Goal: Task Accomplishment & Management: Manage account settings

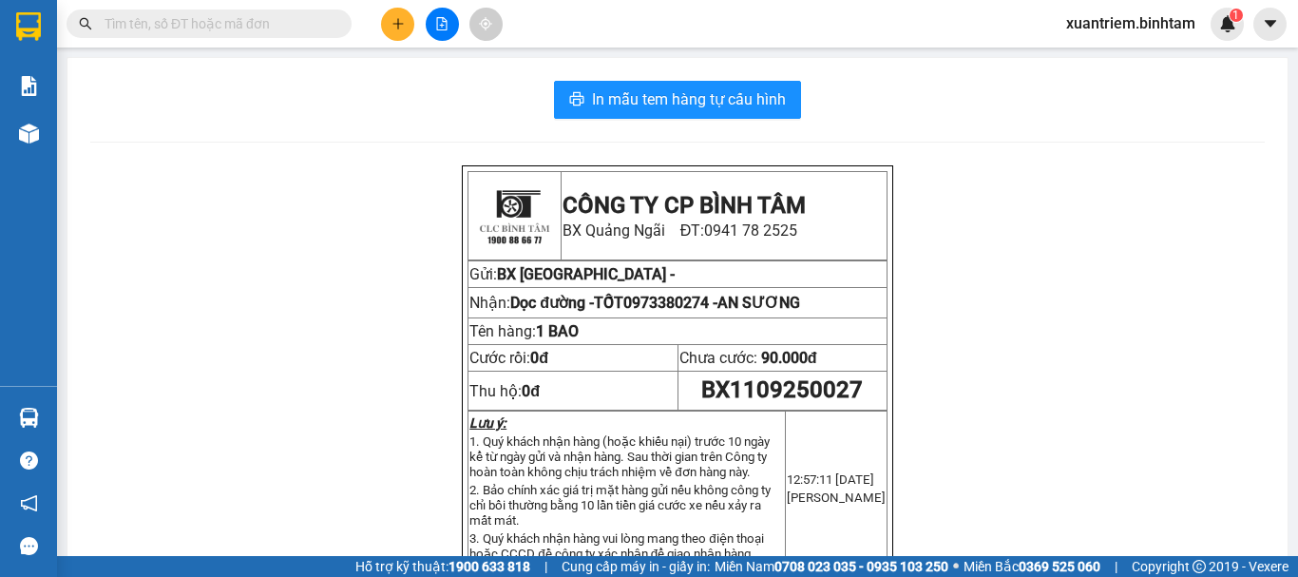
click at [395, 16] on button at bounding box center [397, 24] width 33 height 33
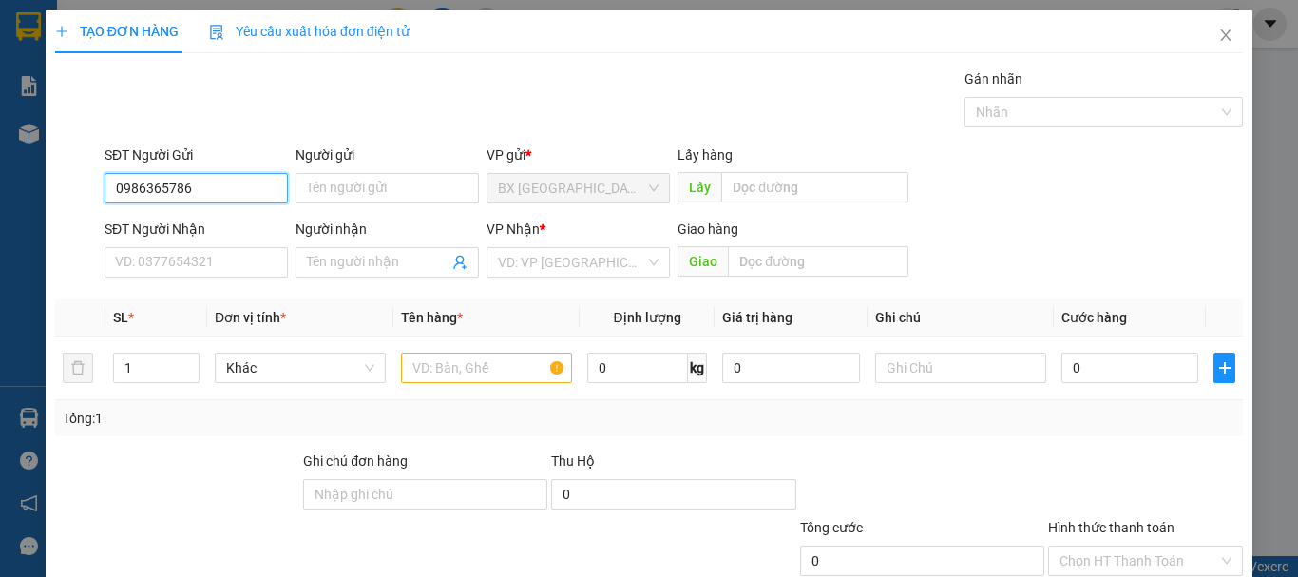
click at [241, 185] on input "0986365786" at bounding box center [196, 188] width 183 height 30
type input "0986365786"
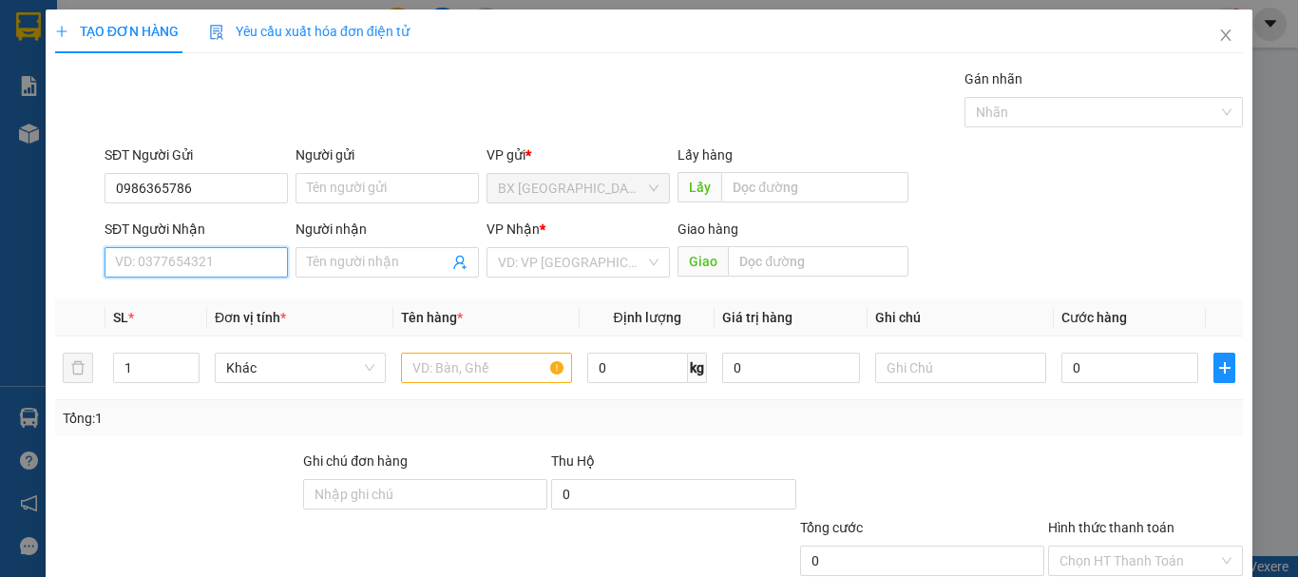
click at [192, 267] on input "SĐT Người Nhận" at bounding box center [196, 262] width 183 height 30
click at [186, 267] on input "0368102579" at bounding box center [196, 262] width 183 height 30
click at [199, 271] on input "0368102579" at bounding box center [196, 262] width 183 height 30
click at [487, 252] on div "VD: VP [GEOGRAPHIC_DATA]" at bounding box center [577, 262] width 183 height 30
type input "0368102579"
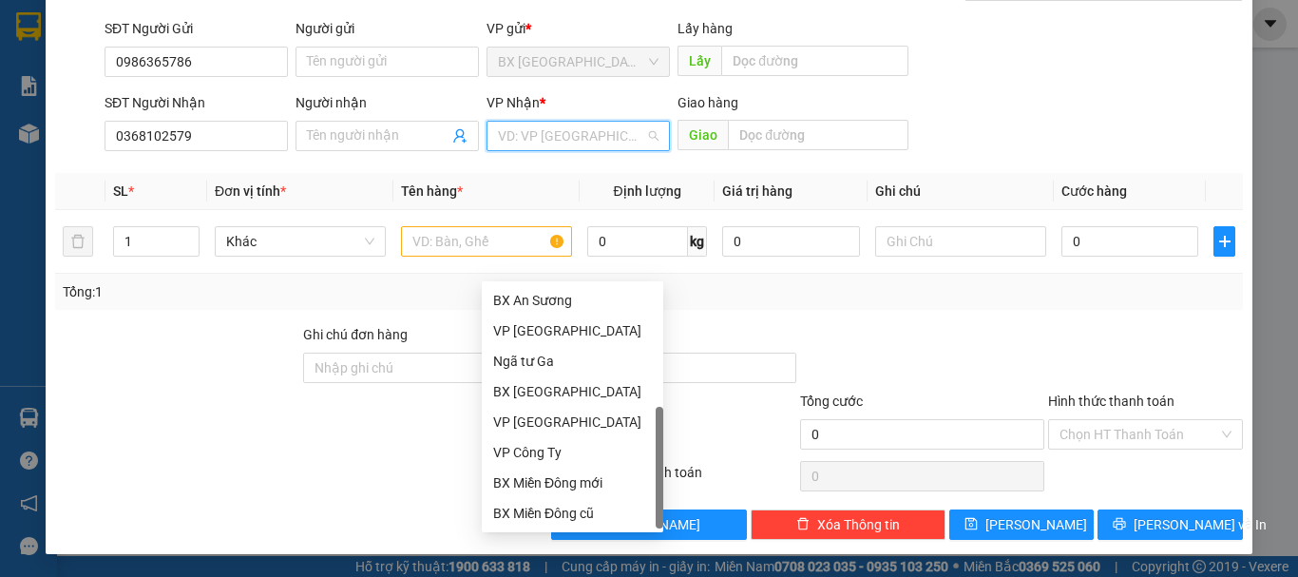
scroll to position [61, 0]
drag, startPoint x: 561, startPoint y: 482, endPoint x: 594, endPoint y: 456, distance: 42.0
click at [561, 481] on div "Dọc đường" at bounding box center [572, 482] width 159 height 21
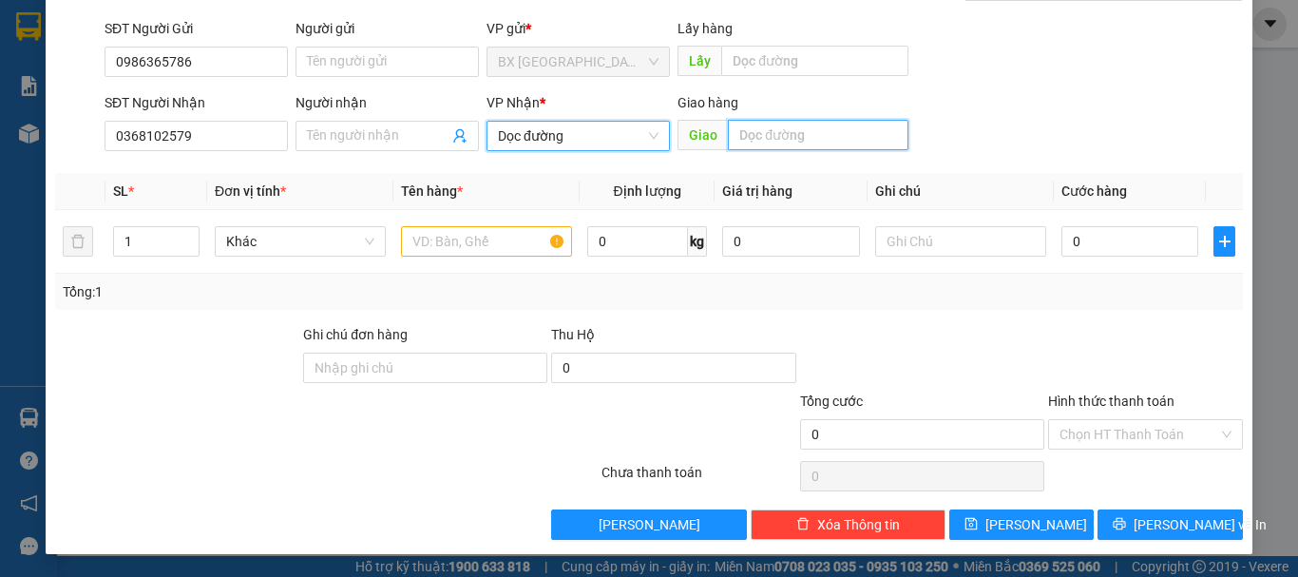
click at [789, 131] on input "text" at bounding box center [818, 135] width 181 height 30
type input "AN SƯƠNG"
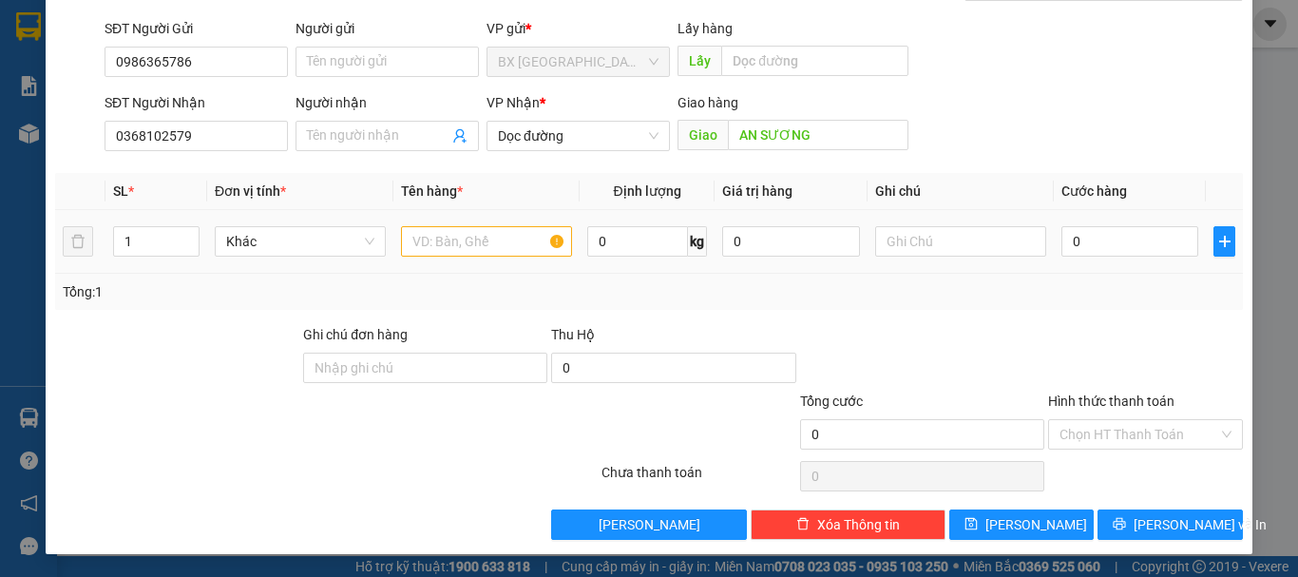
click at [508, 263] on td at bounding box center [486, 242] width 186 height 64
click at [496, 247] on input "text" at bounding box center [486, 241] width 171 height 30
type input "1 XỐP"
click at [1154, 246] on input "0" at bounding box center [1129, 241] width 137 height 30
type input "8"
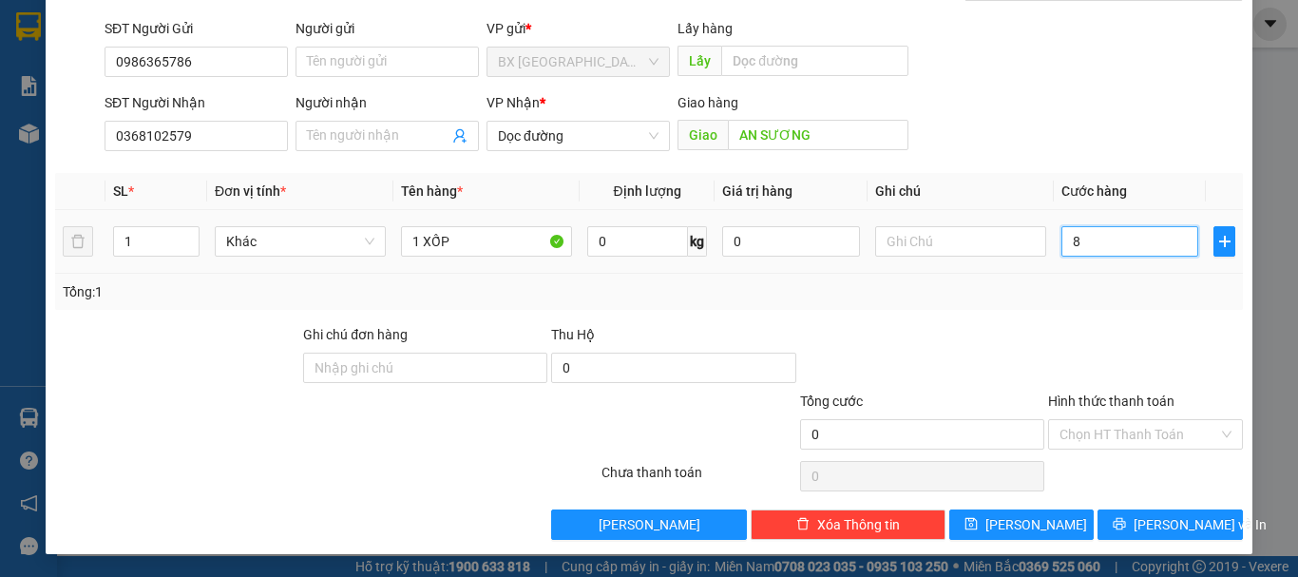
type input "8"
type input "80"
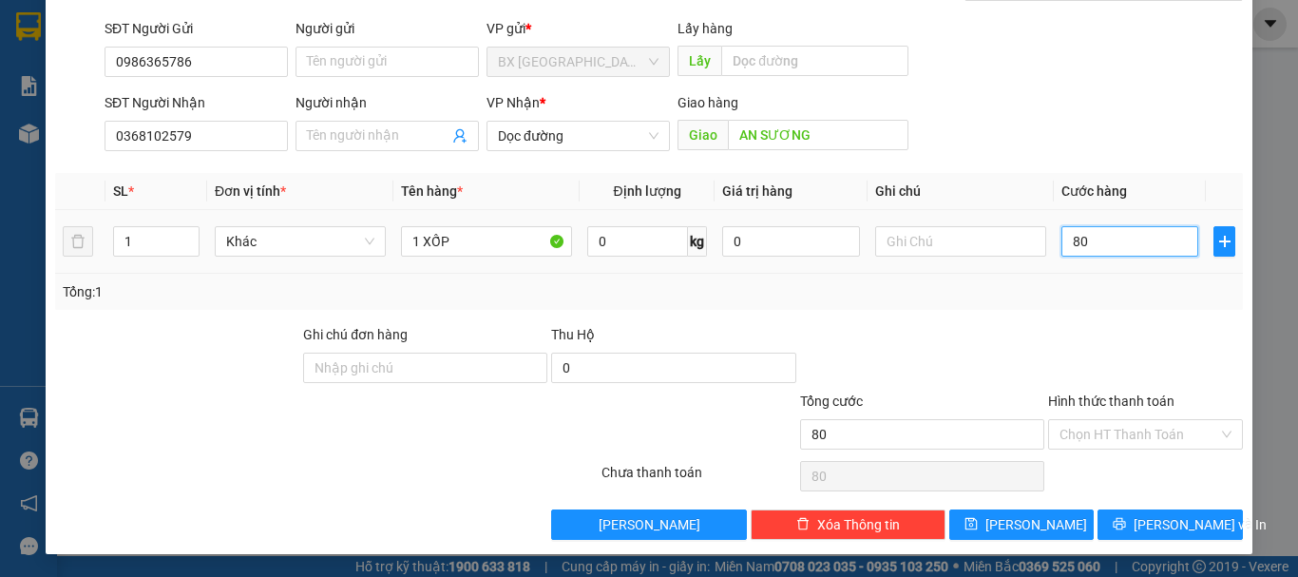
type input "800"
type input "8.000"
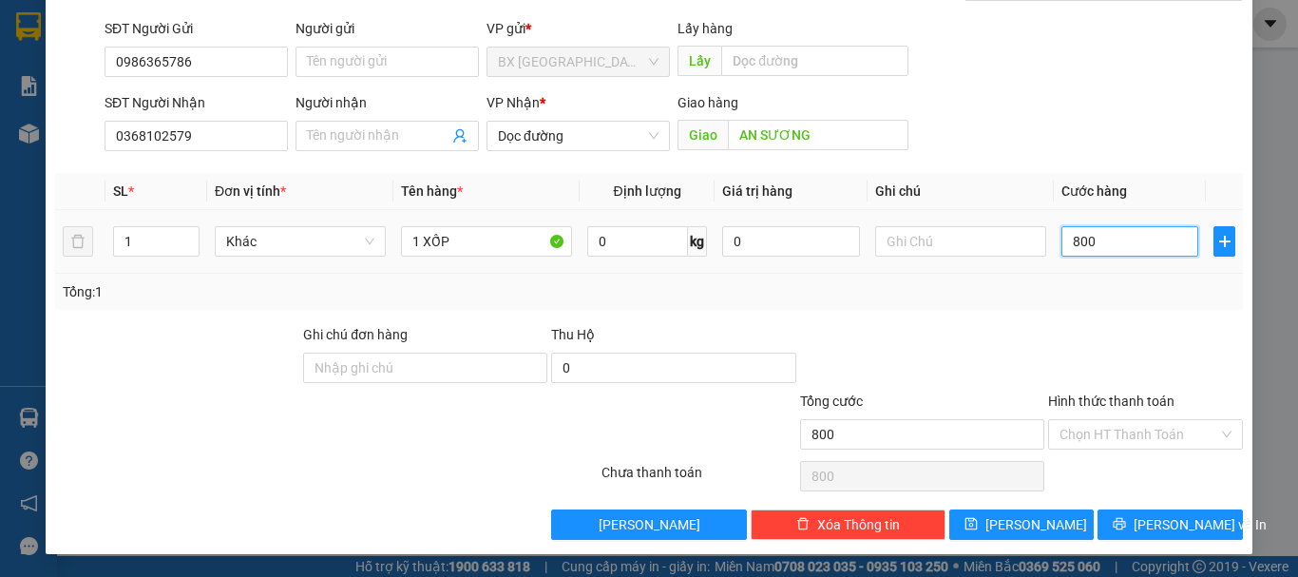
type input "8.000"
type input "80.000"
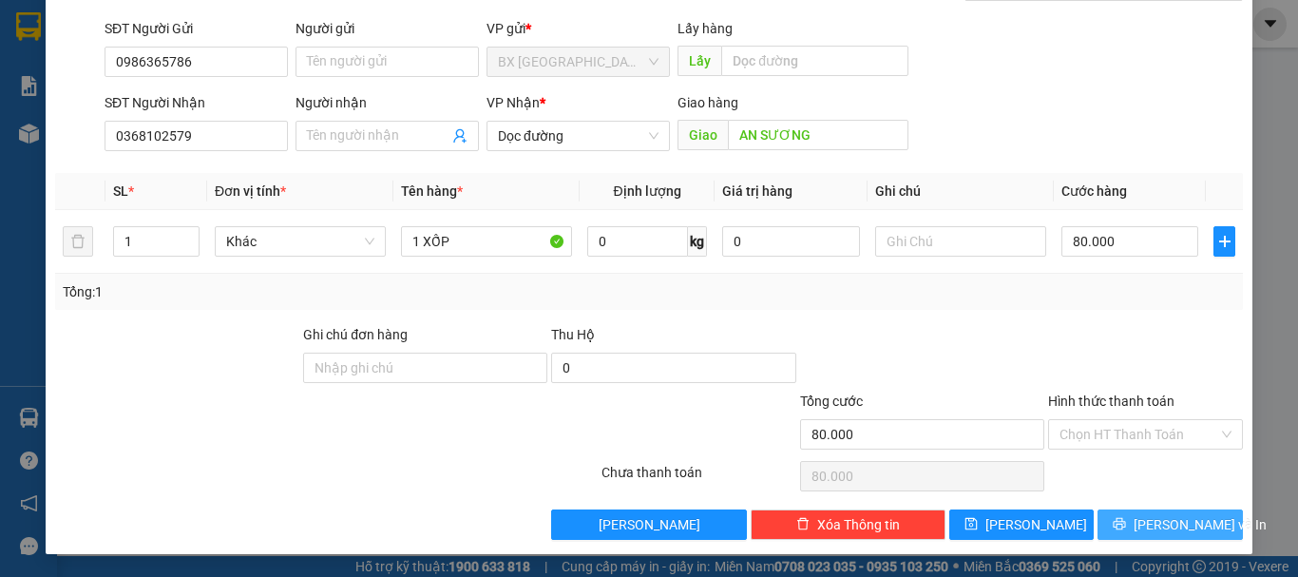
click at [1198, 519] on button "[PERSON_NAME] và In" at bounding box center [1169, 524] width 145 height 30
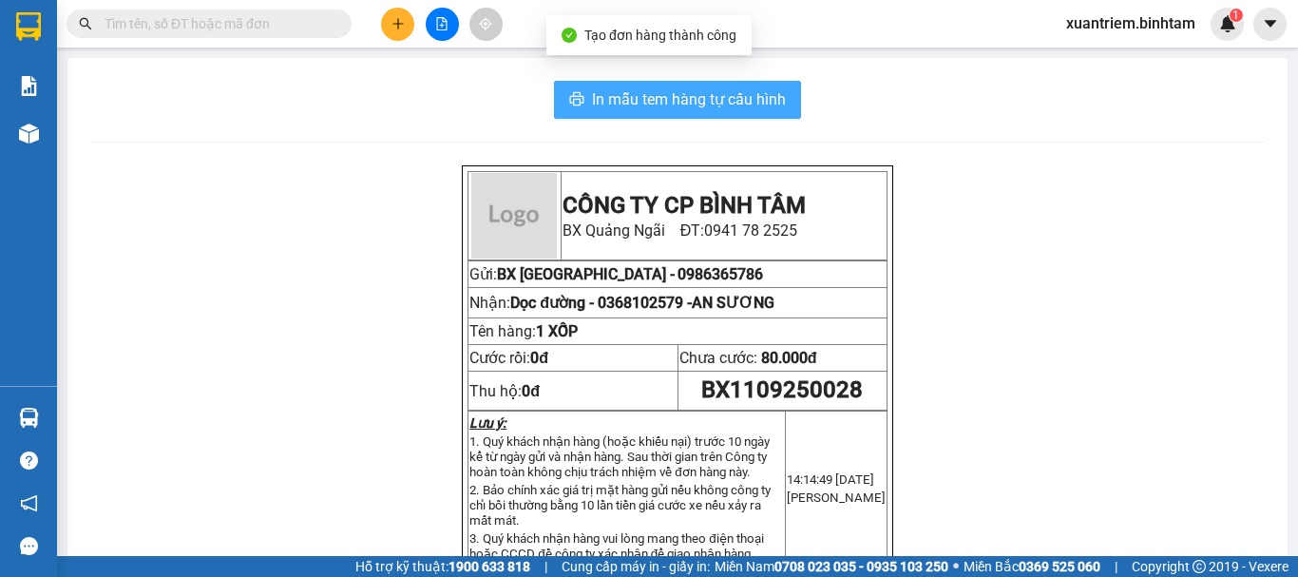
click at [654, 111] on span "In mẫu tem hàng tự cấu hình" at bounding box center [689, 99] width 194 height 24
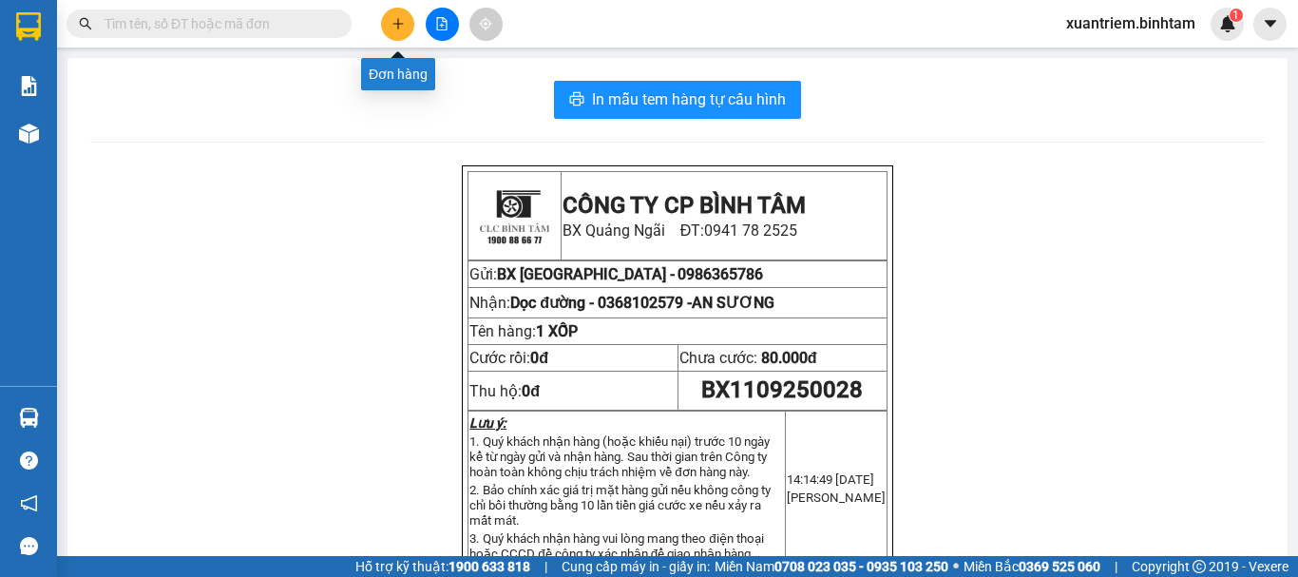
click at [401, 21] on icon "plus" at bounding box center [397, 23] width 13 height 13
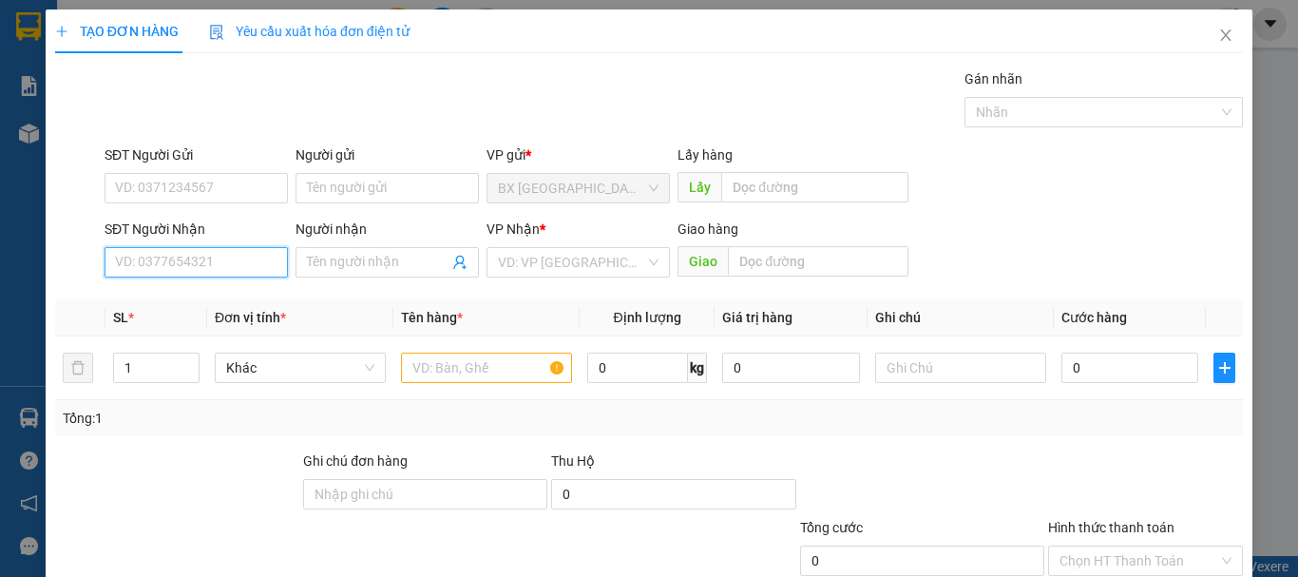
click at [259, 263] on input "SĐT Người Nhận" at bounding box center [196, 262] width 183 height 30
click at [245, 273] on input "0839329735" at bounding box center [196, 262] width 183 height 30
type input "0839329735"
click at [527, 216] on form "SĐT Người Gửi VD: 0371234567 Người gửi Tên người gửi VP gửi * BX Quảng Ngãi Lấy…" at bounding box center [649, 214] width 1188 height 141
click at [571, 281] on div "VP Nhận * VD: VP Sài Gòn" at bounding box center [577, 252] width 183 height 67
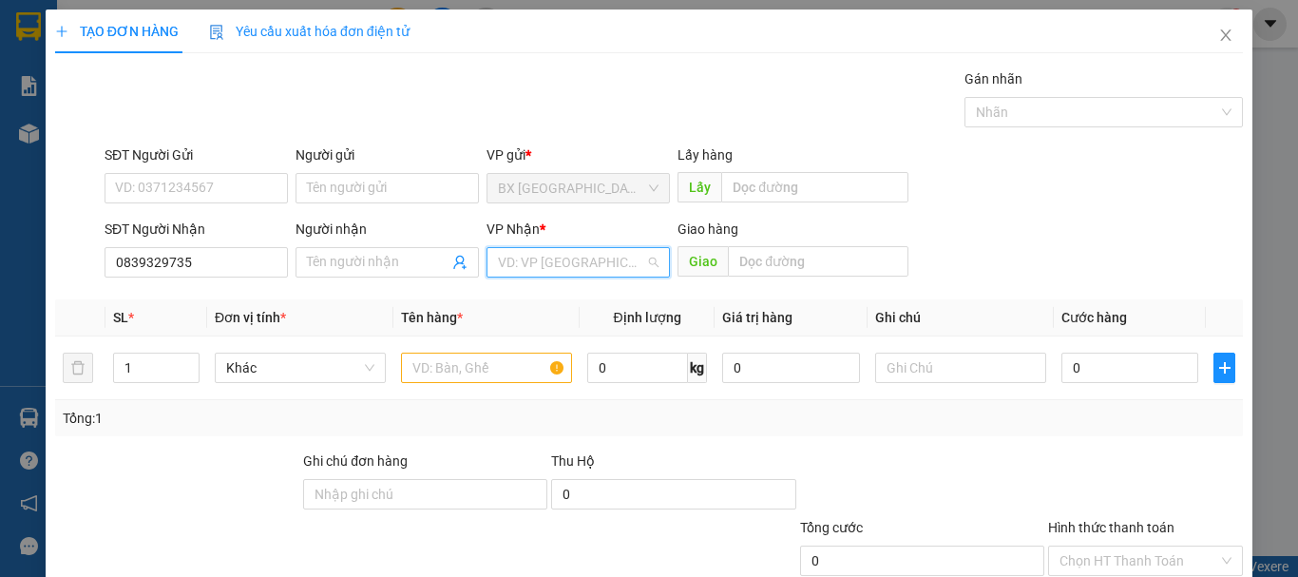
click at [588, 268] on input "search" at bounding box center [571, 262] width 147 height 29
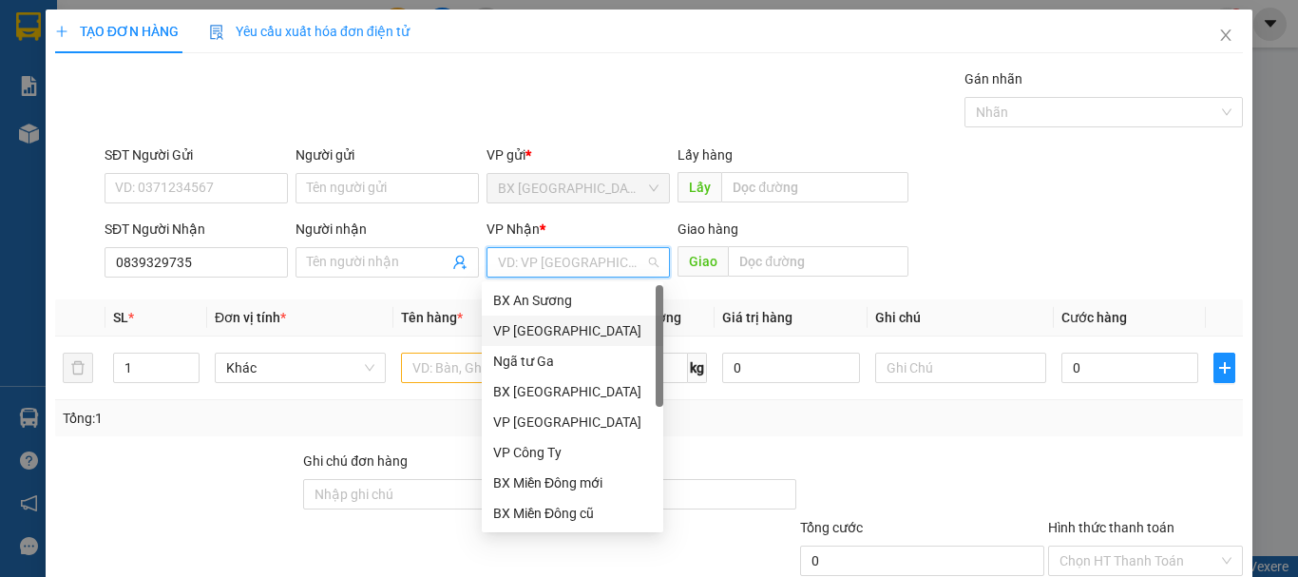
click at [569, 322] on div "VP [GEOGRAPHIC_DATA]" at bounding box center [572, 330] width 159 height 21
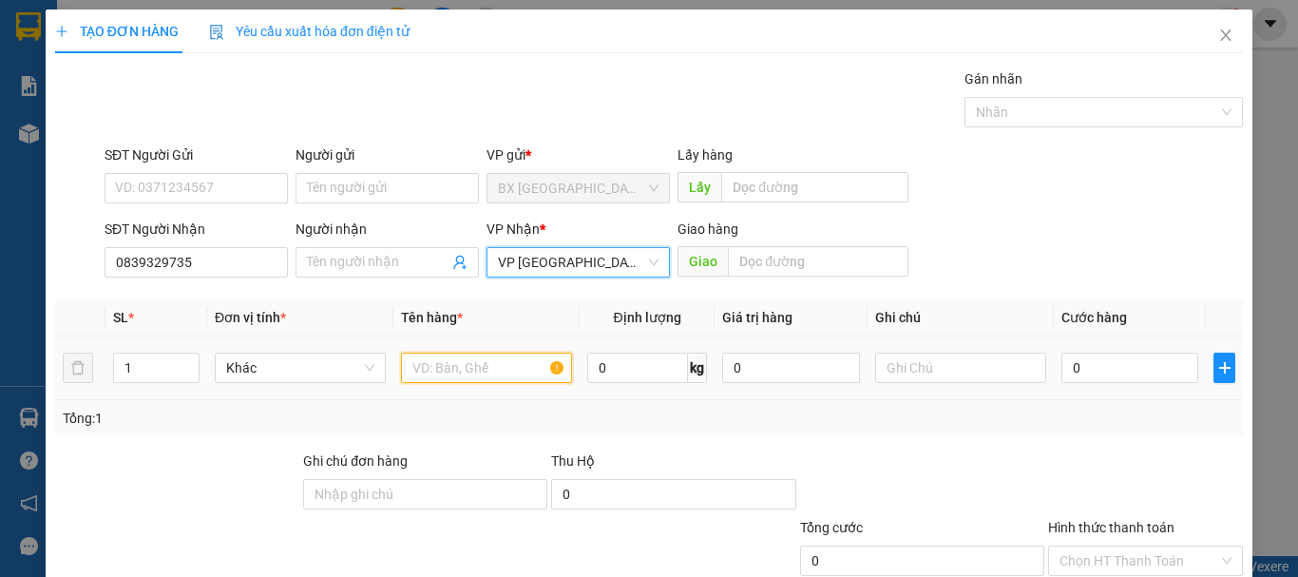
click at [470, 379] on input "text" at bounding box center [486, 368] width 171 height 30
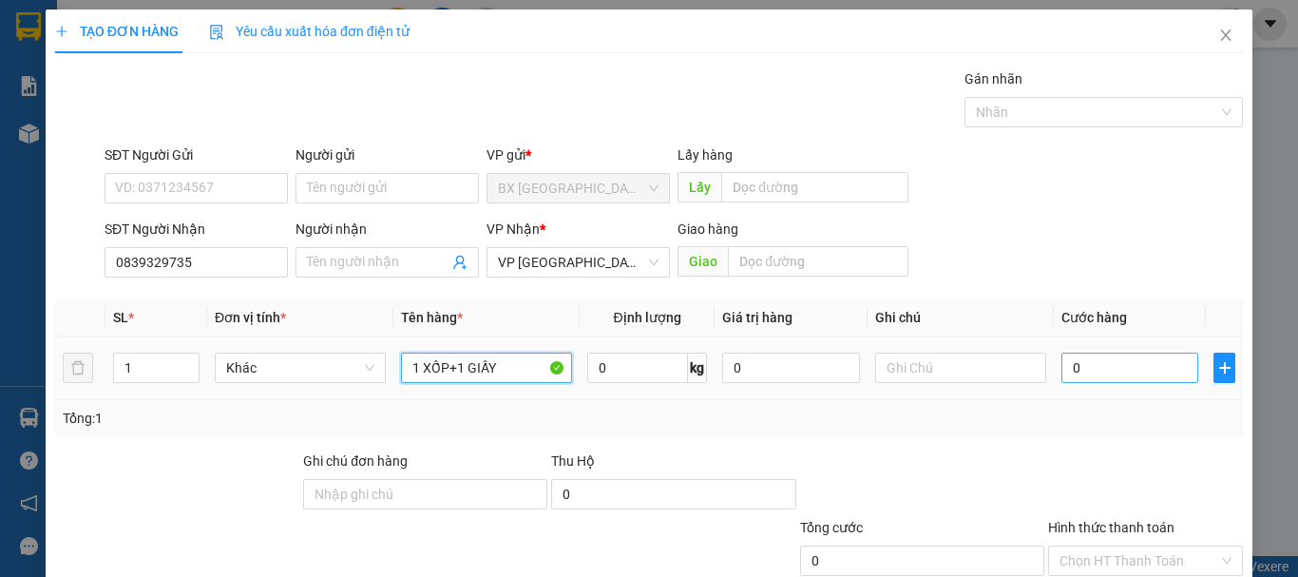
type input "1 XỐP+1 GIẤY"
drag, startPoint x: 1115, startPoint y: 363, endPoint x: 1133, endPoint y: 371, distance: 18.7
click at [1115, 364] on input "0" at bounding box center [1129, 368] width 137 height 30
type input "1"
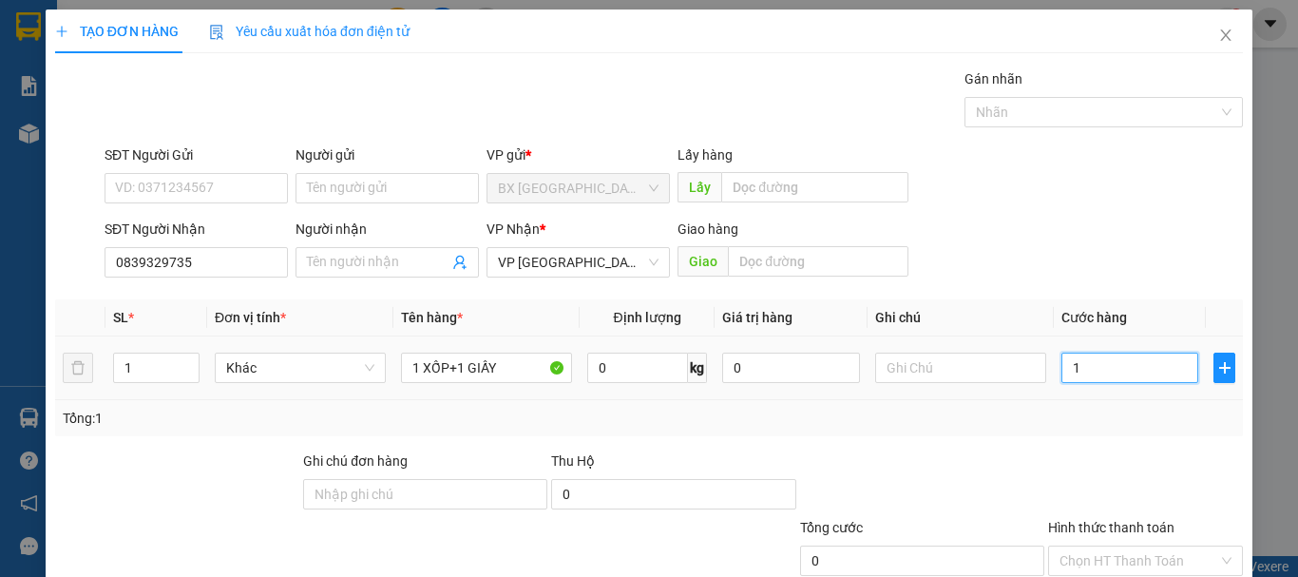
type input "1"
type input "10"
type input "100"
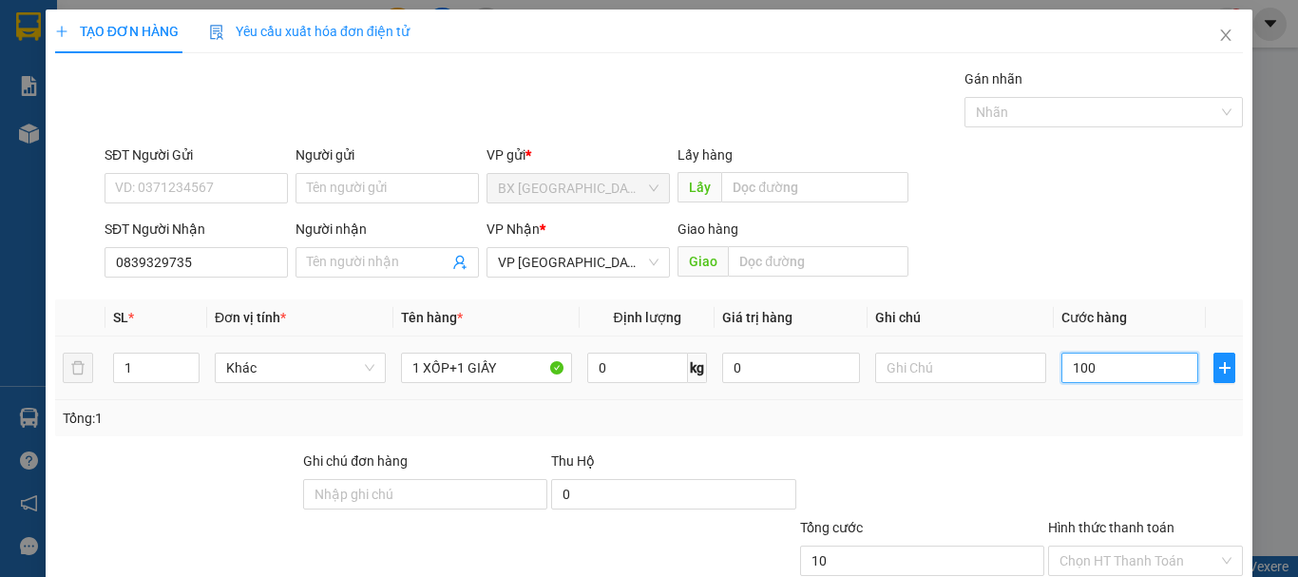
type input "100"
type input "1.000"
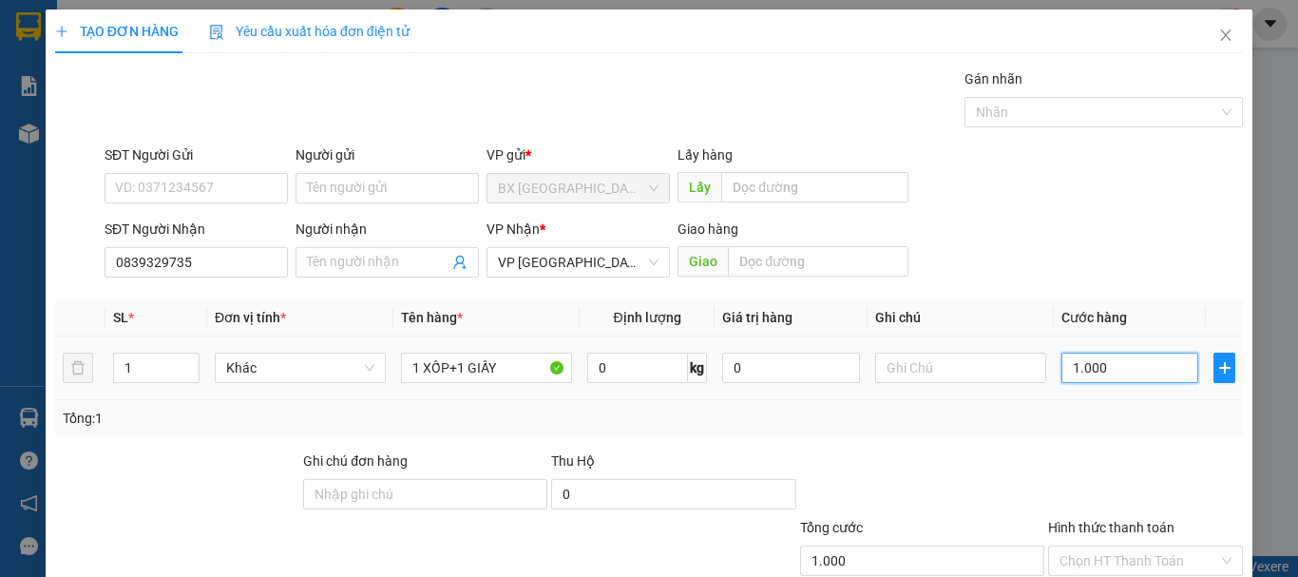
type input "10.000"
type input "100.000"
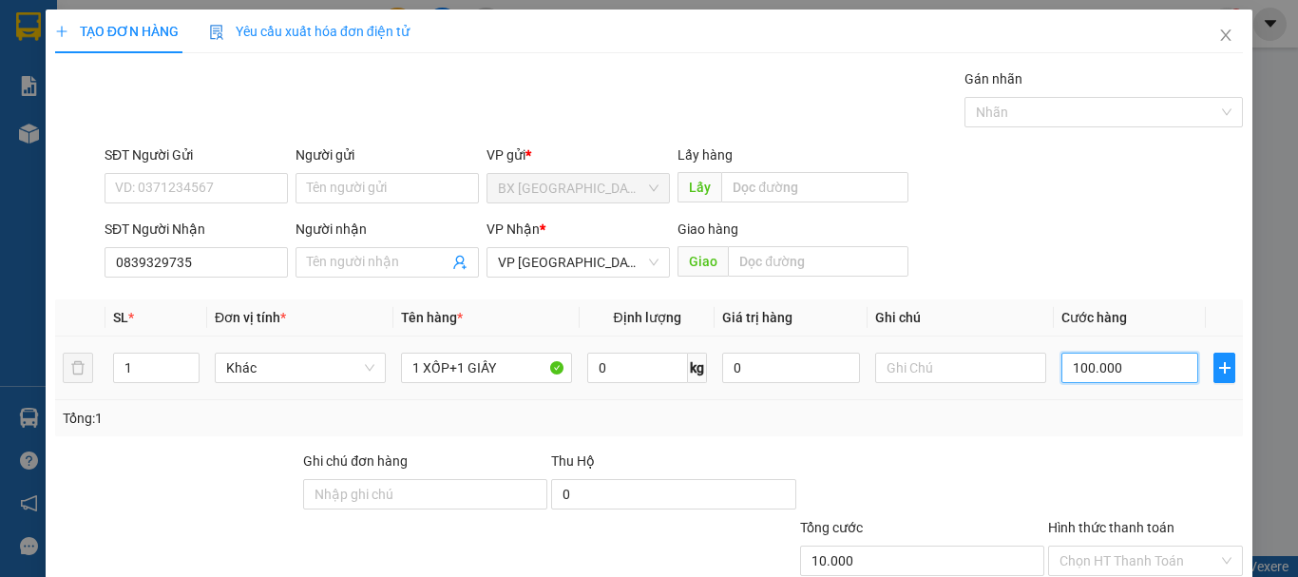
type input "100.000"
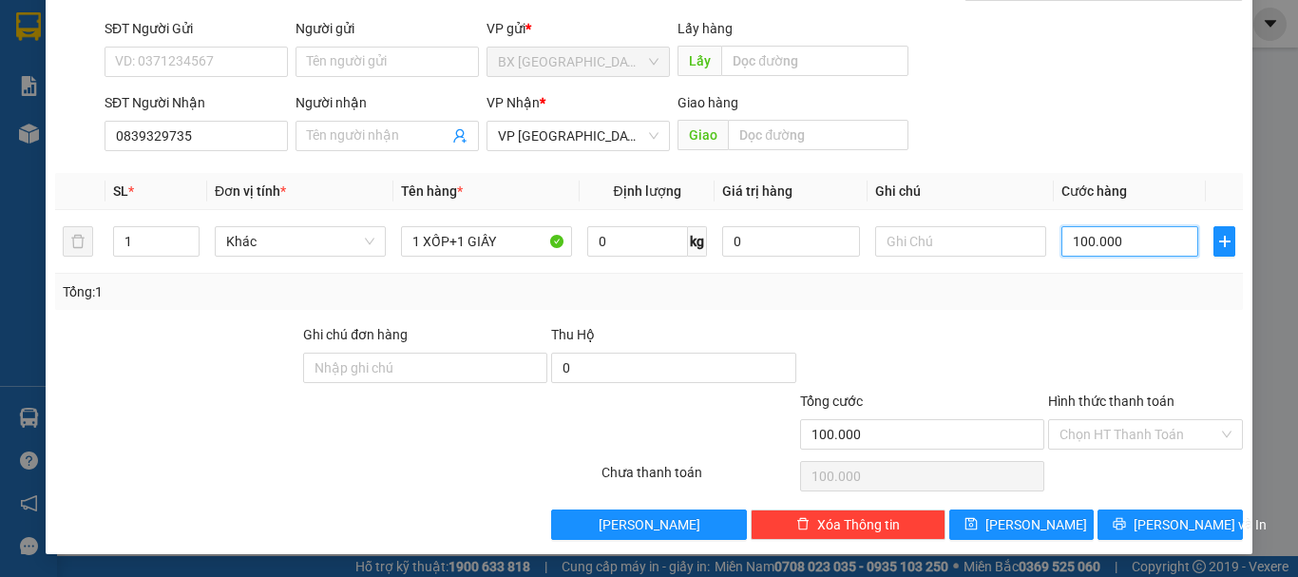
type input "100.000"
click at [1151, 449] on div "Hình thức thanh toán Chọn HT Thanh Toán" at bounding box center [1145, 424] width 195 height 67
click at [1120, 453] on div "Hình thức thanh toán Chọn HT Thanh Toán" at bounding box center [1145, 424] width 195 height 67
click at [1117, 444] on input "Hình thức thanh toán" at bounding box center [1138, 434] width 159 height 29
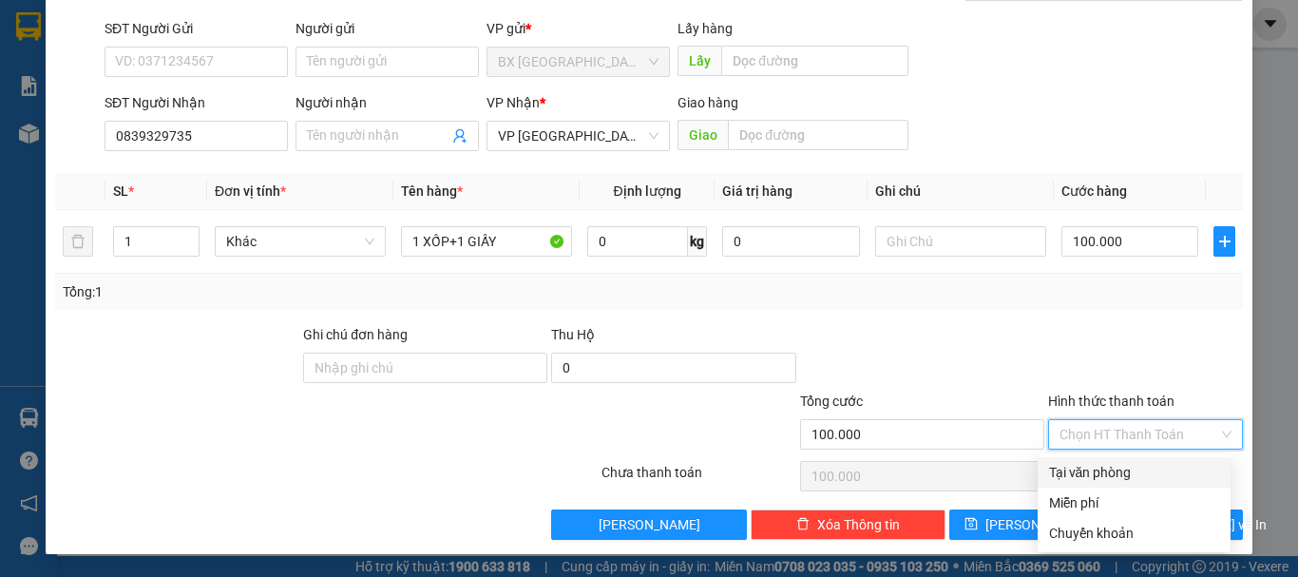
click at [1121, 472] on div "Tại văn phòng" at bounding box center [1134, 472] width 170 height 21
type input "0"
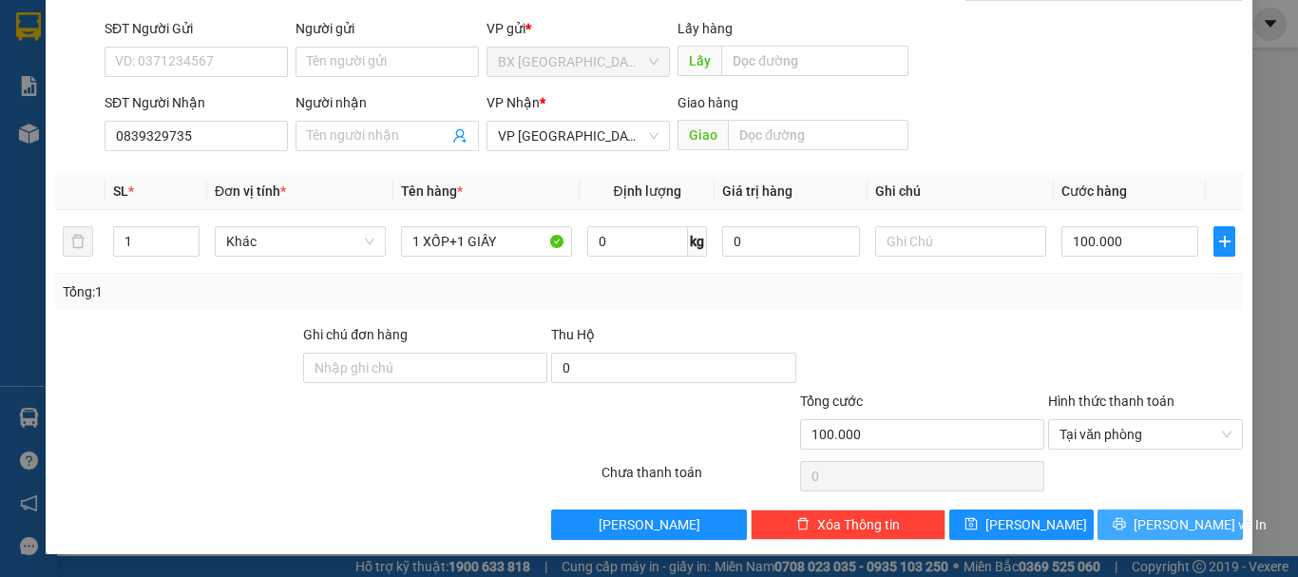
click at [1158, 538] on button "[PERSON_NAME] và In" at bounding box center [1169, 524] width 145 height 30
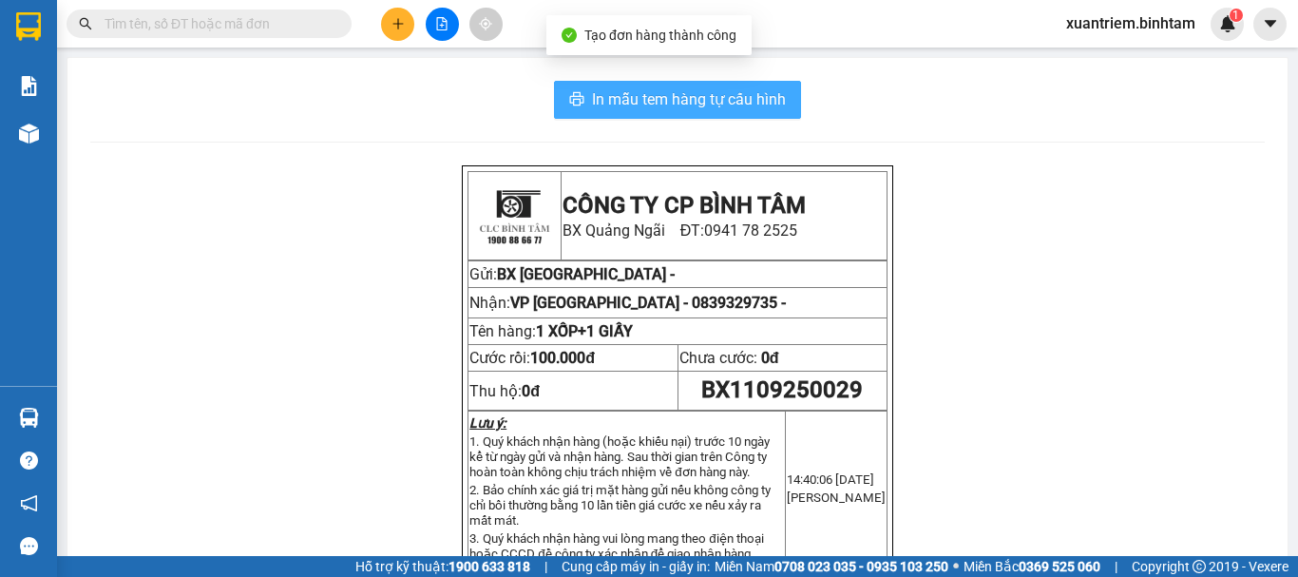
click at [725, 112] on button "In mẫu tem hàng tự cấu hình" at bounding box center [677, 100] width 247 height 38
click at [622, 96] on span "In mẫu tem hàng tự cấu hình" at bounding box center [689, 99] width 194 height 24
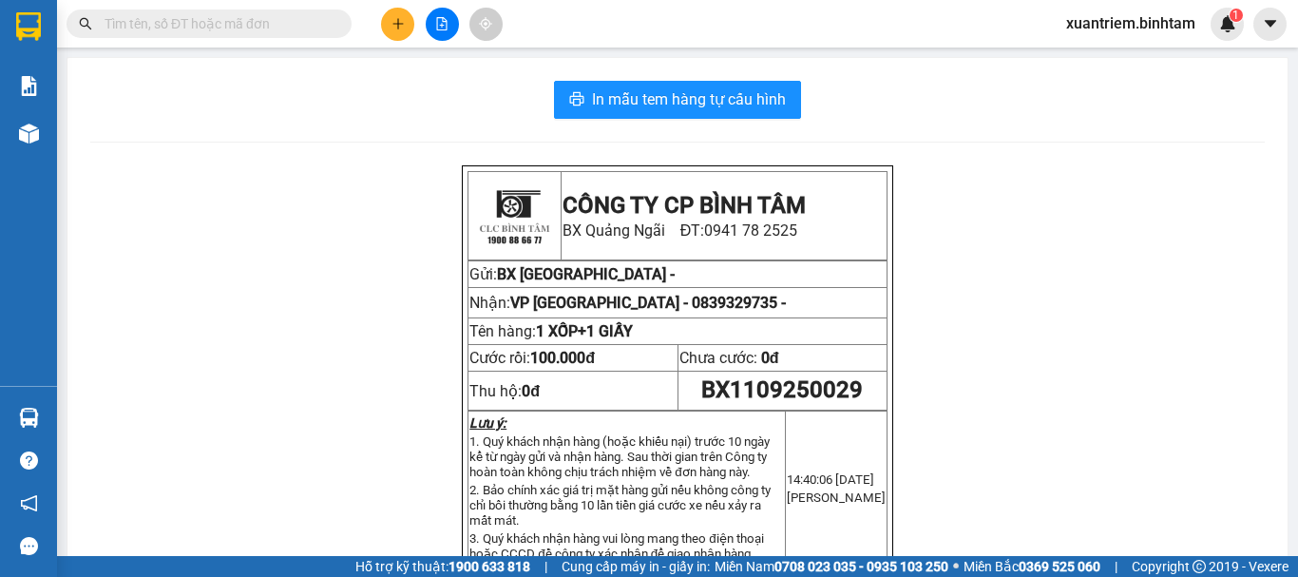
click at [405, 22] on button at bounding box center [397, 24] width 33 height 33
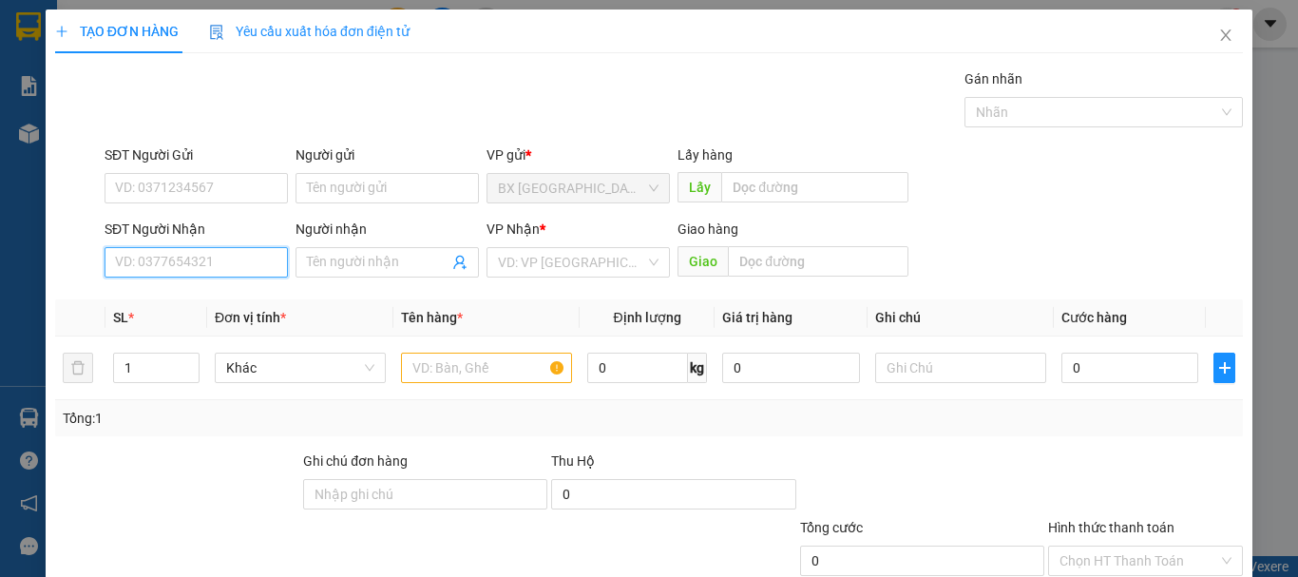
click at [256, 262] on input "SĐT Người Nhận" at bounding box center [196, 262] width 183 height 30
click at [269, 257] on input "SĐT Người Nhận" at bounding box center [196, 262] width 183 height 30
type input "0792256624"
click at [216, 309] on div "0792256624" at bounding box center [194, 300] width 159 height 21
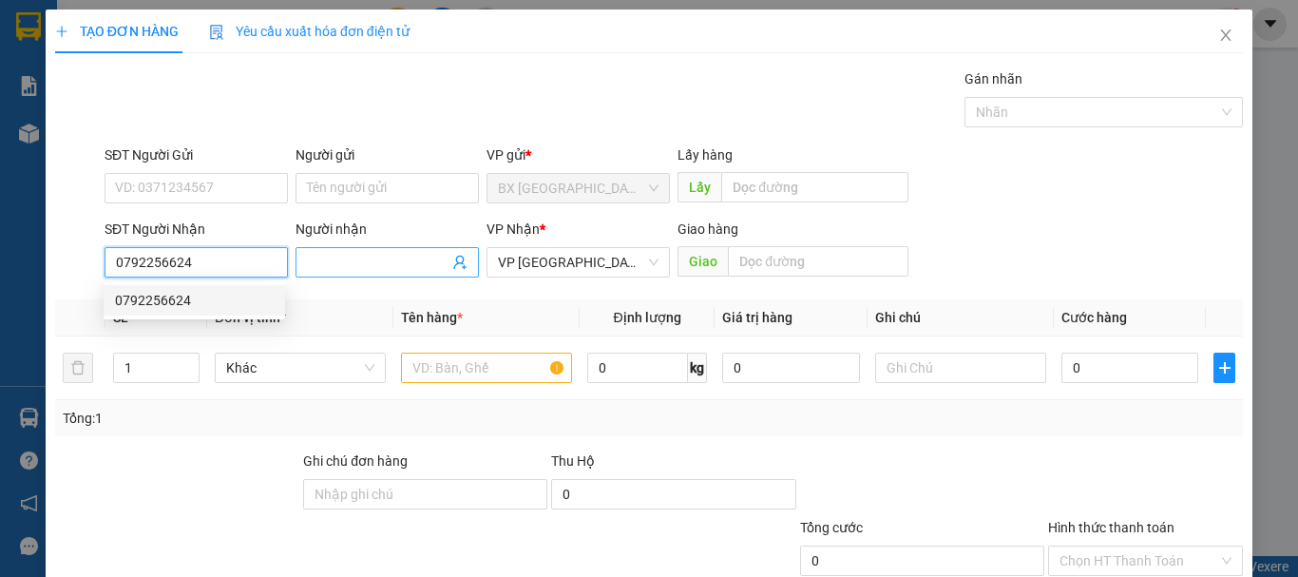
type input "80.000"
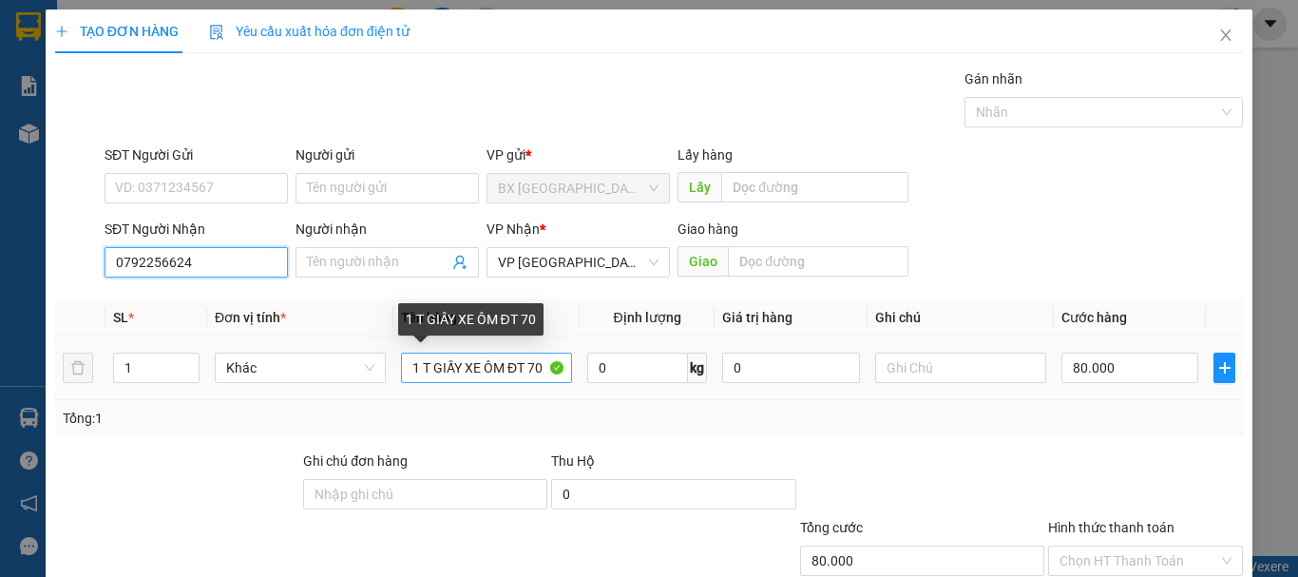
type input "0792256624"
click at [426, 370] on input "1 T GIẤY XE ÔM ĐT 70" at bounding box center [486, 368] width 171 height 30
click at [414, 371] on input "1 T GIẤY XE ÔM ĐT 70" at bounding box center [486, 368] width 171 height 30
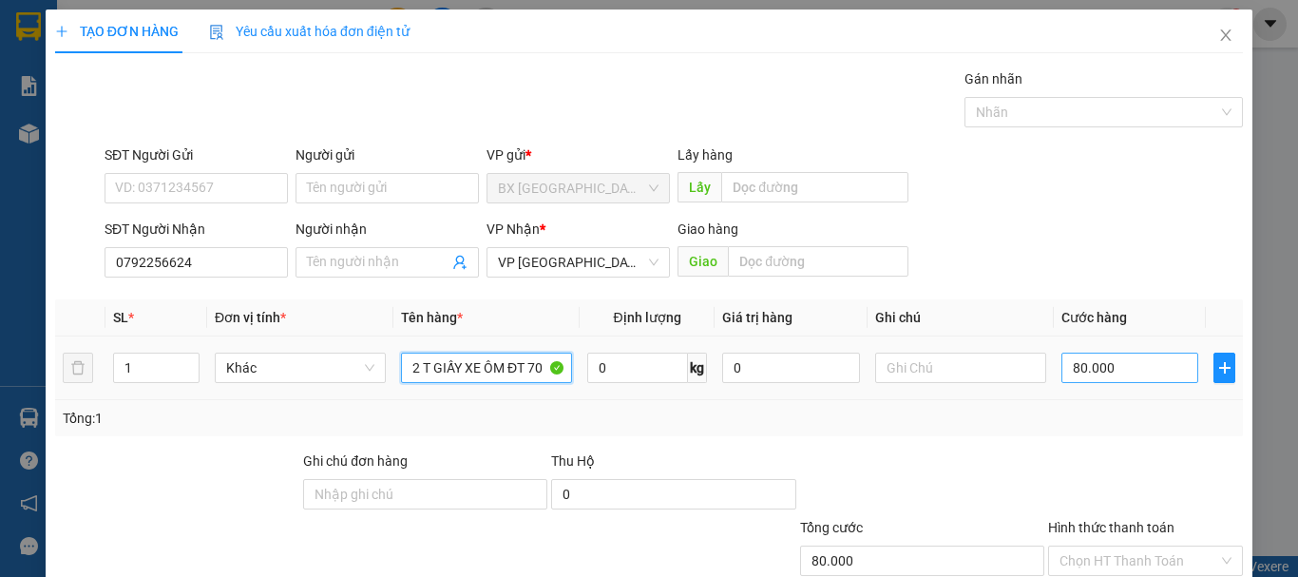
type input "2 T GIẤY XE ÔM ĐT 70"
click at [1121, 366] on input "80.000" at bounding box center [1129, 368] width 137 height 30
type input "1"
type input "16"
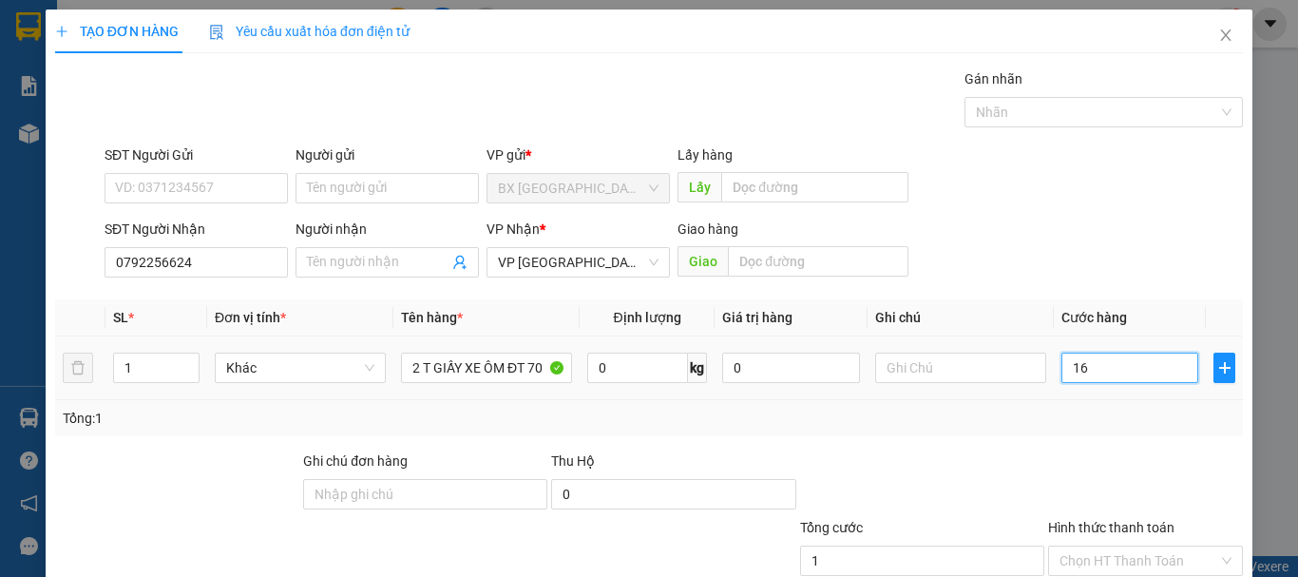
type input "16"
type input "160"
type input "1.600"
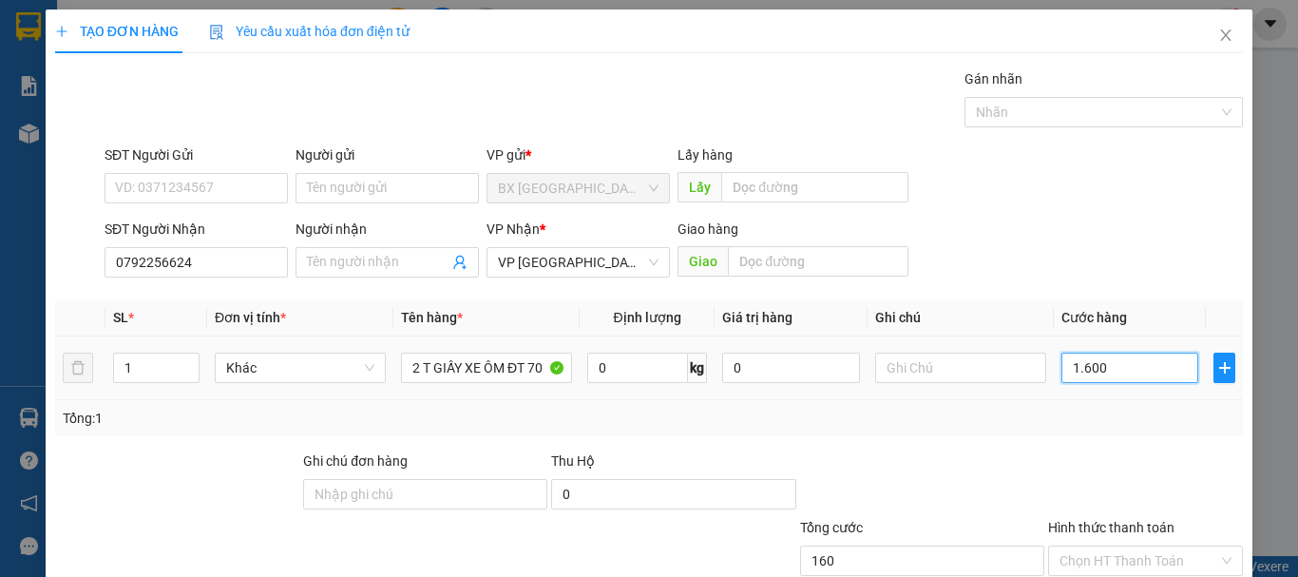
type input "1.600"
type input "16.000"
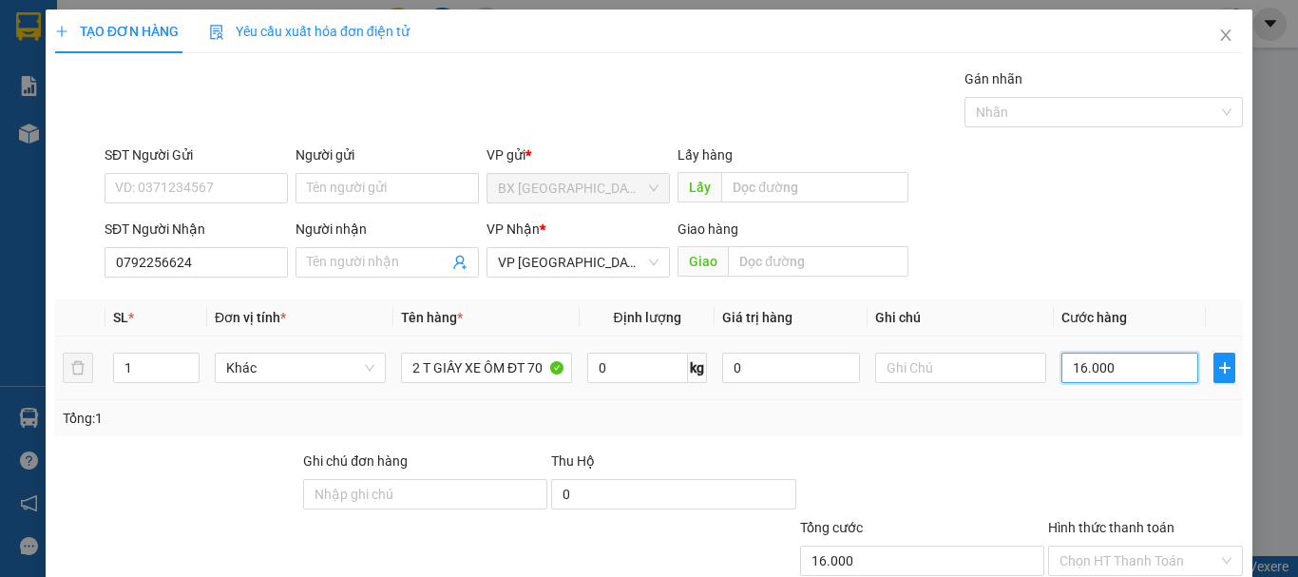
type input "160.000"
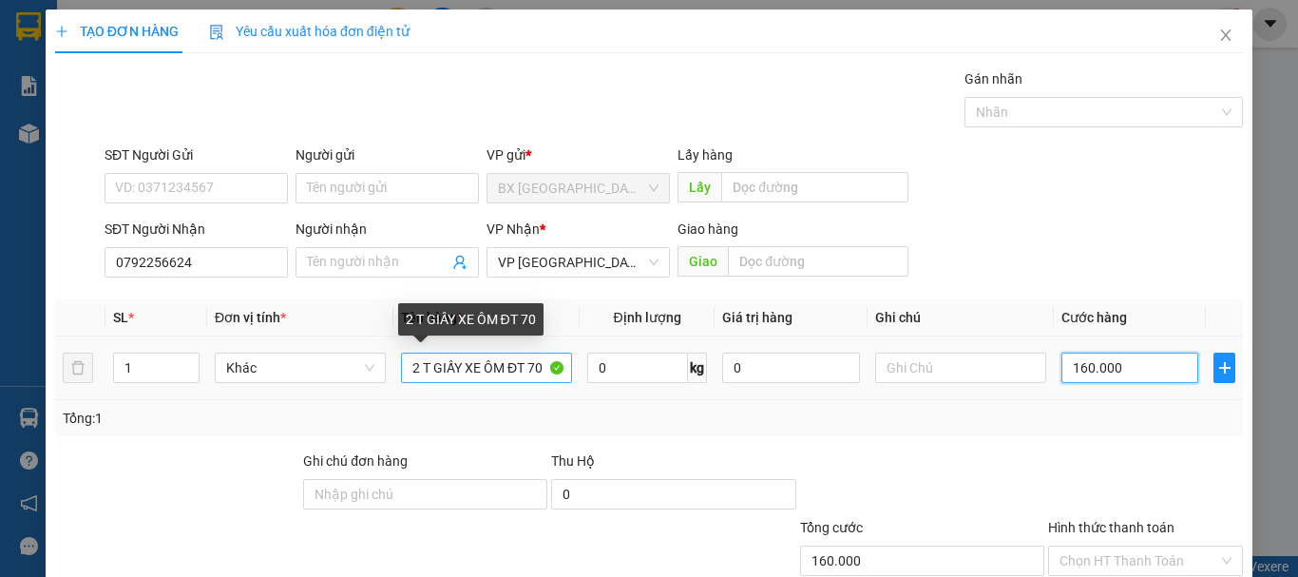
type input "160.000"
click at [543, 361] on input "2 T GIẤY XE ÔM ĐT 70" at bounding box center [486, 368] width 171 height 30
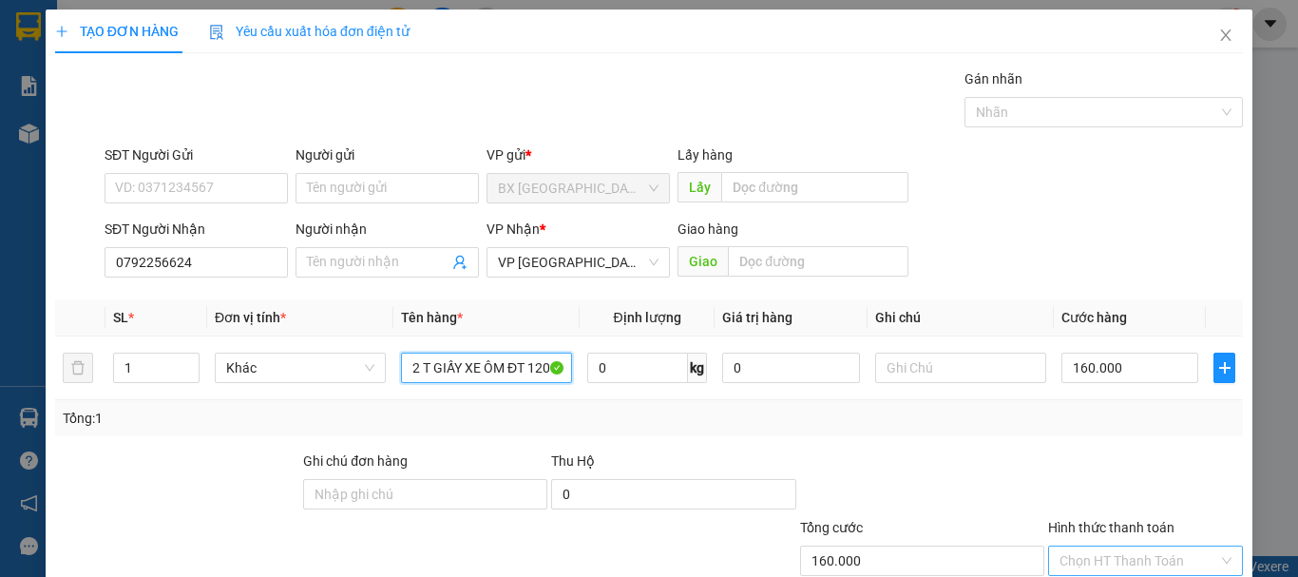
type input "2 T GIẤY XE ÔM ĐT 120"
click at [1167, 546] on input "Hình thức thanh toán" at bounding box center [1138, 560] width 159 height 29
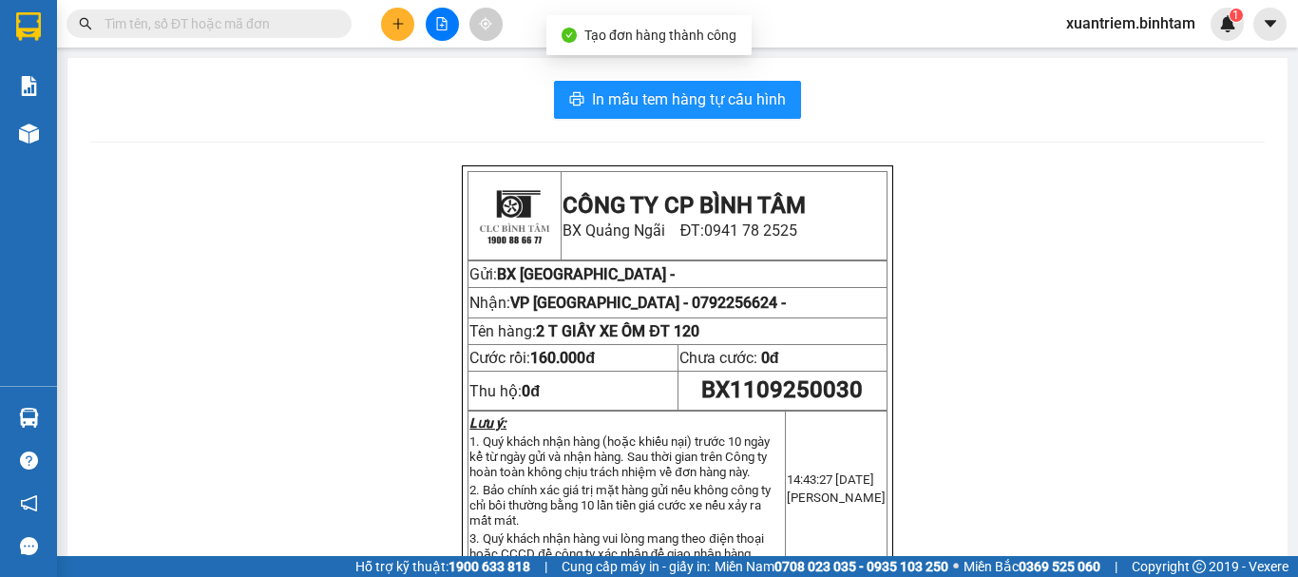
click at [700, 80] on div "In mẫu tem hàng tự cấu hình CÔNG TY CP BÌNH TÂM BX Quảng Ngãi ĐT: 0941 78 2525 …" at bounding box center [677, 561] width 1220 height 1007
click at [700, 92] on span "In mẫu tem hàng tự cấu hình" at bounding box center [689, 99] width 194 height 24
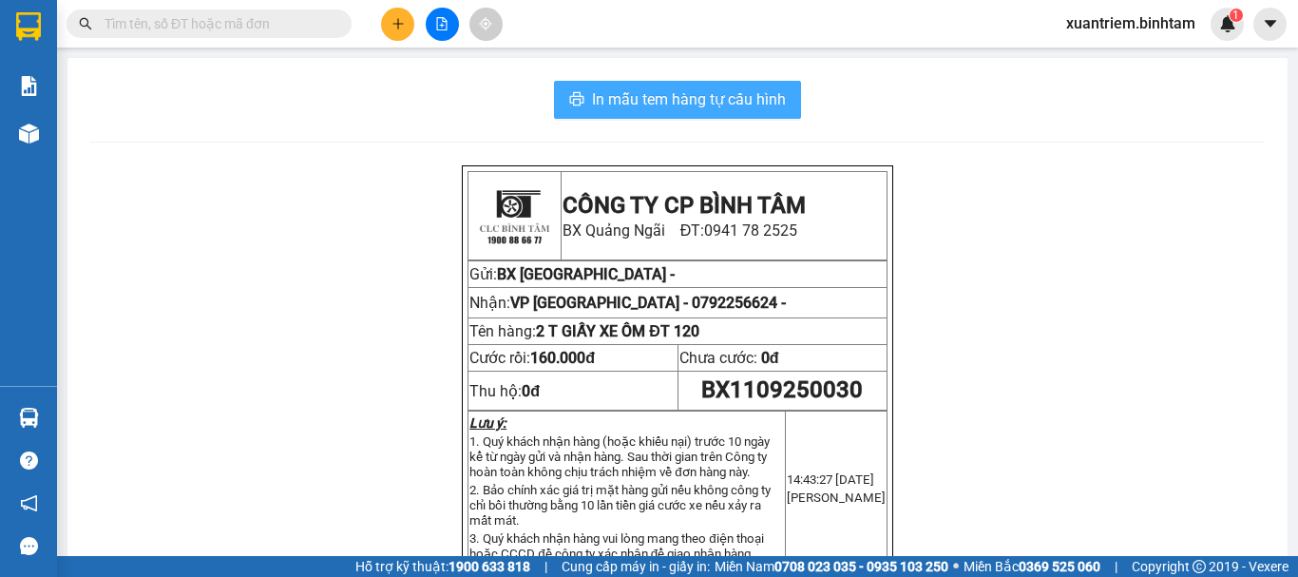
click at [733, 104] on span "In mẫu tem hàng tự cấu hình" at bounding box center [689, 99] width 194 height 24
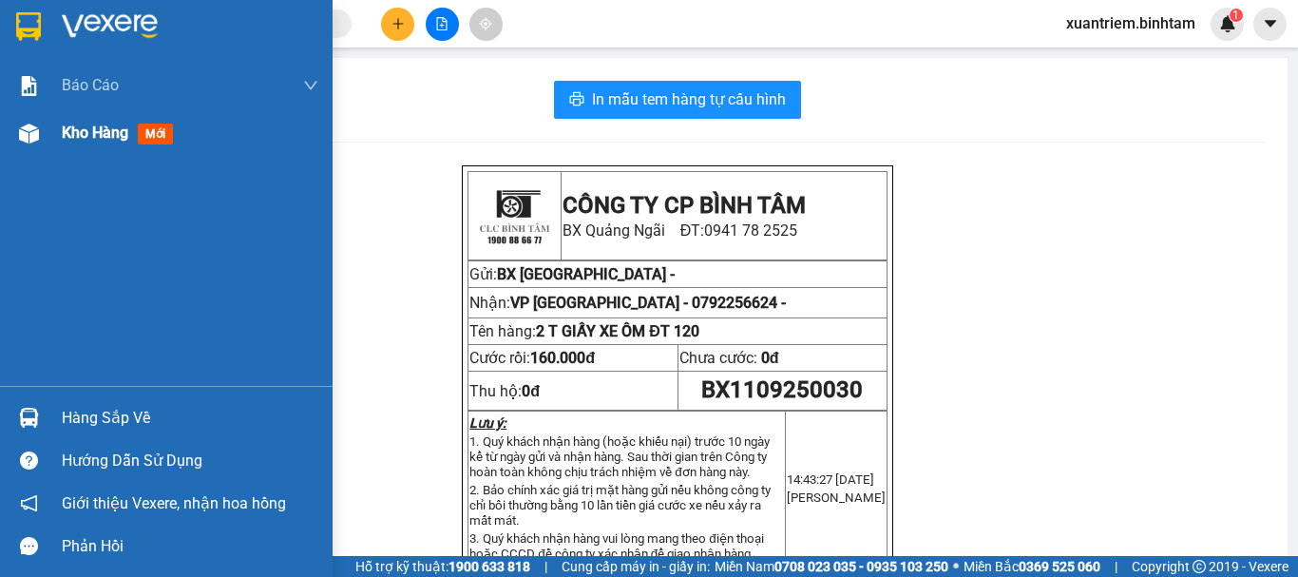
click at [86, 124] on span "Kho hàng" at bounding box center [95, 133] width 67 height 18
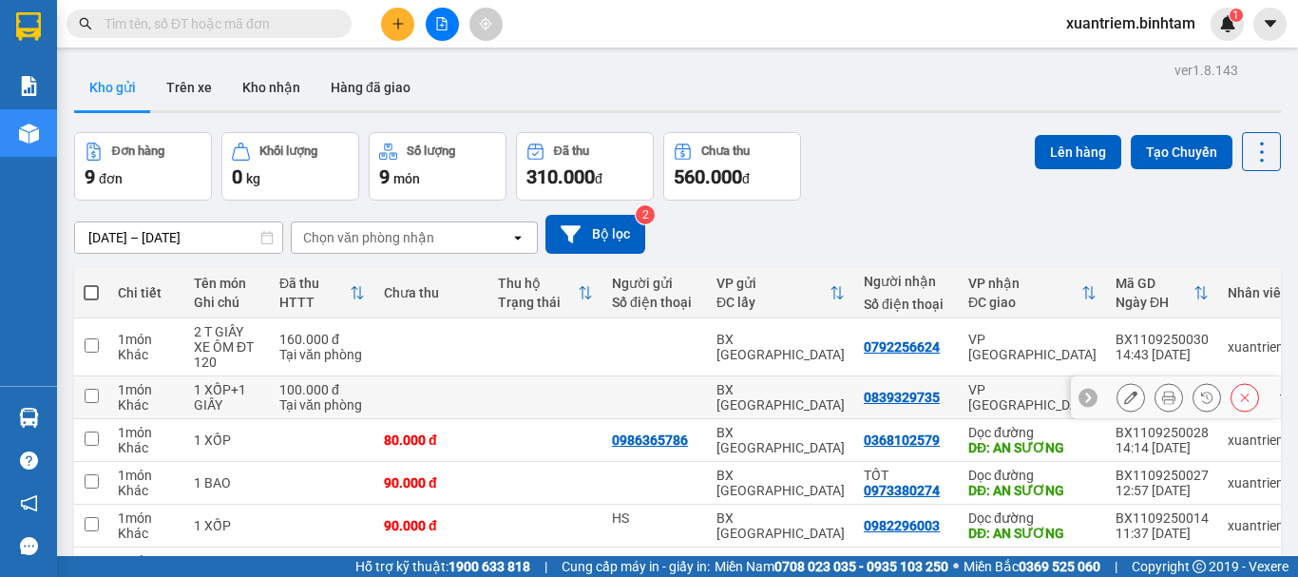
click at [1117, 401] on button at bounding box center [1130, 397] width 27 height 33
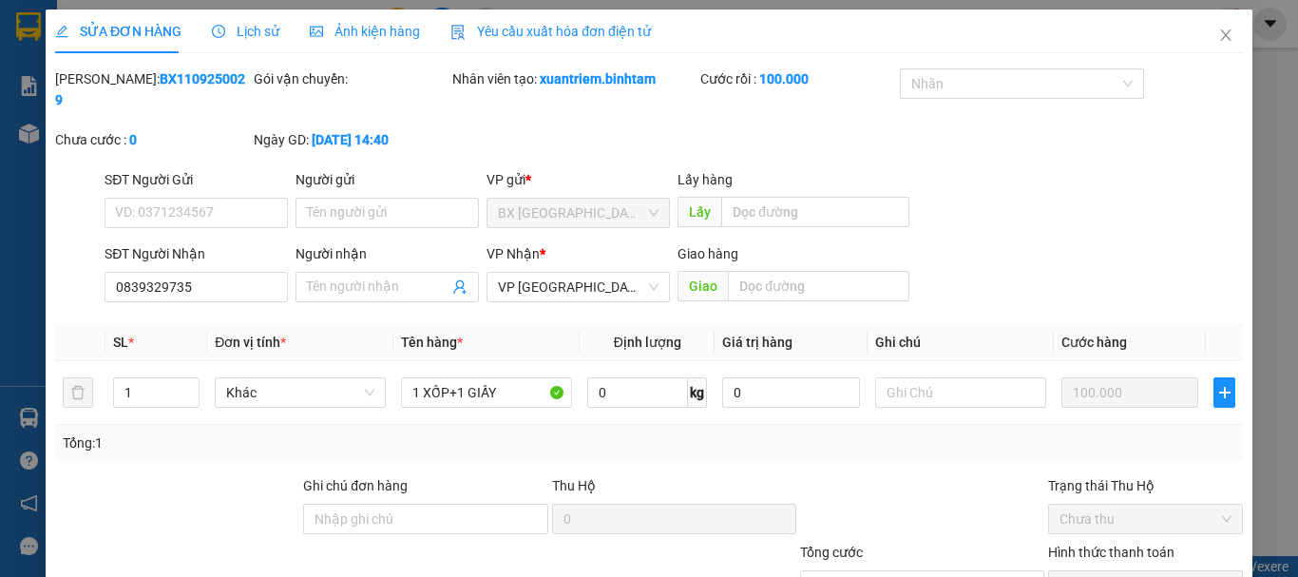
type input "0839329735"
type input "100.000"
click at [505, 377] on input "1 XỐP+1 GIẤY" at bounding box center [486, 392] width 171 height 30
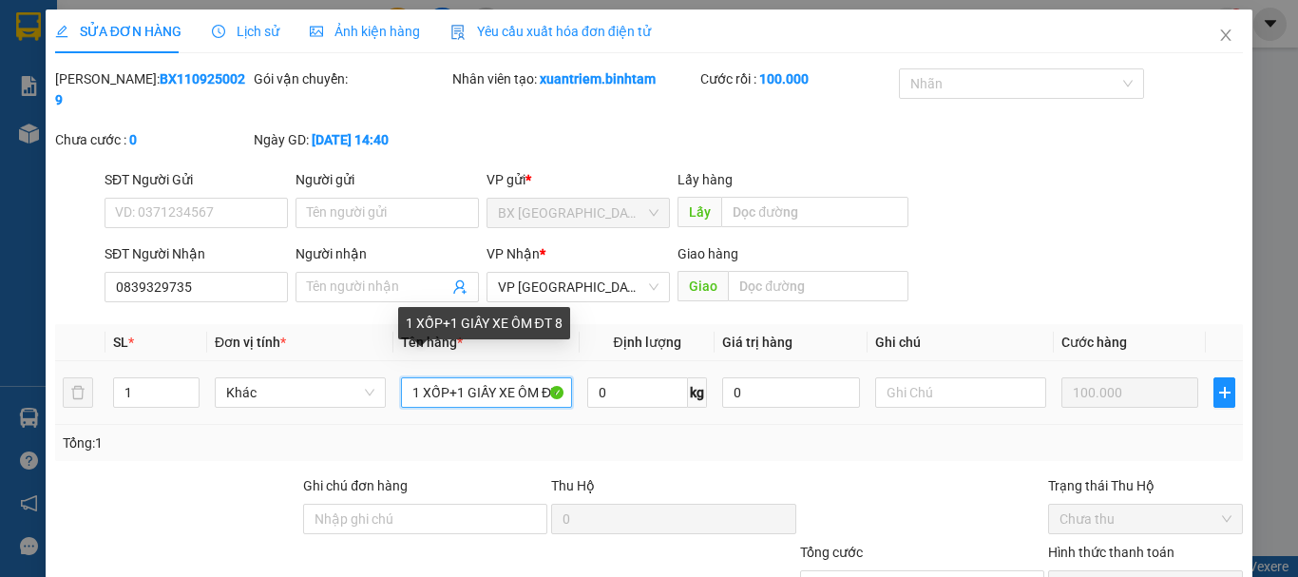
type input "1 XỐP+1 GIẤY XE ÔM ĐT 80"
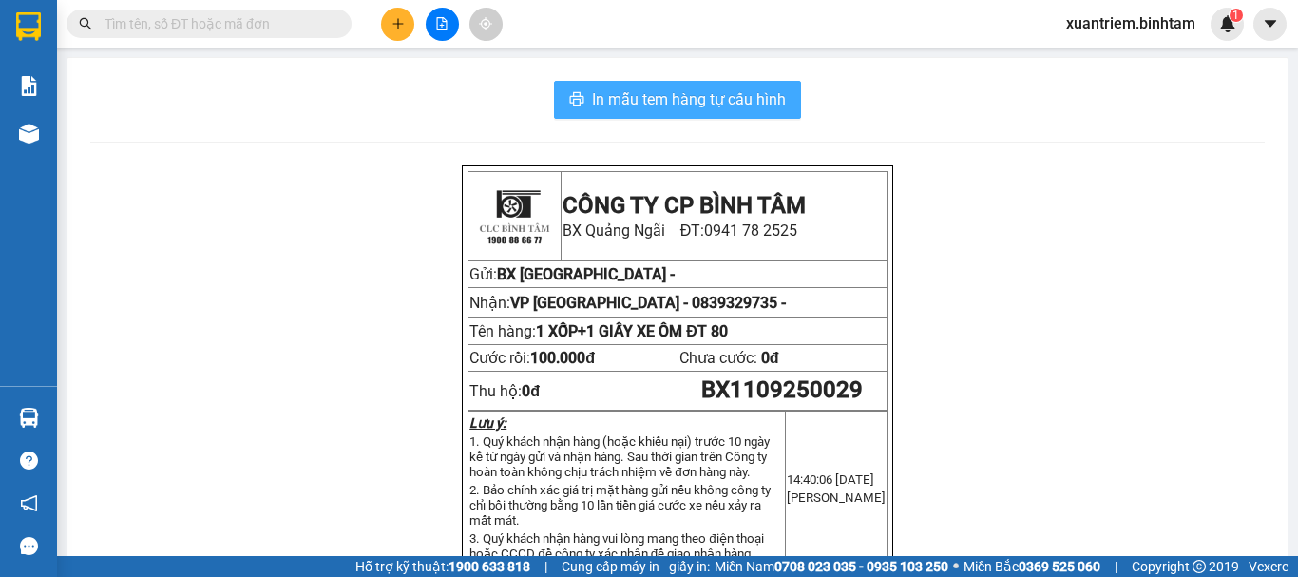
click at [709, 105] on span "In mẫu tem hàng tự cấu hình" at bounding box center [689, 99] width 194 height 24
click at [639, 102] on span "In mẫu tem hàng tự cấu hình" at bounding box center [689, 99] width 194 height 24
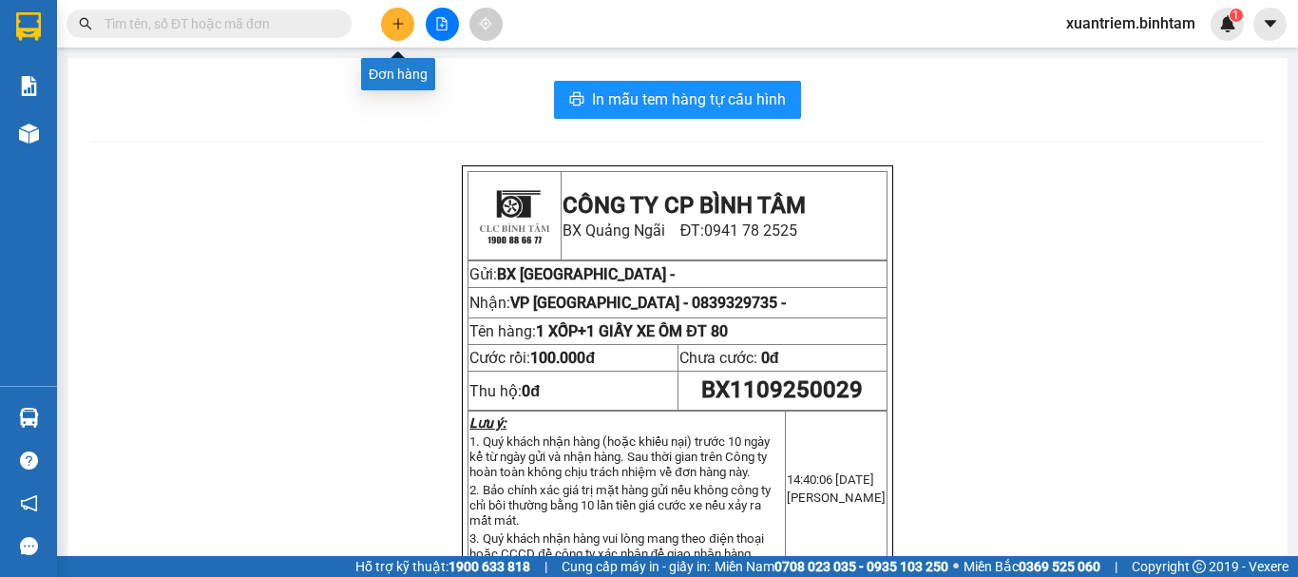
click at [407, 21] on button at bounding box center [397, 24] width 33 height 33
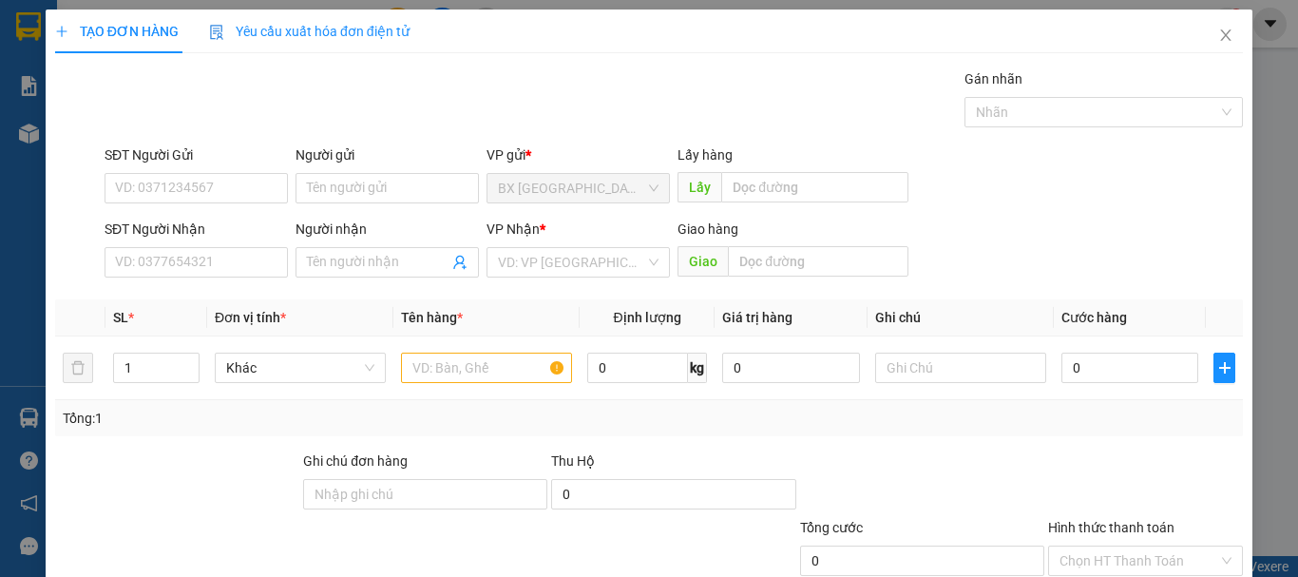
click at [364, 165] on div "Người gửi" at bounding box center [386, 158] width 183 height 29
click at [363, 191] on input "Người gửi" at bounding box center [386, 188] width 183 height 30
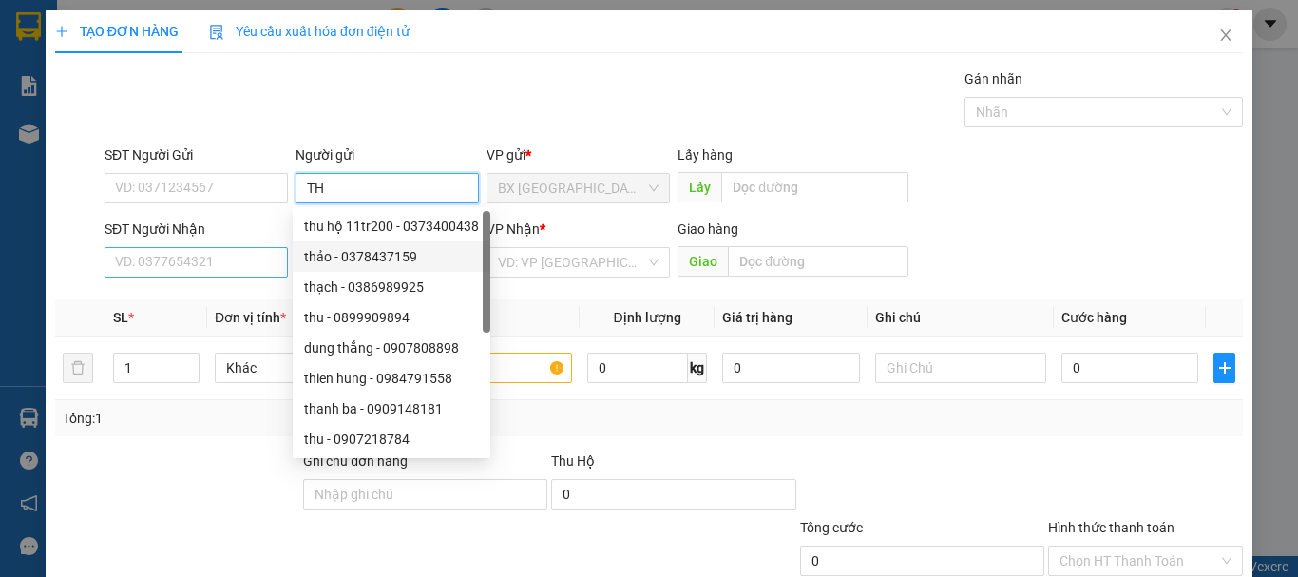
type input "TH"
click at [246, 268] on input "SĐT Người Nhận" at bounding box center [196, 262] width 183 height 30
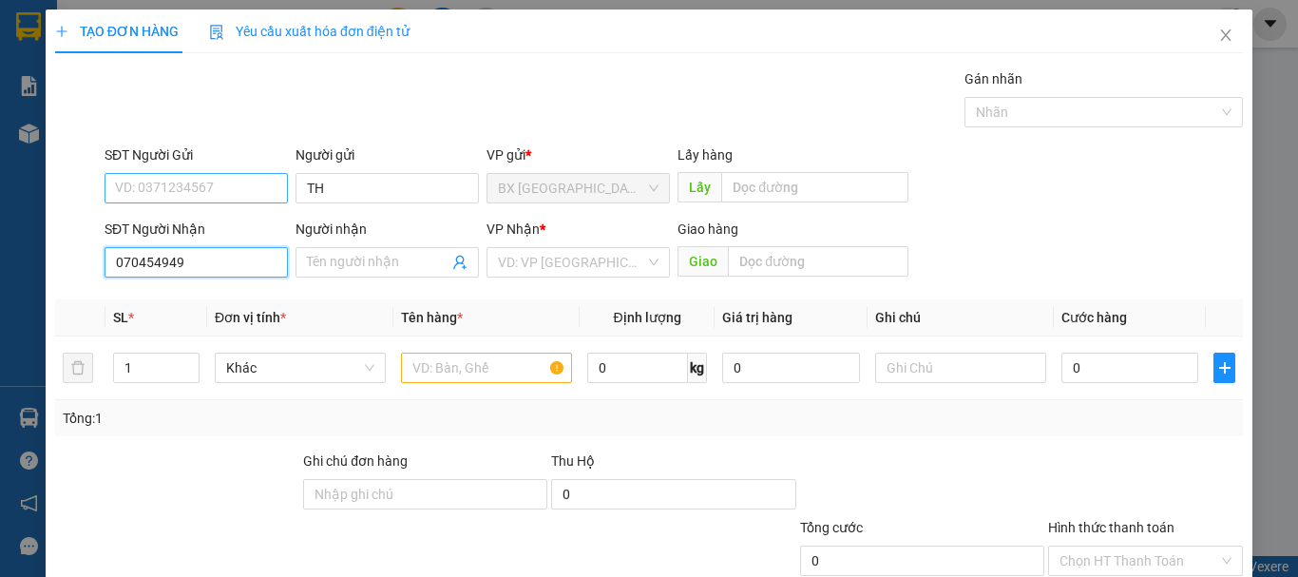
type input "0704549498"
click at [229, 259] on input "0704549498" at bounding box center [196, 262] width 183 height 30
click at [225, 261] on input "0704549498" at bounding box center [196, 262] width 183 height 30
click at [213, 302] on div "0704549498" at bounding box center [194, 300] width 159 height 21
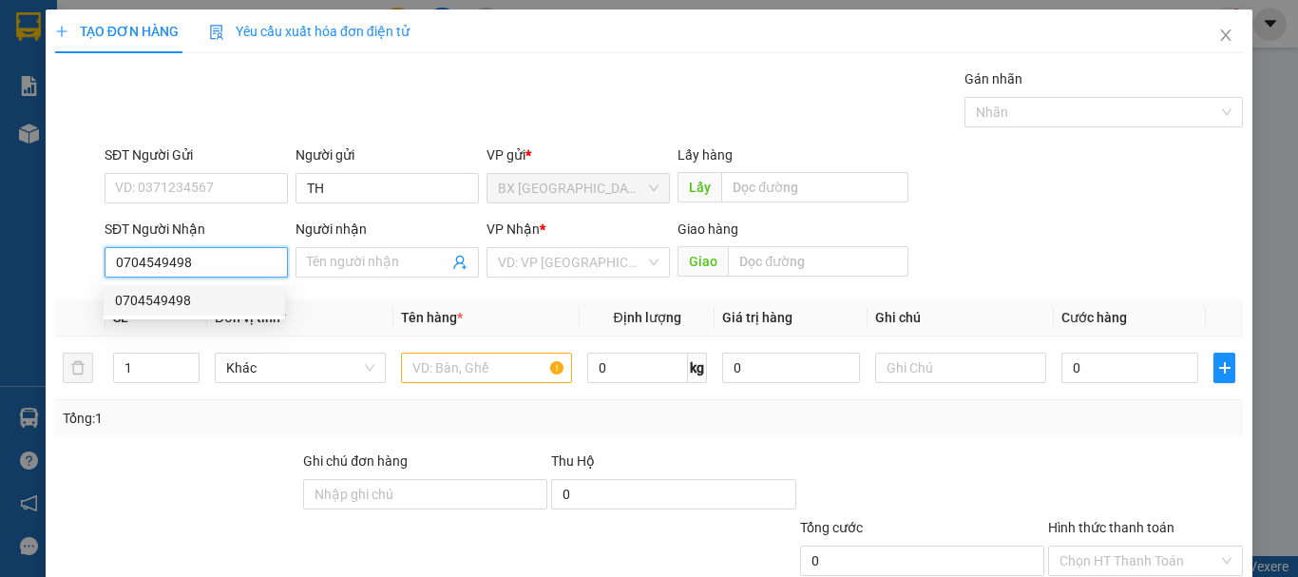
type input "200.000"
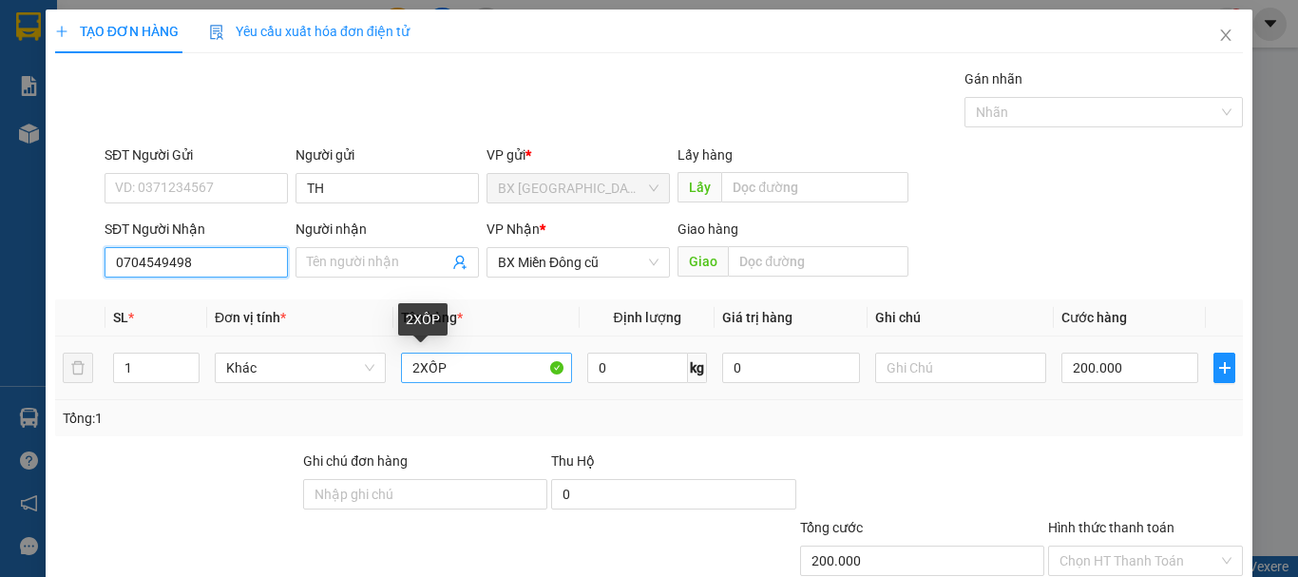
type input "0704549498"
click at [415, 366] on input "2XỐP" at bounding box center [486, 368] width 171 height 30
type input "1XỐP"
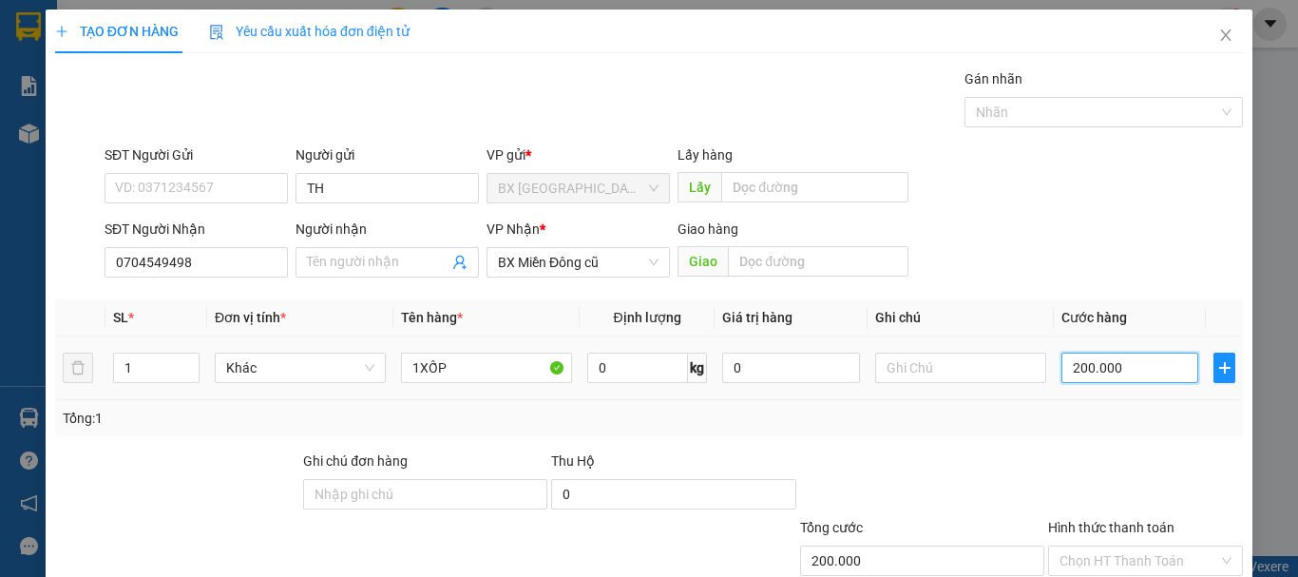
click at [1104, 357] on input "200.000" at bounding box center [1129, 368] width 137 height 30
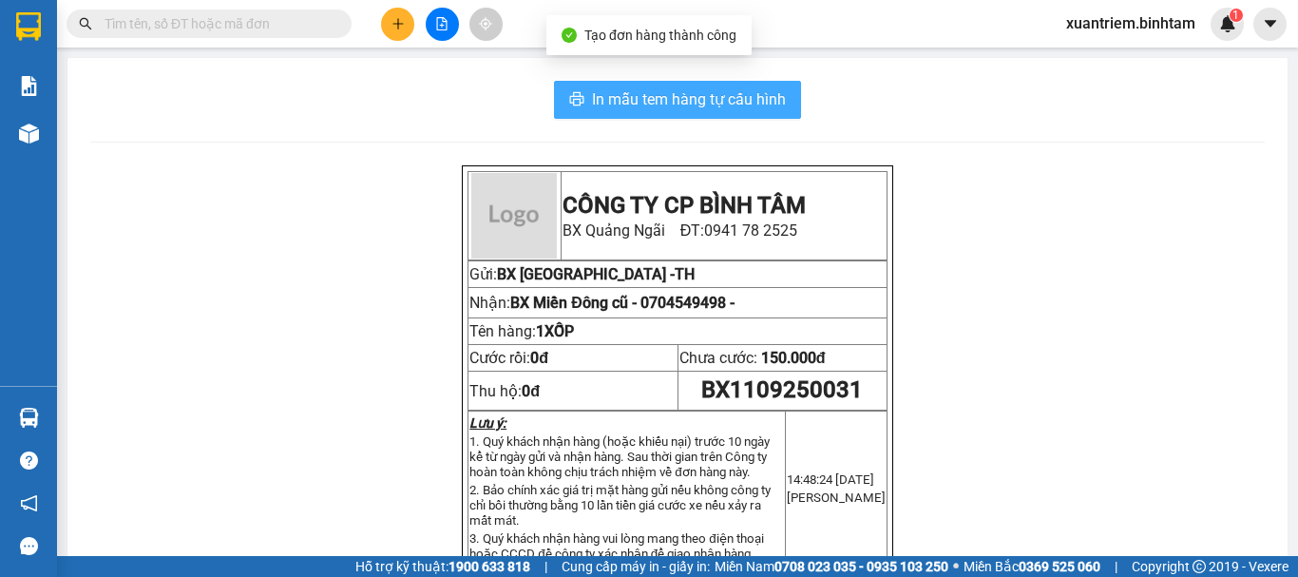
click at [576, 85] on button "In mẫu tem hàng tự cấu hình" at bounding box center [677, 100] width 247 height 38
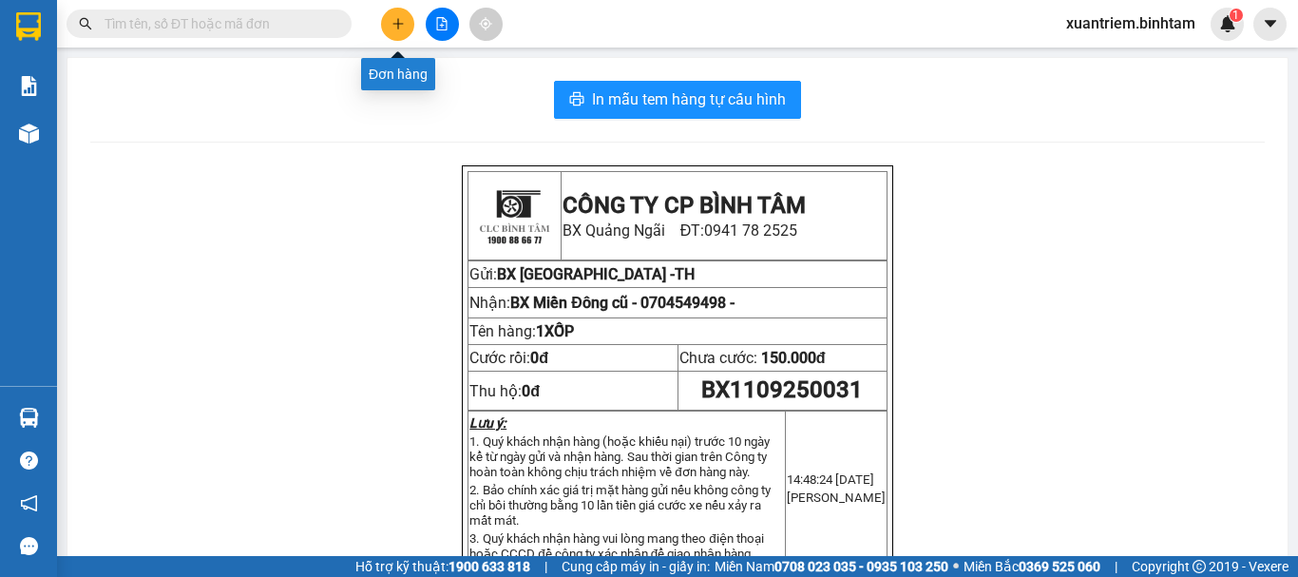
click at [401, 27] on icon "plus" at bounding box center [397, 23] width 13 height 13
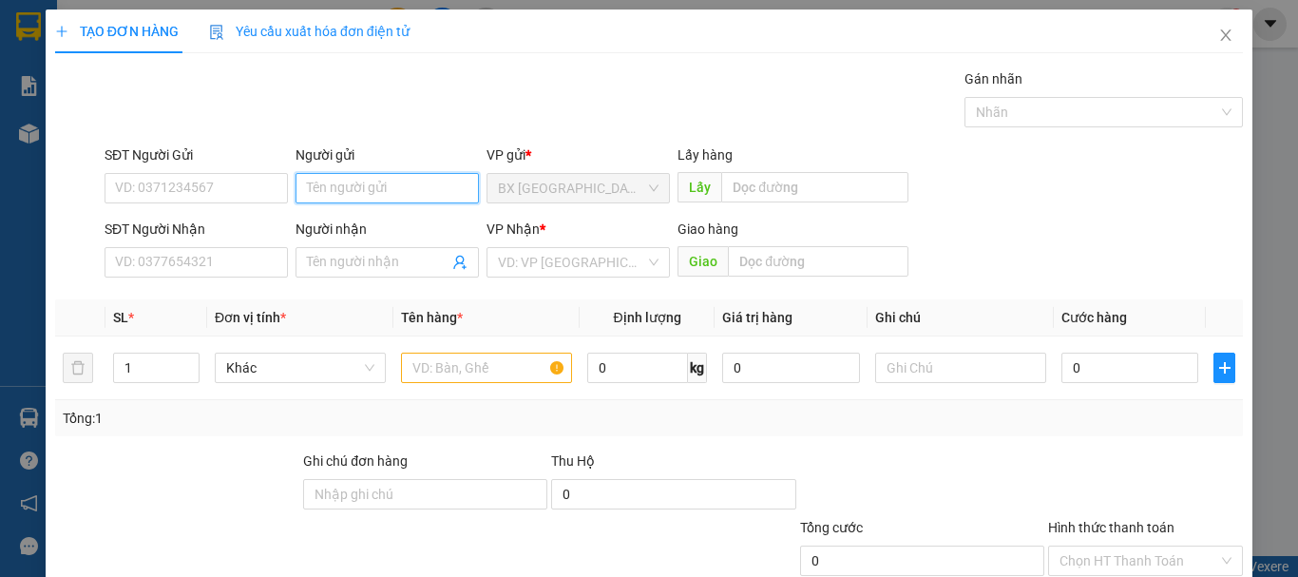
click at [346, 192] on input "Người gửi" at bounding box center [386, 188] width 183 height 30
type input "THUÝ SƠN"
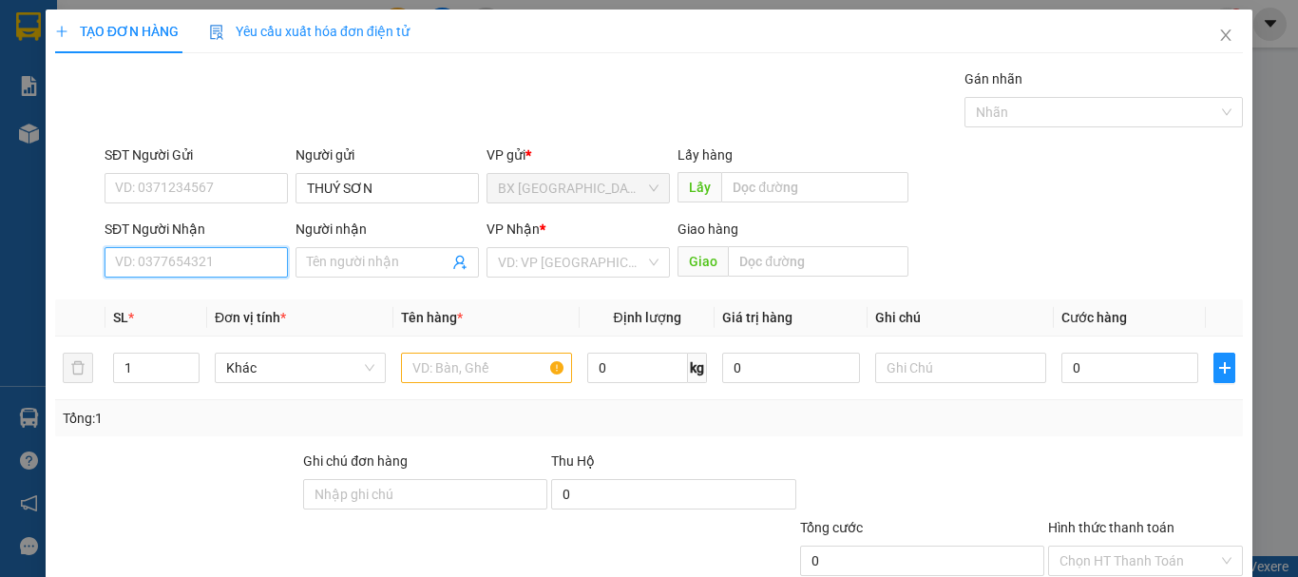
click at [225, 248] on input "SĐT Người Nhận" at bounding box center [196, 262] width 183 height 30
click at [240, 260] on input "0937508780" at bounding box center [196, 262] width 183 height 30
type input "0937508780"
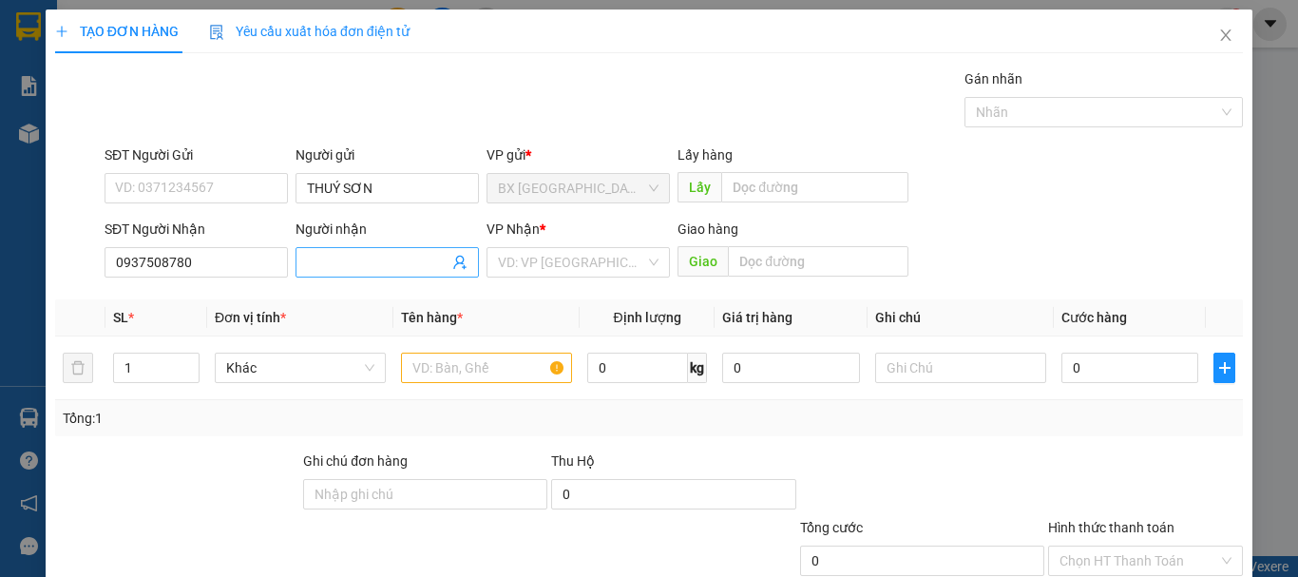
click at [417, 260] on input "Người nhận" at bounding box center [378, 262] width 142 height 21
type input "D"
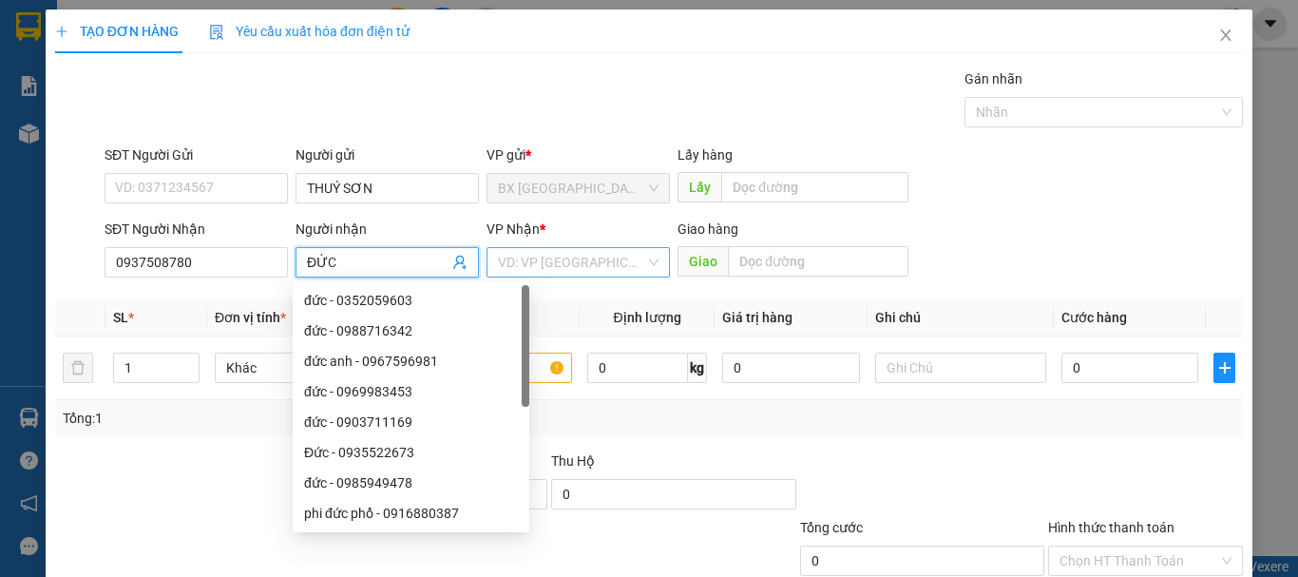
type input "ĐỨC"
click at [542, 260] on input "search" at bounding box center [571, 262] width 147 height 29
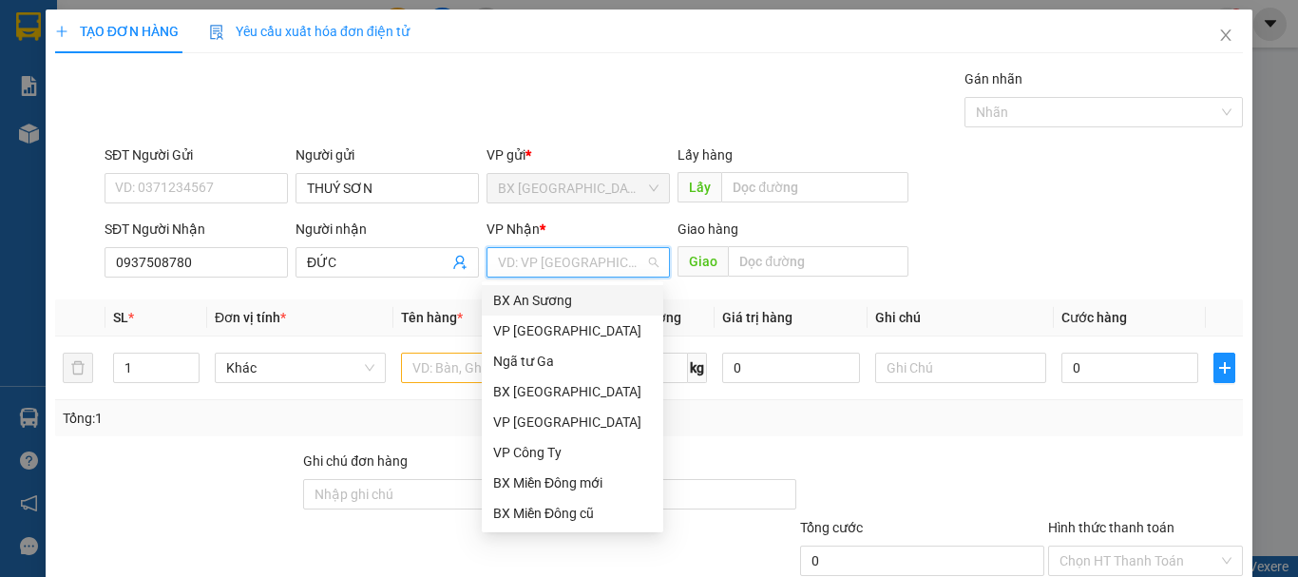
click at [552, 314] on div "BX An Sương" at bounding box center [572, 300] width 181 height 30
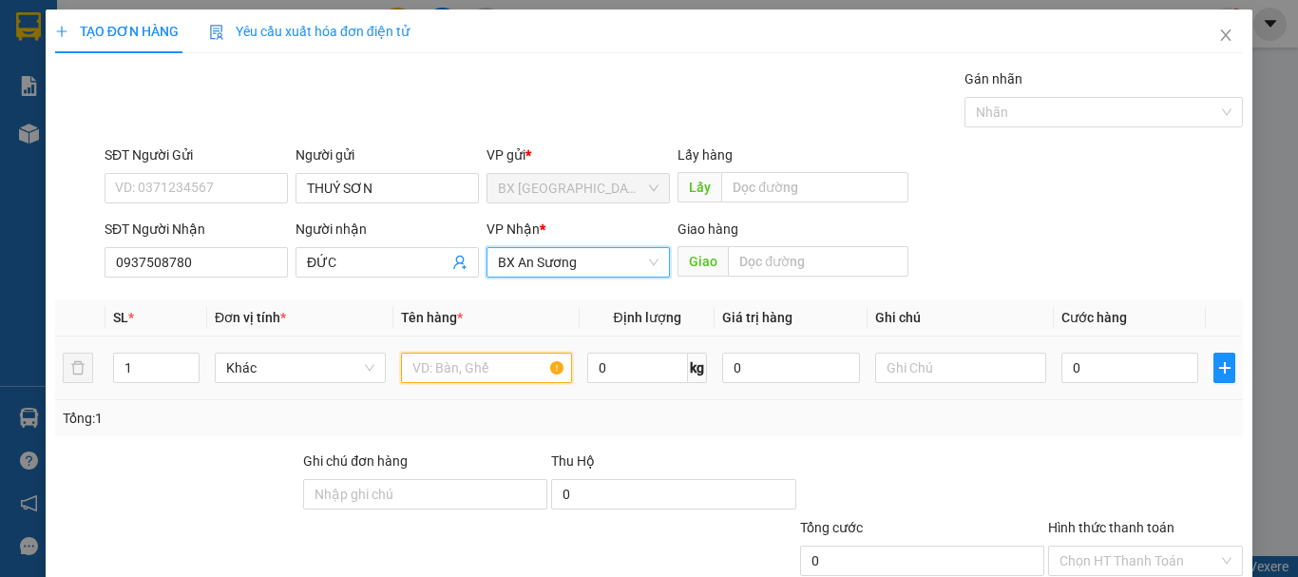
click at [441, 373] on input "text" at bounding box center [486, 368] width 171 height 30
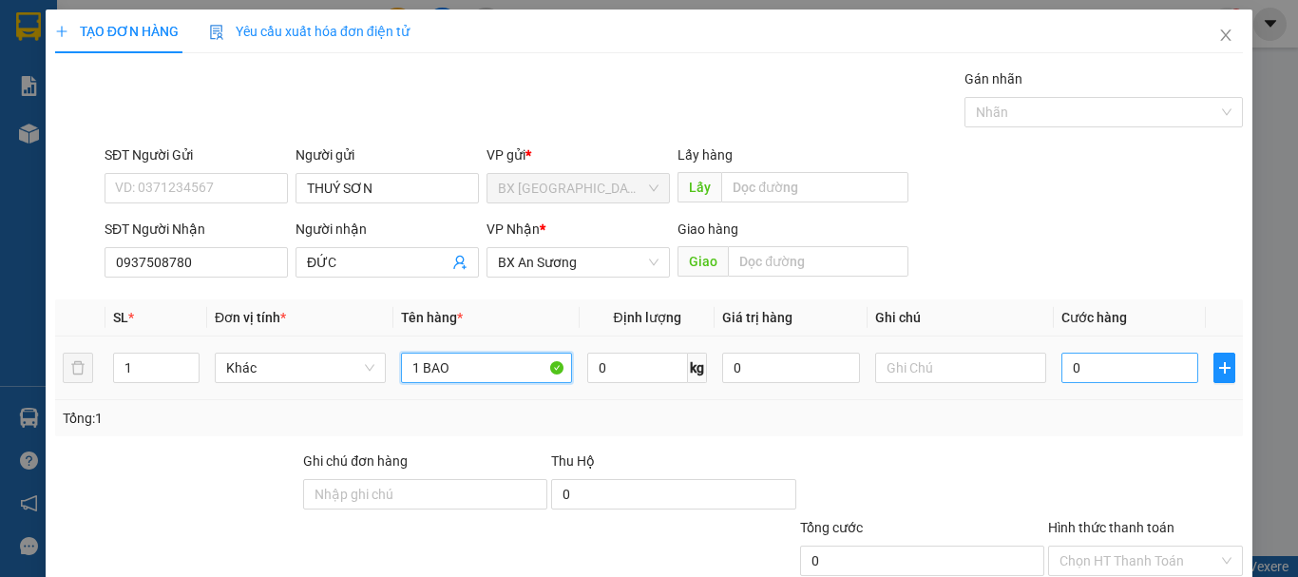
type input "1 BAO"
click at [1084, 368] on input "0" at bounding box center [1129, 368] width 137 height 30
type input "1"
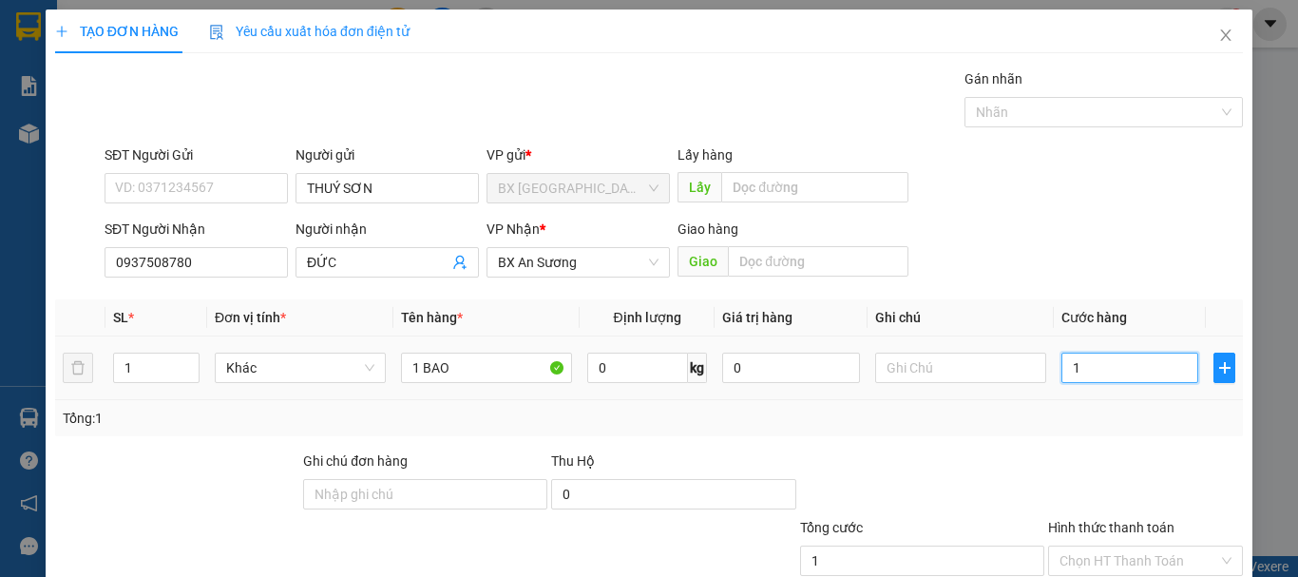
type input "10"
type input "100"
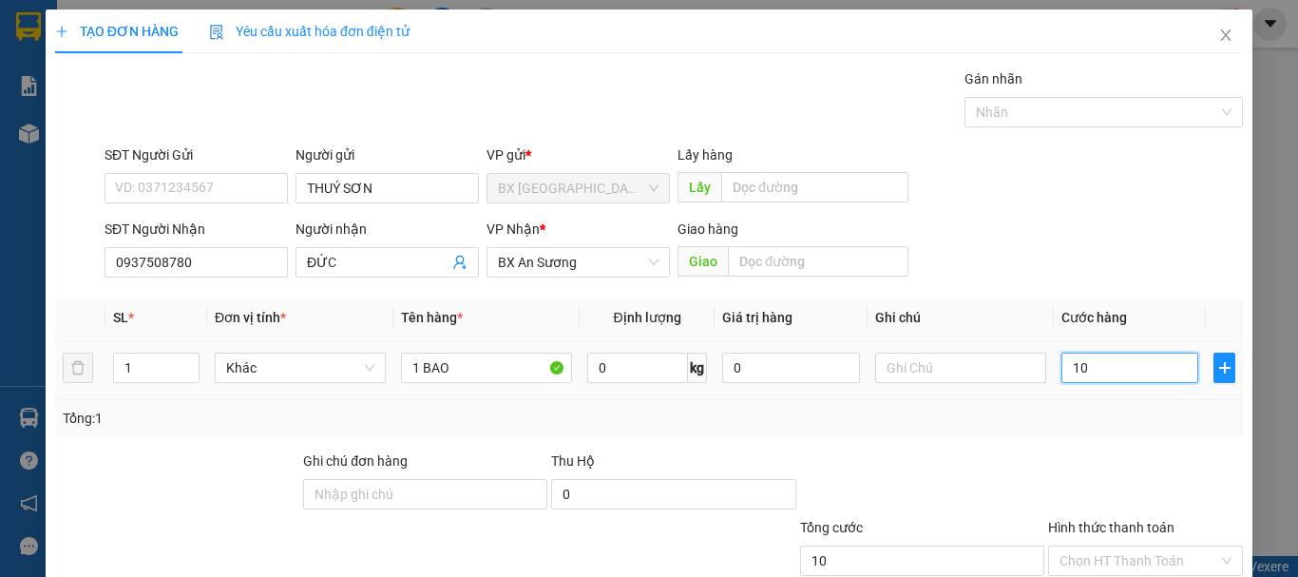
type input "100"
type input "1.000"
type input "10.000"
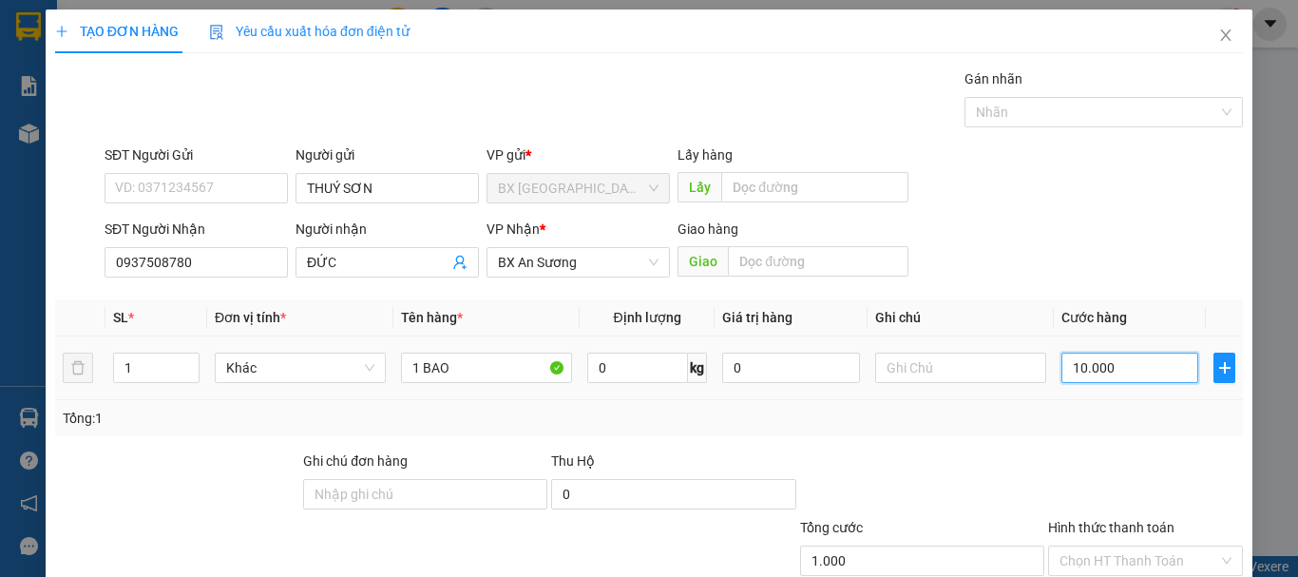
type input "10.000"
type input "100.000"
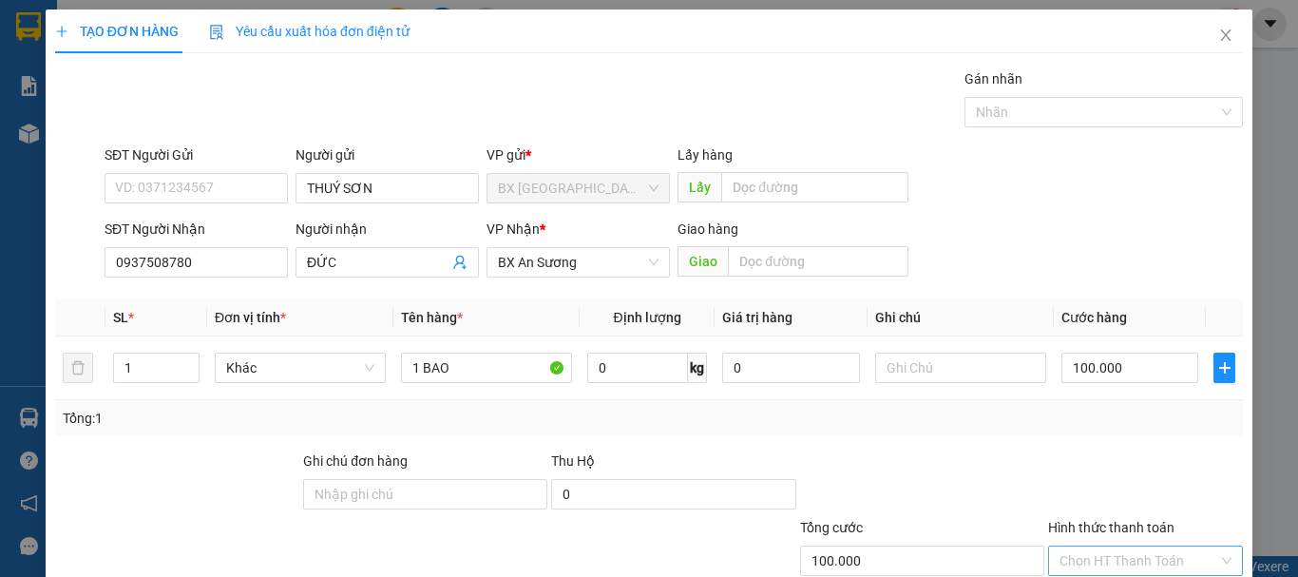
click at [1126, 546] on input "Hình thức thanh toán" at bounding box center [1138, 560] width 159 height 29
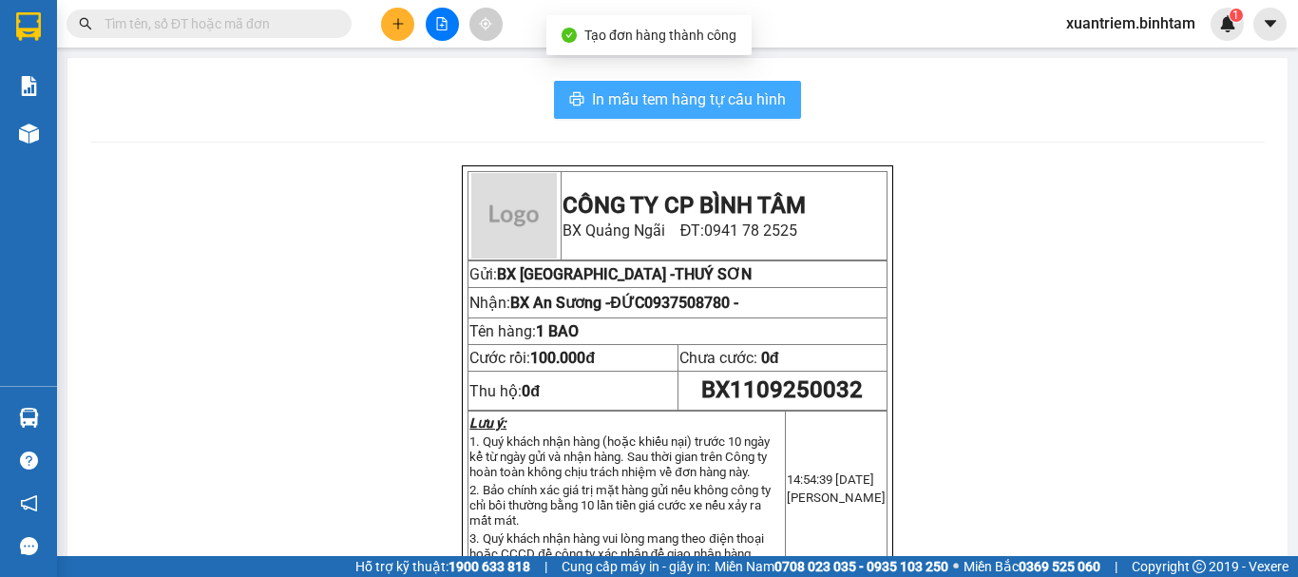
click at [711, 109] on span "In mẫu tem hàng tự cấu hình" at bounding box center [689, 99] width 194 height 24
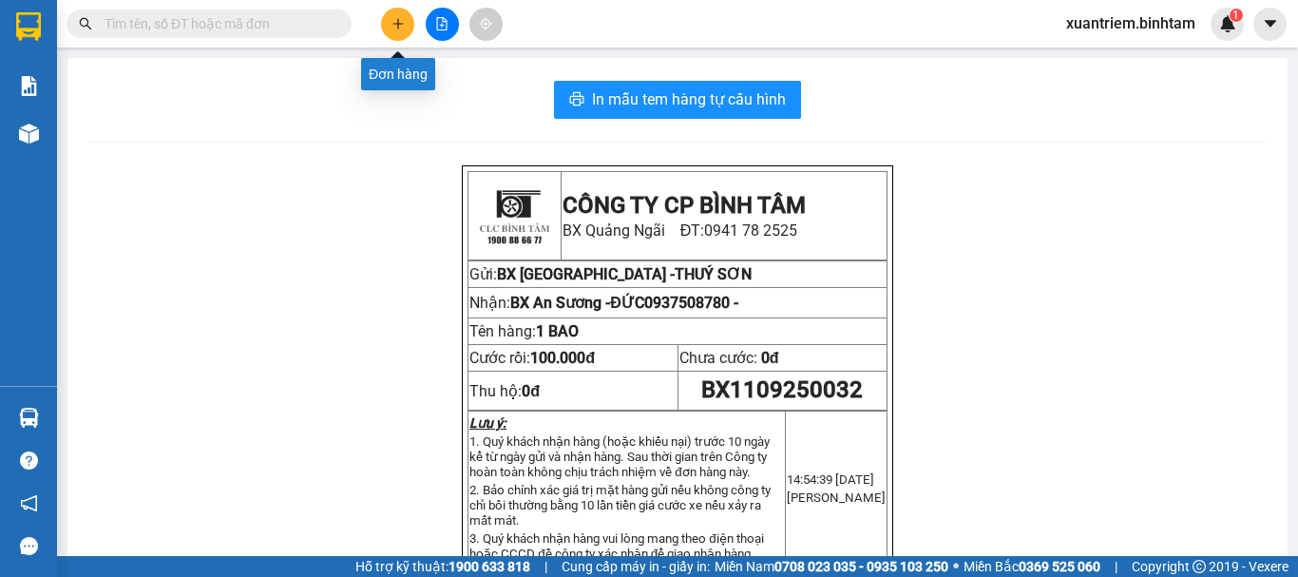
click at [390, 21] on button at bounding box center [397, 24] width 33 height 33
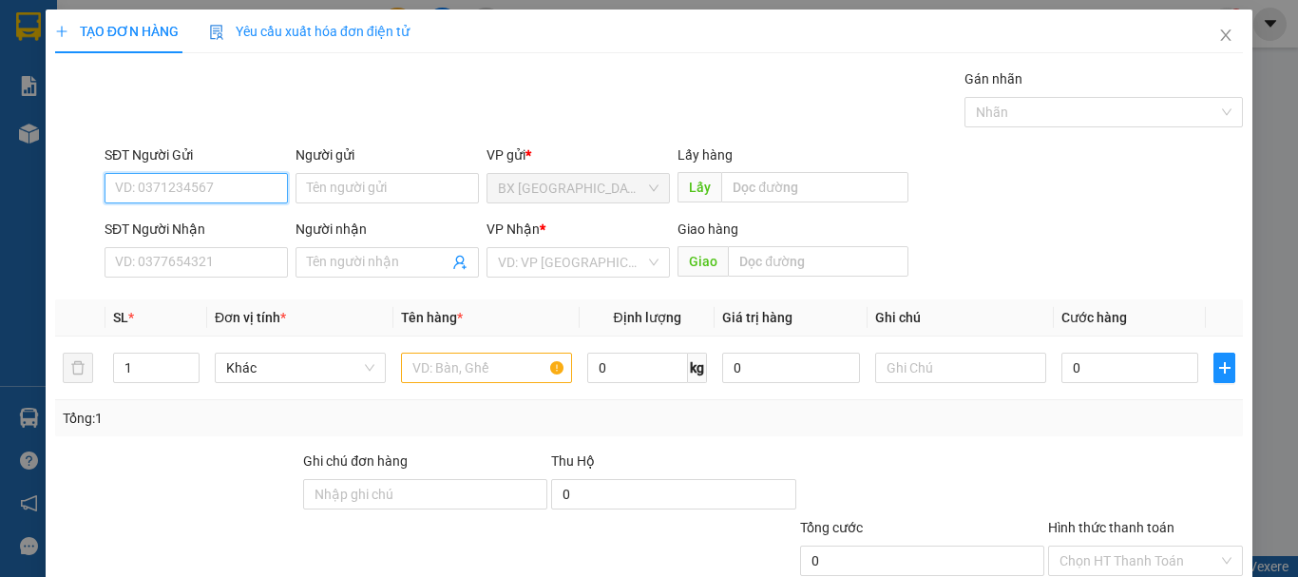
click at [153, 197] on input "SĐT Người Gửi" at bounding box center [196, 188] width 183 height 30
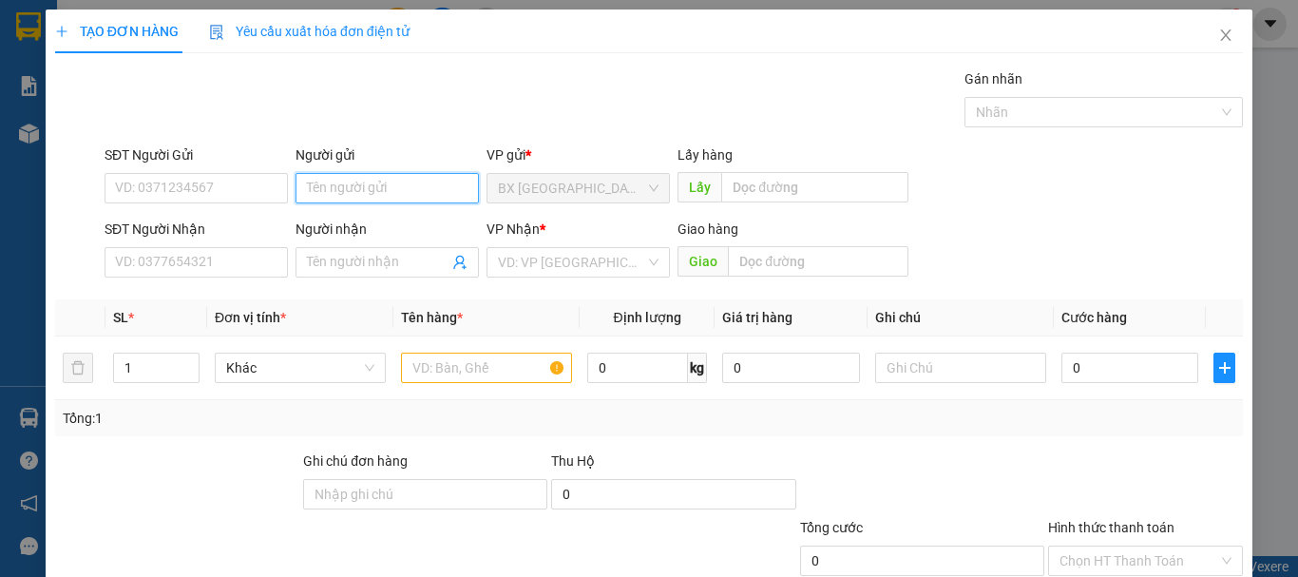
click at [414, 182] on input "Người gửi" at bounding box center [386, 188] width 183 height 30
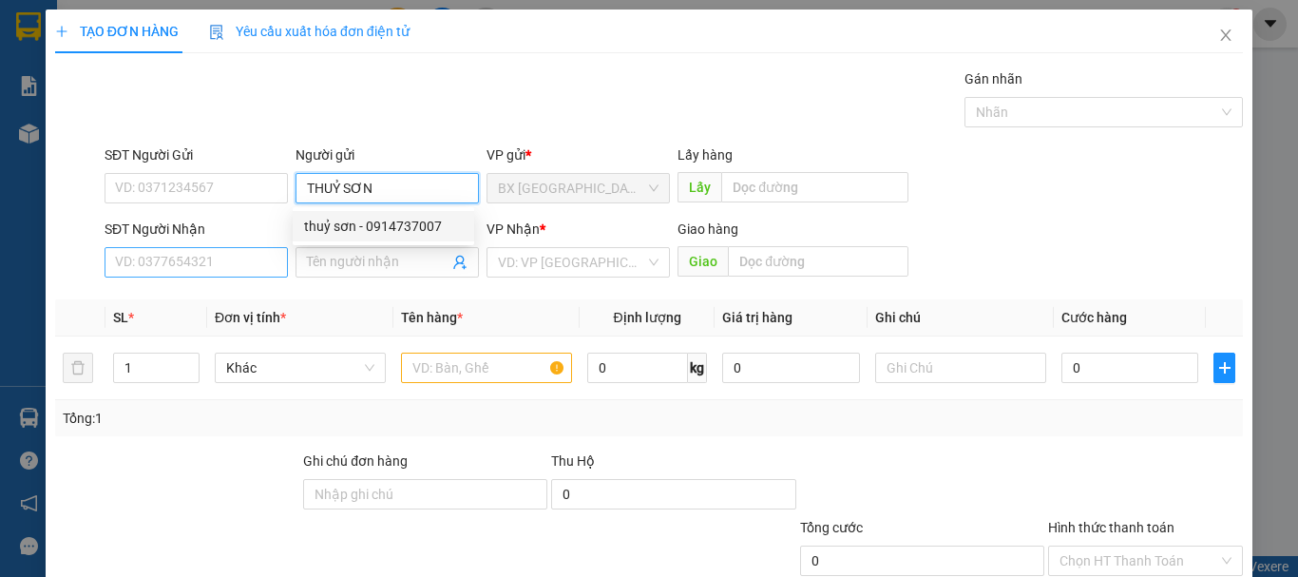
type input "THUỶ SƠN"
click at [250, 273] on input "SĐT Người Nhận" at bounding box center [196, 262] width 183 height 30
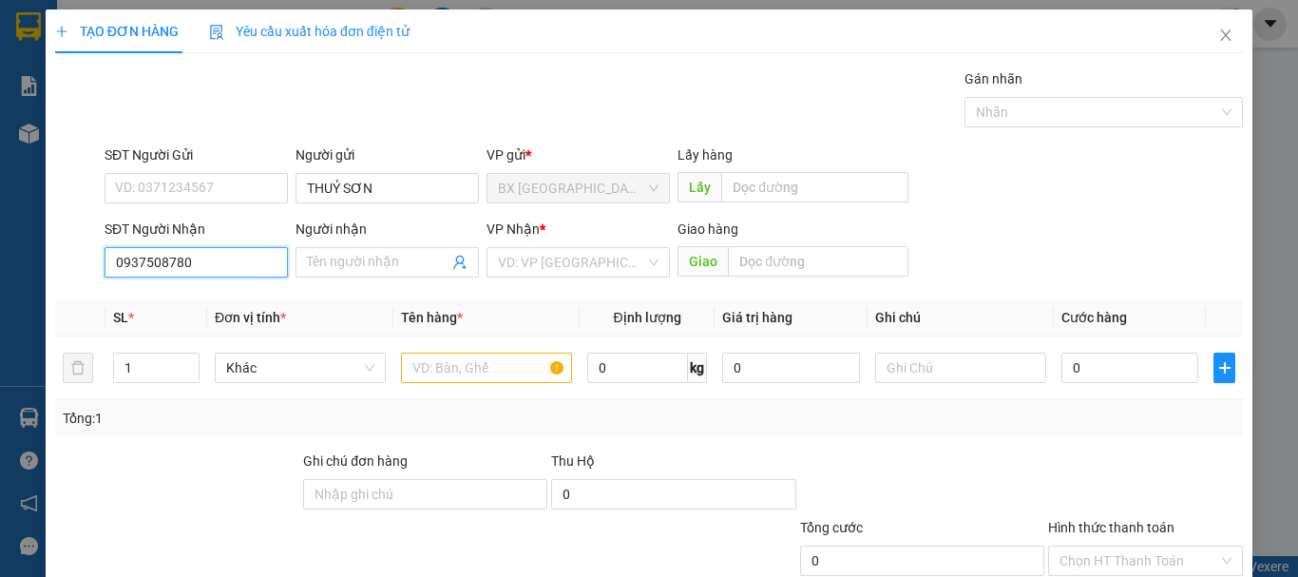
click at [250, 273] on input "0937508780" at bounding box center [196, 262] width 183 height 30
type input "0937508780"
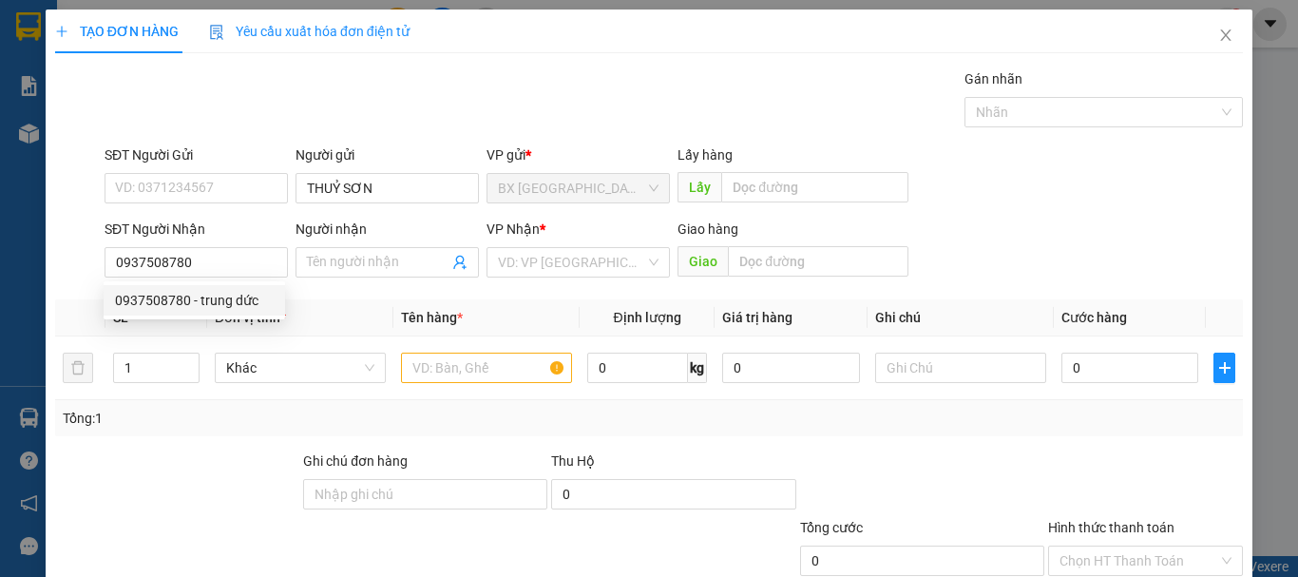
click at [179, 224] on div "SĐT Người Nhận" at bounding box center [196, 229] width 183 height 21
click at [179, 247] on input "0937508780" at bounding box center [196, 262] width 183 height 30
click at [231, 295] on div "Transit Pickup Surcharge Ids Transit Deliver Surcharge Ids Transit Deliver Surc…" at bounding box center [649, 367] width 1188 height 598
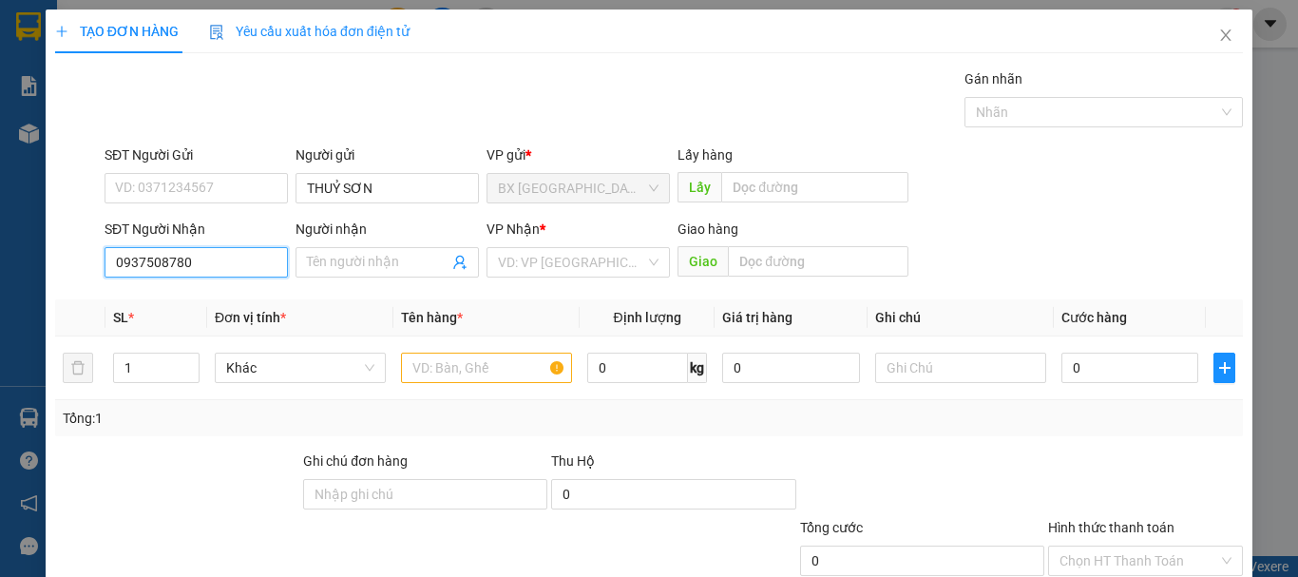
click at [244, 268] on input "0937508780" at bounding box center [196, 262] width 183 height 30
click at [203, 298] on div "0937508780 - trung dức" at bounding box center [194, 300] width 159 height 21
type input "trung dức"
type input "100.000"
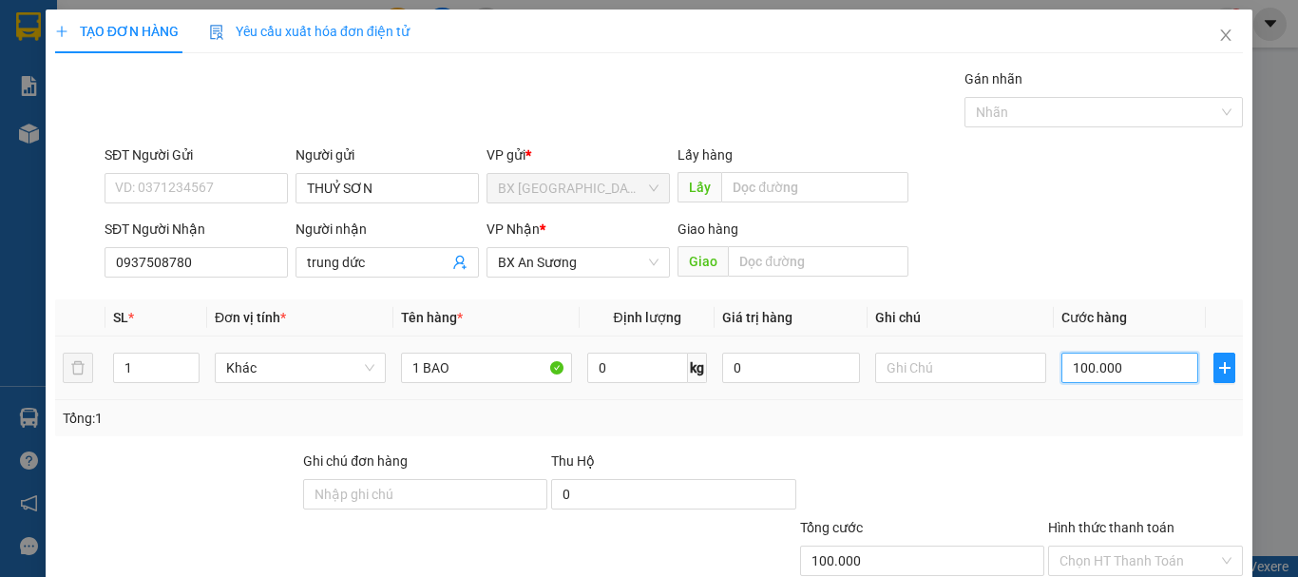
click at [1077, 376] on input "100.000" at bounding box center [1129, 368] width 137 height 30
click at [1111, 546] on input "Hình thức thanh toán" at bounding box center [1138, 560] width 159 height 29
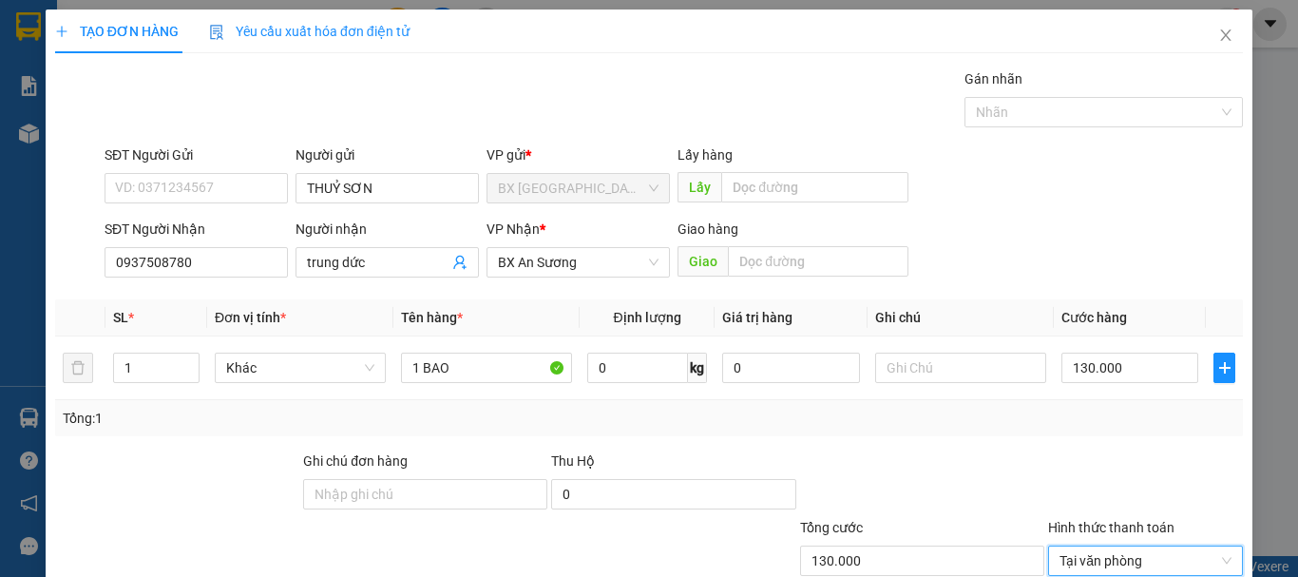
drag, startPoint x: 1139, startPoint y: 505, endPoint x: 1145, endPoint y: 513, distance: 10.3
click at [1140, 507] on div "Transit Pickup Surcharge Ids Transit Deliver Surcharge Ids Transit Deliver Surc…" at bounding box center [649, 367] width 1188 height 598
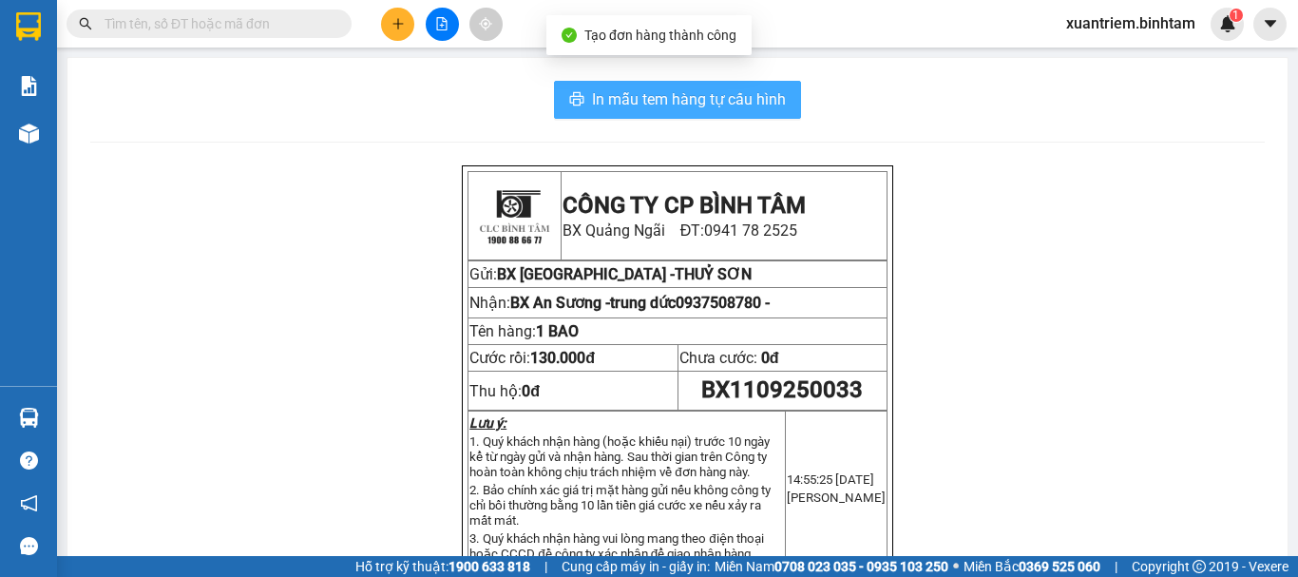
click at [729, 88] on span "In mẫu tem hàng tự cấu hình" at bounding box center [689, 99] width 194 height 24
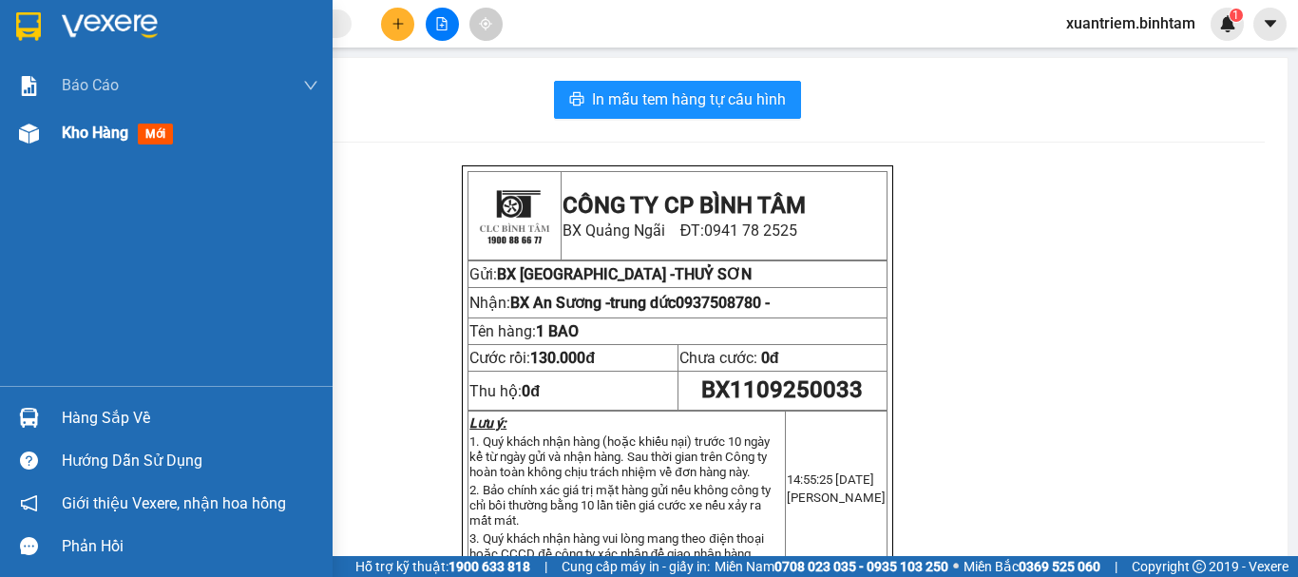
click at [116, 144] on div "Kho hàng mới" at bounding box center [121, 133] width 119 height 24
click at [78, 134] on span "Kho hàng" at bounding box center [95, 133] width 67 height 18
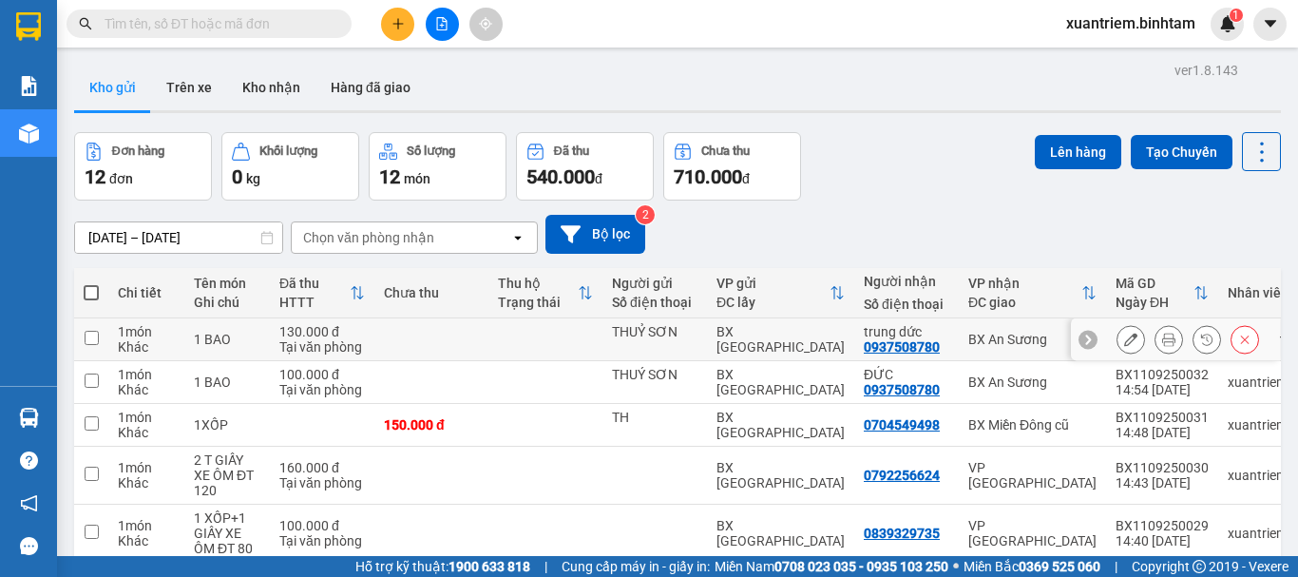
click at [1117, 335] on button at bounding box center [1130, 339] width 27 height 33
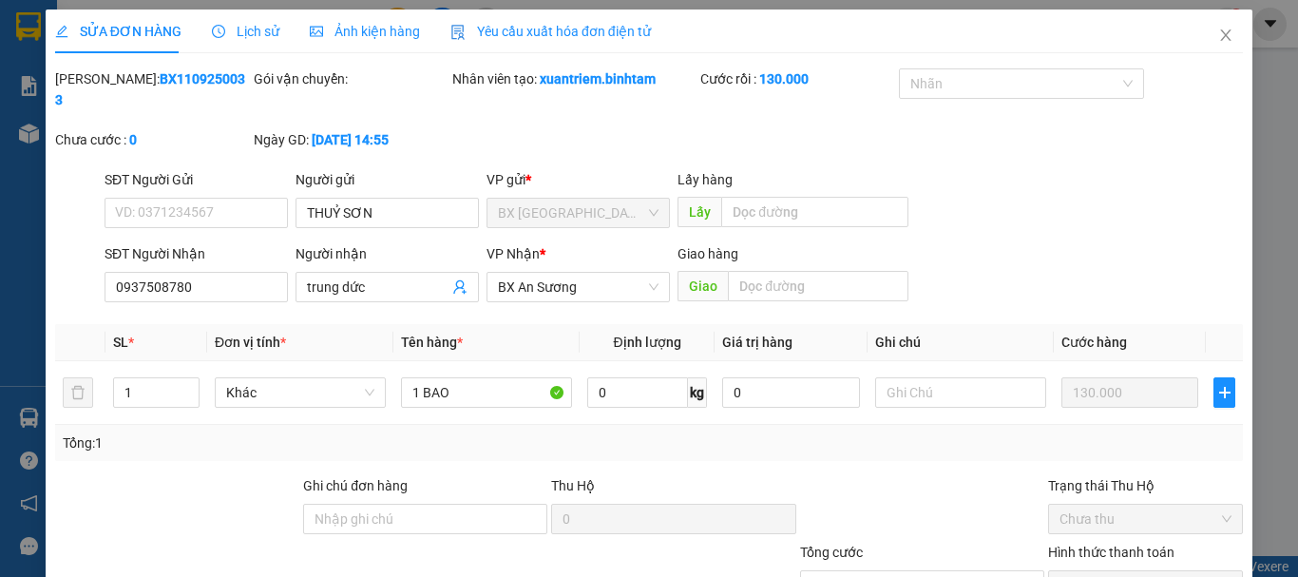
type input "THUỶ SƠN"
type input "0937508780"
type input "trung dức"
type input "130.000"
click at [604, 280] on div "BX An Sương" at bounding box center [577, 287] width 183 height 30
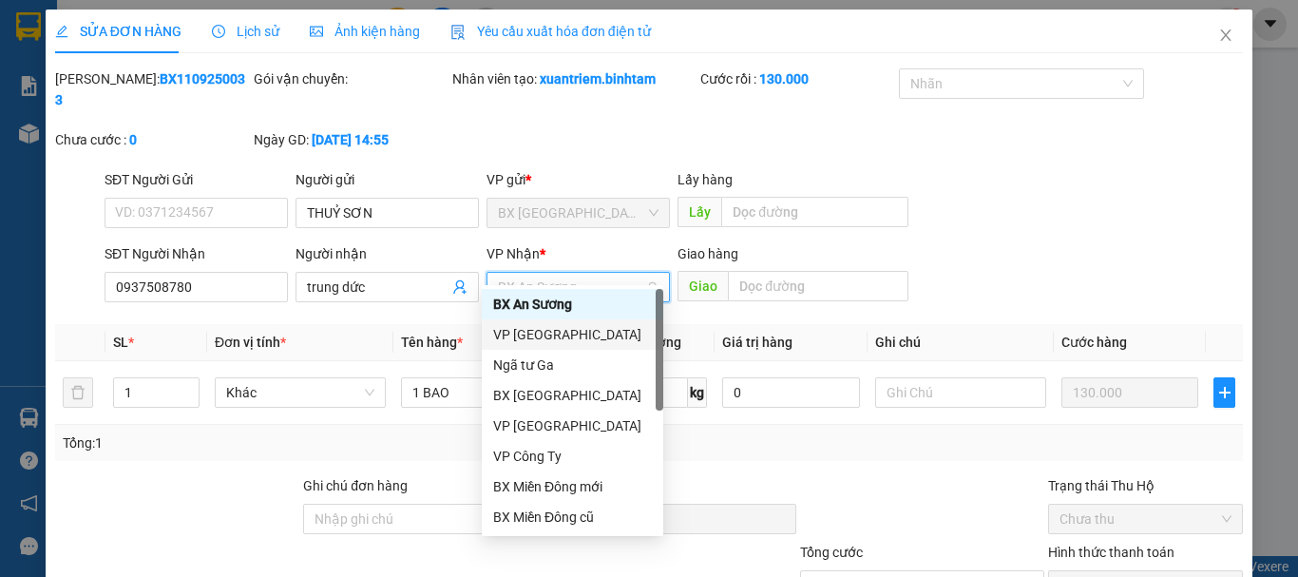
click at [551, 340] on div "VP [GEOGRAPHIC_DATA]" at bounding box center [572, 334] width 159 height 21
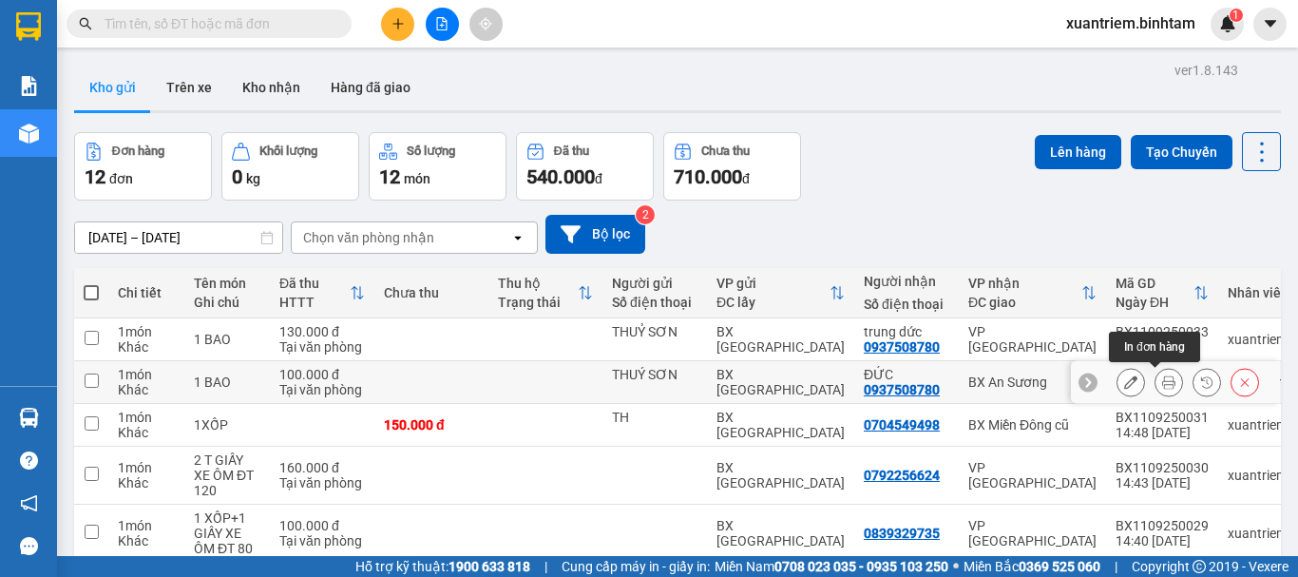
click at [1162, 385] on icon at bounding box center [1168, 381] width 13 height 13
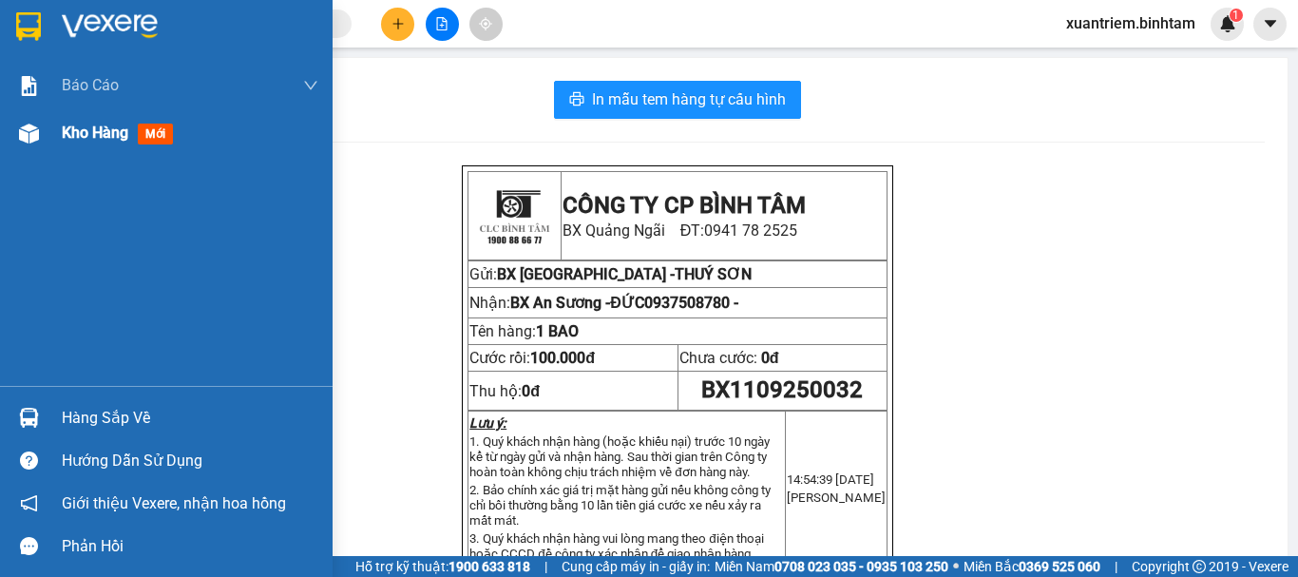
click at [86, 125] on span "Kho hàng" at bounding box center [95, 133] width 67 height 18
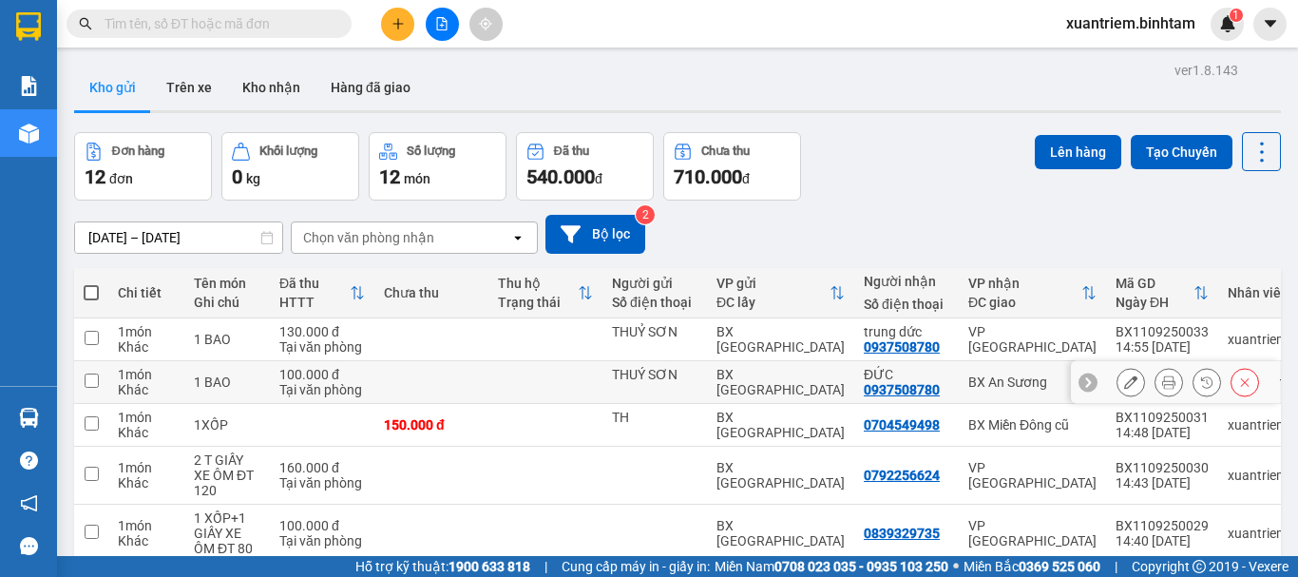
click at [1241, 382] on icon at bounding box center [1245, 382] width 9 height 9
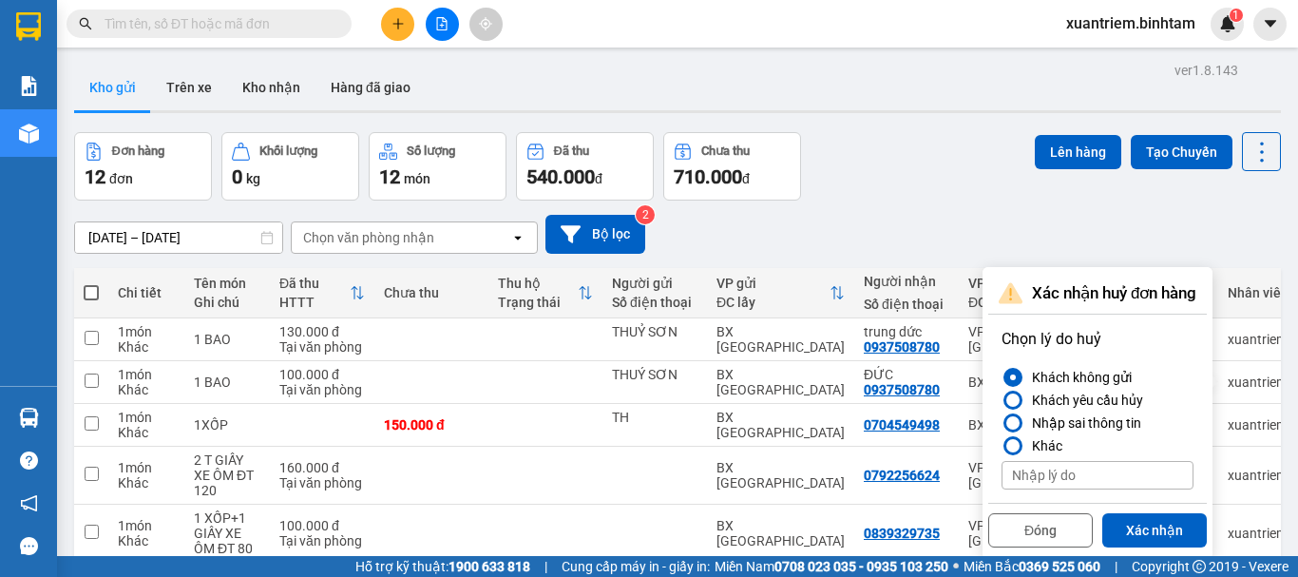
click at [1093, 475] on input at bounding box center [1097, 475] width 192 height 29
click at [1164, 521] on button "Xác nhận" at bounding box center [1154, 530] width 105 height 34
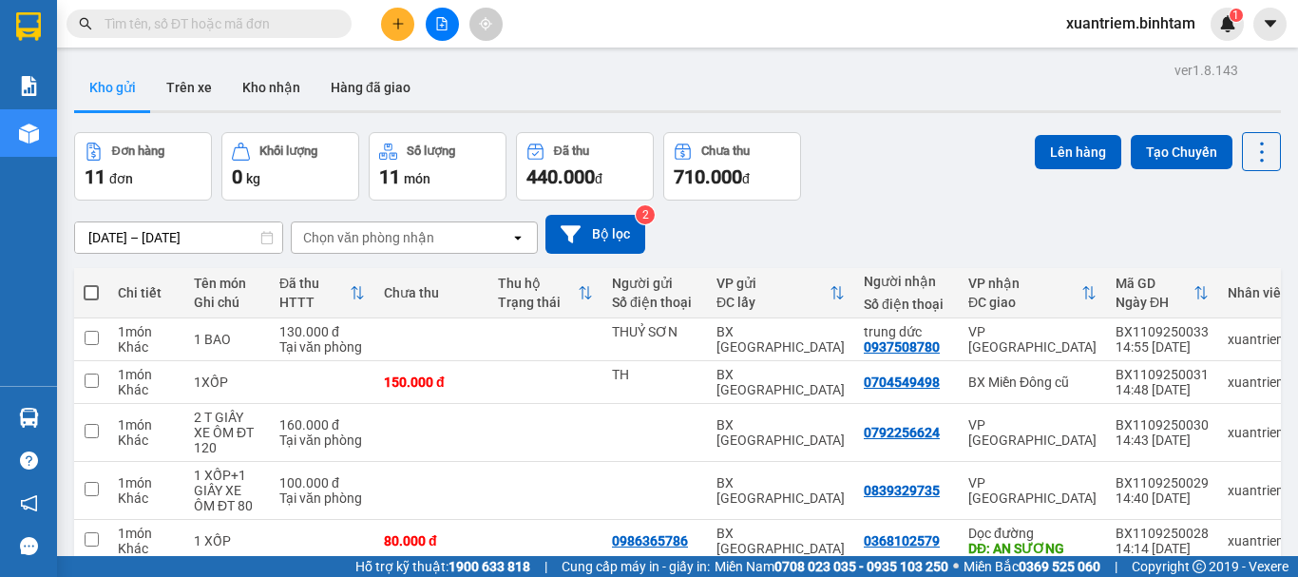
click at [399, 21] on icon "plus" at bounding box center [397, 23] width 13 height 13
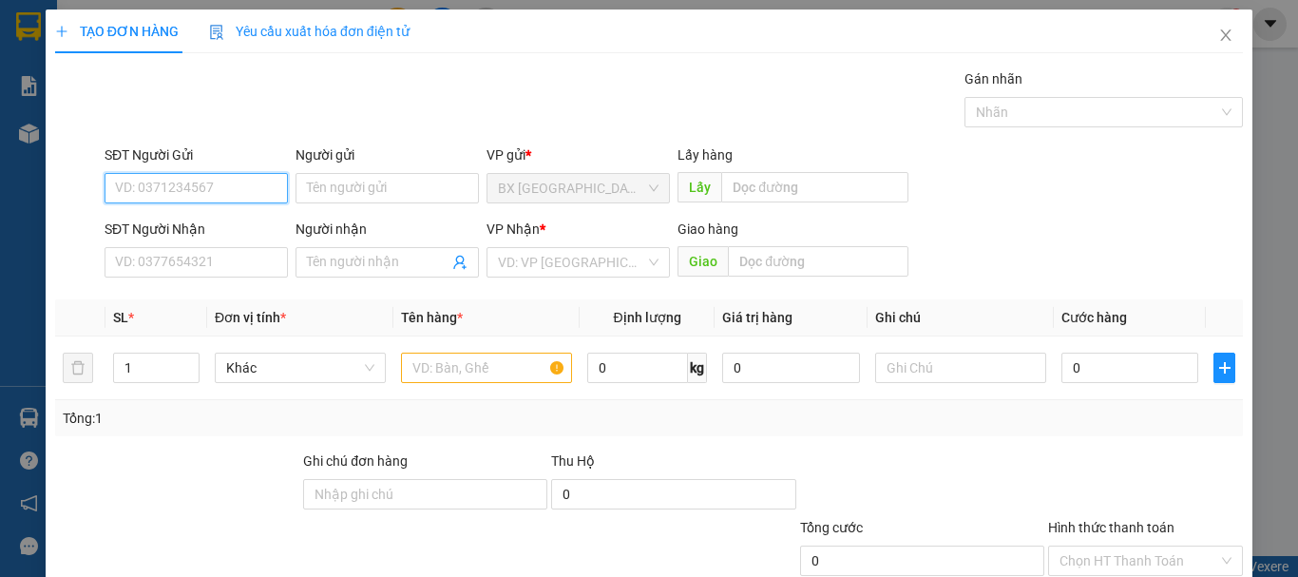
click at [276, 195] on input "SĐT Người Gửi" at bounding box center [196, 188] width 183 height 30
type input "0702990566"
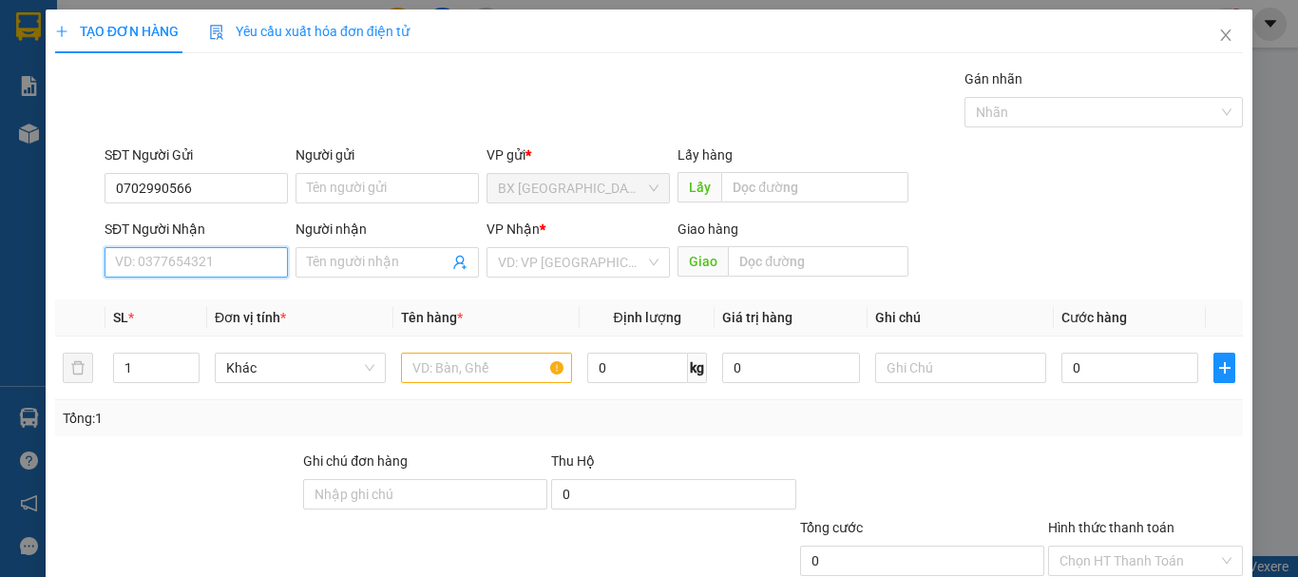
click at [229, 258] on input "SĐT Người Nhận" at bounding box center [196, 262] width 183 height 30
click at [217, 257] on input "SĐT Người Nhận" at bounding box center [196, 262] width 183 height 30
type input "0349561599"
drag, startPoint x: 136, startPoint y: 314, endPoint x: 195, endPoint y: 287, distance: 64.6
click at [139, 313] on div "0349561599" at bounding box center [194, 300] width 181 height 30
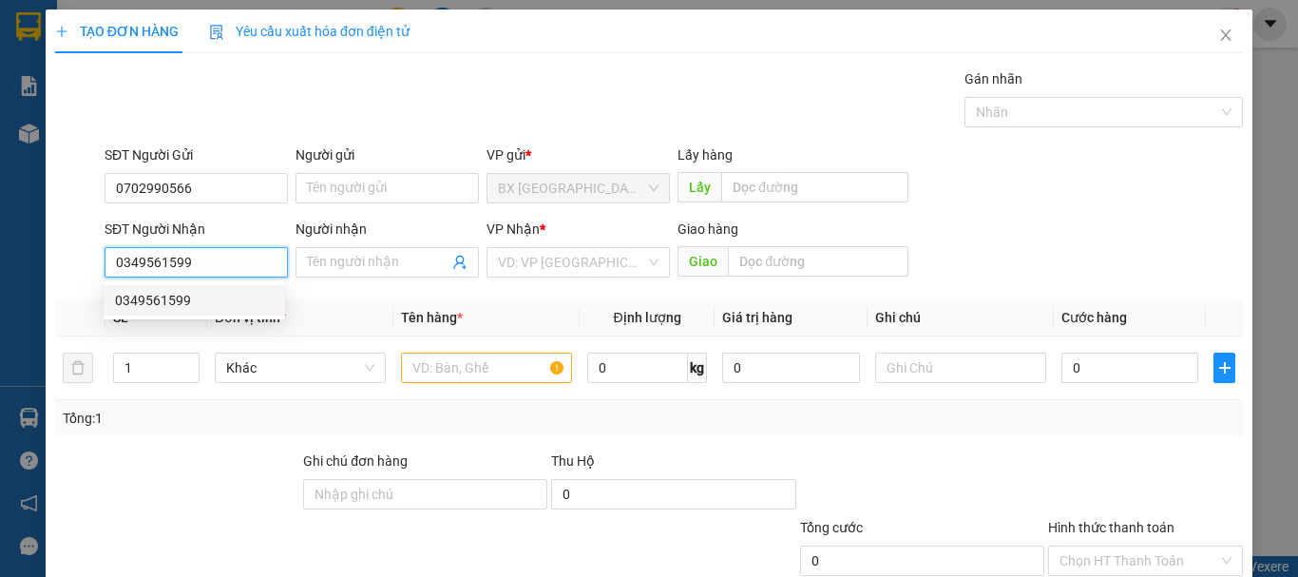
type input "100.000"
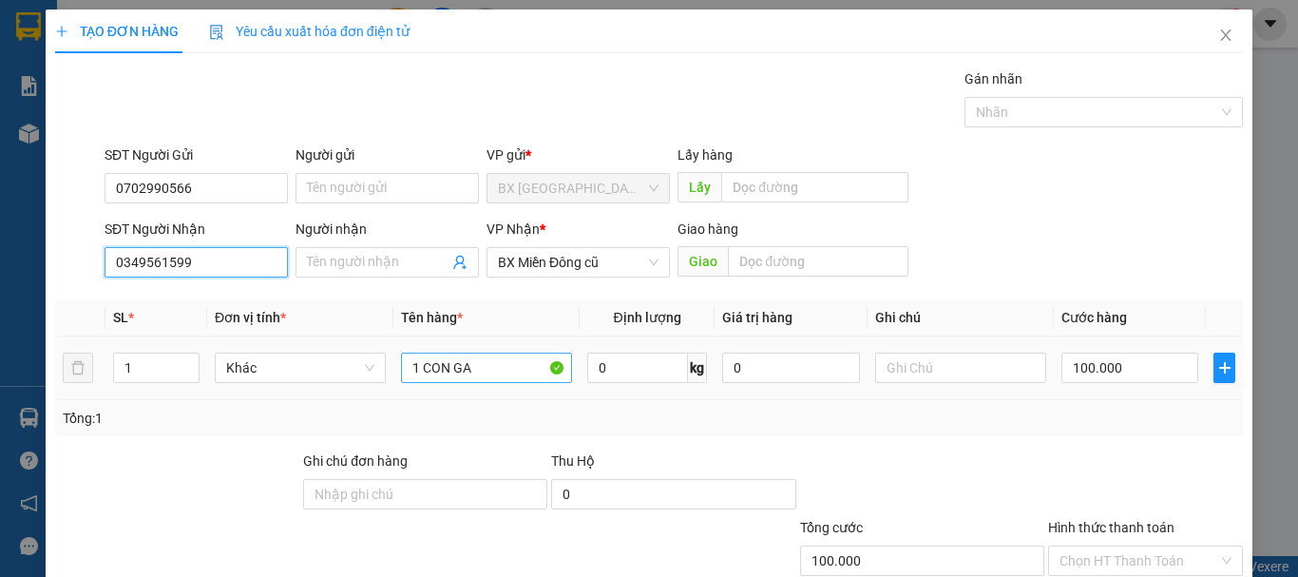
type input "0349561599"
click at [515, 376] on input "1 CON GA" at bounding box center [486, 368] width 171 height 30
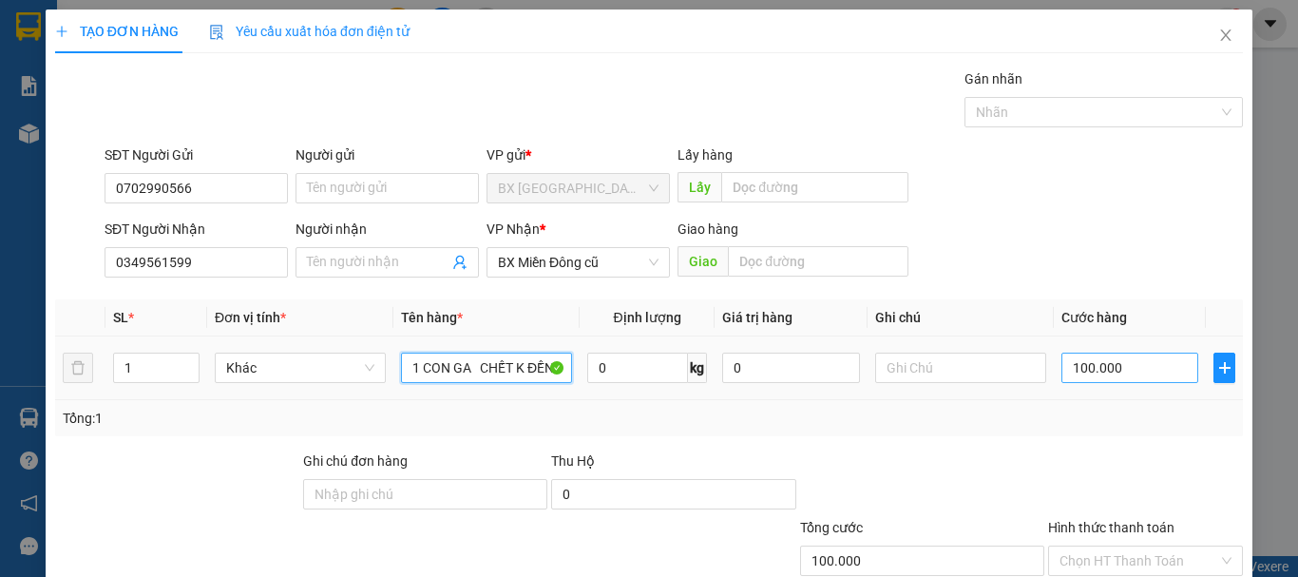
type input "1 CON GA CHẾT K ĐỀN"
click at [1110, 356] on input "100.000" at bounding box center [1129, 368] width 137 height 30
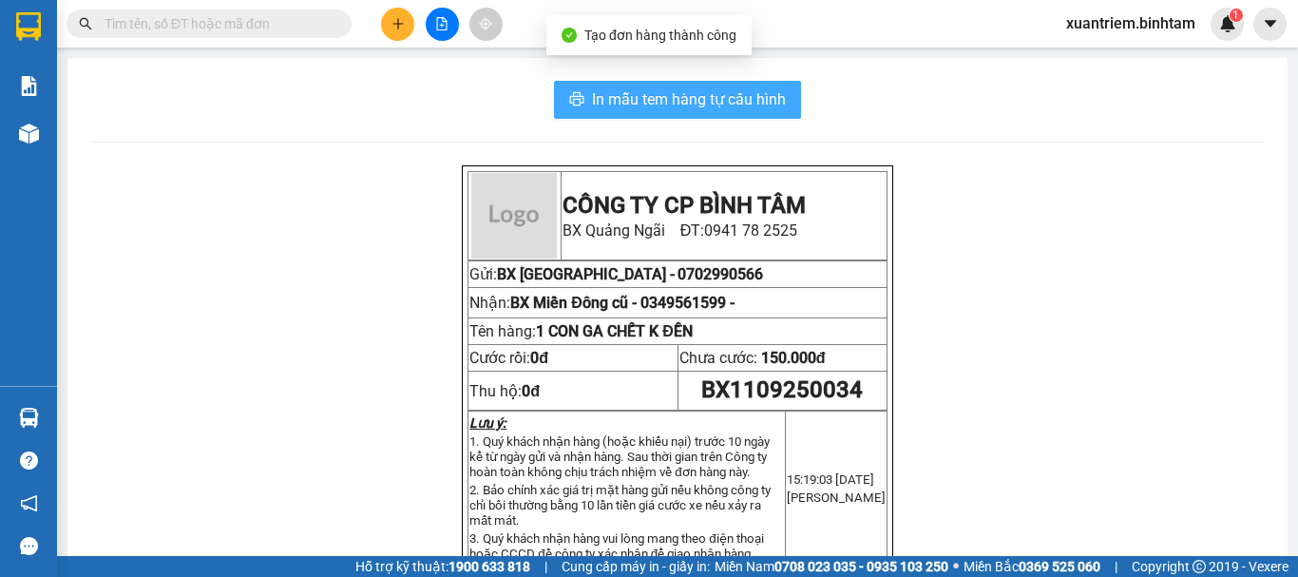
click at [664, 95] on span "In mẫu tem hàng tự cấu hình" at bounding box center [689, 99] width 194 height 24
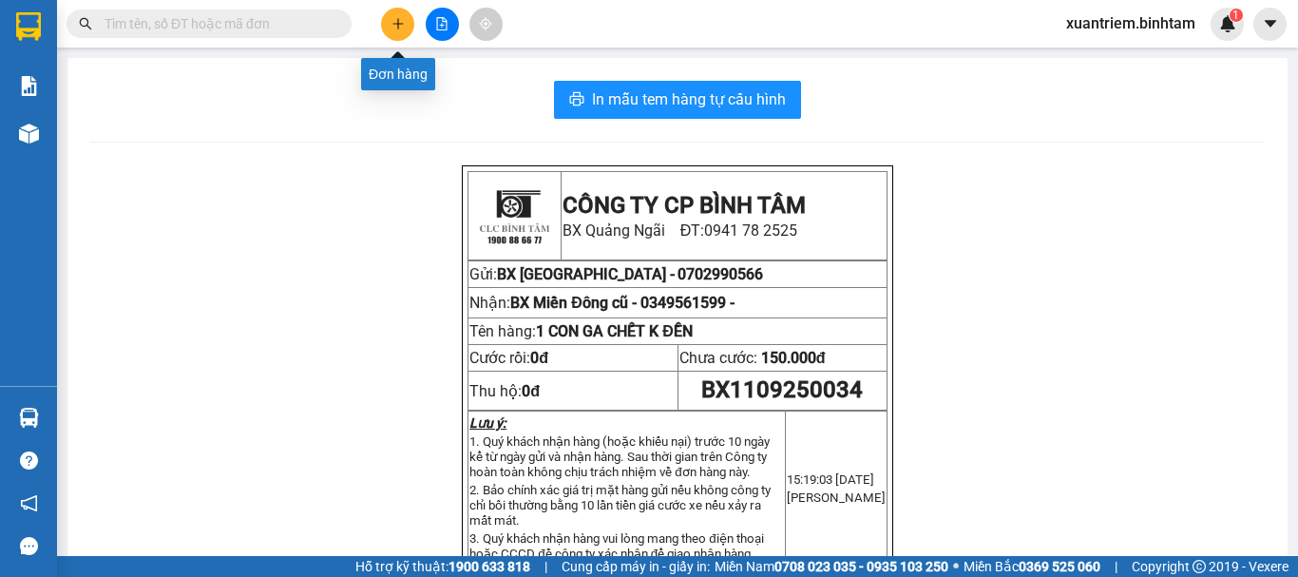
click at [397, 32] on button at bounding box center [397, 24] width 33 height 33
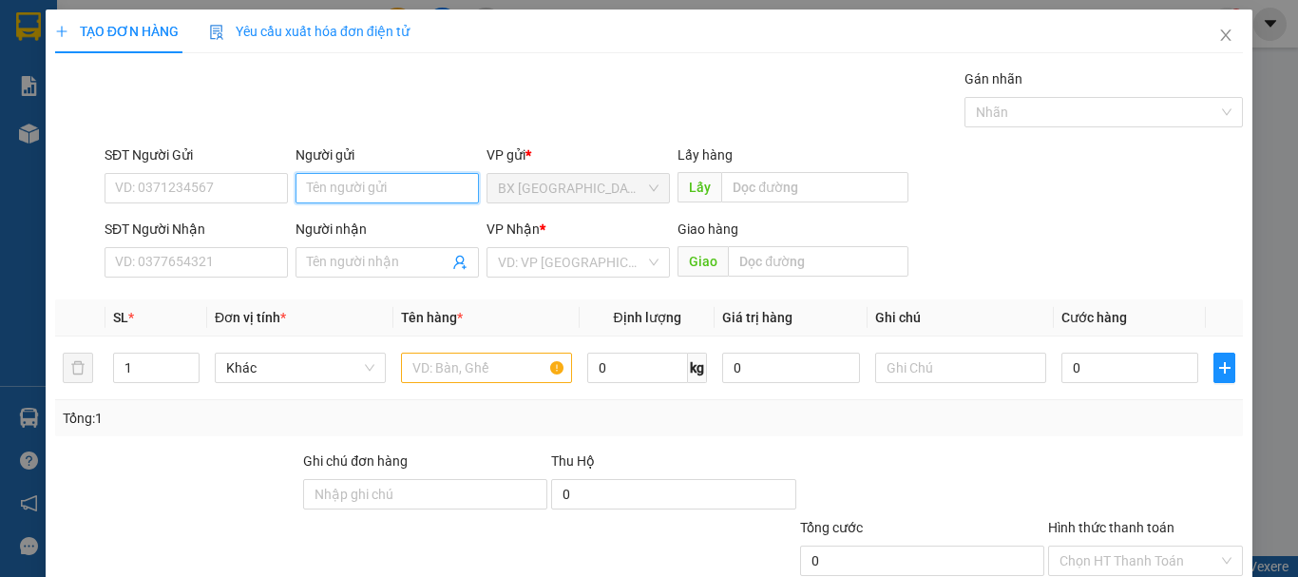
click at [363, 189] on input "Người gửi" at bounding box center [386, 188] width 183 height 30
type input "TL"
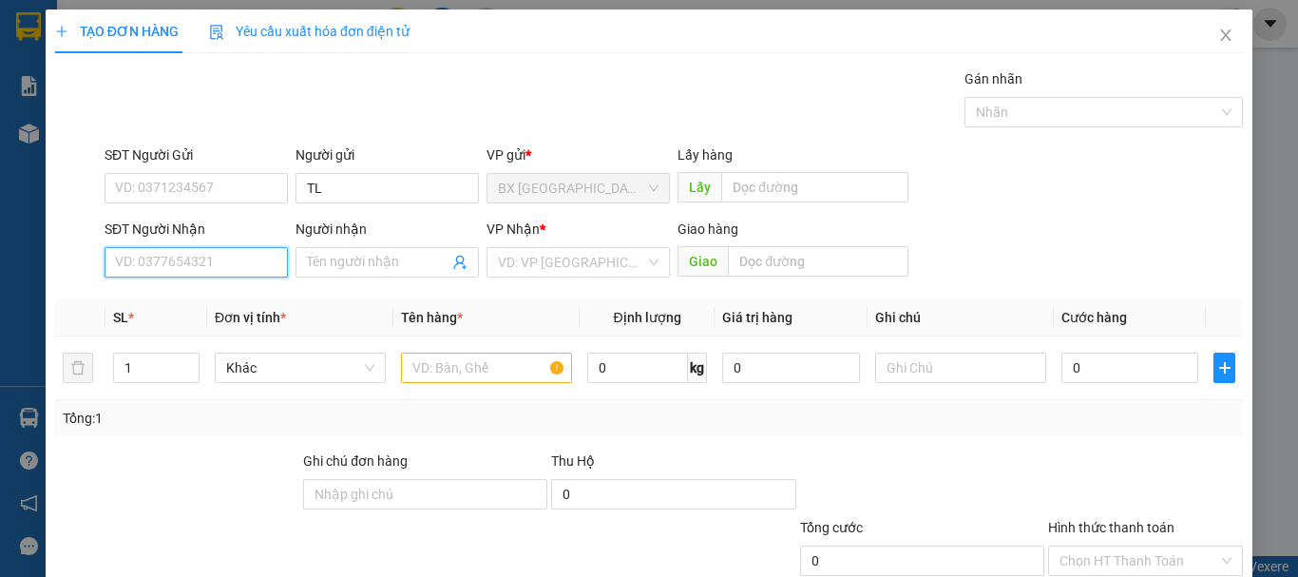
click at [181, 264] on input "SĐT Người Nhận" at bounding box center [196, 262] width 183 height 30
click at [219, 269] on input "0903315204" at bounding box center [196, 262] width 183 height 30
type input "0903315204"
drag, startPoint x: 535, startPoint y: 256, endPoint x: 545, endPoint y: 277, distance: 24.2
click at [538, 256] on input "search" at bounding box center [571, 262] width 147 height 29
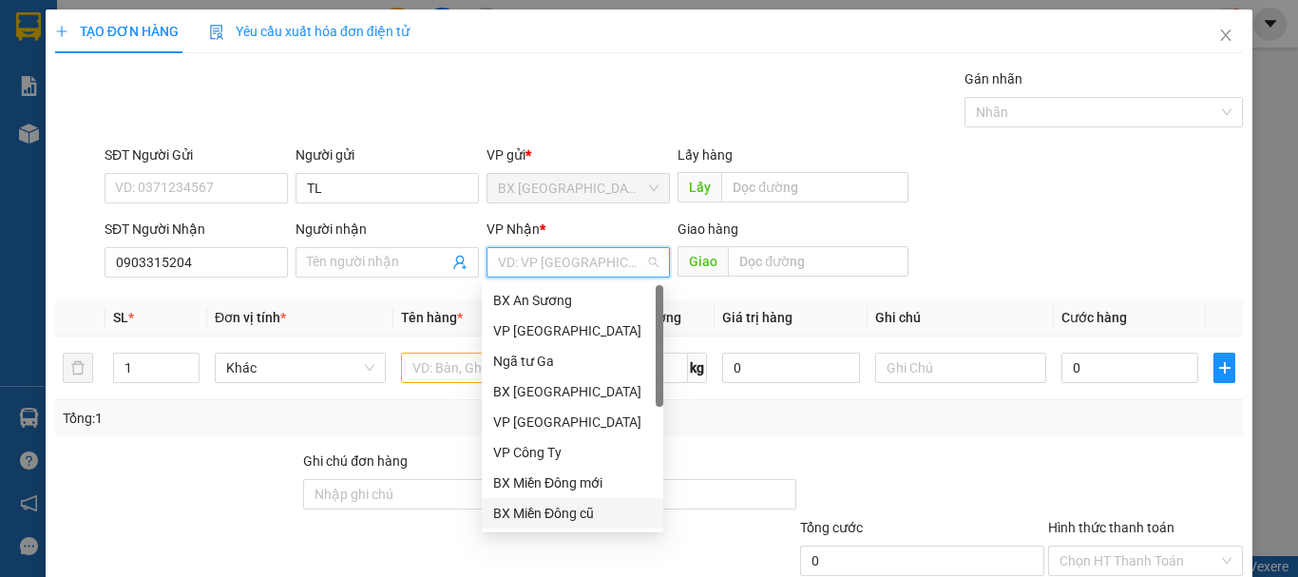
drag, startPoint x: 560, startPoint y: 505, endPoint x: 334, endPoint y: 302, distance: 302.8
click at [560, 500] on div "BX Miền Đông cũ" at bounding box center [572, 513] width 181 height 30
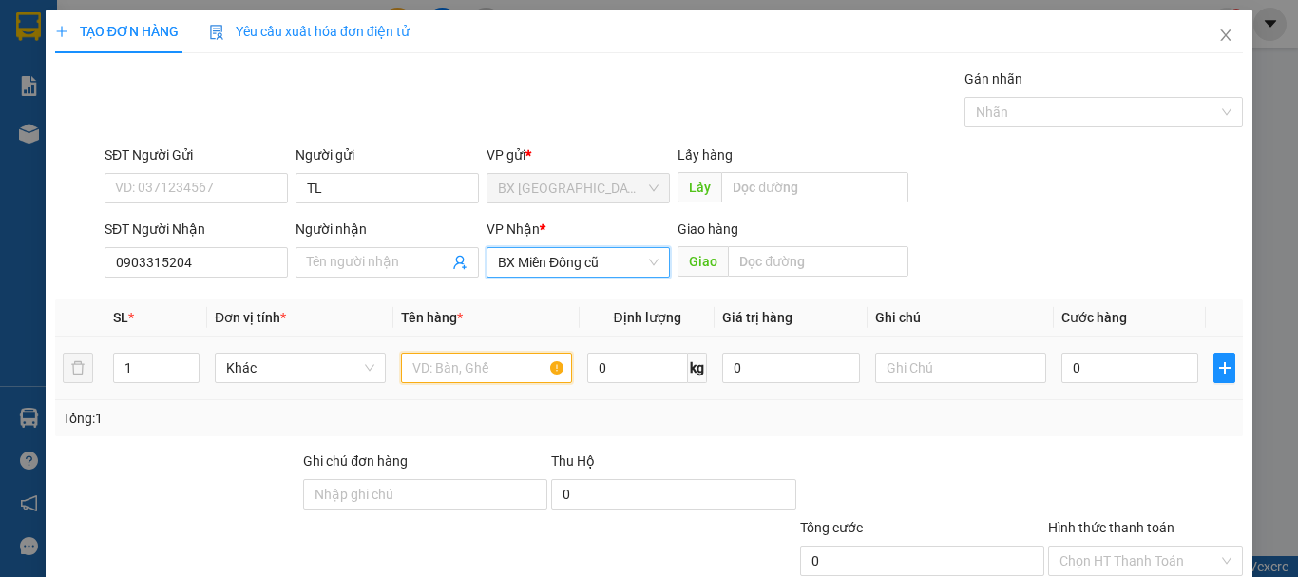
click at [476, 379] on input "text" at bounding box center [486, 368] width 171 height 30
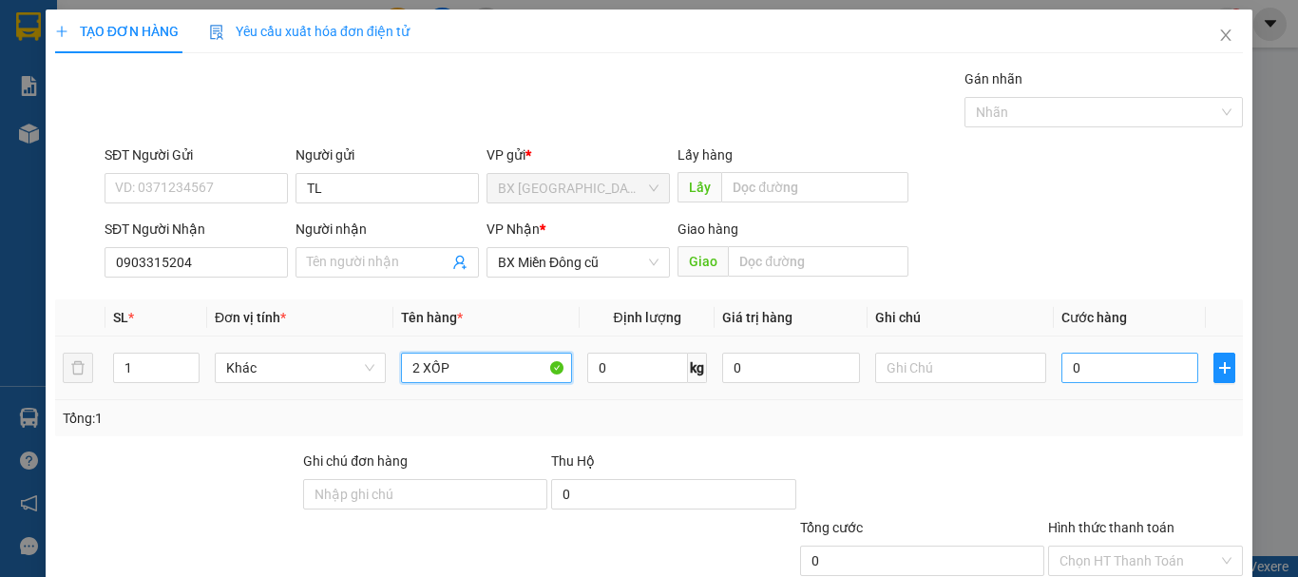
type input "2 XỐP"
click at [1072, 359] on input "0" at bounding box center [1129, 368] width 137 height 30
type input "1"
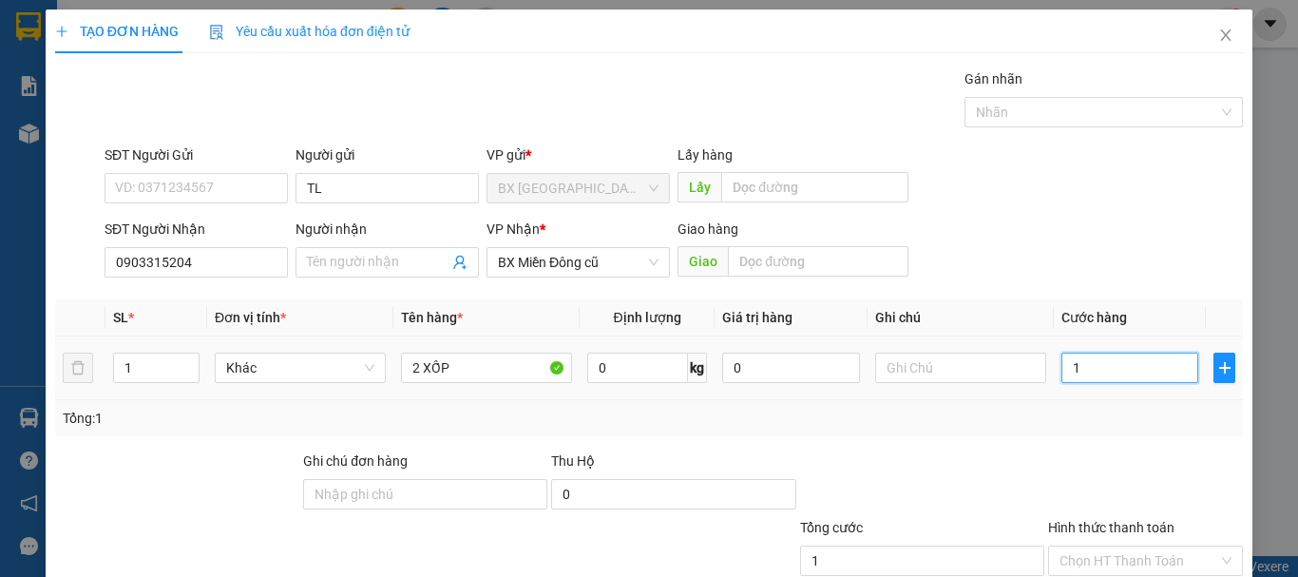
type input "14"
type input "140"
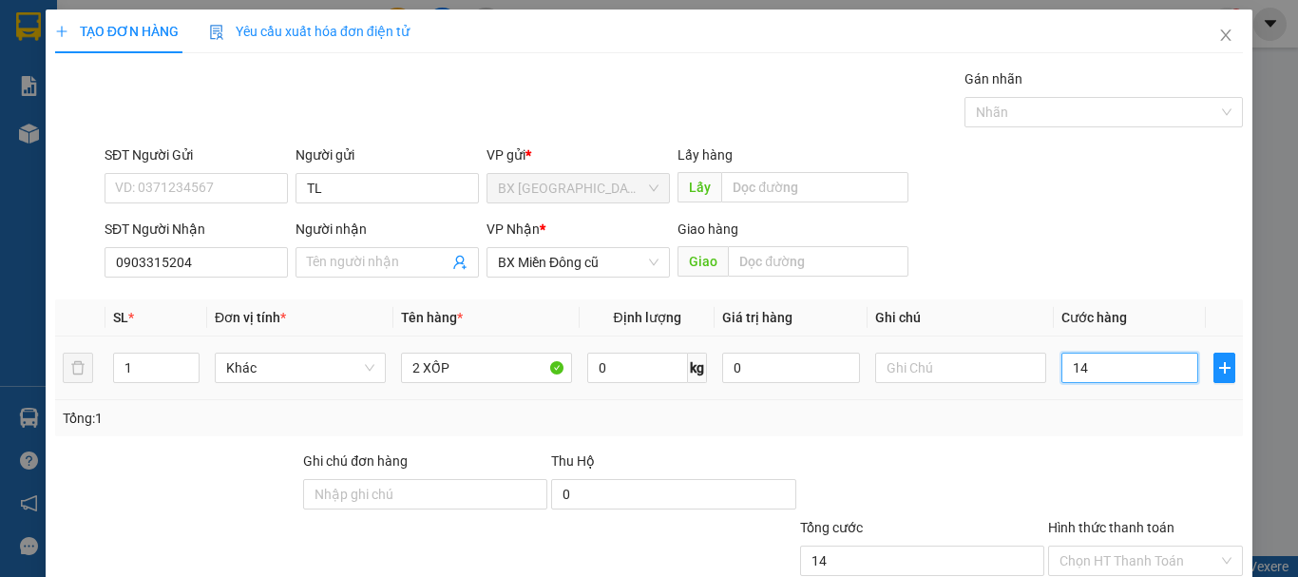
type input "140"
type input "1.400"
type input "14.000"
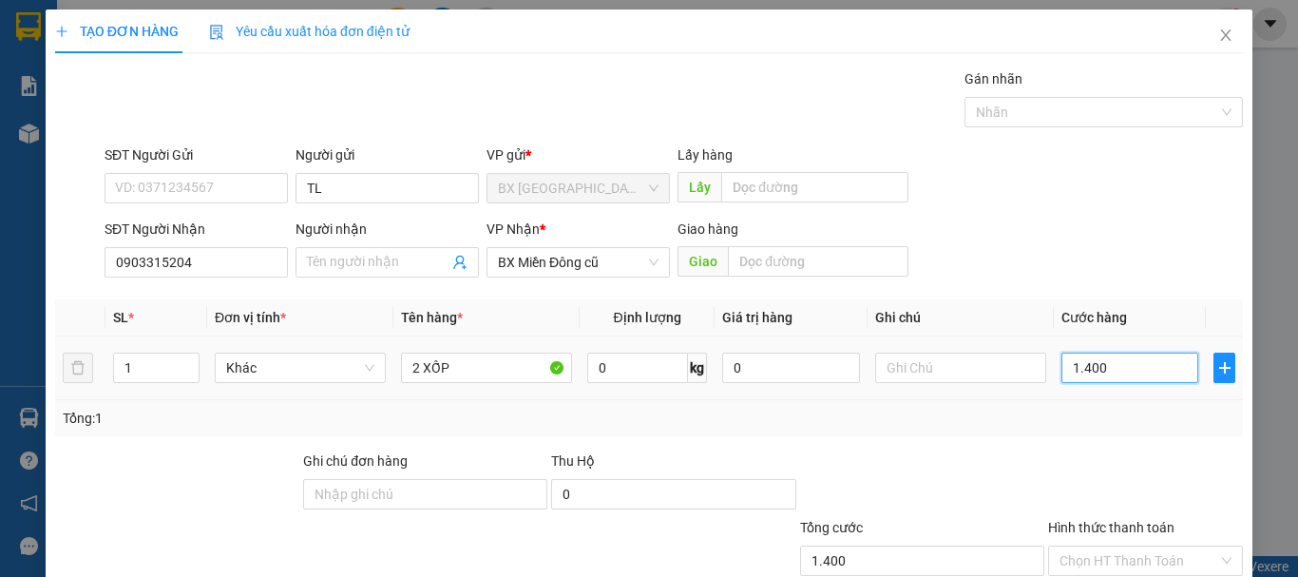
type input "14.000"
type input "140.000"
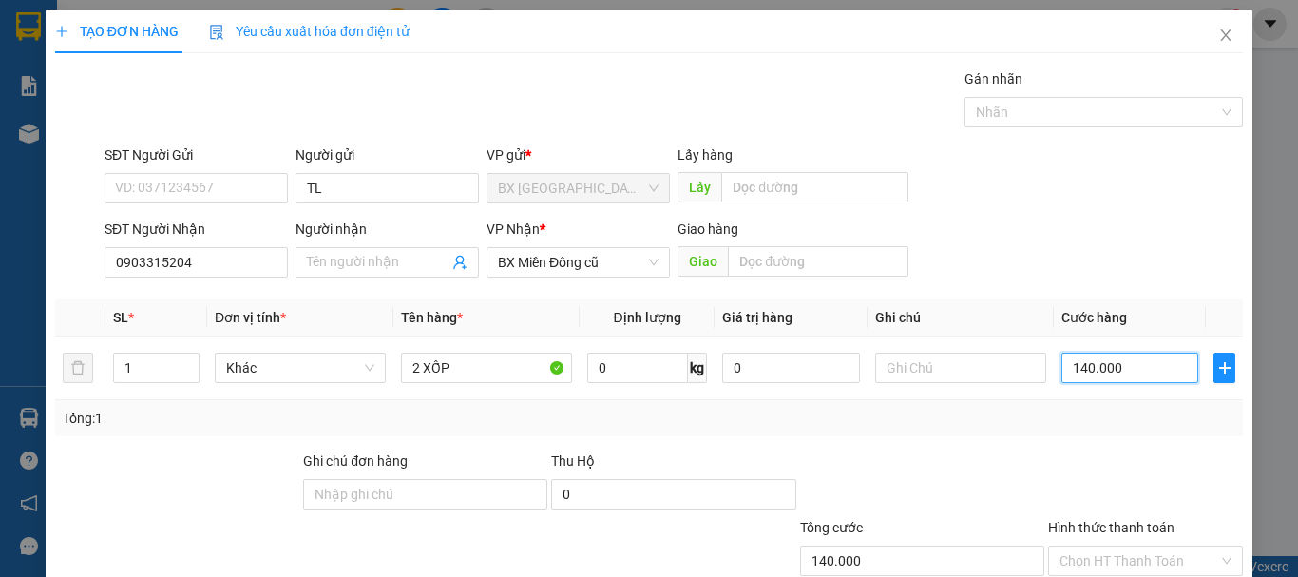
type input "140.000"
type input "0"
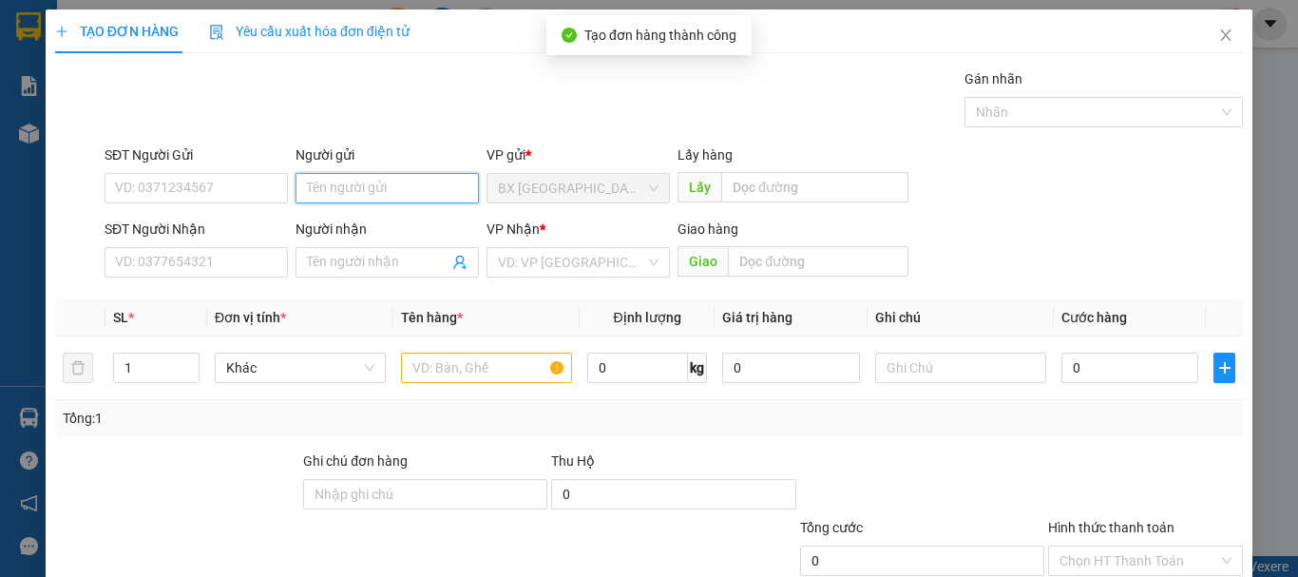
click at [410, 173] on input "Người gửi" at bounding box center [386, 188] width 183 height 30
type input "R"
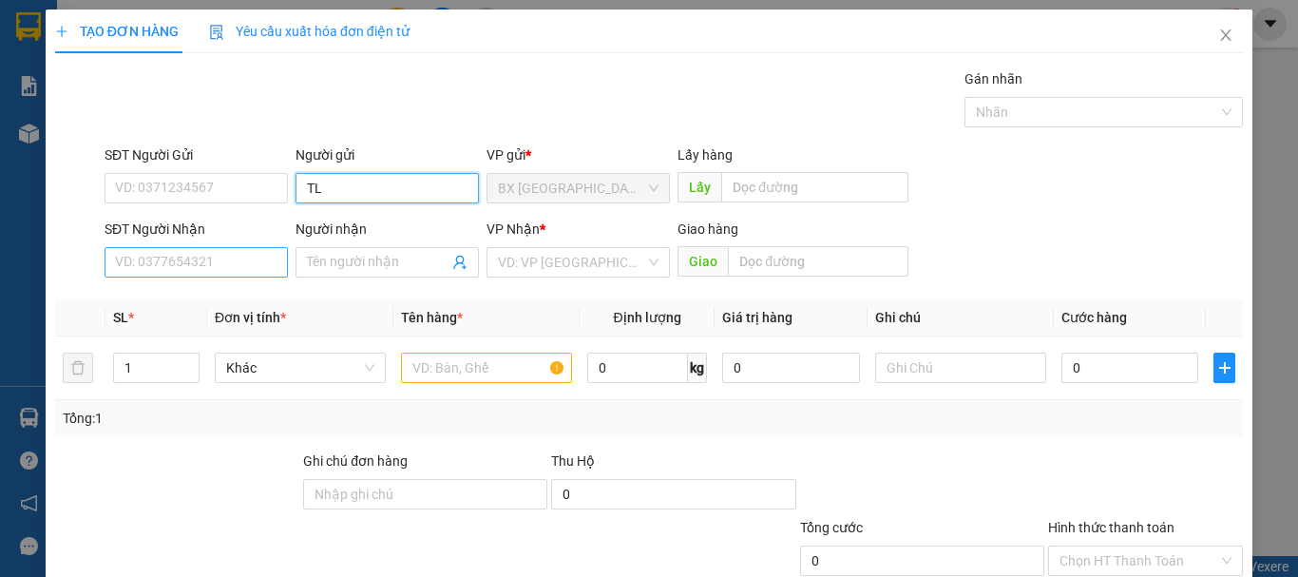
type input "TL"
click at [258, 247] on input "SĐT Người Nhận" at bounding box center [196, 262] width 183 height 30
type input "0968007006"
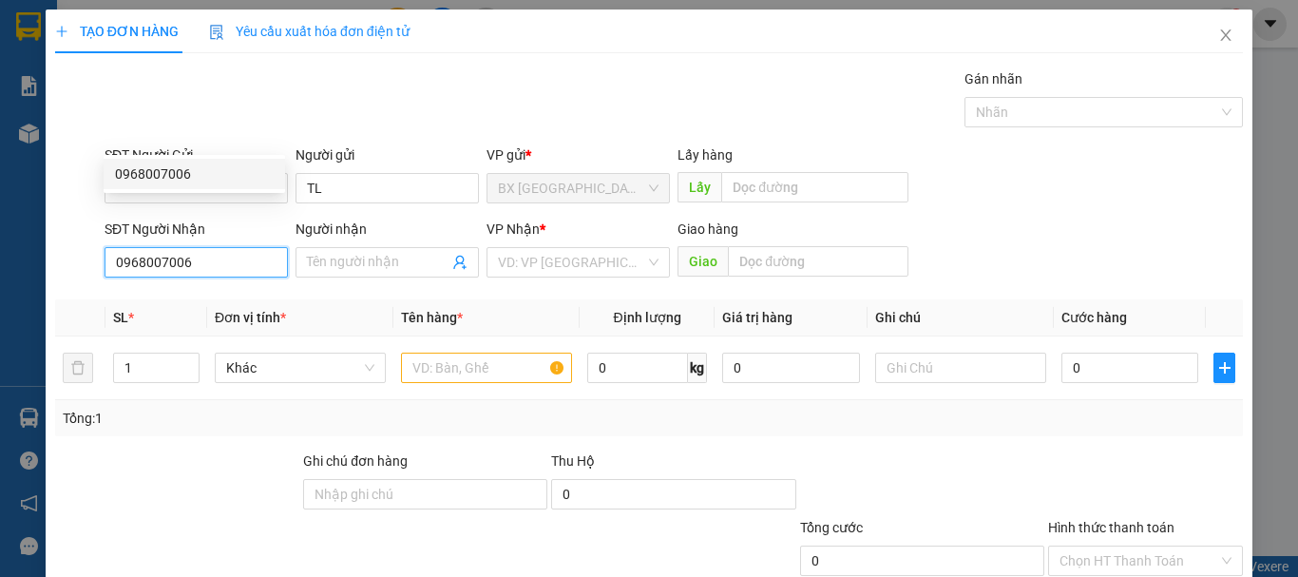
click at [165, 174] on div "0968007006" at bounding box center [194, 173] width 159 height 21
type input "70.000"
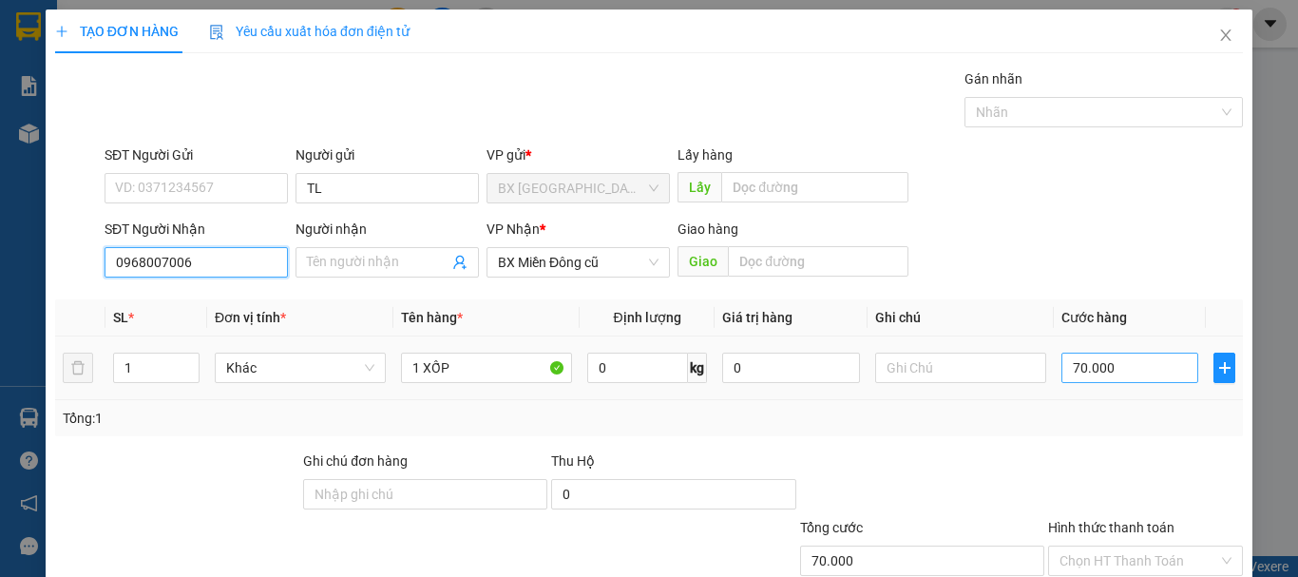
type input "0968007006"
click at [1091, 353] on input "70.000" at bounding box center [1129, 368] width 137 height 30
type input "1"
type input "10"
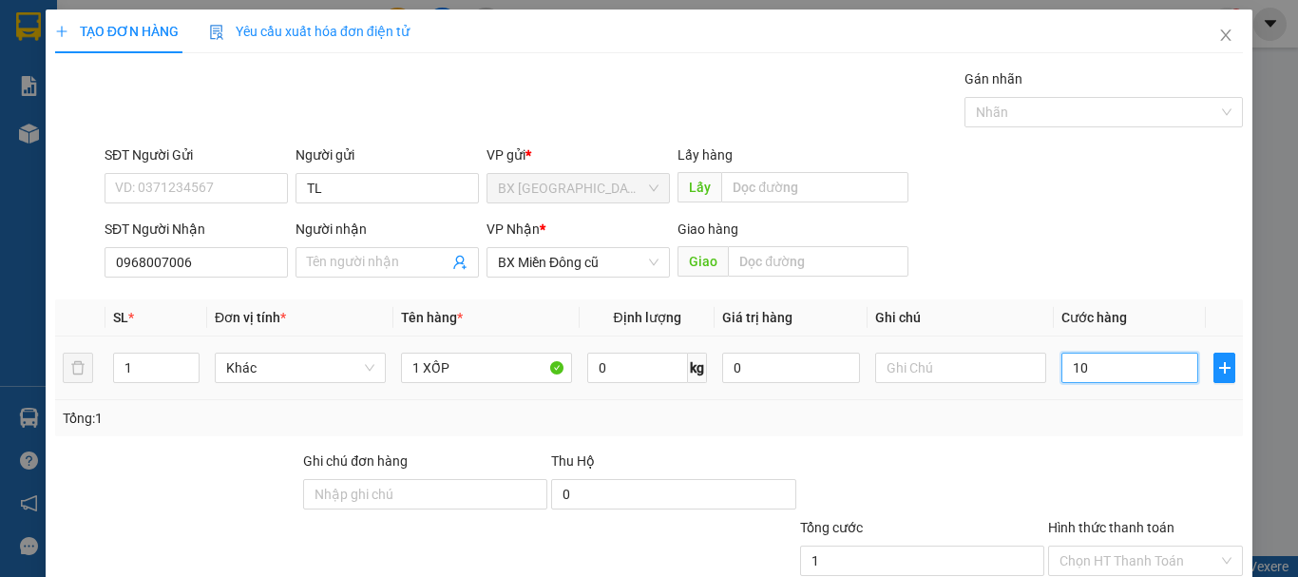
type input "10"
type input "100"
type input "1.000"
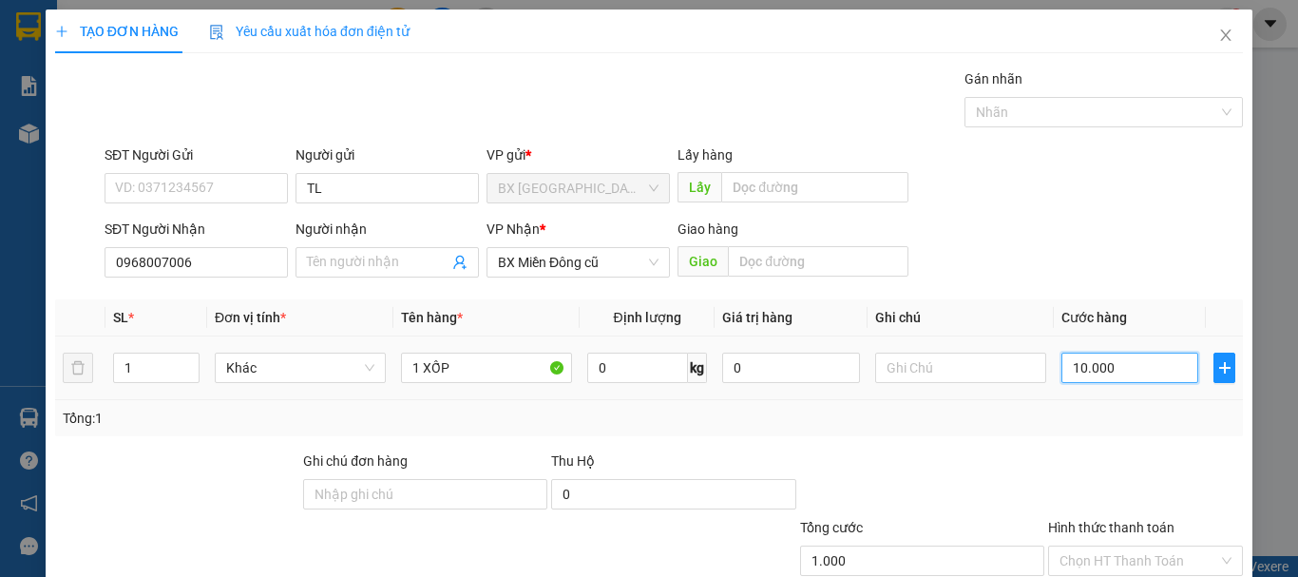
type input "10.000"
type input "100.000"
type input "1.000.000"
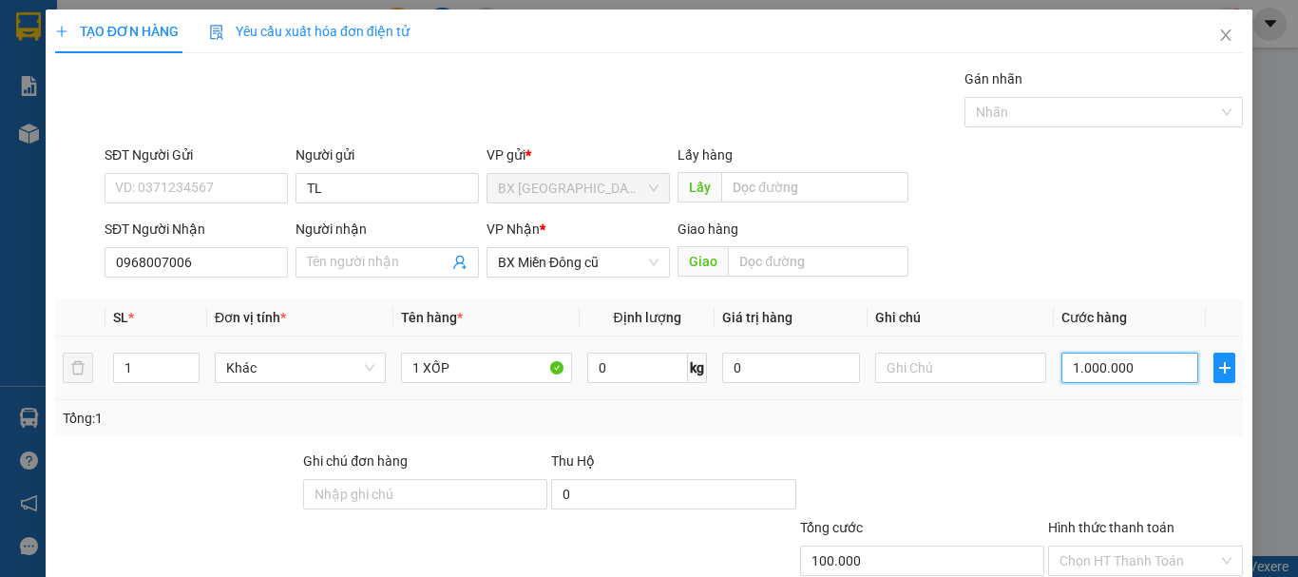
type input "1.000.000"
type input "100.000"
type input "0"
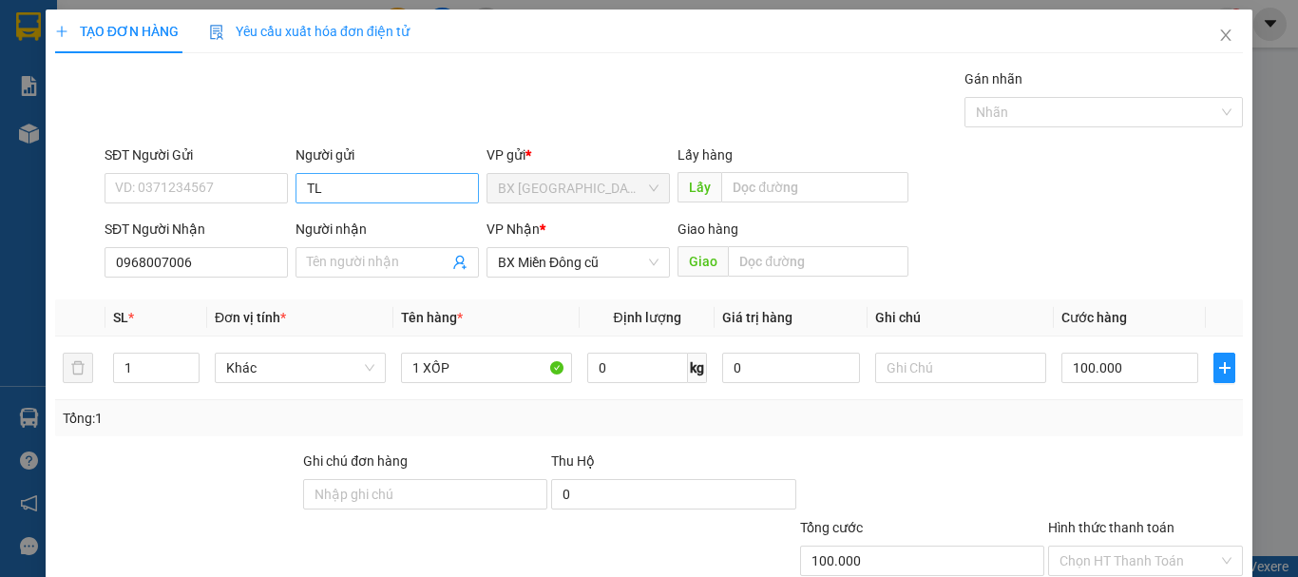
type input "0"
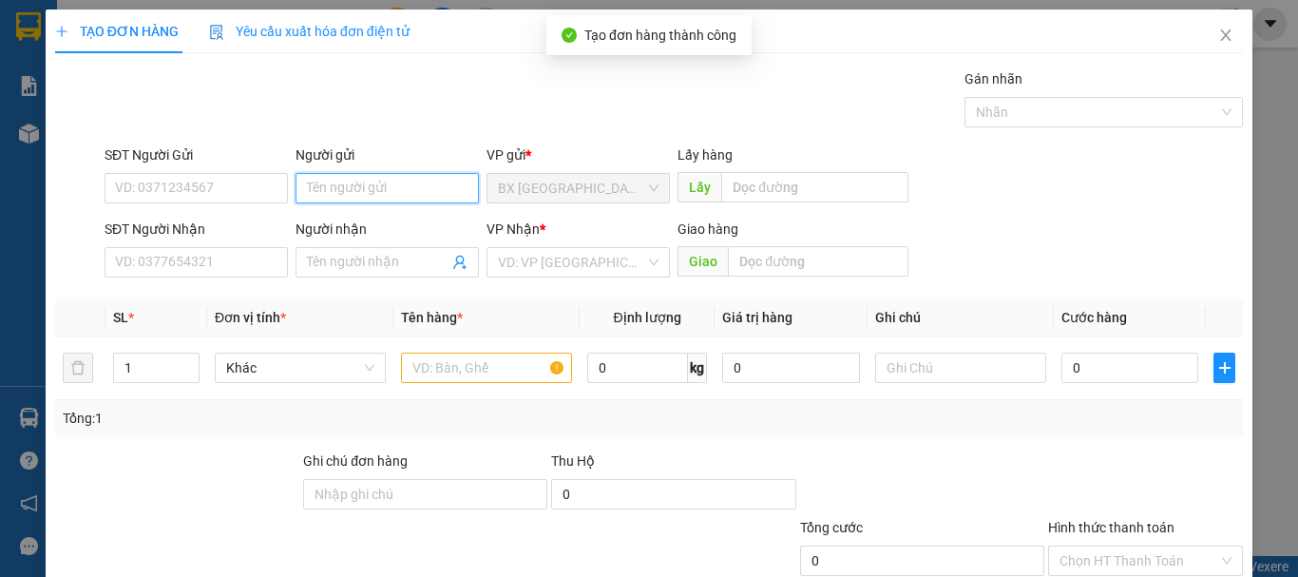
click at [333, 173] on input "Người gửi" at bounding box center [386, 188] width 183 height 30
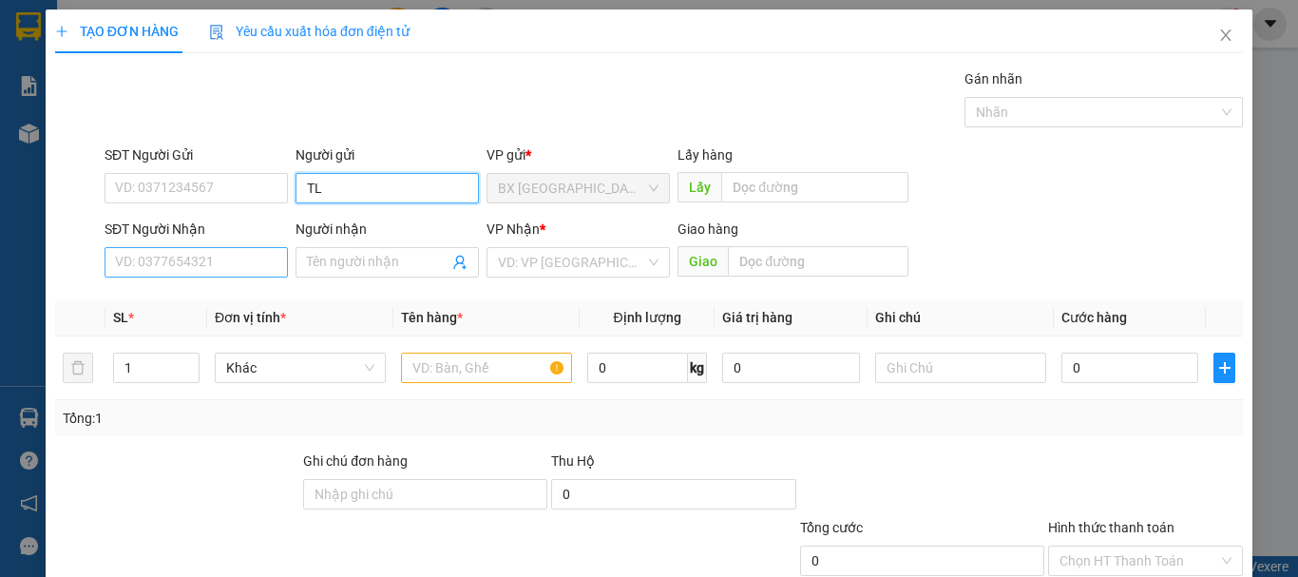
type input "TL"
click at [192, 247] on input "SĐT Người Nhận" at bounding box center [196, 262] width 183 height 30
type input "0978651217"
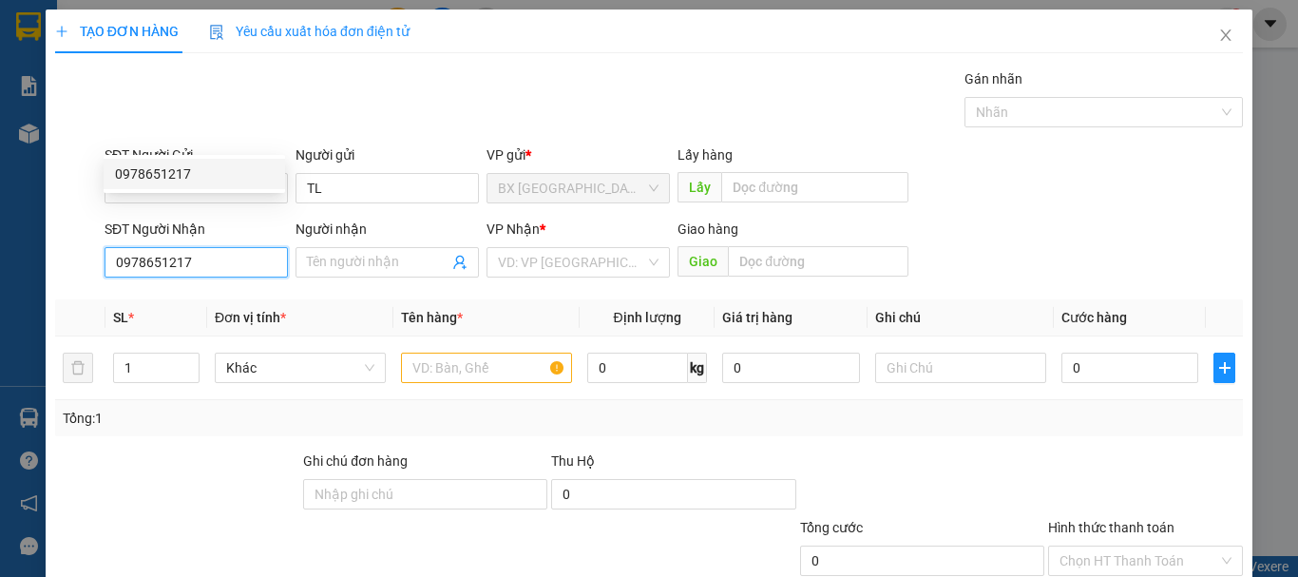
click at [235, 188] on div "0978651217" at bounding box center [194, 174] width 181 height 30
type input "140.000"
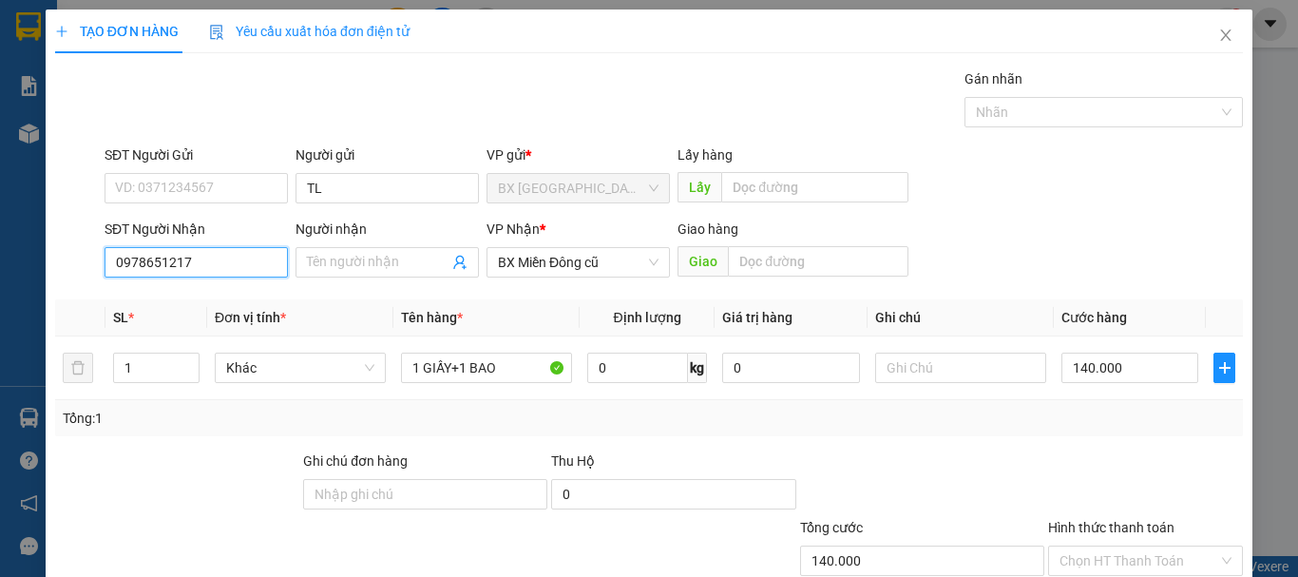
type input "0978651217"
click at [235, 310] on span "Đơn vị tính *" at bounding box center [250, 317] width 71 height 15
click at [1145, 353] on input "140.000" at bounding box center [1129, 368] width 137 height 30
type input "8"
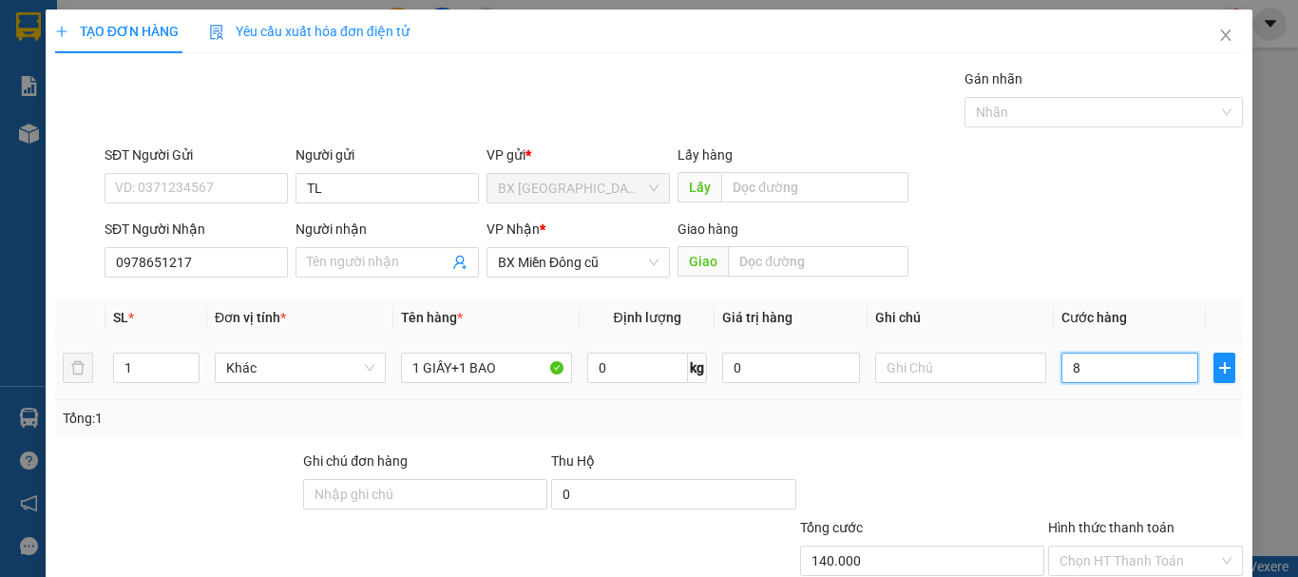
type input "8"
type input "80"
type input "800"
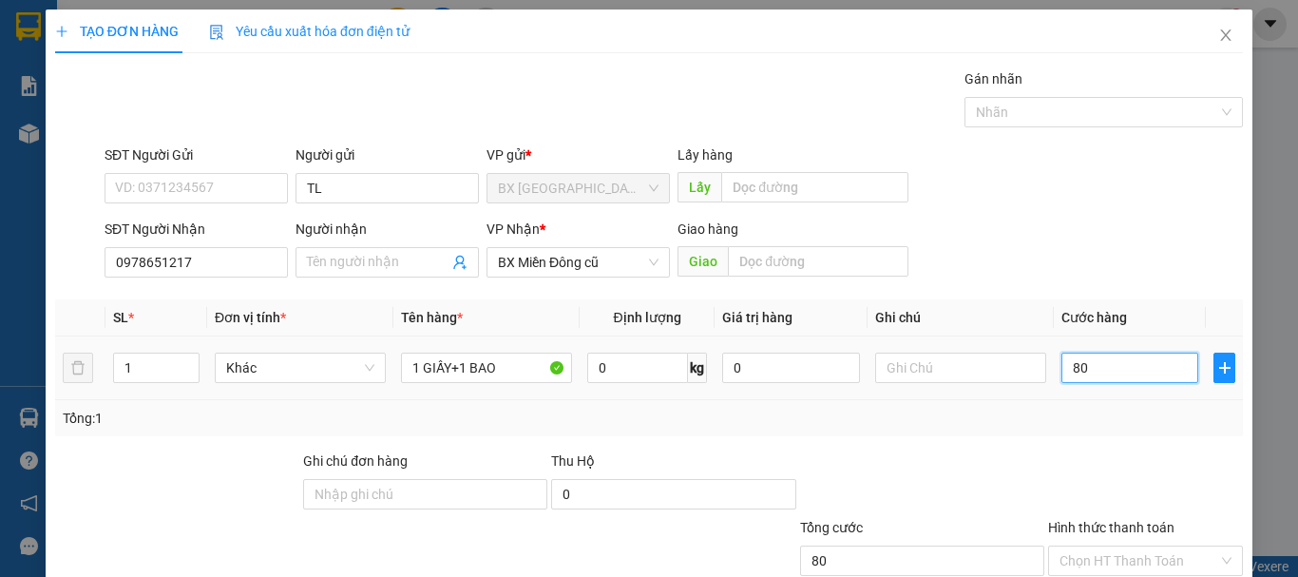
type input "800"
type input "8.000"
type input "80.000"
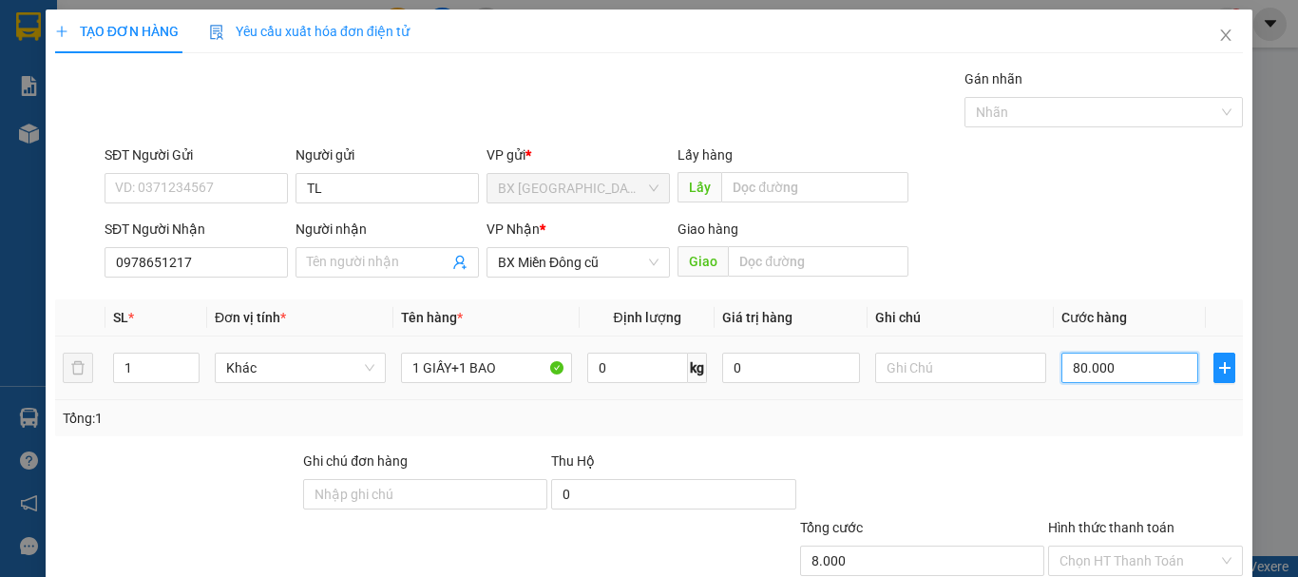
type input "80.000"
type input "800.000"
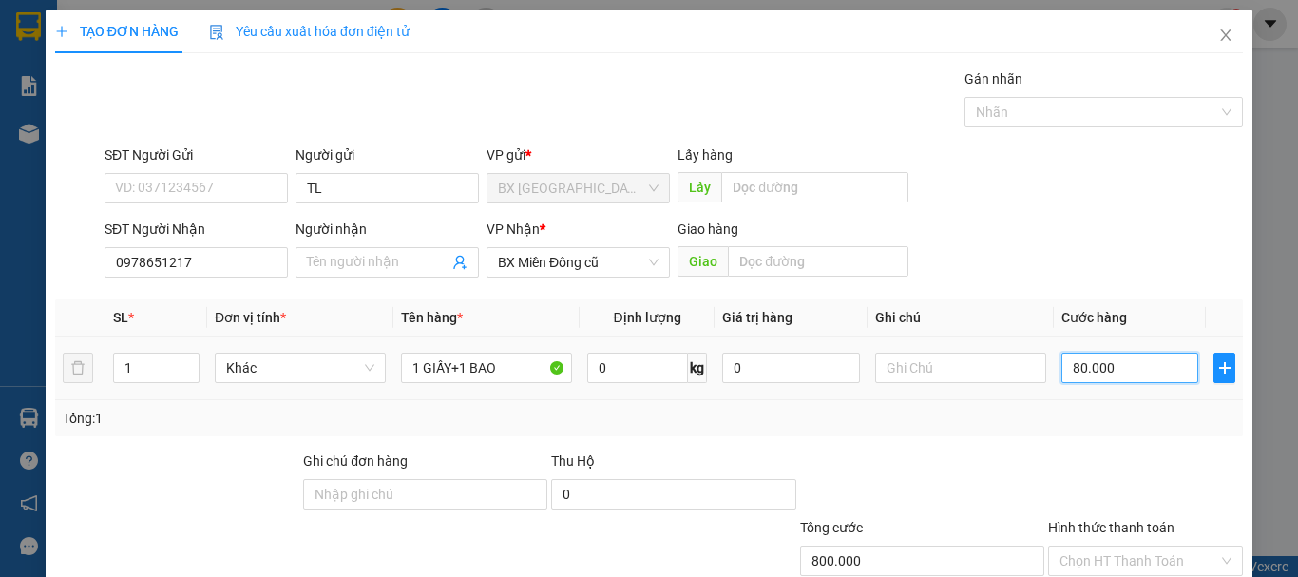
type input "80.000"
type input "0"
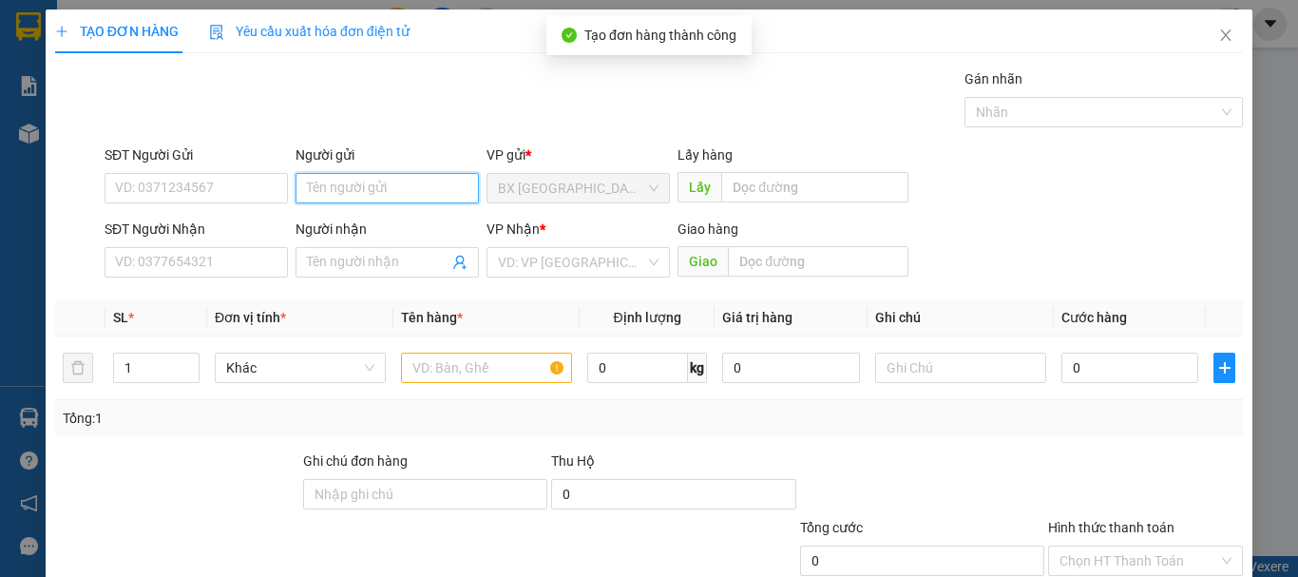
click at [349, 173] on input "Người gửi" at bounding box center [386, 188] width 183 height 30
type input "TL"
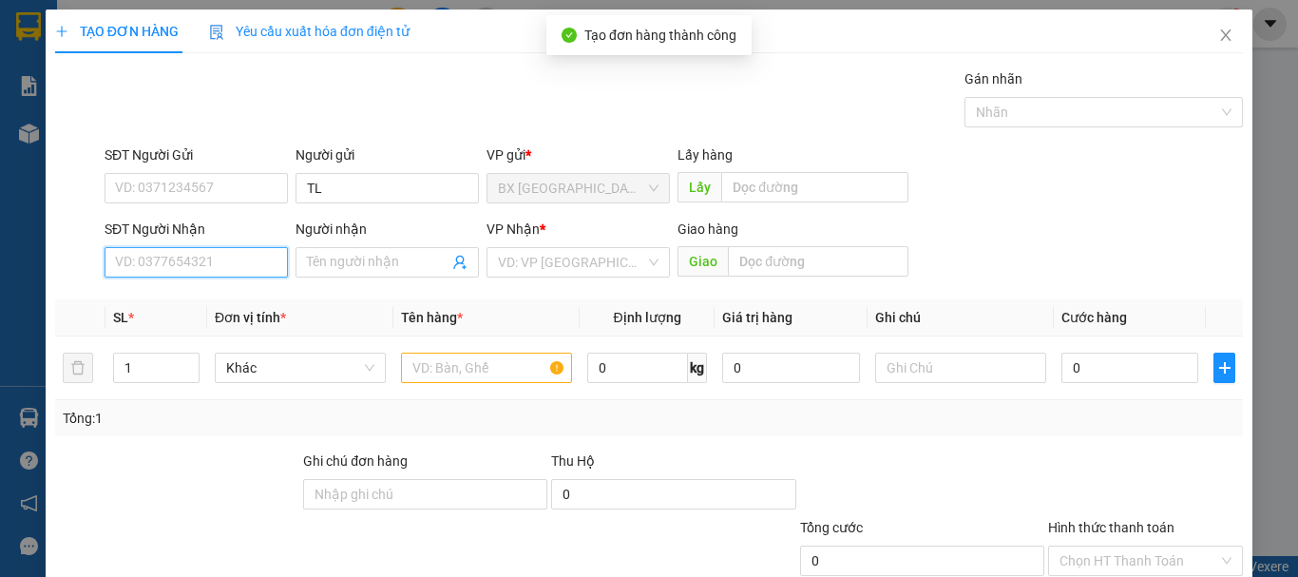
click at [161, 247] on input "SĐT Người Nhận" at bounding box center [196, 262] width 183 height 30
click at [175, 247] on input "097254536" at bounding box center [196, 262] width 183 height 30
type input "0972545386"
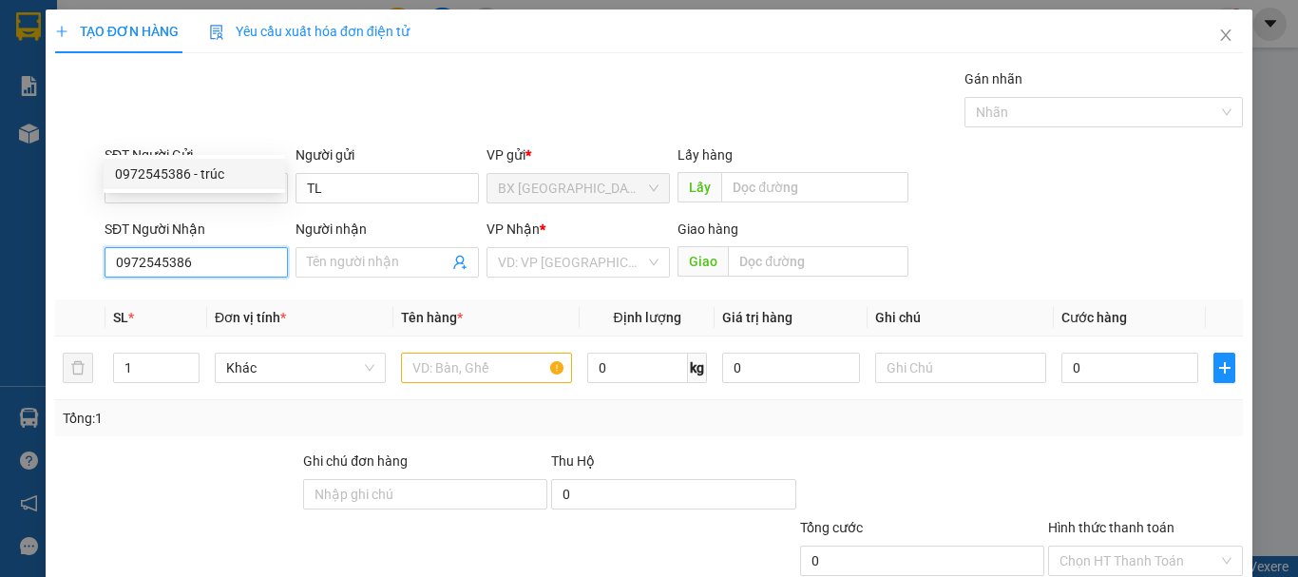
click at [219, 247] on input "0972545386" at bounding box center [196, 262] width 183 height 30
click at [204, 170] on div "0972545386 - trúc" at bounding box center [194, 173] width 159 height 21
type input "trúc"
type input "AN SƯƠNG"
type input "80.000"
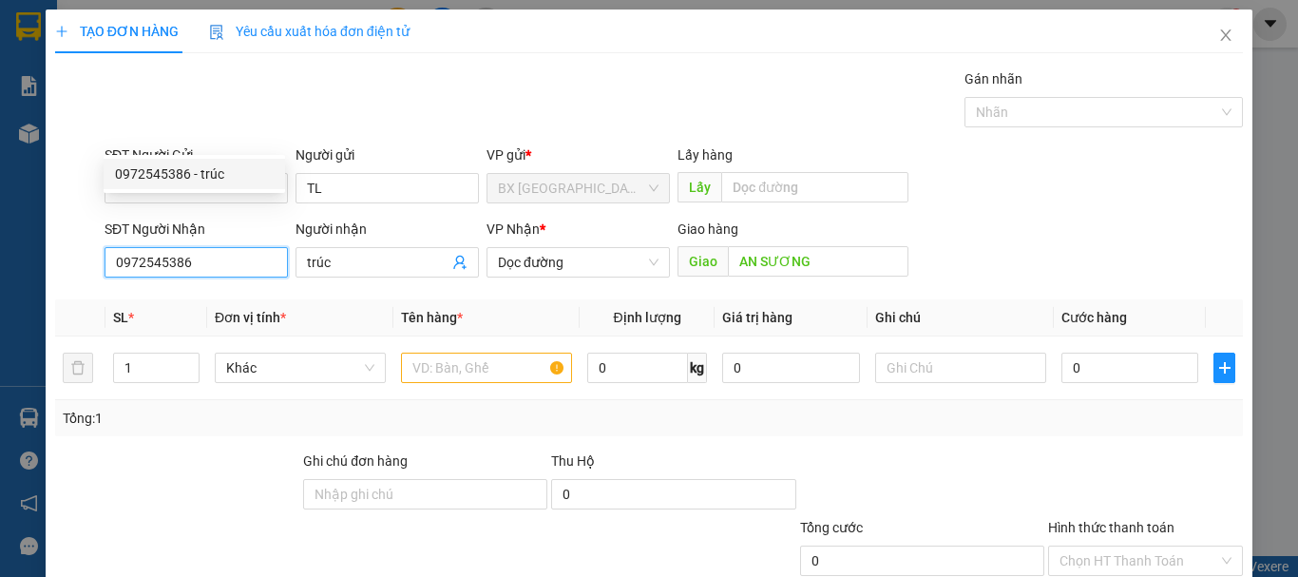
type input "80.000"
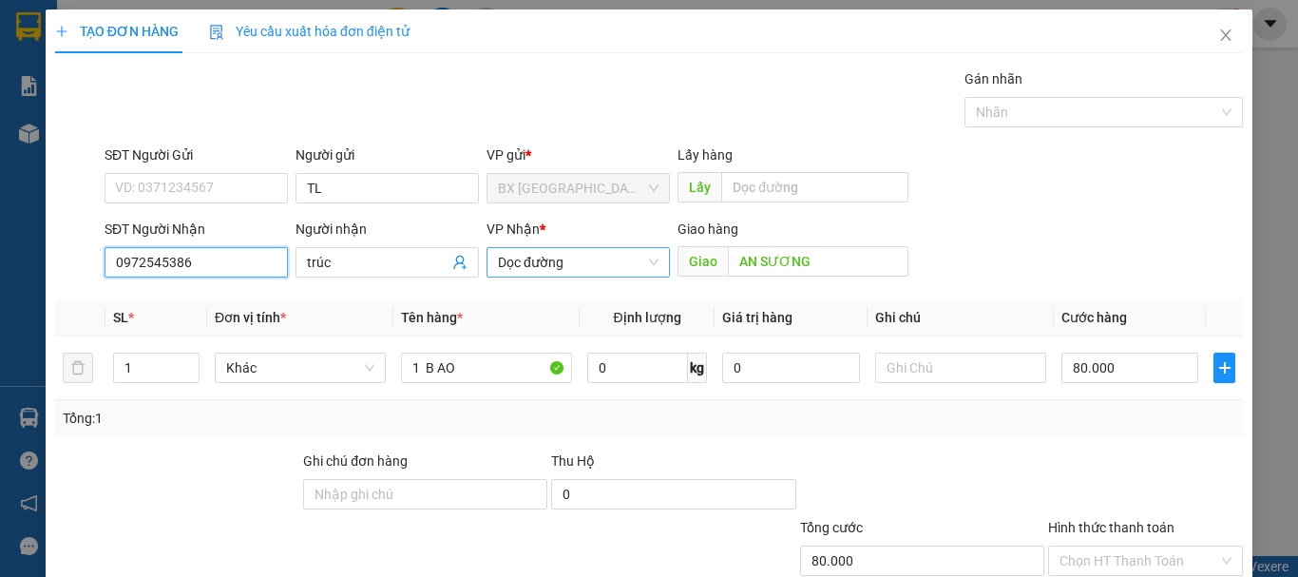
click at [644, 248] on span "Dọc đường" at bounding box center [578, 262] width 161 height 29
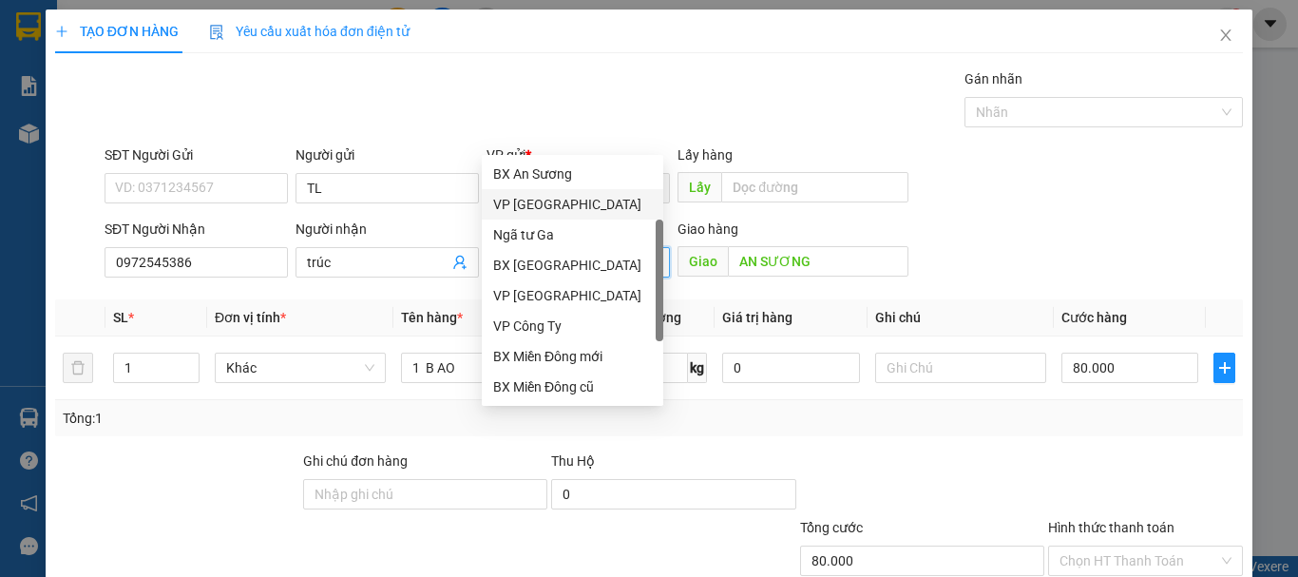
click at [571, 189] on div "VP [GEOGRAPHIC_DATA]" at bounding box center [572, 204] width 181 height 30
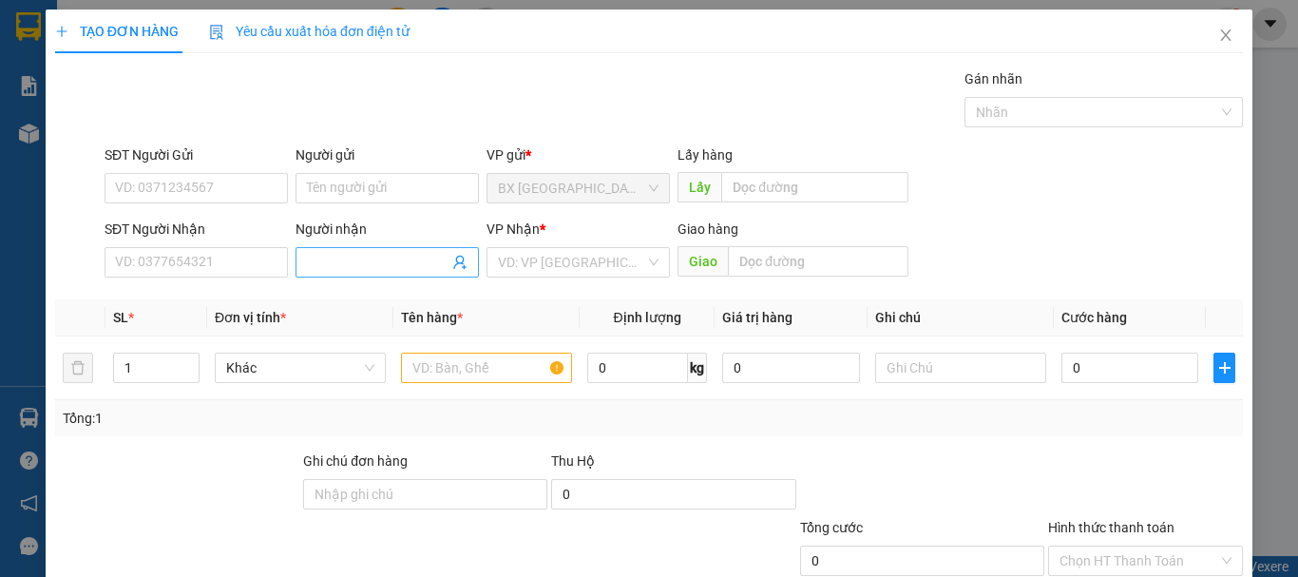
click at [375, 252] on input "Người nhận" at bounding box center [378, 262] width 142 height 21
click at [256, 247] on input "SĐT Người Nhận" at bounding box center [196, 262] width 183 height 30
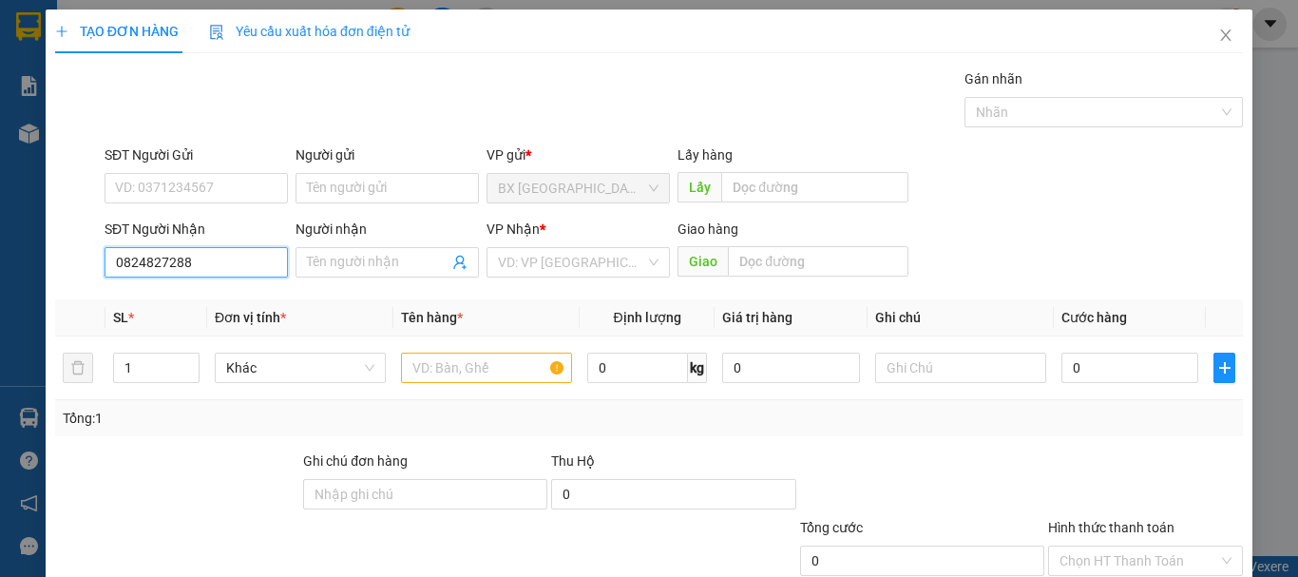
drag, startPoint x: 201, startPoint y: 136, endPoint x: 207, endPoint y: 155, distance: 19.8
click at [200, 247] on input "0824827288" at bounding box center [196, 262] width 183 height 30
click at [203, 168] on div "0824827288 - DIỆU" at bounding box center [194, 173] width 159 height 21
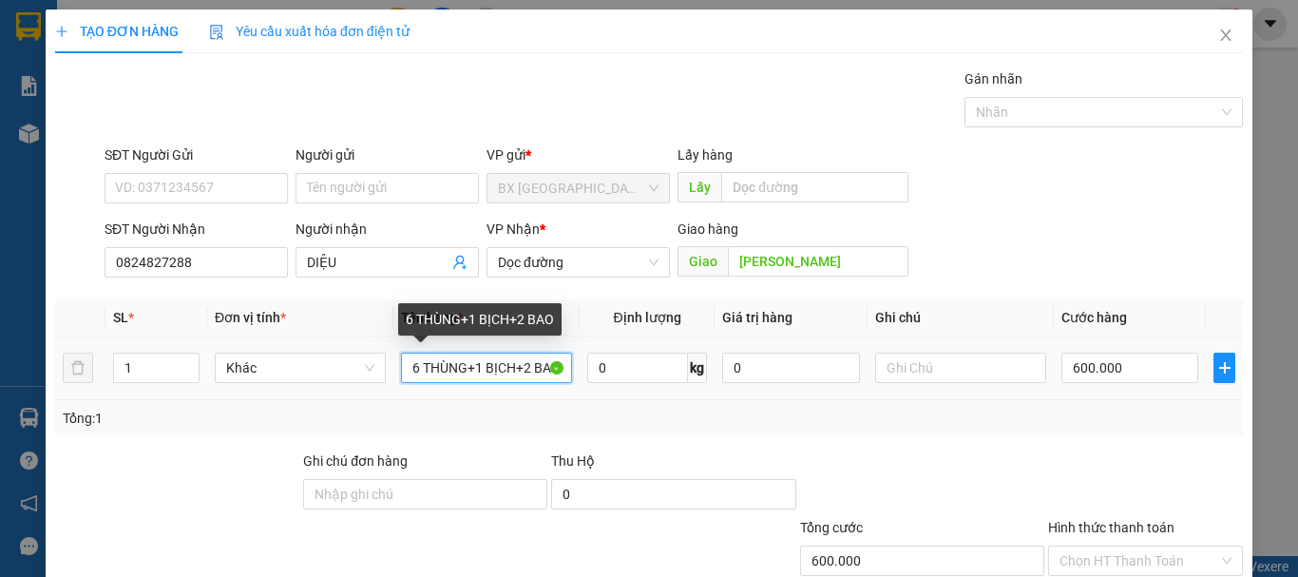
drag, startPoint x: 554, startPoint y: 238, endPoint x: 501, endPoint y: 247, distance: 53.9
click at [501, 353] on input "6 THÙNG+1 BỊCH+2 BAO" at bounding box center [486, 368] width 171 height 30
drag, startPoint x: 397, startPoint y: 245, endPoint x: 602, endPoint y: 256, distance: 205.5
click at [602, 336] on tr "1 Khác 6 THÙNH+2 BAOG+1 BỊC 0 kg 0 600.000" at bounding box center [649, 368] width 1188 height 64
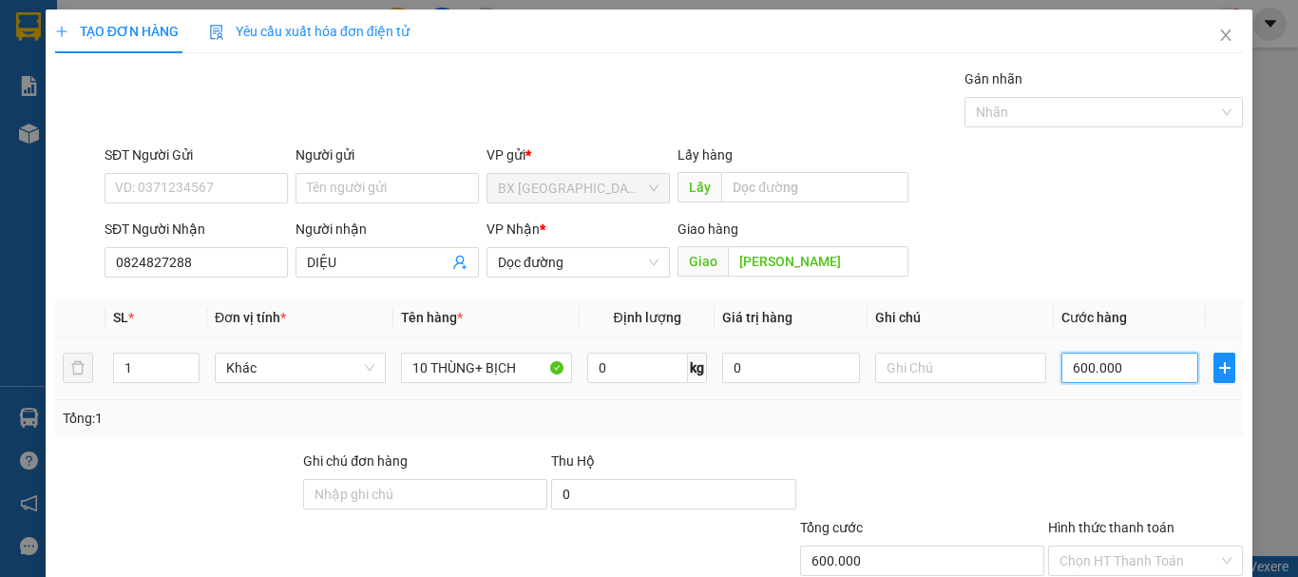
click at [1130, 353] on input "600.000" at bounding box center [1129, 368] width 137 height 30
click at [1107, 546] on input "Hình thức thanh toán" at bounding box center [1138, 560] width 159 height 29
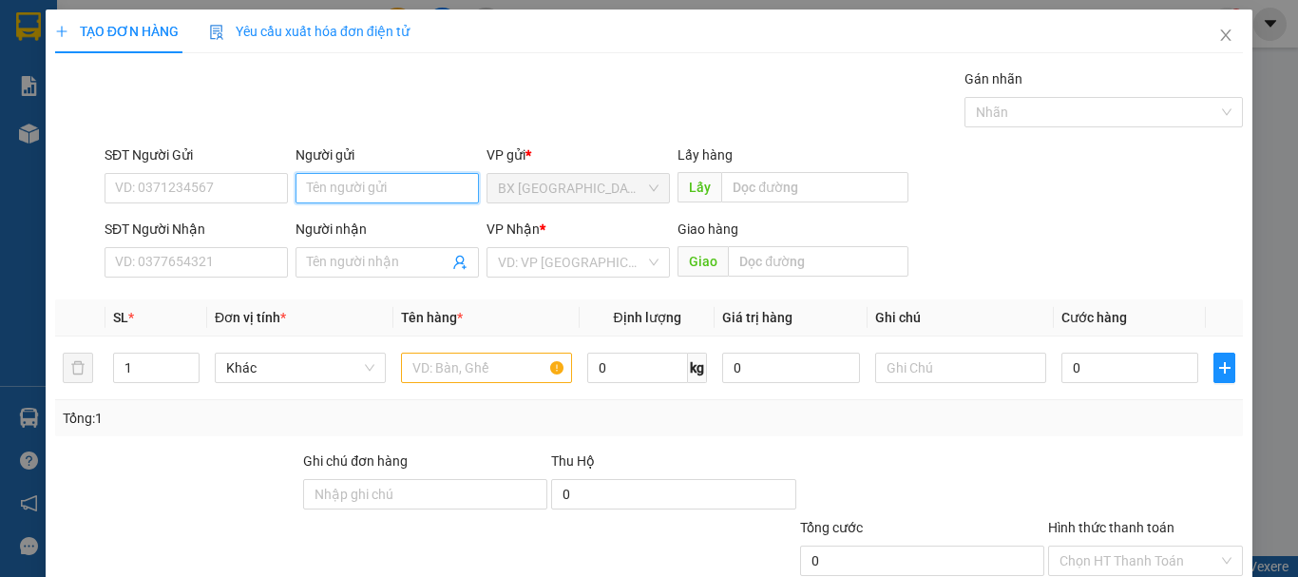
click at [396, 173] on input "Người gửi" at bounding box center [386, 188] width 183 height 30
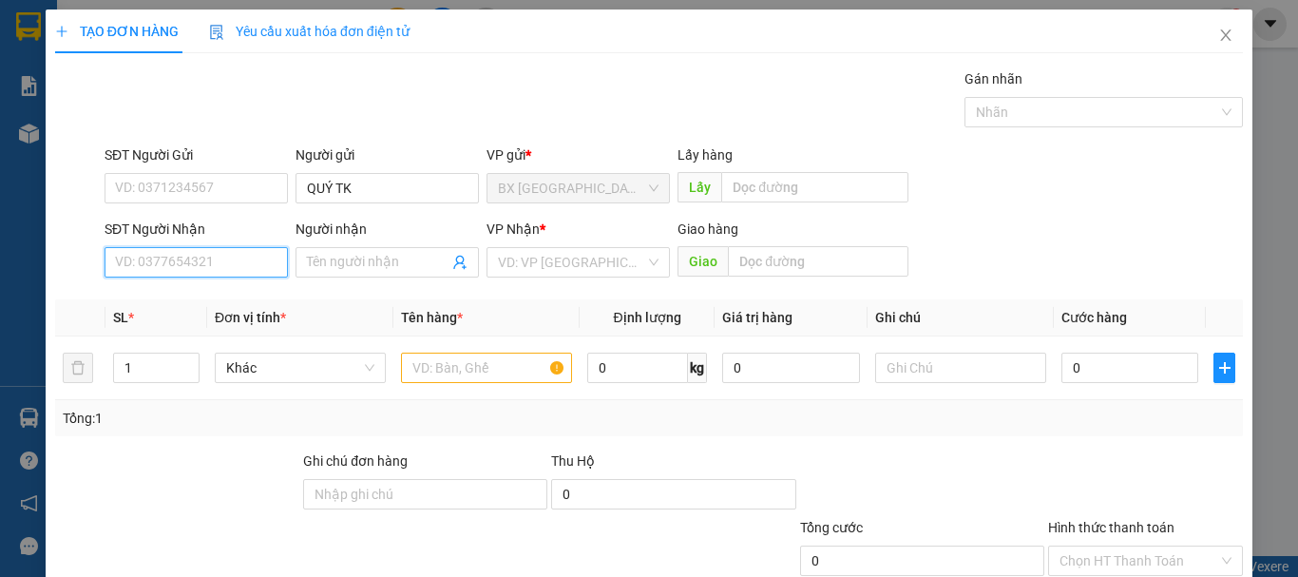
click at [249, 247] on input "SĐT Người Nhận" at bounding box center [196, 262] width 183 height 30
click at [205, 170] on div "0987609061 - THU" at bounding box center [194, 173] width 159 height 21
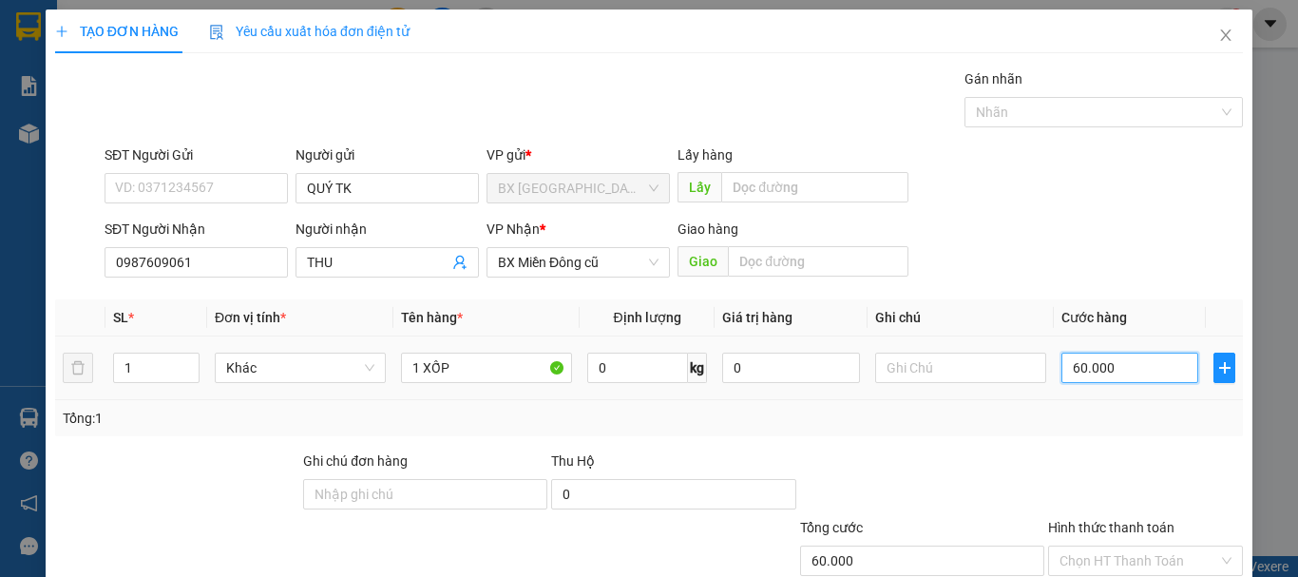
click at [1142, 353] on input "60.000" at bounding box center [1129, 368] width 137 height 30
click at [1137, 546] on input "Hình thức thanh toán" at bounding box center [1138, 560] width 159 height 29
drag, startPoint x: 1128, startPoint y: 462, endPoint x: 1086, endPoint y: 499, distance: 55.9
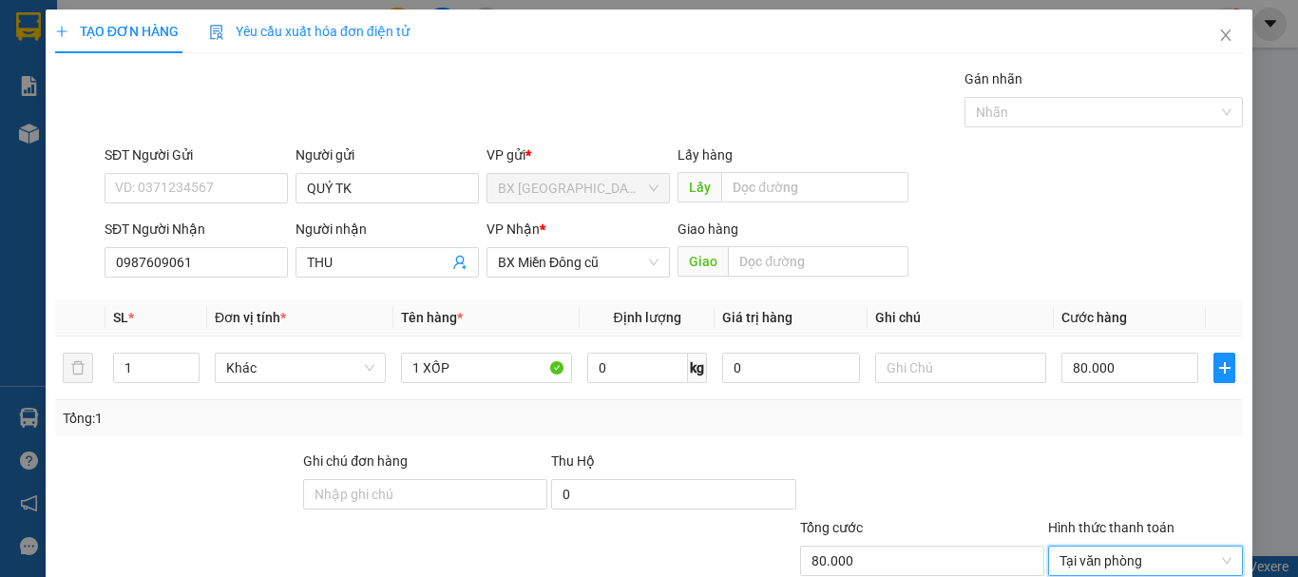
drag, startPoint x: 1036, startPoint y: 523, endPoint x: 1010, endPoint y: 484, distance: 46.6
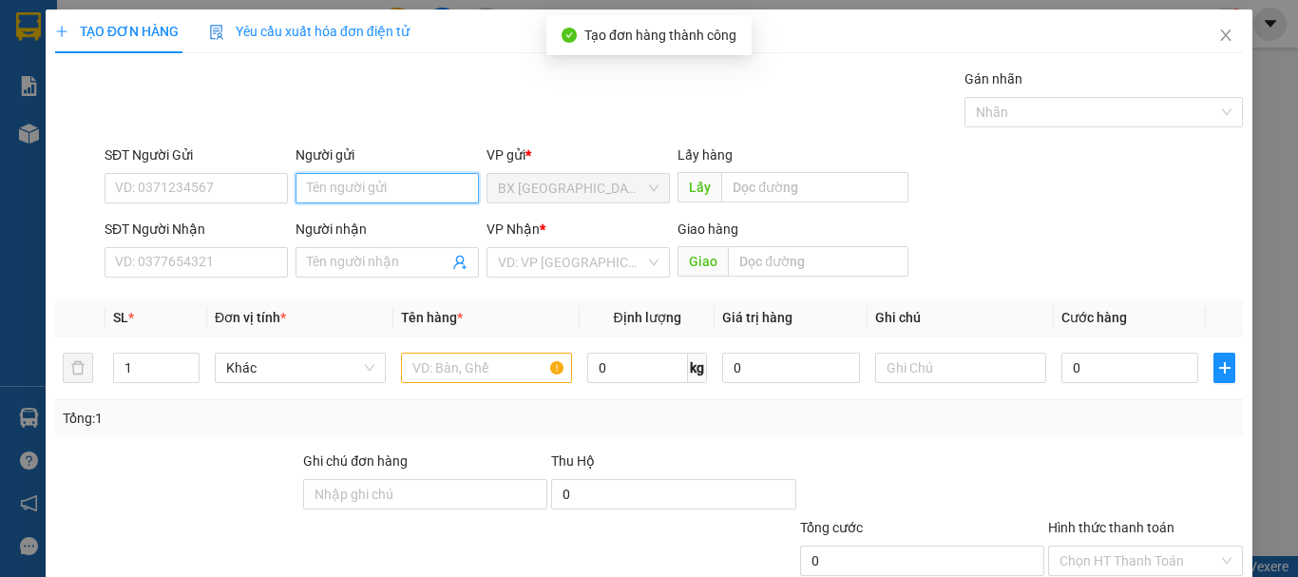
click at [375, 173] on input "Người gửi" at bounding box center [386, 188] width 183 height 30
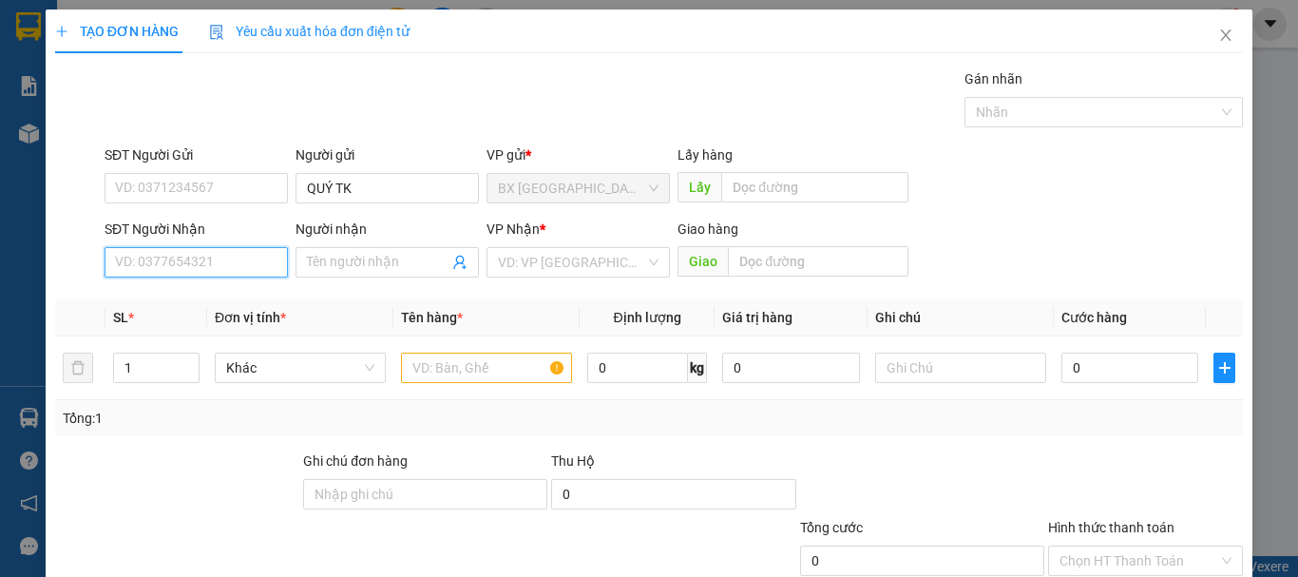
click at [259, 247] on input "SĐT Người Nhận" at bounding box center [196, 262] width 183 height 30
click at [255, 247] on input "0912832924" at bounding box center [196, 262] width 183 height 30
click at [214, 173] on div "0912832924" at bounding box center [194, 173] width 159 height 21
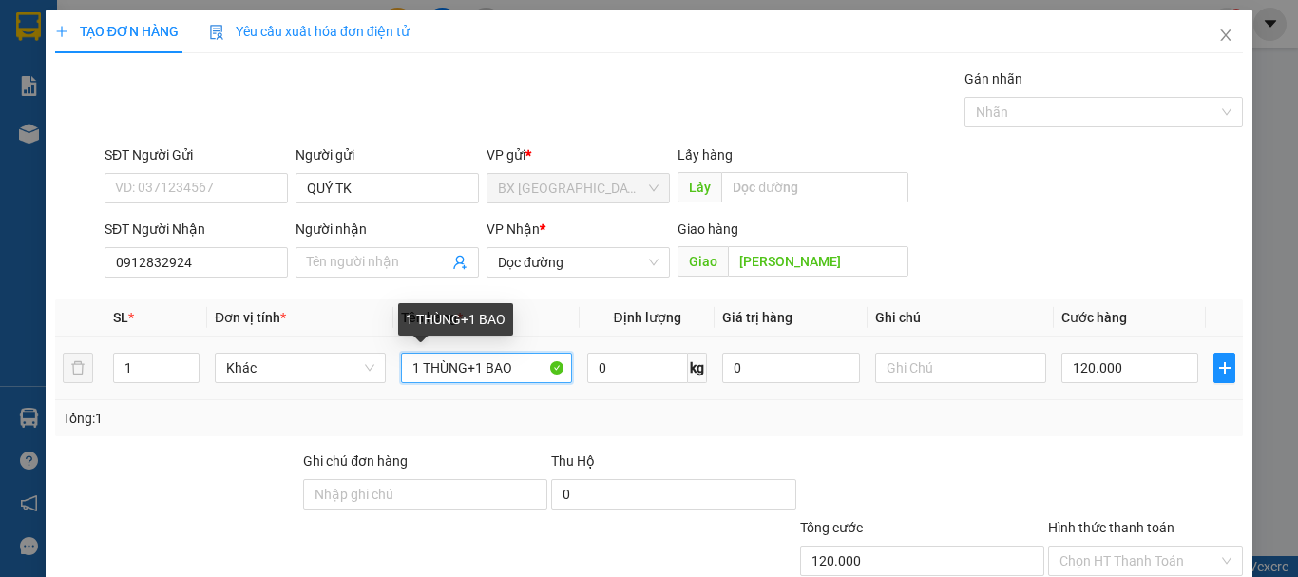
drag, startPoint x: 466, startPoint y: 237, endPoint x: 558, endPoint y: 255, distance: 93.9
click at [558, 353] on input "1 THÙNG+1 BAO" at bounding box center [486, 368] width 171 height 30
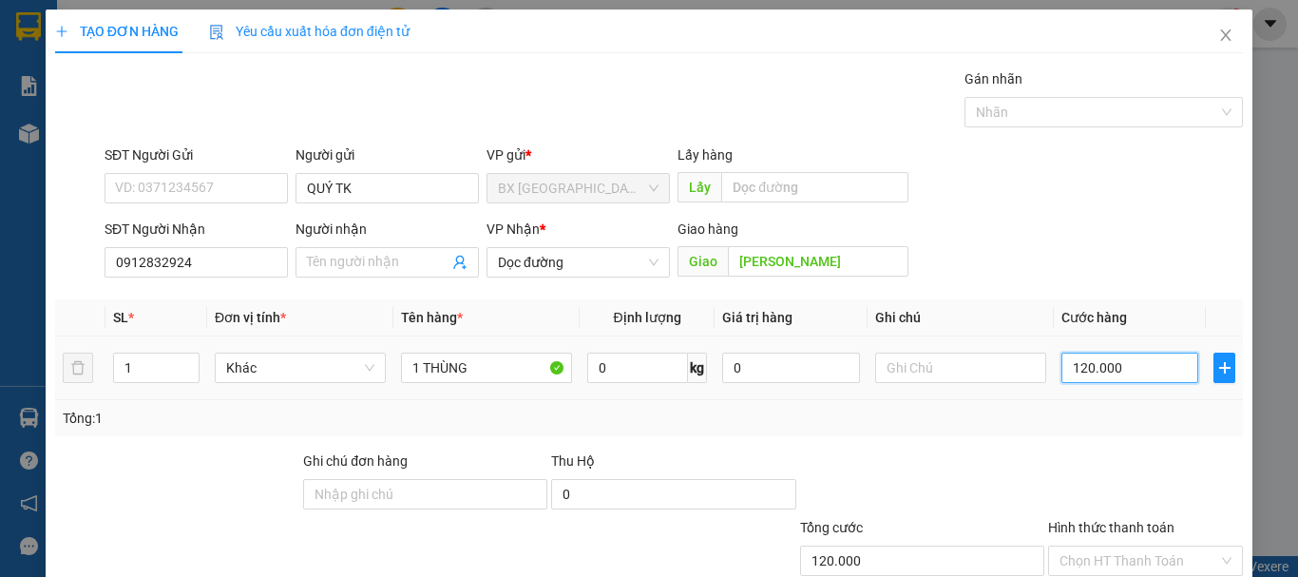
click at [1130, 353] on input "120.000" at bounding box center [1129, 368] width 137 height 30
click at [1140, 546] on input "Hình thức thanh toán" at bounding box center [1138, 560] width 159 height 29
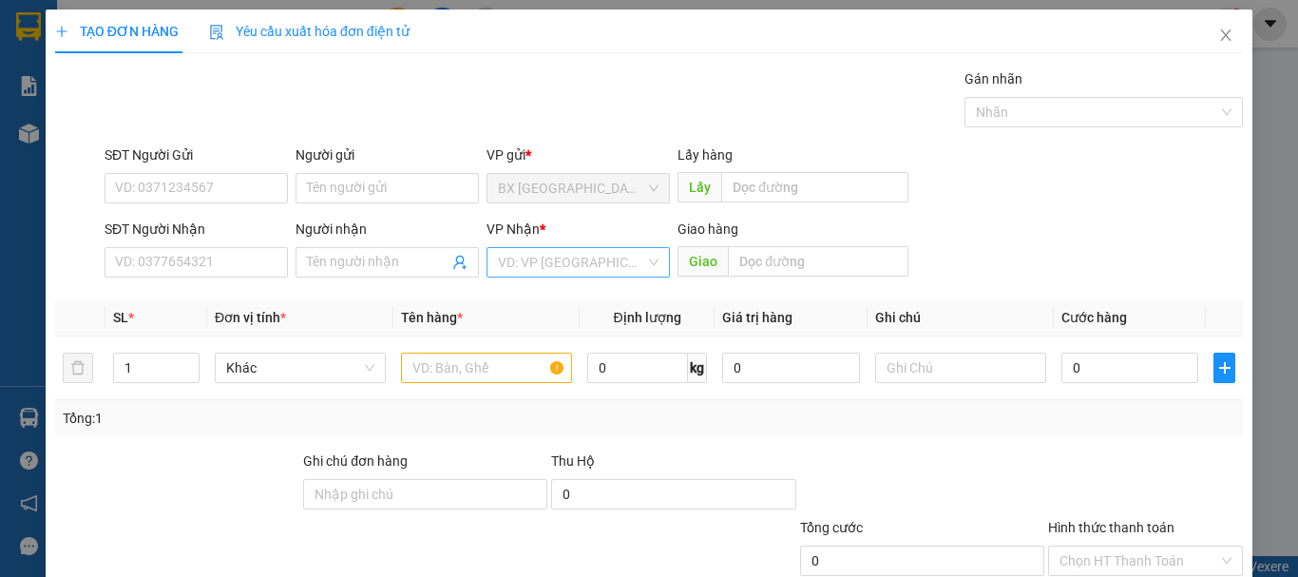
click at [584, 248] on input "search" at bounding box center [571, 262] width 147 height 29
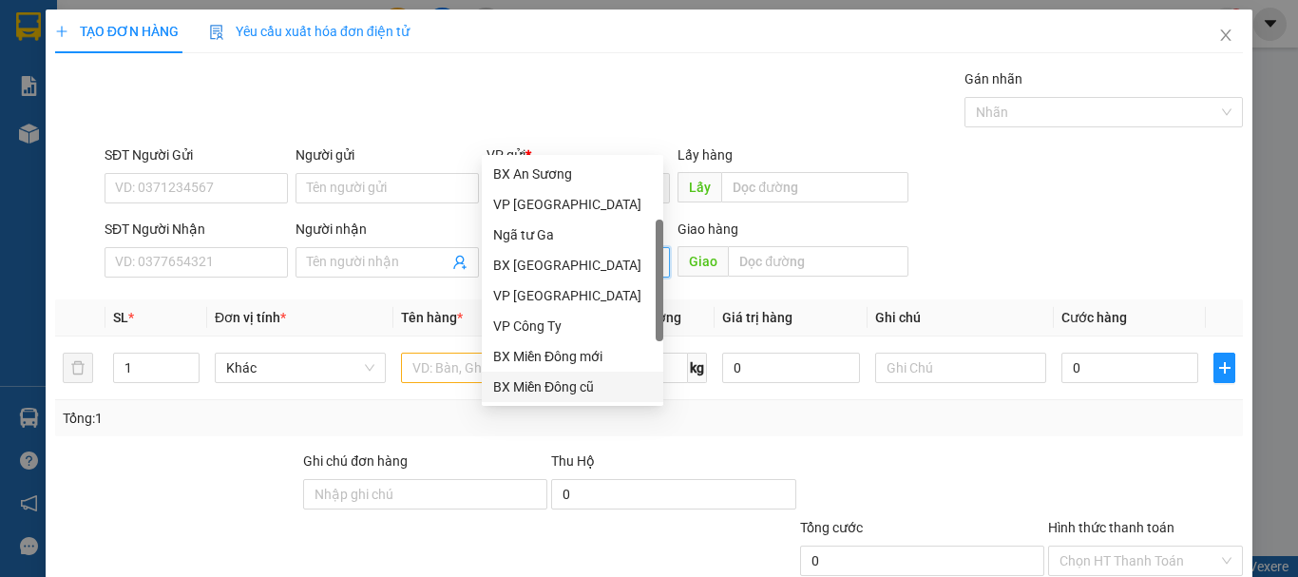
click at [575, 376] on div "BX Miền Đông cũ" at bounding box center [572, 386] width 159 height 21
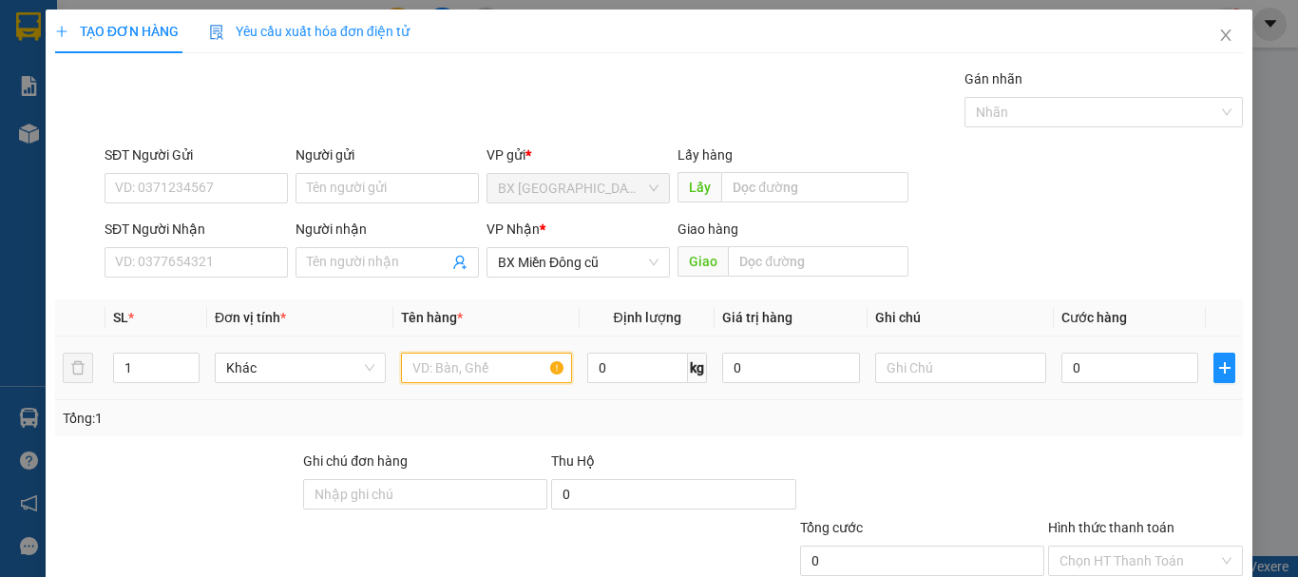
click at [480, 353] on input "text" at bounding box center [486, 368] width 171 height 30
click at [1161, 353] on input "0" at bounding box center [1129, 368] width 137 height 30
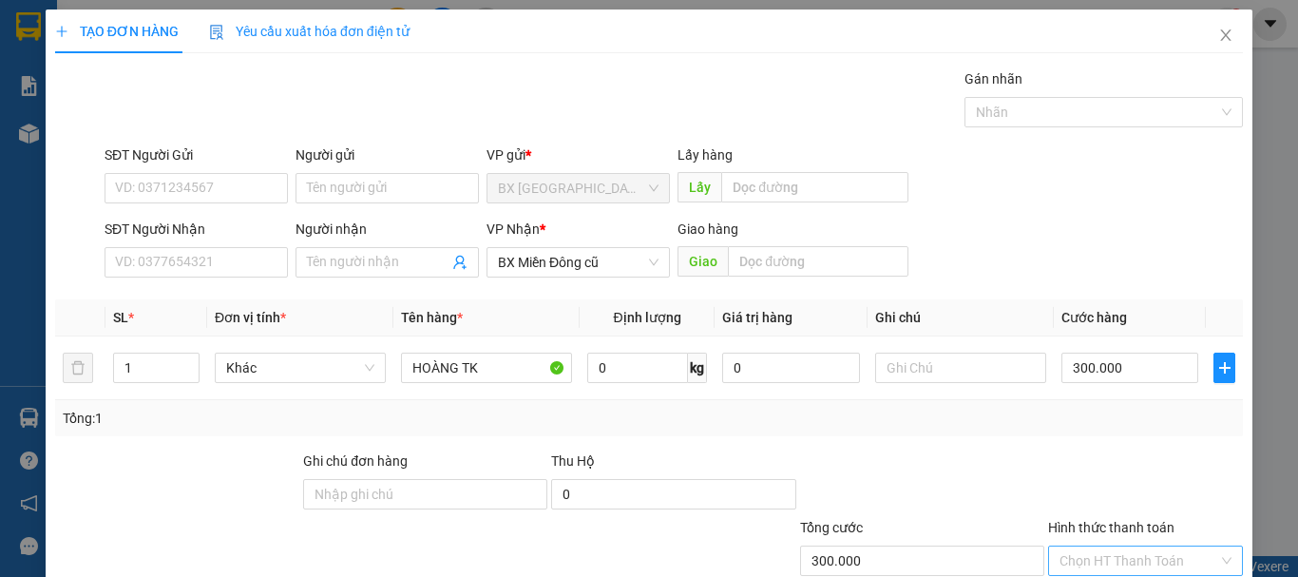
click at [1176, 546] on input "Hình thức thanh toán" at bounding box center [1138, 560] width 159 height 29
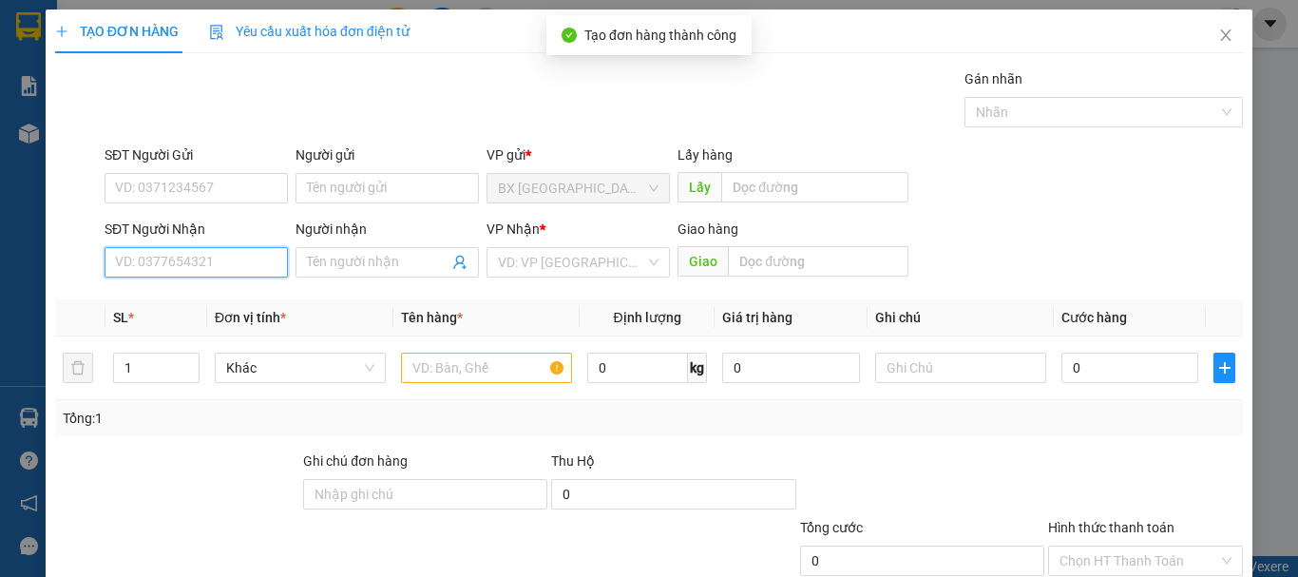
click at [252, 247] on input "SĐT Người Nhận" at bounding box center [196, 262] width 183 height 30
click at [252, 247] on input "0973380274" at bounding box center [196, 262] width 183 height 30
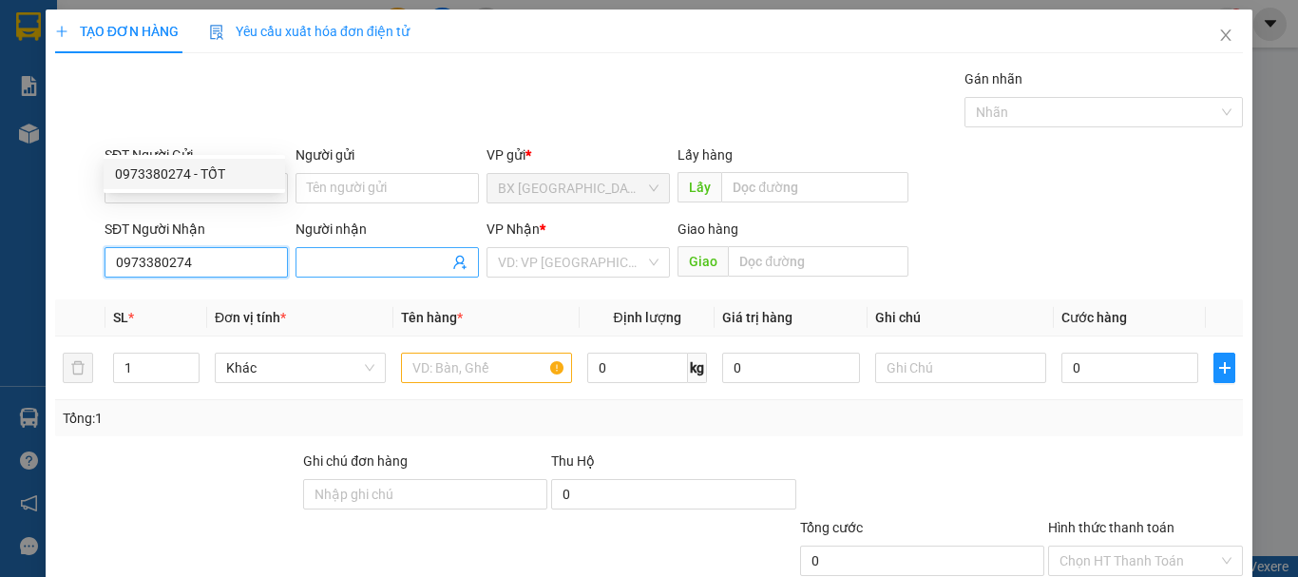
drag, startPoint x: 209, startPoint y: 170, endPoint x: 345, endPoint y: 147, distance: 137.8
click at [213, 170] on div "0973380274 - TỐT" at bounding box center [194, 173] width 159 height 21
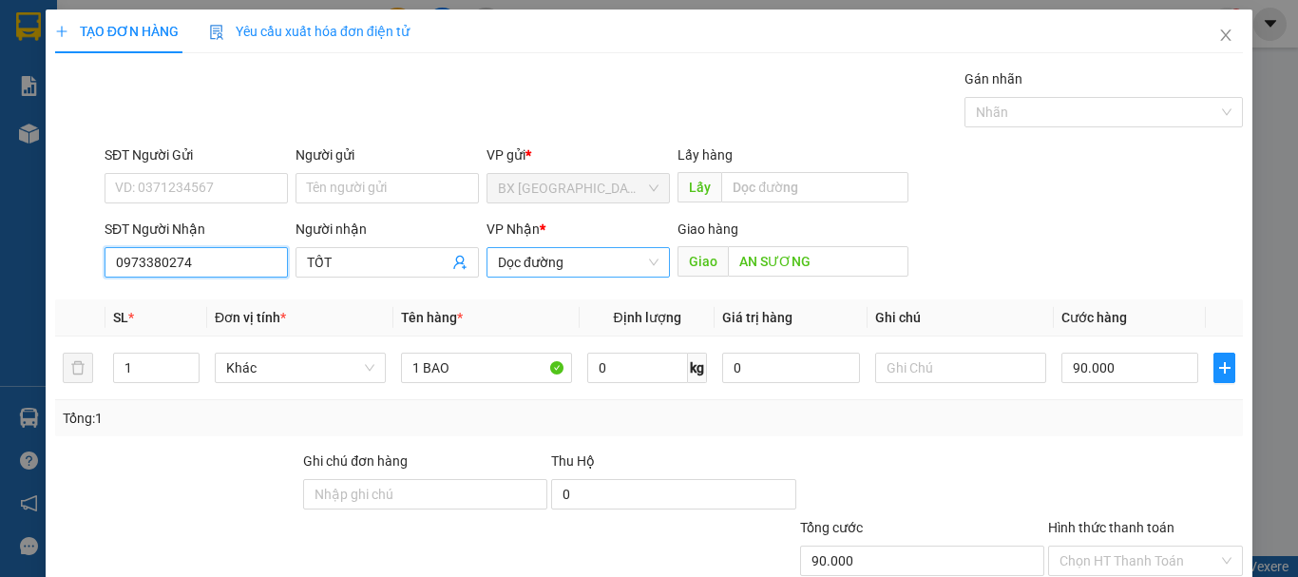
click at [565, 248] on span "Dọc đường" at bounding box center [578, 262] width 161 height 29
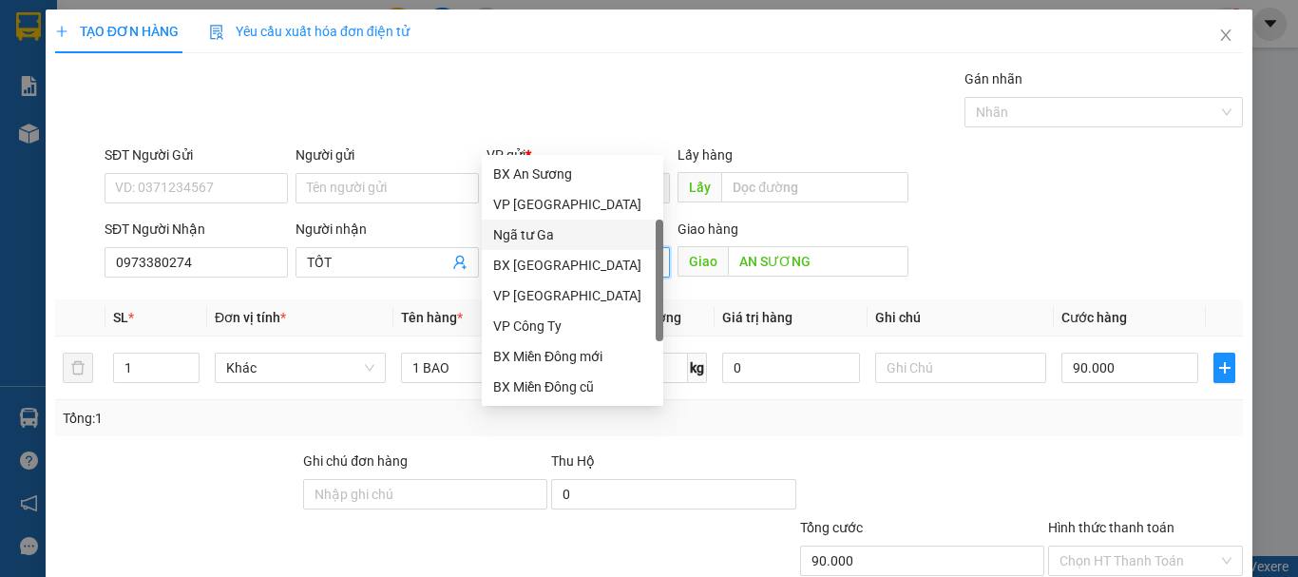
click at [565, 224] on div "Ngã tư Ga" at bounding box center [572, 234] width 159 height 21
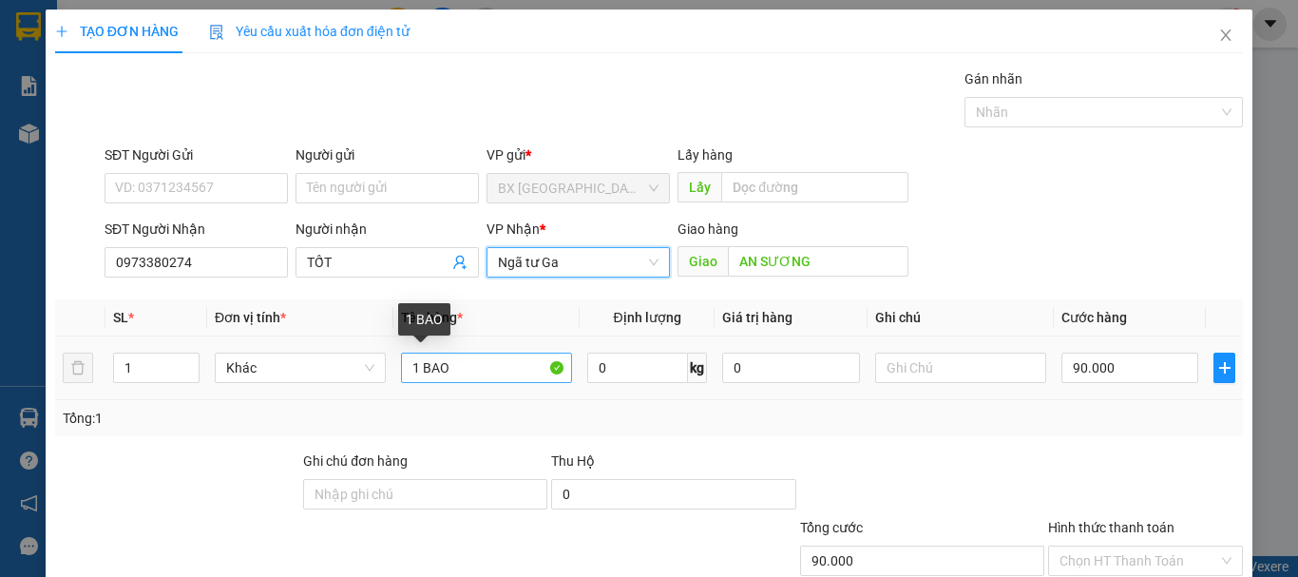
click at [474, 244] on div "Người nhận TỐT" at bounding box center [387, 252] width 191 height 67
click at [508, 382] on input "1 BAO" at bounding box center [486, 368] width 171 height 30
drag, startPoint x: 478, startPoint y: 361, endPoint x: 225, endPoint y: 361, distance: 252.7
click at [359, 383] on tr "1 Khác 1 BAO 0 kg 0 90.000" at bounding box center [649, 368] width 1188 height 64
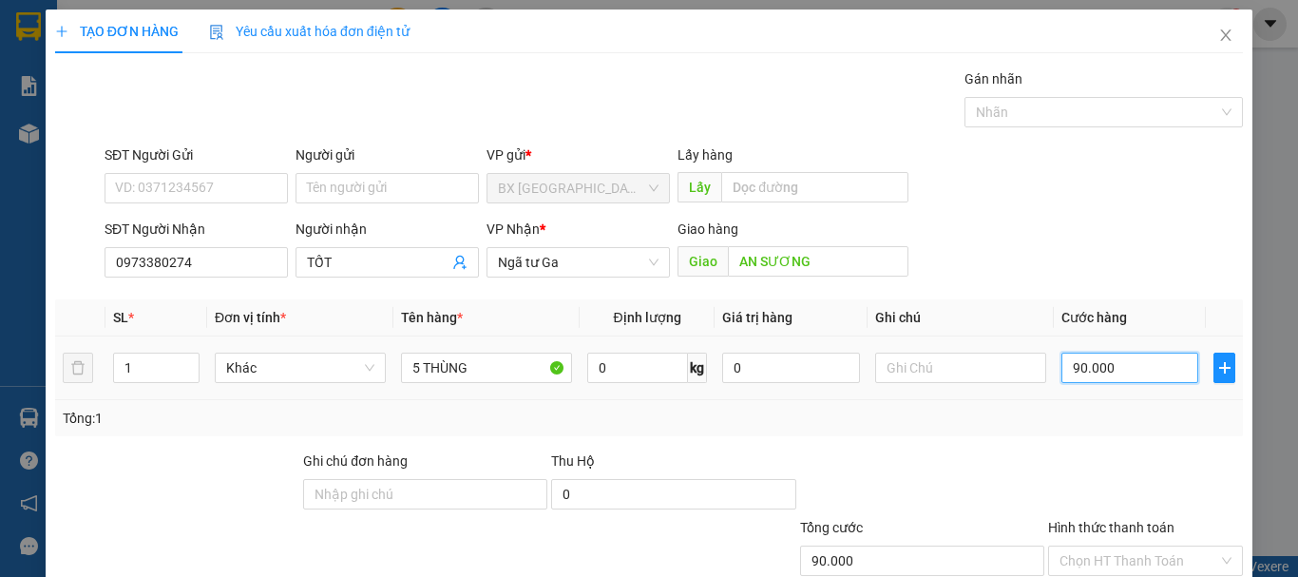
click at [1107, 362] on input "90.000" at bounding box center [1129, 368] width 137 height 30
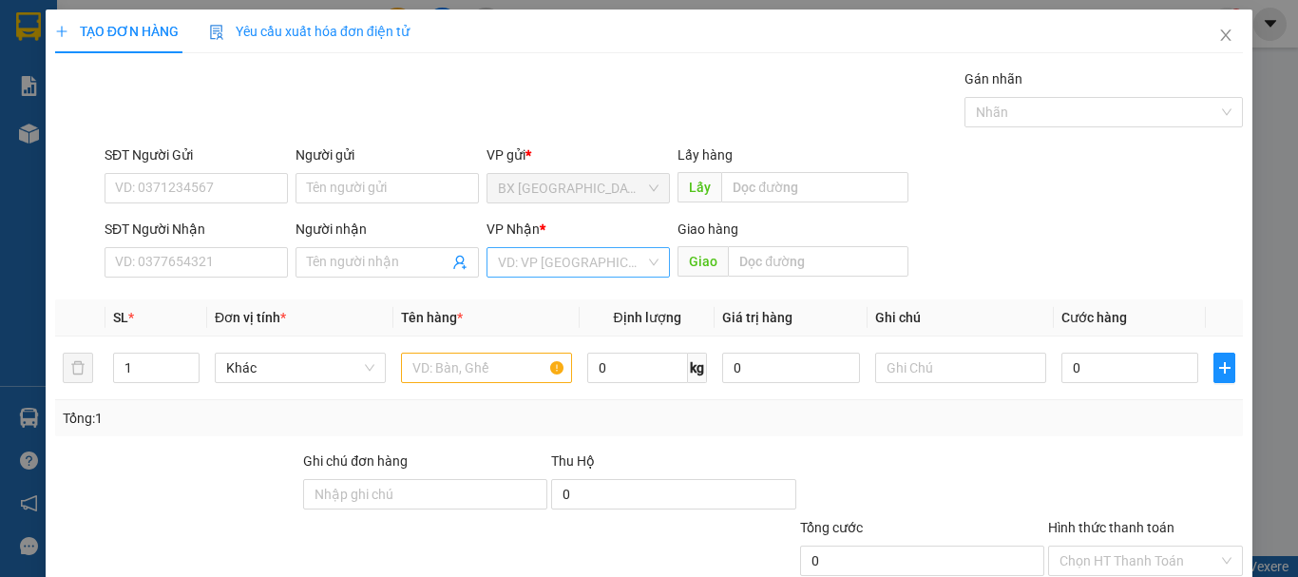
click at [574, 248] on input "search" at bounding box center [571, 262] width 147 height 29
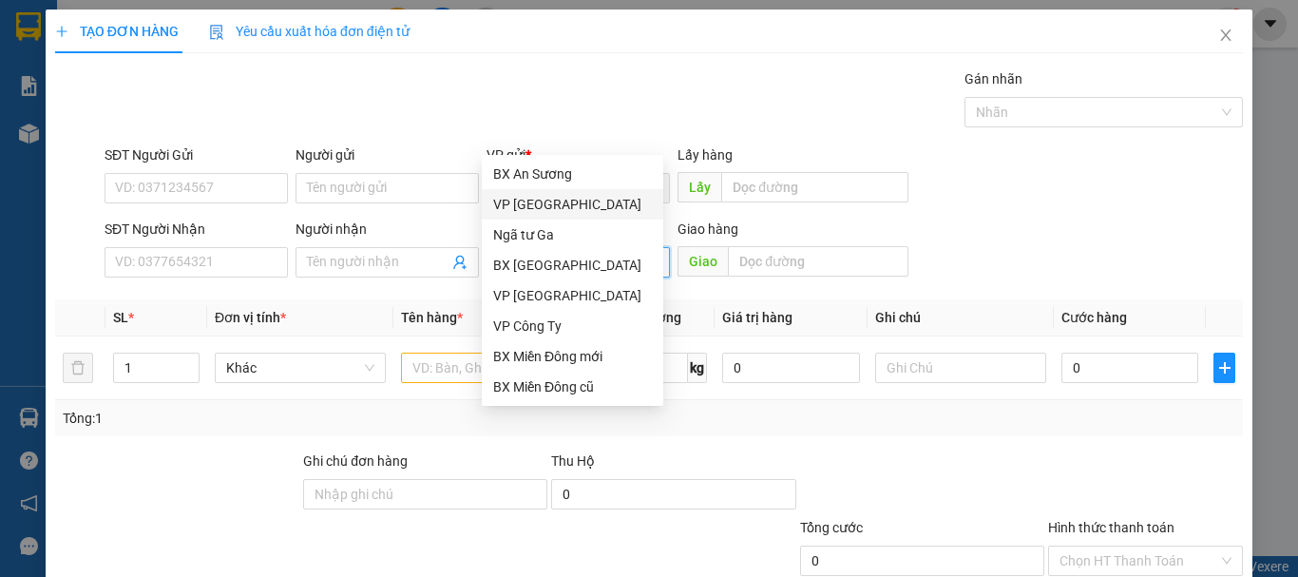
click at [559, 194] on div "VP [GEOGRAPHIC_DATA]" at bounding box center [572, 204] width 159 height 21
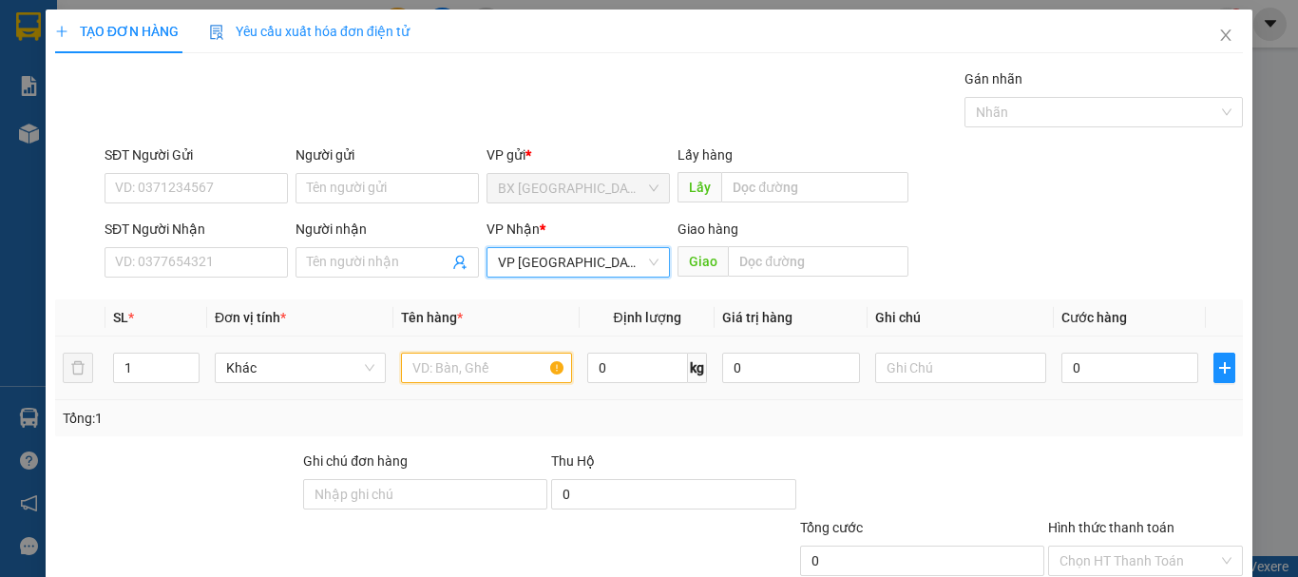
click at [523, 353] on input "text" at bounding box center [486, 368] width 171 height 30
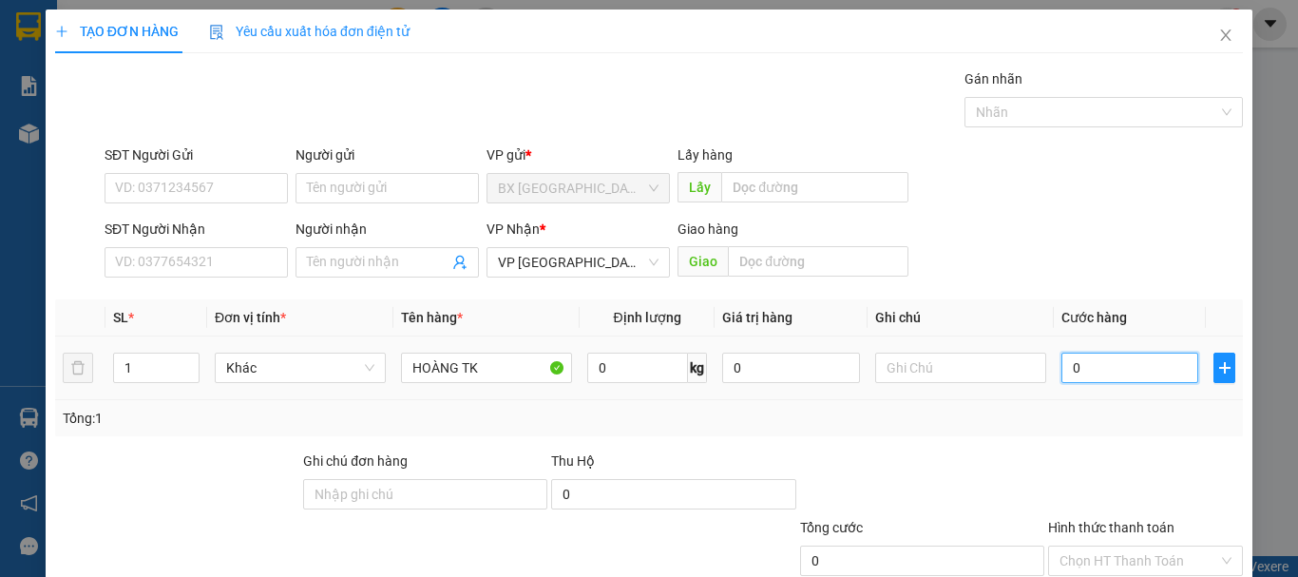
click at [1091, 353] on input "0" at bounding box center [1129, 368] width 137 height 30
click at [1119, 545] on div "Chọn HT Thanh Toán" at bounding box center [1145, 560] width 195 height 30
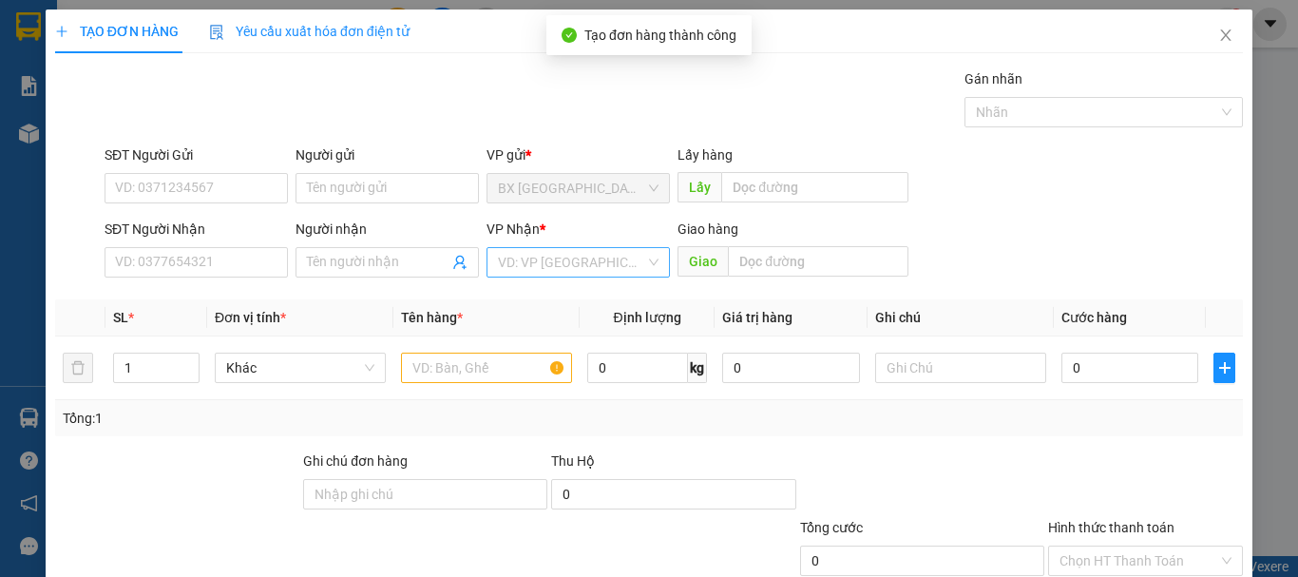
click at [578, 248] on input "search" at bounding box center [571, 262] width 147 height 29
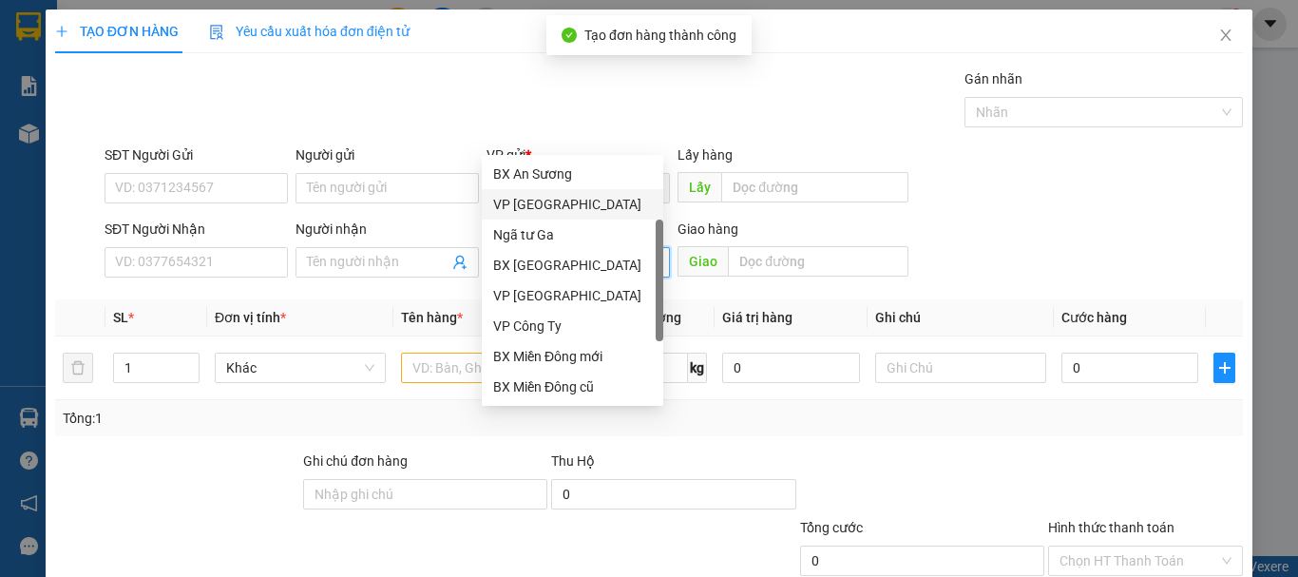
click at [564, 194] on div "VP [GEOGRAPHIC_DATA]" at bounding box center [572, 204] width 159 height 21
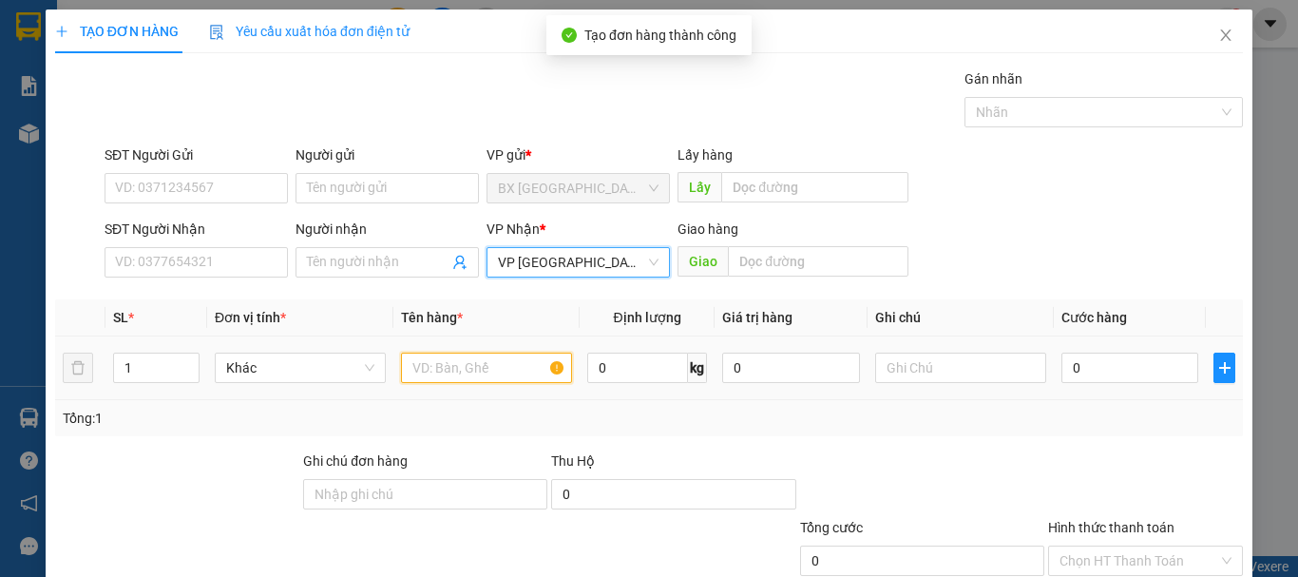
click at [486, 353] on input "text" at bounding box center [486, 368] width 171 height 30
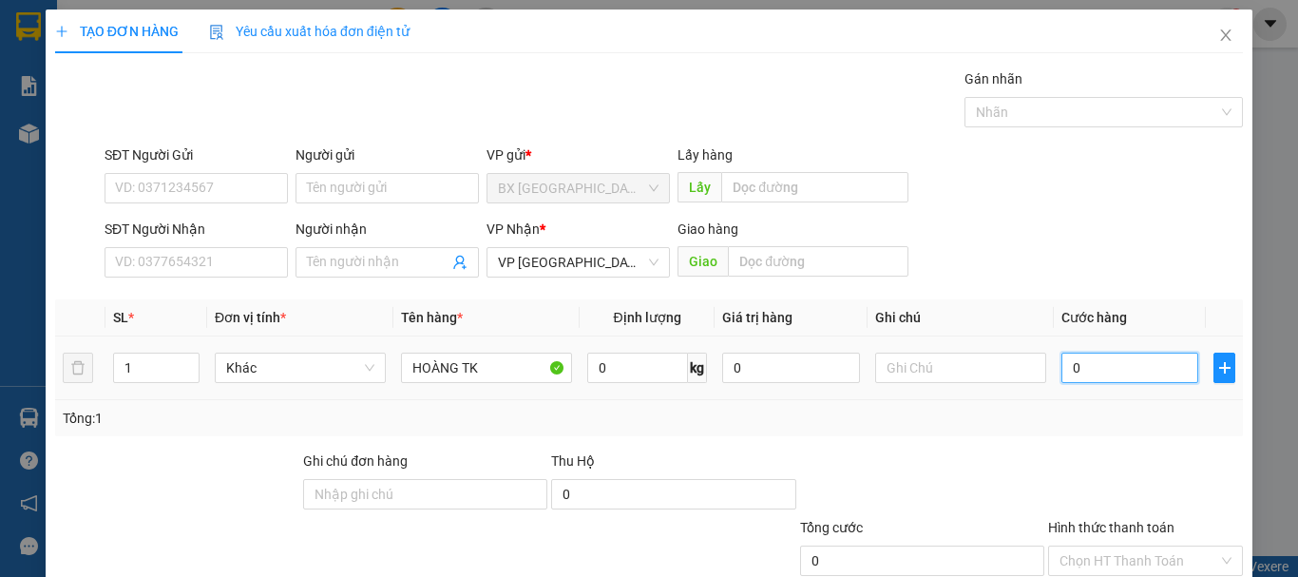
click at [1089, 353] on input "0" at bounding box center [1129, 368] width 137 height 30
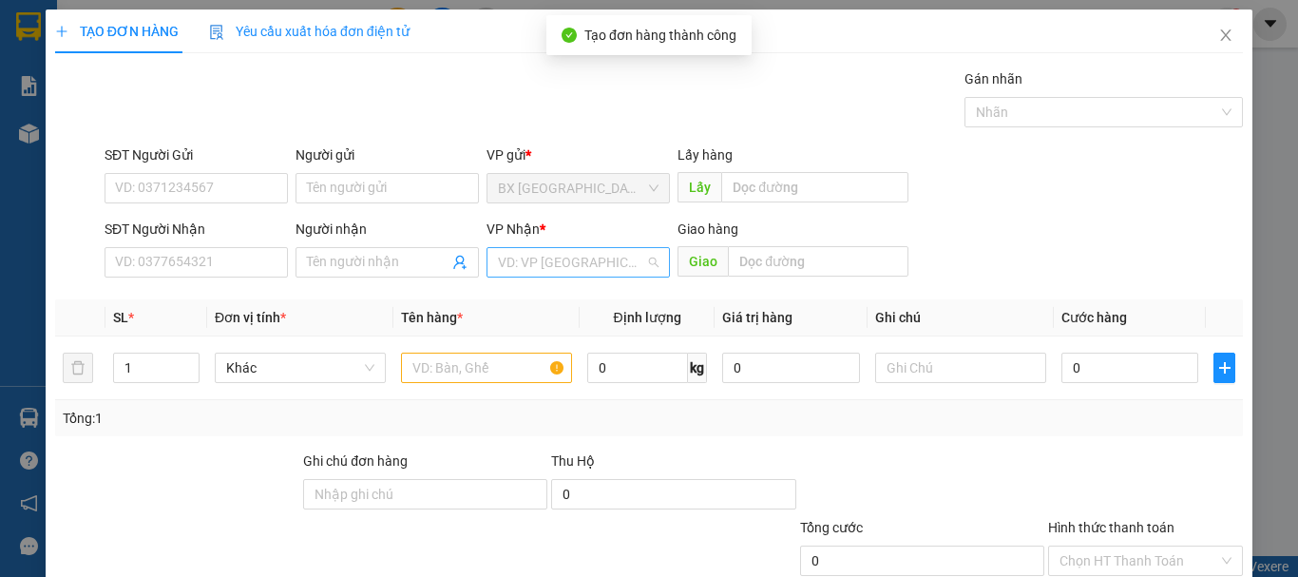
click at [598, 248] on input "search" at bounding box center [571, 262] width 147 height 29
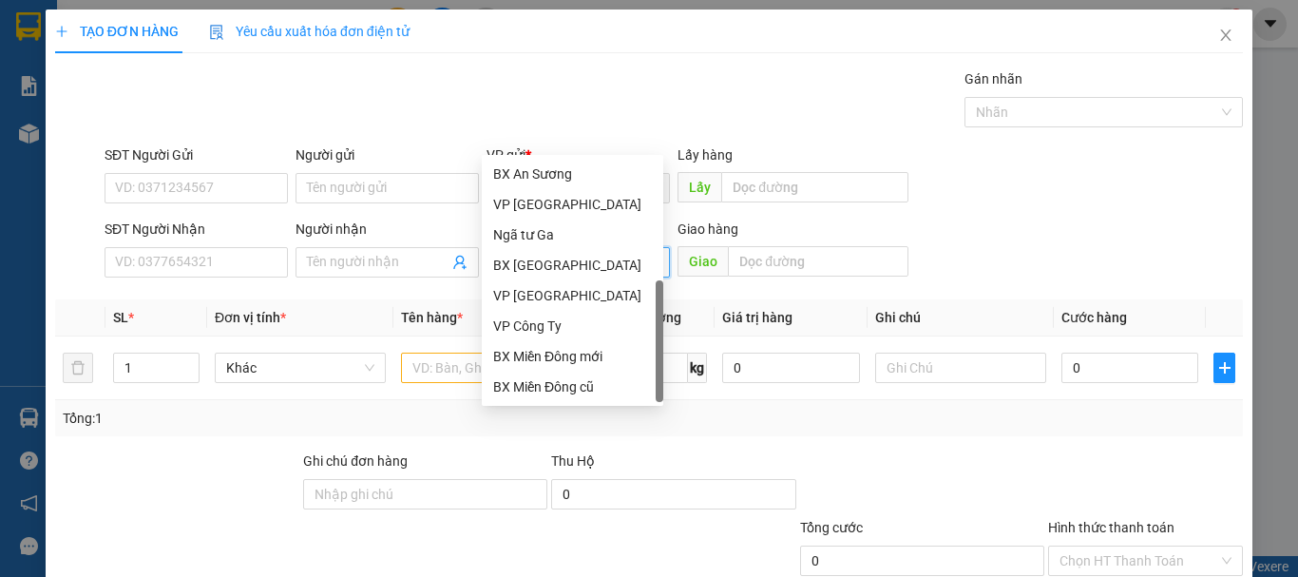
click at [534, 407] on div "Dọc đường" at bounding box center [572, 417] width 159 height 21
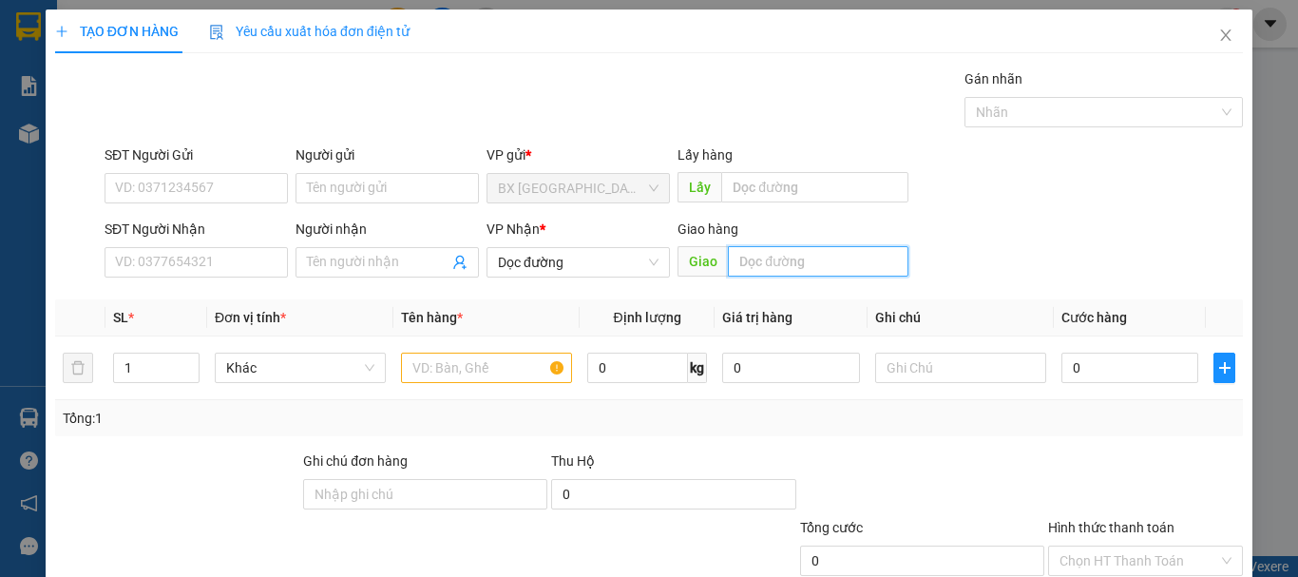
click at [757, 246] on input "text" at bounding box center [818, 261] width 181 height 30
click at [771, 246] on input "AN SƯNG" at bounding box center [818, 261] width 181 height 30
click at [502, 353] on input "text" at bounding box center [486, 368] width 171 height 30
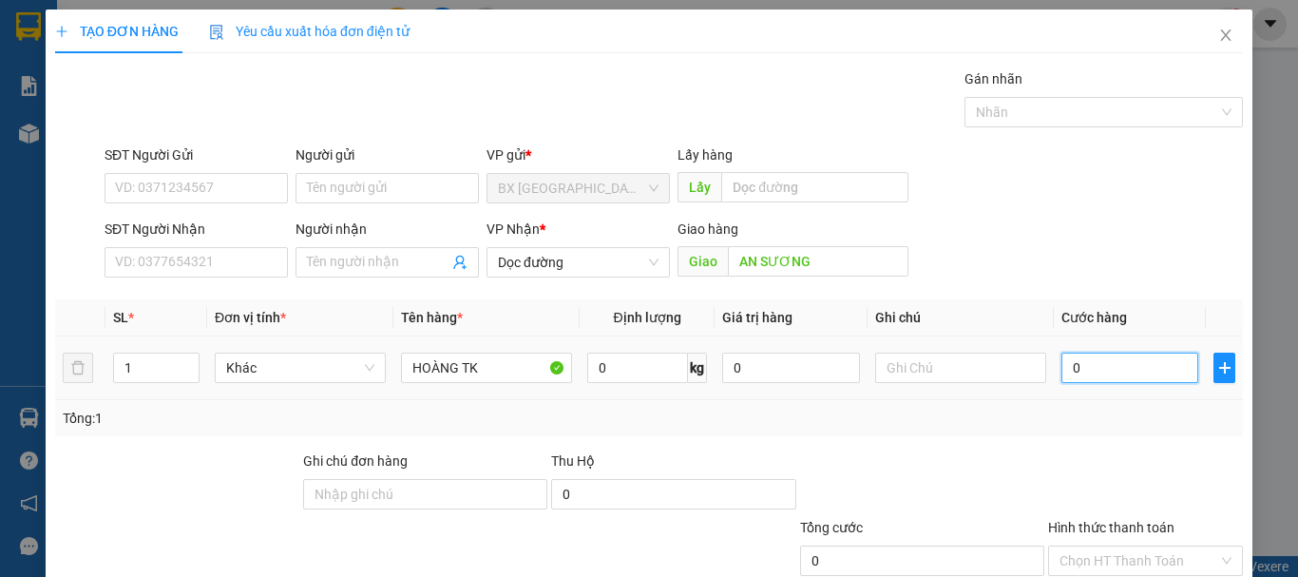
click at [1105, 353] on input "0" at bounding box center [1129, 368] width 137 height 30
click at [1125, 546] on input "Hình thức thanh toán" at bounding box center [1138, 560] width 159 height 29
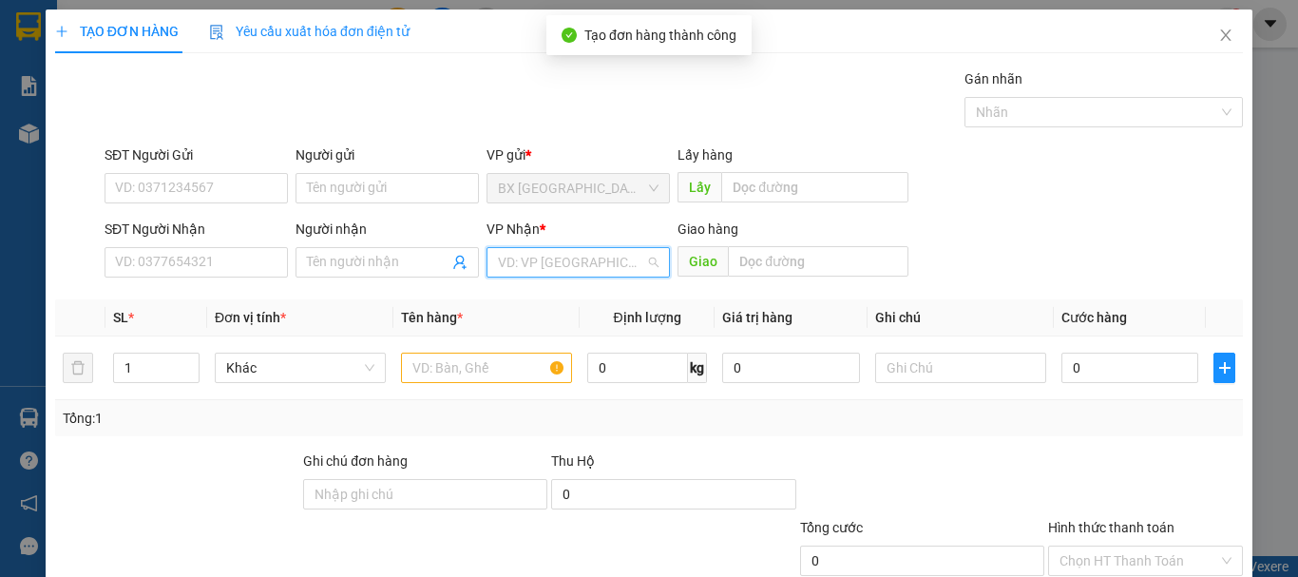
click at [598, 248] on input "search" at bounding box center [571, 262] width 147 height 29
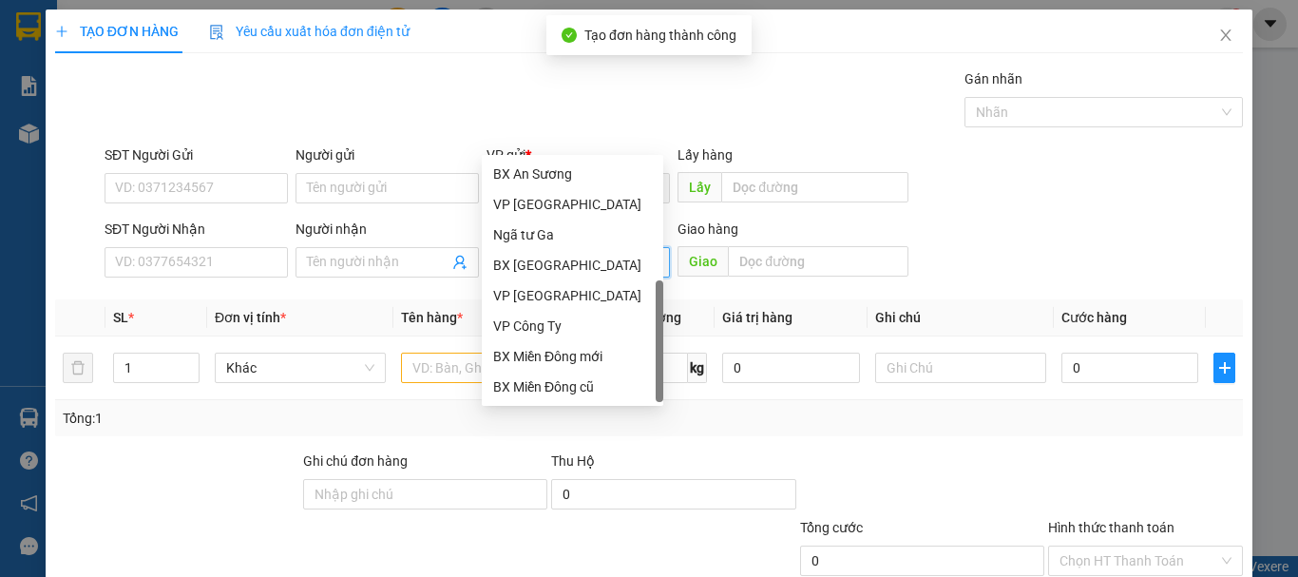
click at [561, 407] on div "Dọc đường" at bounding box center [572, 417] width 159 height 21
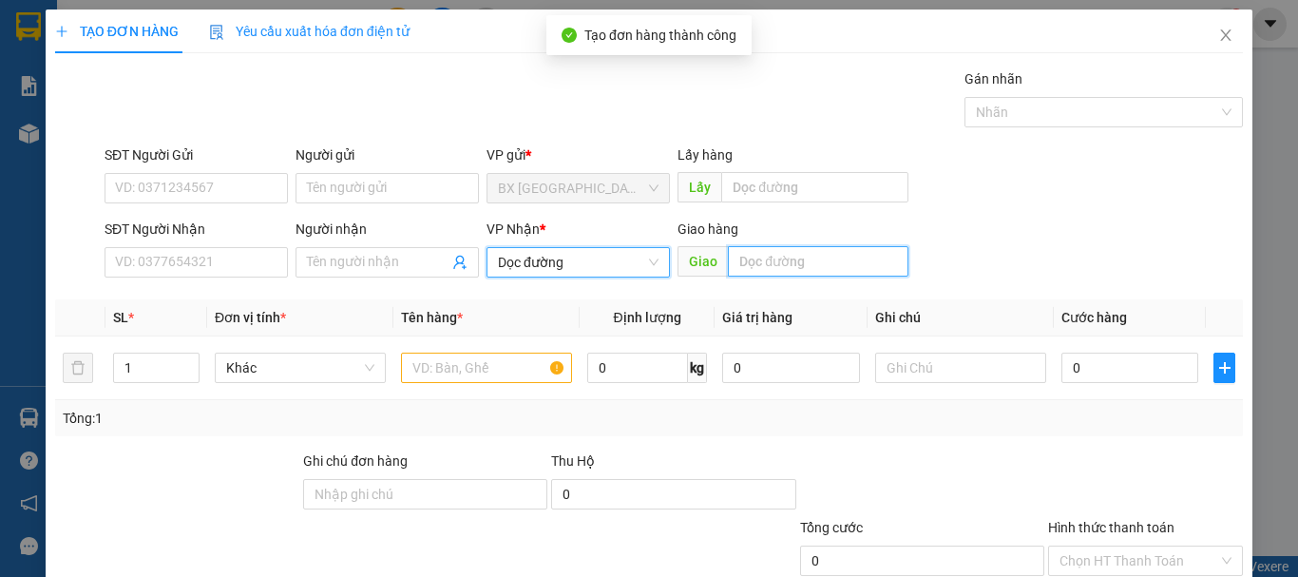
click at [780, 246] on input "text" at bounding box center [818, 261] width 181 height 30
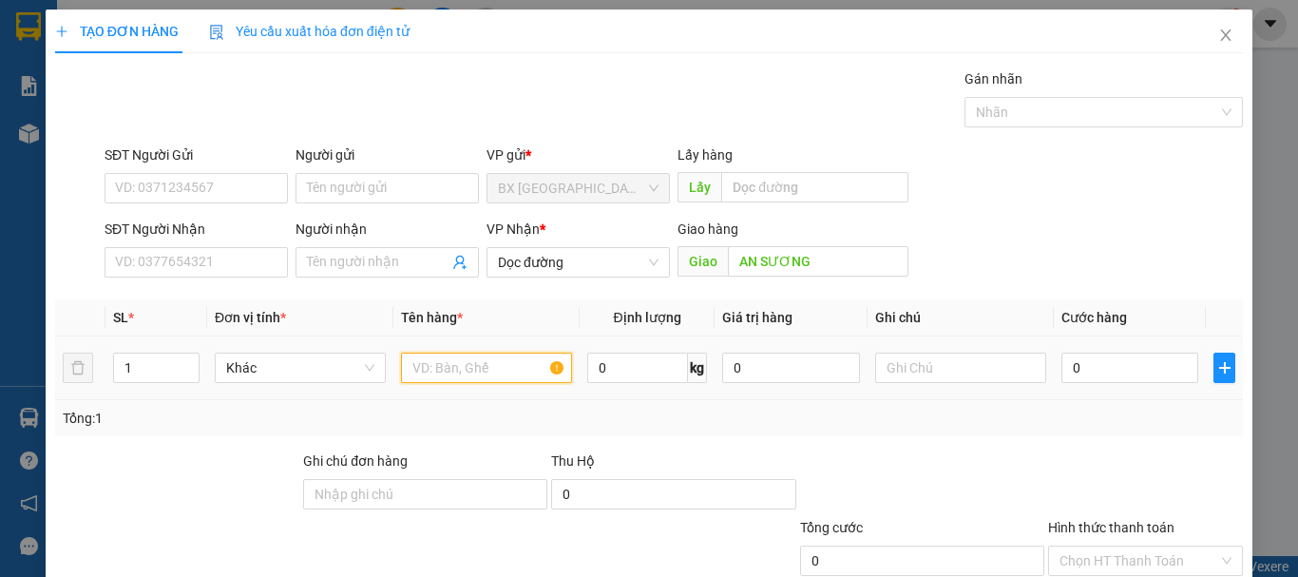
drag, startPoint x: 523, startPoint y: 236, endPoint x: 581, endPoint y: 153, distance: 101.5
click at [524, 353] on input "text" at bounding box center [486, 368] width 171 height 30
click at [1084, 353] on input "0" at bounding box center [1129, 368] width 137 height 30
click at [267, 173] on input "SĐT Người Gửi" at bounding box center [196, 188] width 183 height 30
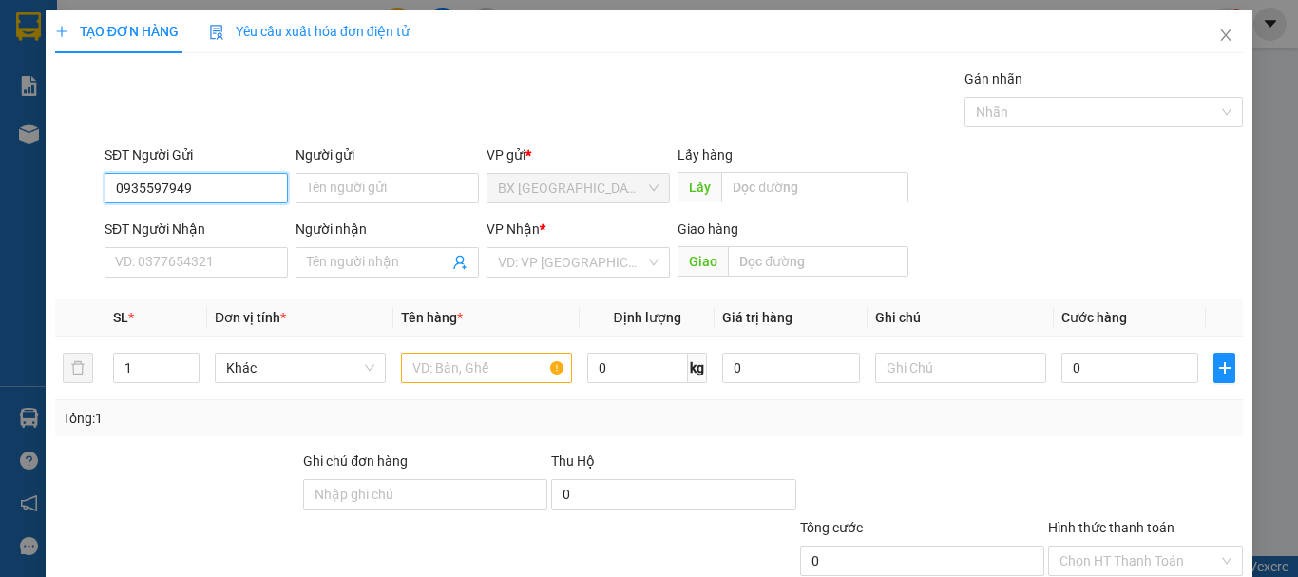
click at [277, 173] on input "0935597949" at bounding box center [196, 188] width 183 height 30
click at [197, 97] on div "0935597949" at bounding box center [194, 99] width 159 height 21
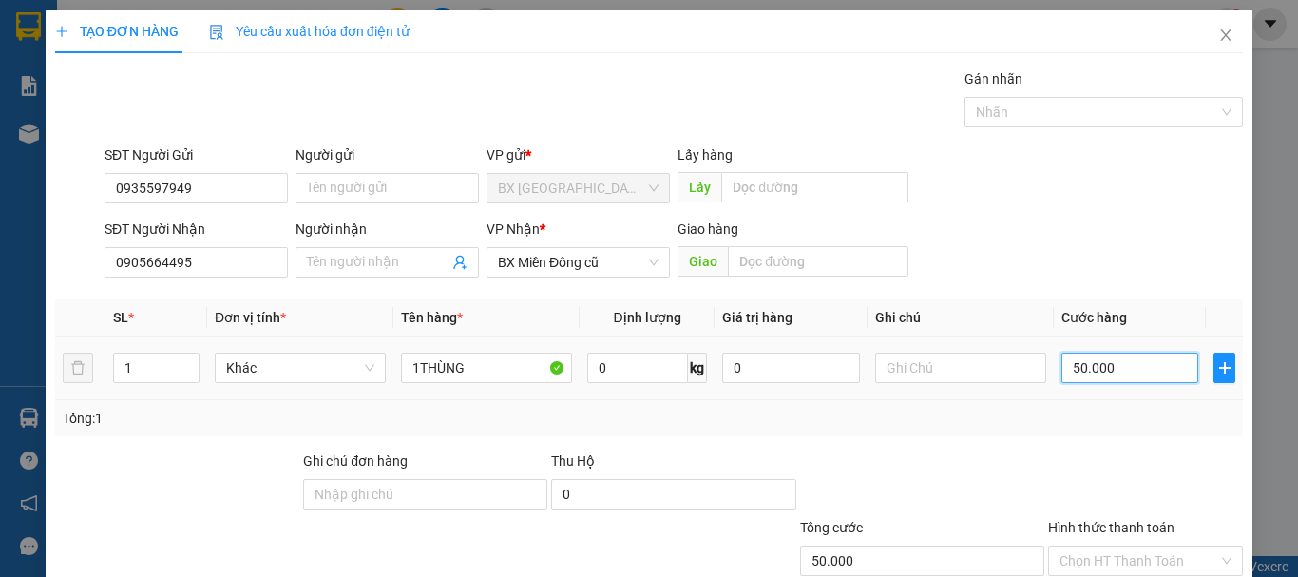
click at [1157, 353] on input "50.000" at bounding box center [1129, 368] width 137 height 30
click at [1152, 546] on input "Hình thức thanh toán" at bounding box center [1138, 560] width 159 height 29
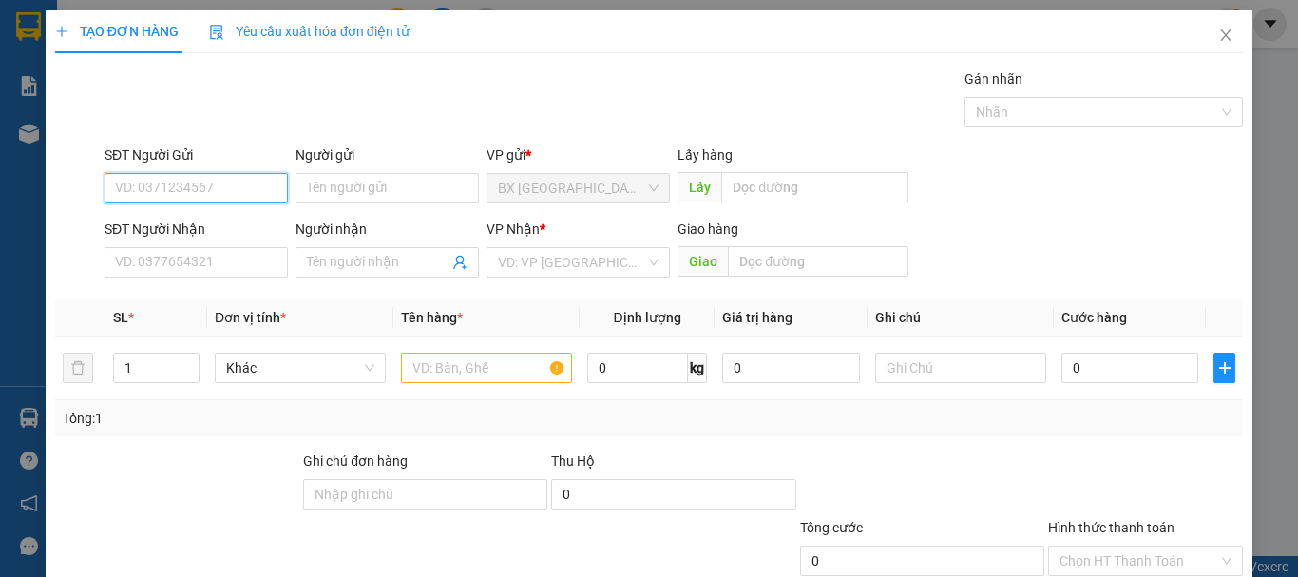
click at [218, 173] on input "SĐT Người Gửi" at bounding box center [196, 188] width 183 height 30
drag, startPoint x: 220, startPoint y: 64, endPoint x: 216, endPoint y: 87, distance: 24.2
click at [220, 173] on input "0928008865" at bounding box center [196, 188] width 183 height 30
click at [209, 98] on div "0928008865" at bounding box center [194, 99] width 159 height 21
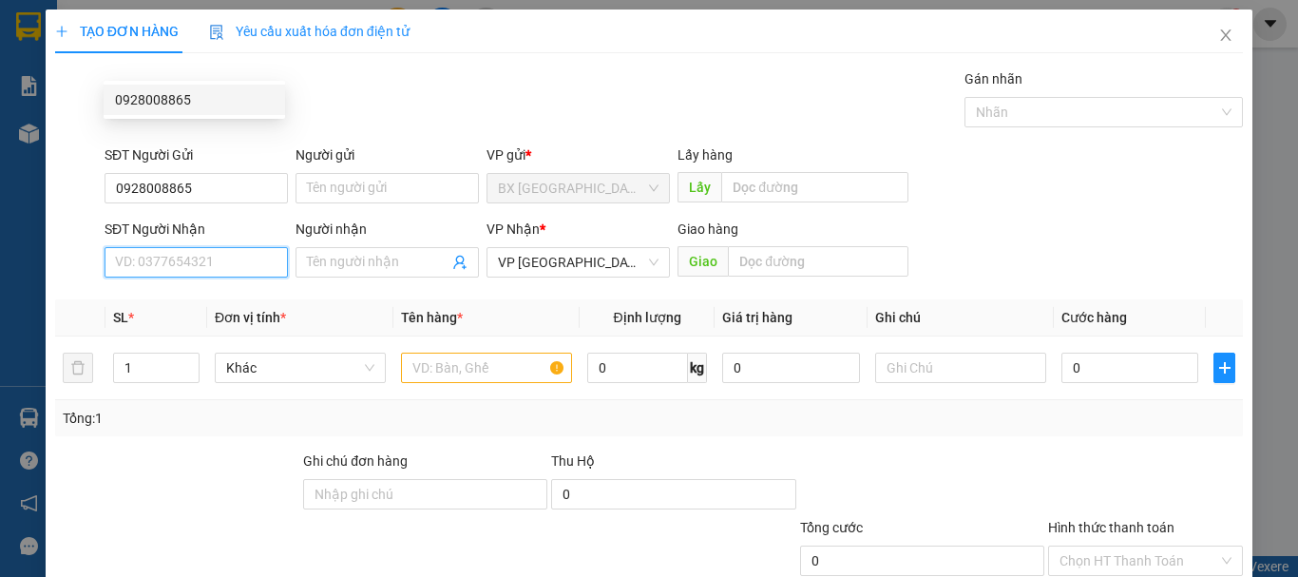
click at [214, 247] on input "SĐT Người Nhận" at bounding box center [196, 262] width 183 height 30
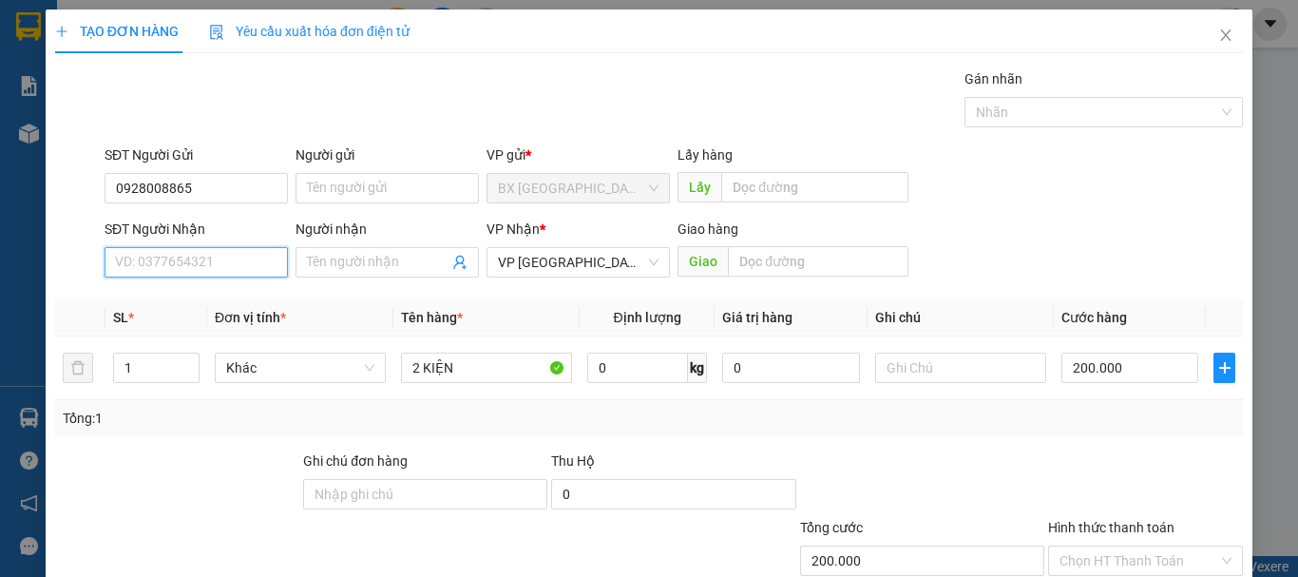
click at [229, 247] on input "SĐT Người Nhận" at bounding box center [196, 262] width 183 height 30
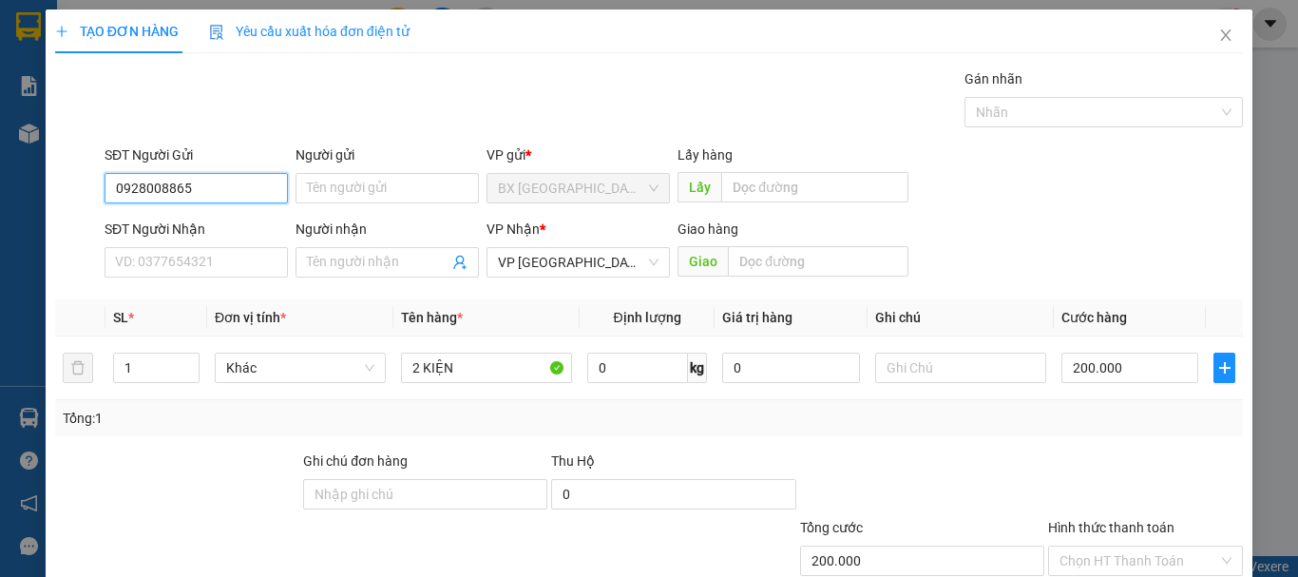
click at [214, 173] on input "0928008865" at bounding box center [196, 188] width 183 height 30
click at [189, 91] on div "0928008865" at bounding box center [194, 99] width 159 height 21
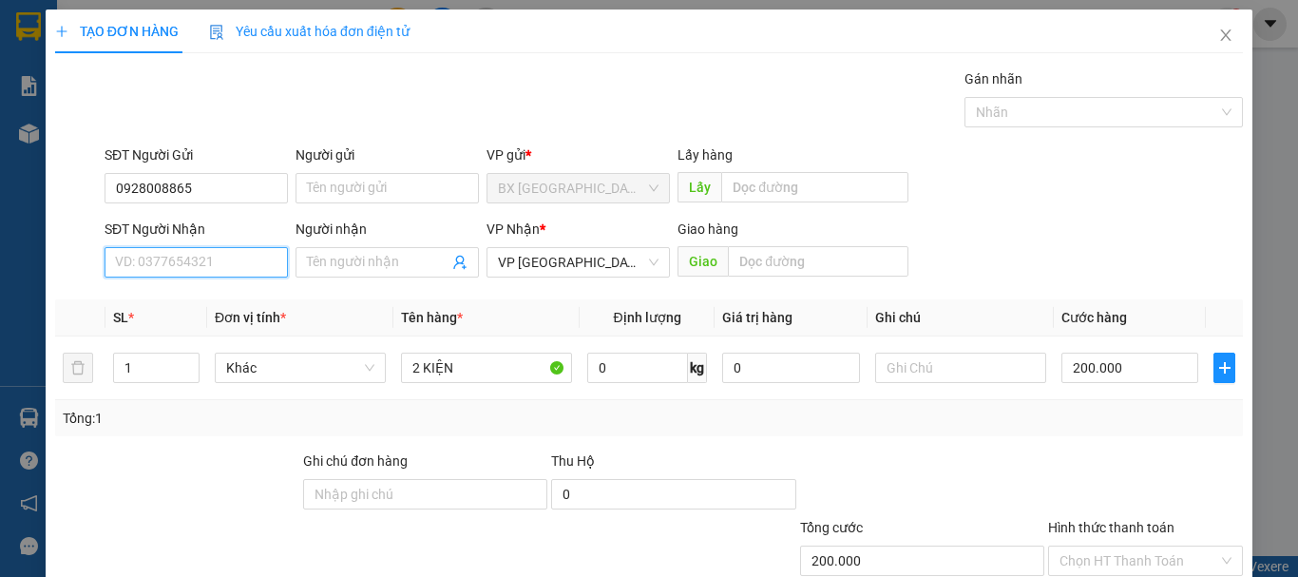
drag, startPoint x: 186, startPoint y: 146, endPoint x: 203, endPoint y: 137, distance: 19.6
click at [186, 247] on input "SĐT Người Nhận" at bounding box center [196, 262] width 183 height 30
click at [209, 247] on input "0971777353" at bounding box center [196, 262] width 183 height 30
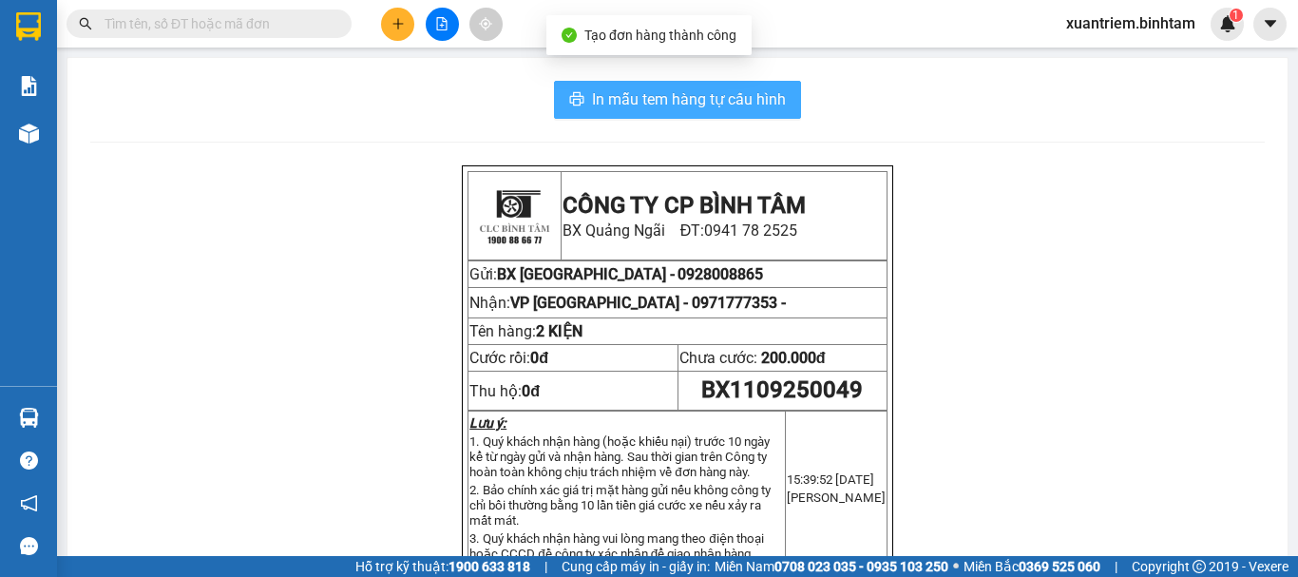
click at [755, 105] on span "In mẫu tem hàng tự cấu hình" at bounding box center [689, 99] width 194 height 24
click at [667, 83] on button "In mẫu tem hàng tự cấu hình" at bounding box center [677, 100] width 247 height 38
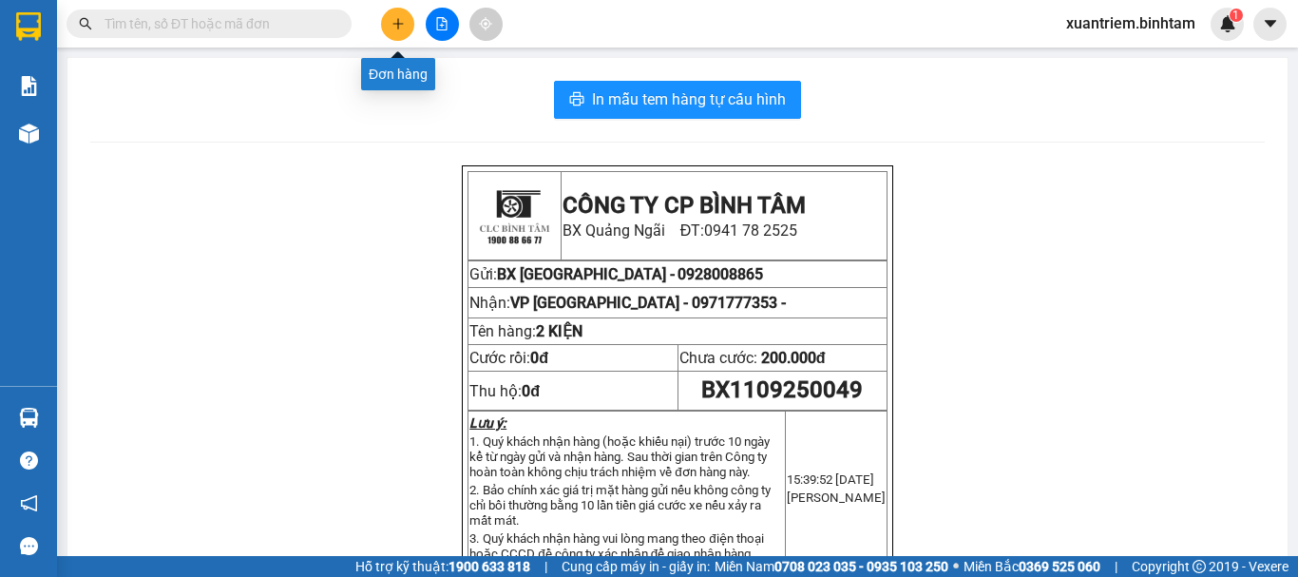
click at [397, 10] on button at bounding box center [397, 24] width 33 height 33
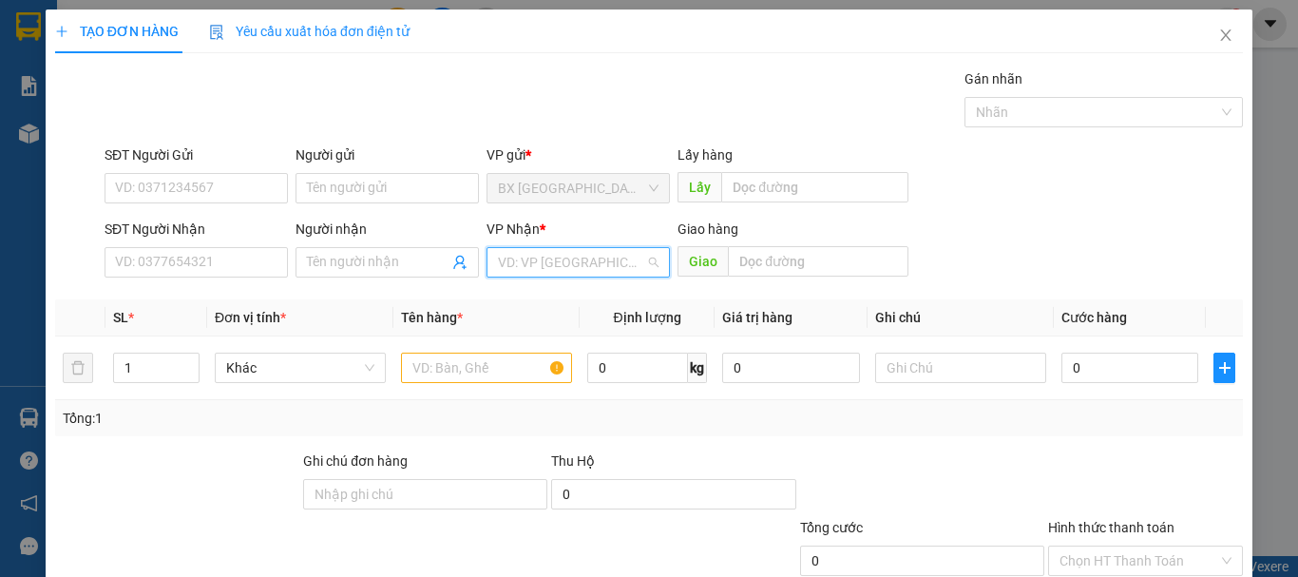
click at [631, 265] on input "search" at bounding box center [571, 262] width 147 height 29
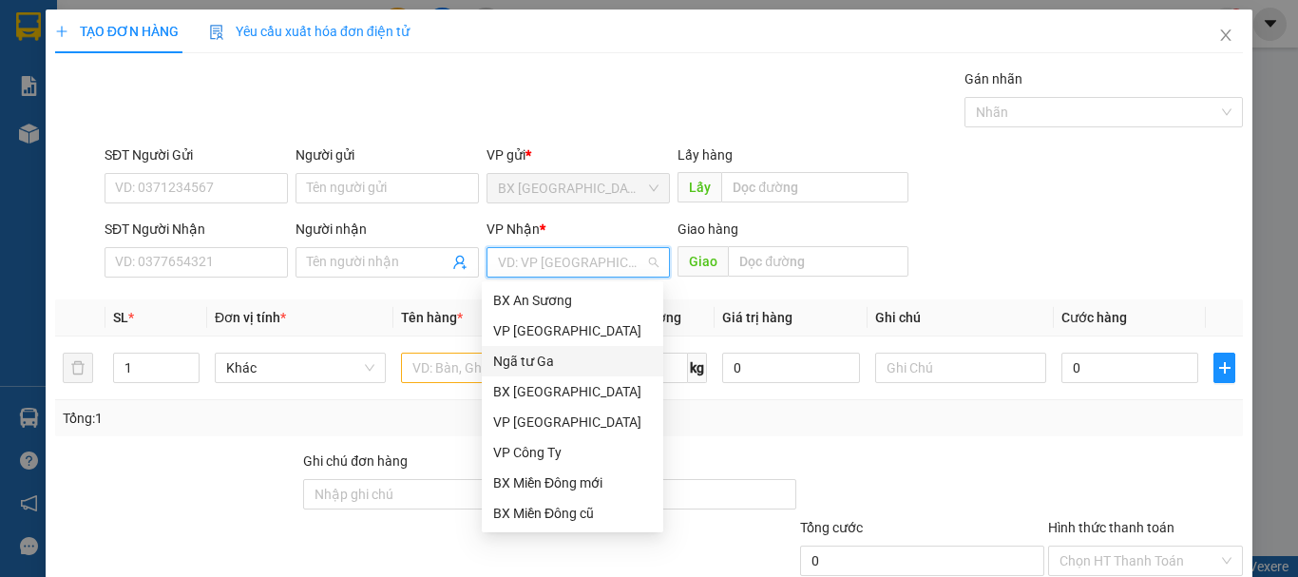
click at [556, 351] on div "Ngã tư Ga" at bounding box center [572, 361] width 159 height 21
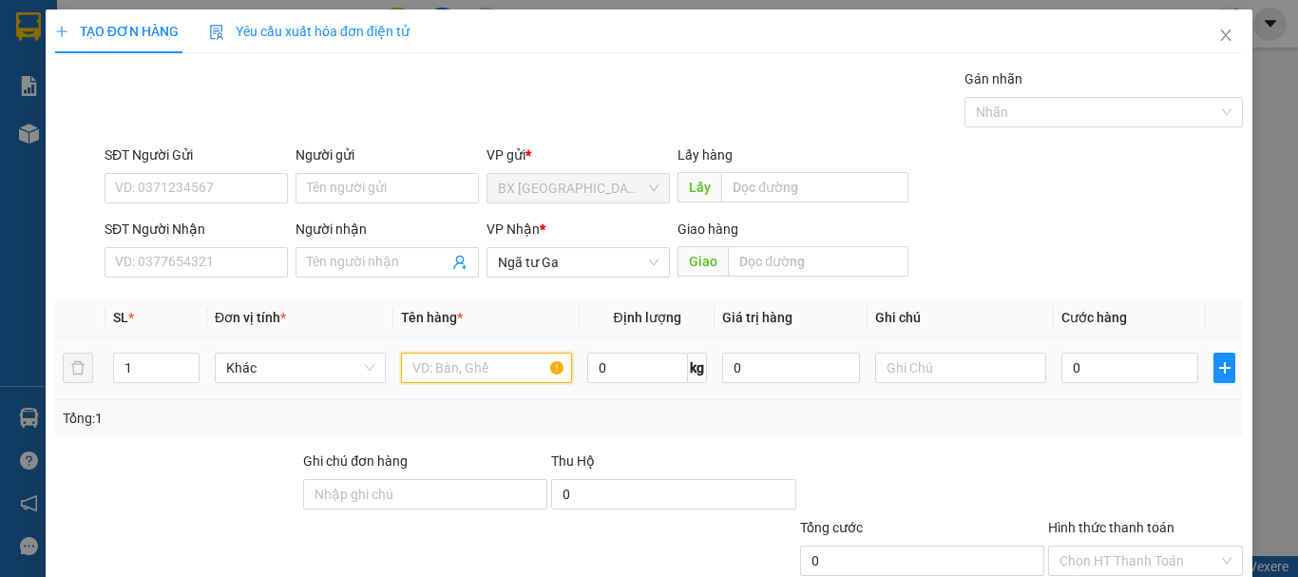
click at [475, 372] on input "text" at bounding box center [486, 368] width 171 height 30
click at [1166, 373] on input "0" at bounding box center [1129, 368] width 137 height 30
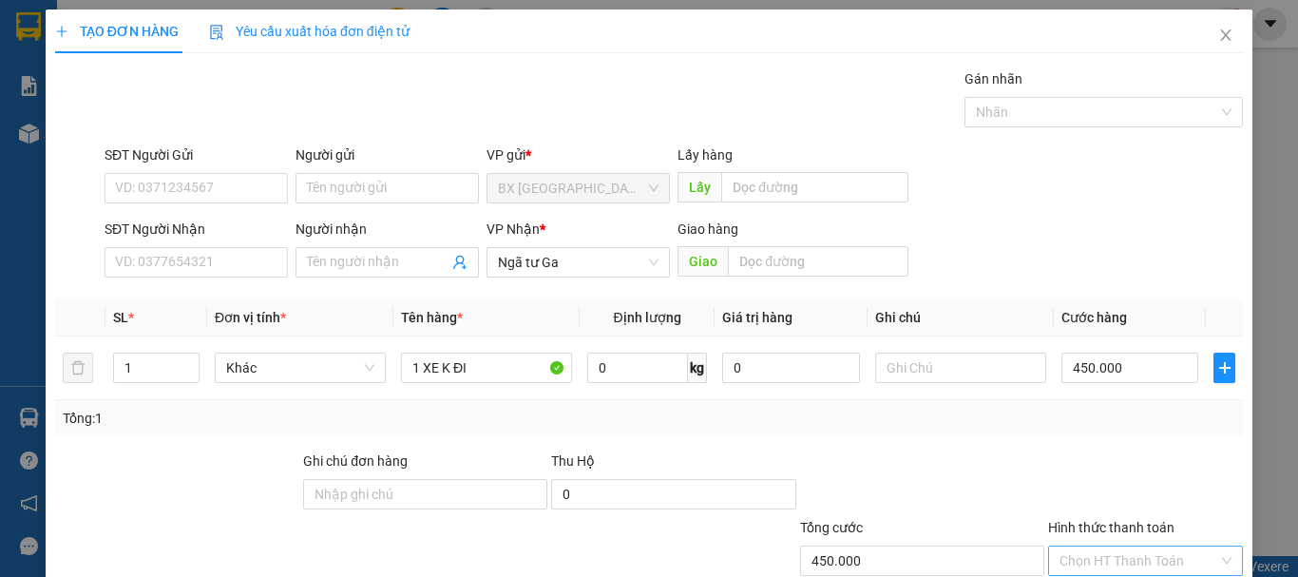
click at [1143, 546] on input "Hình thức thanh toán" at bounding box center [1138, 560] width 159 height 29
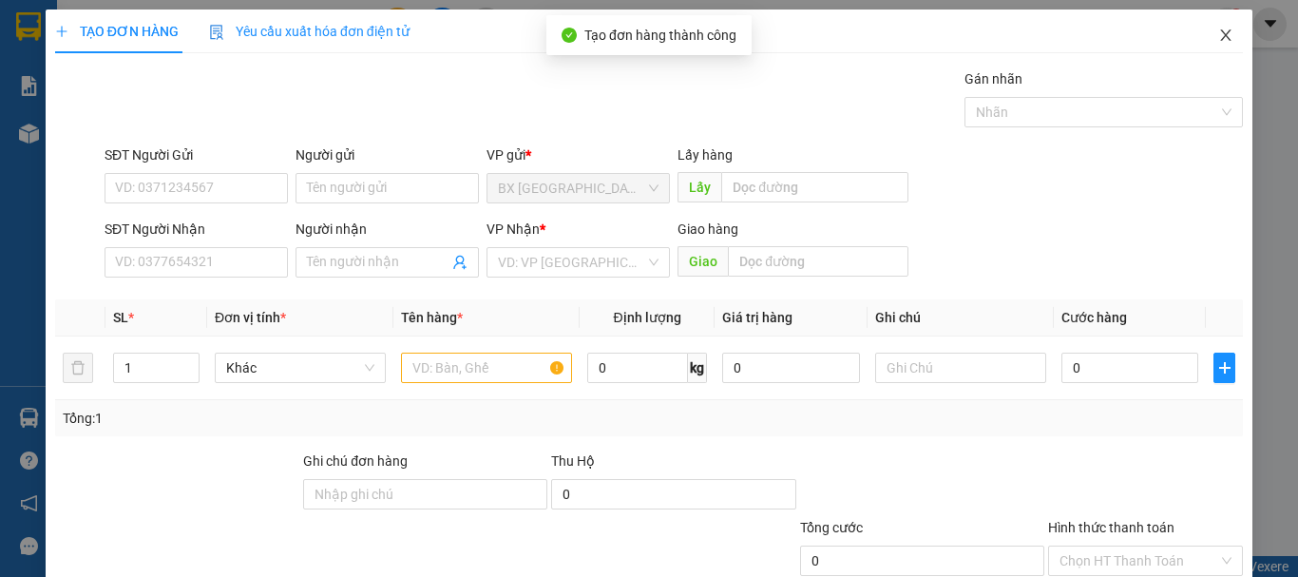
click at [1221, 31] on icon "close" at bounding box center [1226, 34] width 10 height 11
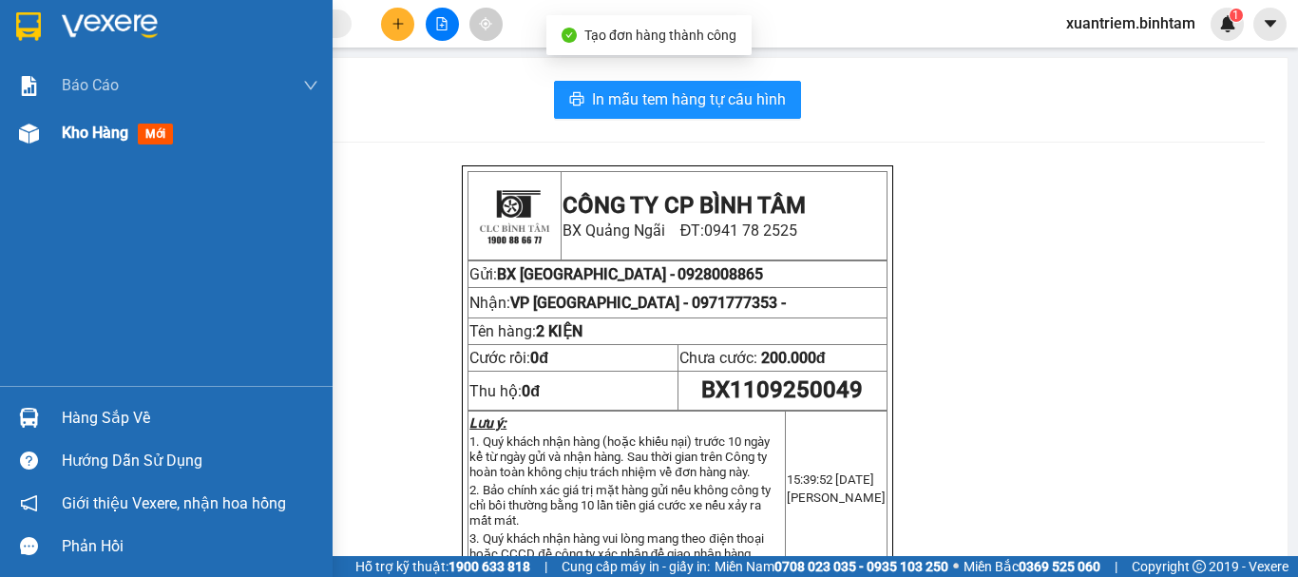
click at [25, 131] on img at bounding box center [29, 134] width 20 height 20
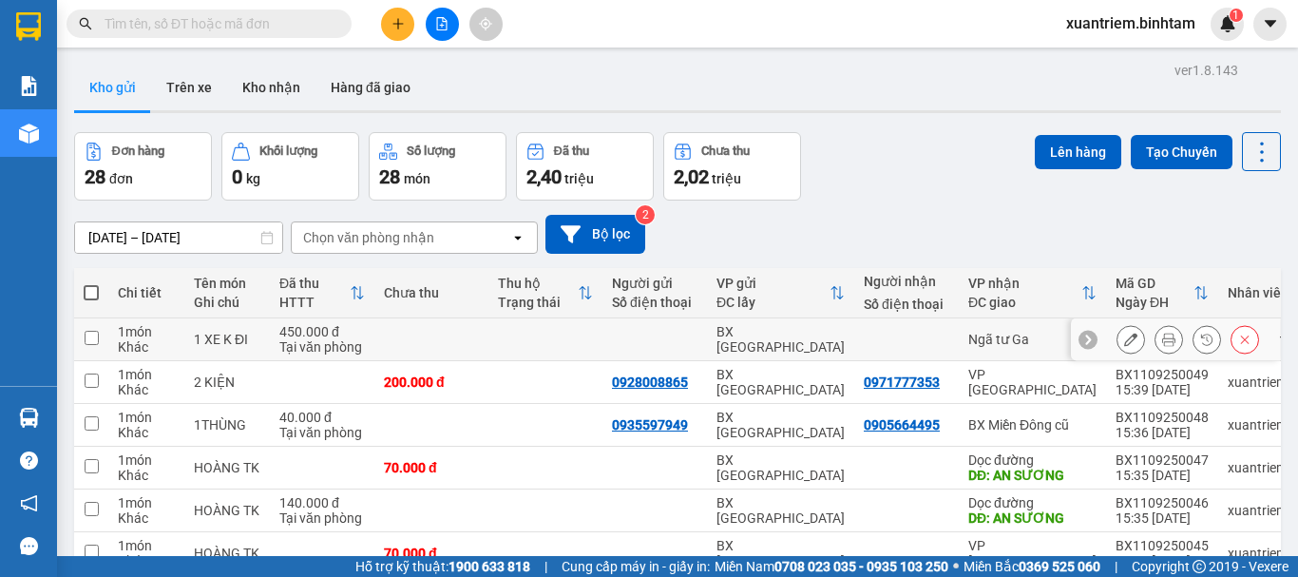
click at [439, 345] on td at bounding box center [431, 339] width 114 height 43
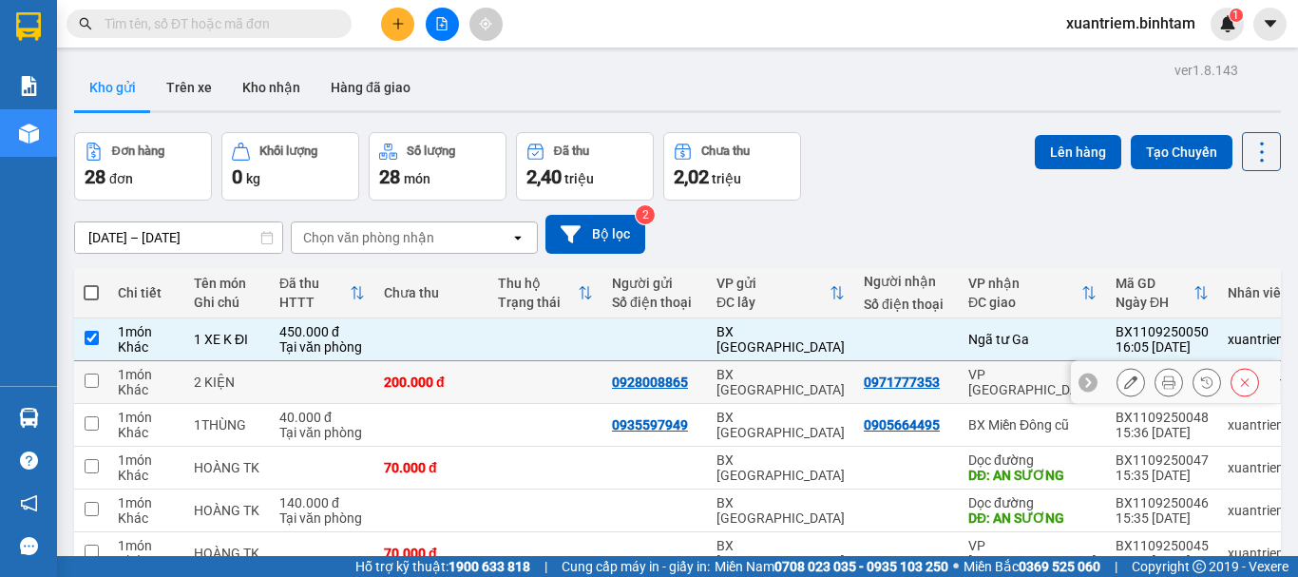
click at [407, 379] on div "200.000 đ" at bounding box center [431, 381] width 95 height 15
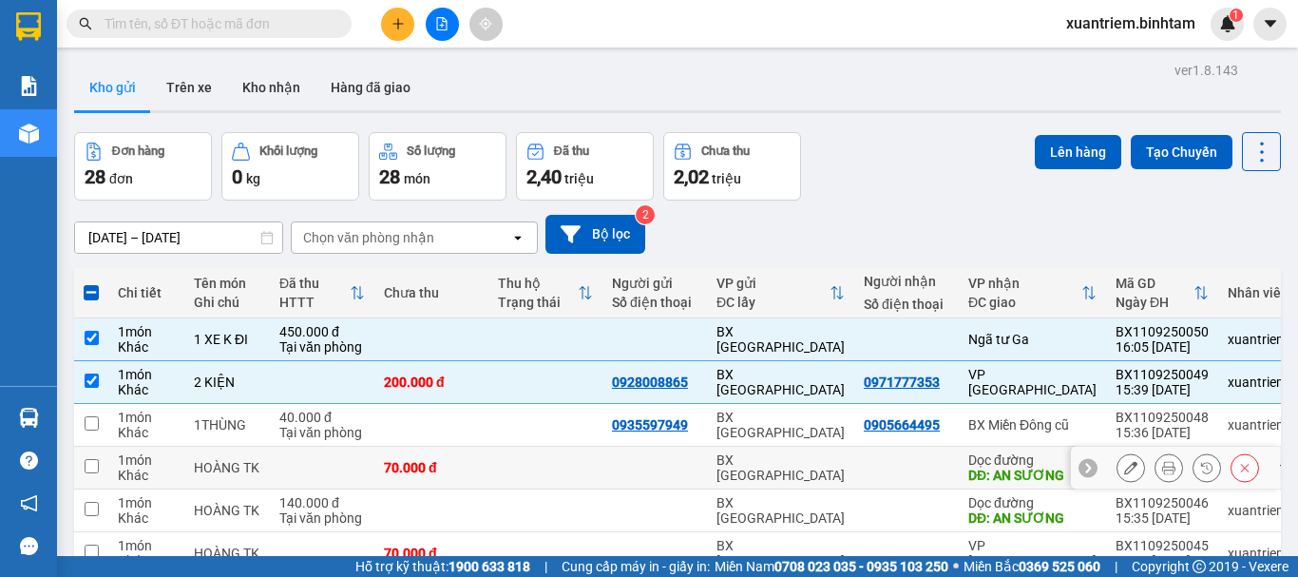
click at [434, 467] on div "70.000 đ" at bounding box center [431, 467] width 95 height 15
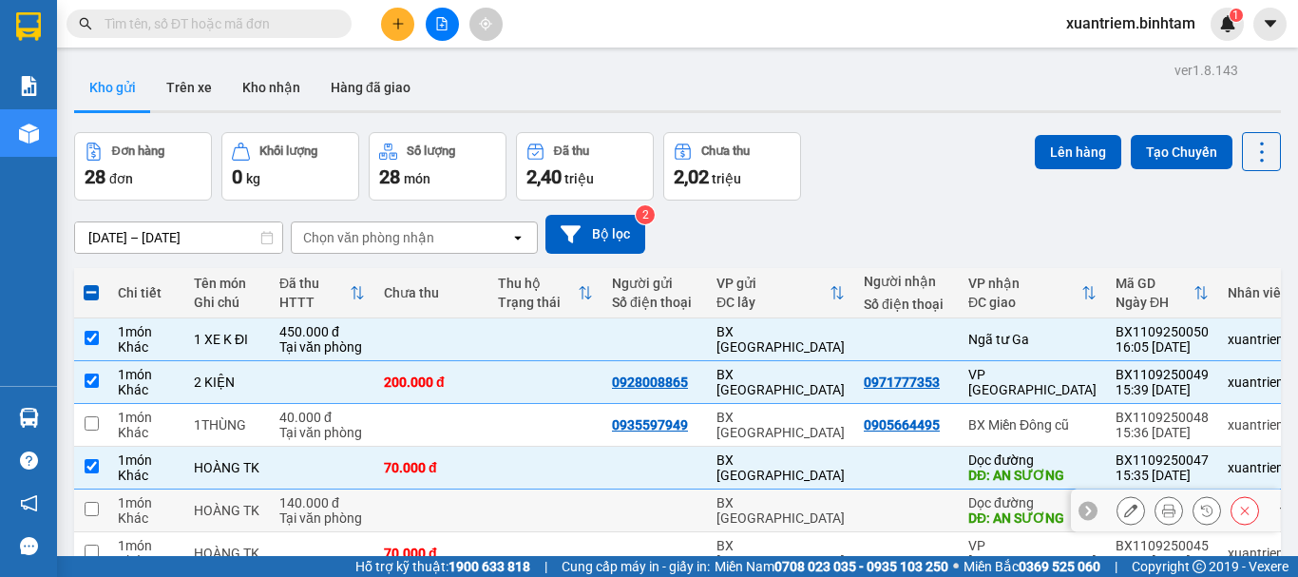
click at [427, 518] on td at bounding box center [431, 510] width 114 height 43
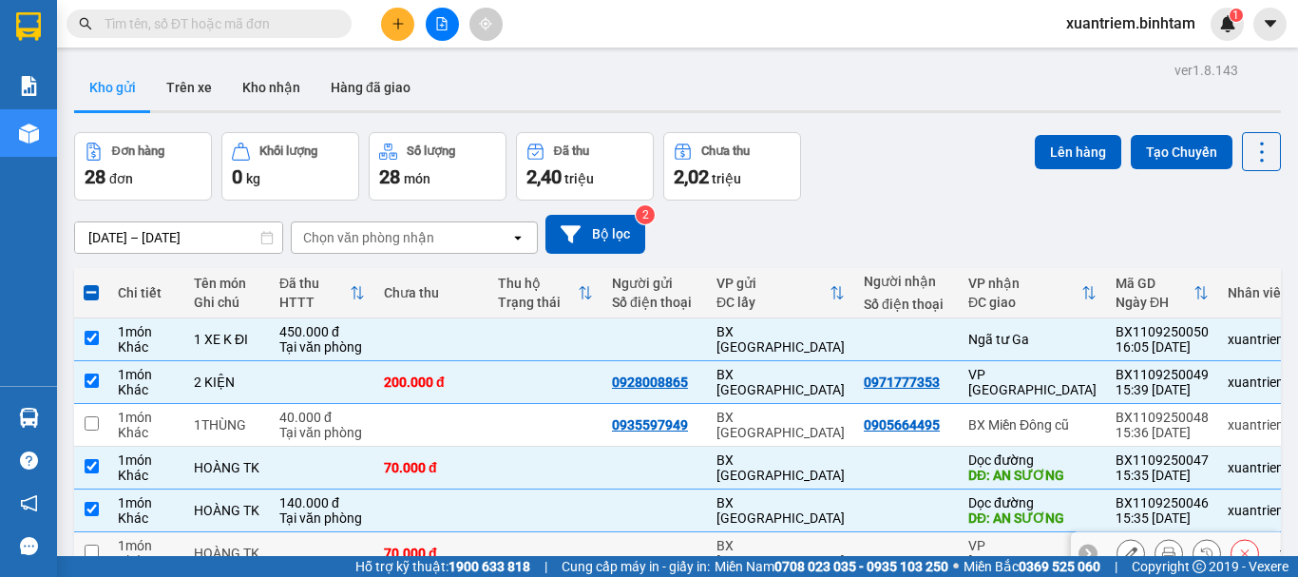
click at [435, 545] on div "70.000 đ" at bounding box center [431, 552] width 95 height 15
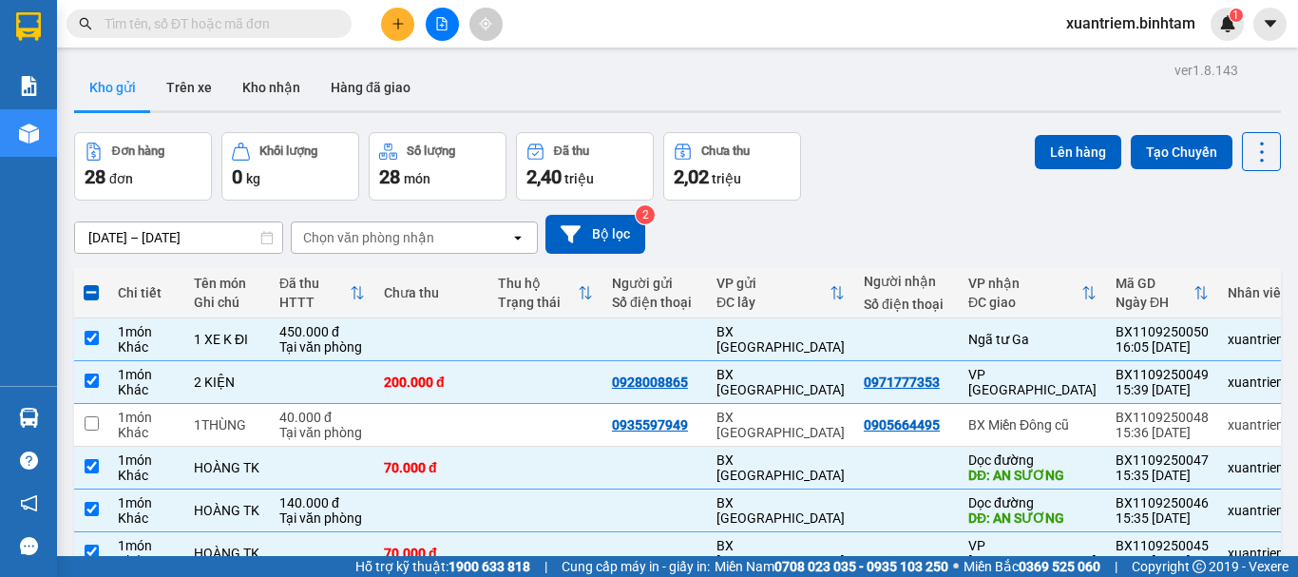
click at [1108, 159] on div "Lên hàng Tạo Chuyến" at bounding box center [1158, 151] width 246 height 39
click at [1077, 153] on button "Lên hàng" at bounding box center [1078, 152] width 86 height 34
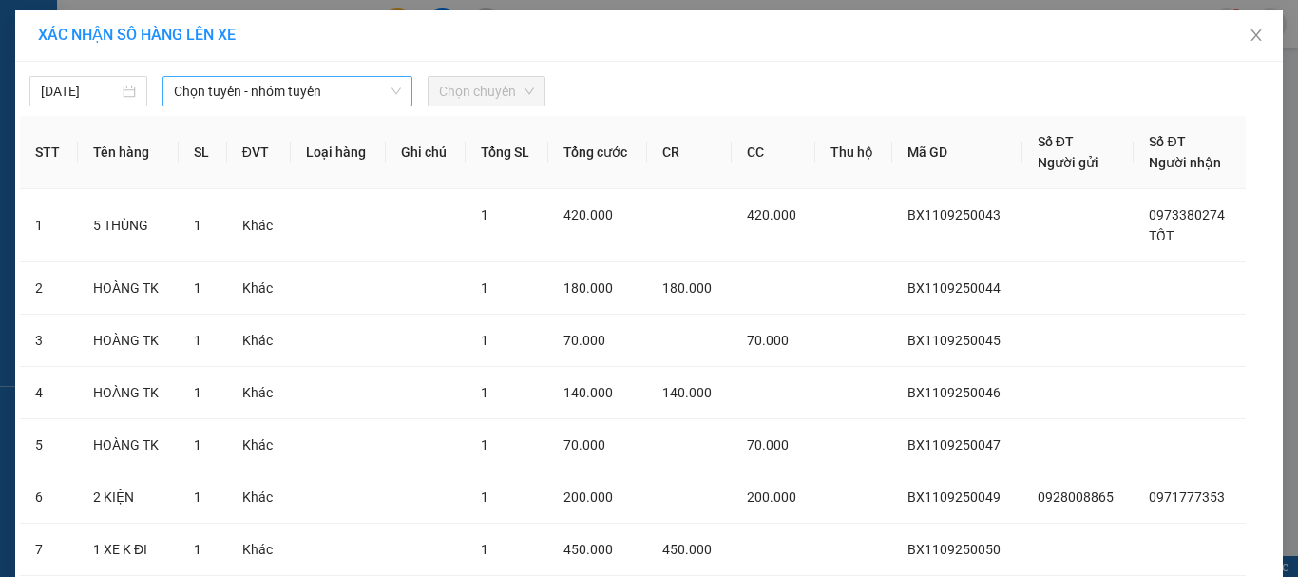
click at [210, 87] on span "Chọn tuyến - nhóm tuyến" at bounding box center [287, 91] width 227 height 29
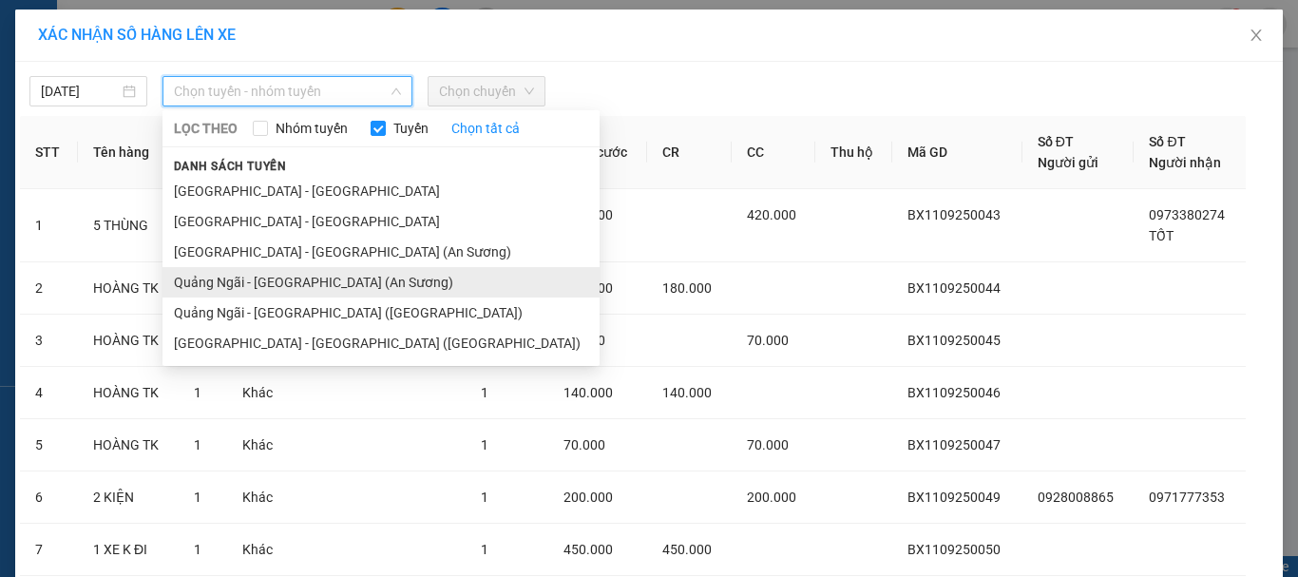
click at [338, 272] on li "Quảng Ngãi - [GEOGRAPHIC_DATA] (An Sương)" at bounding box center [380, 282] width 437 height 30
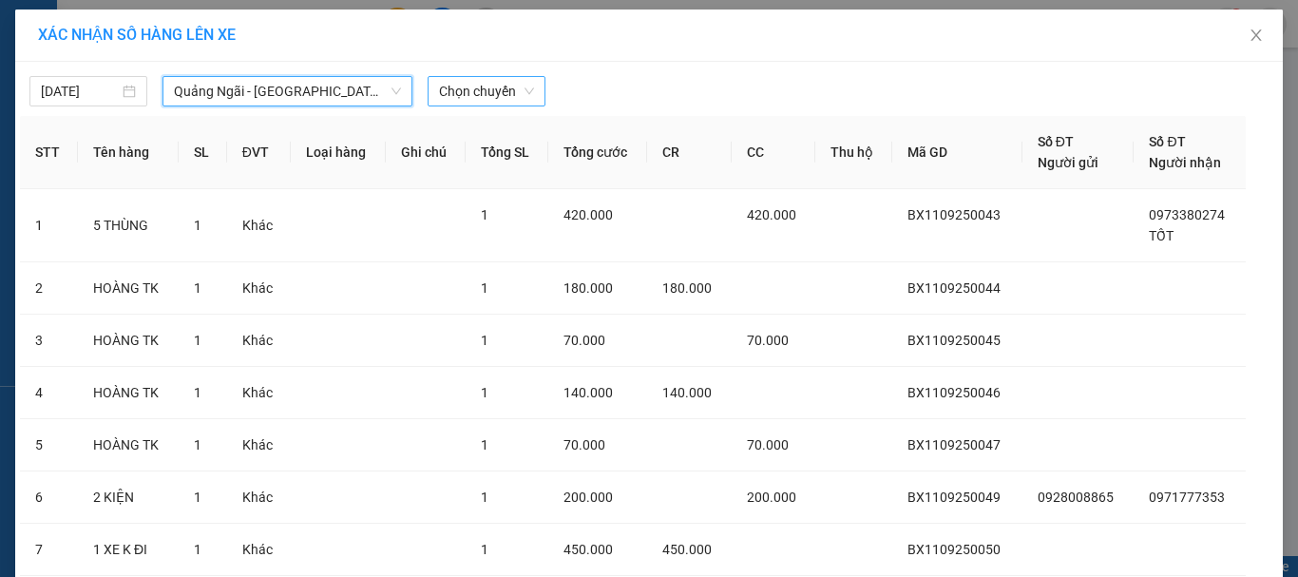
click at [483, 98] on span "Chọn chuyến" at bounding box center [486, 91] width 95 height 29
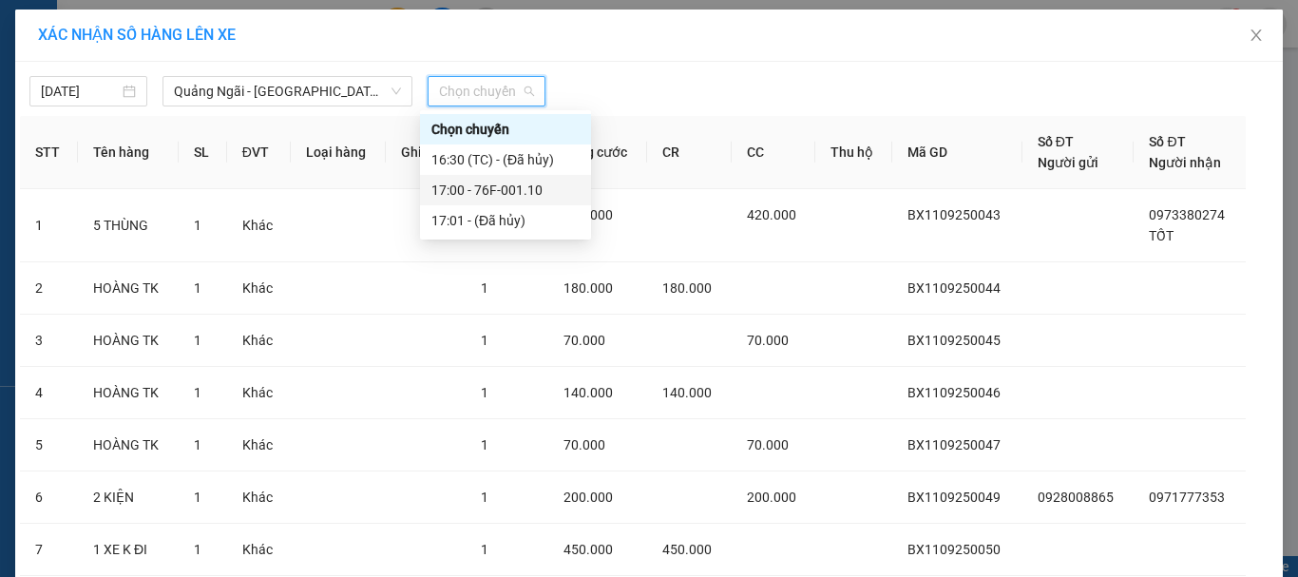
click at [504, 181] on div "17:00 - 76F-001.10" at bounding box center [505, 190] width 148 height 21
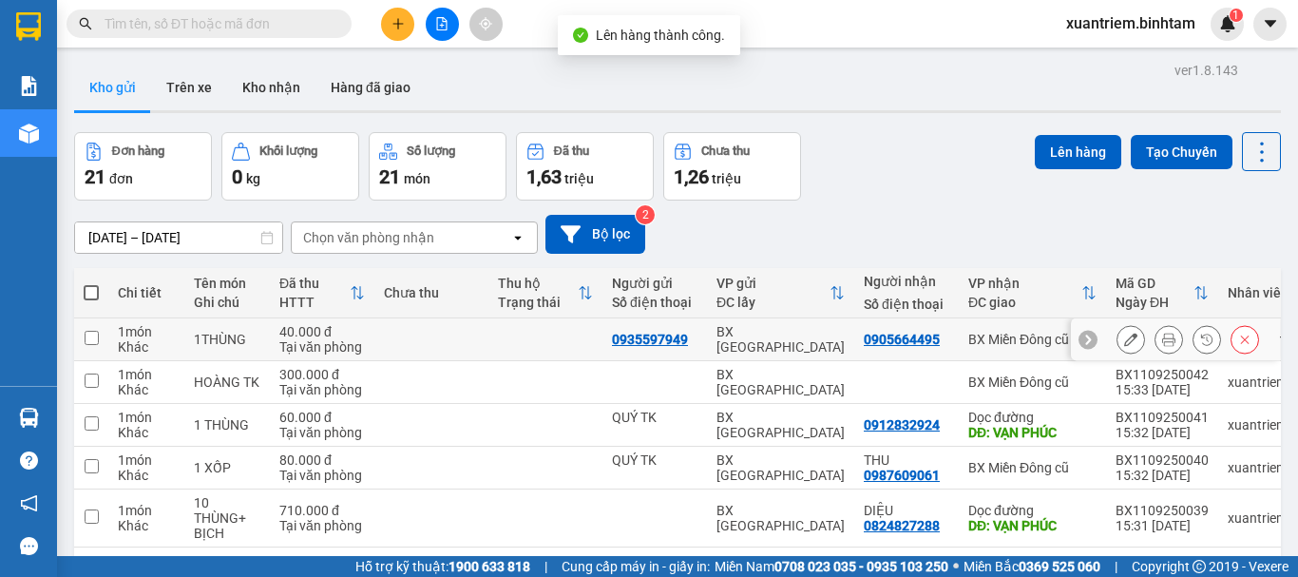
click at [499, 328] on td at bounding box center [545, 339] width 114 height 43
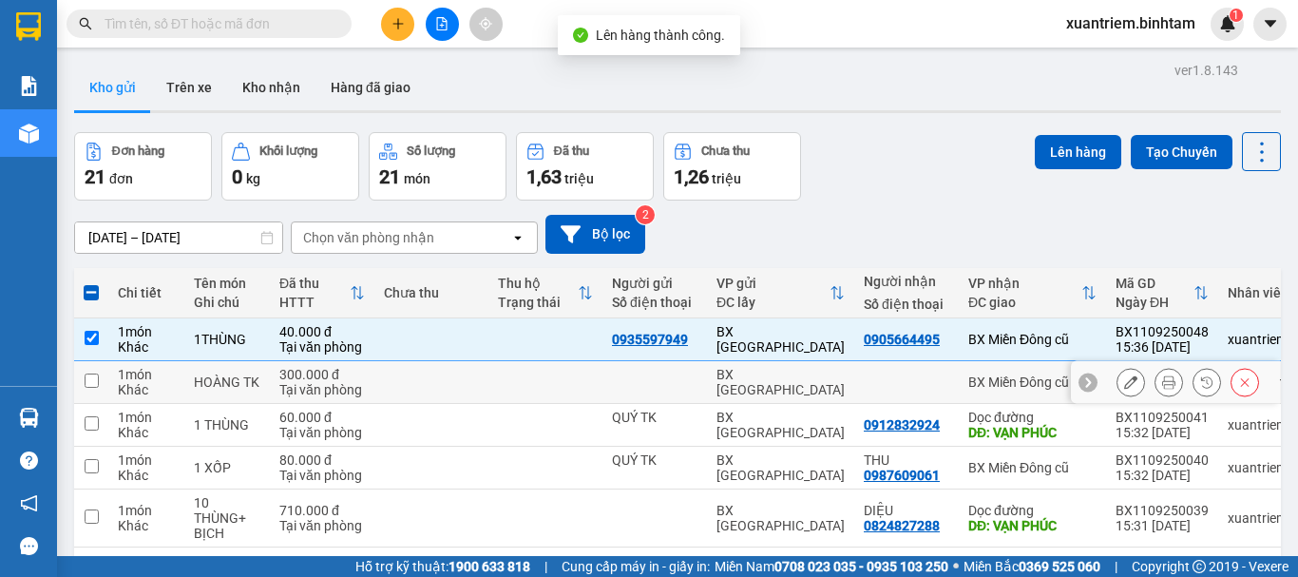
click at [421, 379] on td at bounding box center [431, 382] width 114 height 43
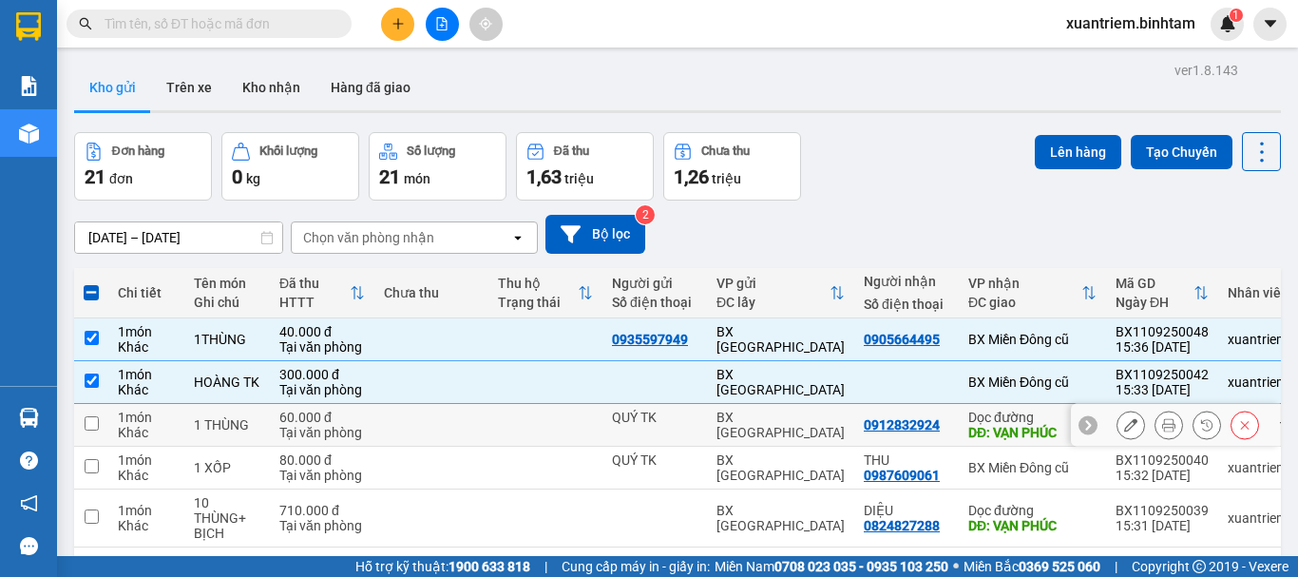
click at [380, 421] on td at bounding box center [431, 425] width 114 height 43
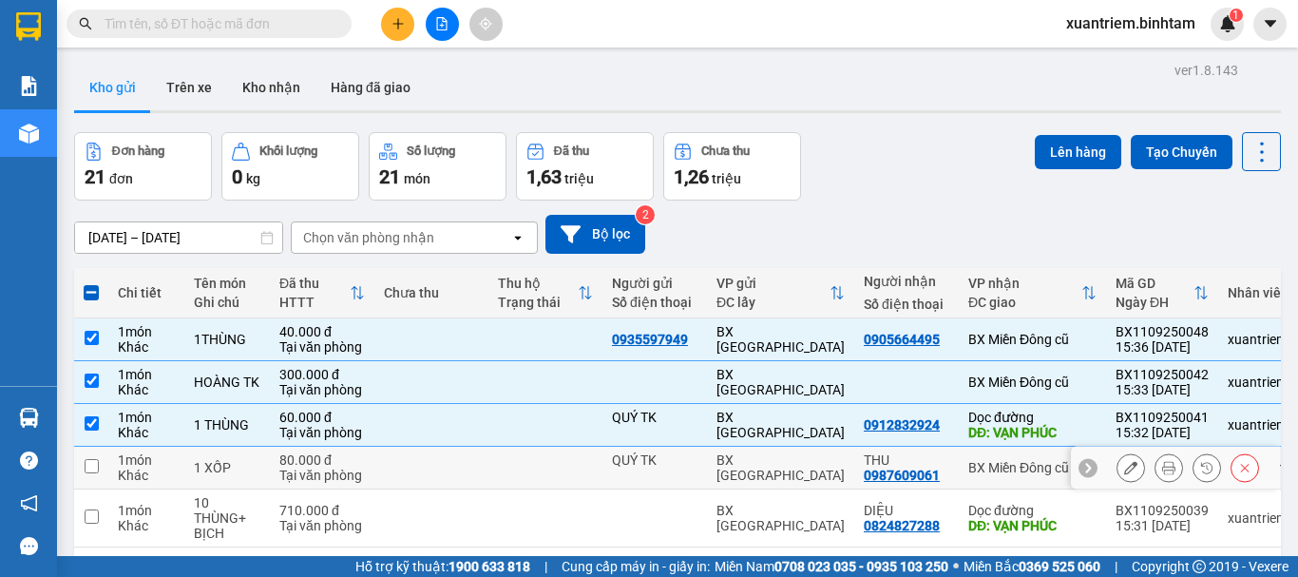
click at [348, 470] on div "Tại văn phòng" at bounding box center [322, 474] width 86 height 15
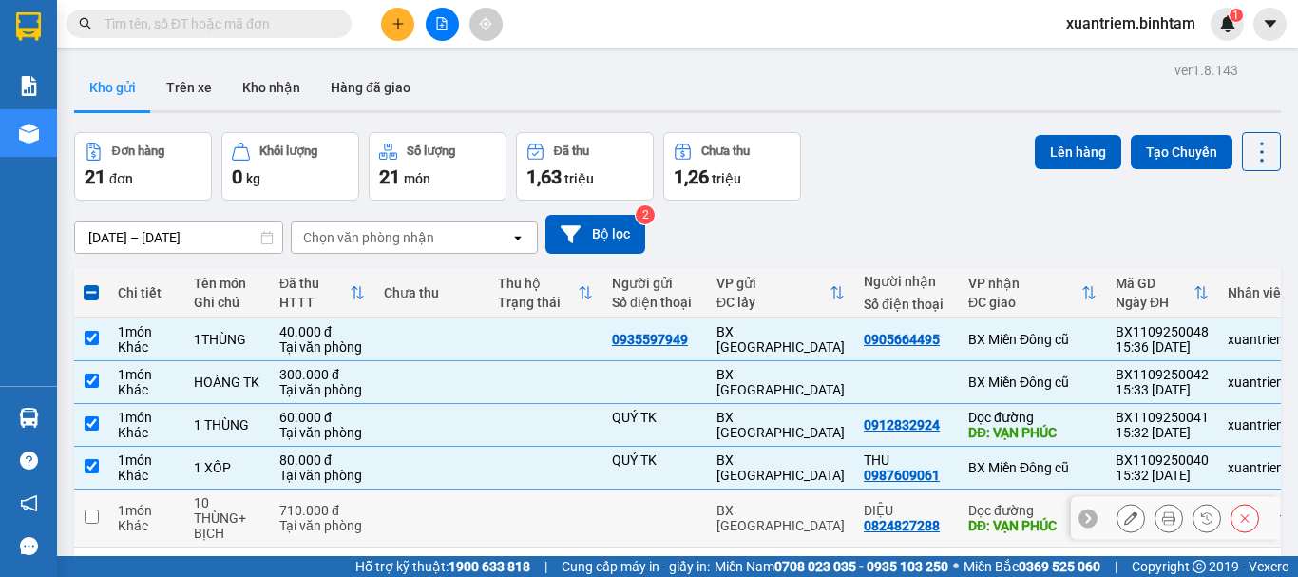
click at [329, 519] on div "Tại văn phòng" at bounding box center [322, 525] width 86 height 15
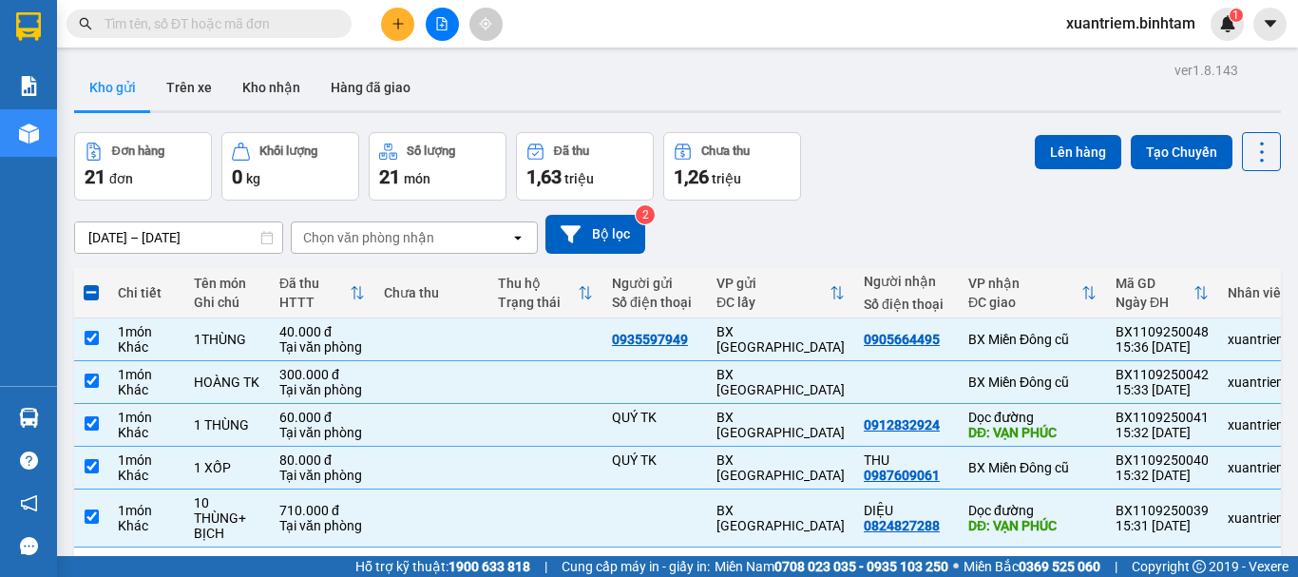
click at [1059, 136] on button "Lên hàng" at bounding box center [1078, 152] width 86 height 34
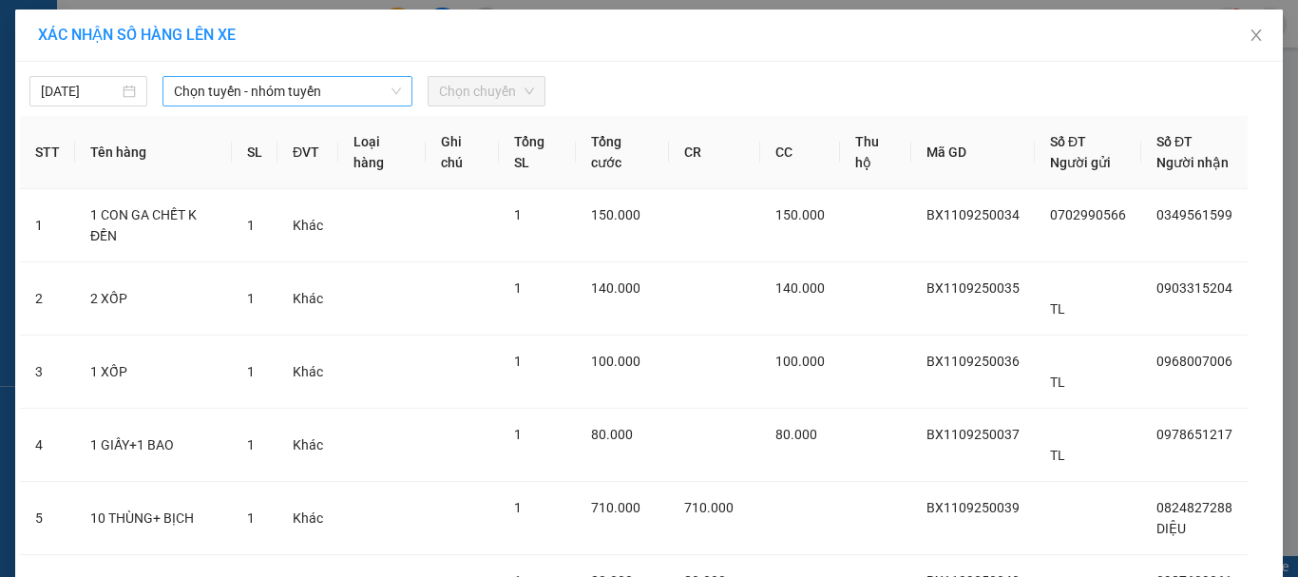
click at [265, 94] on span "Chọn tuyến - nhóm tuyến" at bounding box center [287, 91] width 227 height 29
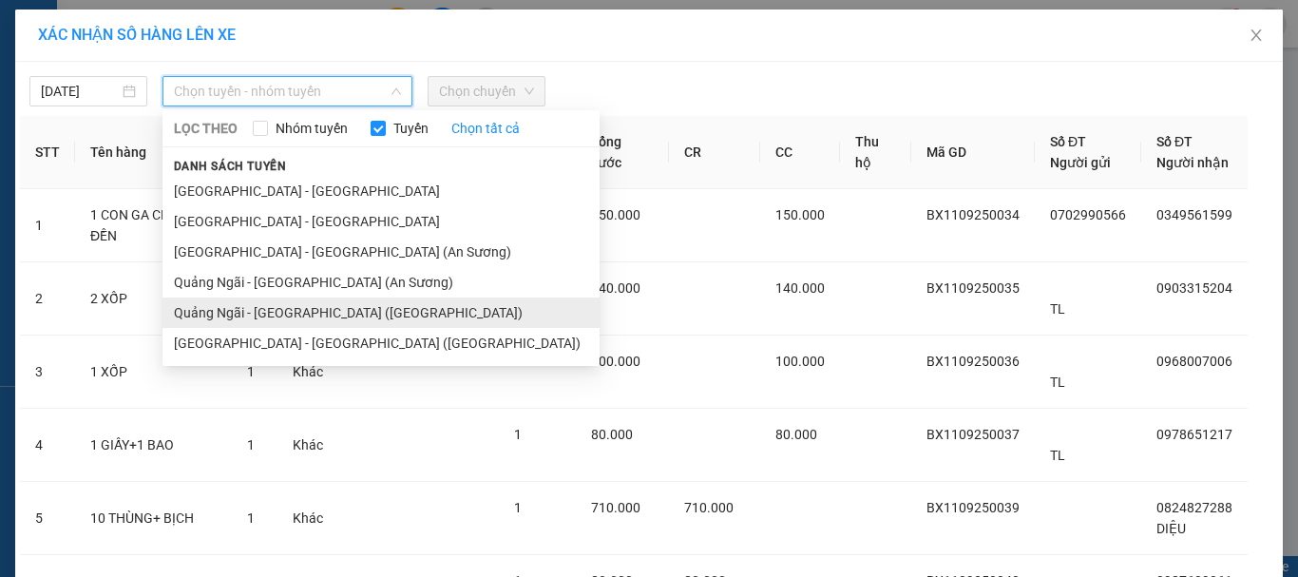
click at [295, 299] on li "Quảng Ngãi - [GEOGRAPHIC_DATA] ([GEOGRAPHIC_DATA])" at bounding box center [380, 312] width 437 height 30
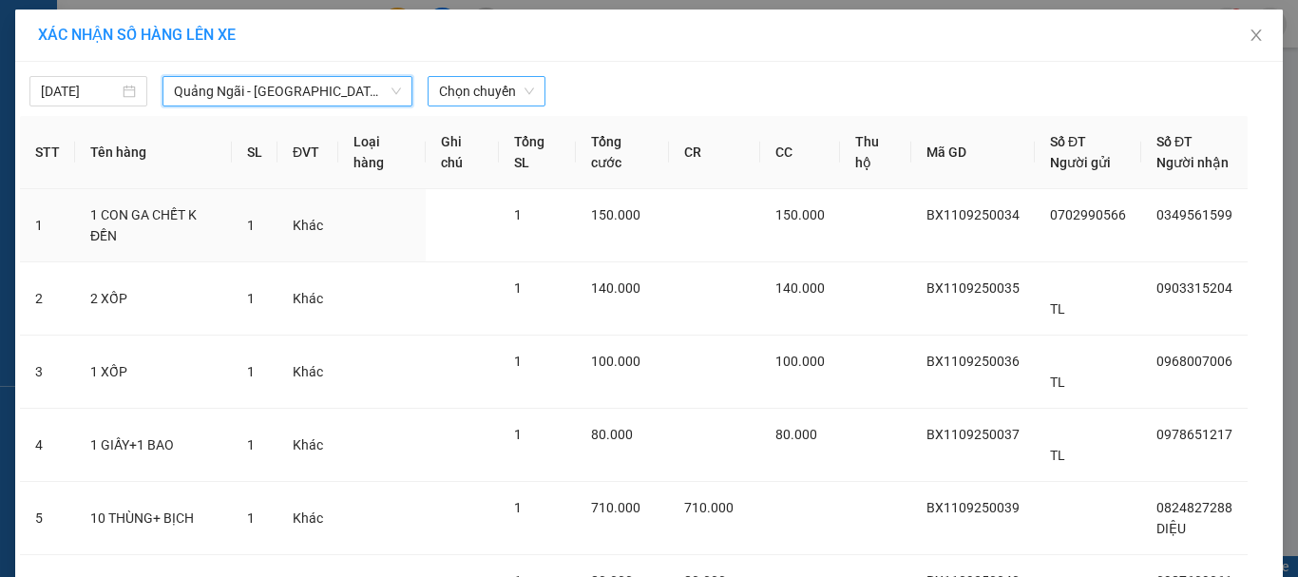
click at [475, 97] on span "Chọn chuyến" at bounding box center [486, 91] width 95 height 29
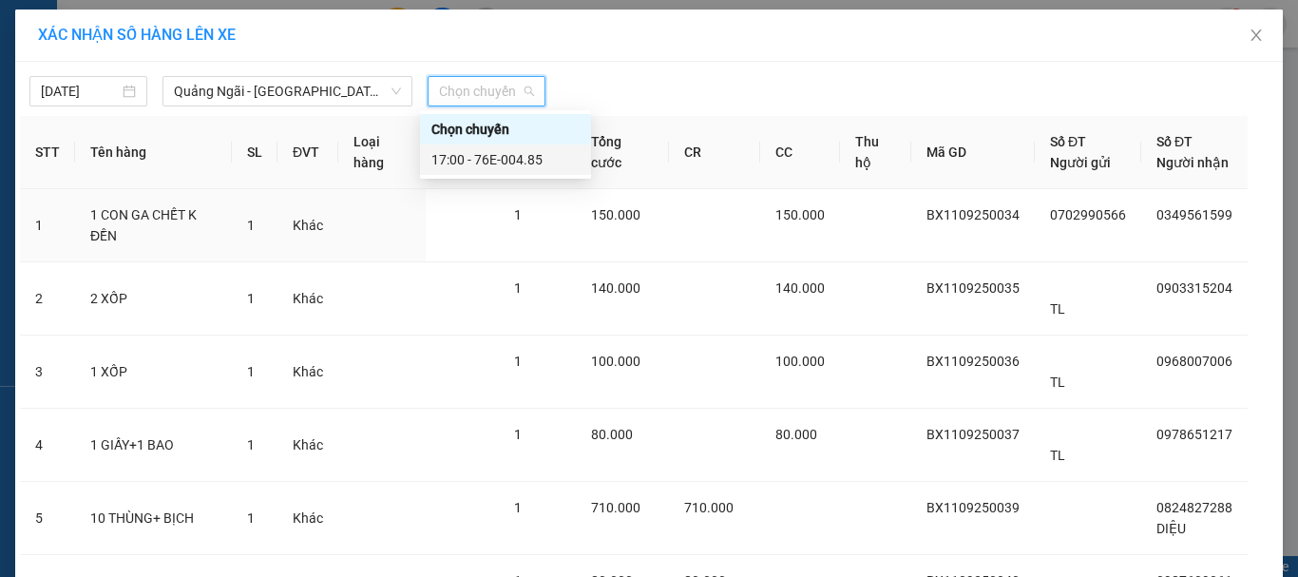
click at [523, 154] on div "17:00 - 76E-004.85" at bounding box center [505, 159] width 148 height 21
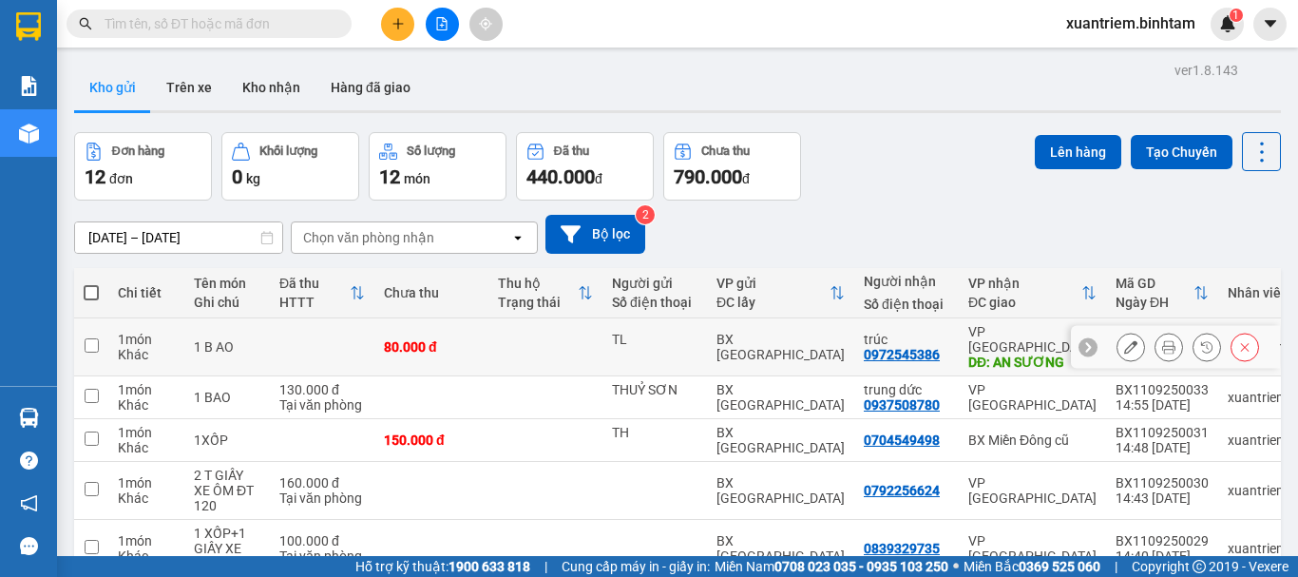
click at [487, 347] on td "80.000 đ" at bounding box center [431, 347] width 114 height 58
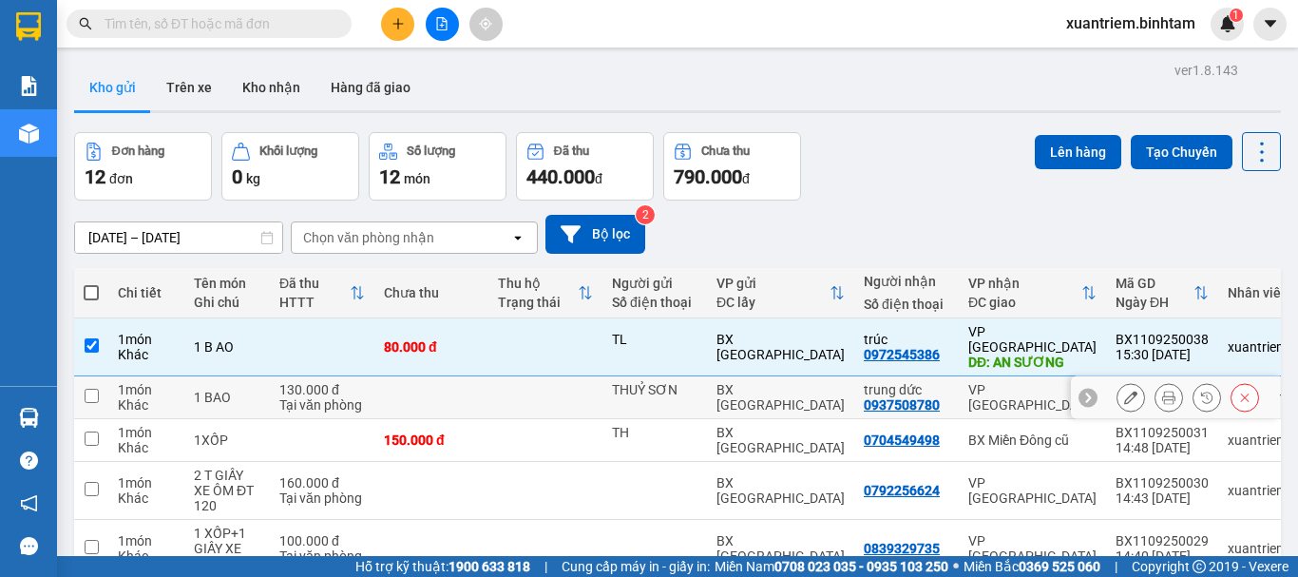
click at [460, 391] on td at bounding box center [431, 397] width 114 height 43
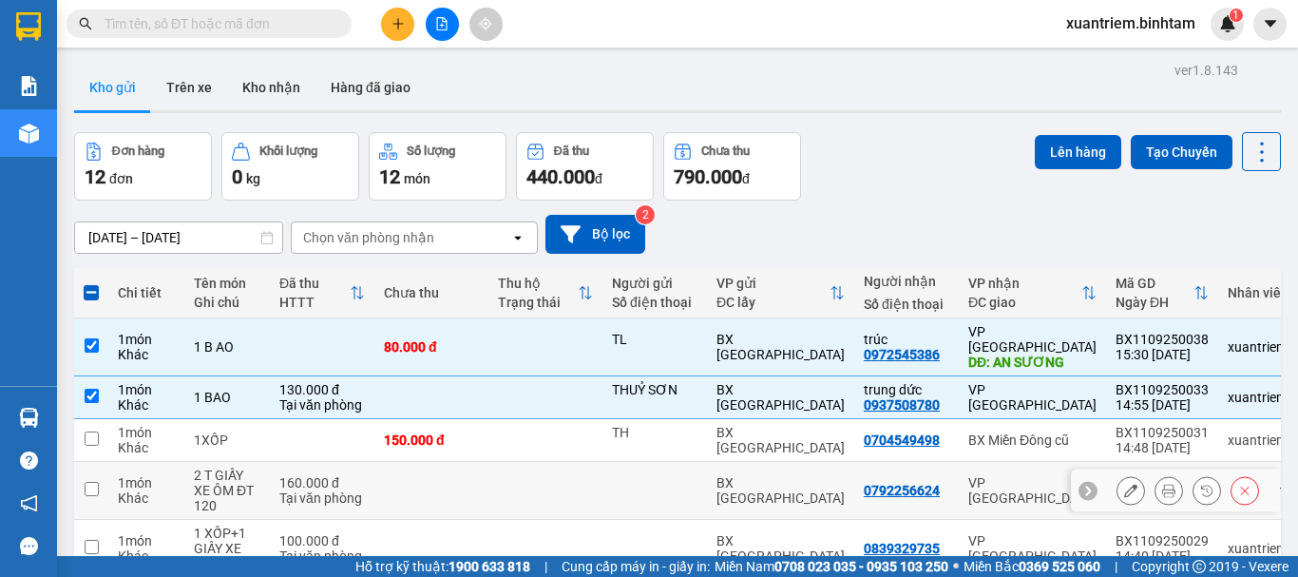
click at [448, 472] on td at bounding box center [431, 491] width 114 height 58
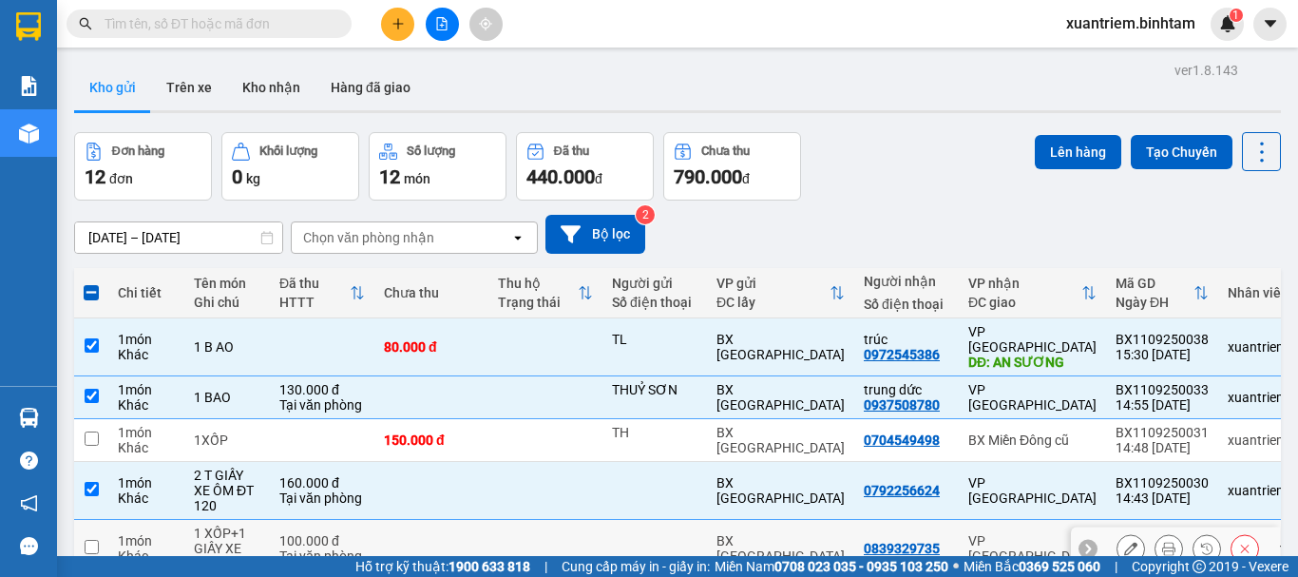
click at [381, 523] on td at bounding box center [431, 549] width 114 height 58
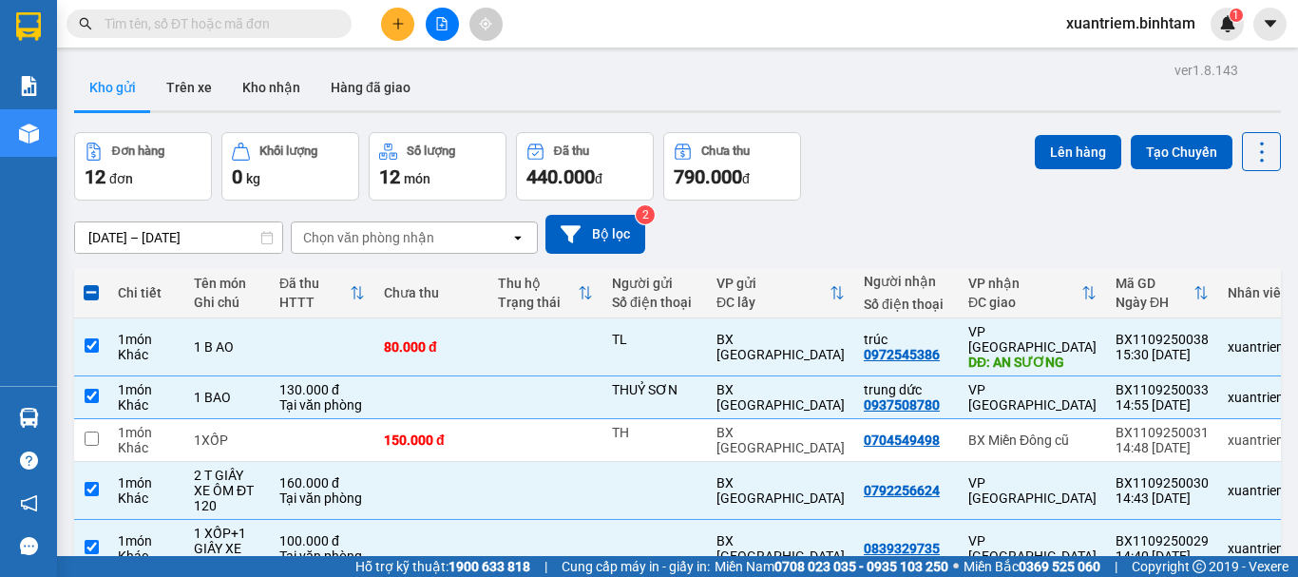
click at [1091, 156] on button "Lên hàng" at bounding box center [1078, 152] width 86 height 34
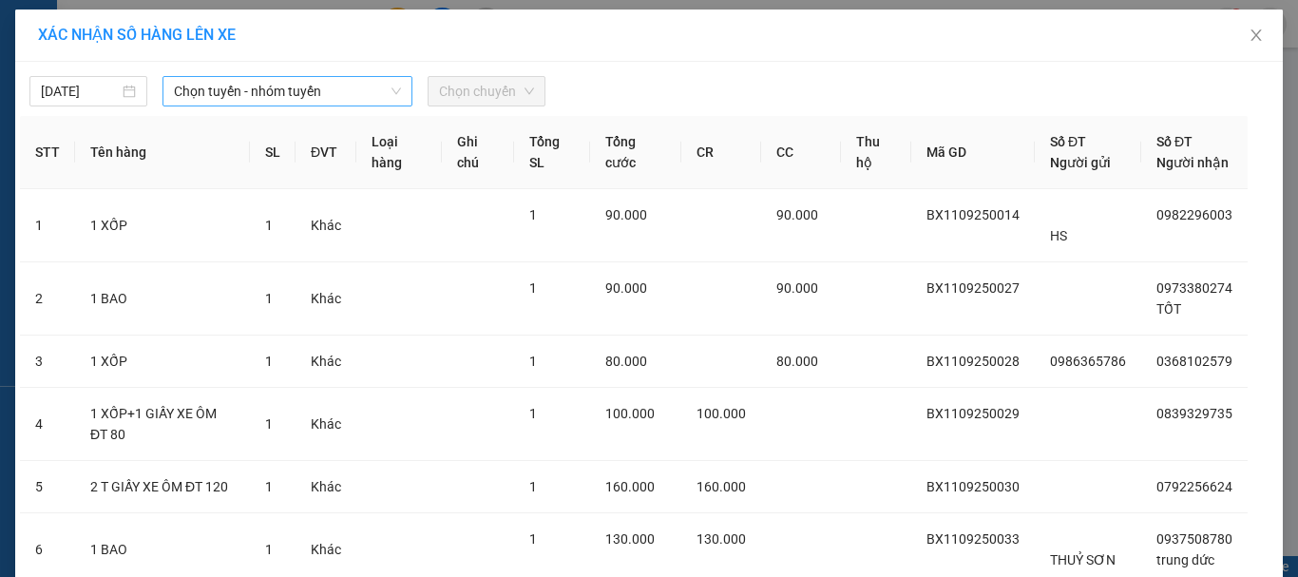
click at [376, 91] on span "Chọn tuyến - nhóm tuyến" at bounding box center [287, 91] width 227 height 29
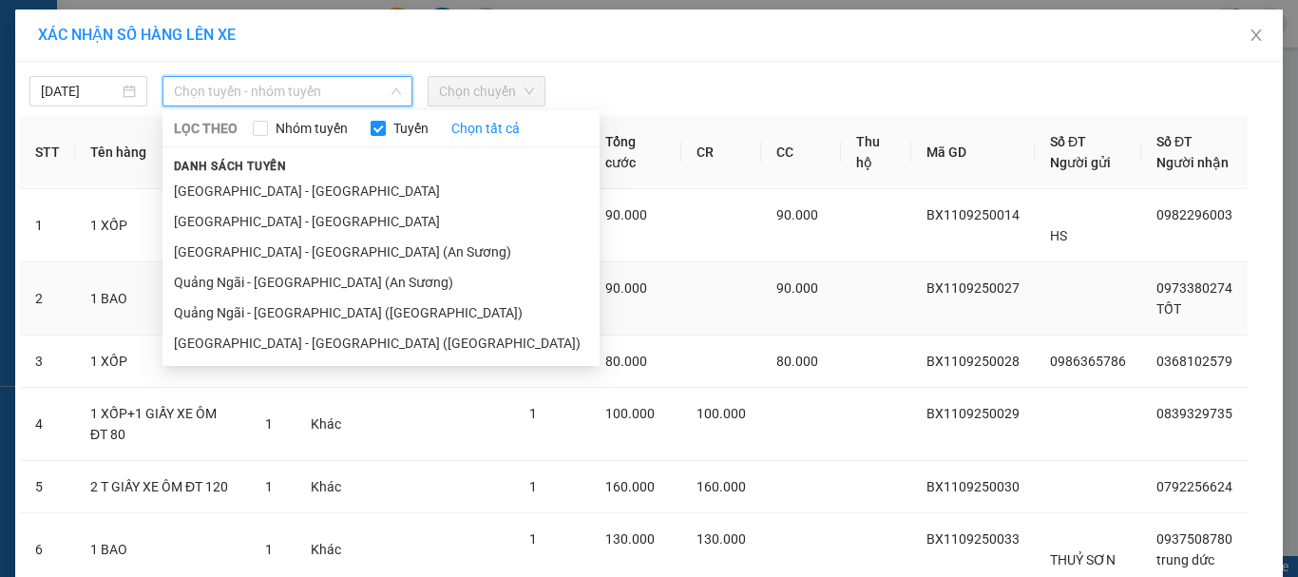
drag, startPoint x: 301, startPoint y: 293, endPoint x: 319, endPoint y: 274, distance: 26.2
click at [305, 291] on li "Quảng Ngãi - [GEOGRAPHIC_DATA] (An Sương)" at bounding box center [380, 282] width 437 height 30
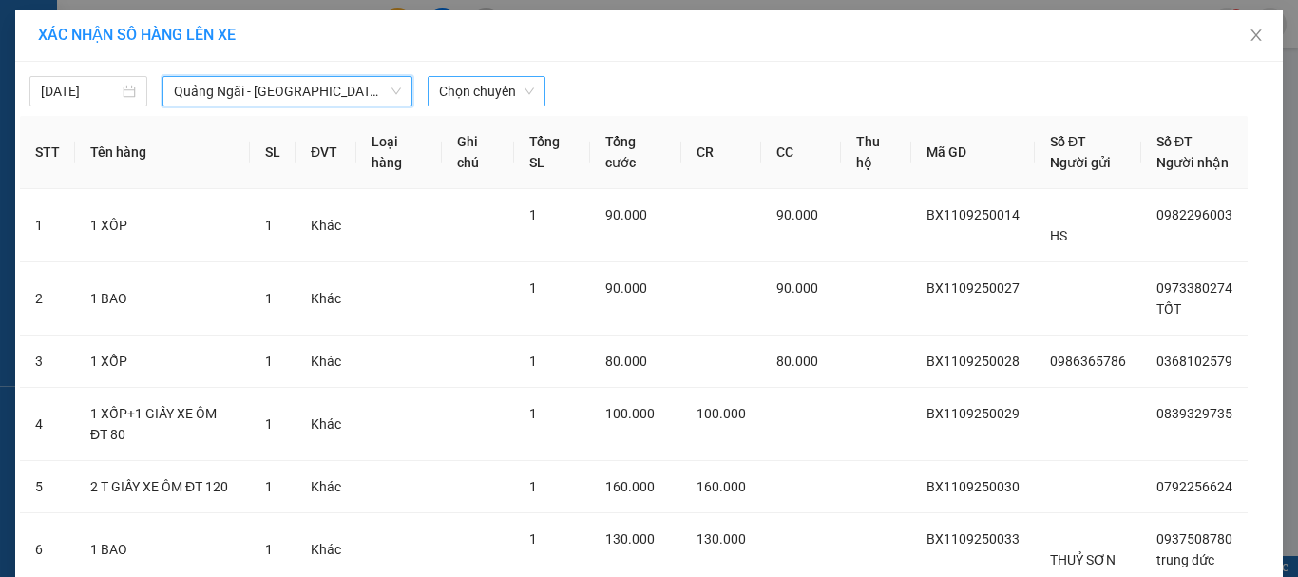
click at [459, 95] on span "Chọn chuyến" at bounding box center [486, 91] width 95 height 29
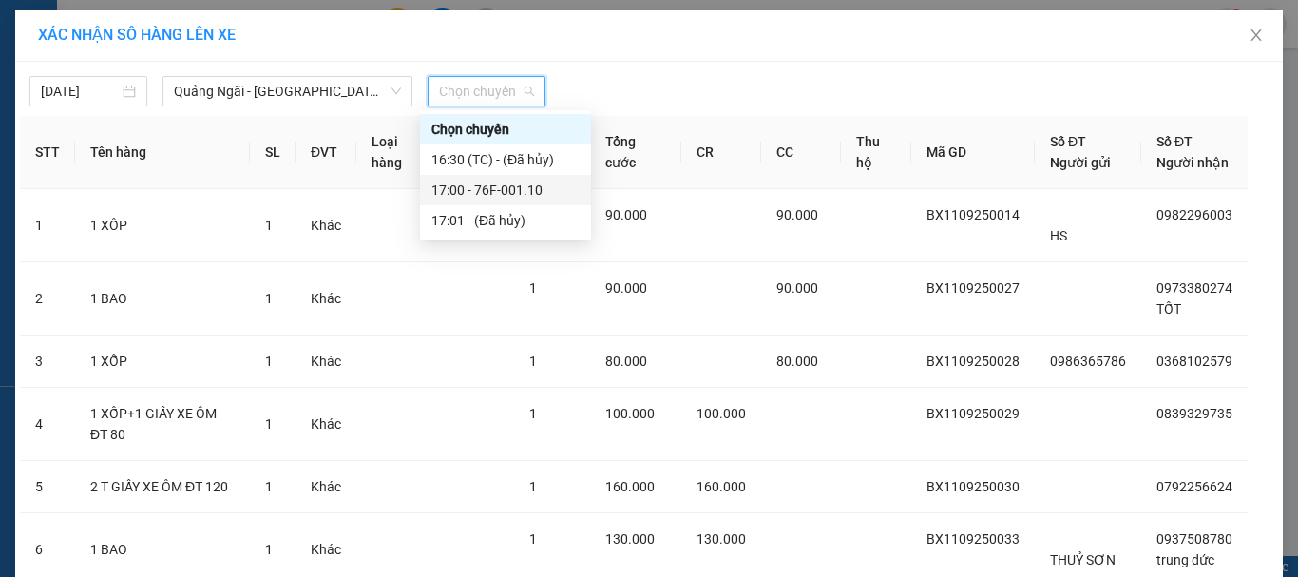
click at [505, 183] on div "17:00 - 76F-001.10" at bounding box center [505, 190] width 148 height 21
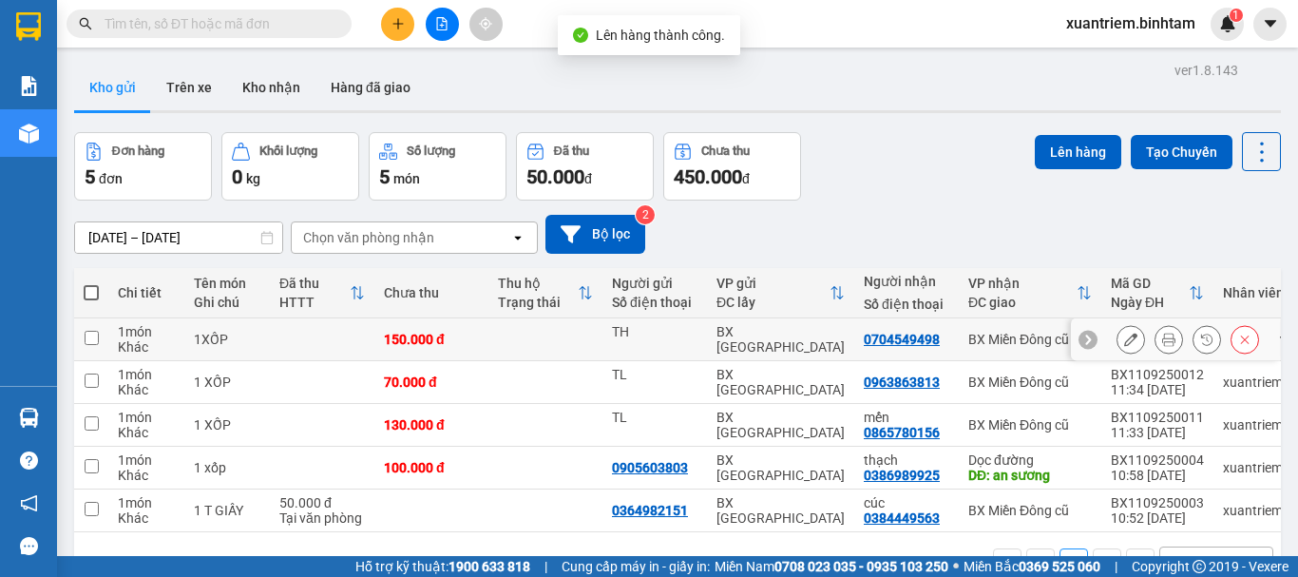
click at [384, 323] on td "150.000 đ" at bounding box center [431, 339] width 114 height 43
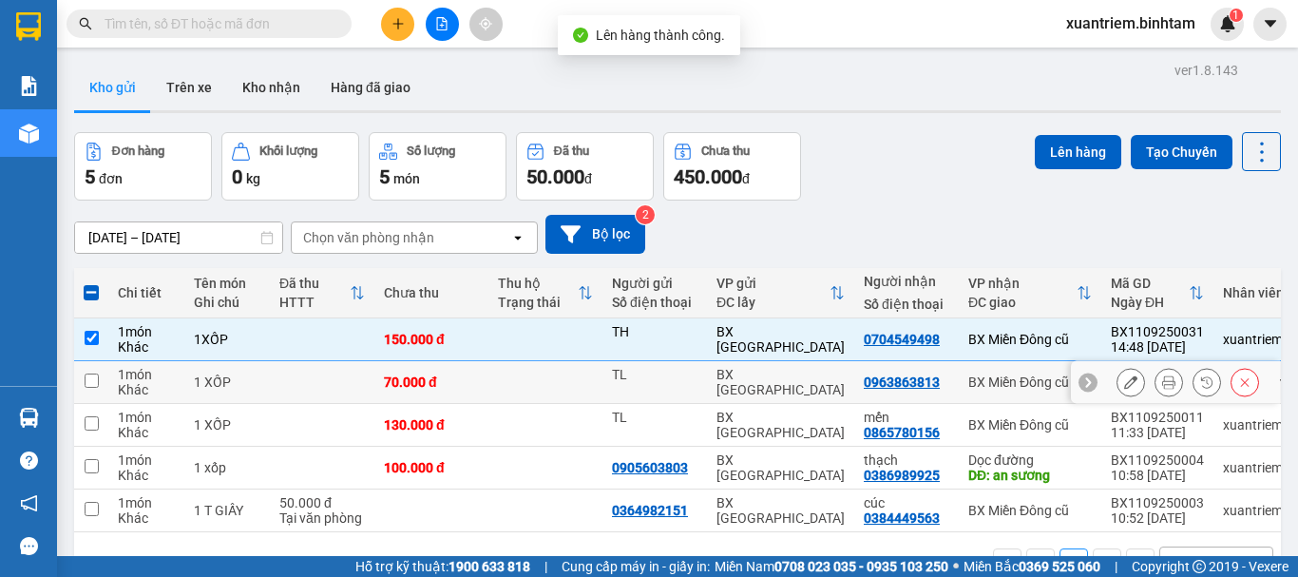
click at [343, 373] on td at bounding box center [322, 382] width 105 height 43
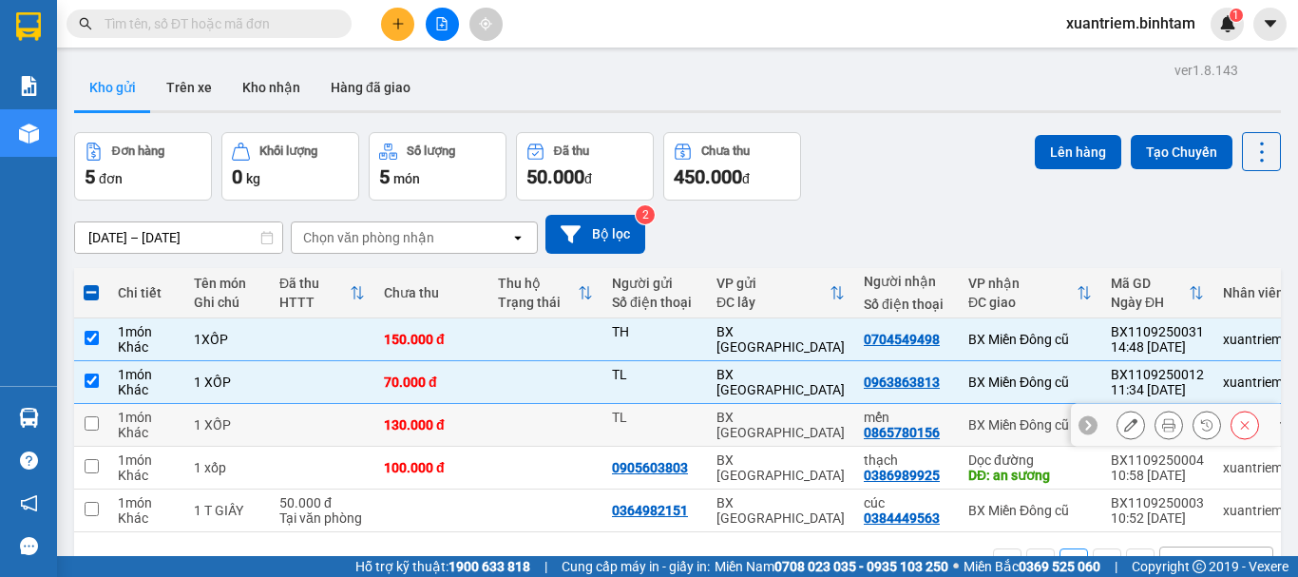
click at [329, 415] on td at bounding box center [322, 425] width 105 height 43
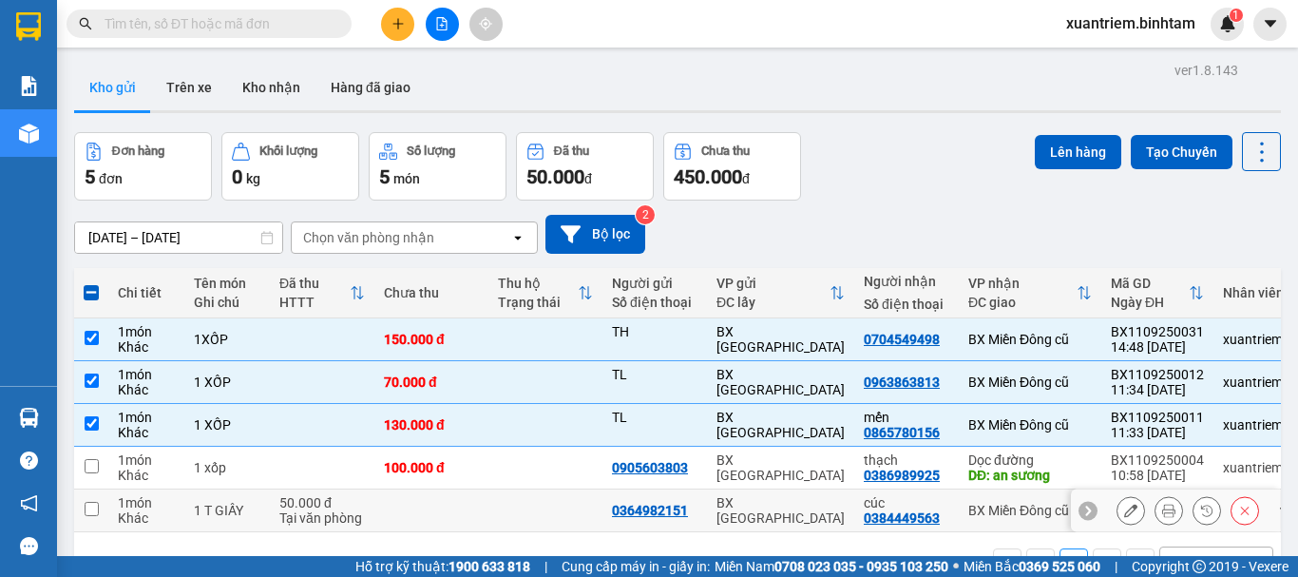
click at [318, 518] on div "Tại văn phòng" at bounding box center [322, 517] width 86 height 15
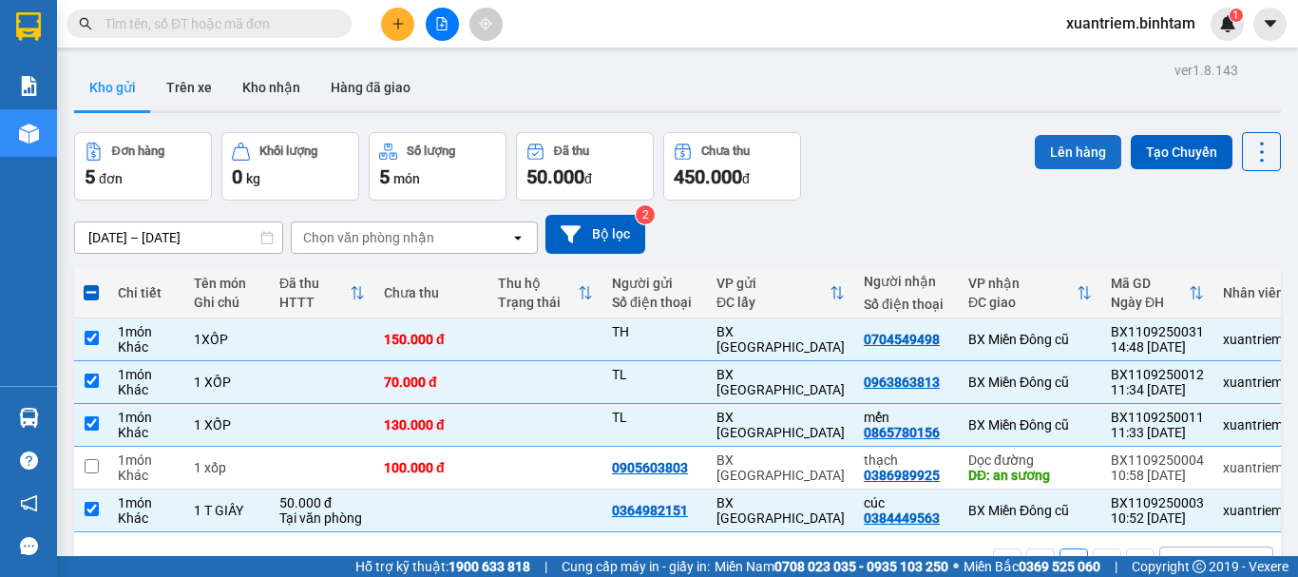
click at [1054, 149] on button "Lên hàng" at bounding box center [1078, 152] width 86 height 34
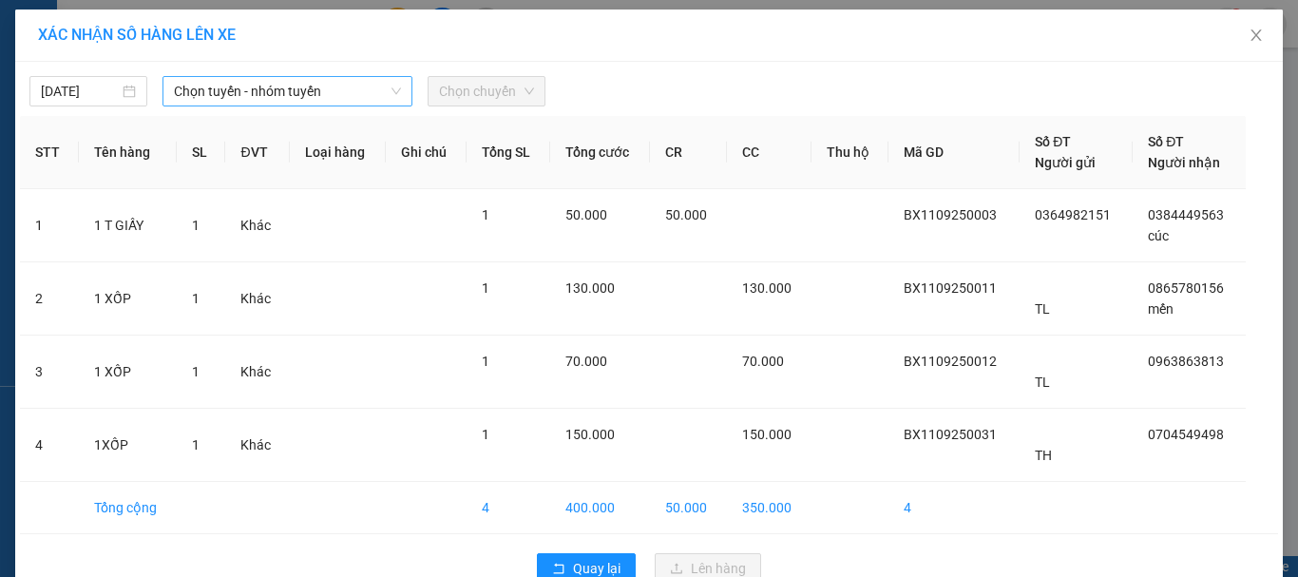
click at [317, 104] on span "Chọn tuyến - nhóm tuyến" at bounding box center [287, 91] width 227 height 29
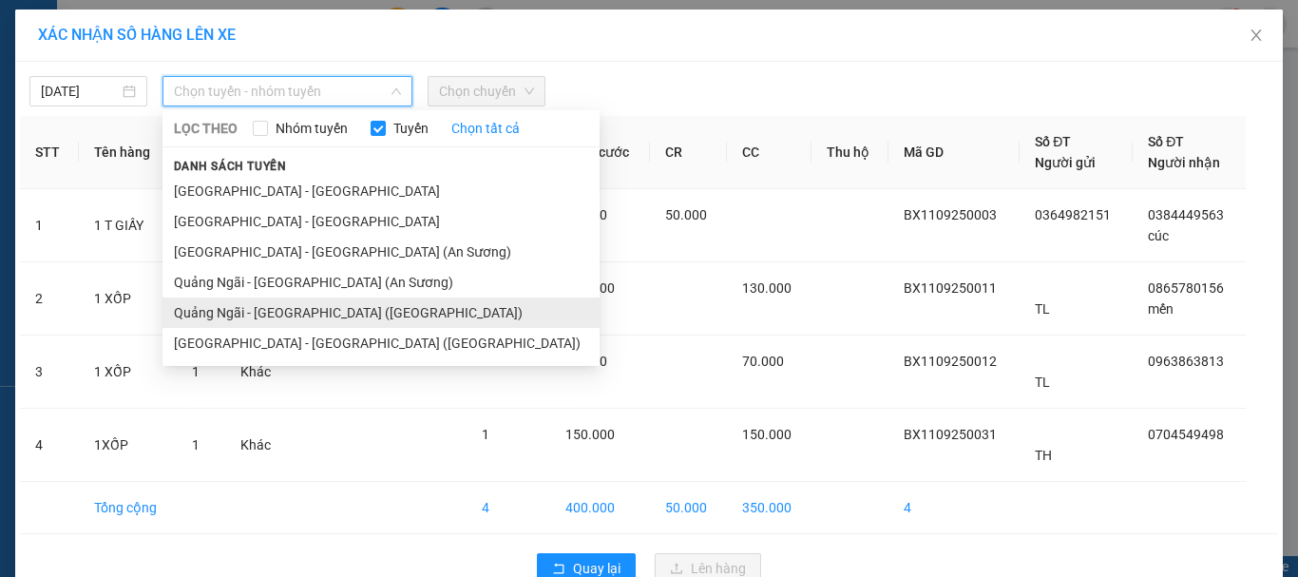
click at [315, 314] on li "Quảng Ngãi - [GEOGRAPHIC_DATA] ([GEOGRAPHIC_DATA])" at bounding box center [380, 312] width 437 height 30
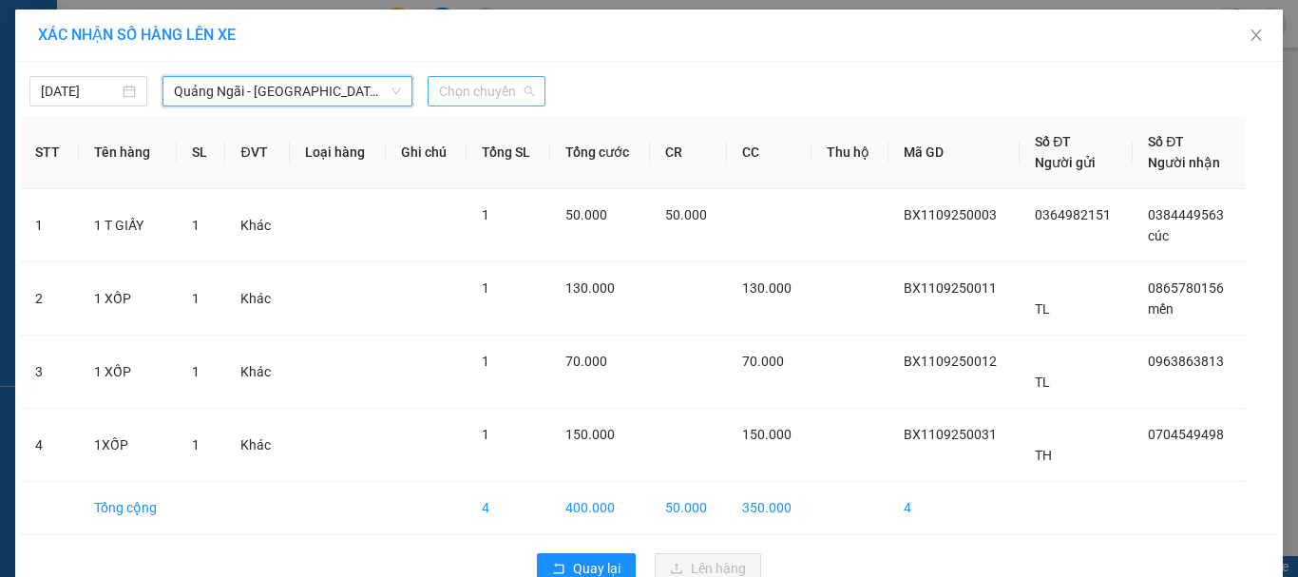
click at [513, 93] on span "Chọn chuyến" at bounding box center [486, 91] width 95 height 29
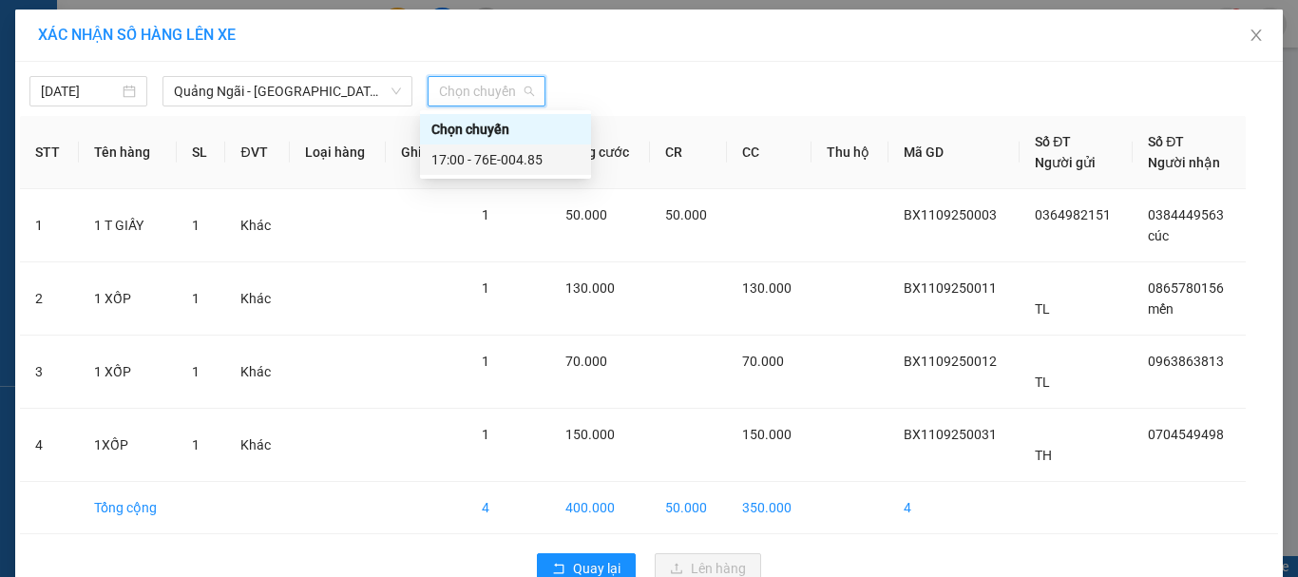
drag, startPoint x: 499, startPoint y: 166, endPoint x: 548, endPoint y: 180, distance: 51.2
click at [502, 164] on div "17:00 - 76E-004.85" at bounding box center [505, 159] width 148 height 21
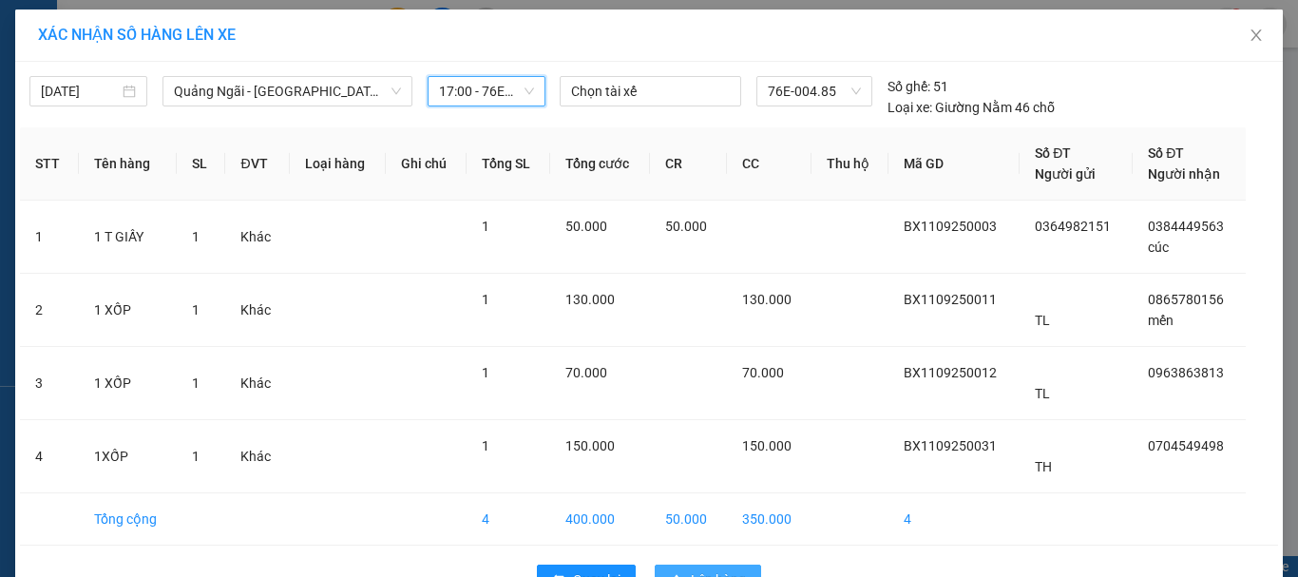
click at [670, 573] on icon "upload" at bounding box center [676, 579] width 13 height 13
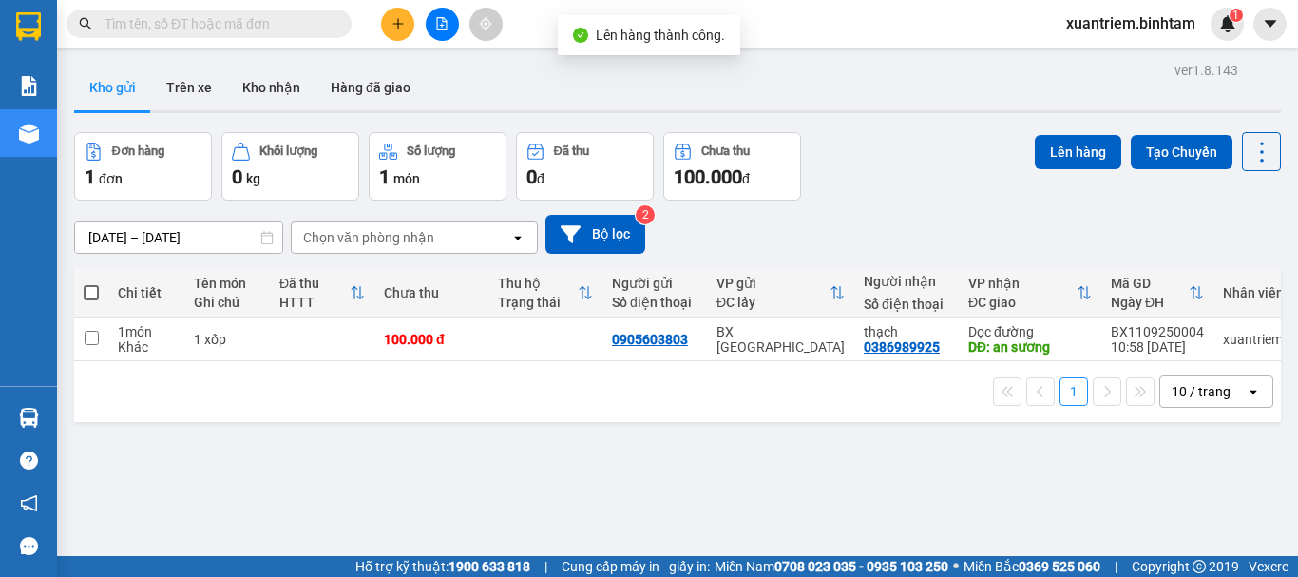
click at [373, 302] on th "Đã thu HTTT" at bounding box center [322, 293] width 105 height 50
click at [340, 334] on td at bounding box center [322, 339] width 105 height 43
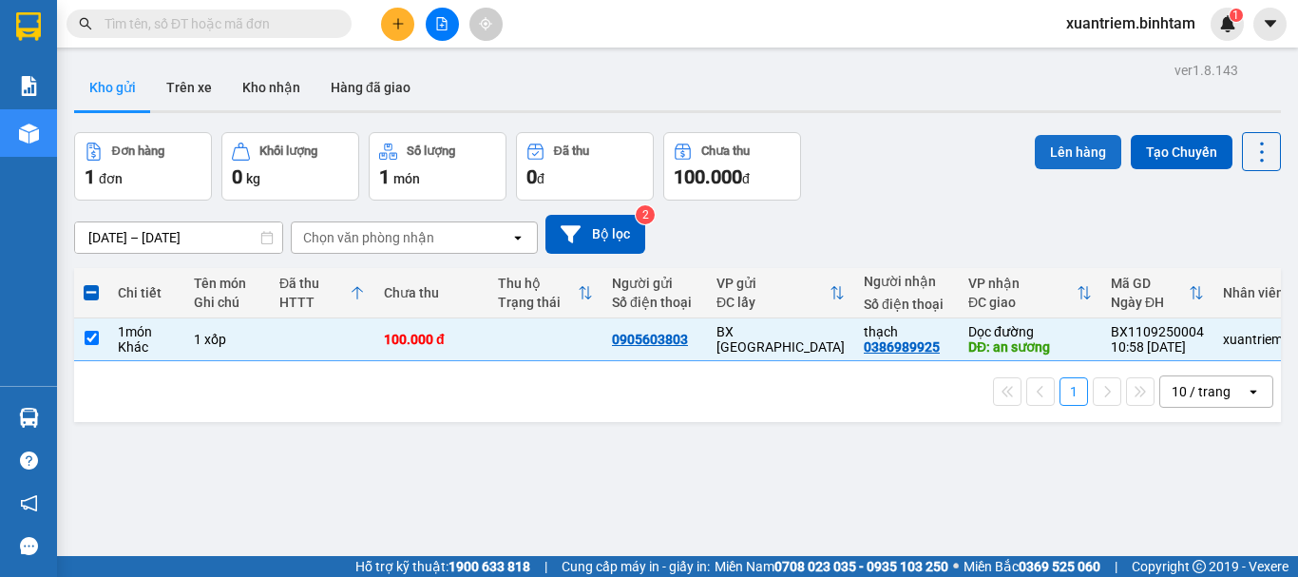
click at [1065, 135] on button "Lên hàng" at bounding box center [1078, 152] width 86 height 34
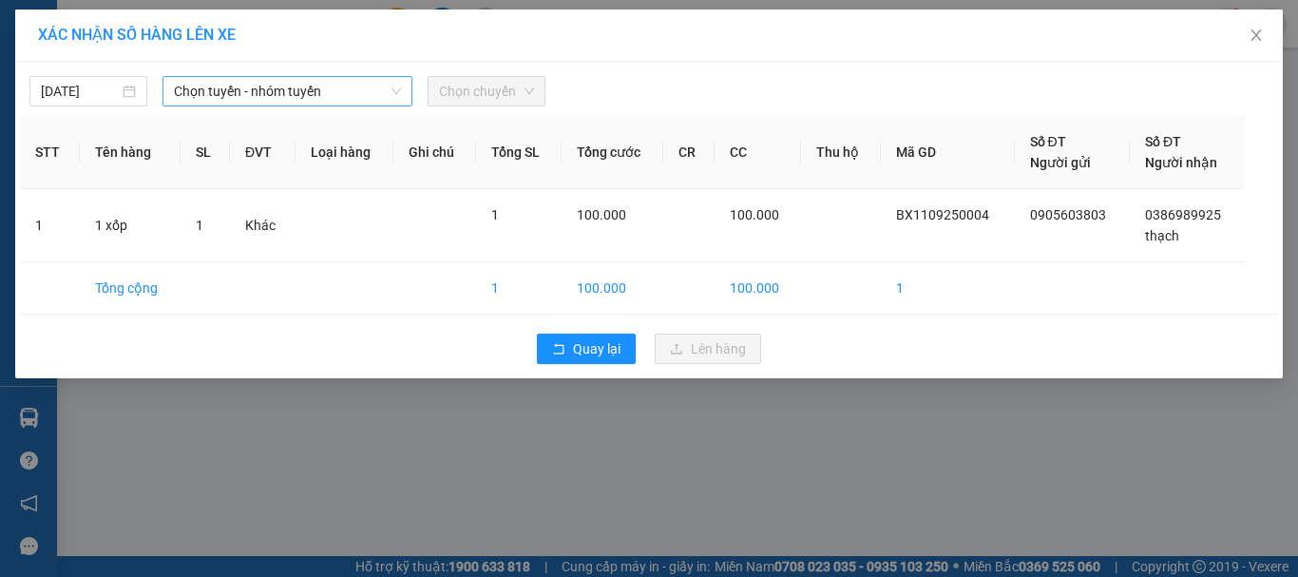
click at [322, 86] on span "Chọn tuyến - nhóm tuyến" at bounding box center [287, 91] width 227 height 29
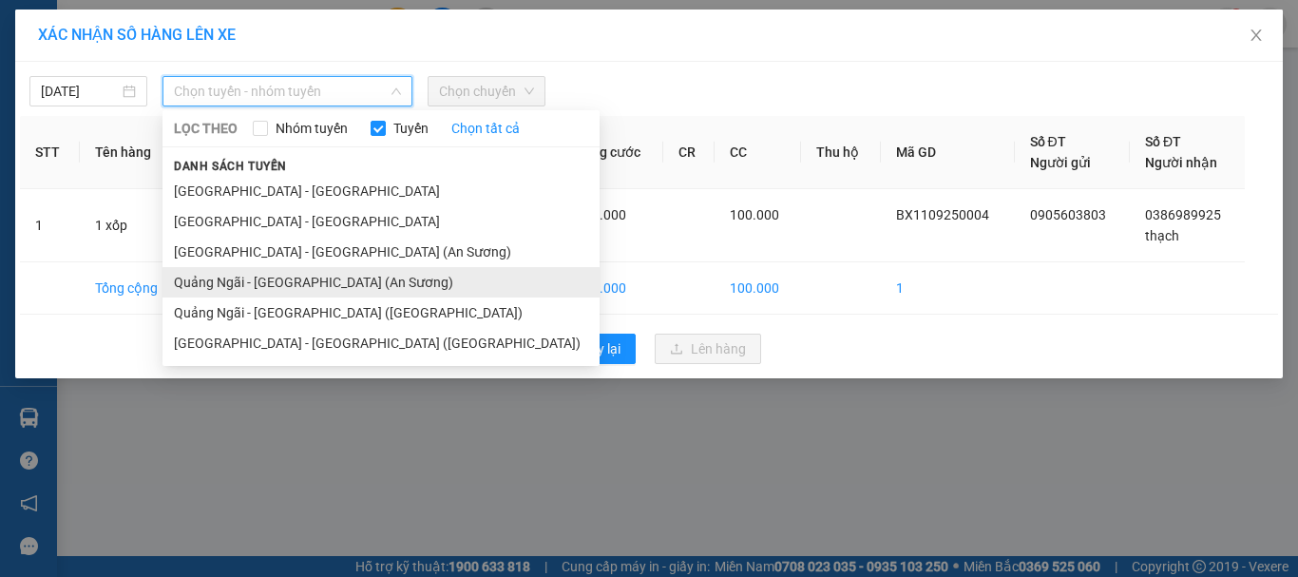
drag, startPoint x: 350, startPoint y: 278, endPoint x: 451, endPoint y: 158, distance: 157.8
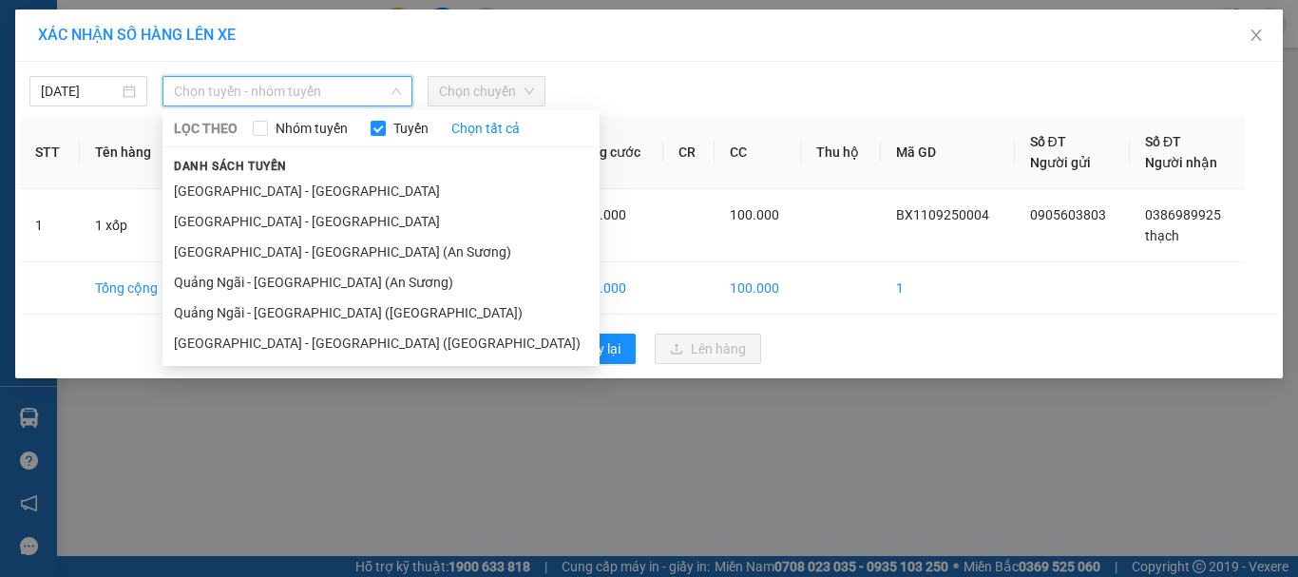
click at [351, 278] on li "Quảng Ngãi - [GEOGRAPHIC_DATA] (An Sương)" at bounding box center [380, 282] width 437 height 30
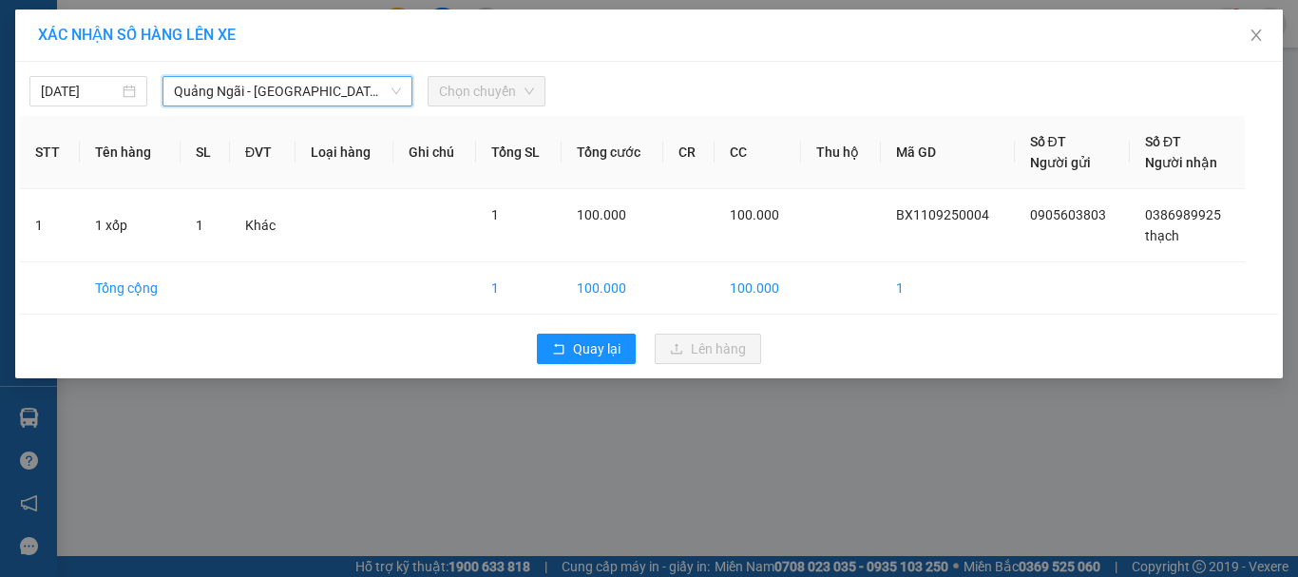
click at [516, 105] on div "Chọn chuyến" at bounding box center [487, 91] width 118 height 30
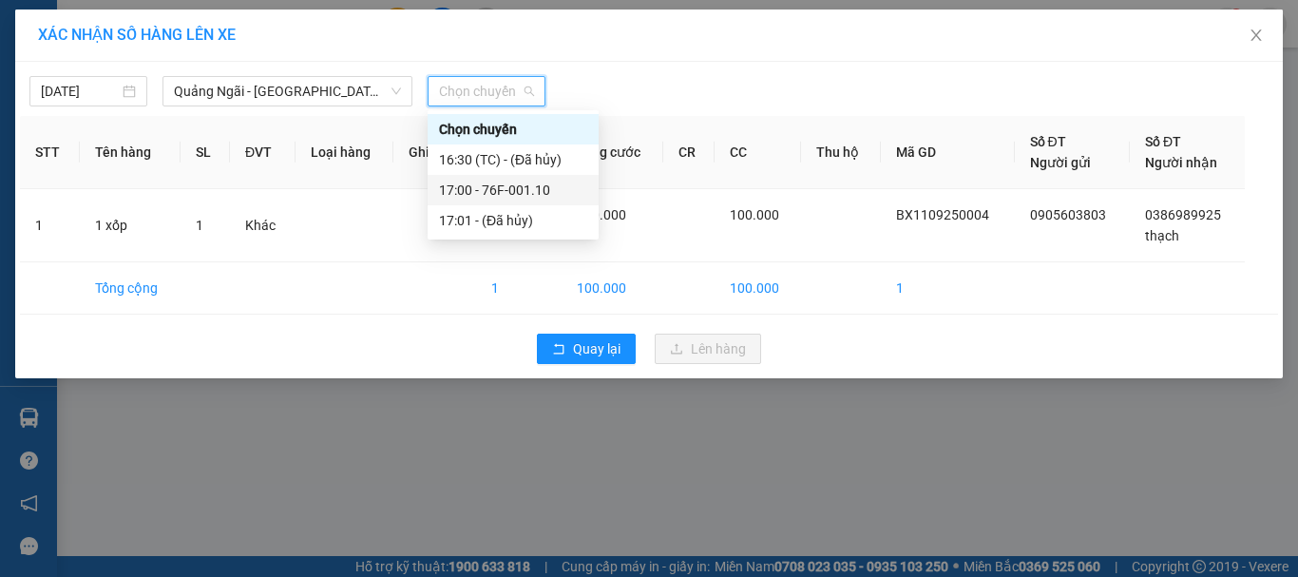
click at [531, 181] on div "17:00 - 76F-001.10" at bounding box center [513, 190] width 148 height 21
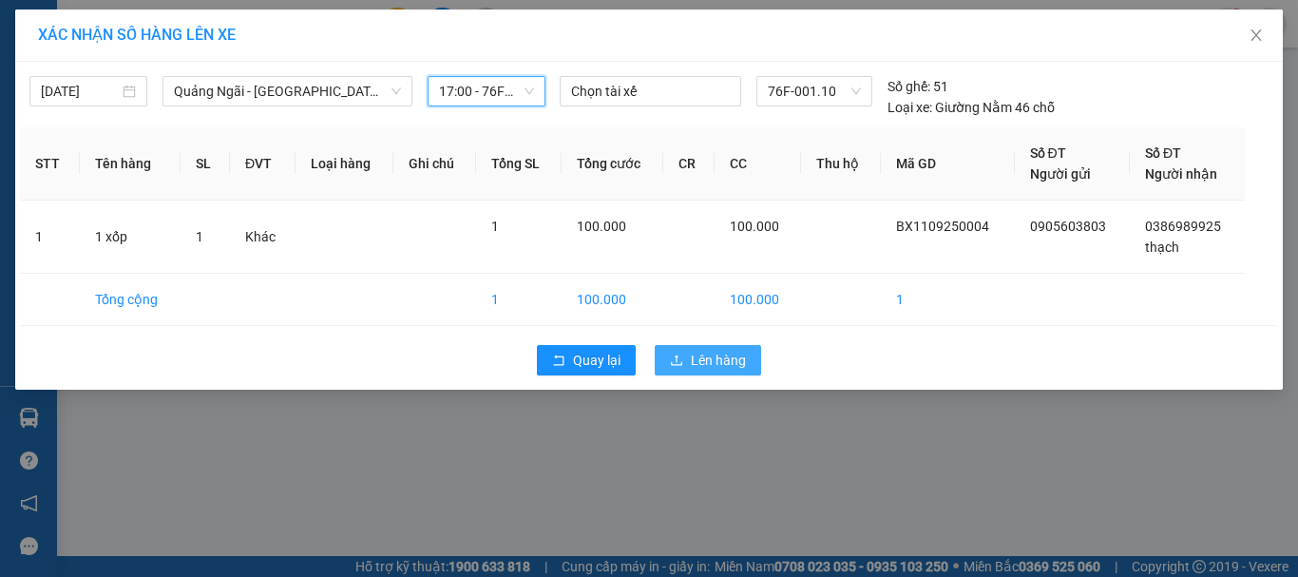
click at [720, 353] on span "Lên hàng" at bounding box center [718, 360] width 55 height 21
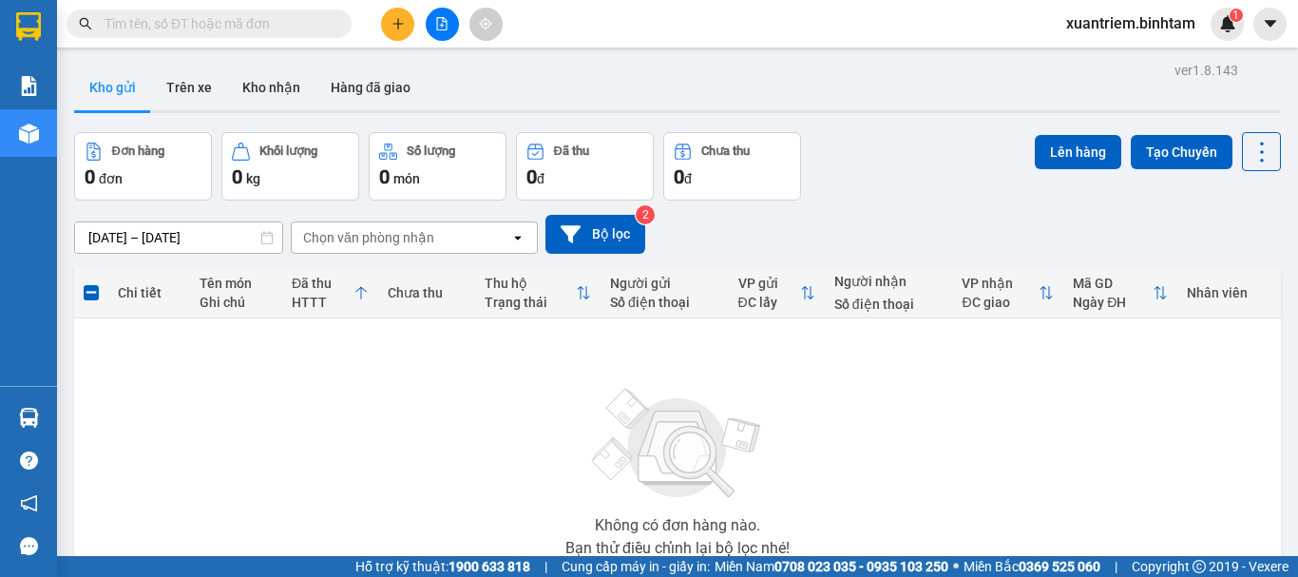
click at [393, 34] on button at bounding box center [397, 24] width 33 height 33
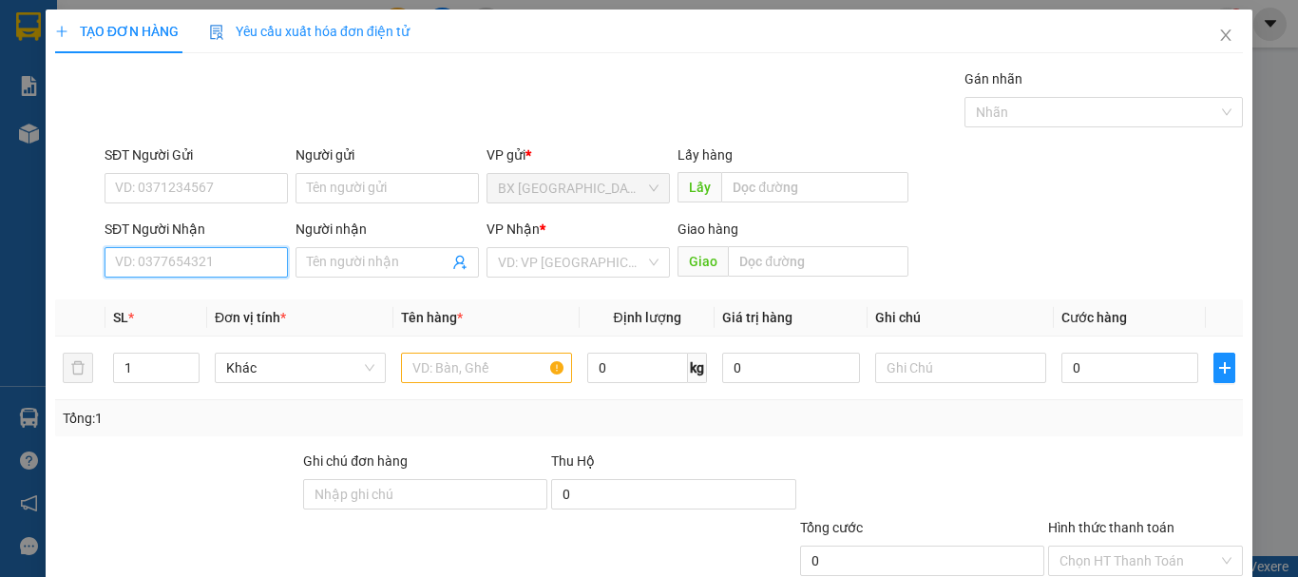
click at [191, 250] on input "SĐT Người Nhận" at bounding box center [196, 262] width 183 height 30
click at [197, 260] on input "0372048376" at bounding box center [196, 262] width 183 height 30
click at [208, 298] on div "0372048376" at bounding box center [194, 300] width 159 height 21
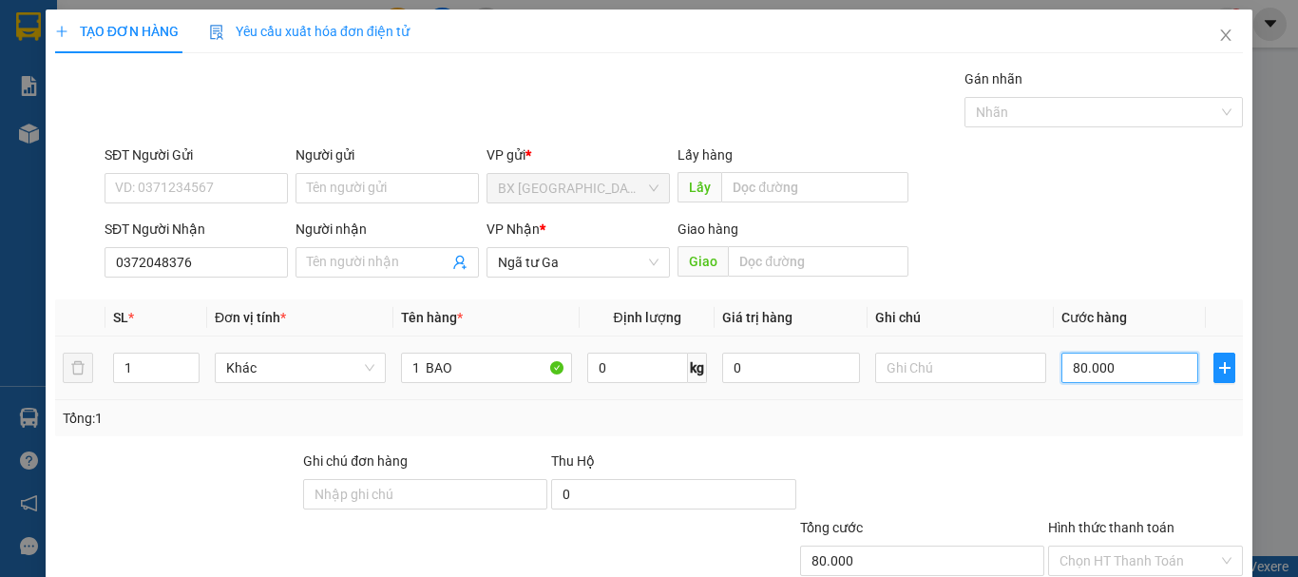
click at [1079, 360] on input "80.000" at bounding box center [1129, 368] width 137 height 30
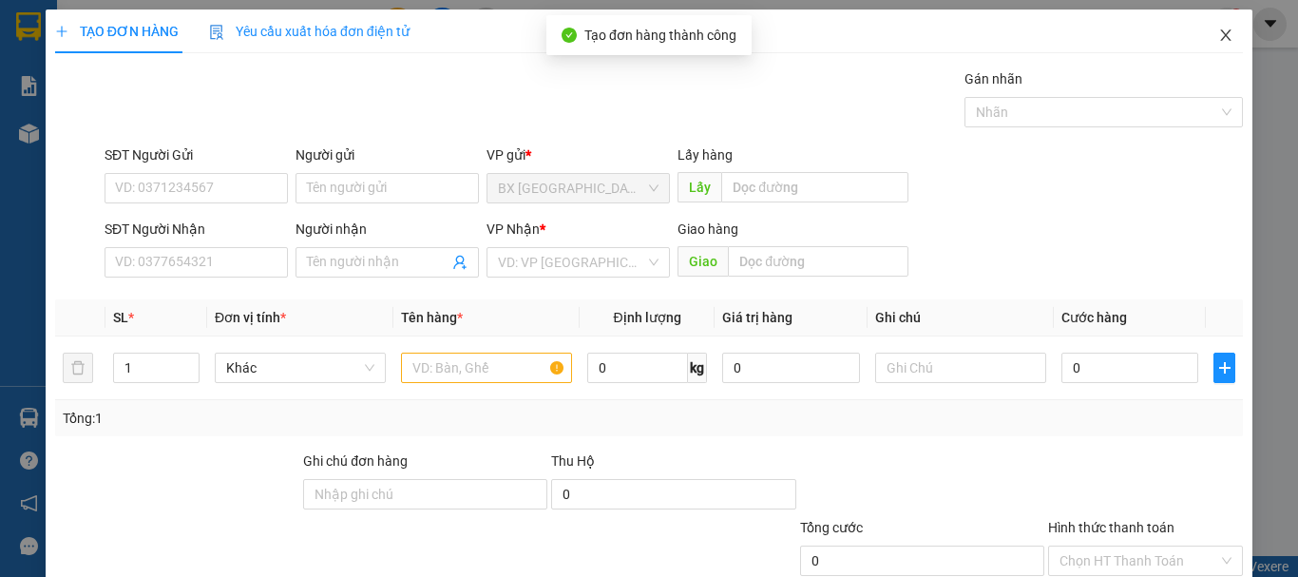
click at [1218, 33] on icon "close" at bounding box center [1225, 35] width 15 height 15
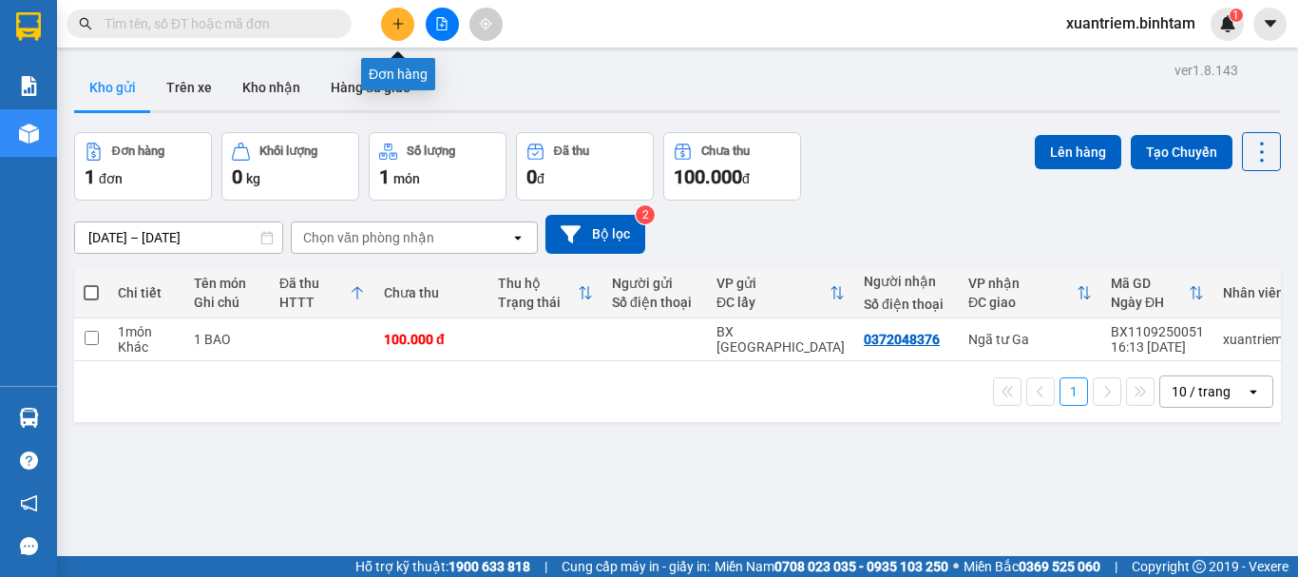
click at [404, 15] on button at bounding box center [397, 24] width 33 height 33
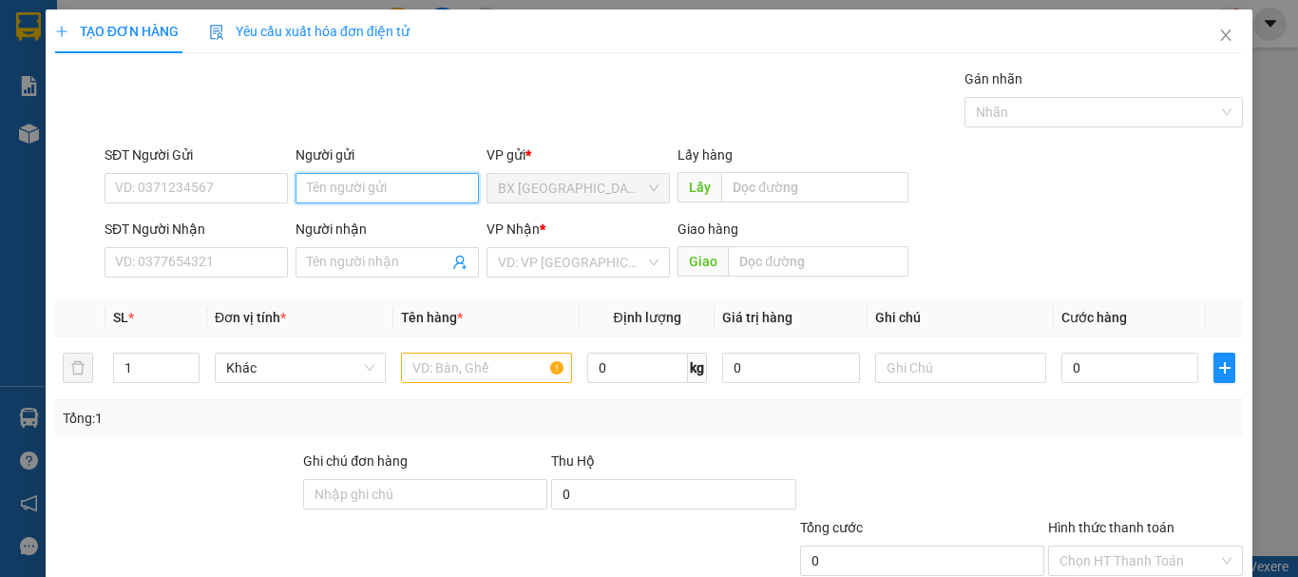
click at [337, 197] on input "Người gửi" at bounding box center [386, 188] width 183 height 30
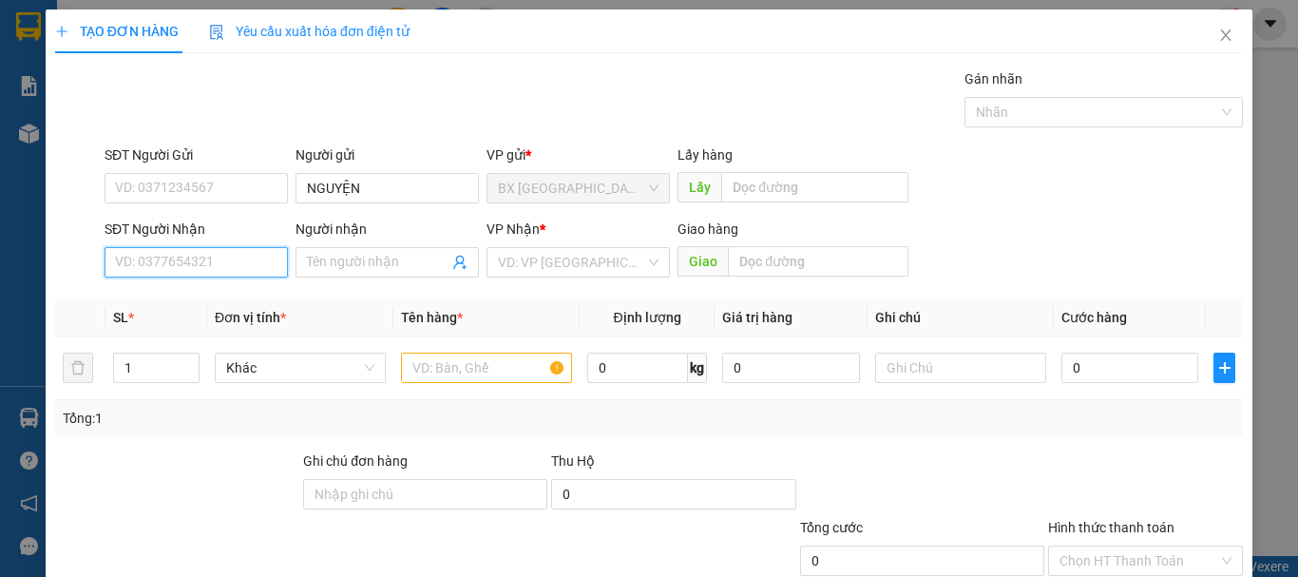
click at [254, 266] on input "SĐT Người Nhận" at bounding box center [196, 262] width 183 height 30
click at [254, 266] on input "0898988822" at bounding box center [196, 262] width 183 height 30
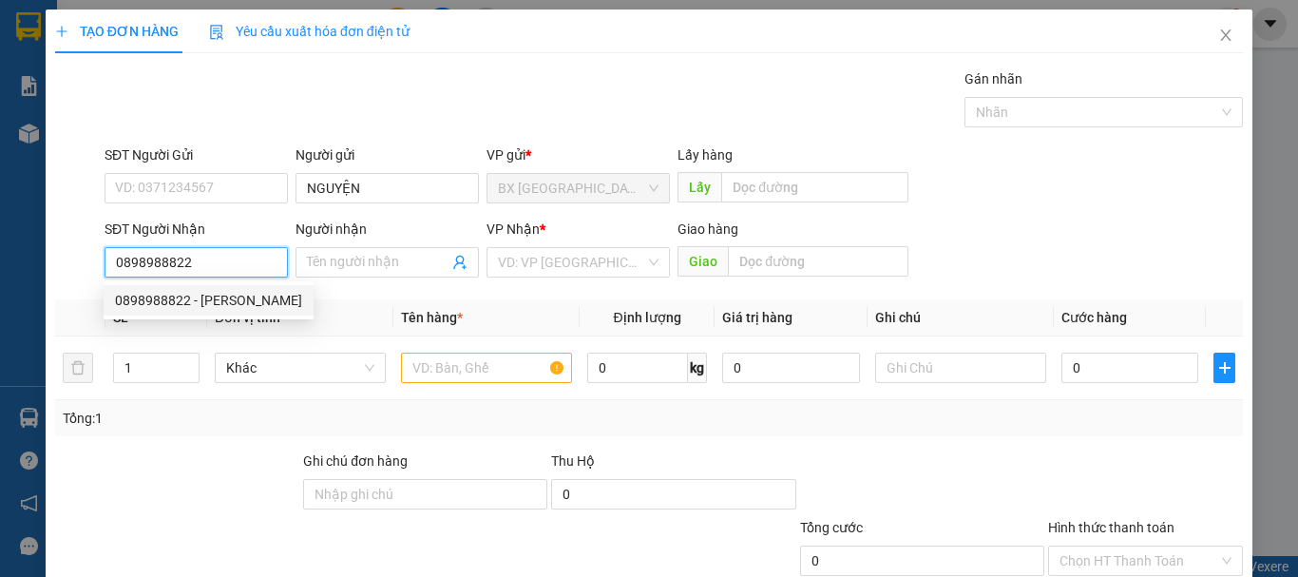
click at [213, 294] on div "0898988822 - VƯƠNG" at bounding box center [208, 300] width 187 height 21
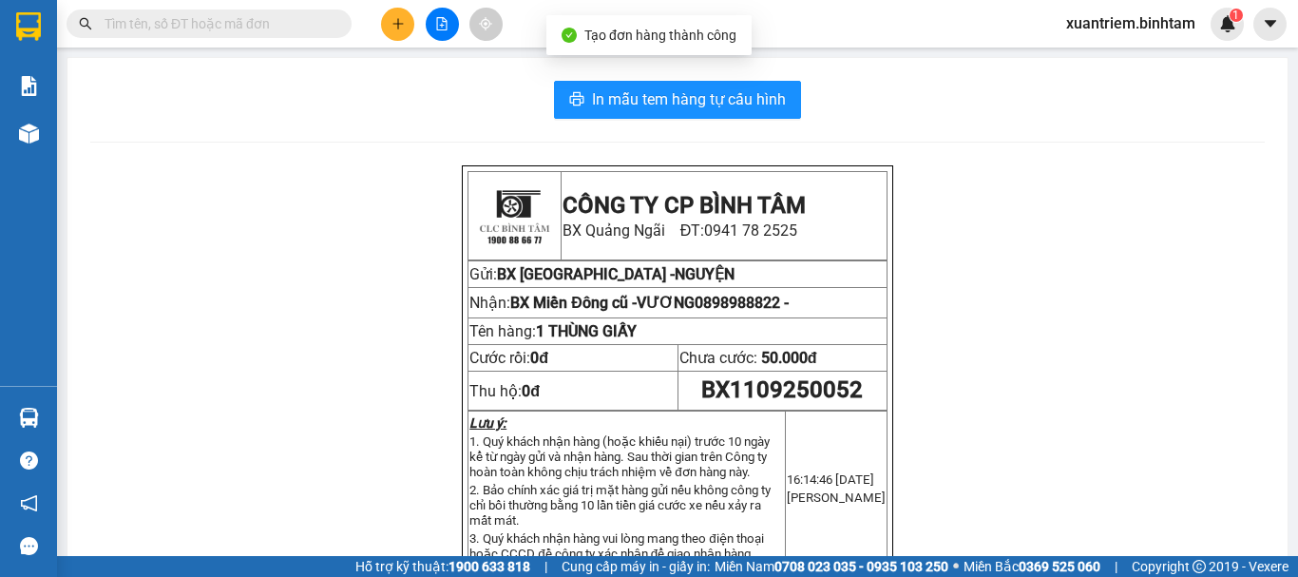
click at [671, 73] on div "In mẫu tem hàng tự cấu hình CÔNG TY CP BÌNH TÂM BX Quảng Ngãi ĐT: 0941 78 2525 …" at bounding box center [677, 561] width 1220 height 1007
click at [679, 105] on span "In mẫu tem hàng tự cấu hình" at bounding box center [689, 99] width 194 height 24
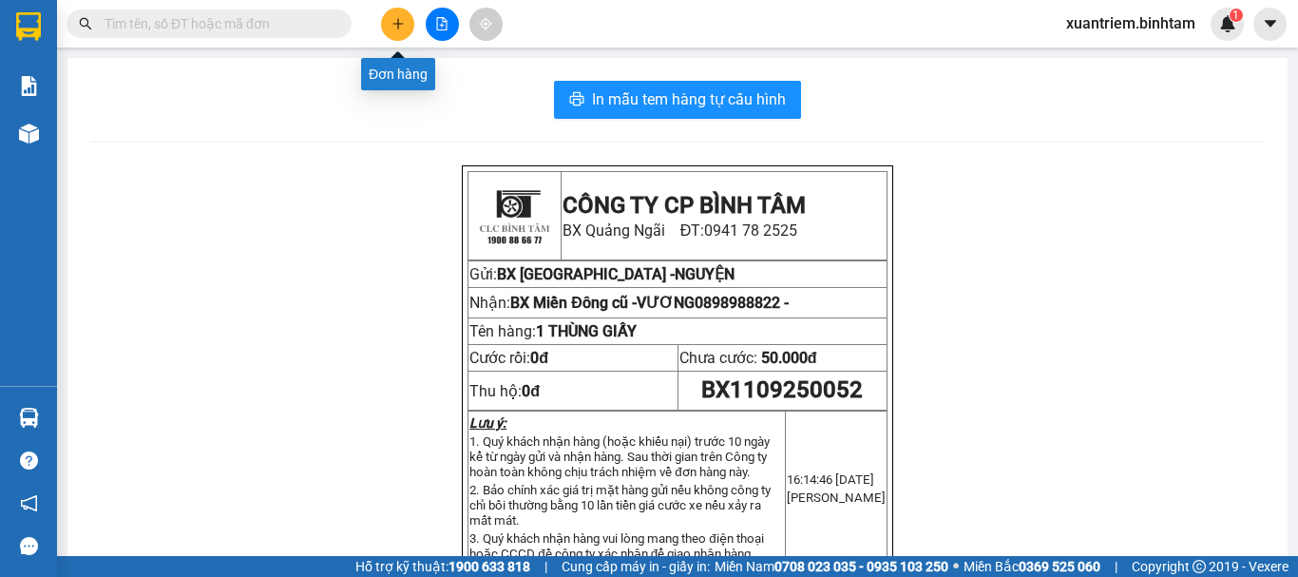
click at [398, 21] on icon "plus" at bounding box center [397, 23] width 1 height 10
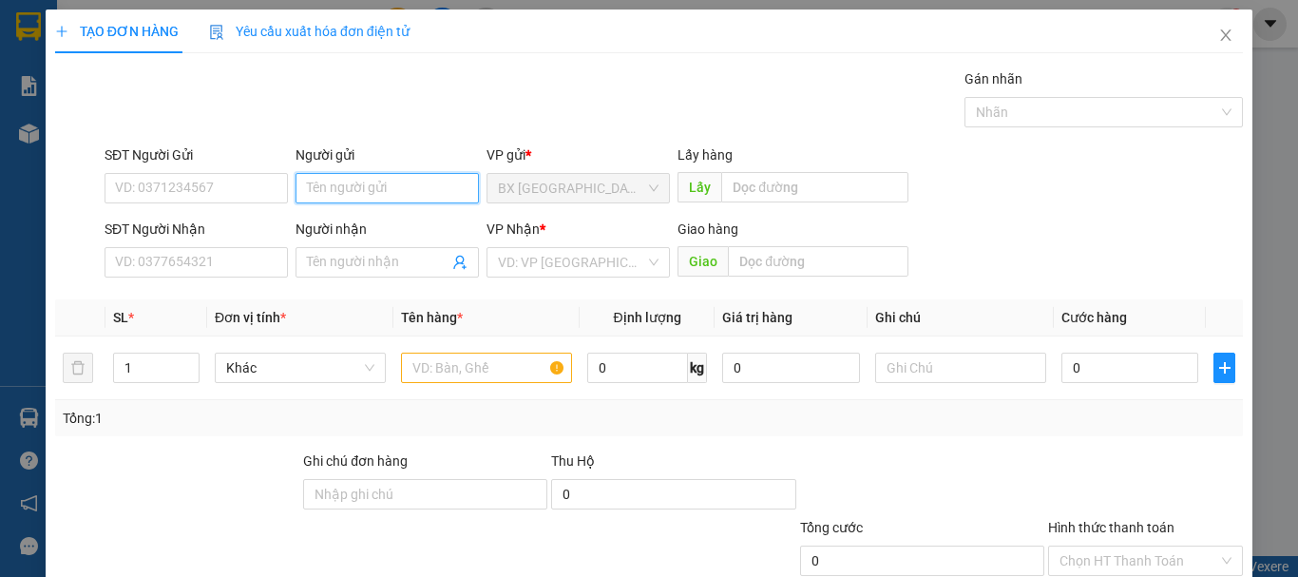
click at [371, 179] on input "Người gửi" at bounding box center [386, 188] width 183 height 30
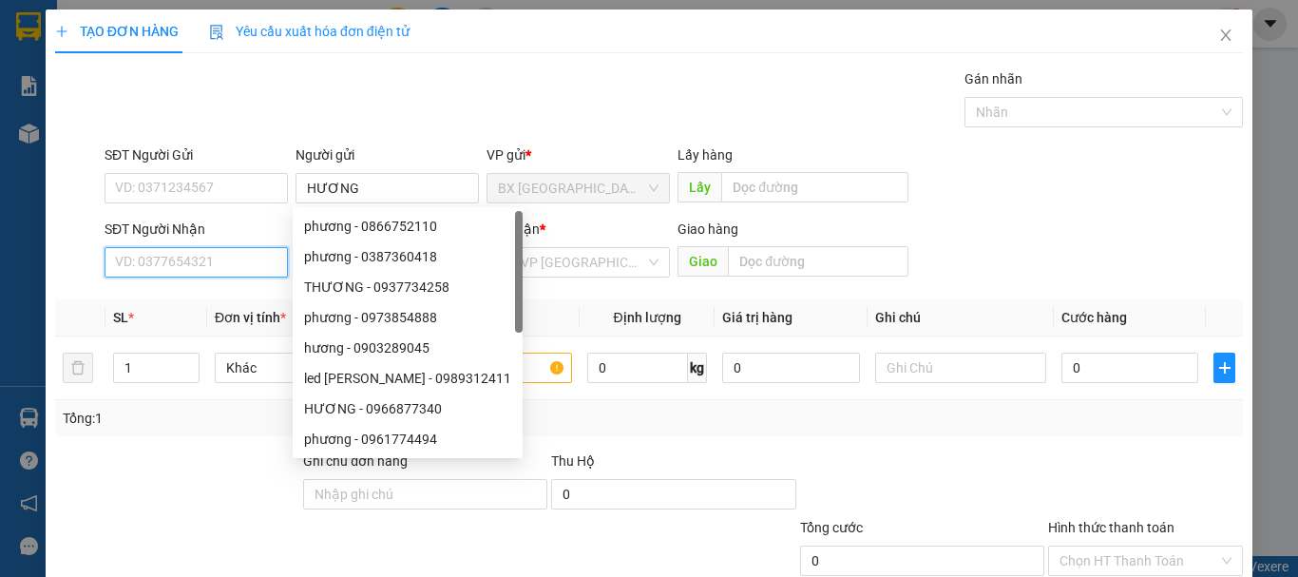
click at [244, 257] on input "SĐT Người Nhận" at bounding box center [196, 262] width 183 height 30
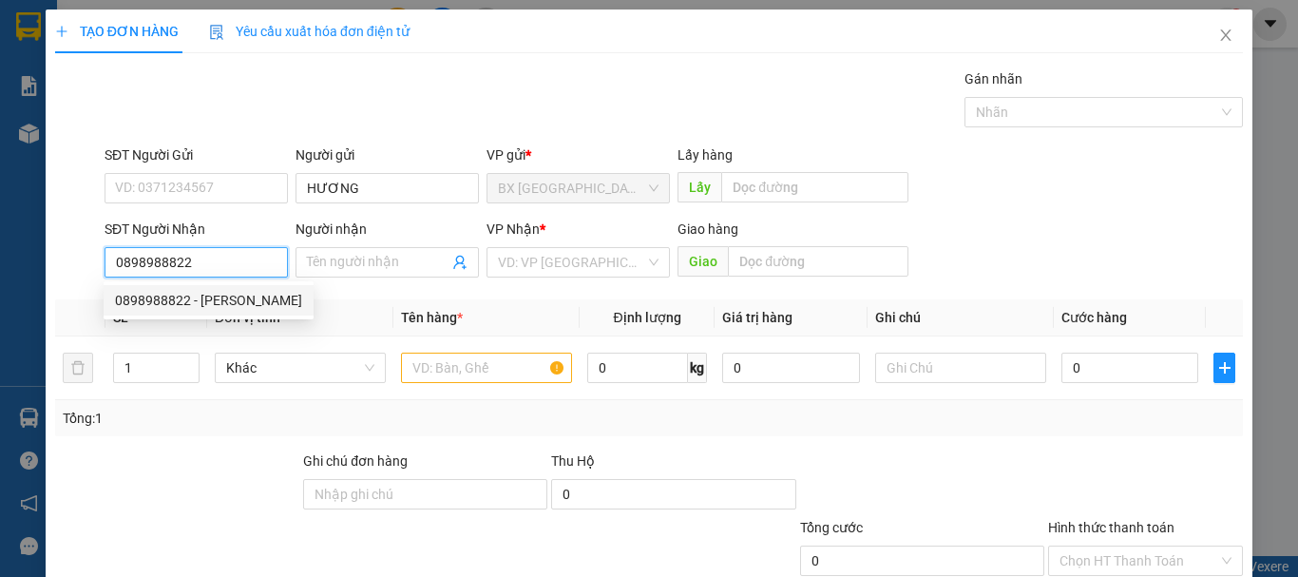
click at [237, 299] on div "0898988822 - VƯƠNG" at bounding box center [208, 300] width 187 height 21
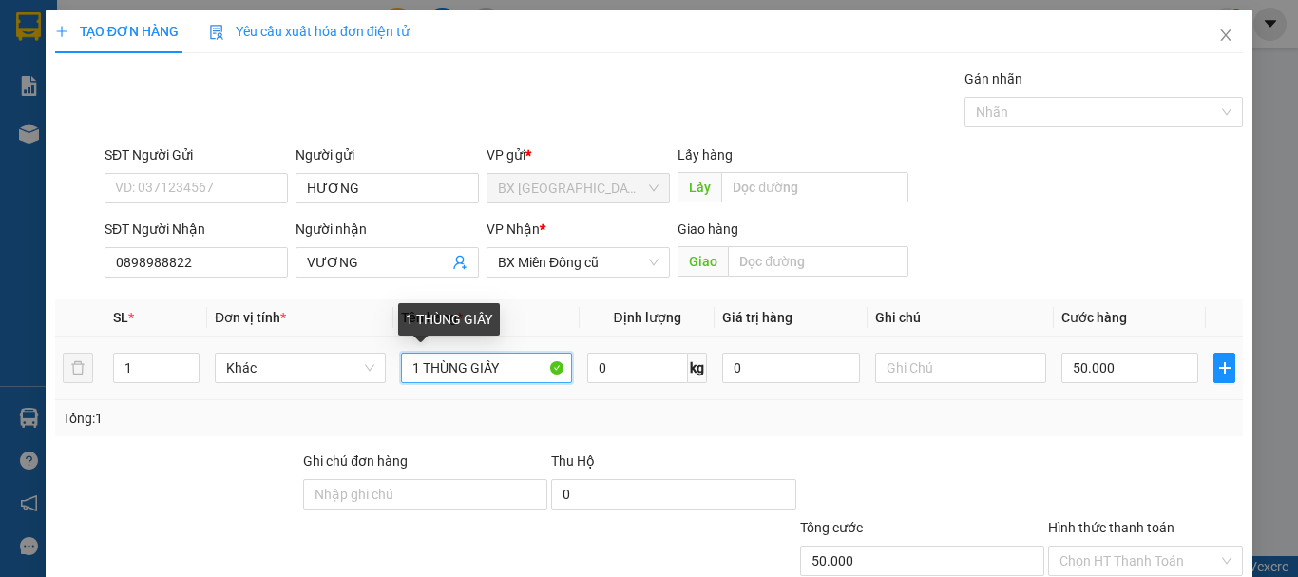
drag, startPoint x: 466, startPoint y: 372, endPoint x: 419, endPoint y: 376, distance: 46.7
click at [419, 376] on input "1 THÙNG GIẤY" at bounding box center [486, 368] width 171 height 30
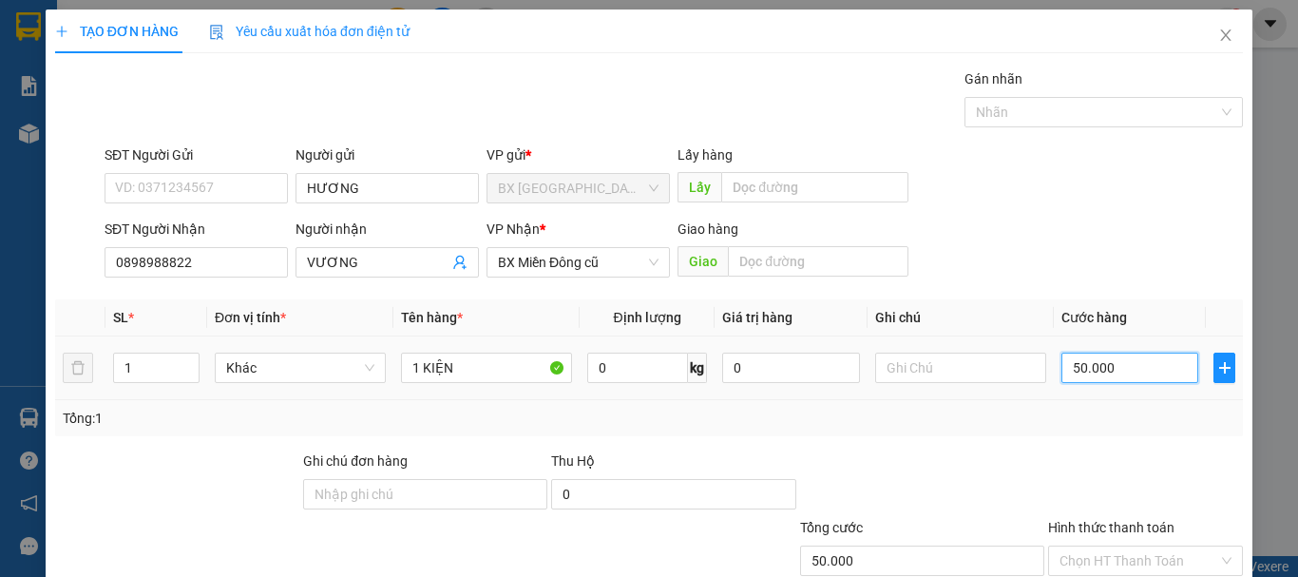
click at [1097, 373] on input "50.000" at bounding box center [1129, 368] width 137 height 30
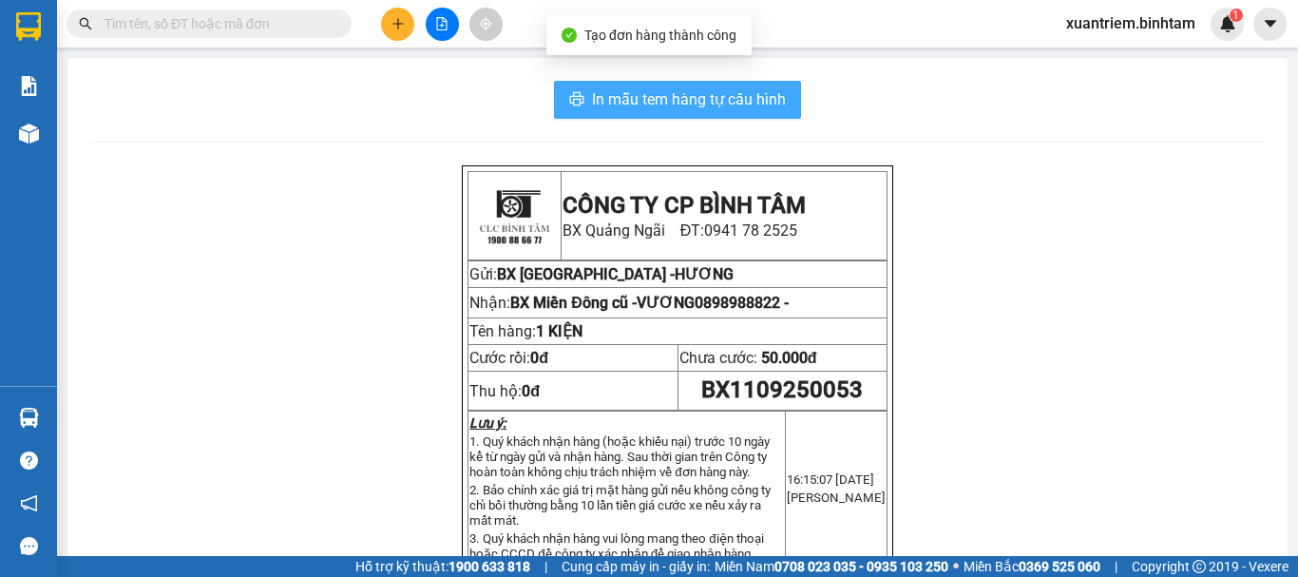
click at [699, 102] on span "In mẫu tem hàng tự cấu hình" at bounding box center [689, 99] width 194 height 24
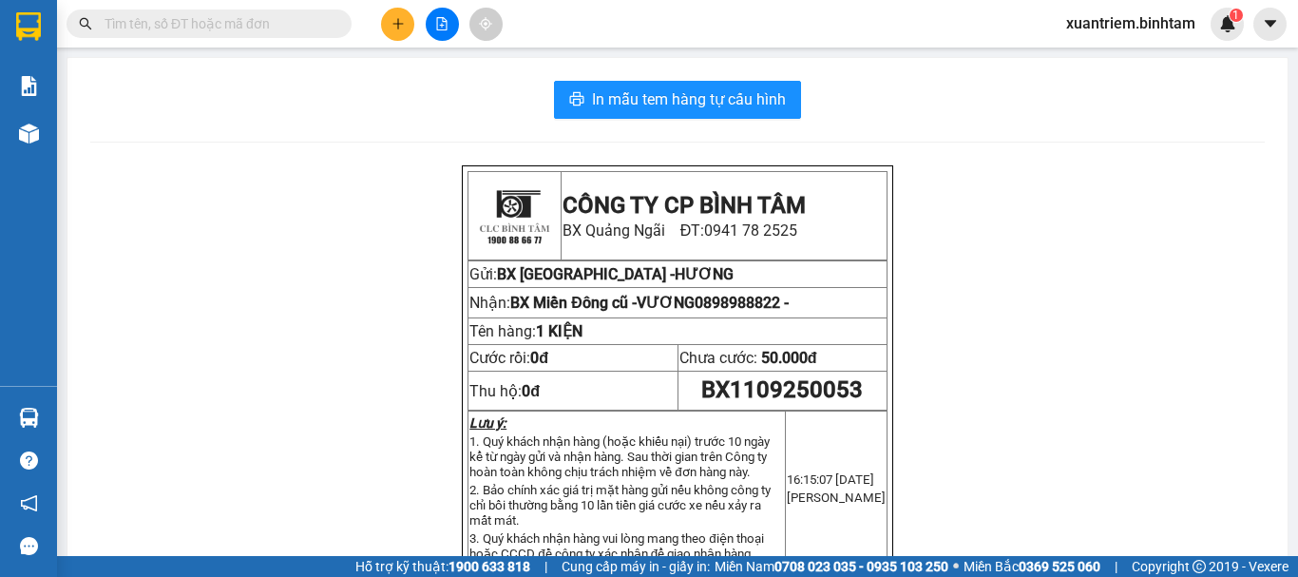
click at [392, 23] on icon "plus" at bounding box center [397, 23] width 13 height 13
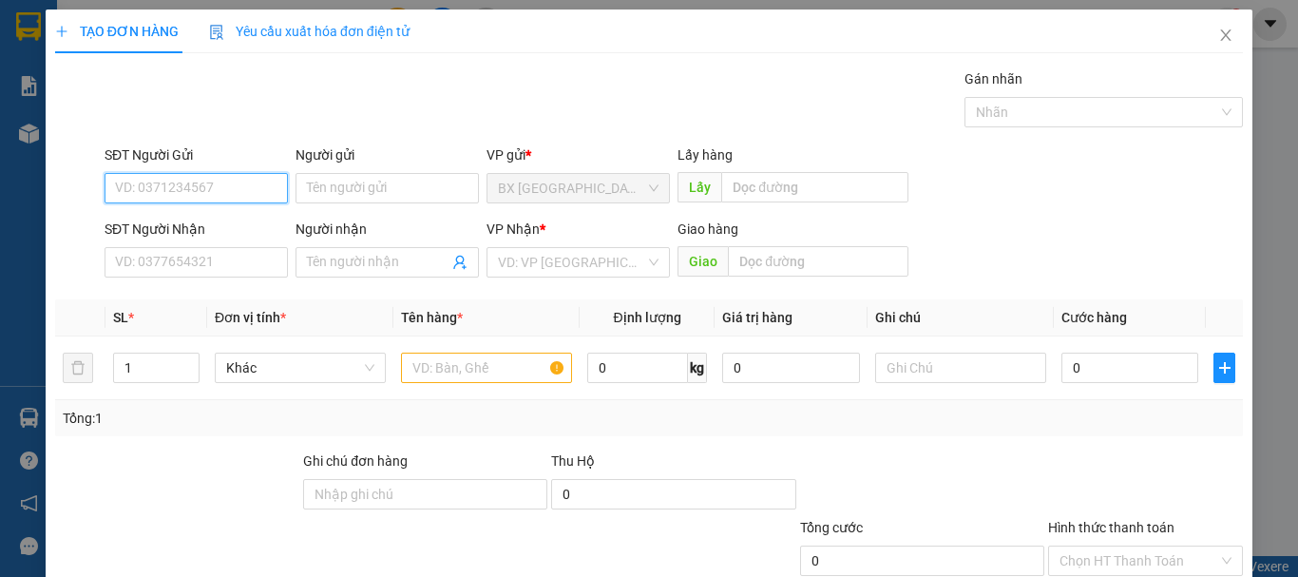
click at [238, 173] on input "SĐT Người Gửi" at bounding box center [196, 188] width 183 height 30
click at [226, 179] on input "02556272176" at bounding box center [196, 188] width 183 height 30
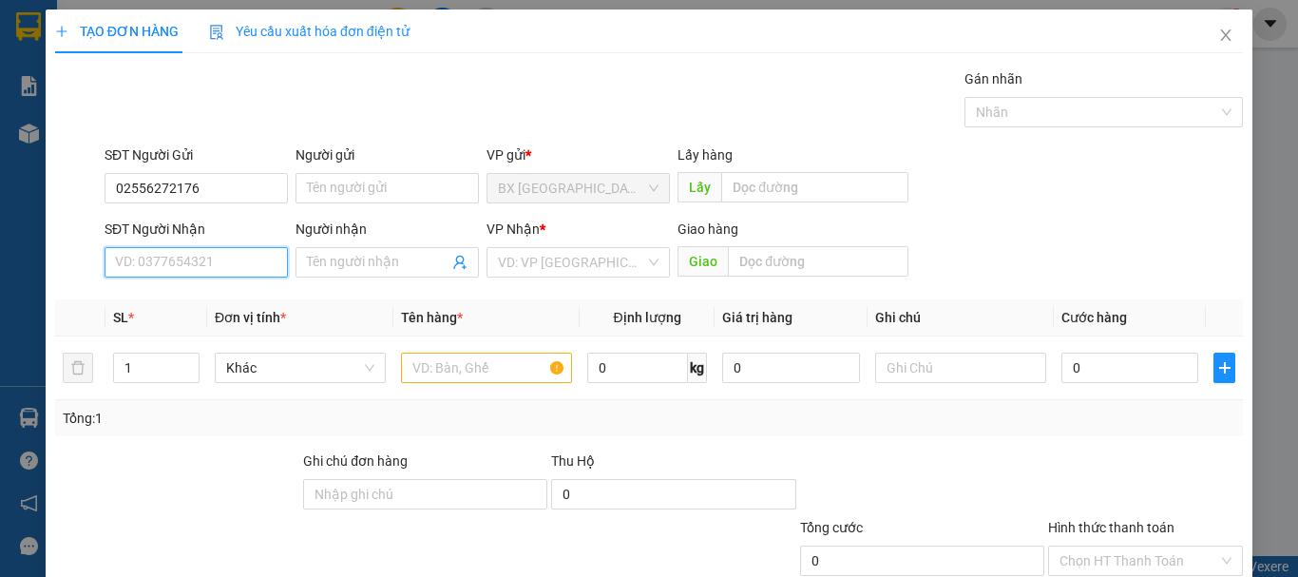
click at [142, 247] on input "SĐT Người Nhận" at bounding box center [196, 262] width 183 height 30
click at [230, 249] on input "0938215373" at bounding box center [196, 262] width 183 height 30
click at [228, 296] on div "0938215373" at bounding box center [194, 300] width 159 height 21
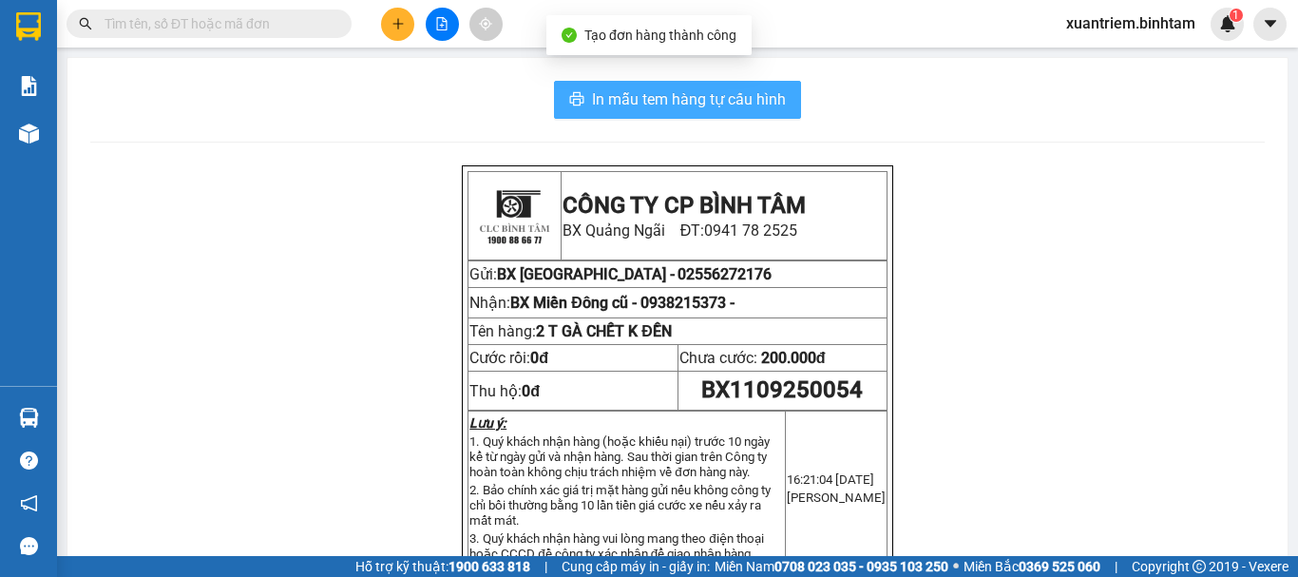
click at [715, 100] on span "In mẫu tem hàng tự cấu hình" at bounding box center [689, 99] width 194 height 24
click at [734, 105] on span "In mẫu tem hàng tự cấu hình" at bounding box center [689, 99] width 194 height 24
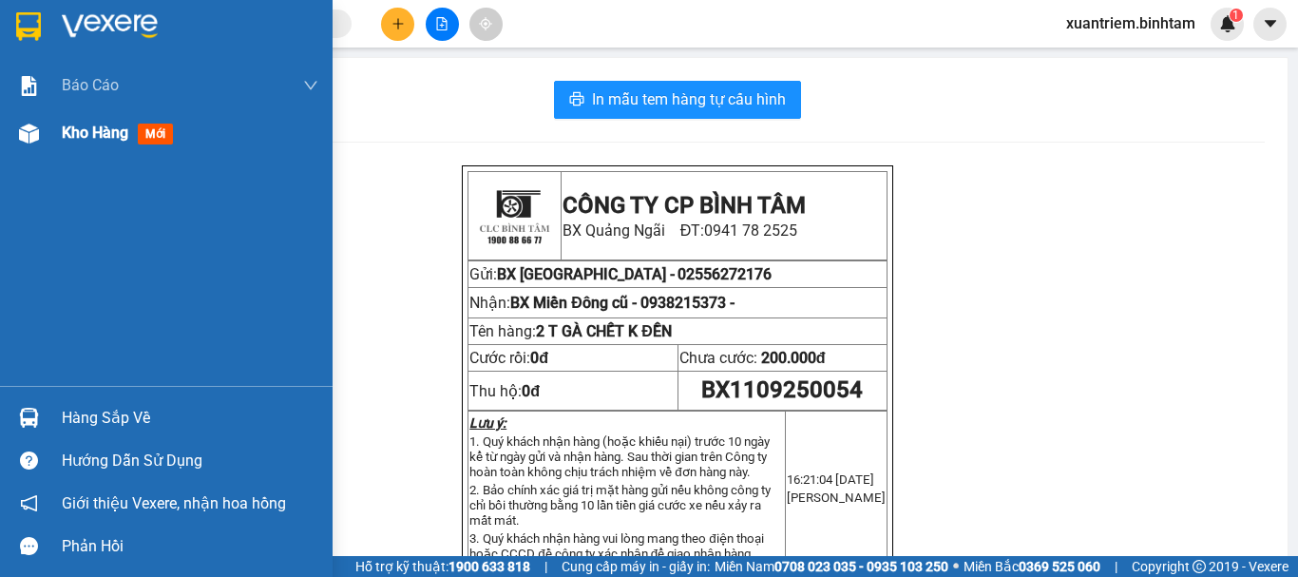
click at [52, 133] on div "Kho hàng mới" at bounding box center [166, 133] width 333 height 48
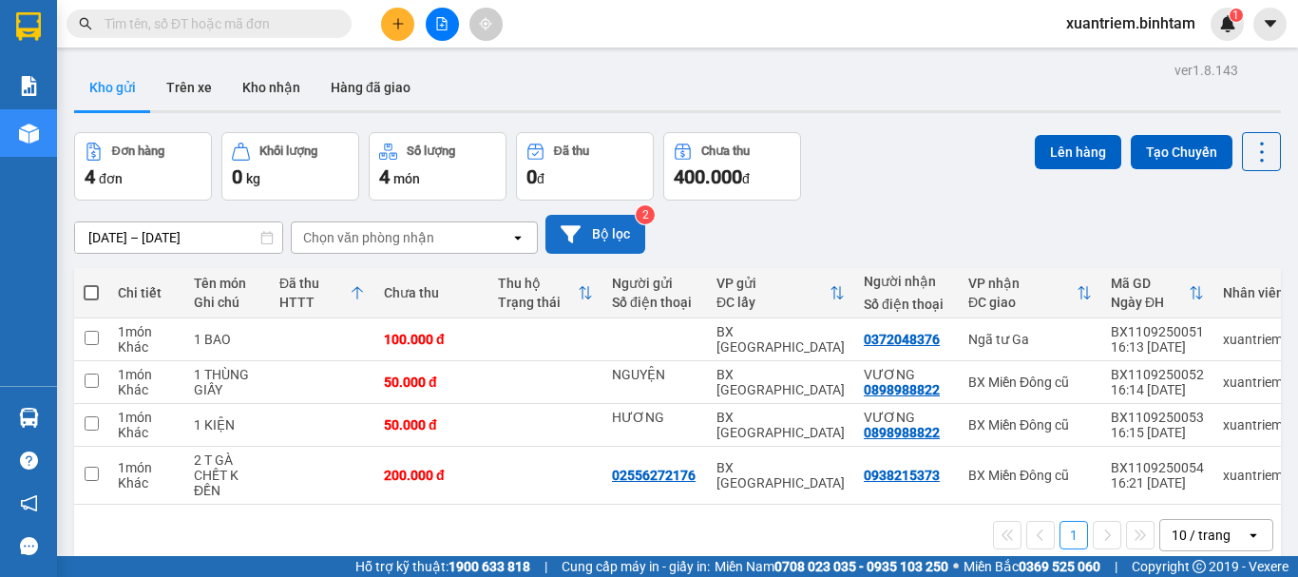
click at [620, 227] on button "Bộ lọc" at bounding box center [595, 234] width 100 height 39
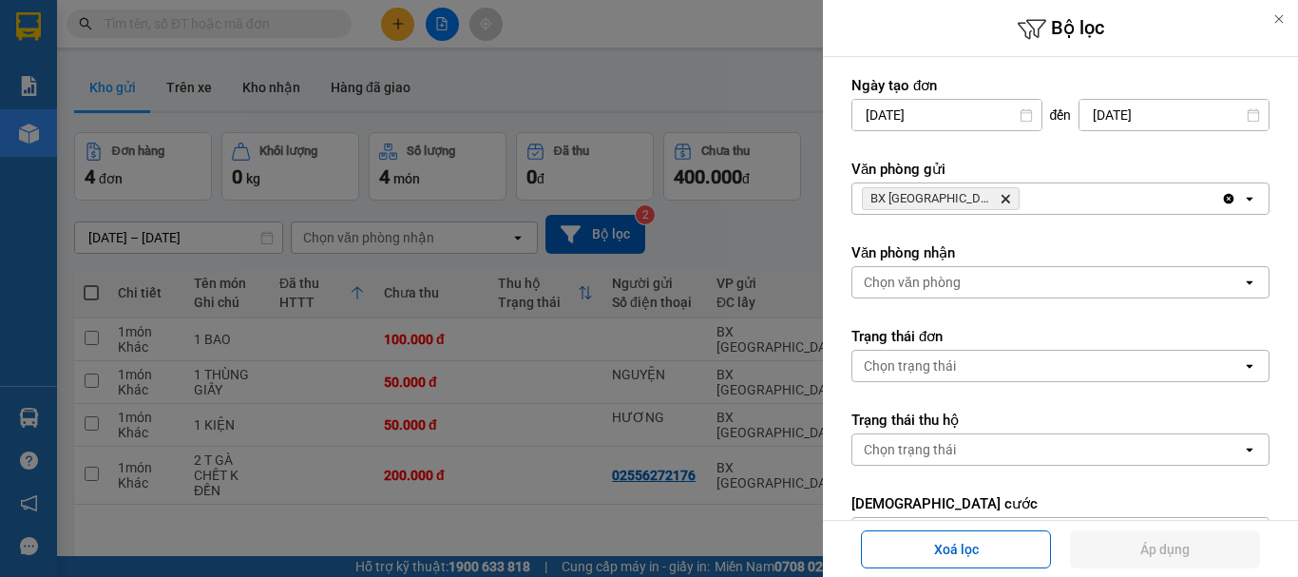
click at [1002, 196] on div "BX Quảng Ngãi Delete" at bounding box center [1036, 198] width 369 height 30
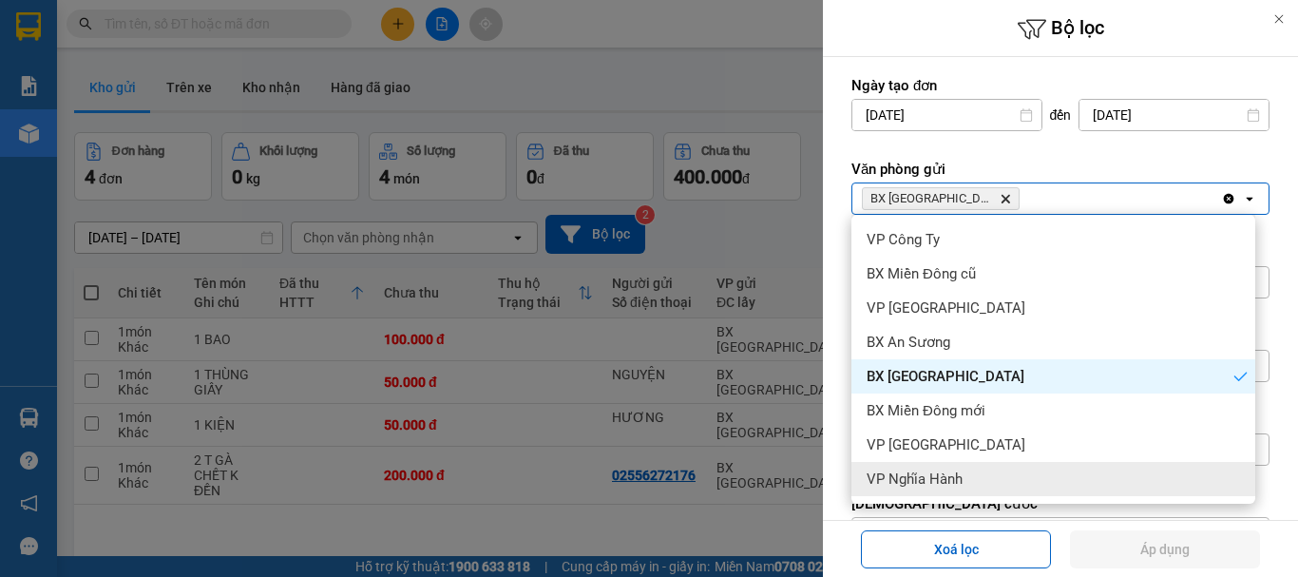
drag, startPoint x: 1039, startPoint y: 472, endPoint x: 956, endPoint y: 221, distance: 264.4
click at [1038, 471] on div "VP Nghĩa Hành" at bounding box center [1053, 479] width 404 height 34
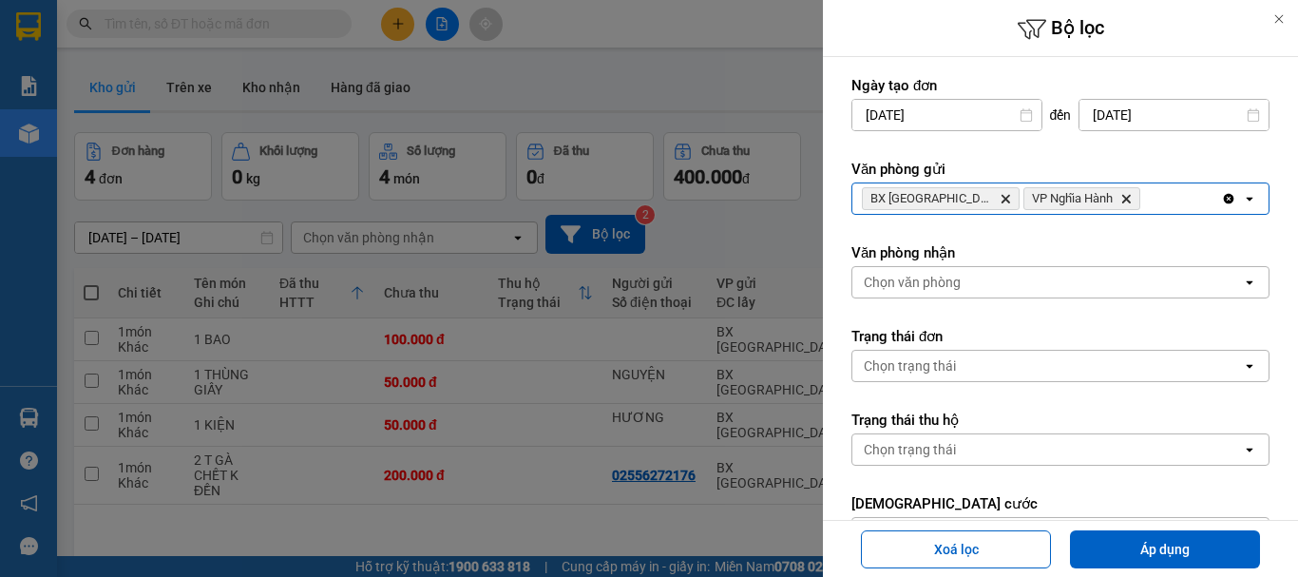
click at [1000, 200] on icon "Delete" at bounding box center [1005, 198] width 11 height 11
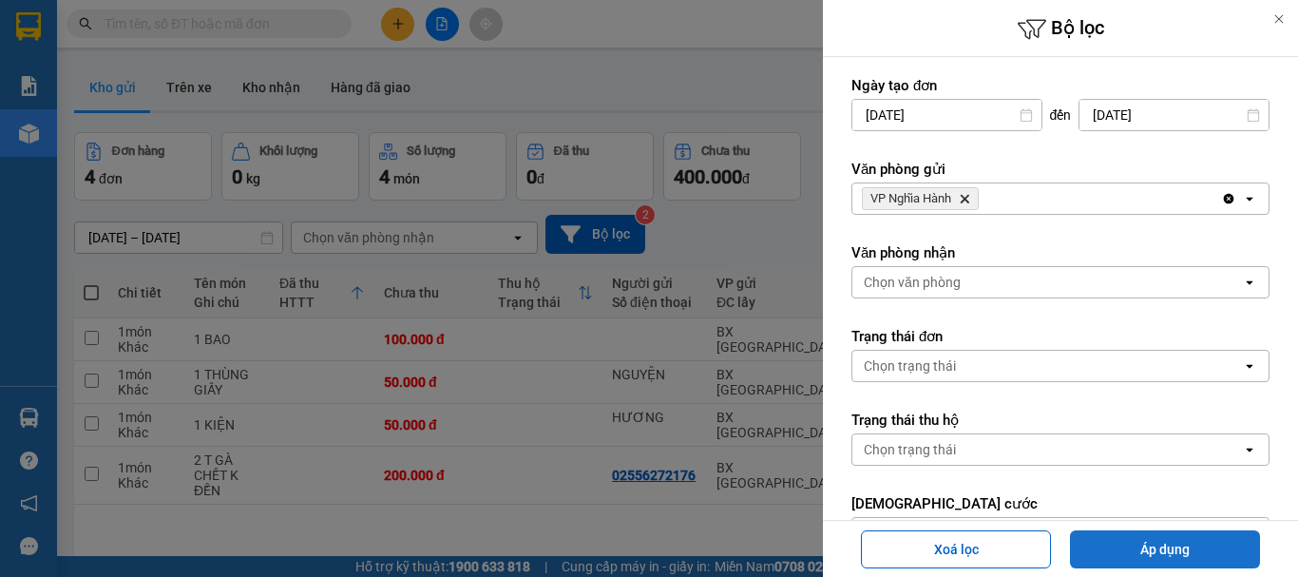
click at [1169, 534] on button "Áp dụng" at bounding box center [1165, 549] width 190 height 38
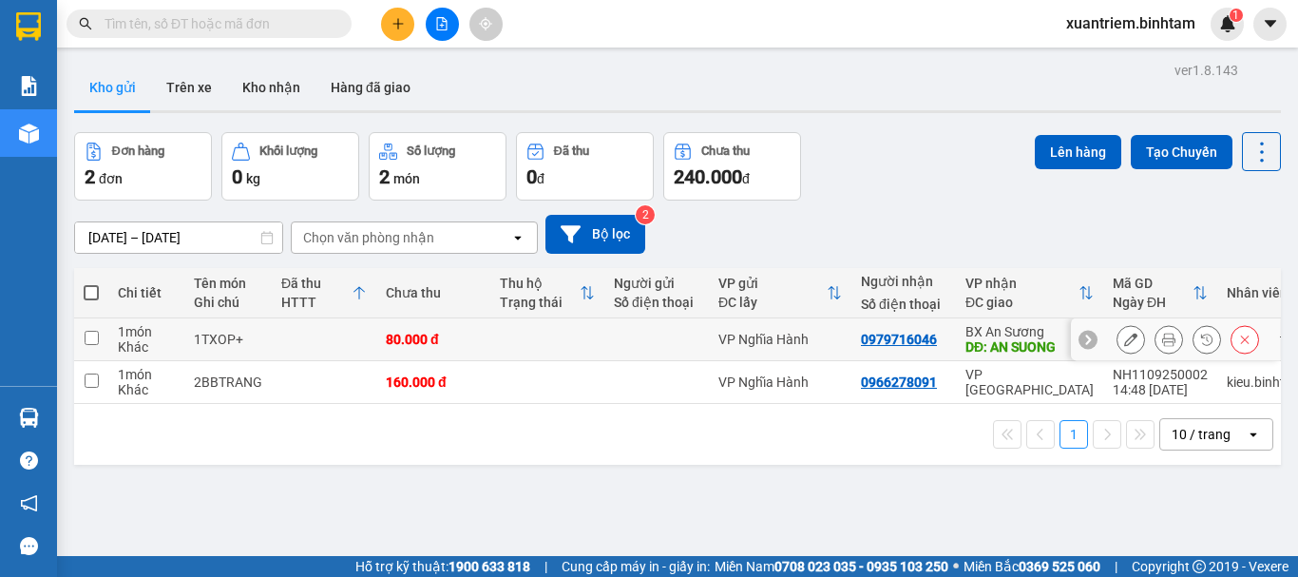
click at [315, 330] on td at bounding box center [324, 339] width 105 height 43
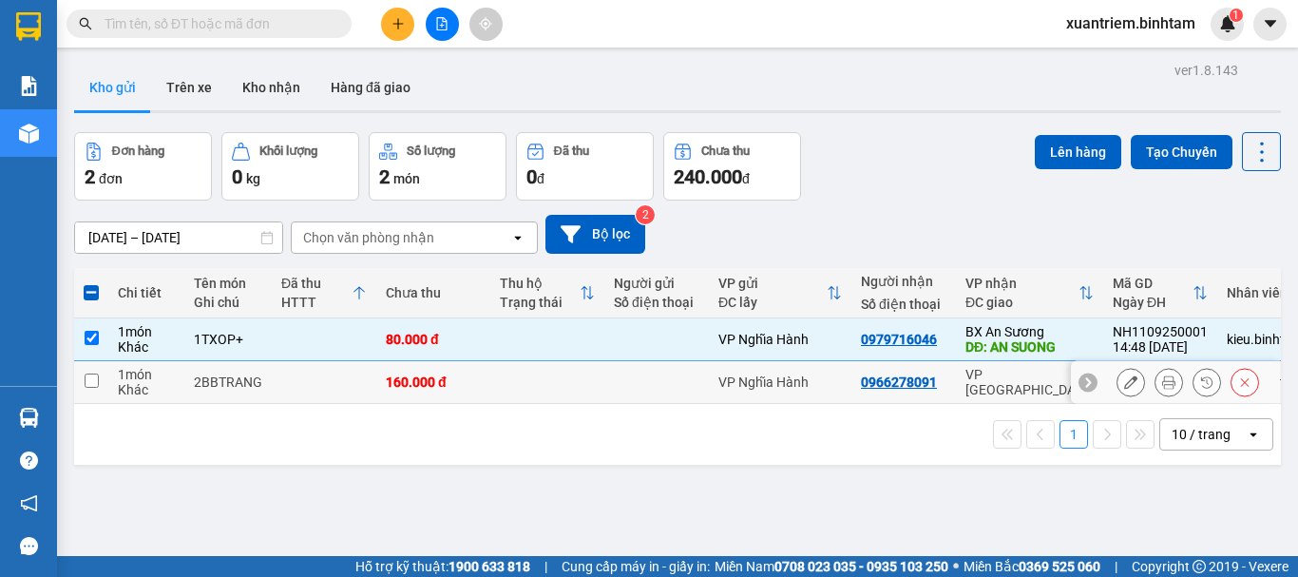
click at [292, 375] on td at bounding box center [324, 382] width 105 height 43
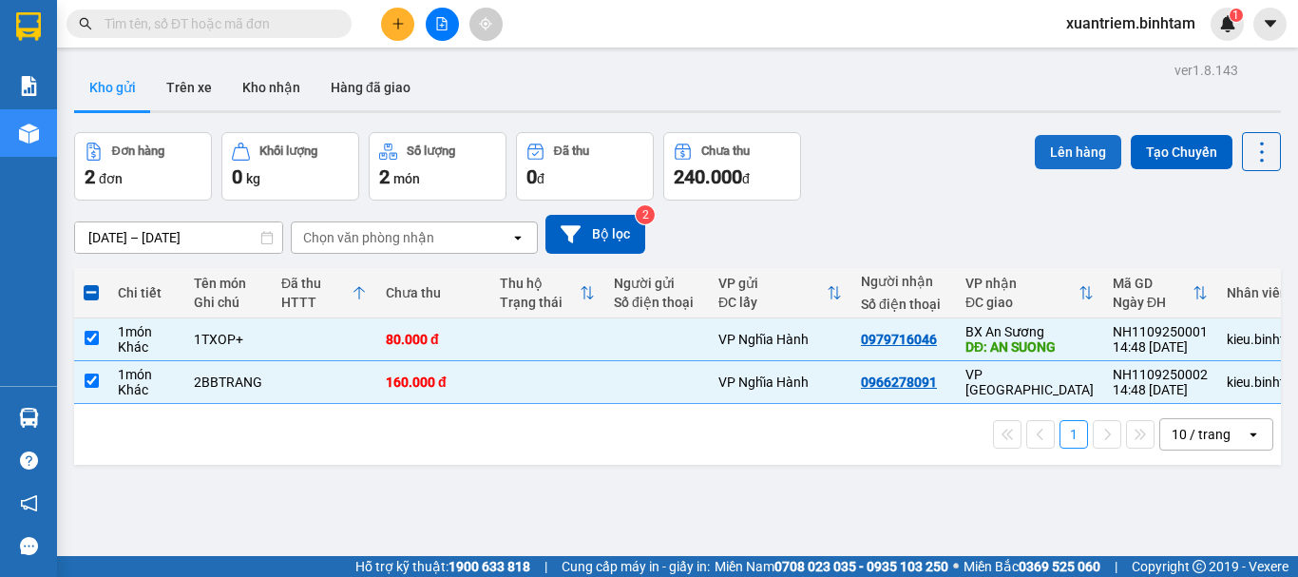
click at [1070, 159] on button "Lên hàng" at bounding box center [1078, 152] width 86 height 34
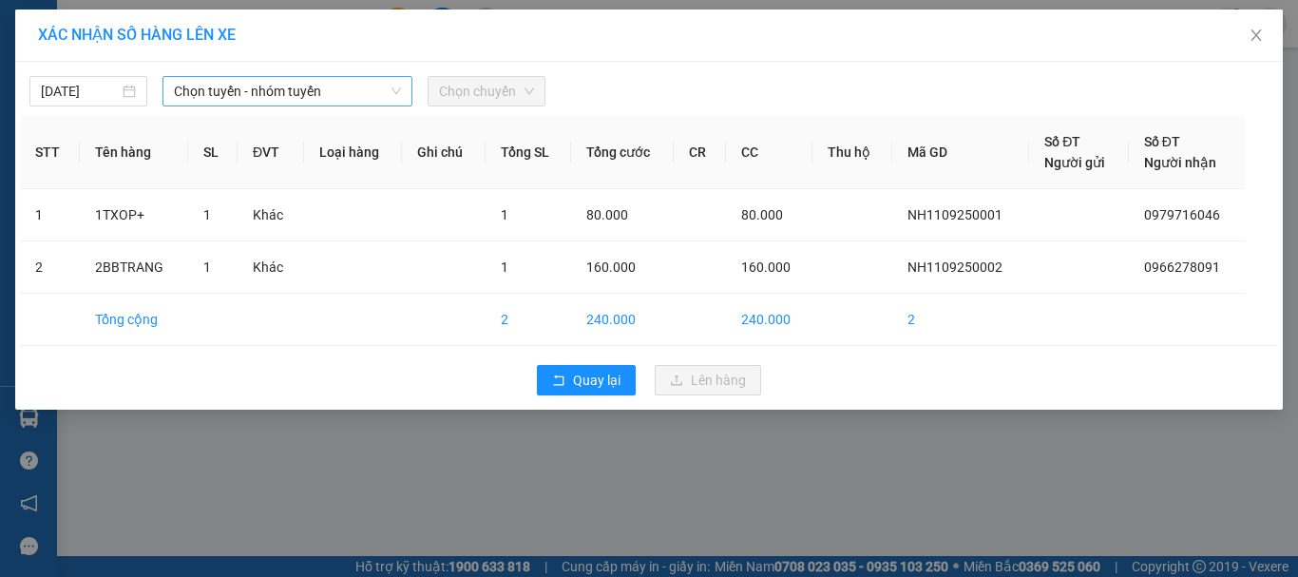
click at [317, 87] on span "Chọn tuyến - nhóm tuyến" at bounding box center [287, 91] width 227 height 29
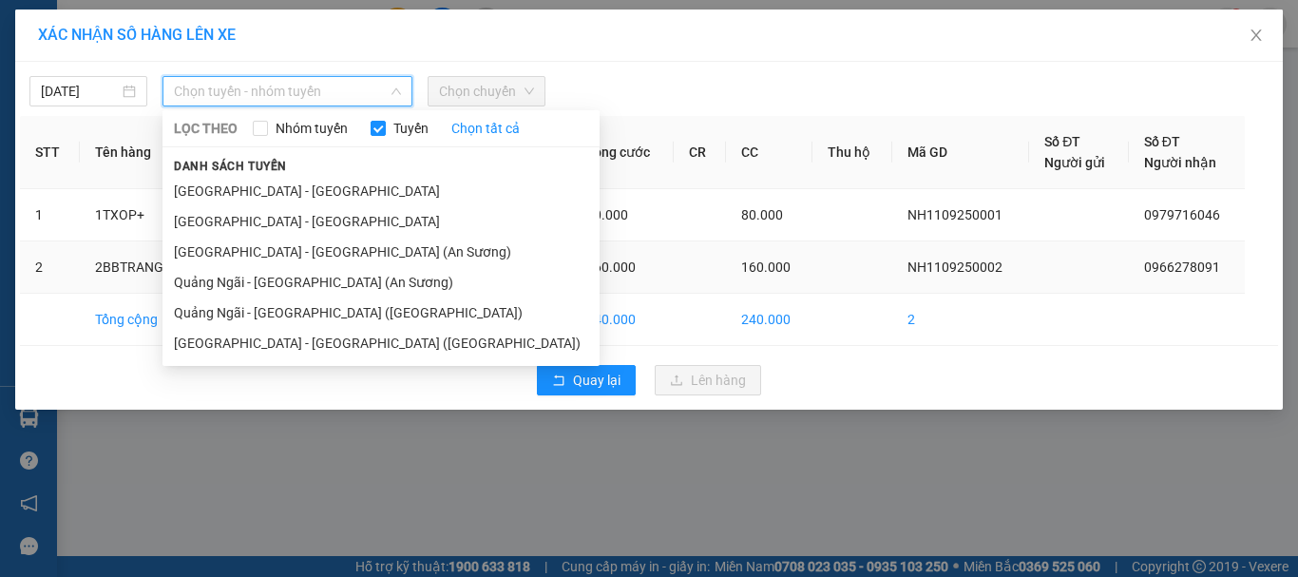
drag, startPoint x: 323, startPoint y: 285, endPoint x: 325, endPoint y: 269, distance: 16.3
click at [324, 285] on li "Quảng Ngãi - [GEOGRAPHIC_DATA] (An Sương)" at bounding box center [380, 282] width 437 height 30
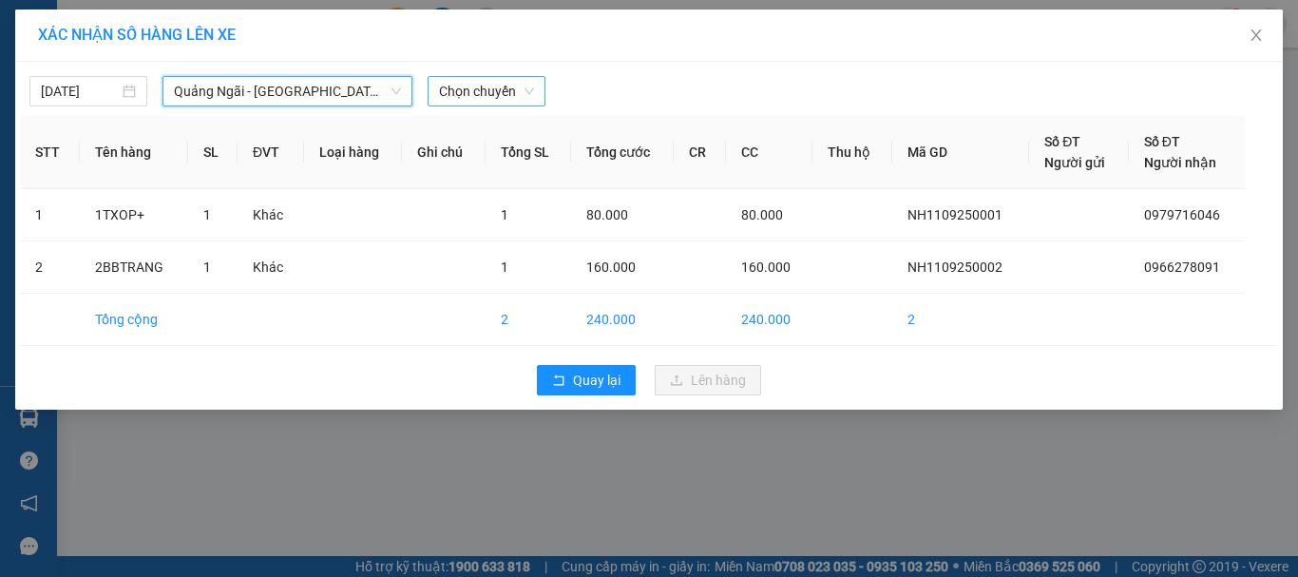
click at [508, 105] on div "Chọn chuyến" at bounding box center [487, 91] width 118 height 30
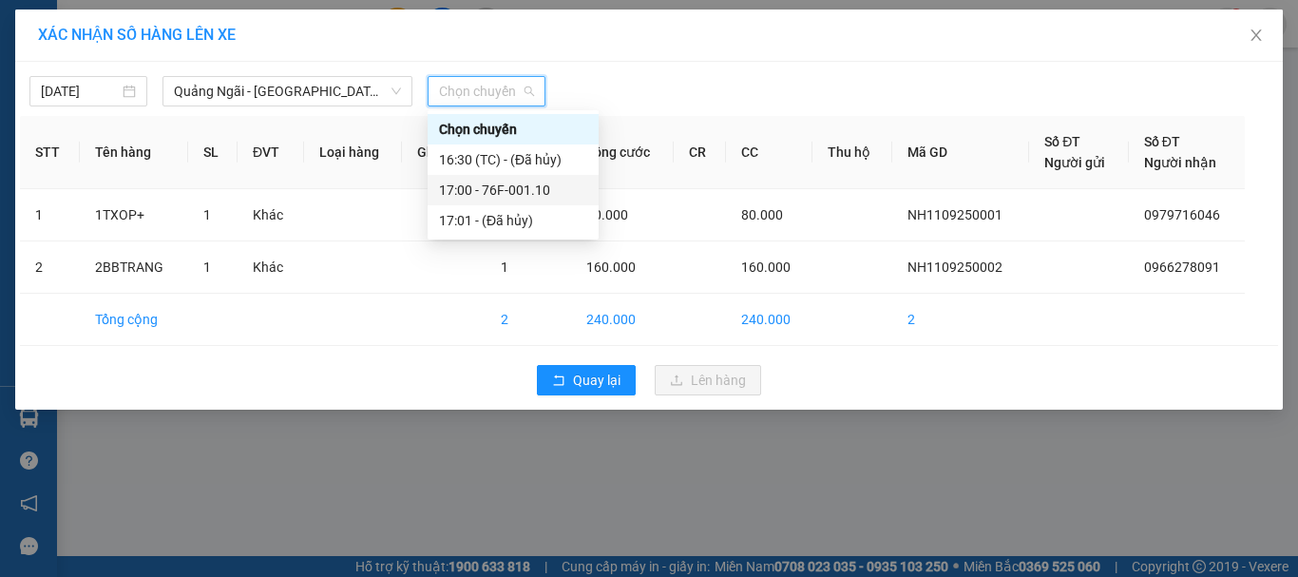
click at [523, 184] on div "17:00 - 76F-001.10" at bounding box center [513, 190] width 148 height 21
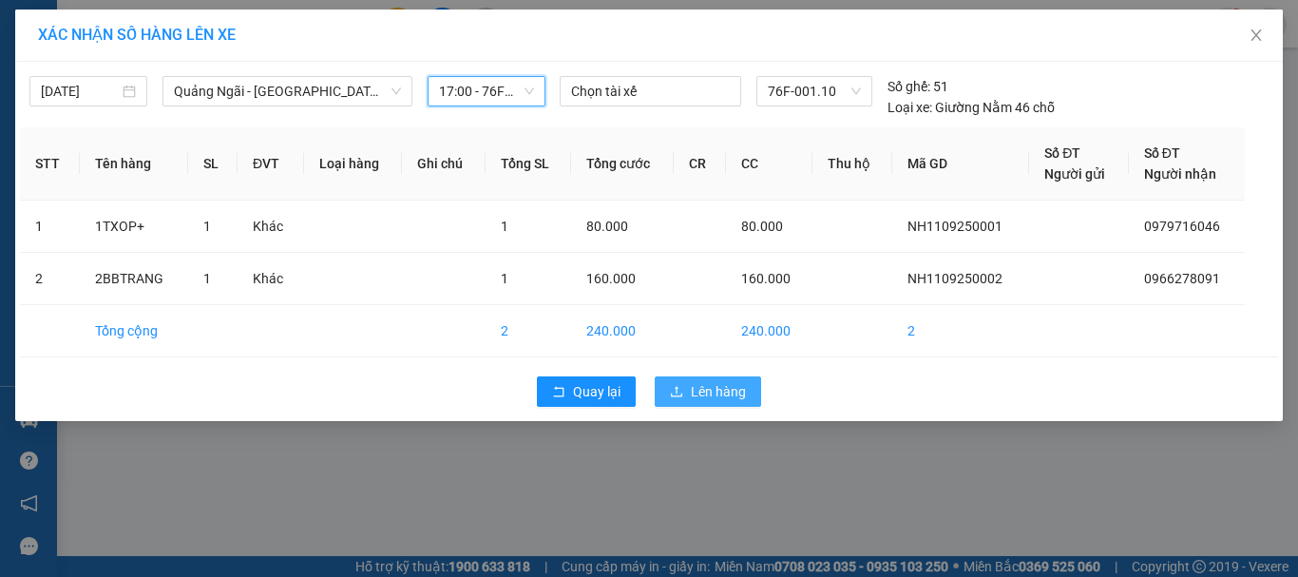
click at [687, 379] on button "Lên hàng" at bounding box center [708, 391] width 106 height 30
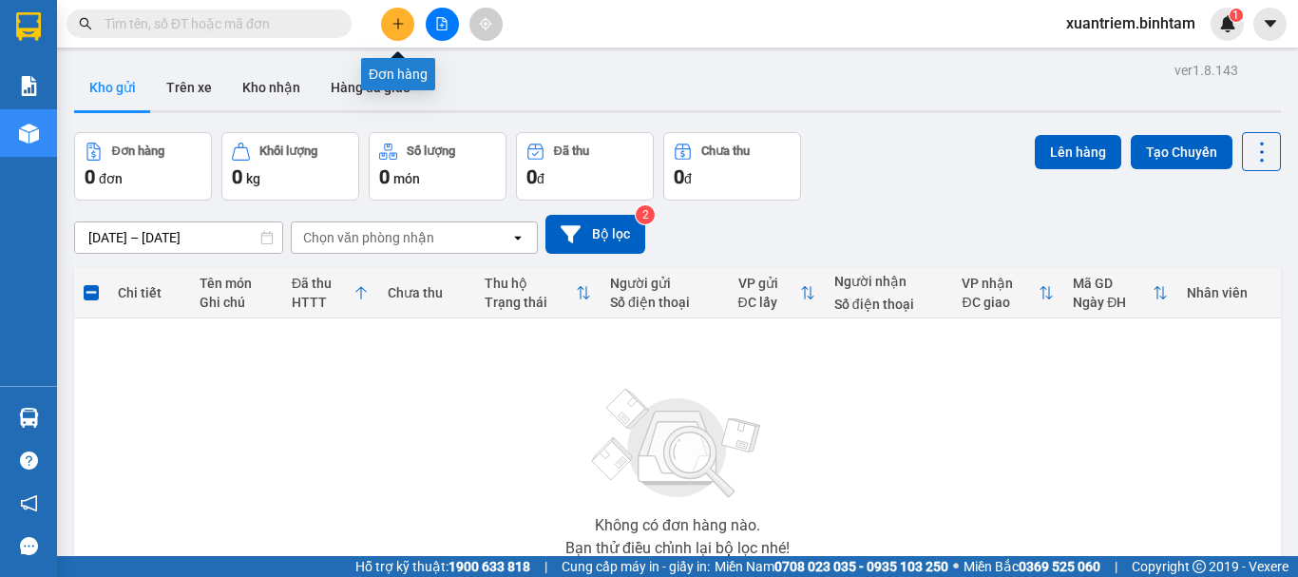
click at [402, 25] on icon "plus" at bounding box center [397, 23] width 13 height 13
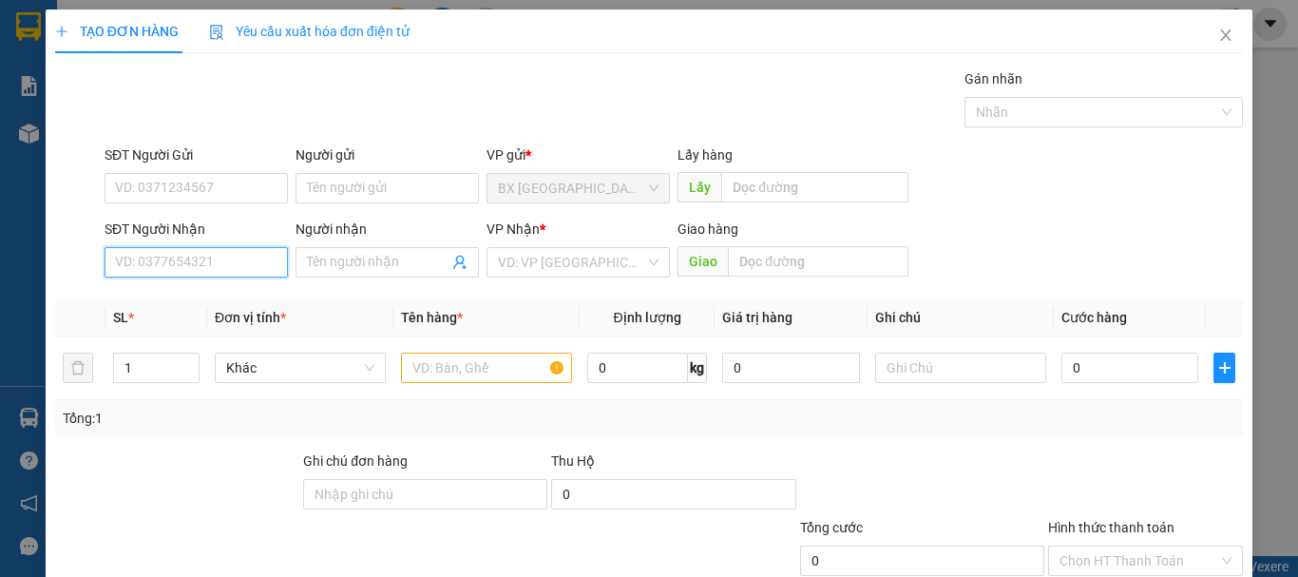
click at [213, 273] on input "SĐT Người Nhận" at bounding box center [196, 262] width 183 height 30
click at [245, 311] on div "0987391470" at bounding box center [194, 300] width 181 height 30
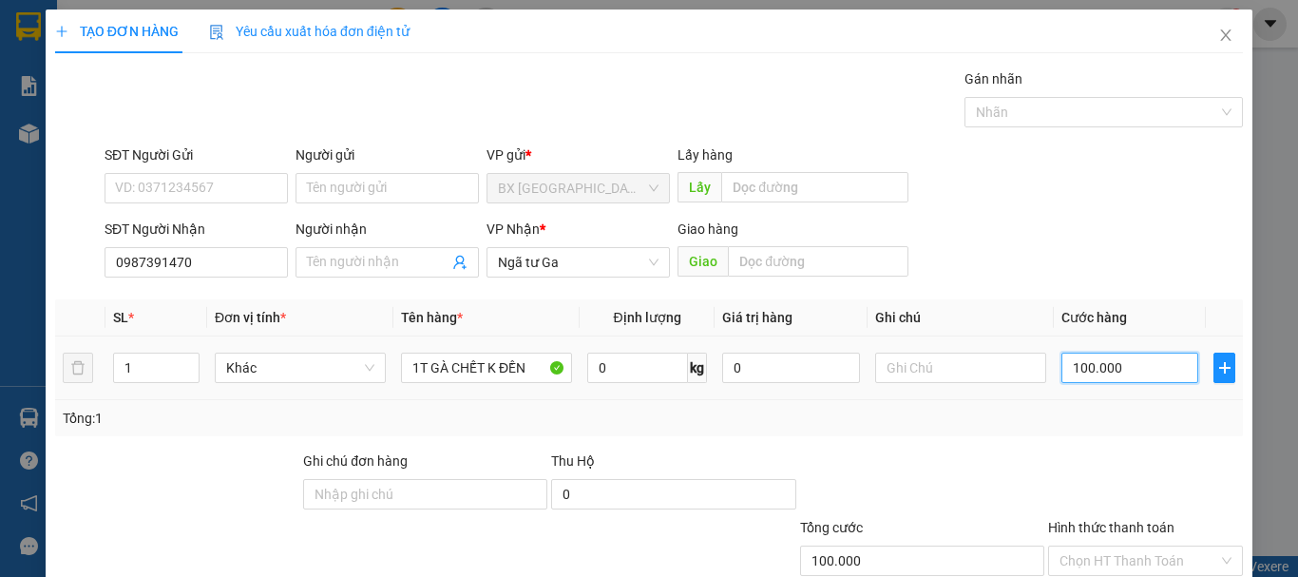
click at [1089, 367] on input "100.000" at bounding box center [1129, 368] width 137 height 30
click at [1156, 546] on input "Hình thức thanh toán" at bounding box center [1138, 560] width 159 height 29
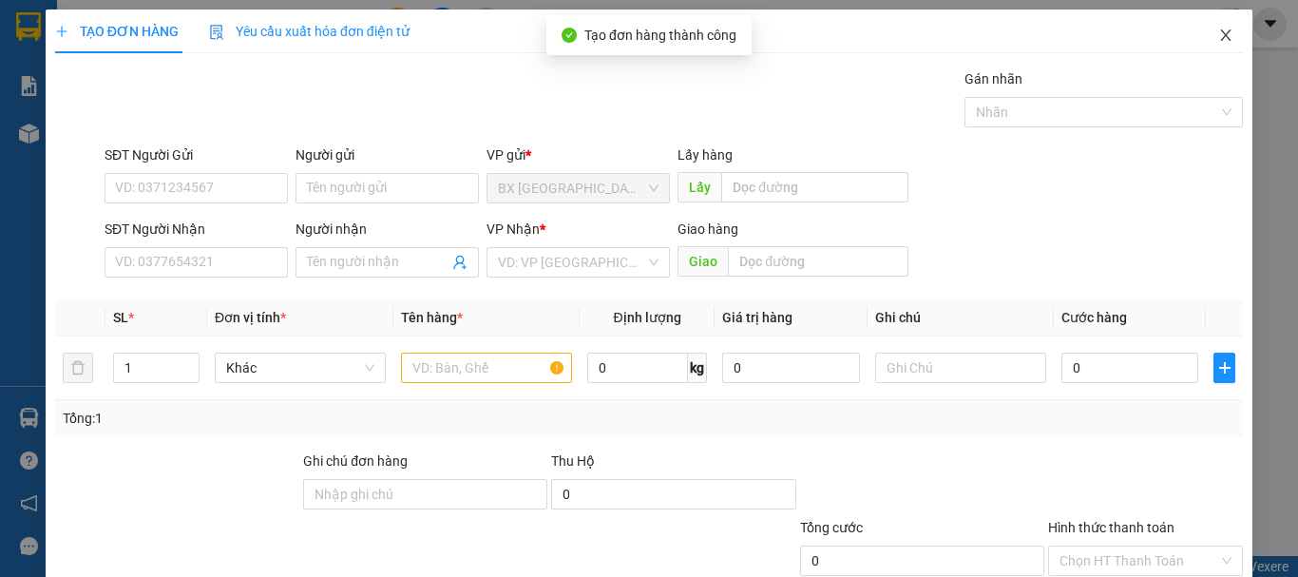
click at [1218, 32] on icon "close" at bounding box center [1225, 35] width 15 height 15
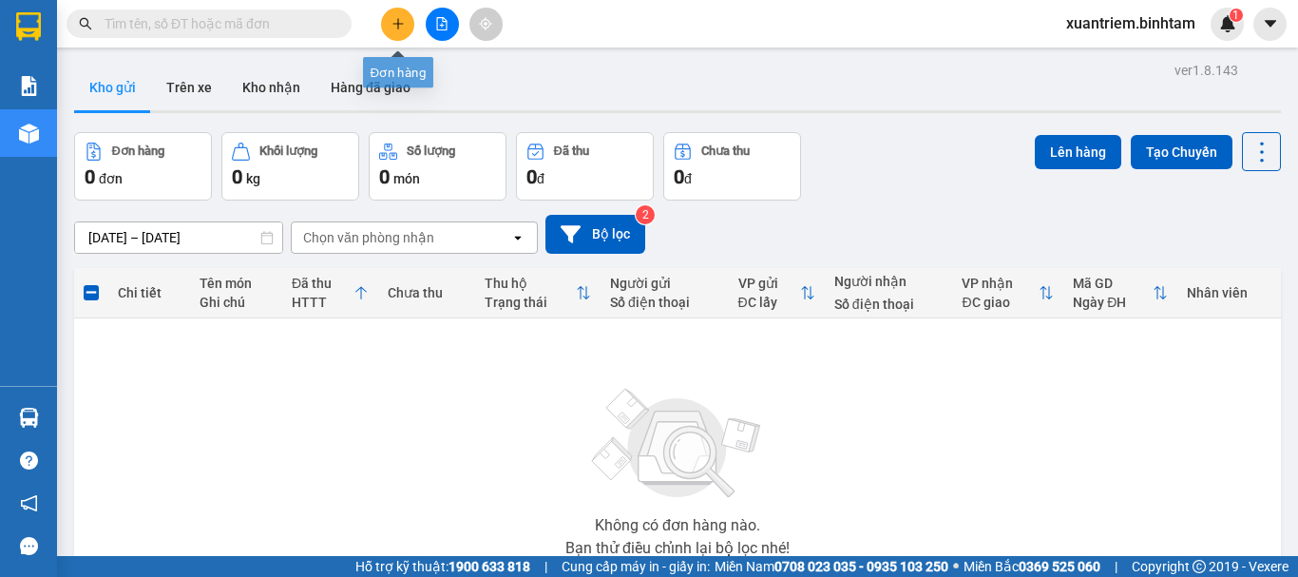
click at [391, 20] on icon "plus" at bounding box center [397, 23] width 13 height 13
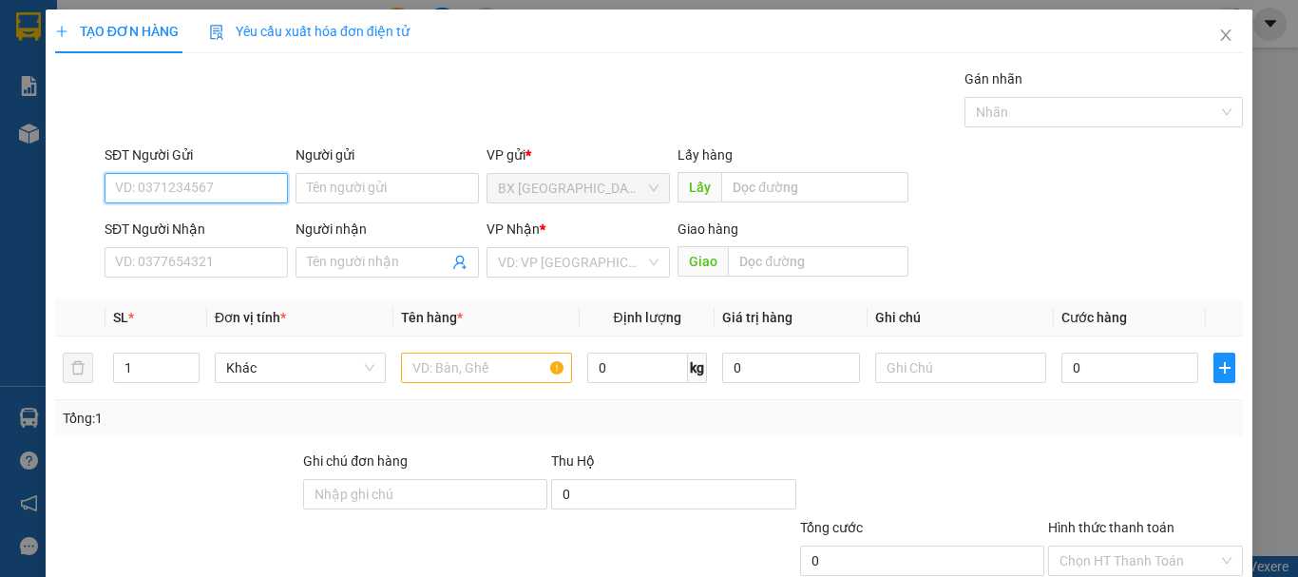
click at [248, 191] on input "SĐT Người Gửi" at bounding box center [196, 188] width 183 height 30
click at [161, 233] on div "0344180545" at bounding box center [194, 226] width 159 height 21
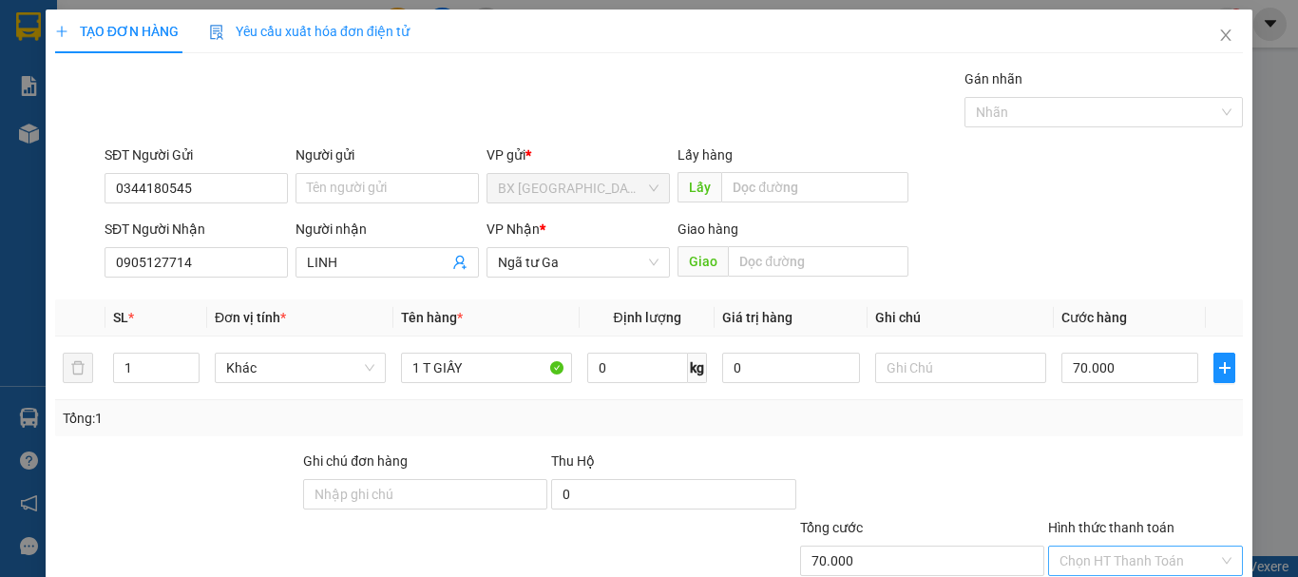
click at [1152, 546] on input "Hình thức thanh toán" at bounding box center [1138, 560] width 159 height 29
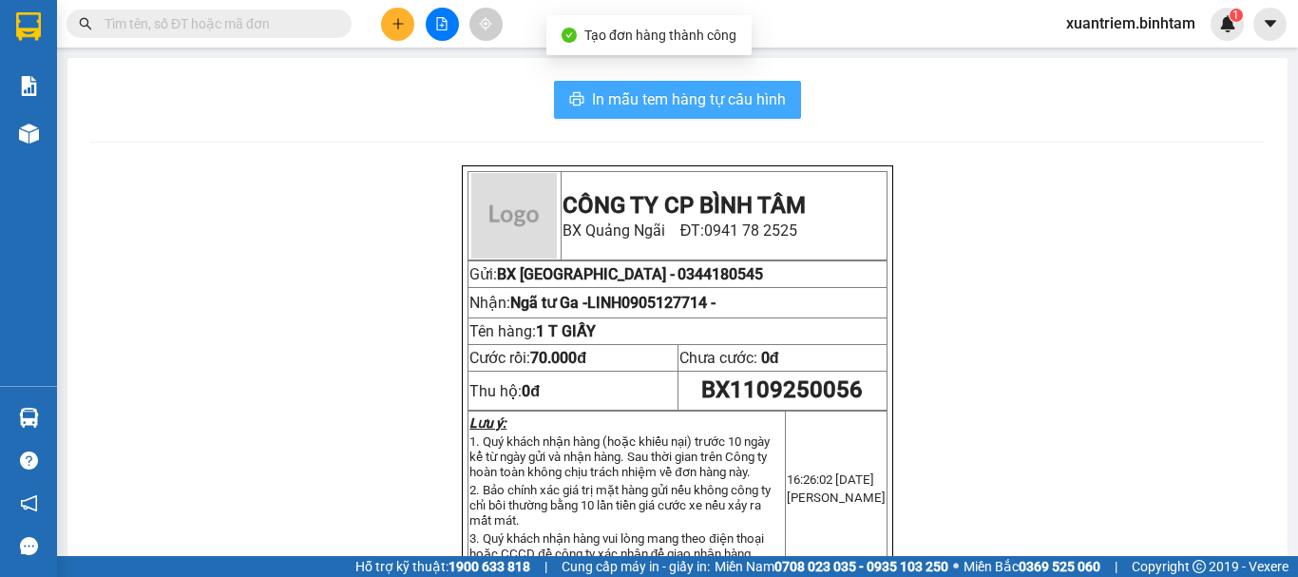
click at [675, 86] on button "In mẫu tem hàng tự cấu hình" at bounding box center [677, 100] width 247 height 38
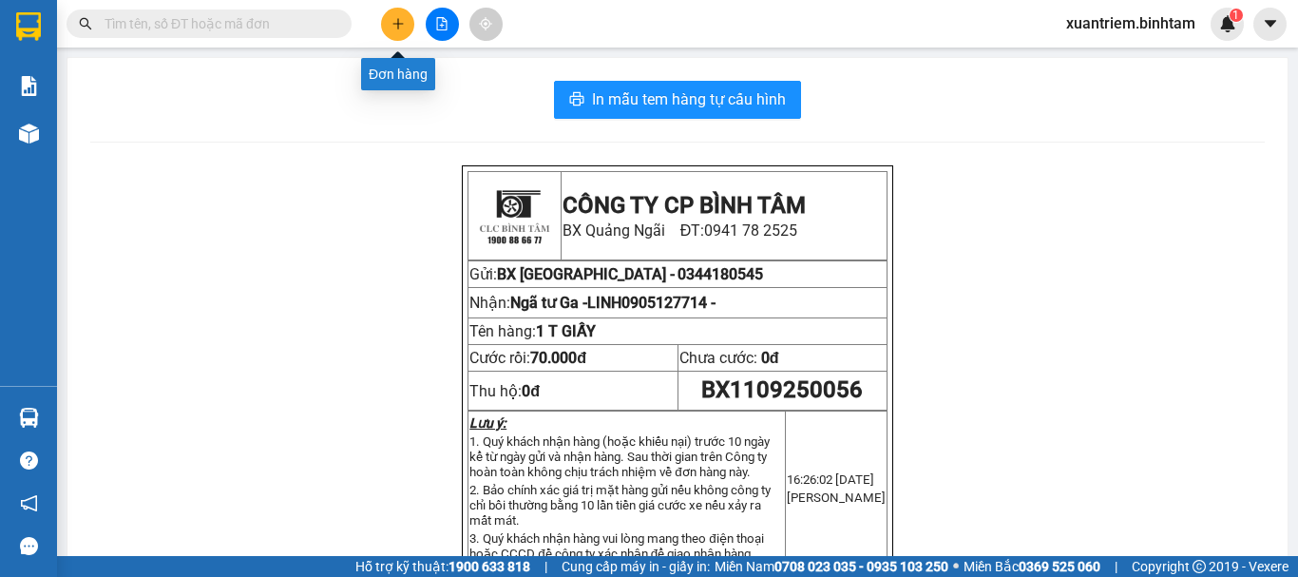
click at [392, 22] on icon "plus" at bounding box center [397, 23] width 13 height 13
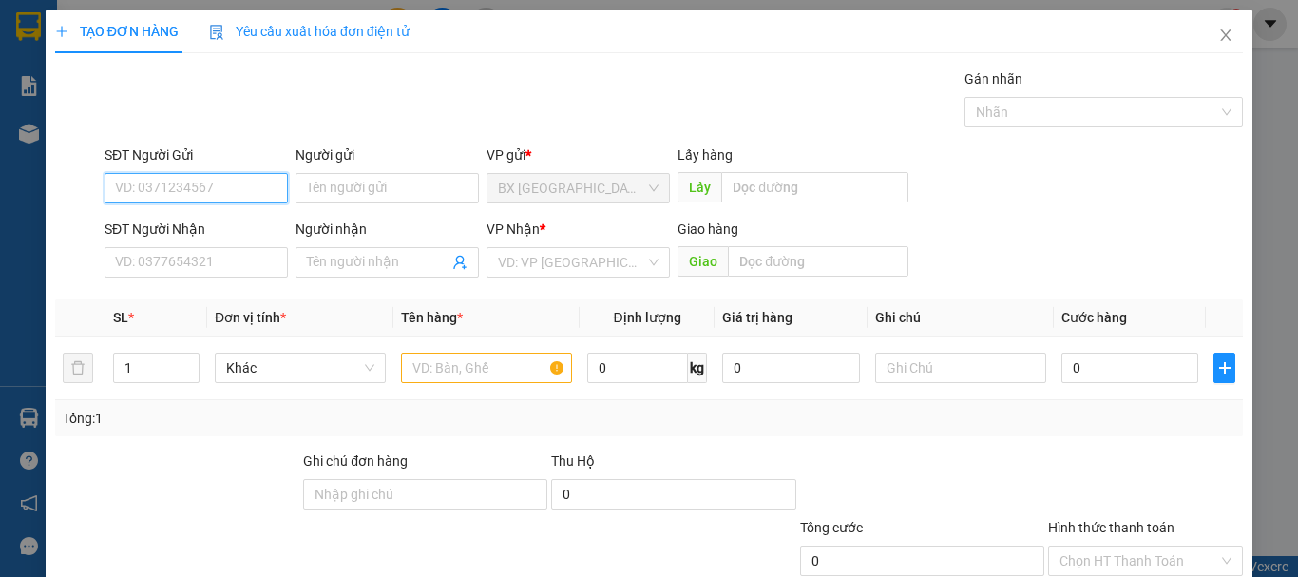
click at [235, 179] on input "SĐT Người Gửi" at bounding box center [196, 188] width 183 height 30
click at [221, 188] on input "0984182818" at bounding box center [196, 188] width 183 height 30
click at [199, 198] on input "0984182818" at bounding box center [196, 188] width 183 height 30
click at [200, 196] on input "0984182818" at bounding box center [196, 188] width 183 height 30
click at [201, 195] on input "0984182818" at bounding box center [196, 188] width 183 height 30
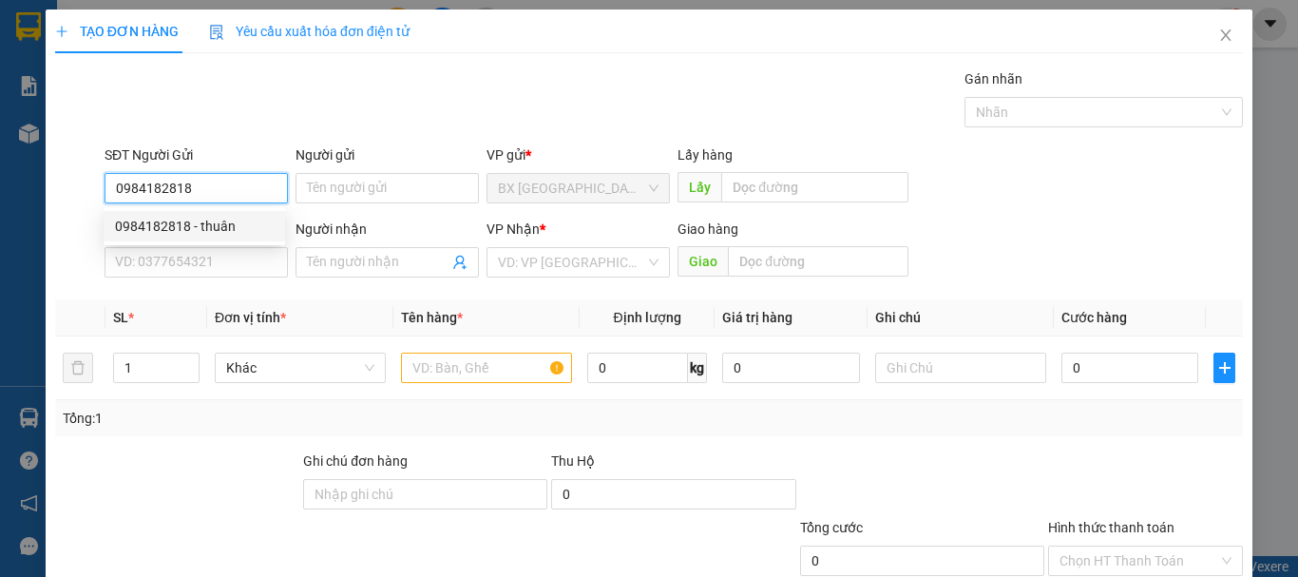
click at [201, 195] on input "0984182818" at bounding box center [196, 188] width 183 height 30
click at [193, 224] on div "0984182818 - thuân" at bounding box center [194, 226] width 159 height 21
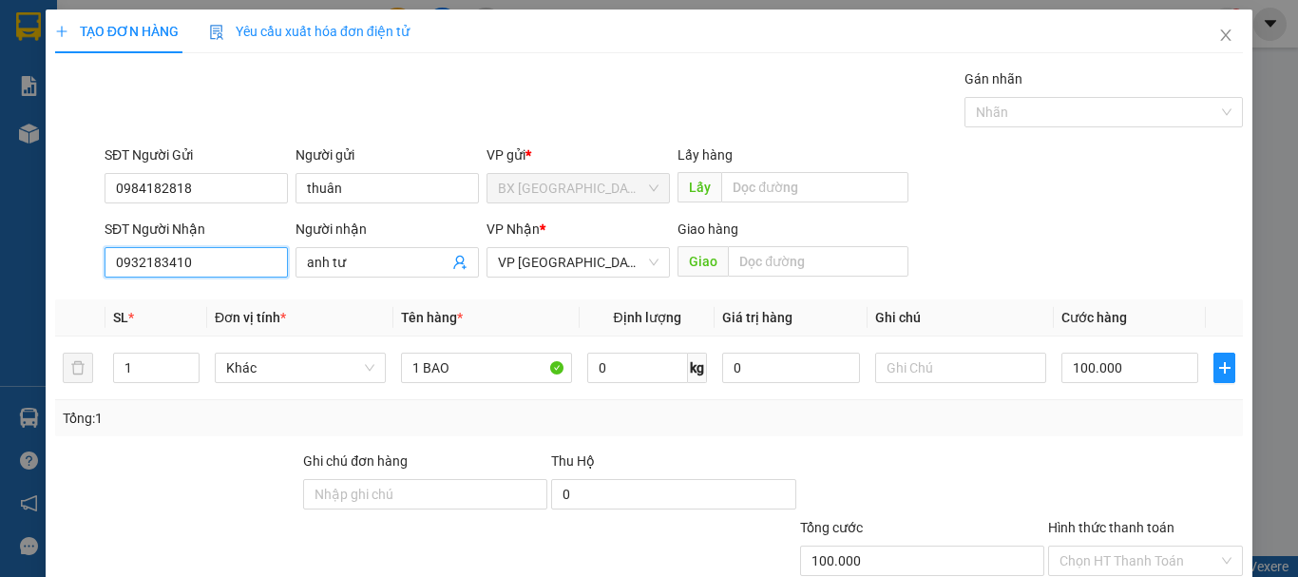
click at [223, 267] on input "0932183410" at bounding box center [196, 262] width 183 height 30
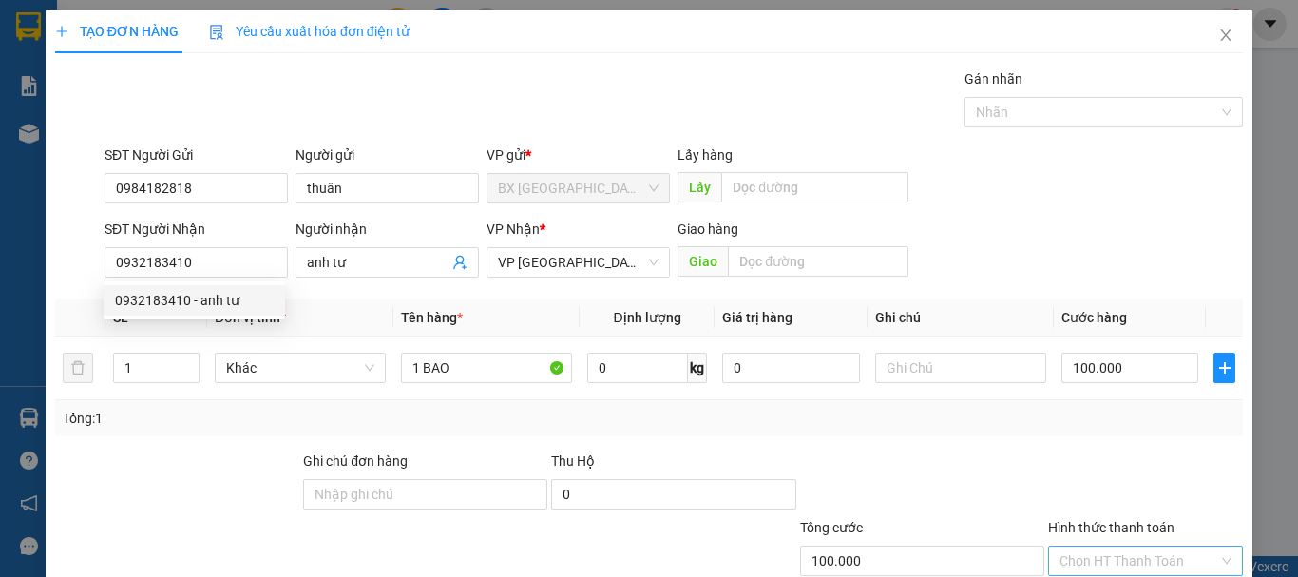
click at [1105, 546] on input "Hình thức thanh toán" at bounding box center [1138, 560] width 159 height 29
click at [1109, 450] on div at bounding box center [1145, 483] width 199 height 67
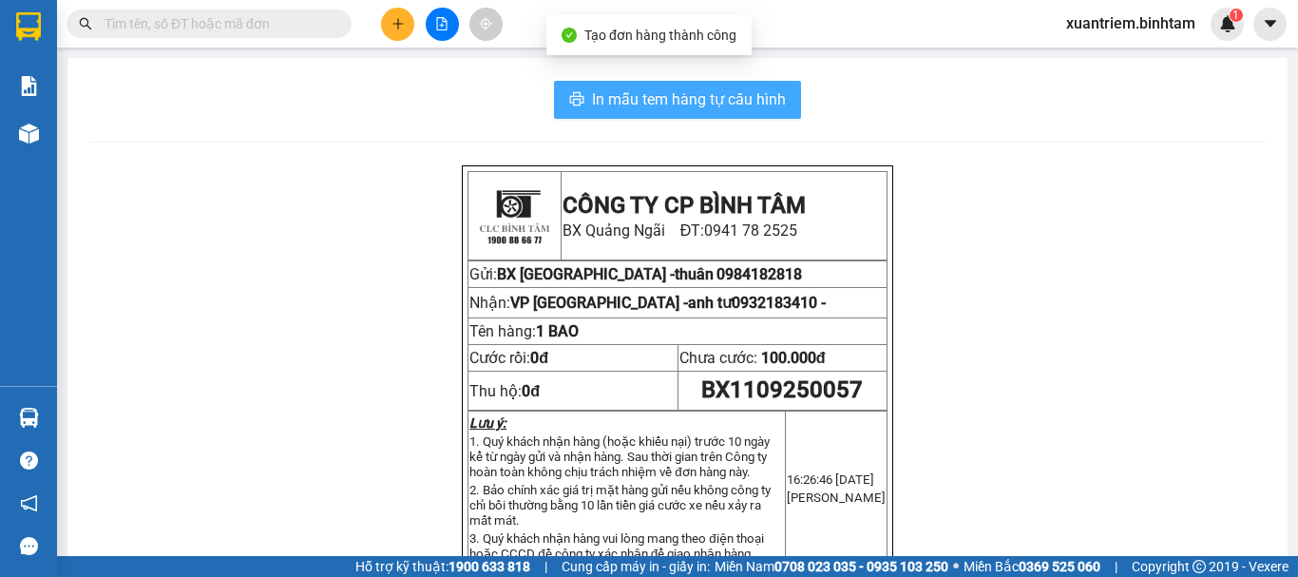
click at [743, 109] on span "In mẫu tem hàng tự cấu hình" at bounding box center [689, 99] width 194 height 24
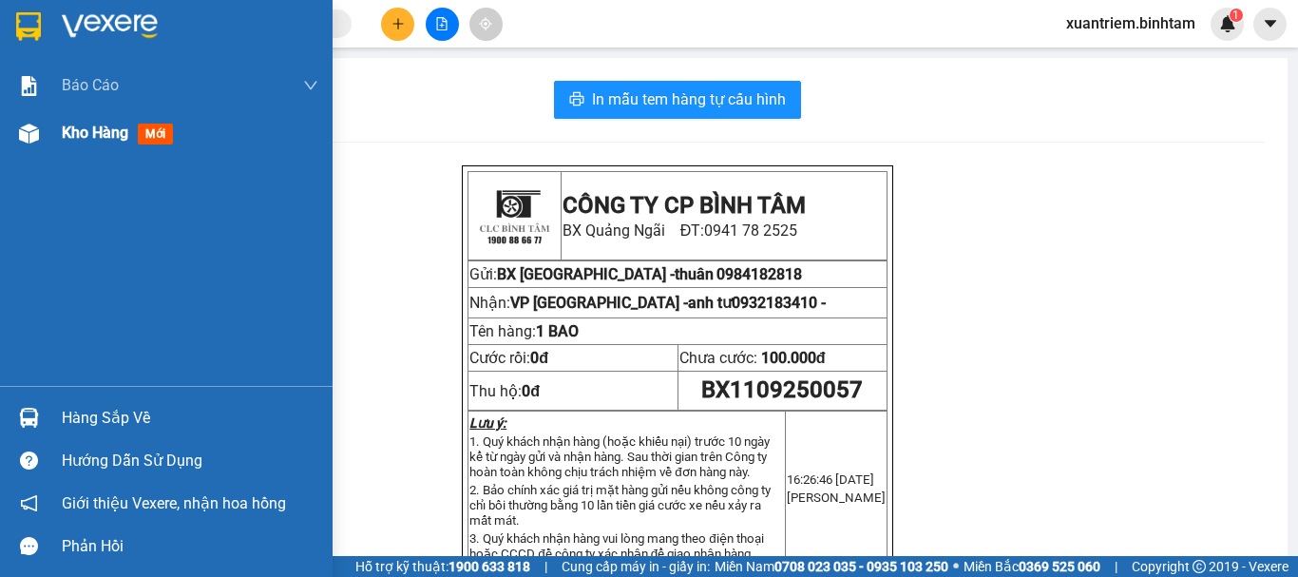
click at [35, 143] on div at bounding box center [28, 133] width 33 height 33
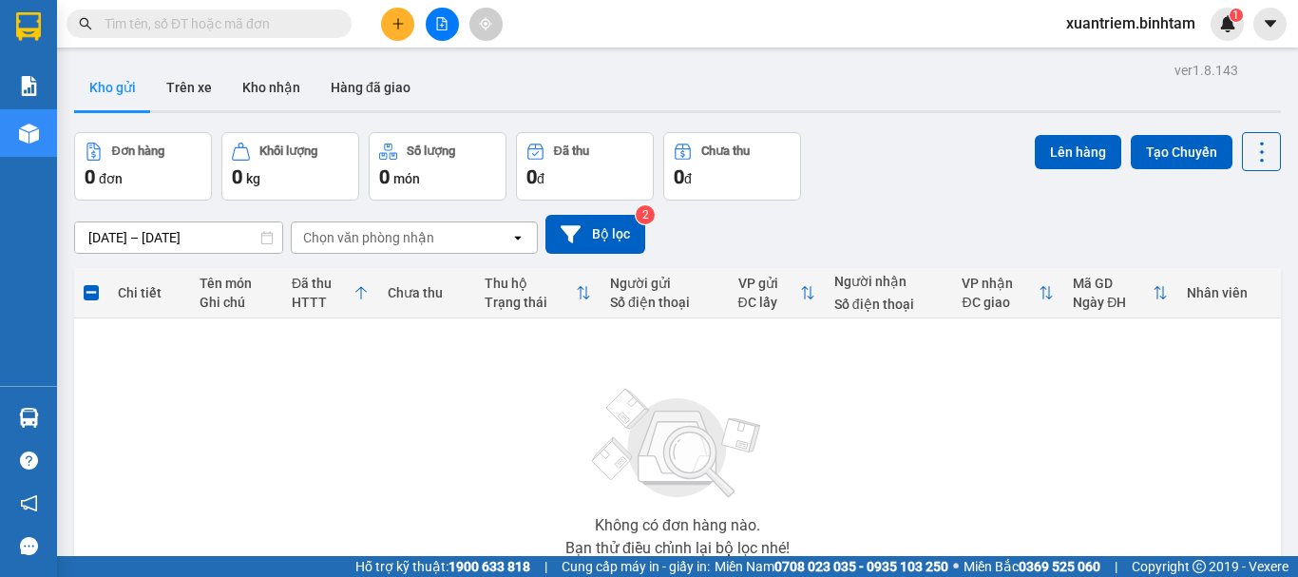
click at [404, 11] on button at bounding box center [397, 24] width 33 height 33
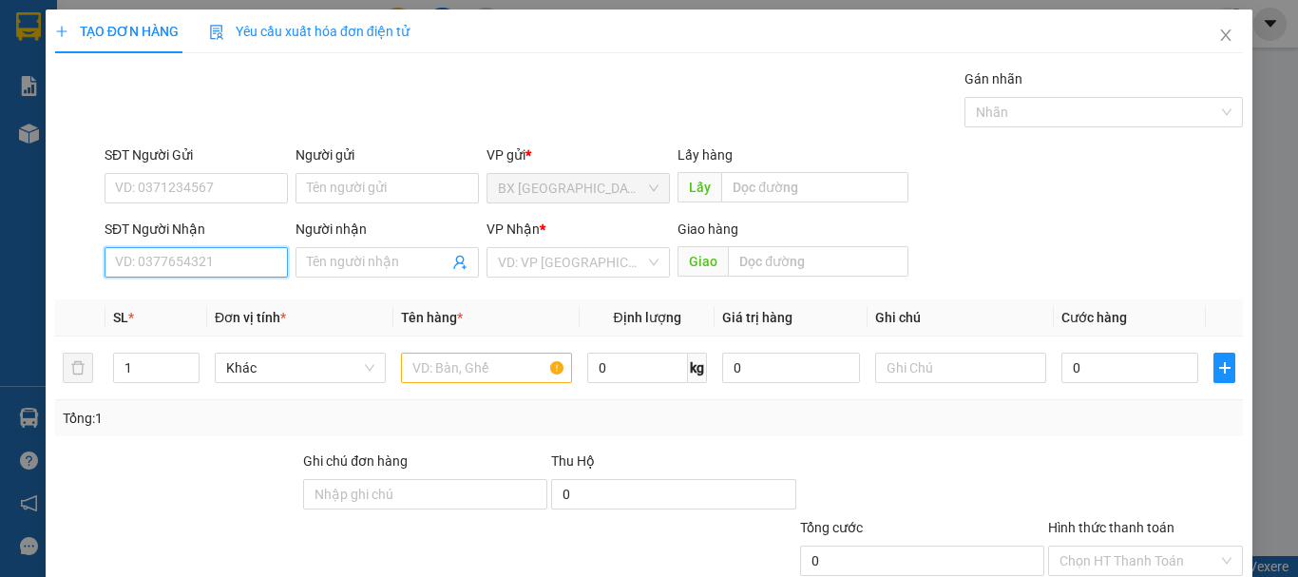
click at [206, 264] on input "SĐT Người Nhận" at bounding box center [196, 262] width 183 height 30
click at [203, 254] on input "0934711328" at bounding box center [196, 262] width 183 height 30
click at [207, 261] on input "0934711328" at bounding box center [196, 262] width 183 height 30
click at [162, 296] on div "0934711328" at bounding box center [194, 300] width 159 height 21
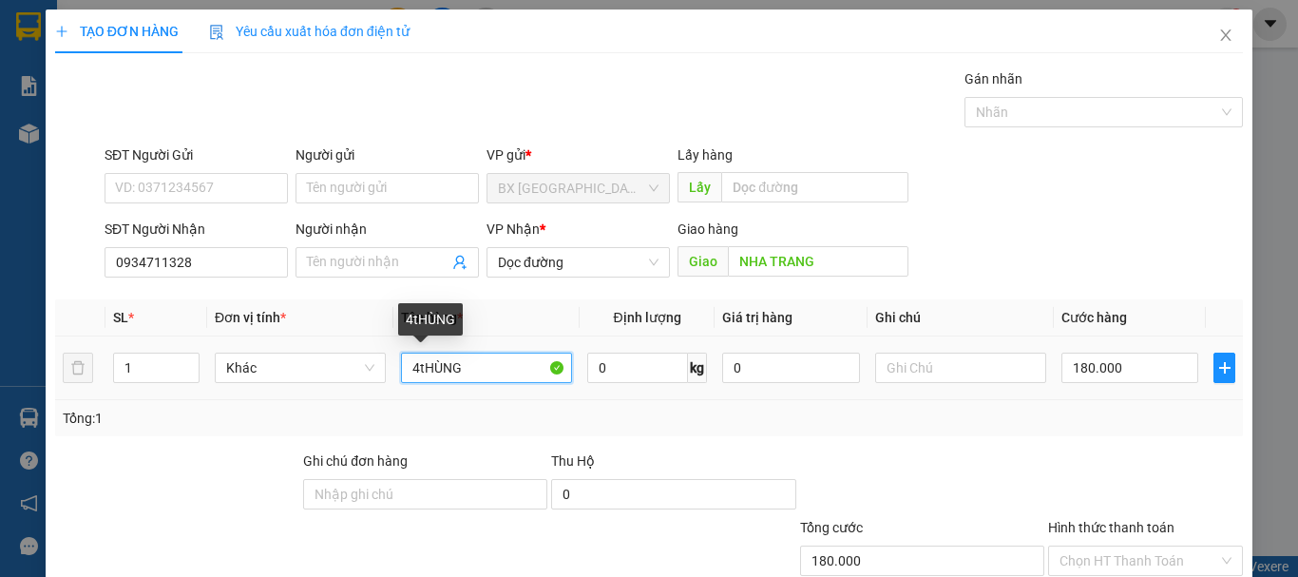
click at [413, 365] on input "4tHÙNG" at bounding box center [486, 368] width 171 height 30
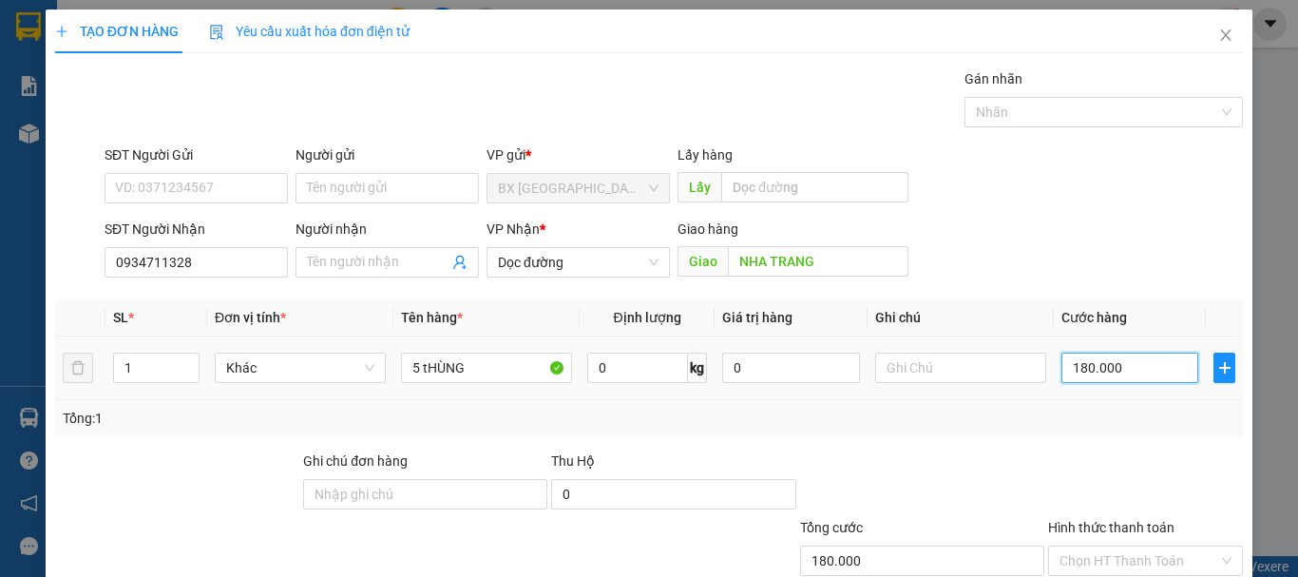
click at [1141, 378] on input "180.000" at bounding box center [1129, 368] width 137 height 30
click at [1150, 546] on input "Hình thức thanh toán" at bounding box center [1138, 560] width 159 height 29
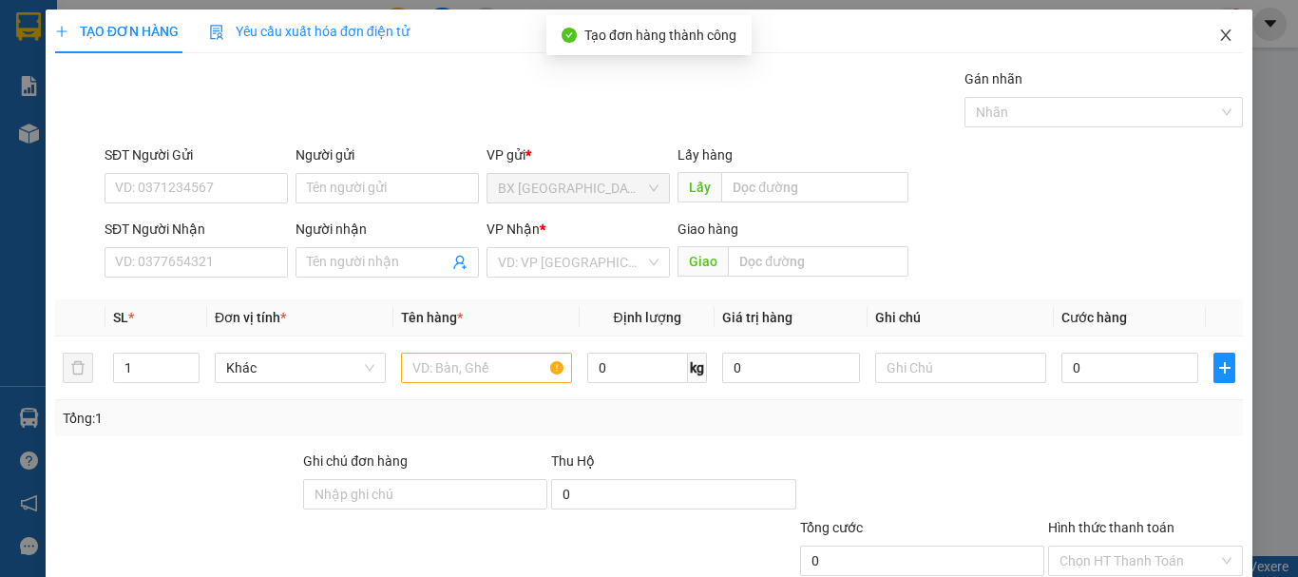
click at [1218, 30] on icon "close" at bounding box center [1225, 35] width 15 height 15
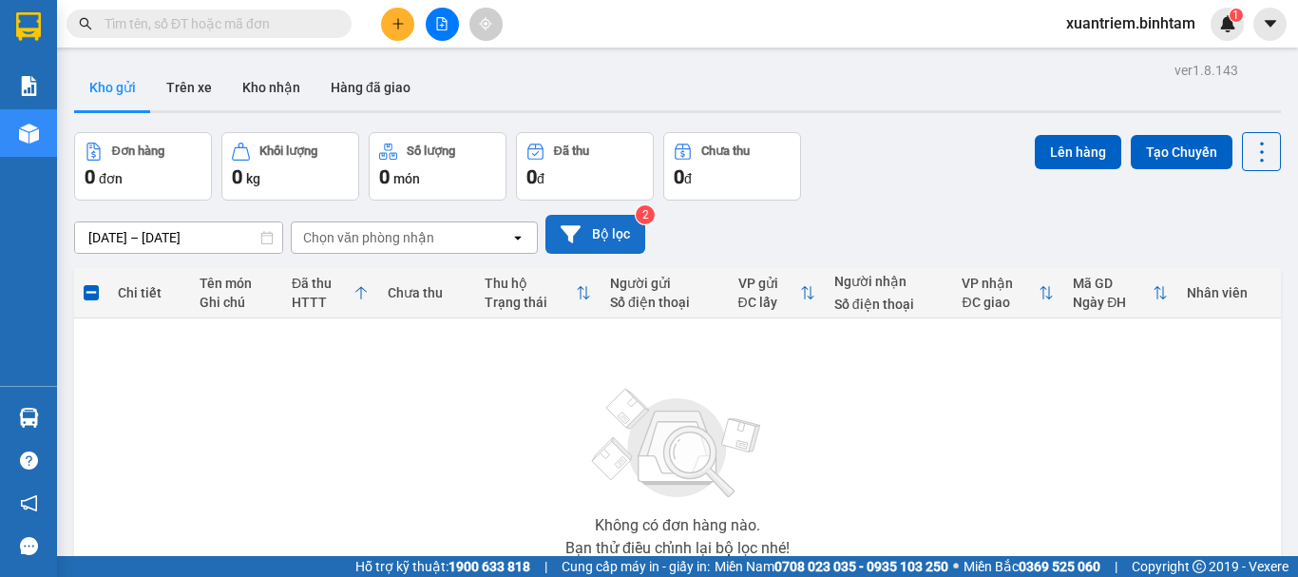
click at [618, 221] on button "Bộ lọc" at bounding box center [595, 234] width 100 height 39
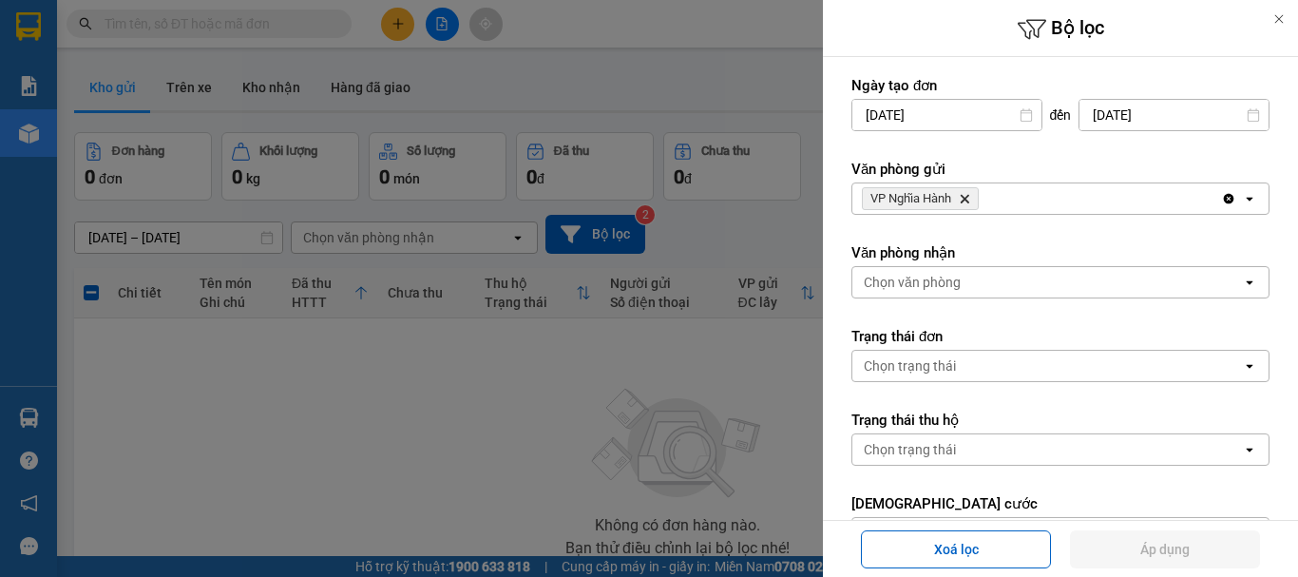
click at [1089, 192] on div "VP Nghĩa Hành Delete" at bounding box center [1036, 198] width 369 height 30
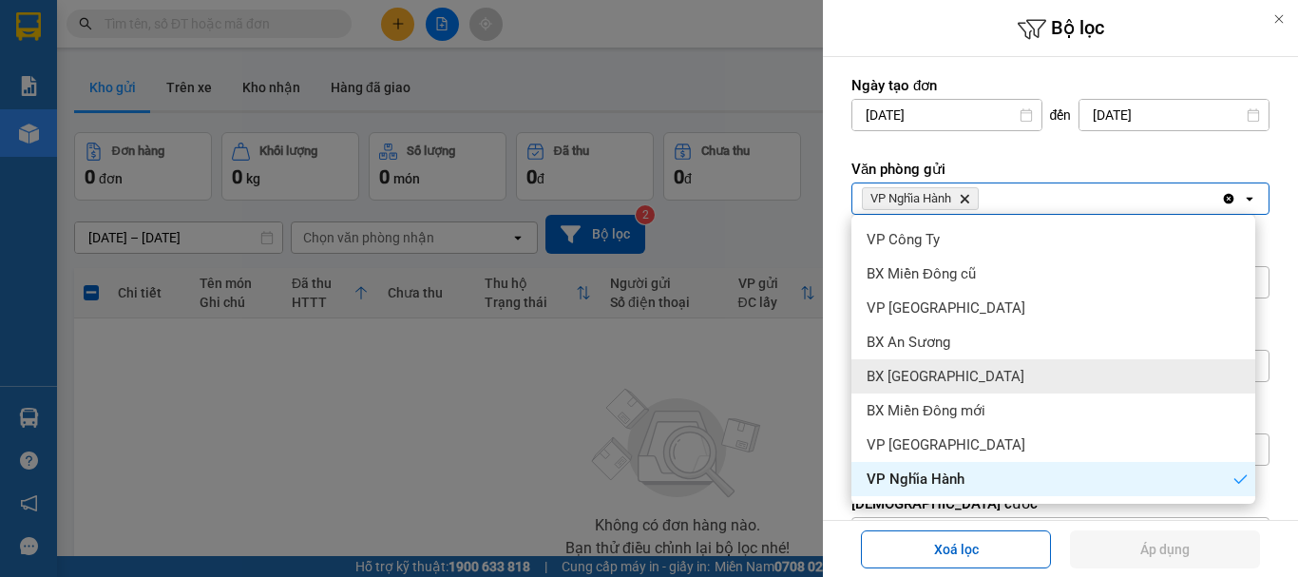
click at [931, 367] on span "BX [GEOGRAPHIC_DATA]" at bounding box center [946, 376] width 158 height 19
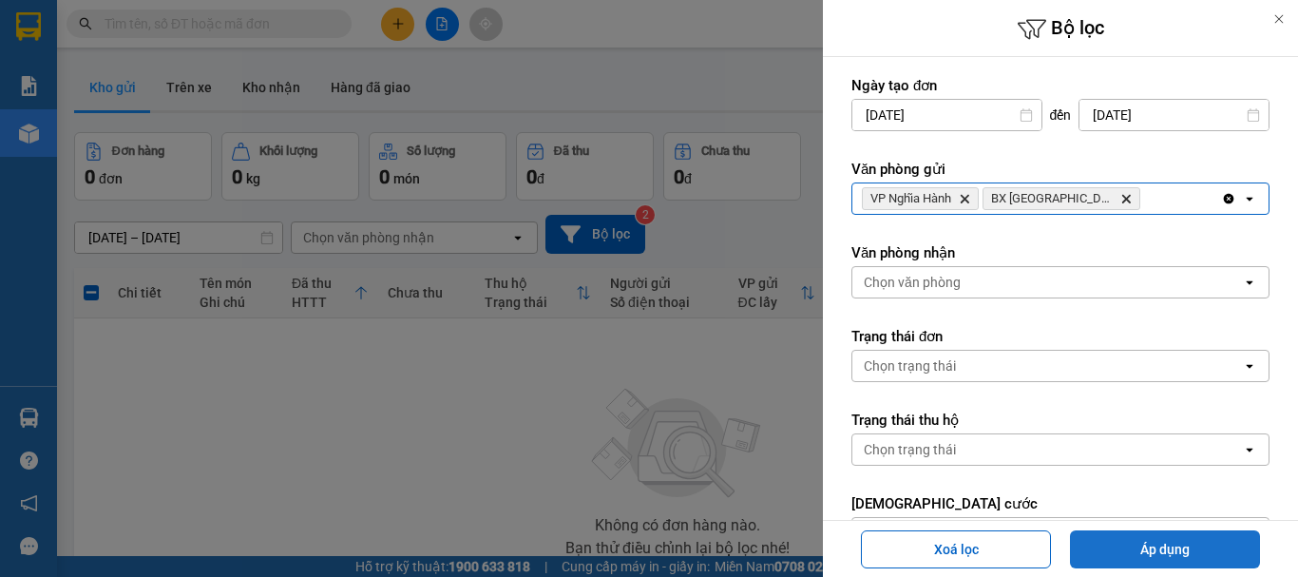
click at [1157, 543] on button "Áp dụng" at bounding box center [1165, 549] width 190 height 38
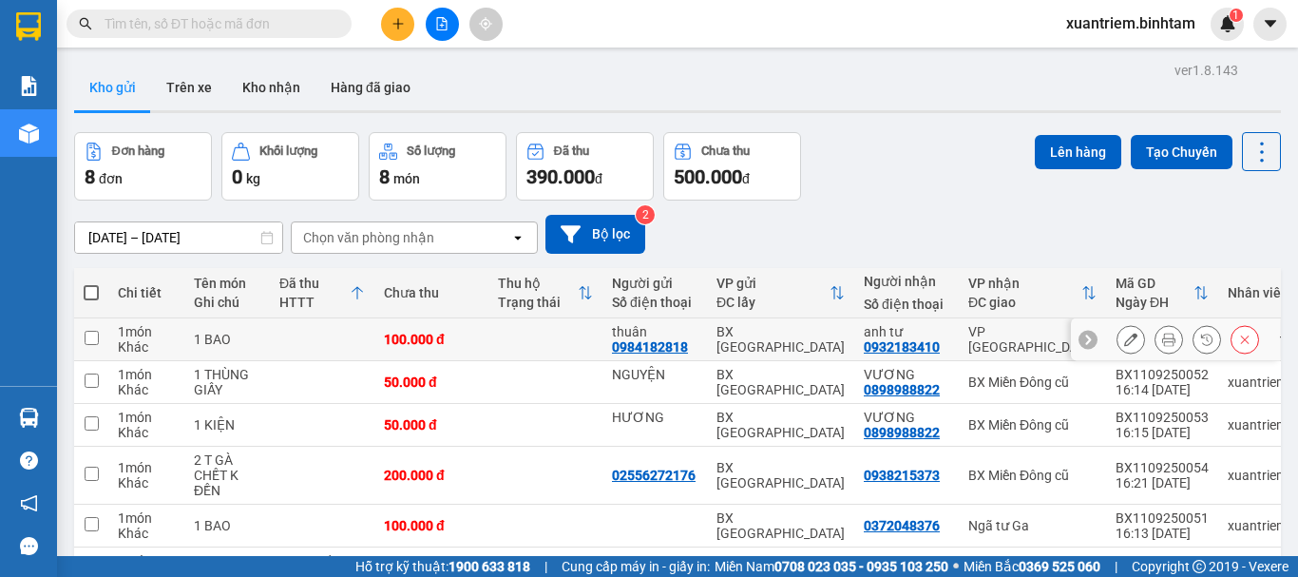
click at [355, 320] on td at bounding box center [322, 339] width 105 height 43
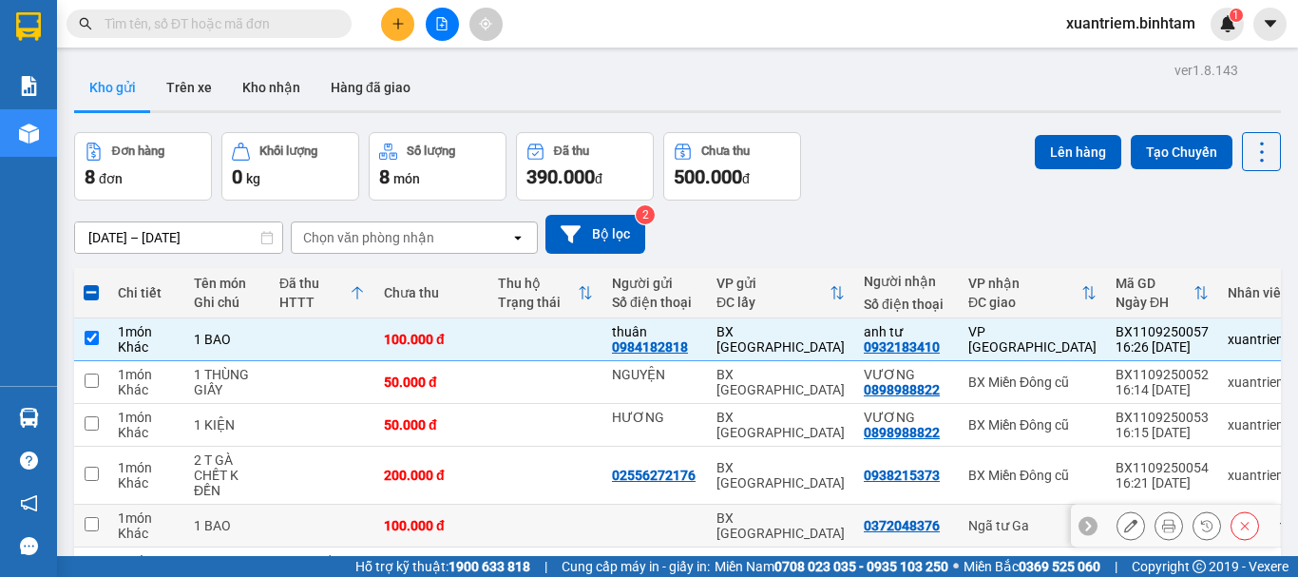
click at [384, 510] on td "100.000 đ" at bounding box center [431, 526] width 114 height 43
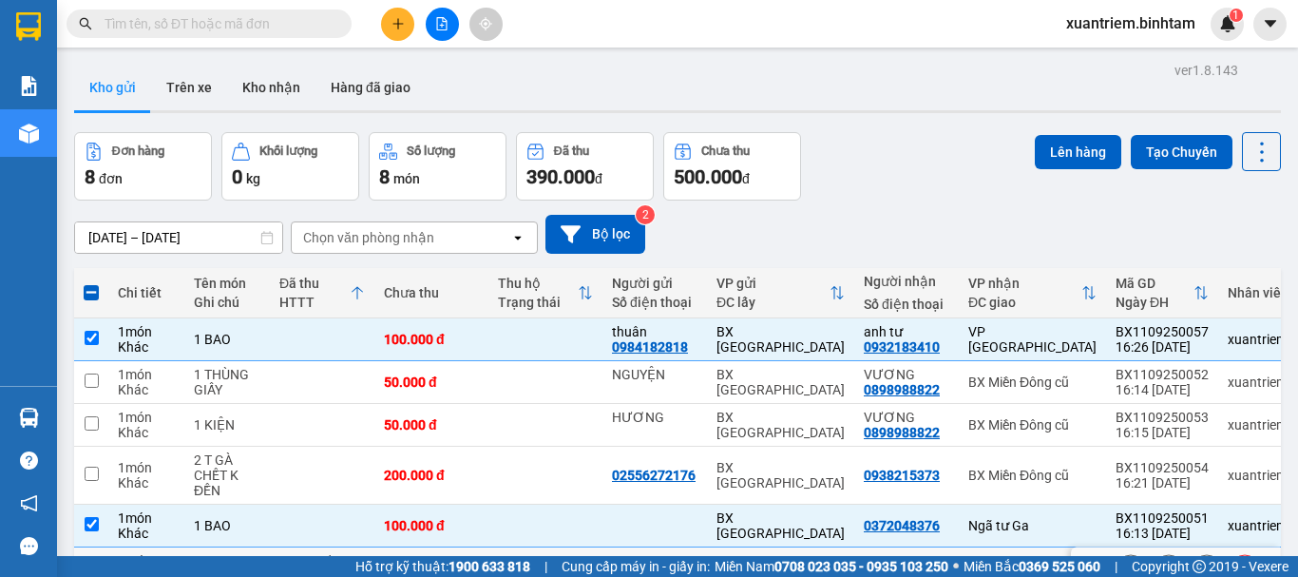
click at [315, 568] on div "Tại văn phòng" at bounding box center [322, 575] width 86 height 15
click at [1051, 162] on button "Lên hàng" at bounding box center [1078, 152] width 86 height 34
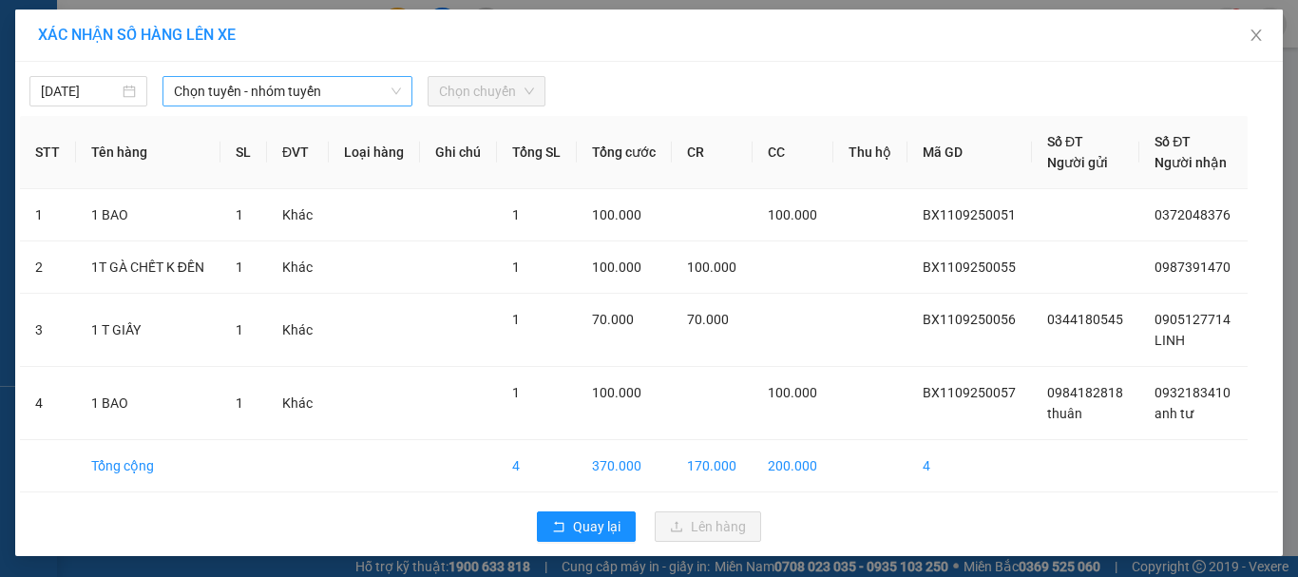
click at [246, 82] on span "Chọn tuyến - nhóm tuyến" at bounding box center [287, 91] width 227 height 29
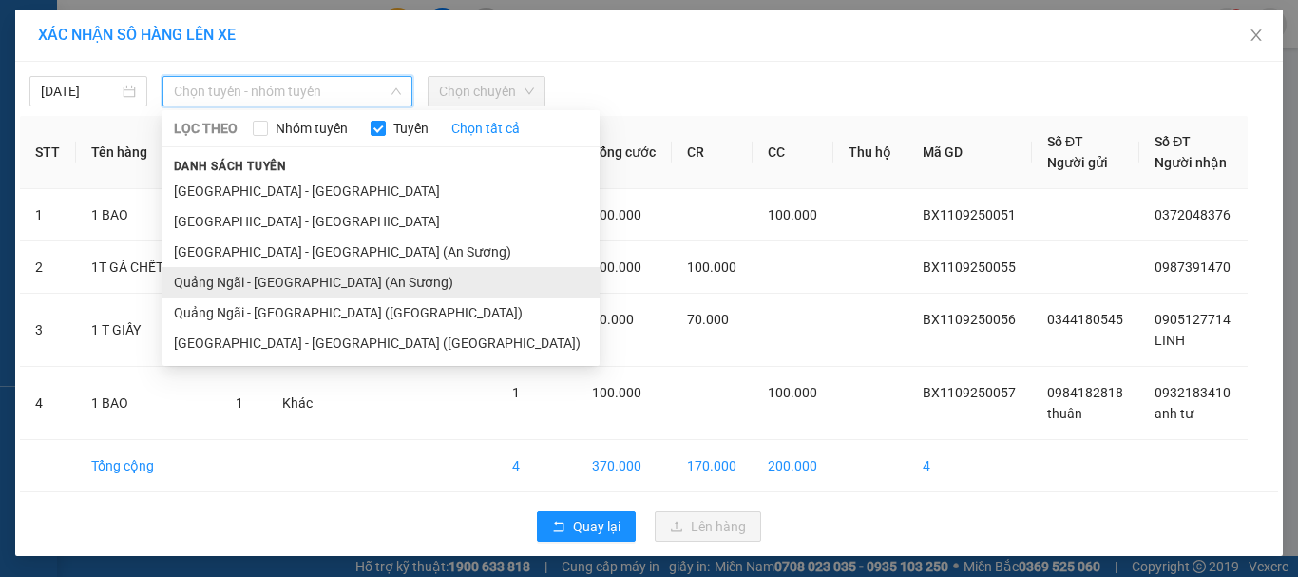
click at [261, 277] on li "Quảng Ngãi - [GEOGRAPHIC_DATA] (An Sương)" at bounding box center [380, 282] width 437 height 30
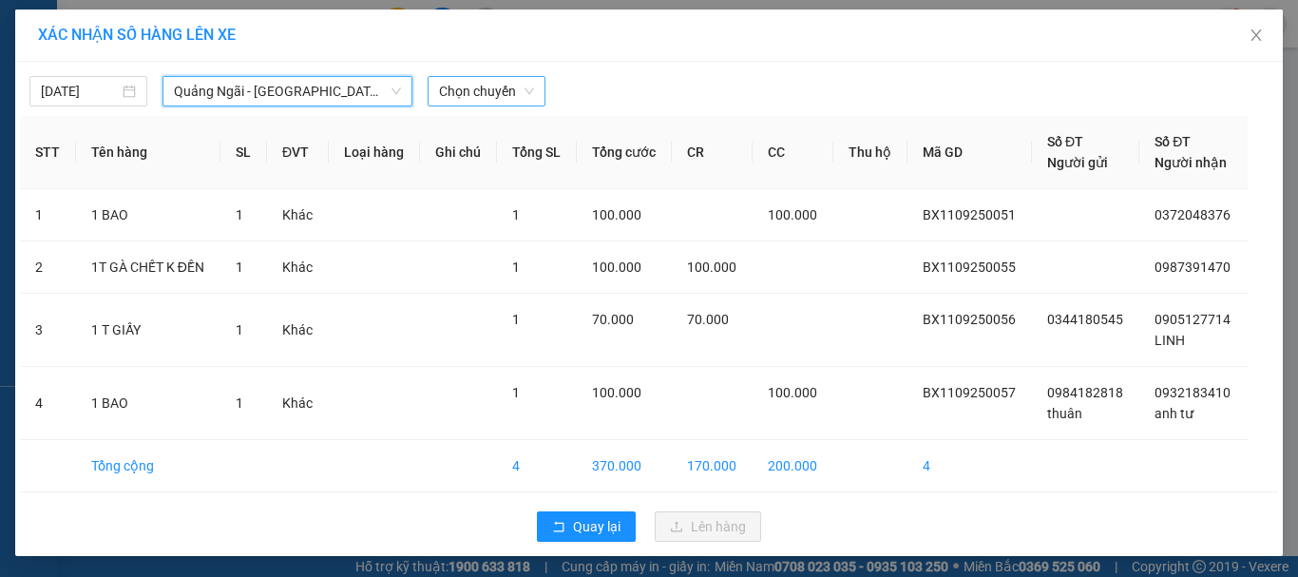
click at [482, 87] on span "Chọn chuyến" at bounding box center [486, 91] width 95 height 29
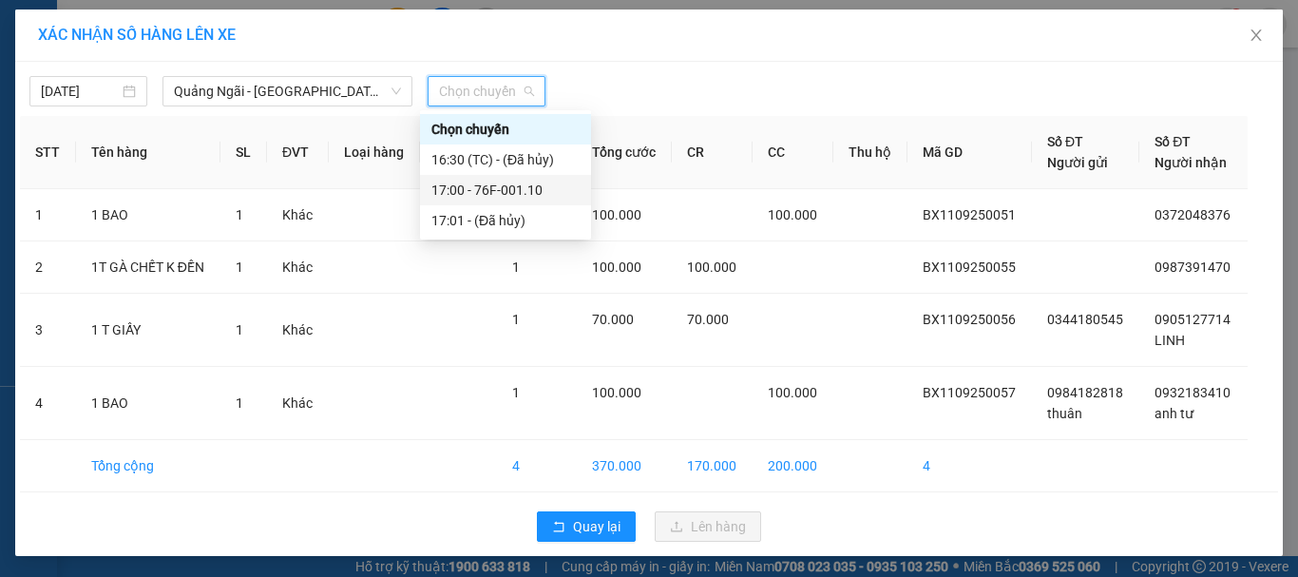
click at [500, 188] on div "17:00 - 76F-001.10" at bounding box center [505, 190] width 148 height 21
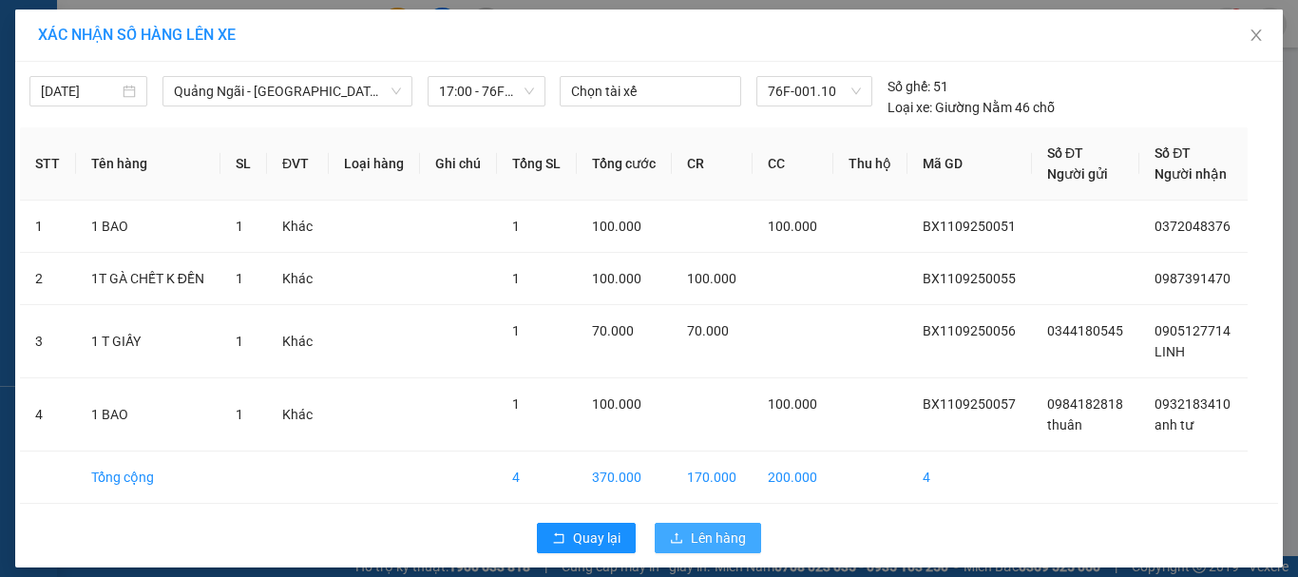
click at [702, 538] on span "Lên hàng" at bounding box center [718, 537] width 55 height 21
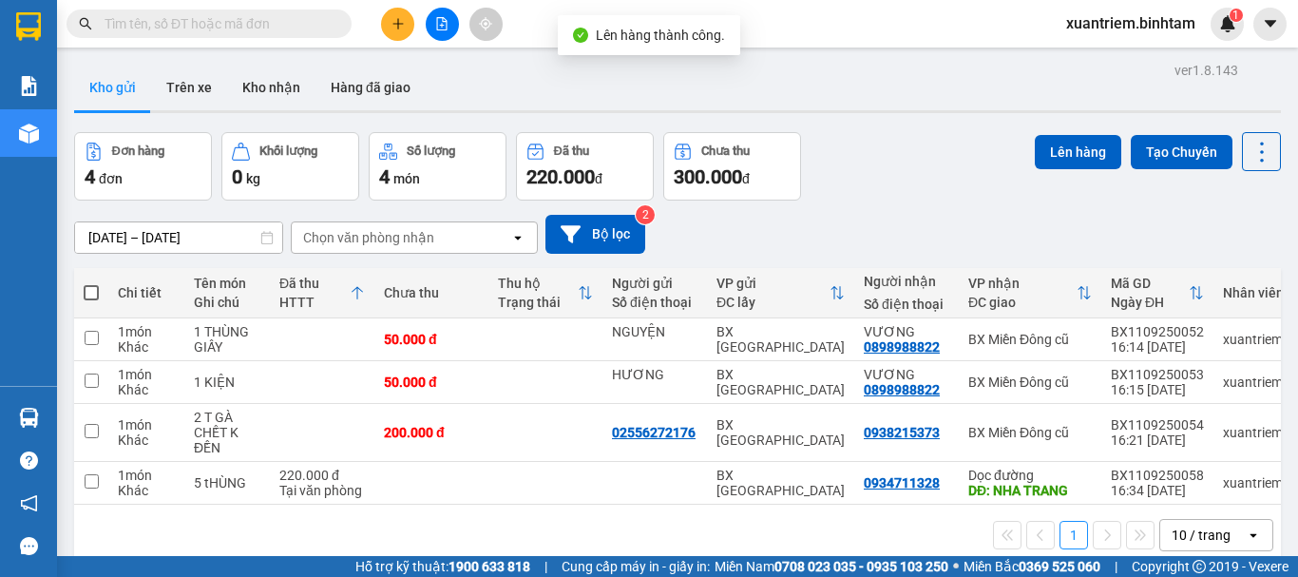
click at [98, 288] on span at bounding box center [91, 292] width 15 height 15
click at [91, 283] on input "checkbox" at bounding box center [91, 283] width 0 height 0
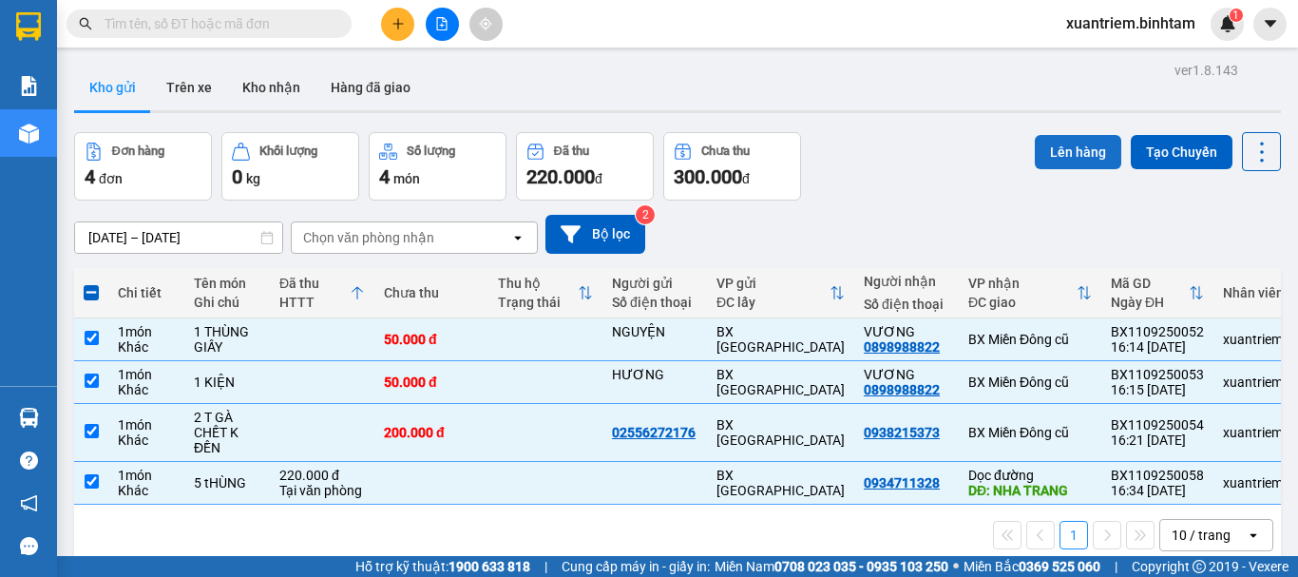
click at [1056, 142] on button "Lên hàng" at bounding box center [1078, 152] width 86 height 34
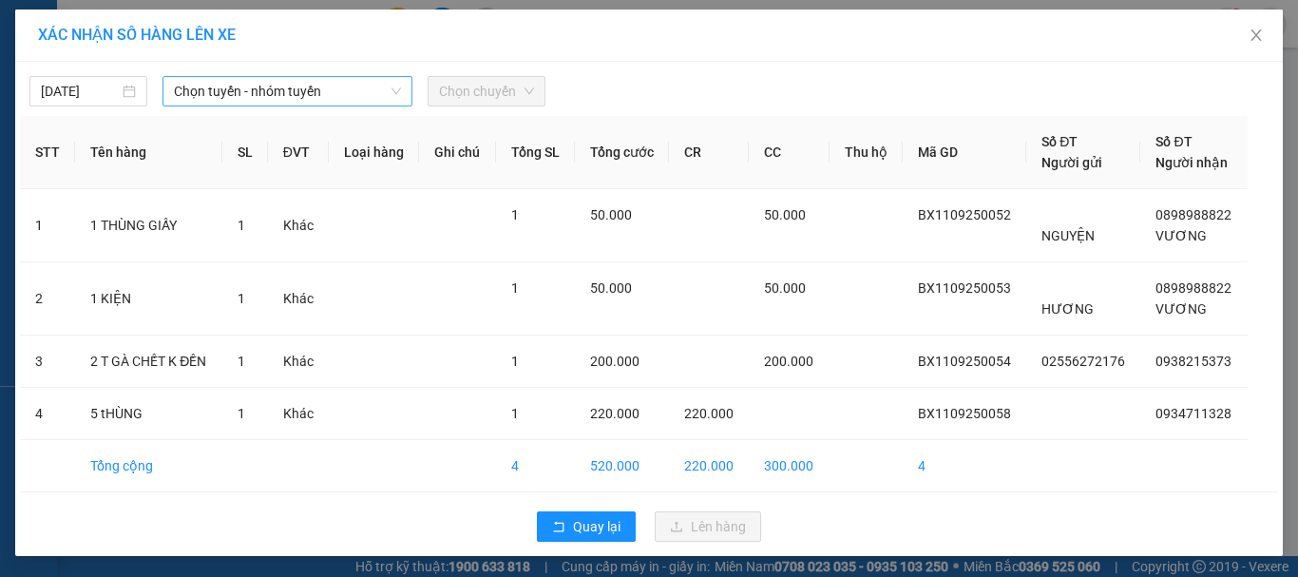
click at [316, 96] on span "Chọn tuyến - nhóm tuyến" at bounding box center [287, 91] width 227 height 29
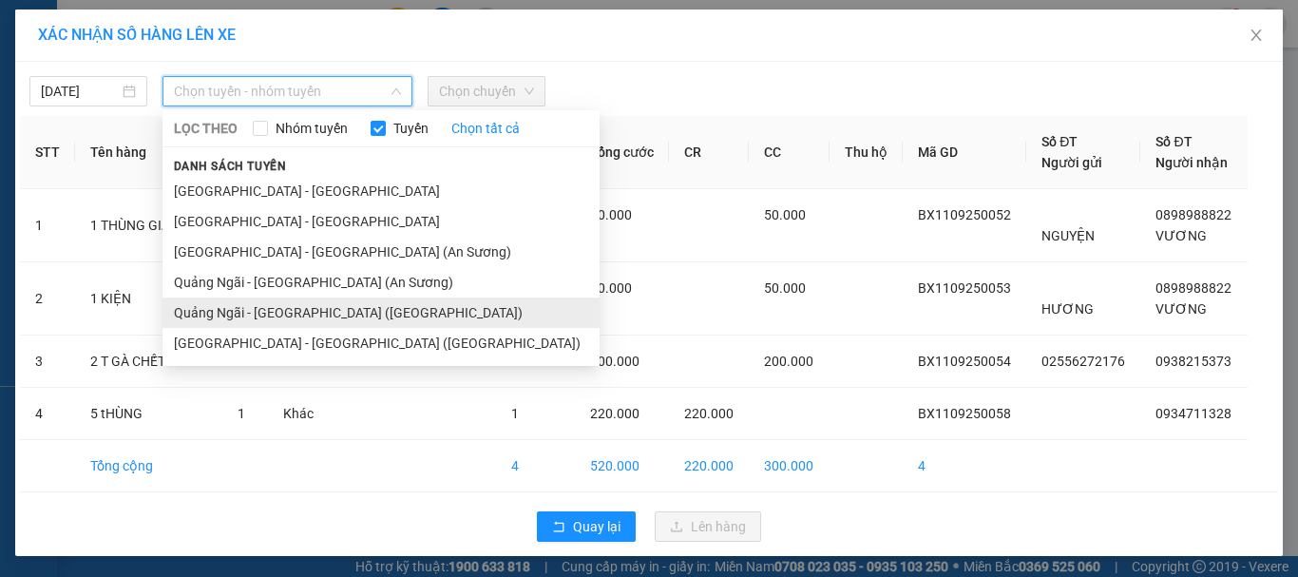
click at [341, 307] on li "Quảng Ngãi - [GEOGRAPHIC_DATA] ([GEOGRAPHIC_DATA])" at bounding box center [380, 312] width 437 height 30
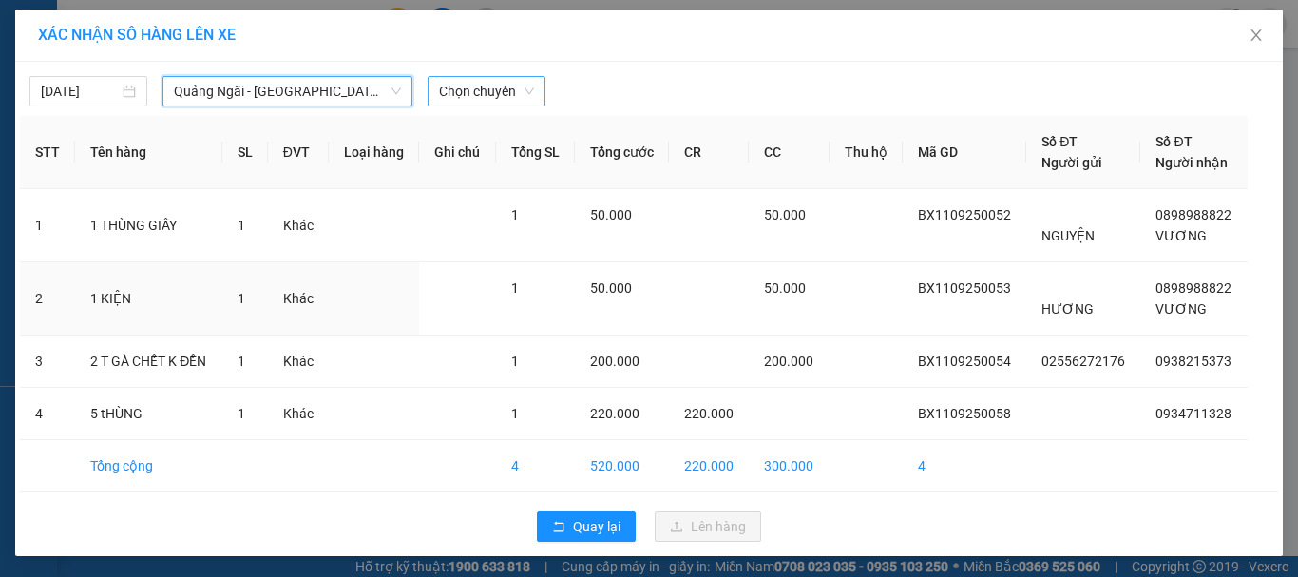
click at [514, 91] on span "Chọn chuyến" at bounding box center [486, 91] width 95 height 29
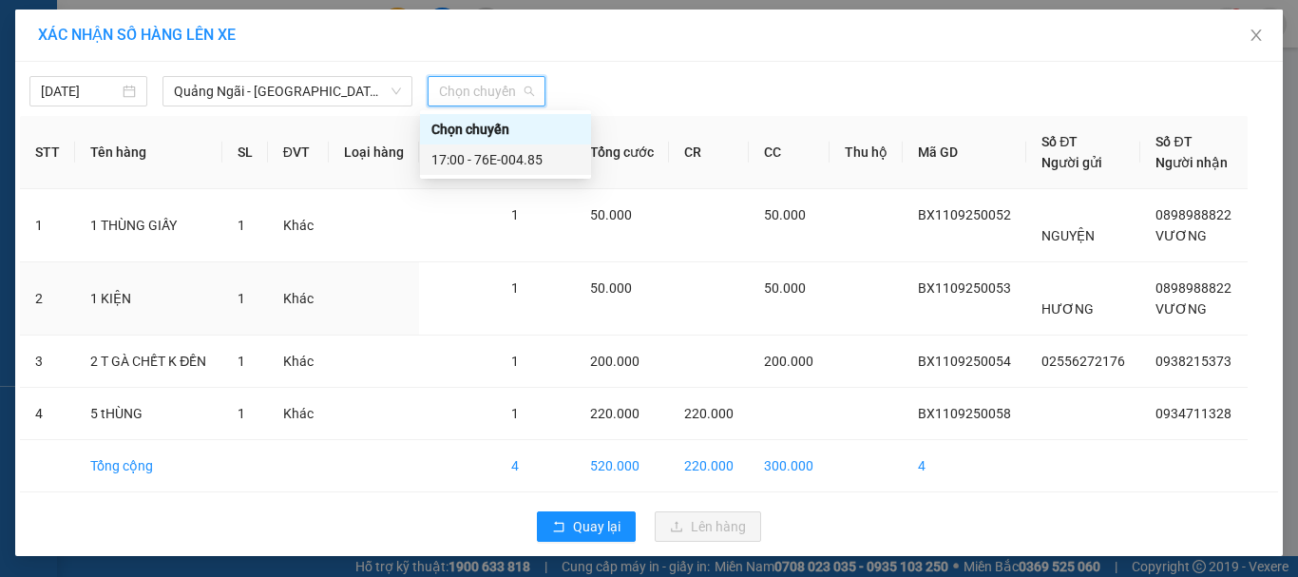
click at [529, 152] on div "17:00 - 76E-004.85" at bounding box center [505, 159] width 148 height 21
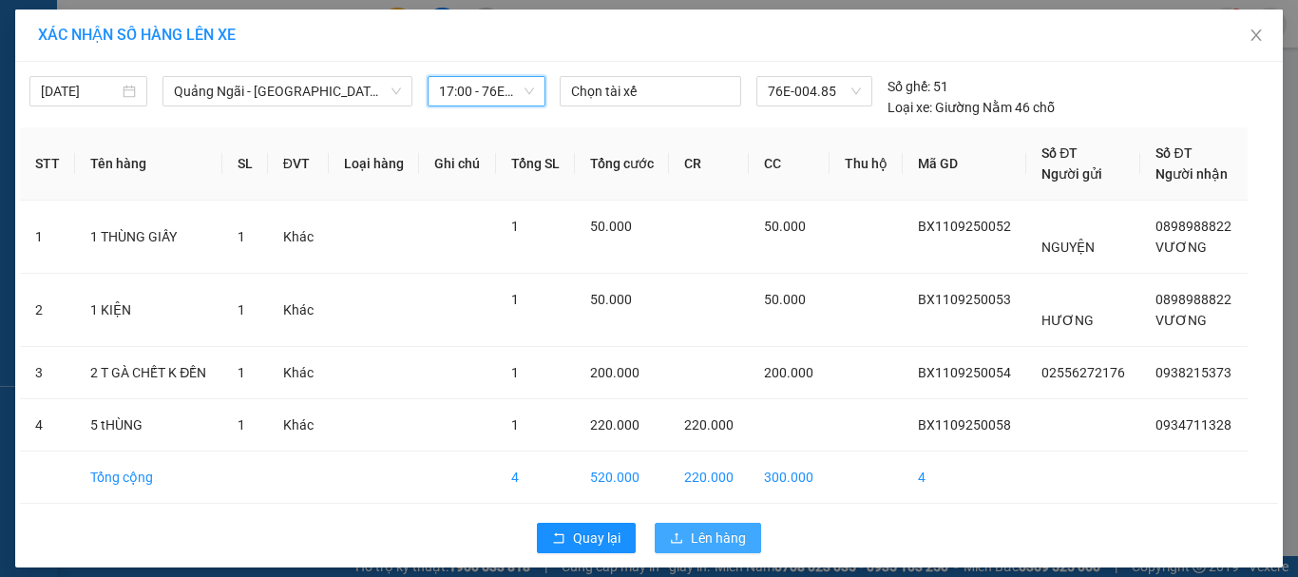
click at [696, 543] on span "Lên hàng" at bounding box center [718, 537] width 55 height 21
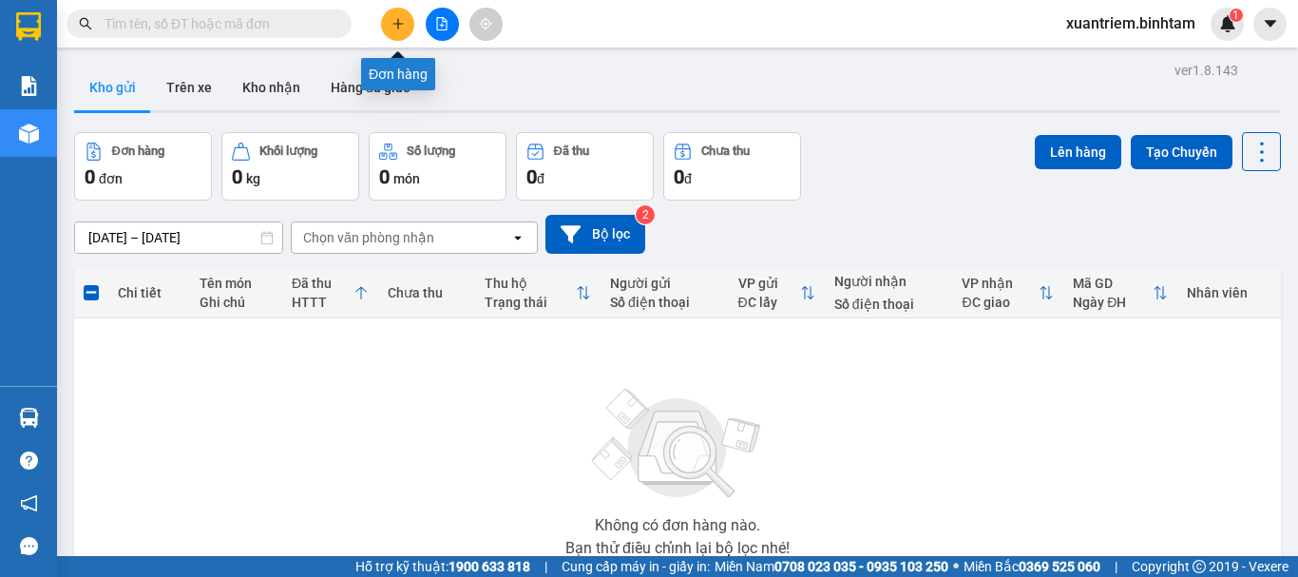
click at [405, 21] on button at bounding box center [397, 24] width 33 height 33
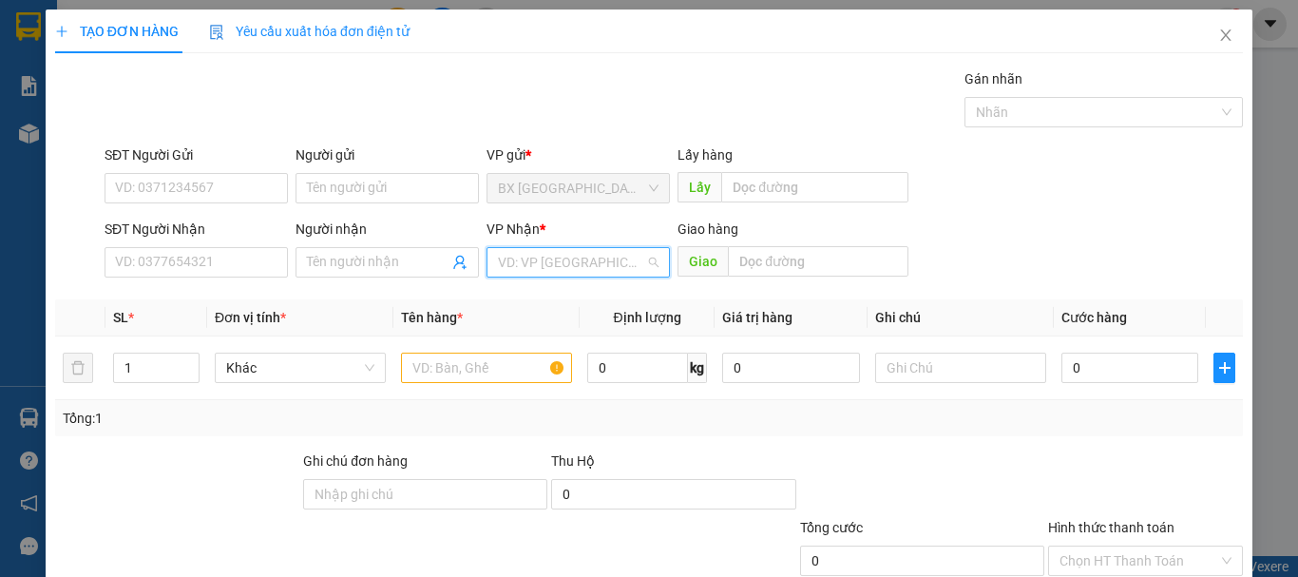
click at [581, 273] on input "search" at bounding box center [571, 262] width 147 height 29
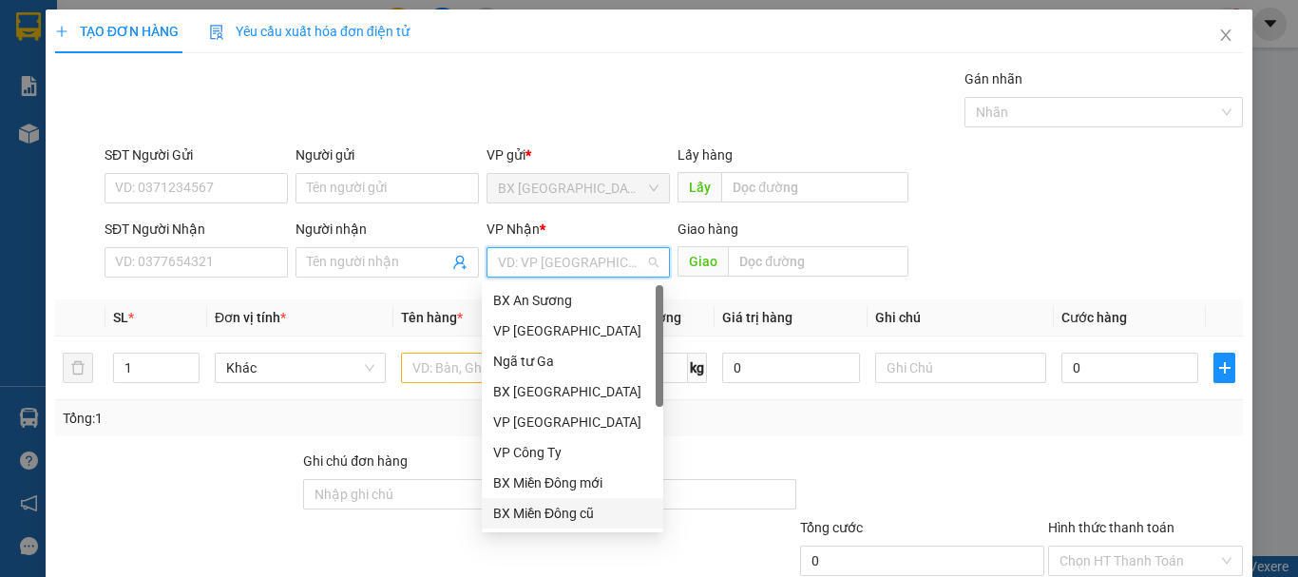
click at [578, 511] on div "BX Miền Đông cũ" at bounding box center [572, 513] width 159 height 21
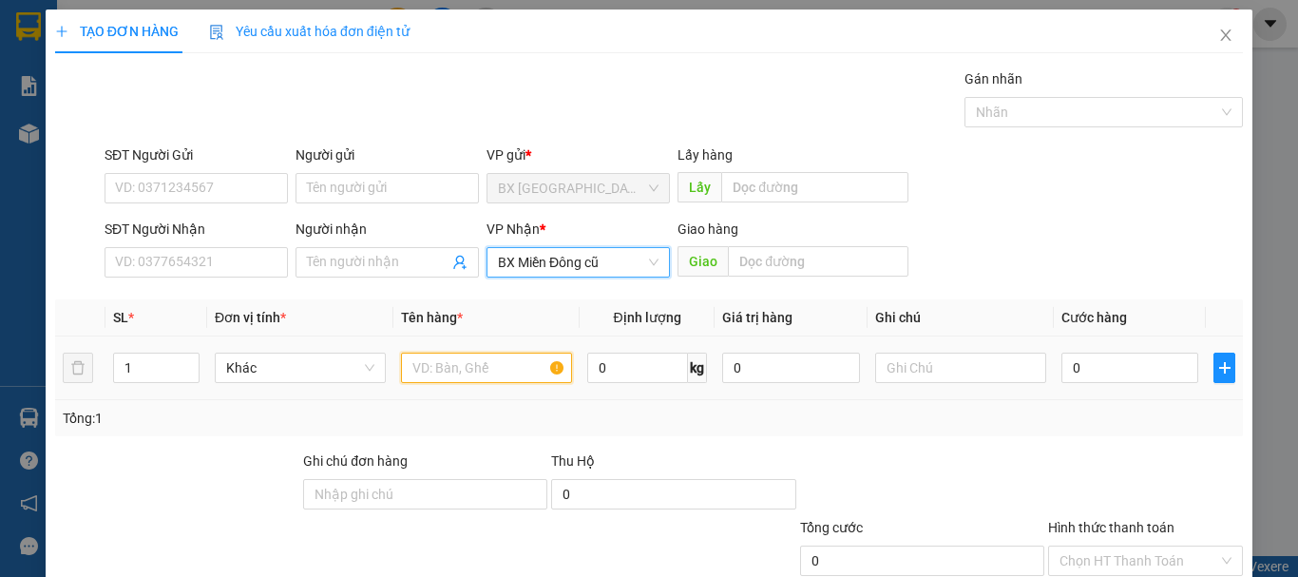
click at [476, 378] on input "text" at bounding box center [486, 368] width 171 height 30
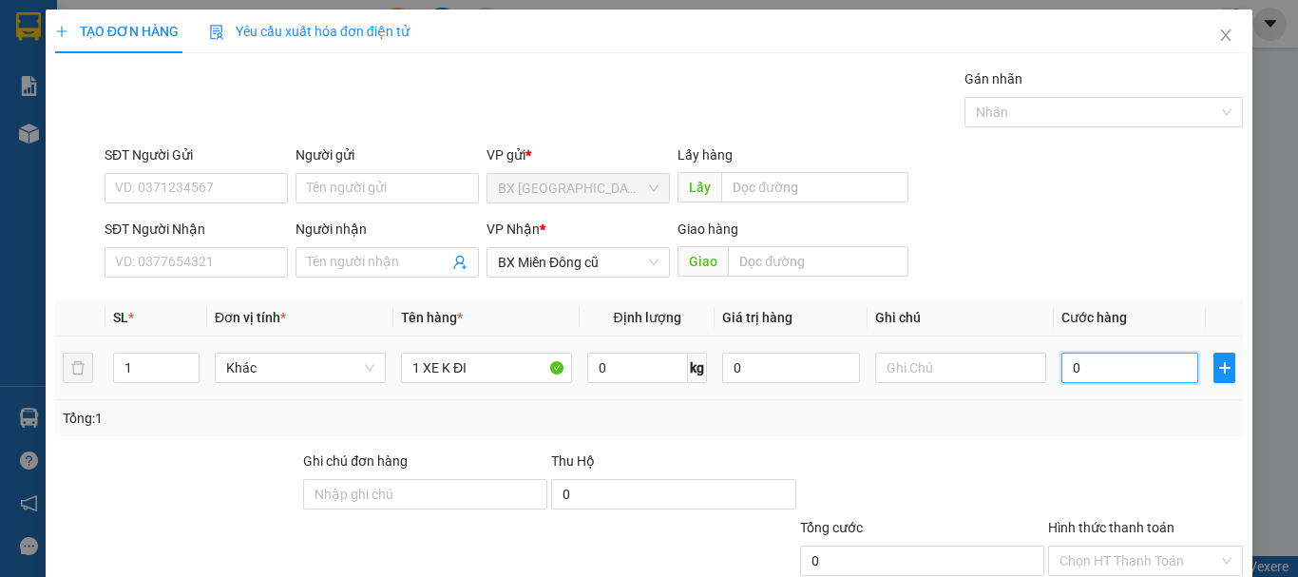
click at [1139, 362] on input "0" at bounding box center [1129, 368] width 137 height 30
click at [1180, 546] on input "Hình thức thanh toán" at bounding box center [1138, 560] width 159 height 29
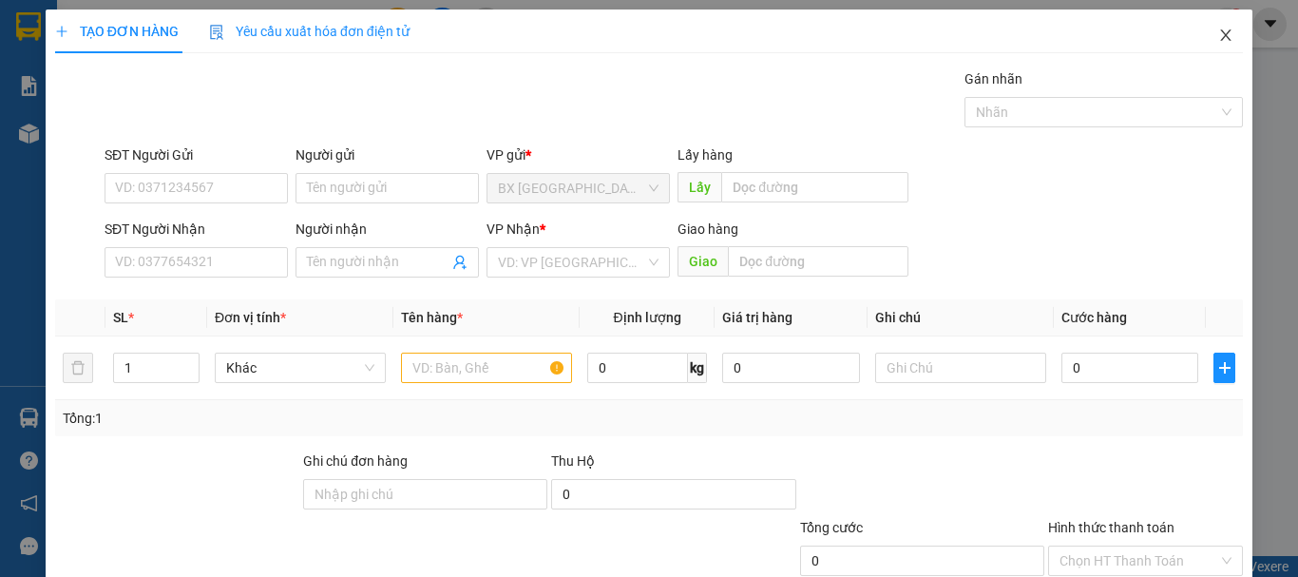
click at [1217, 27] on span "Close" at bounding box center [1225, 36] width 53 height 53
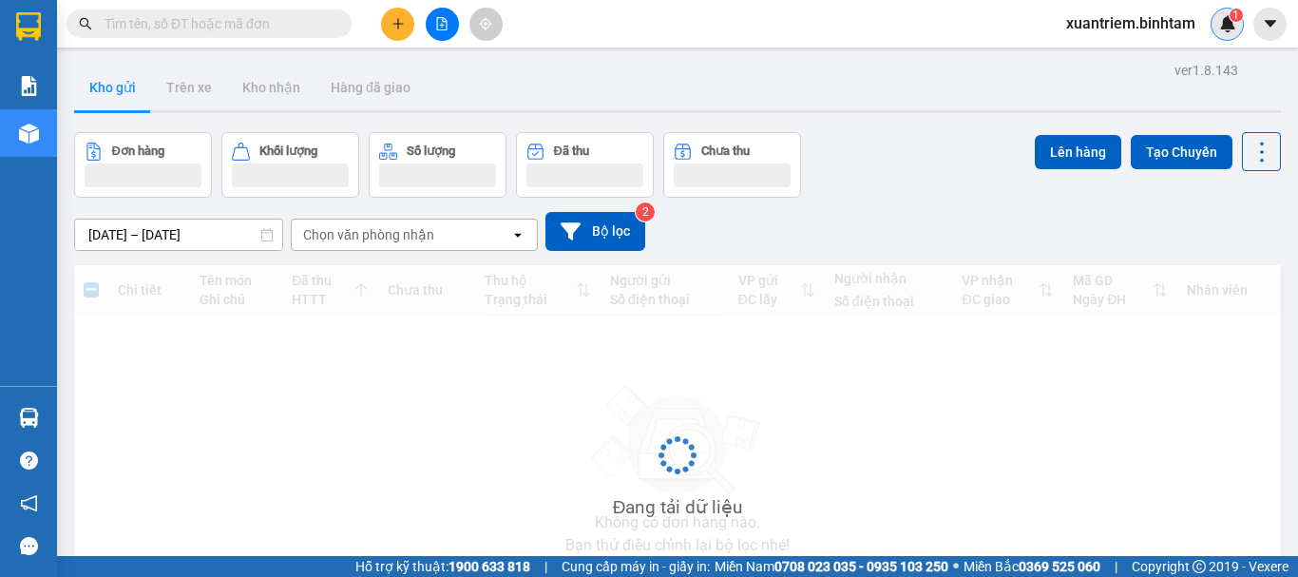
click at [1216, 30] on div "1" at bounding box center [1226, 24] width 33 height 33
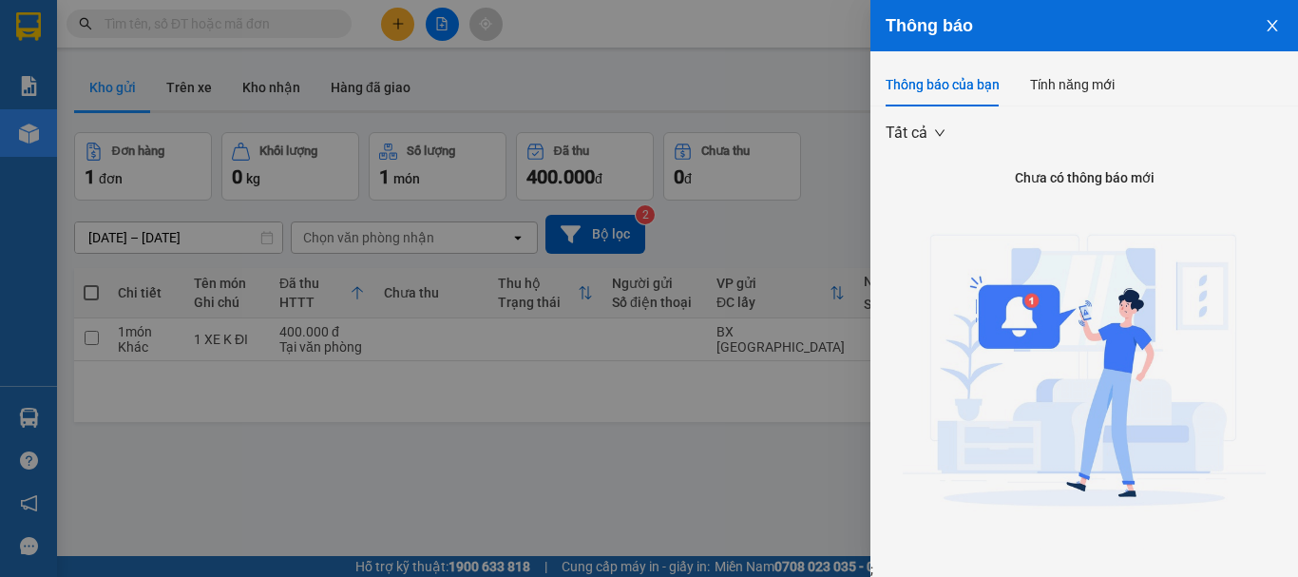
click at [771, 112] on div at bounding box center [649, 288] width 1298 height 577
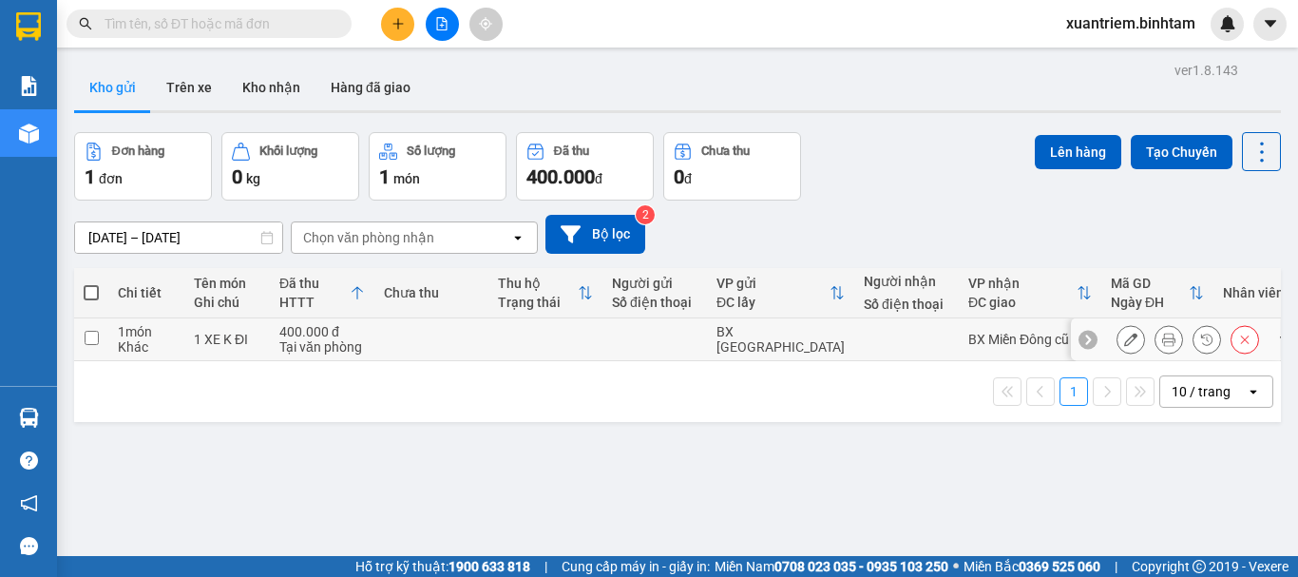
click at [220, 334] on div "1 XE K ĐI" at bounding box center [227, 339] width 67 height 15
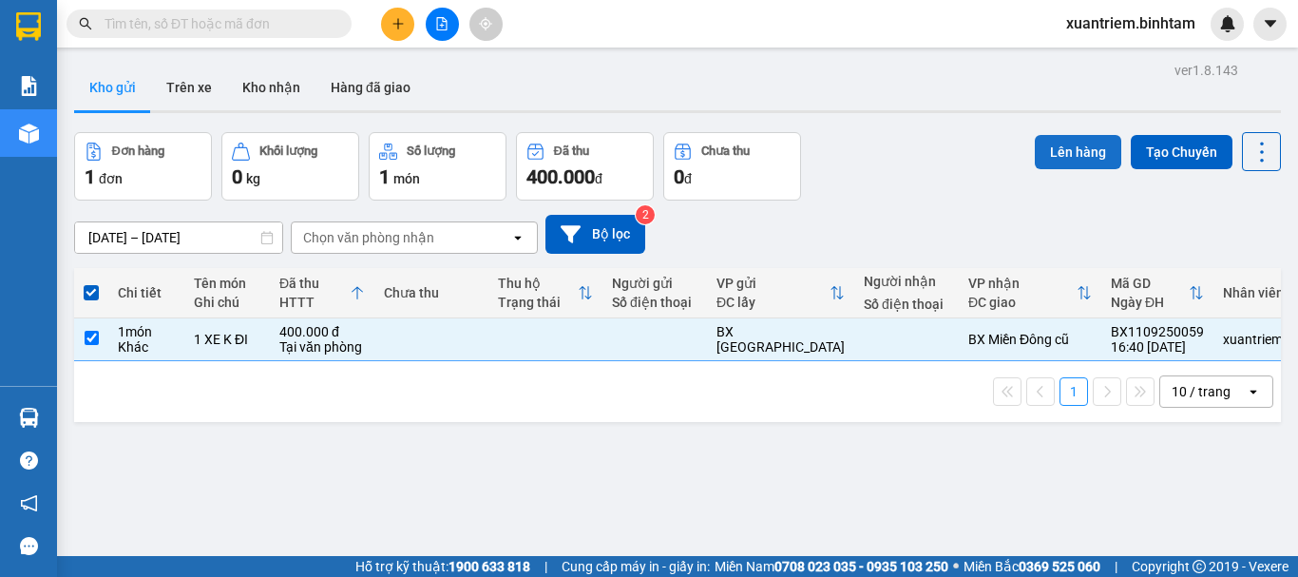
click at [1067, 152] on button "Lên hàng" at bounding box center [1078, 152] width 86 height 34
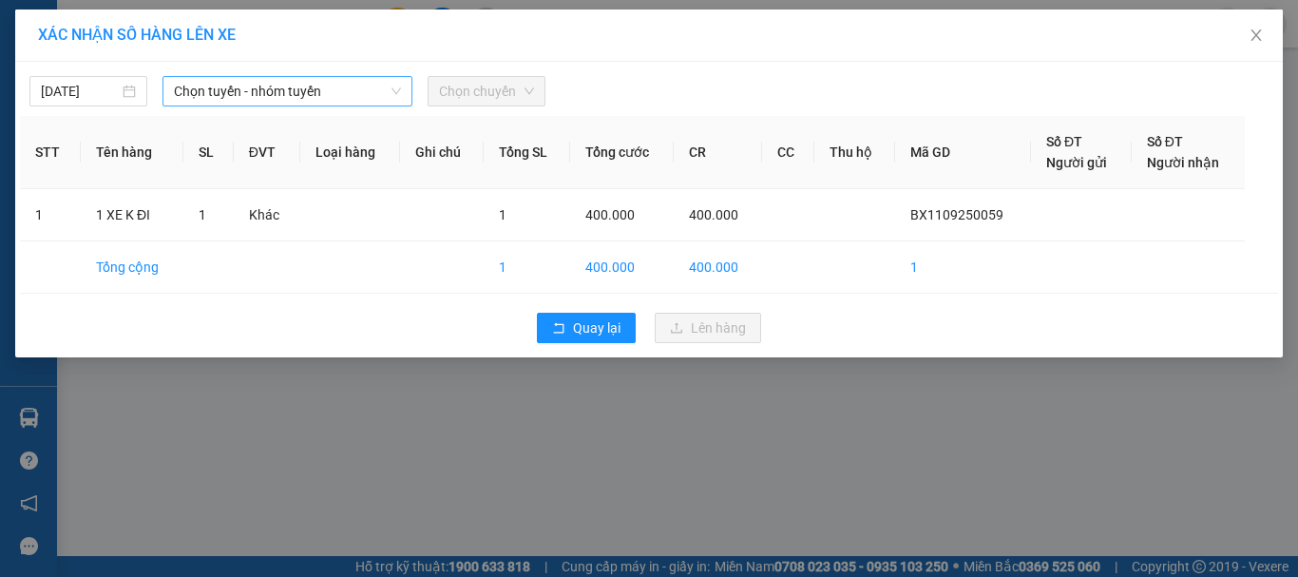
click at [246, 84] on span "Chọn tuyến - nhóm tuyến" at bounding box center [287, 91] width 227 height 29
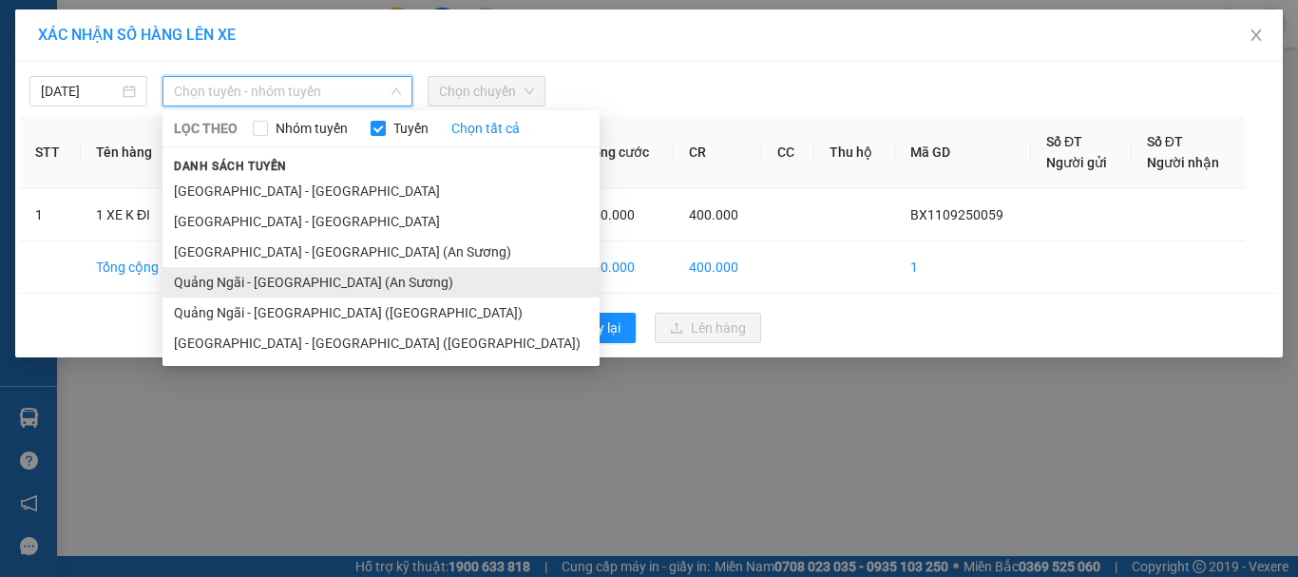
click at [330, 294] on li "Quảng Ngãi - [GEOGRAPHIC_DATA] (An Sương)" at bounding box center [380, 282] width 437 height 30
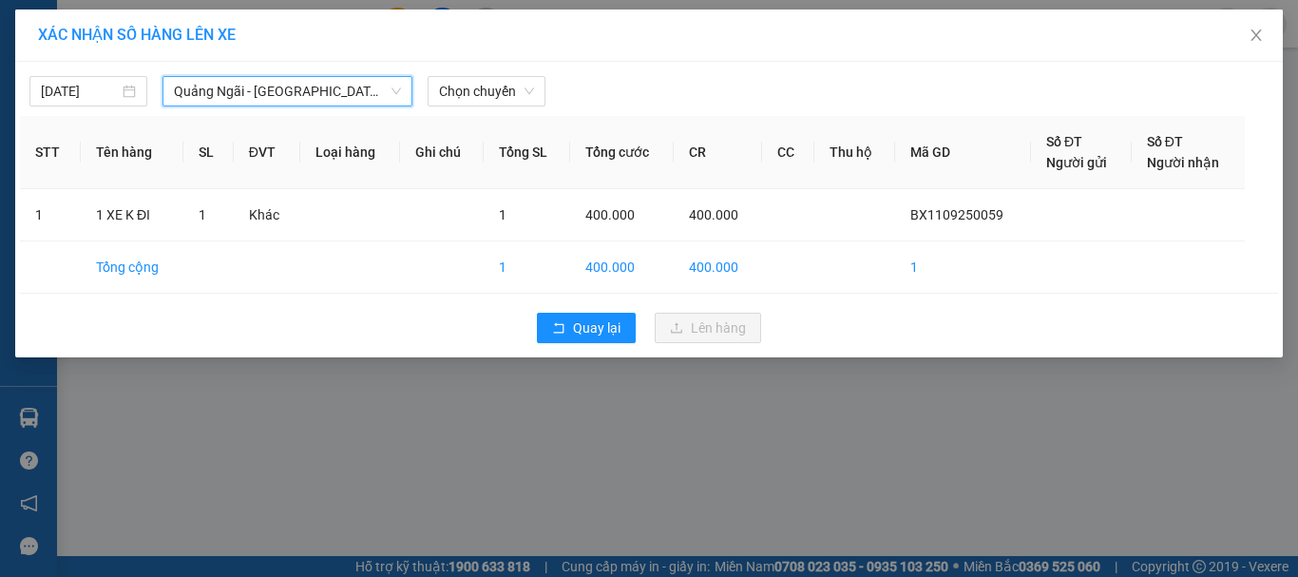
click at [371, 105] on span "Quảng Ngãi - [GEOGRAPHIC_DATA] (An Sương)" at bounding box center [287, 91] width 227 height 29
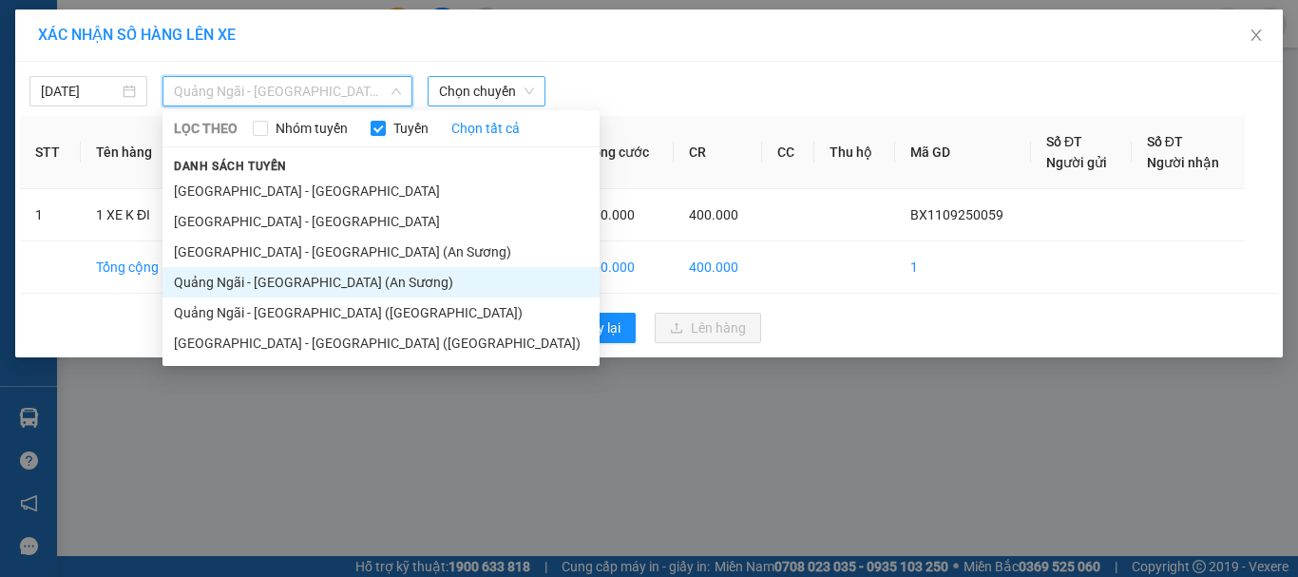
drag, startPoint x: 325, startPoint y: 304, endPoint x: 484, endPoint y: 105, distance: 254.9
click at [325, 305] on li "Quảng Ngãi - [GEOGRAPHIC_DATA] ([GEOGRAPHIC_DATA])" at bounding box center [380, 312] width 437 height 30
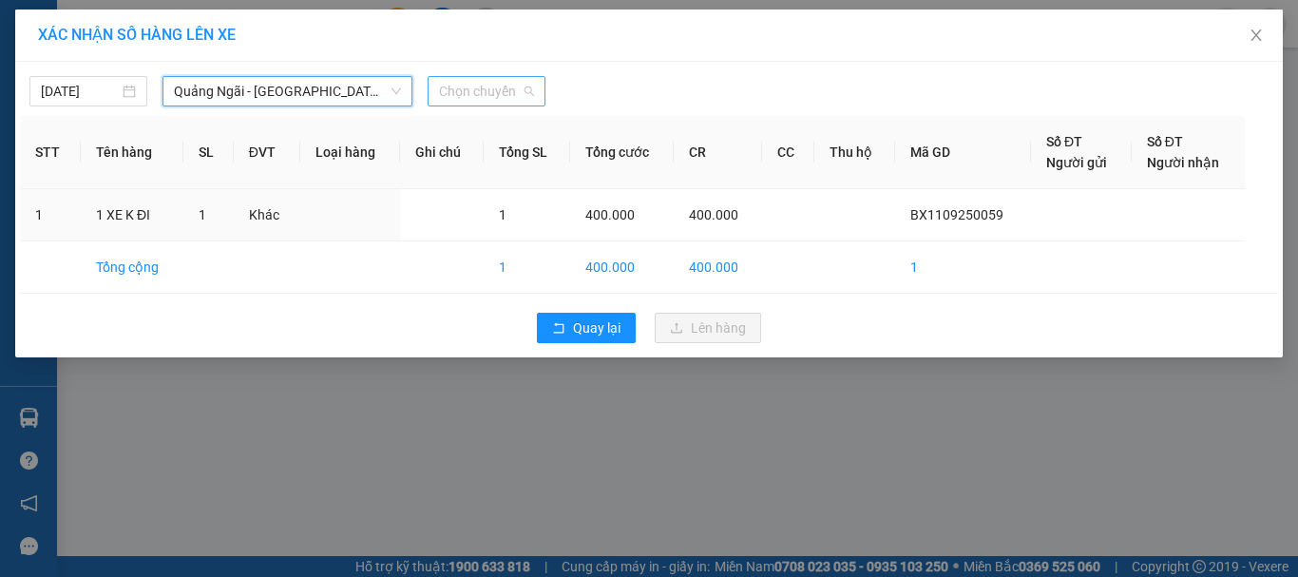
click at [486, 102] on span "Chọn chuyến" at bounding box center [486, 91] width 95 height 29
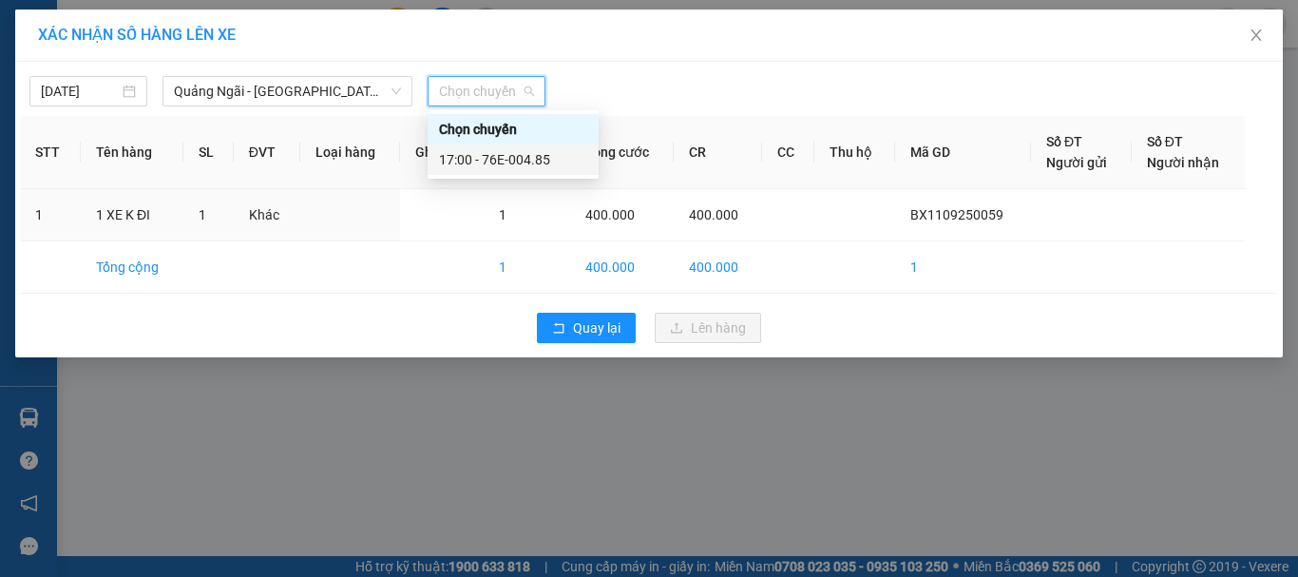
click at [527, 170] on div "17:00 - 76E-004.85" at bounding box center [513, 159] width 171 height 30
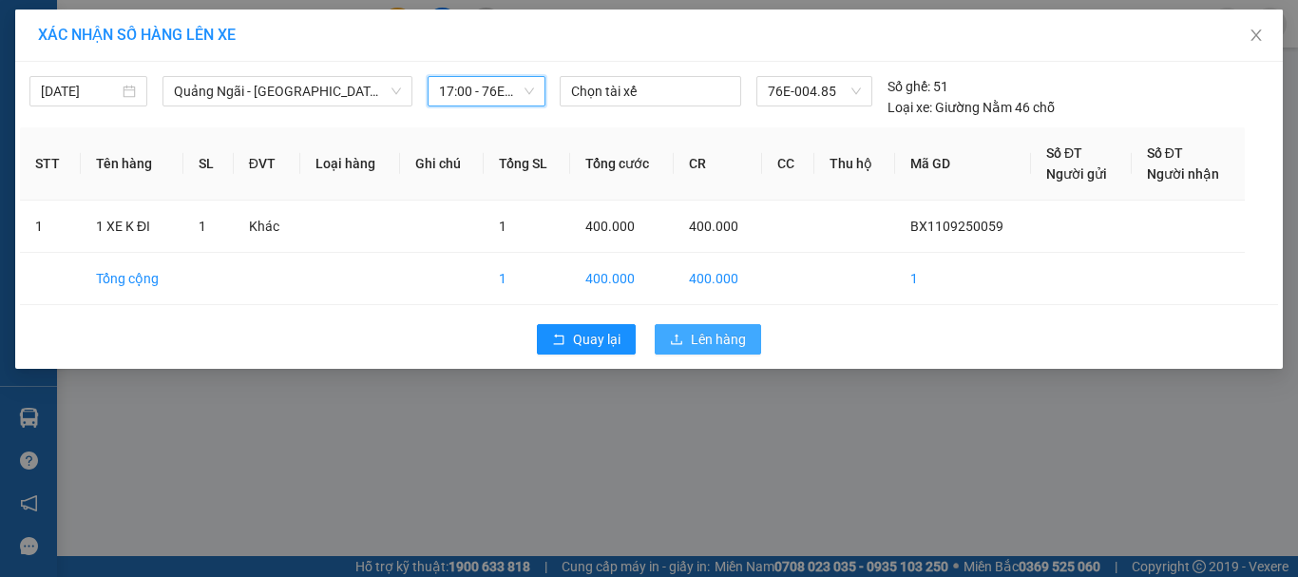
click at [733, 336] on span "Lên hàng" at bounding box center [718, 339] width 55 height 21
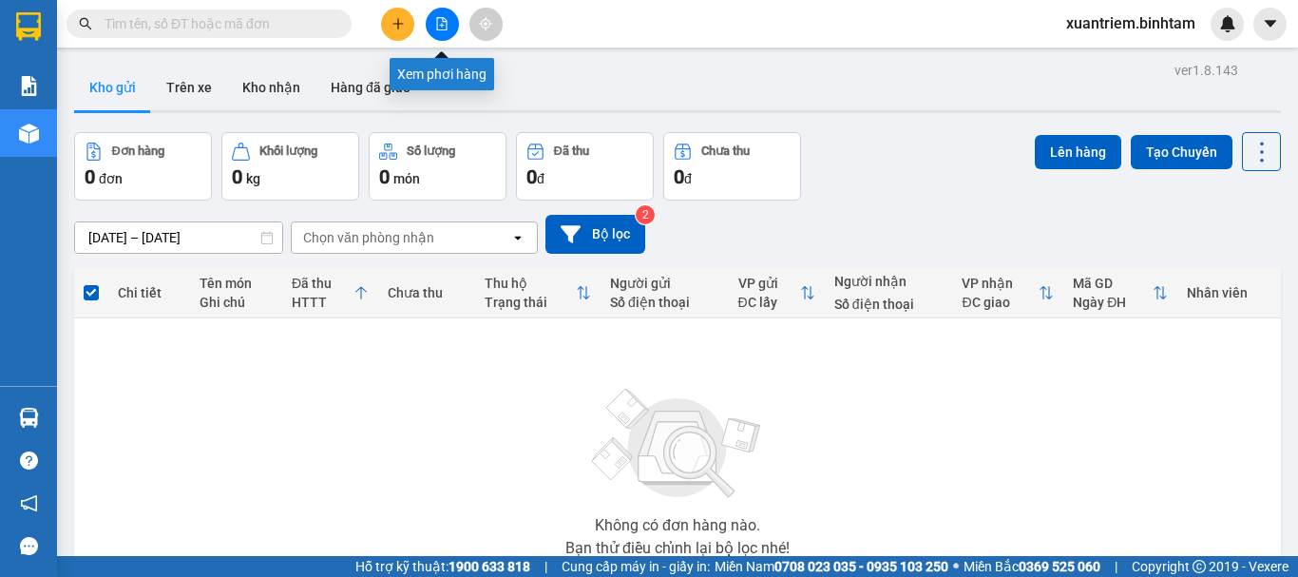
click at [438, 31] on button at bounding box center [442, 24] width 33 height 33
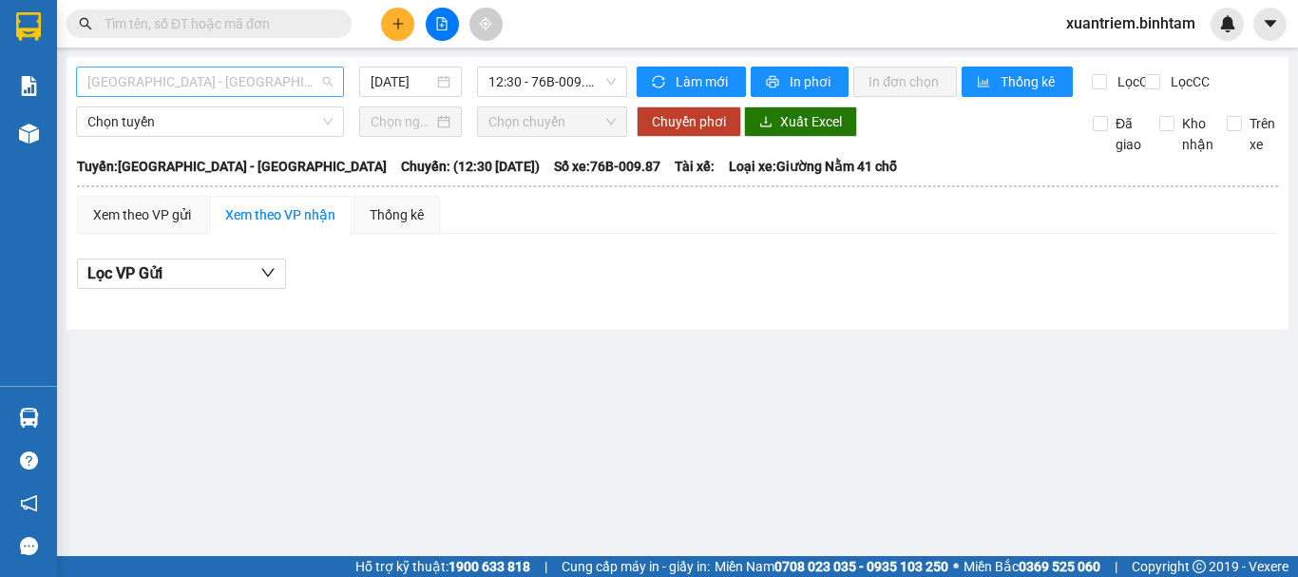
click at [260, 93] on span "[GEOGRAPHIC_DATA] - [GEOGRAPHIC_DATA]" at bounding box center [209, 81] width 245 height 29
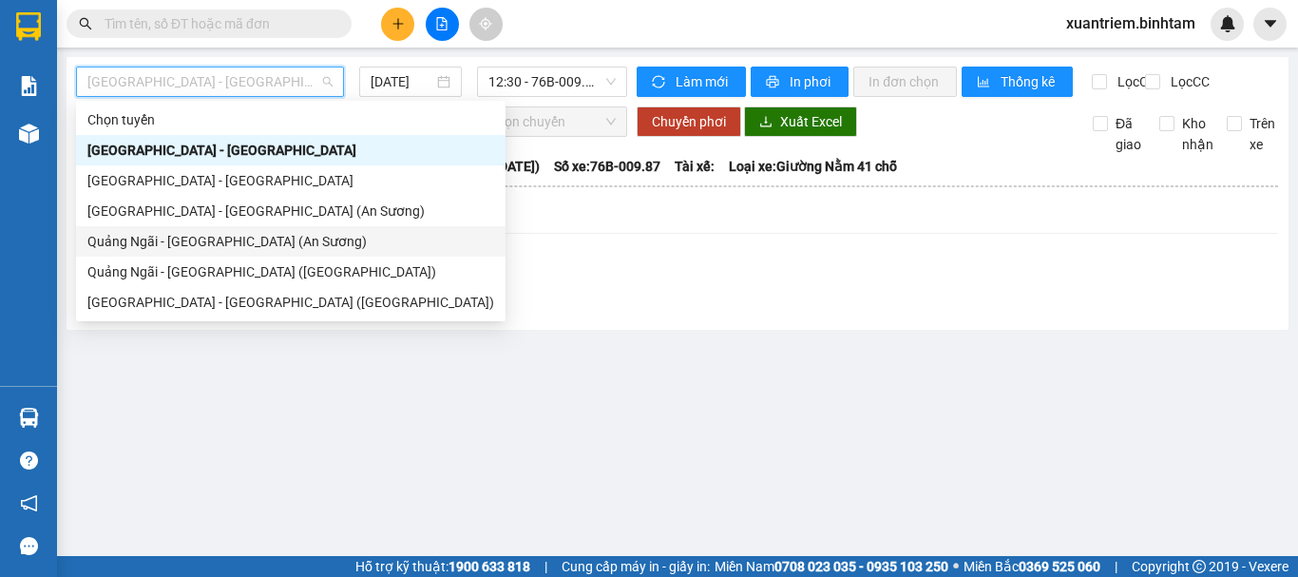
click at [211, 243] on div "Quảng Ngãi - [GEOGRAPHIC_DATA] (An Sương)" at bounding box center [290, 241] width 407 height 21
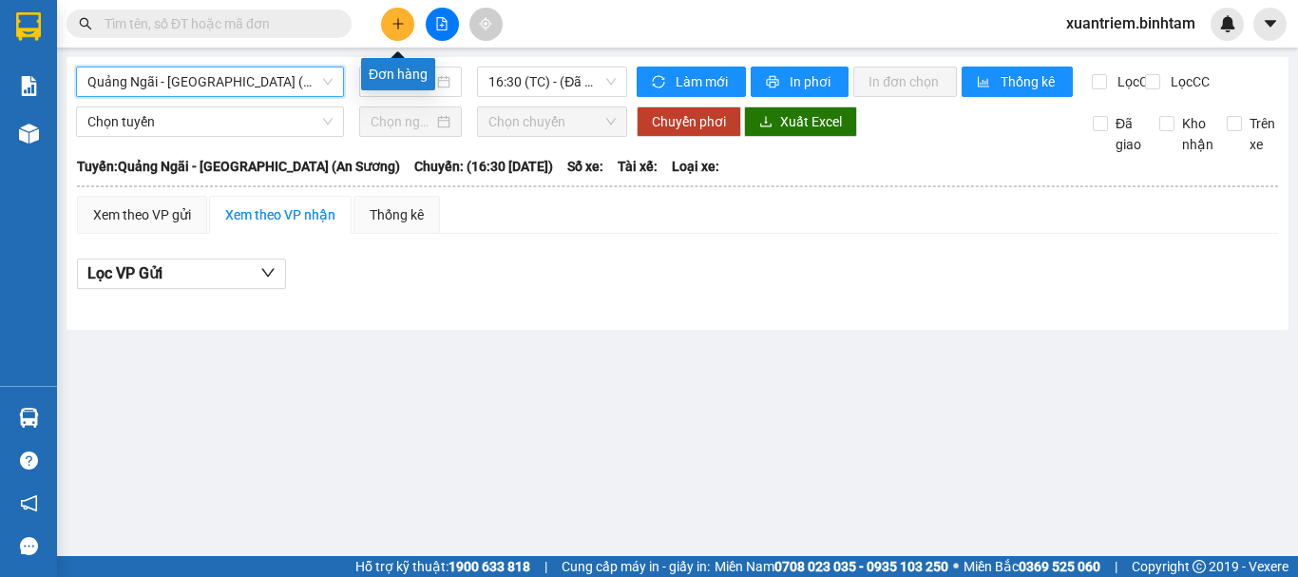
click at [388, 13] on button at bounding box center [397, 24] width 33 height 33
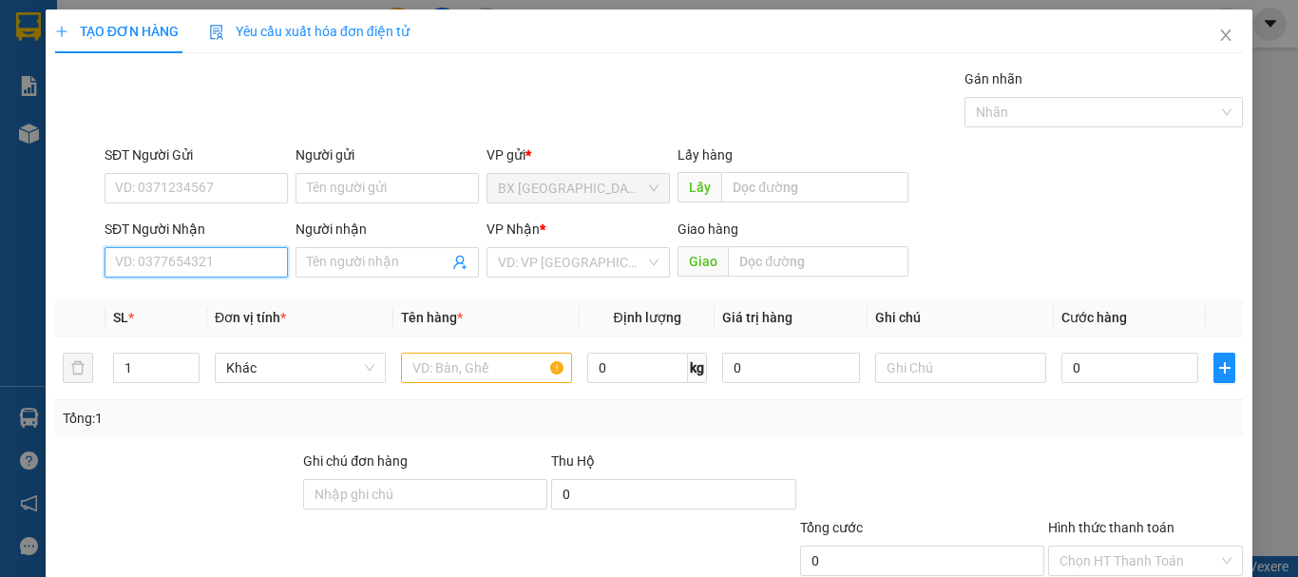
click at [207, 253] on input "SĐT Người Nhận" at bounding box center [196, 262] width 183 height 30
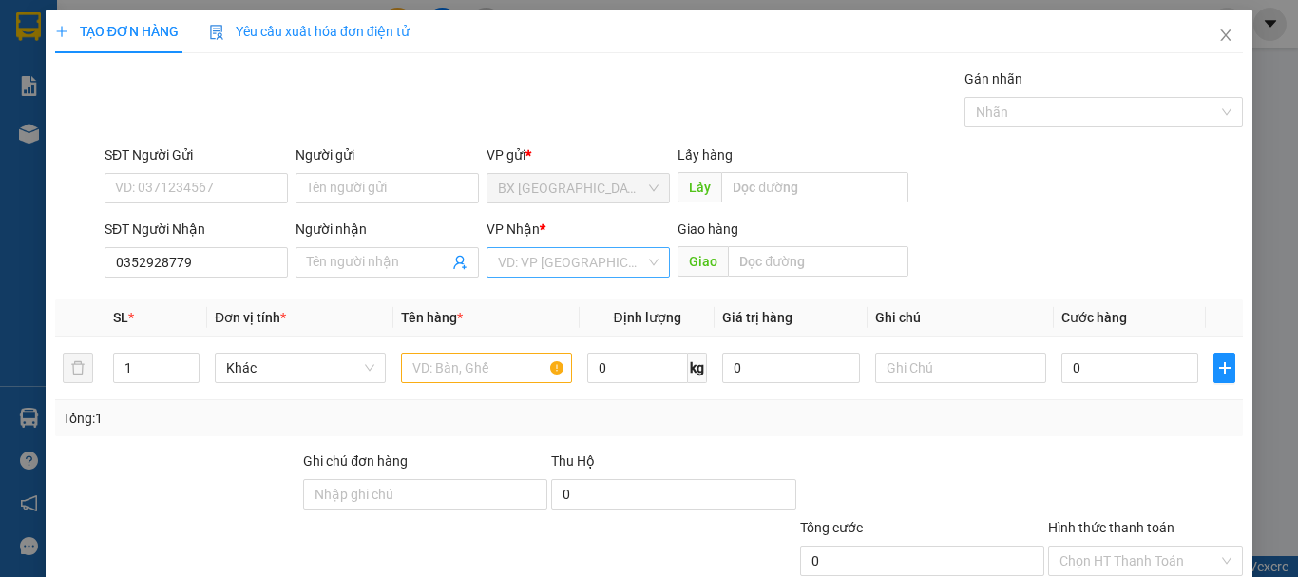
click at [549, 253] on input "search" at bounding box center [571, 262] width 147 height 29
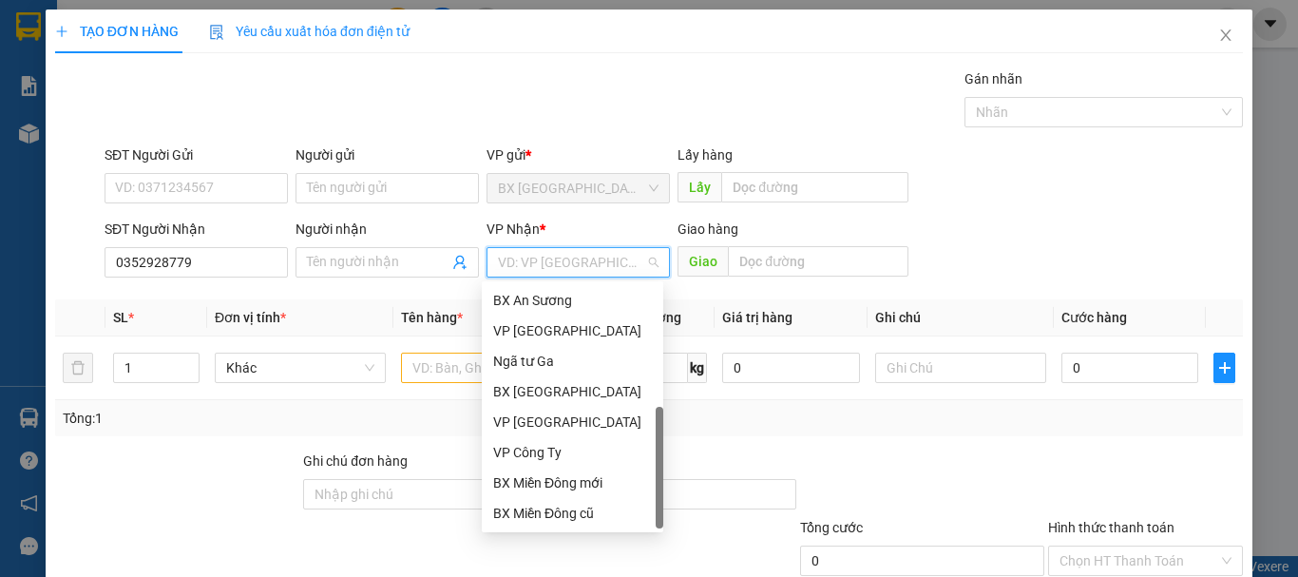
click at [597, 528] on div "Dọc đường" at bounding box center [572, 543] width 181 height 30
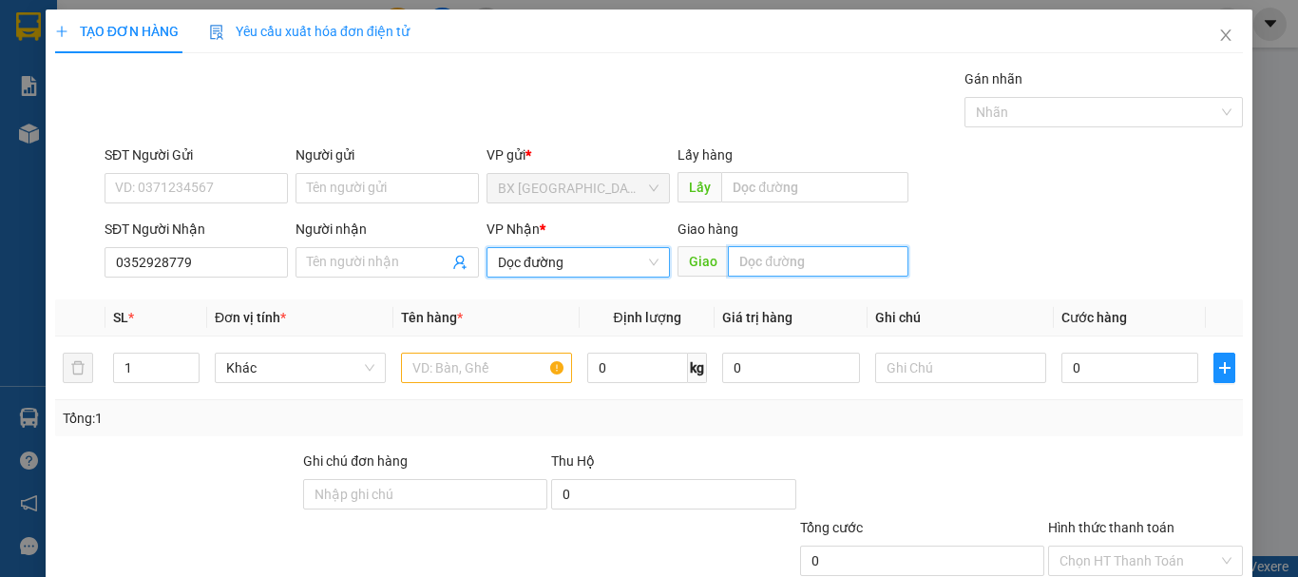
click at [774, 268] on input "text" at bounding box center [818, 261] width 181 height 30
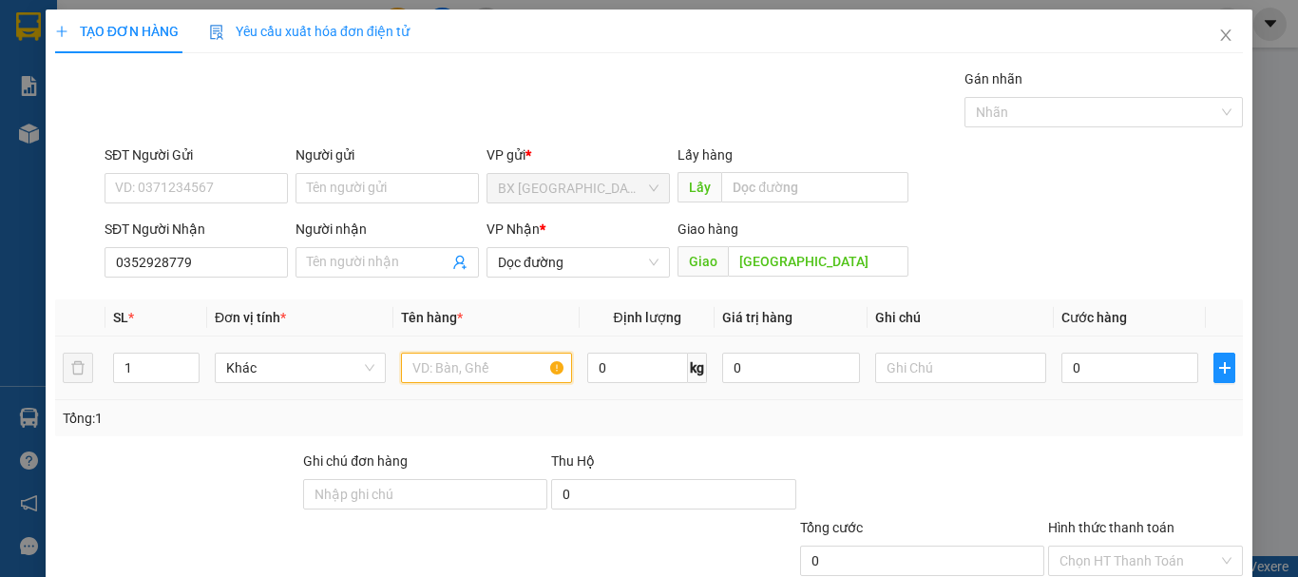
click at [465, 368] on input "text" at bounding box center [486, 368] width 171 height 30
click at [1068, 375] on input "0" at bounding box center [1129, 368] width 137 height 30
click at [1219, 28] on span "Close" at bounding box center [1225, 36] width 53 height 53
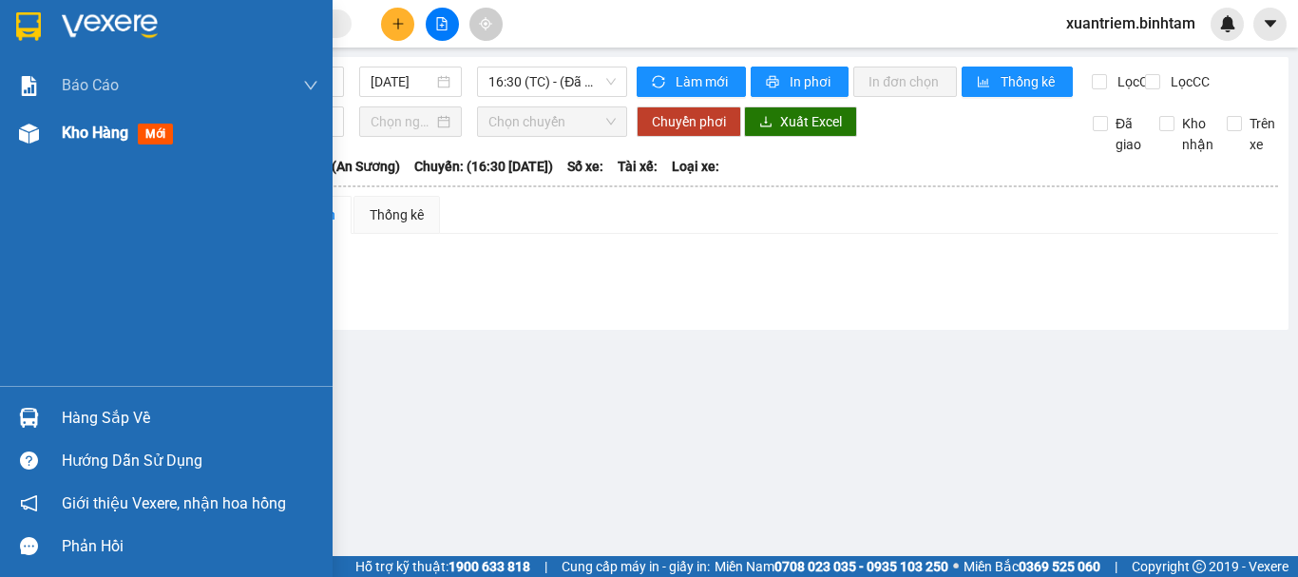
click at [105, 134] on span "Kho hàng" at bounding box center [95, 133] width 67 height 18
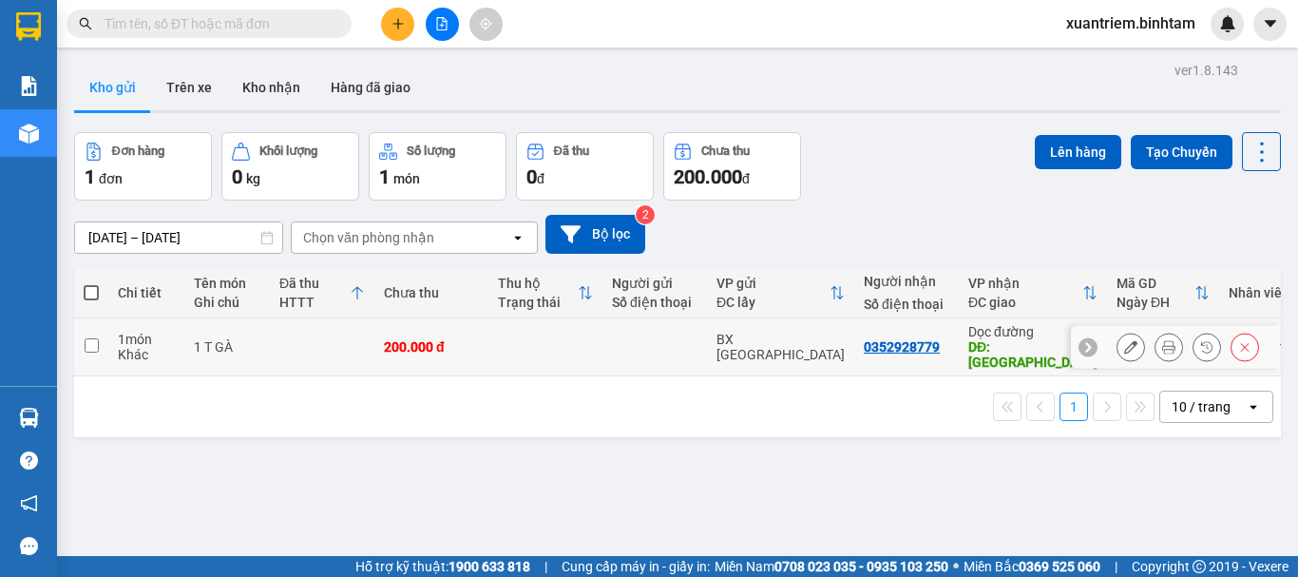
click at [231, 344] on div "1 T GÀ" at bounding box center [227, 346] width 67 height 15
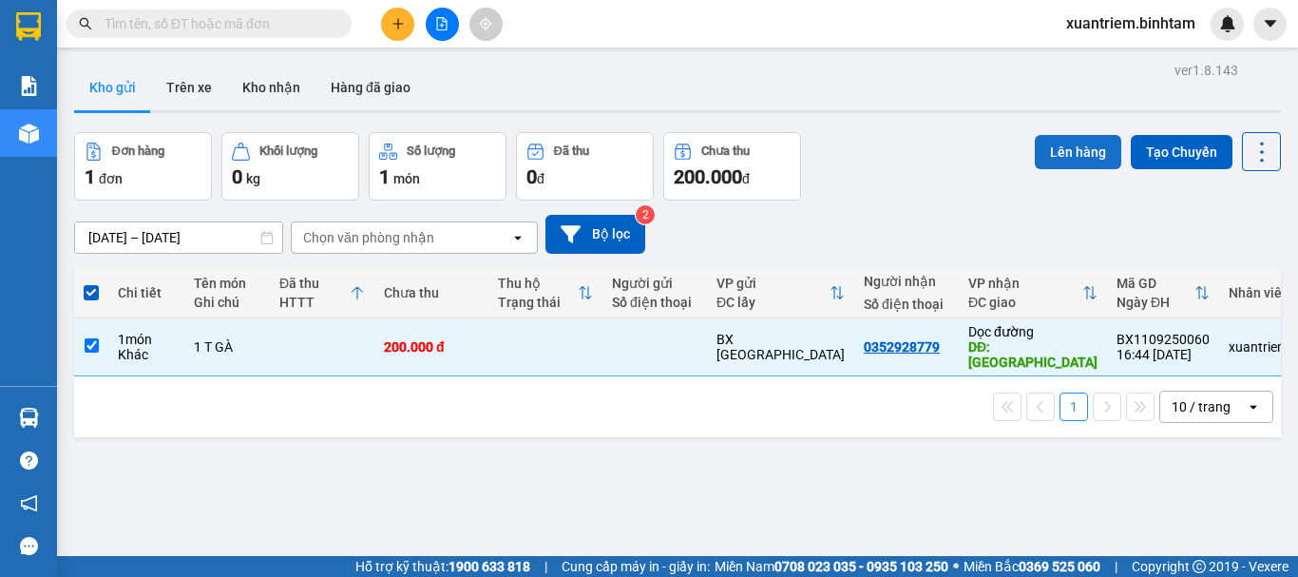
click at [1089, 160] on button "Lên hàng" at bounding box center [1078, 152] width 86 height 34
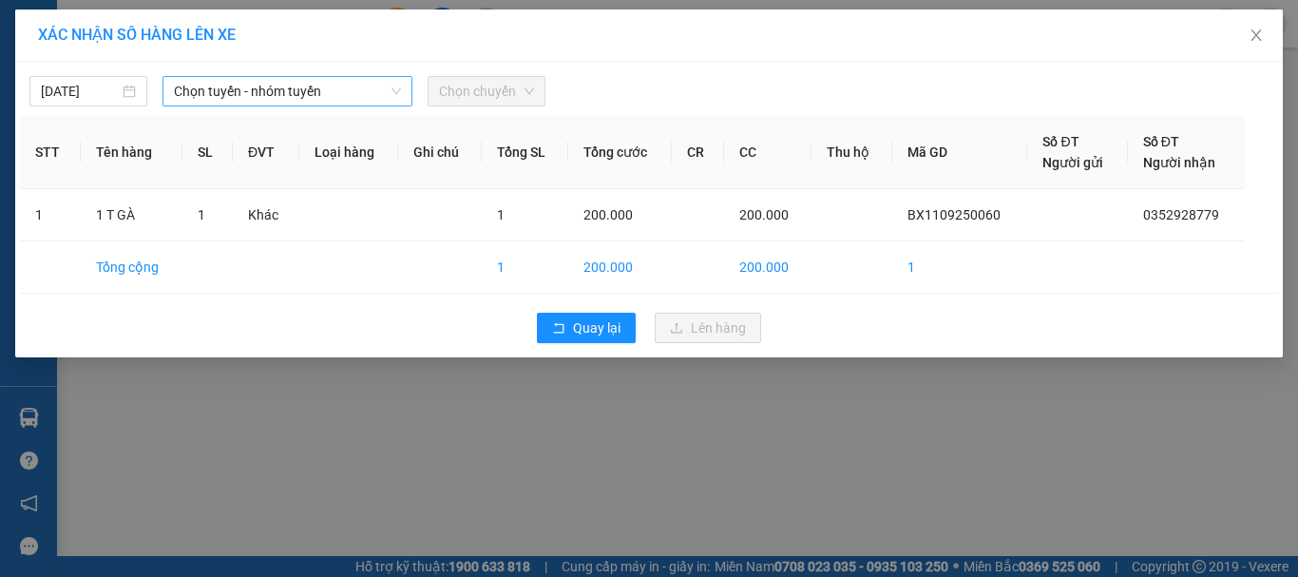
click at [175, 89] on span "Chọn tuyến - nhóm tuyến" at bounding box center [287, 91] width 227 height 29
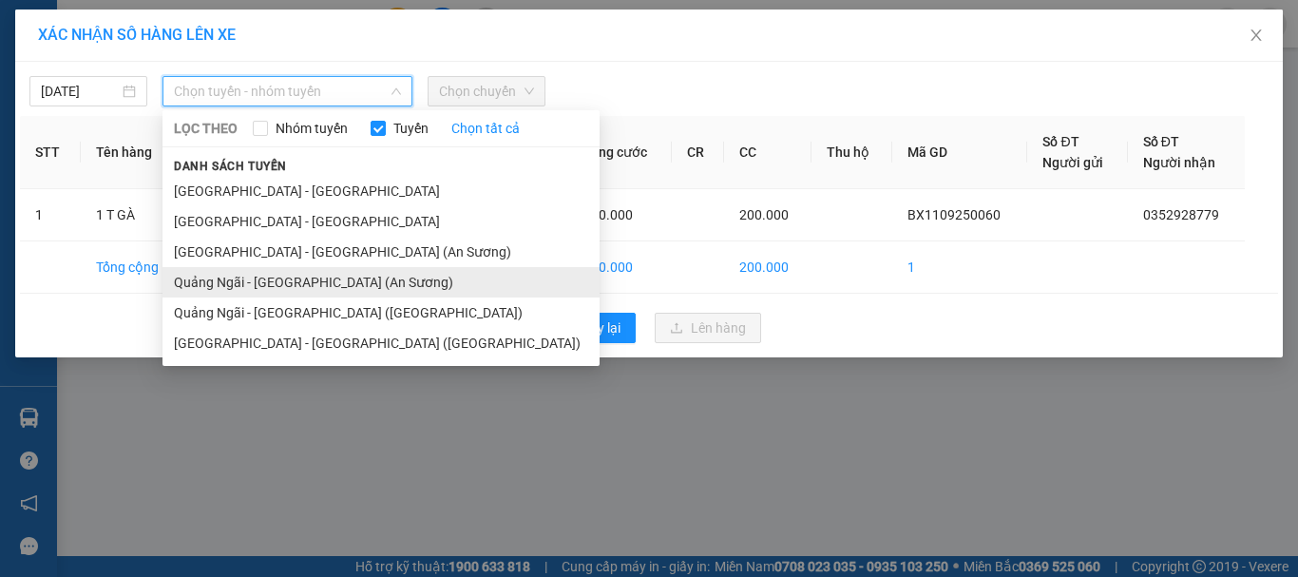
click at [295, 289] on li "Quảng Ngãi - [GEOGRAPHIC_DATA] (An Sương)" at bounding box center [380, 282] width 437 height 30
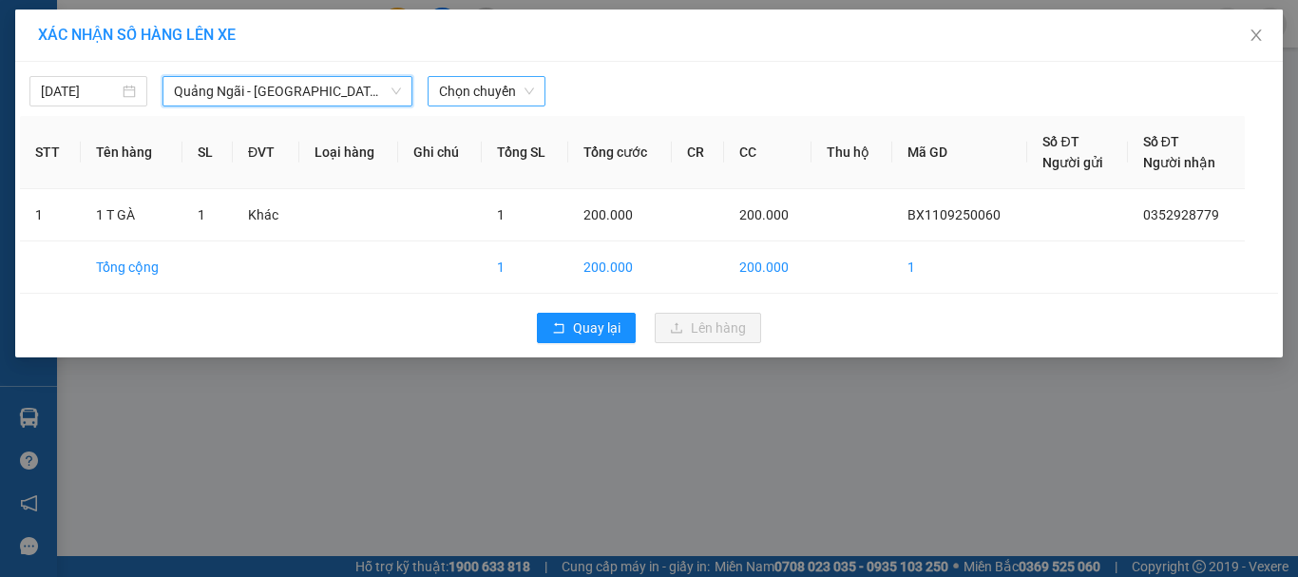
click at [505, 93] on span "Chọn chuyến" at bounding box center [486, 91] width 95 height 29
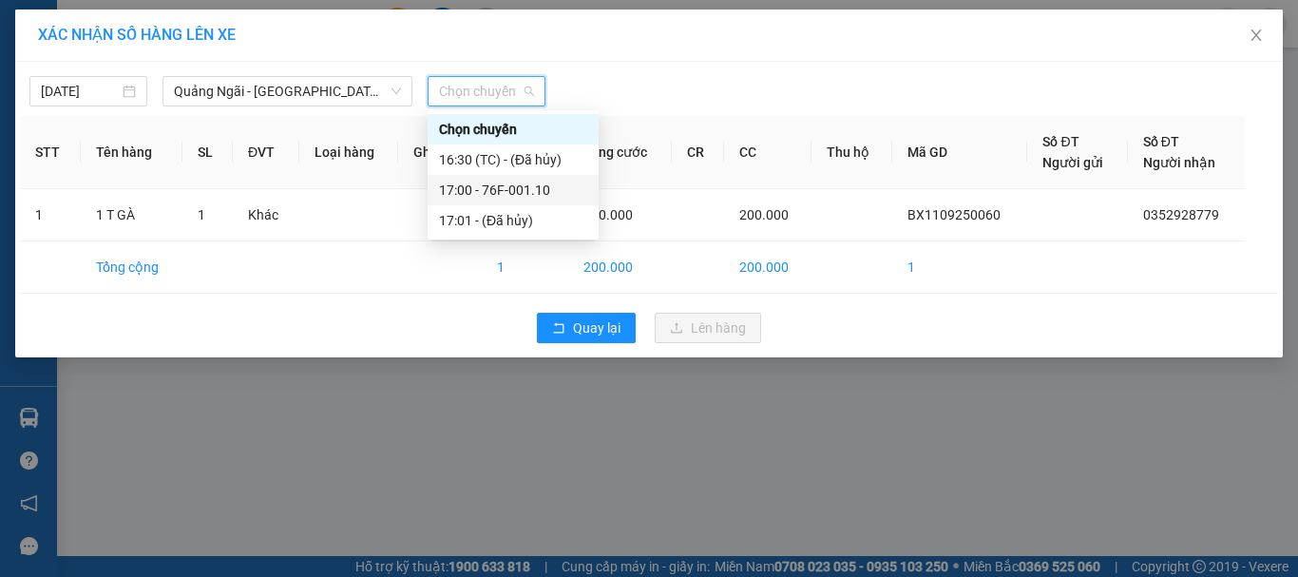
click at [535, 189] on div "17:00 - 76F-001.10" at bounding box center [513, 190] width 148 height 21
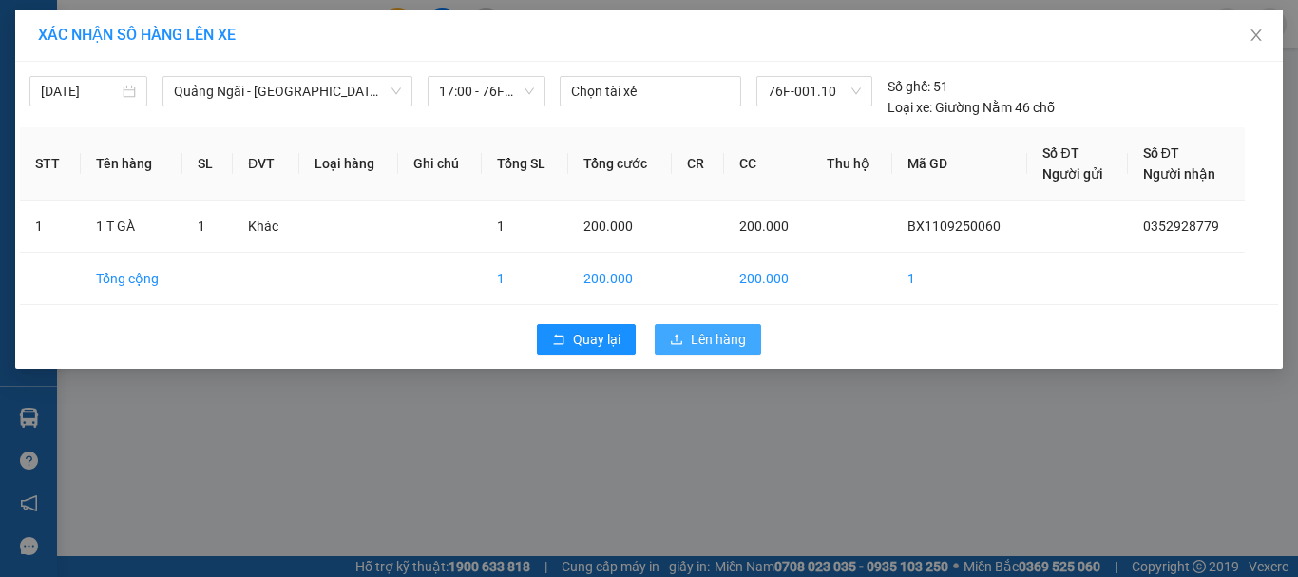
click at [718, 342] on span "Lên hàng" at bounding box center [718, 339] width 55 height 21
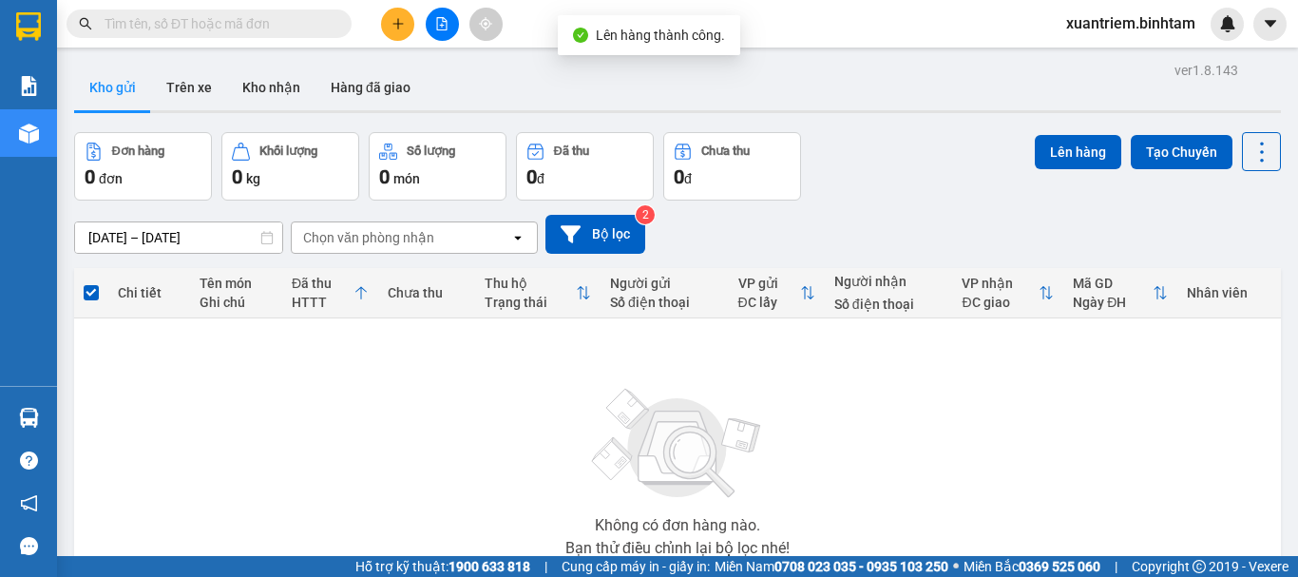
click at [455, 12] on div at bounding box center [442, 24] width 143 height 33
click at [436, 28] on icon "file-add" at bounding box center [441, 23] width 13 height 13
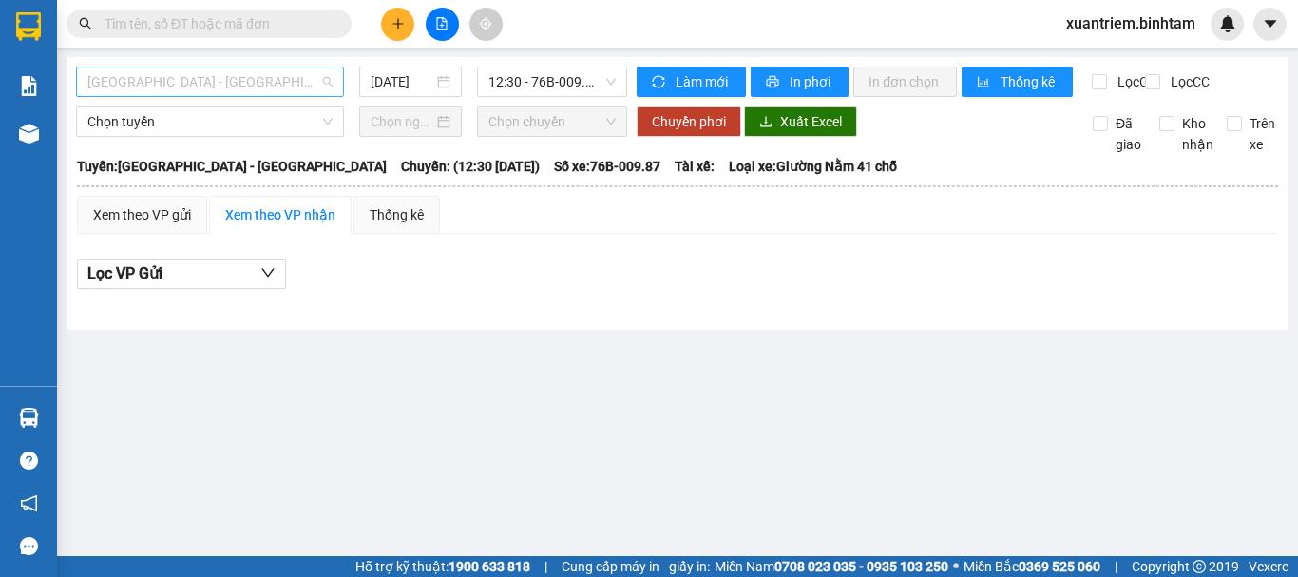
click at [292, 83] on span "[GEOGRAPHIC_DATA] - [GEOGRAPHIC_DATA]" at bounding box center [209, 81] width 245 height 29
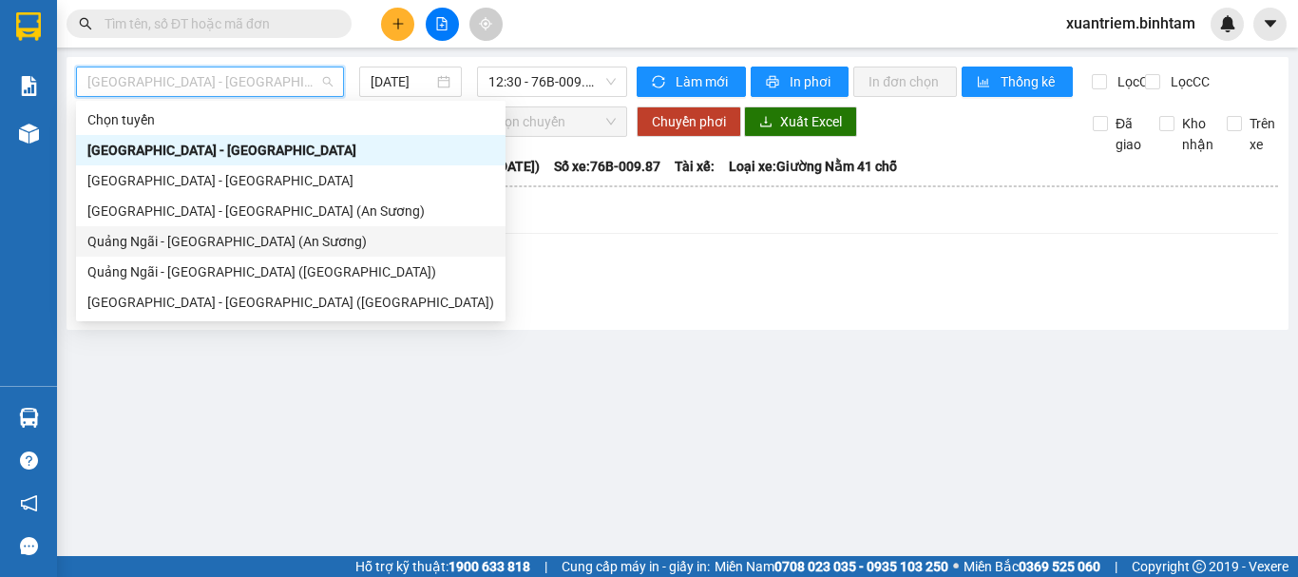
click at [255, 242] on div "Quảng Ngãi - [GEOGRAPHIC_DATA] (An Sương)" at bounding box center [290, 241] width 407 height 21
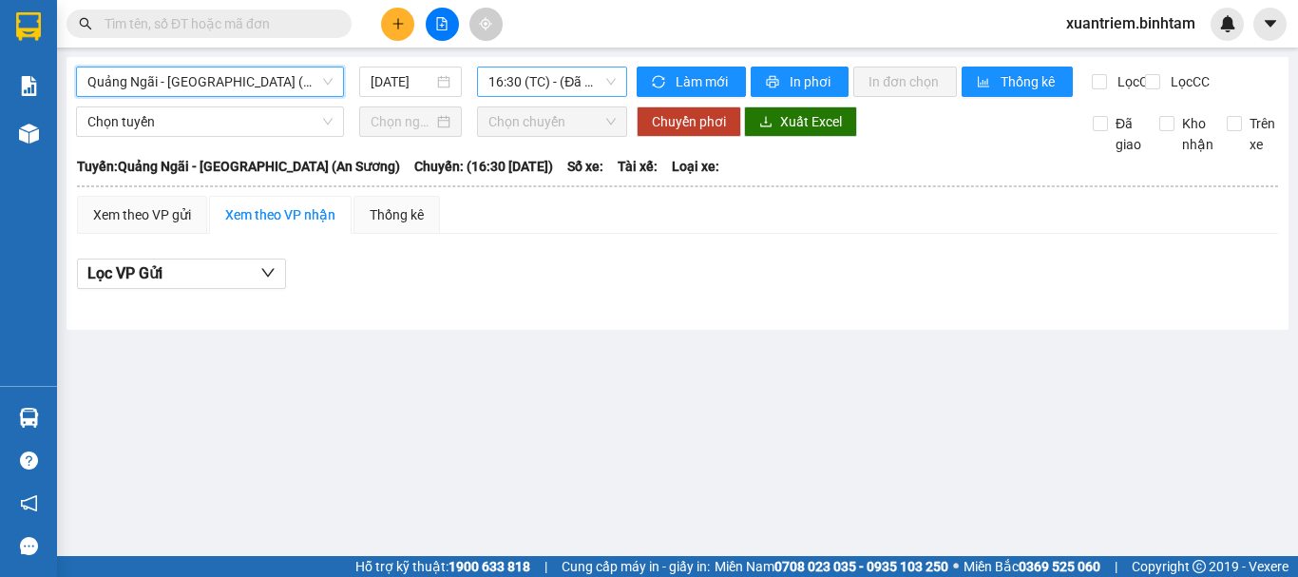
click at [565, 93] on span "16:30 (TC) - (Đã hủy)" at bounding box center [551, 81] width 127 height 29
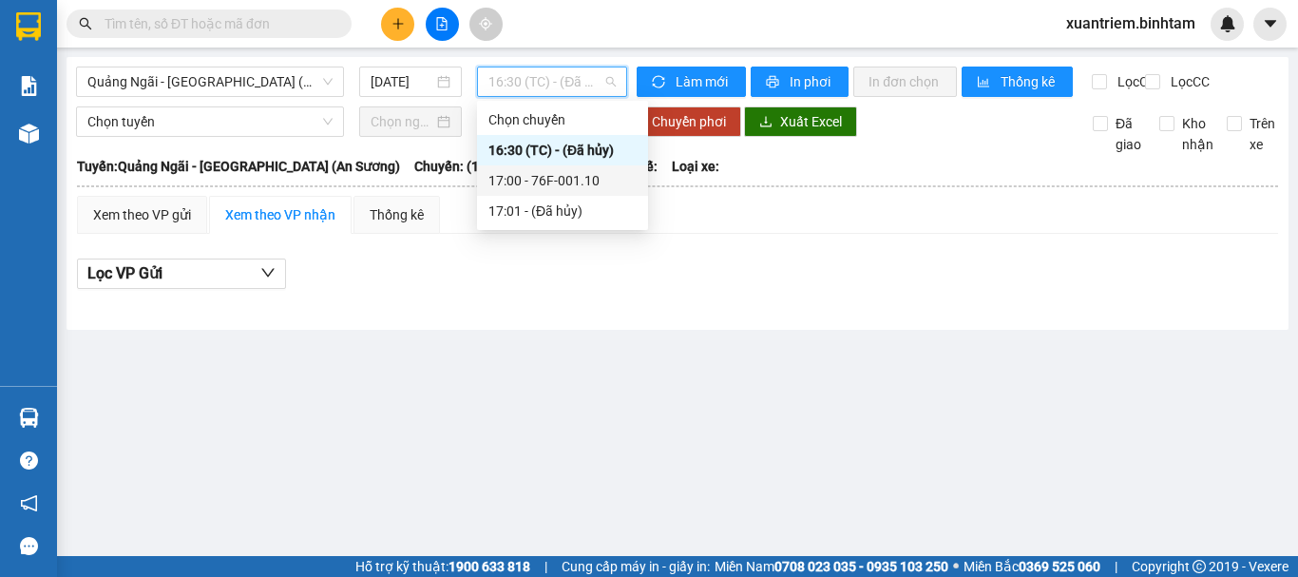
click at [566, 184] on div "17:00 - 76F-001.10" at bounding box center [562, 180] width 148 height 21
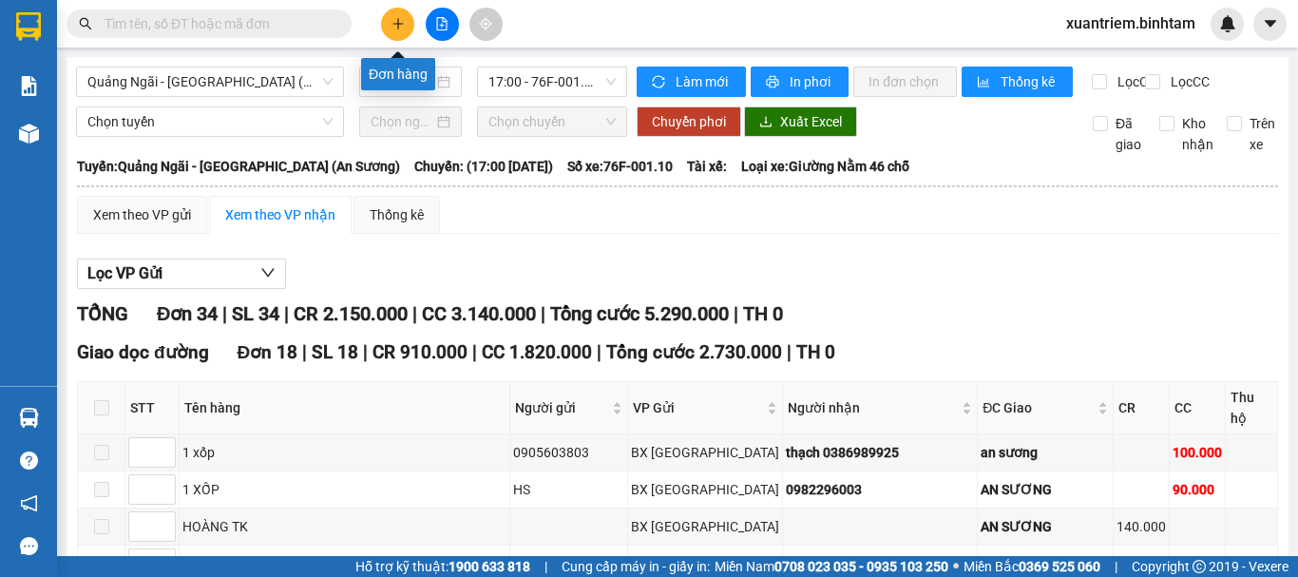
click at [401, 20] on icon "plus" at bounding box center [397, 23] width 13 height 13
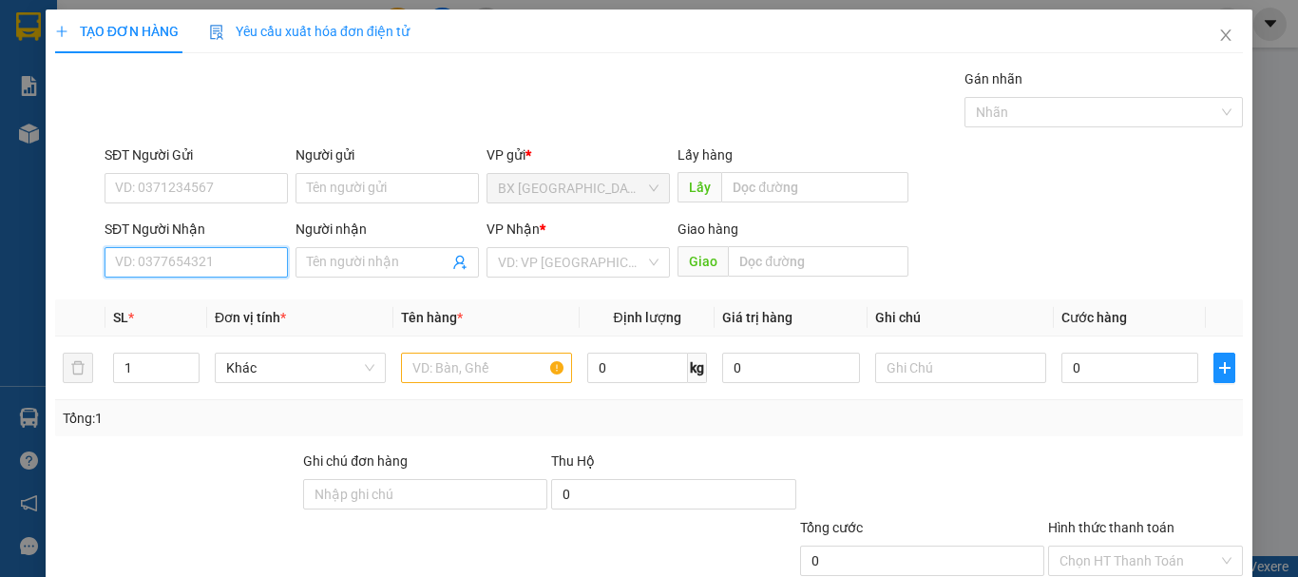
click at [231, 273] on input "SĐT Người Nhận" at bounding box center [196, 262] width 183 height 30
click at [179, 309] on div "0989407366" at bounding box center [194, 300] width 159 height 21
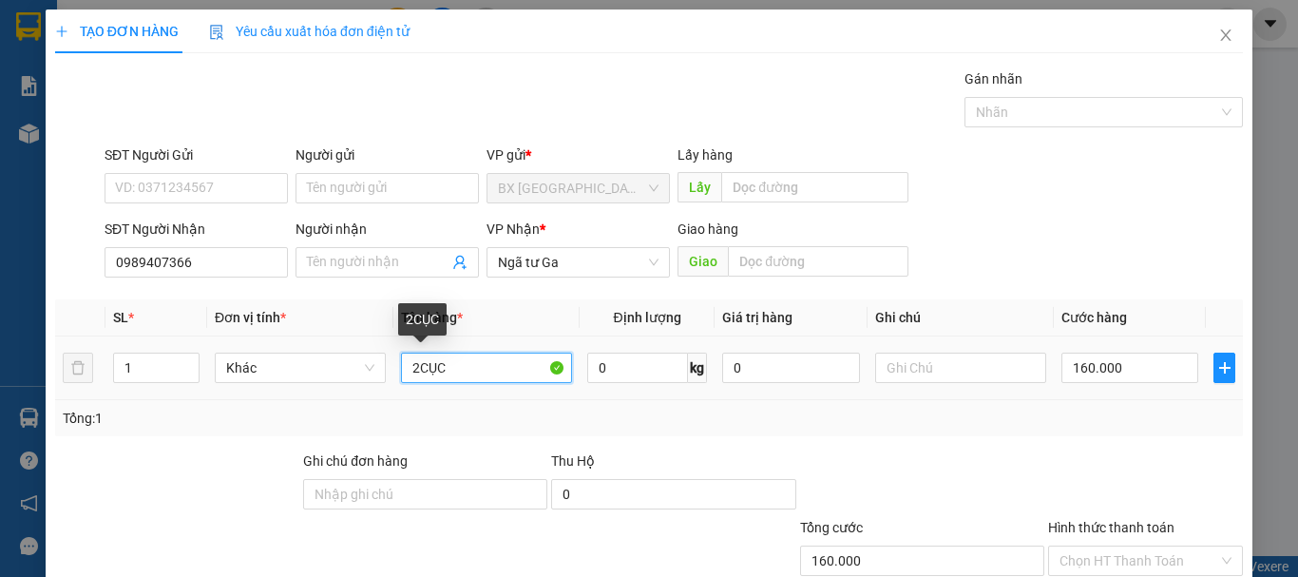
click at [413, 368] on input "2CỤC" at bounding box center [486, 368] width 171 height 30
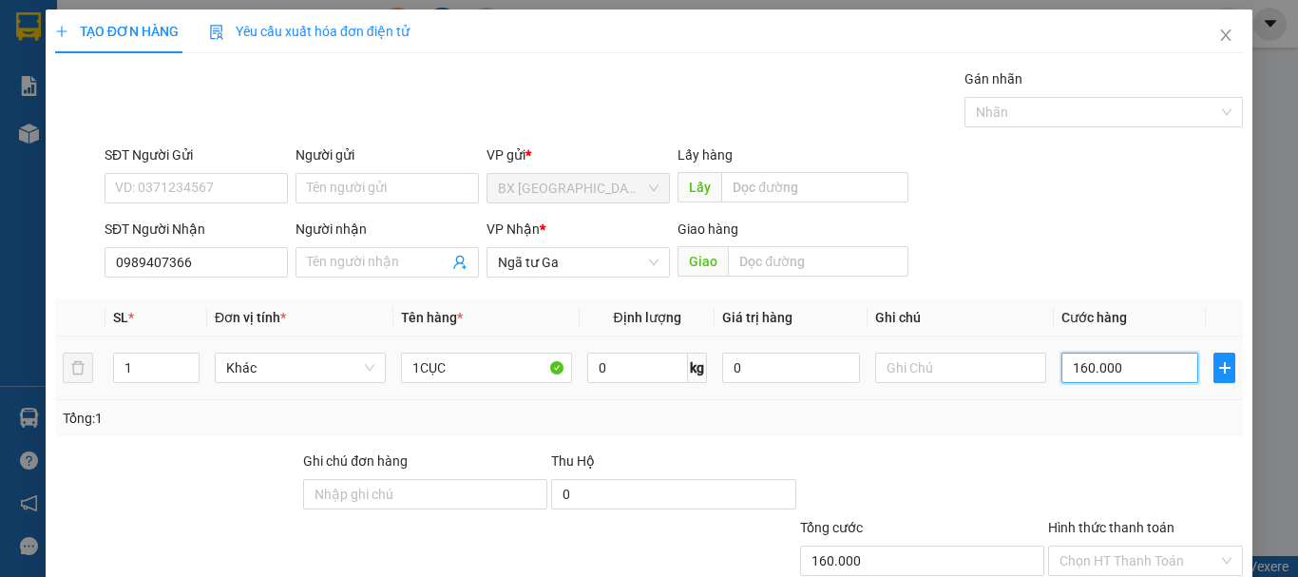
click at [1097, 358] on input "160.000" at bounding box center [1129, 368] width 137 height 30
click at [1145, 546] on input "Hình thức thanh toán" at bounding box center [1138, 560] width 159 height 29
drag, startPoint x: 1099, startPoint y: 463, endPoint x: 1171, endPoint y: 502, distance: 81.2
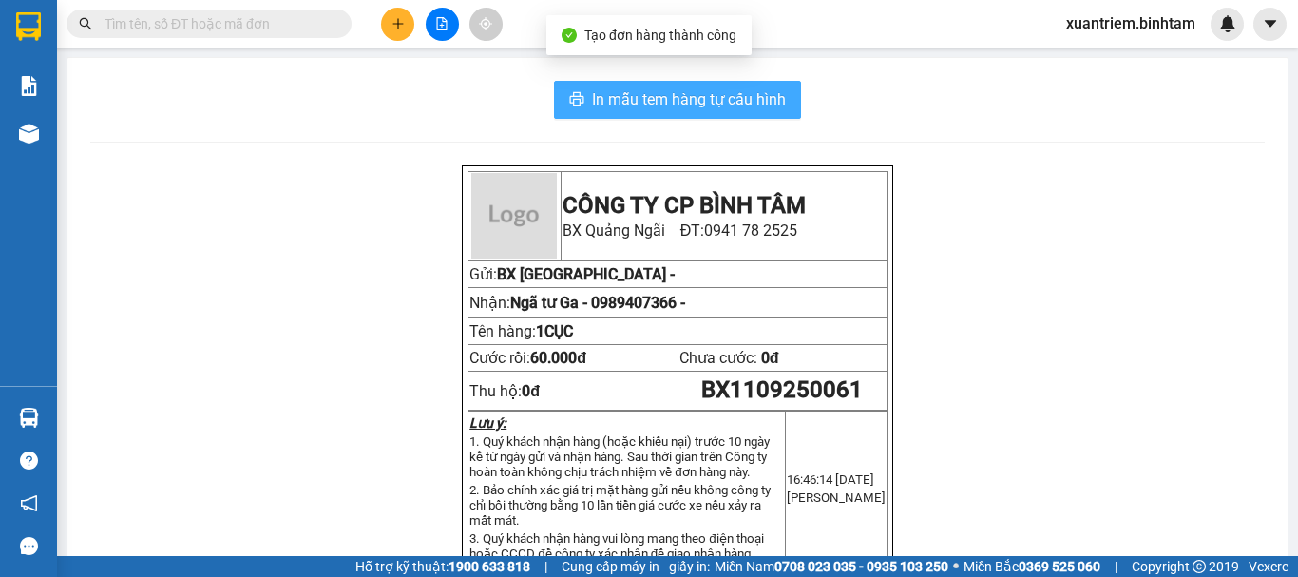
click at [607, 104] on span "In mẫu tem hàng tự cấu hình" at bounding box center [689, 99] width 194 height 24
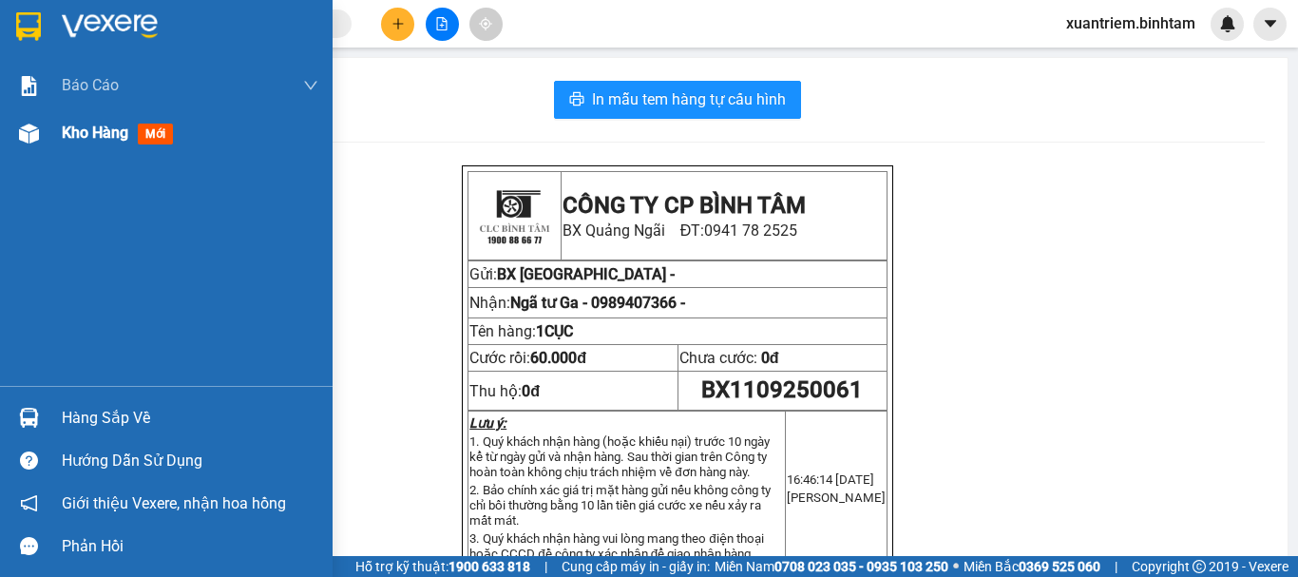
click at [33, 144] on div at bounding box center [28, 133] width 33 height 33
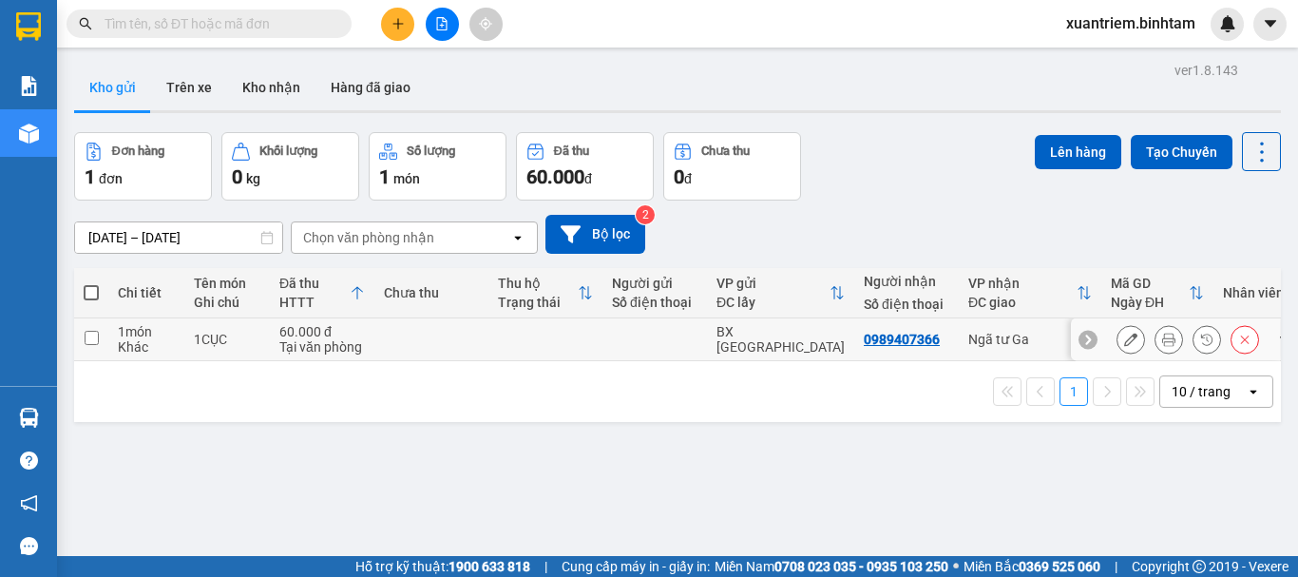
click at [302, 349] on div "Tại văn phòng" at bounding box center [322, 346] width 86 height 15
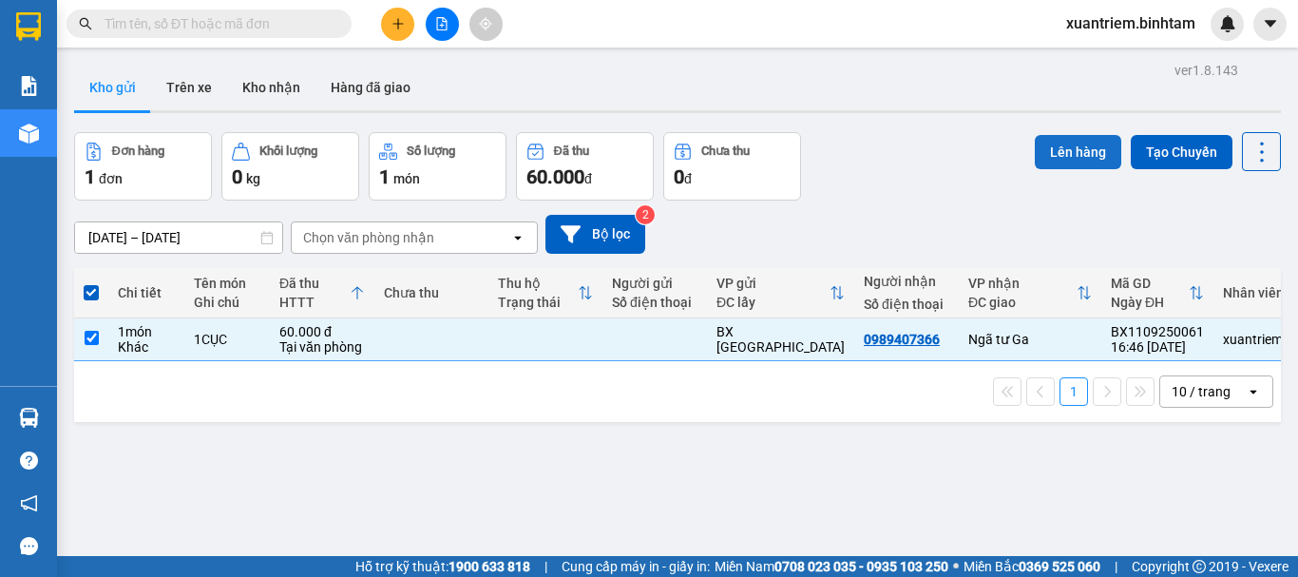
click at [1035, 163] on button "Lên hàng" at bounding box center [1078, 152] width 86 height 34
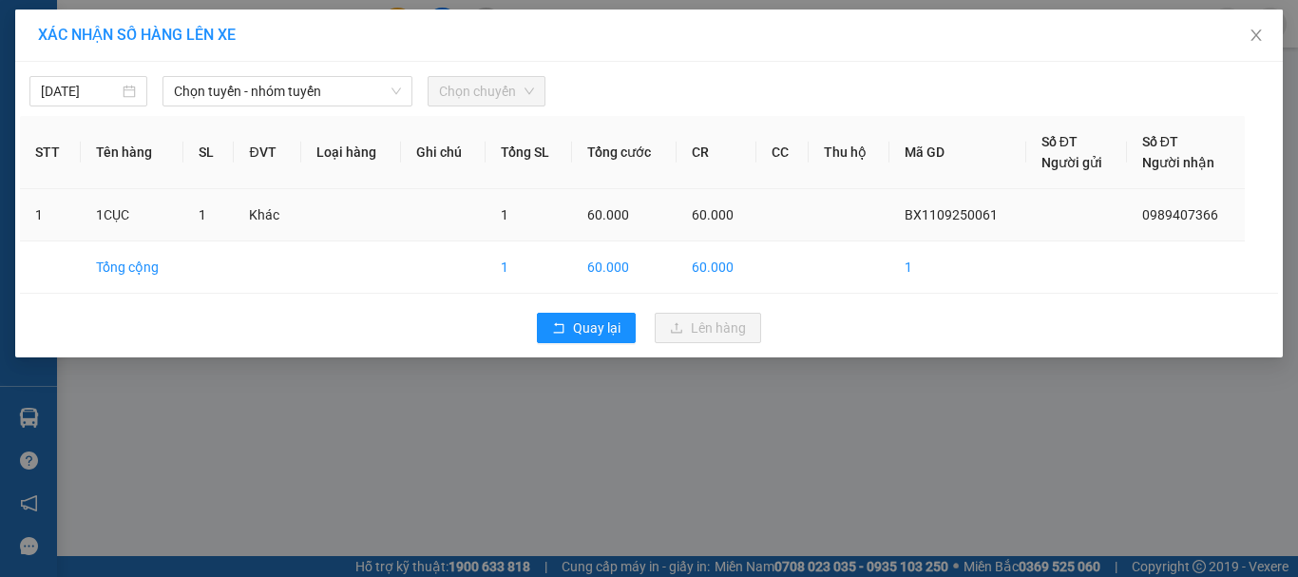
click at [220, 97] on span "Chọn tuyến - nhóm tuyến" at bounding box center [287, 91] width 227 height 29
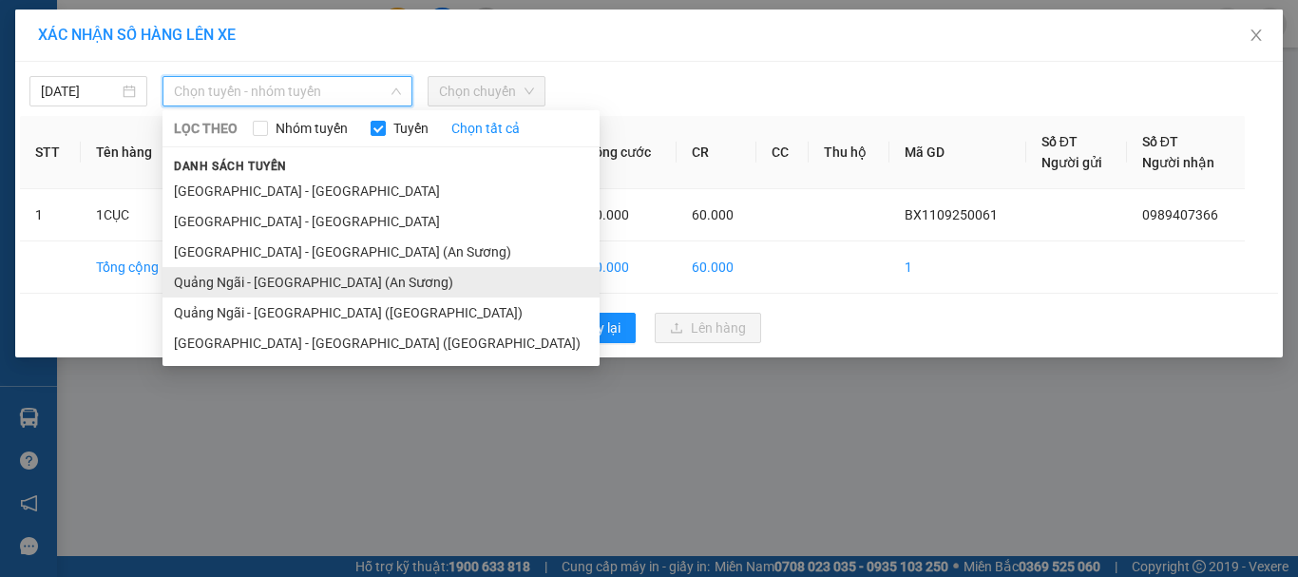
click at [309, 281] on li "Quảng Ngãi - [GEOGRAPHIC_DATA] (An Sương)" at bounding box center [380, 282] width 437 height 30
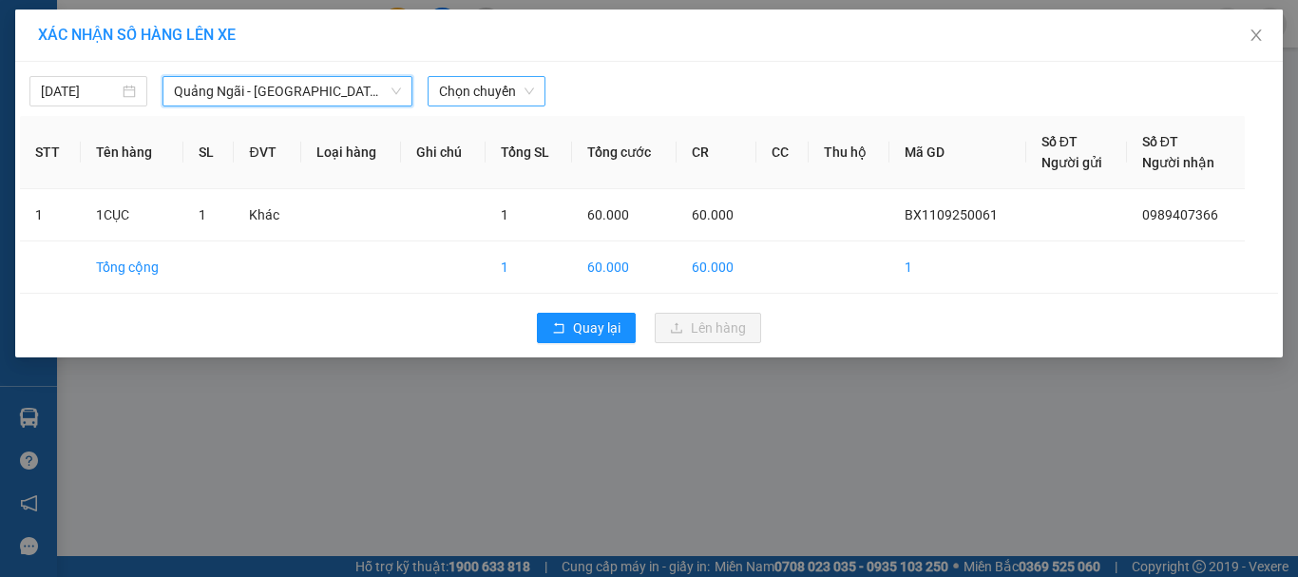
click at [486, 97] on span "Chọn chuyến" at bounding box center [486, 91] width 95 height 29
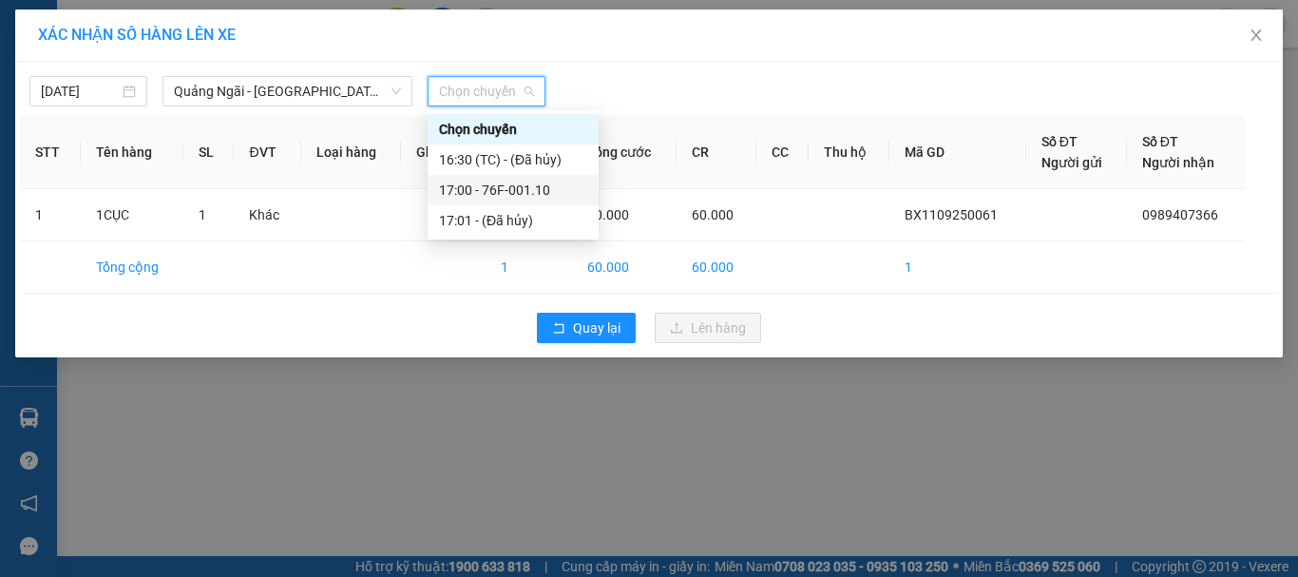
click at [529, 182] on div "17:00 - 76F-001.10" at bounding box center [513, 190] width 148 height 21
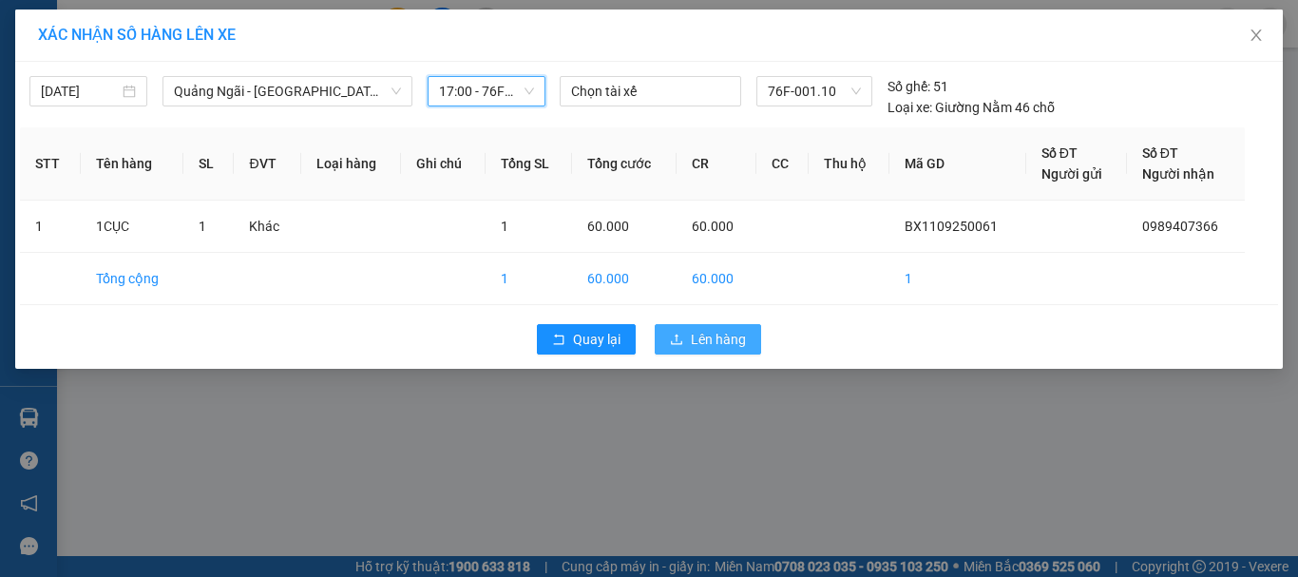
click at [704, 342] on span "Lên hàng" at bounding box center [718, 339] width 55 height 21
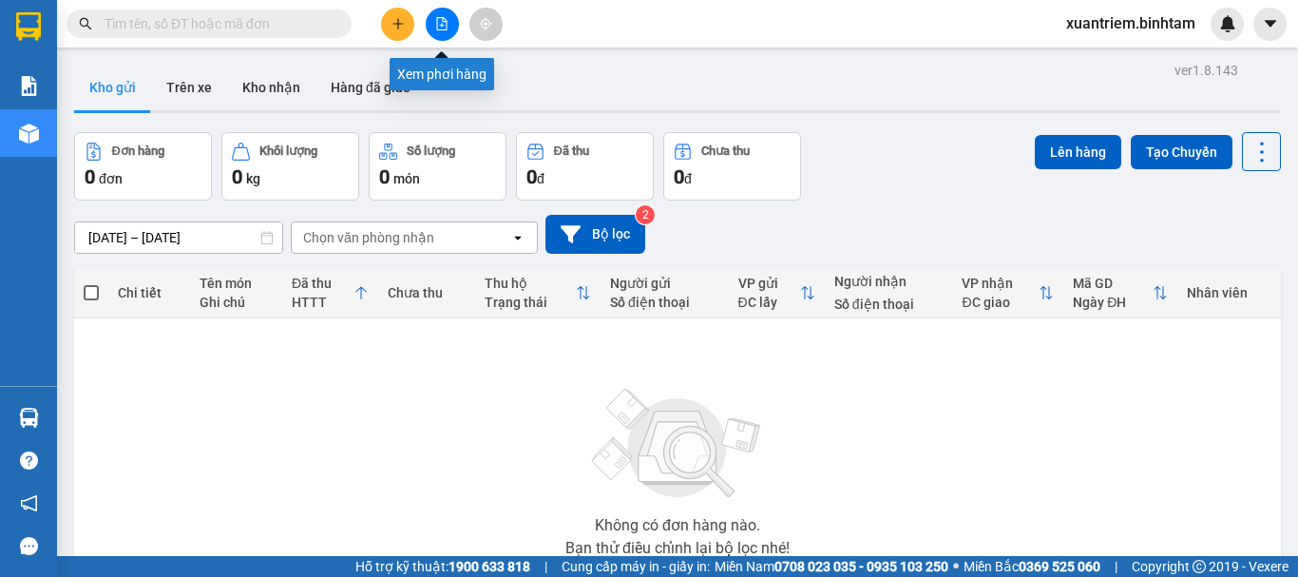
click at [451, 29] on button at bounding box center [442, 24] width 33 height 33
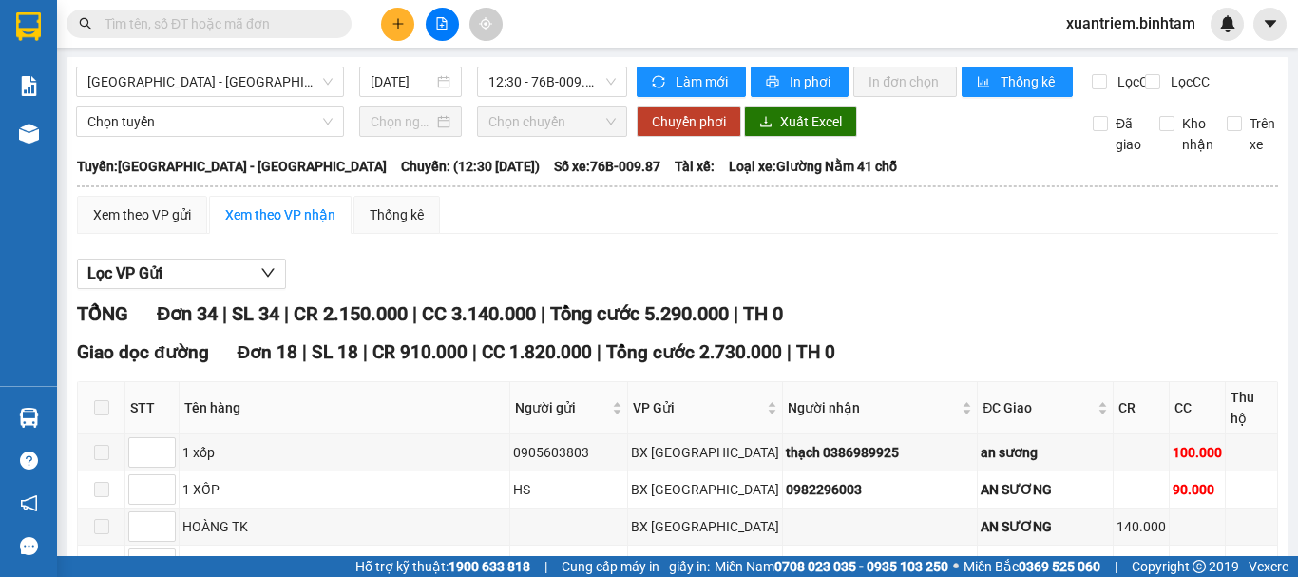
click at [257, 97] on div "[GEOGRAPHIC_DATA] - [GEOGRAPHIC_DATA] [DATE] 12:30 - 76B-009.87" at bounding box center [351, 82] width 551 height 30
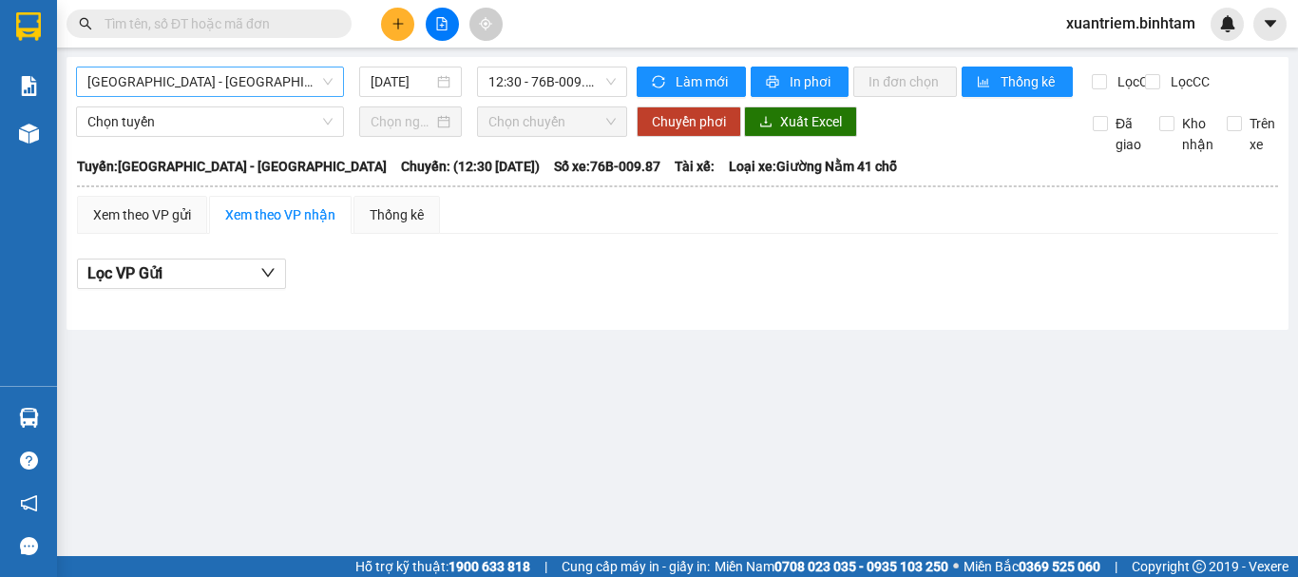
click at [255, 73] on span "[GEOGRAPHIC_DATA] - [GEOGRAPHIC_DATA]" at bounding box center [209, 81] width 245 height 29
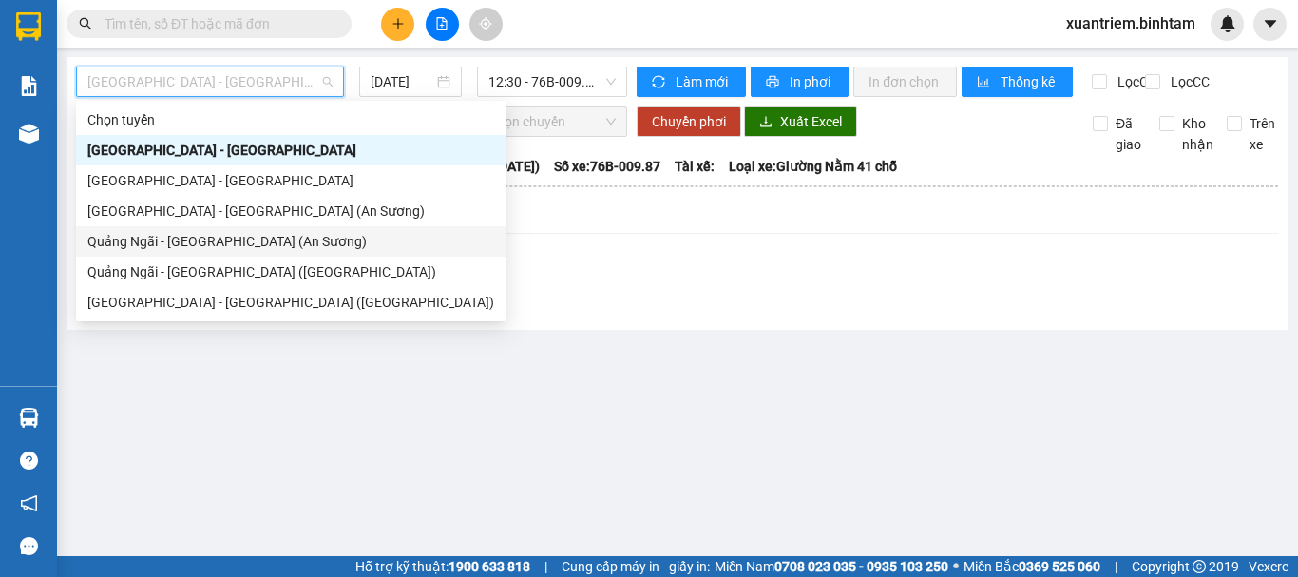
click at [229, 229] on div "Quảng Ngãi - [GEOGRAPHIC_DATA] (An Sương)" at bounding box center [290, 241] width 429 height 30
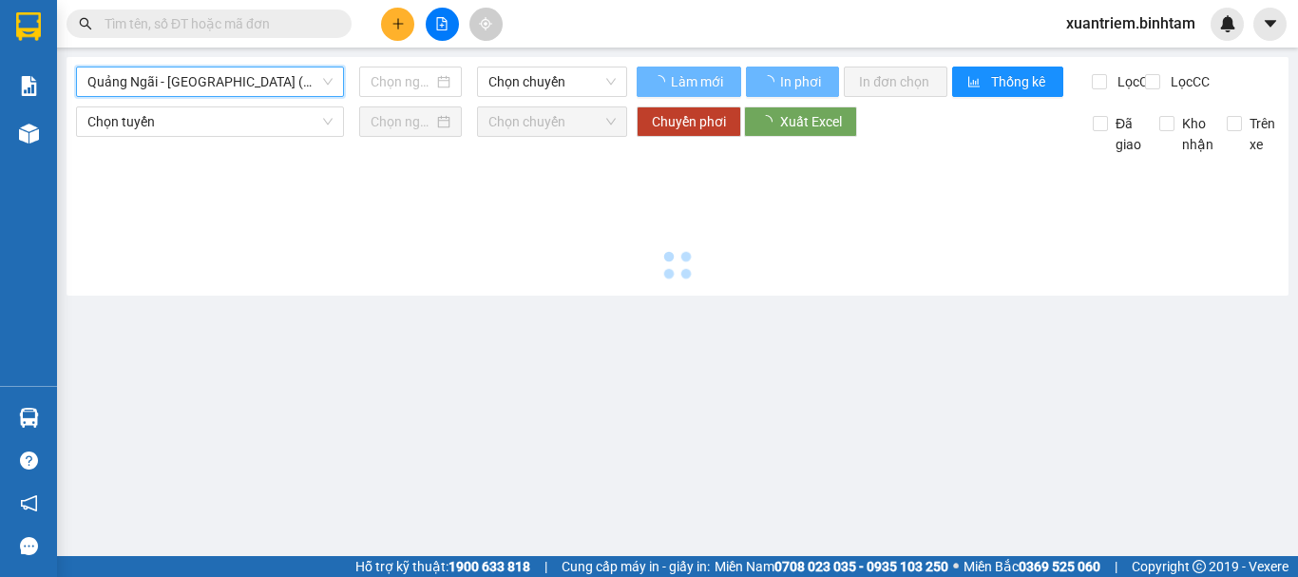
type input "[DATE]"
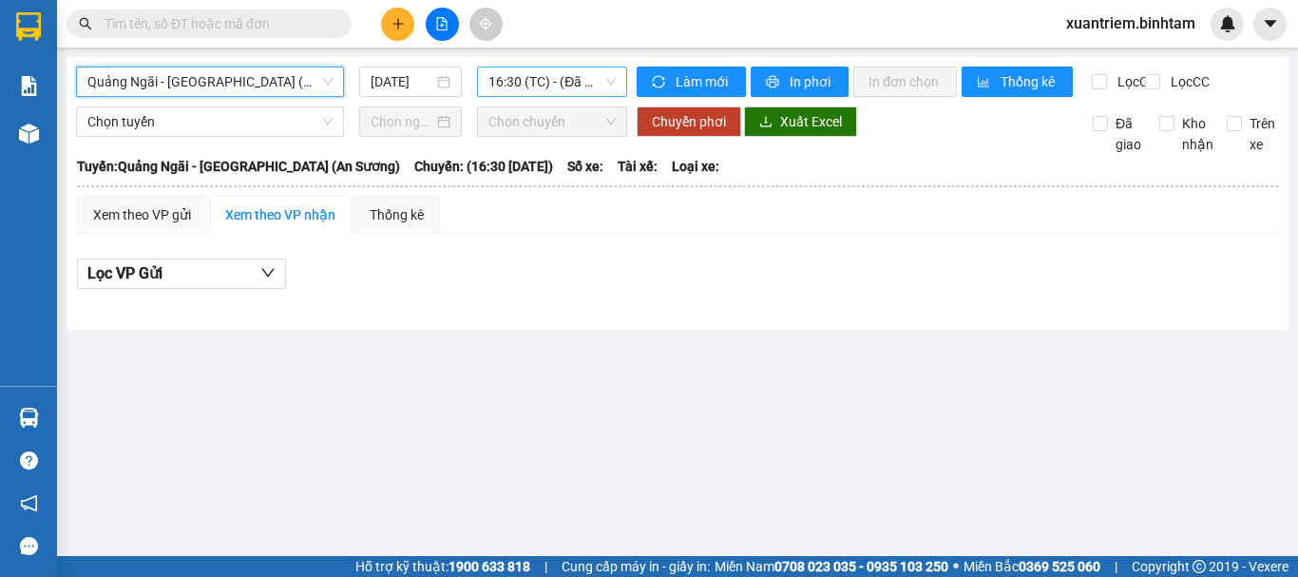
click at [556, 76] on span "16:30 (TC) - (Đã hủy)" at bounding box center [551, 81] width 127 height 29
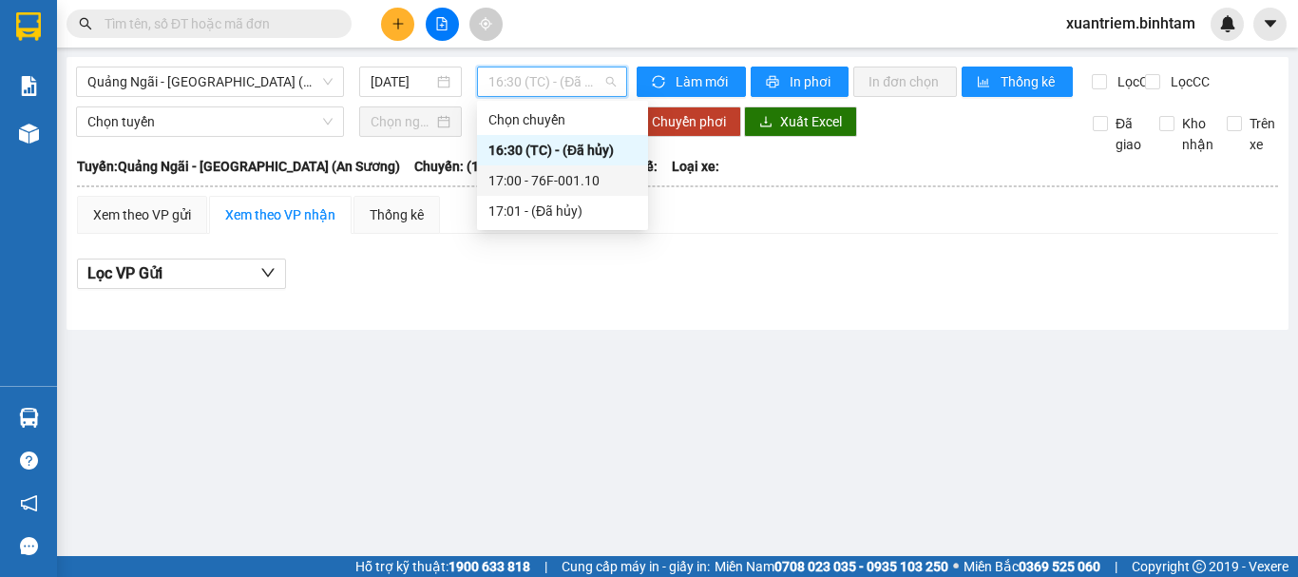
click at [571, 171] on div "17:00 - 76F-001.10" at bounding box center [562, 180] width 148 height 21
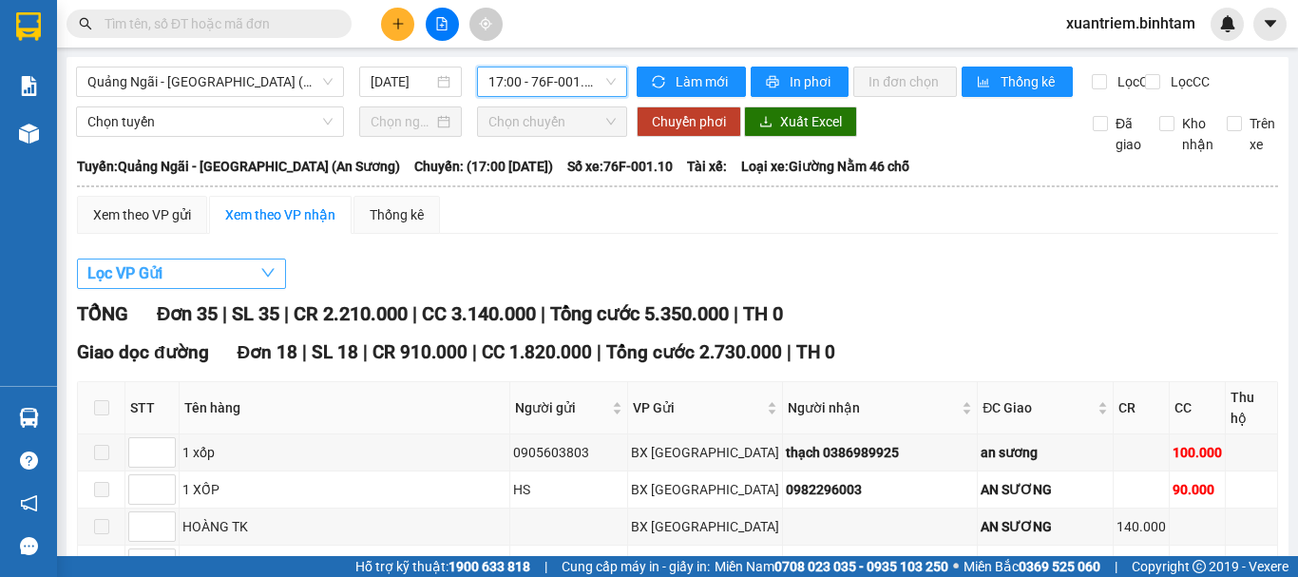
click at [204, 289] on button "Lọc VP Gửi" at bounding box center [181, 273] width 209 height 30
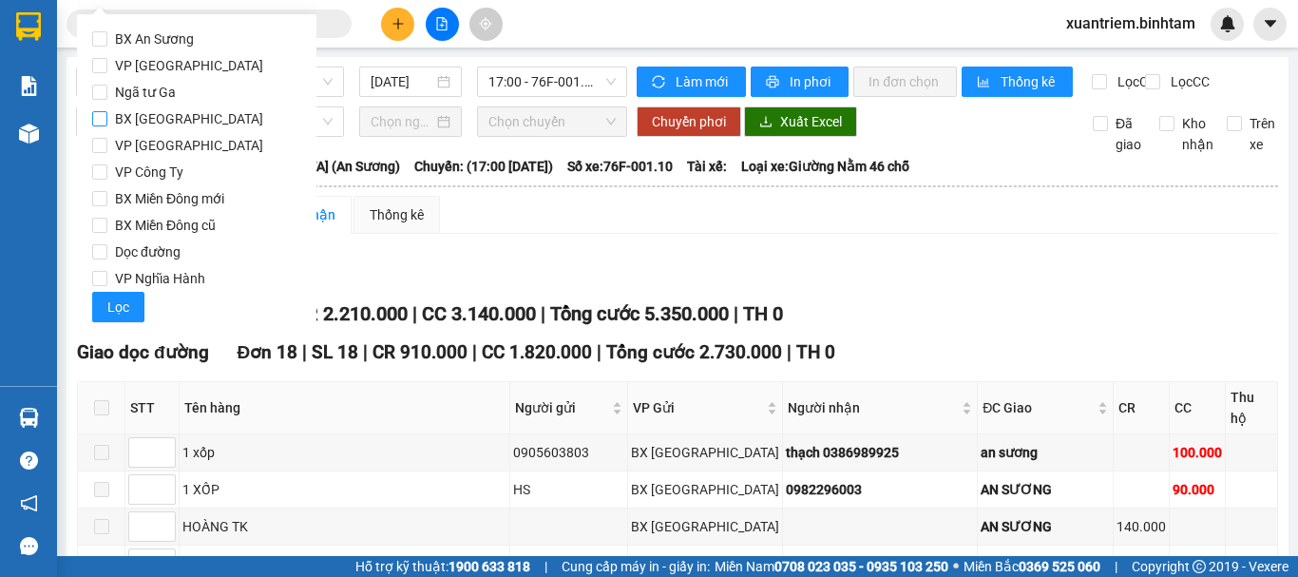
click at [185, 107] on span "BX [GEOGRAPHIC_DATA]" at bounding box center [188, 118] width 163 height 27
click at [107, 111] on input "BX [GEOGRAPHIC_DATA]" at bounding box center [99, 118] width 15 height 15
checkbox input "true"
click at [162, 276] on span "VP Nghĩa Hành" at bounding box center [159, 278] width 105 height 27
click at [107, 276] on input "VP Nghĩa Hành" at bounding box center [99, 278] width 15 height 15
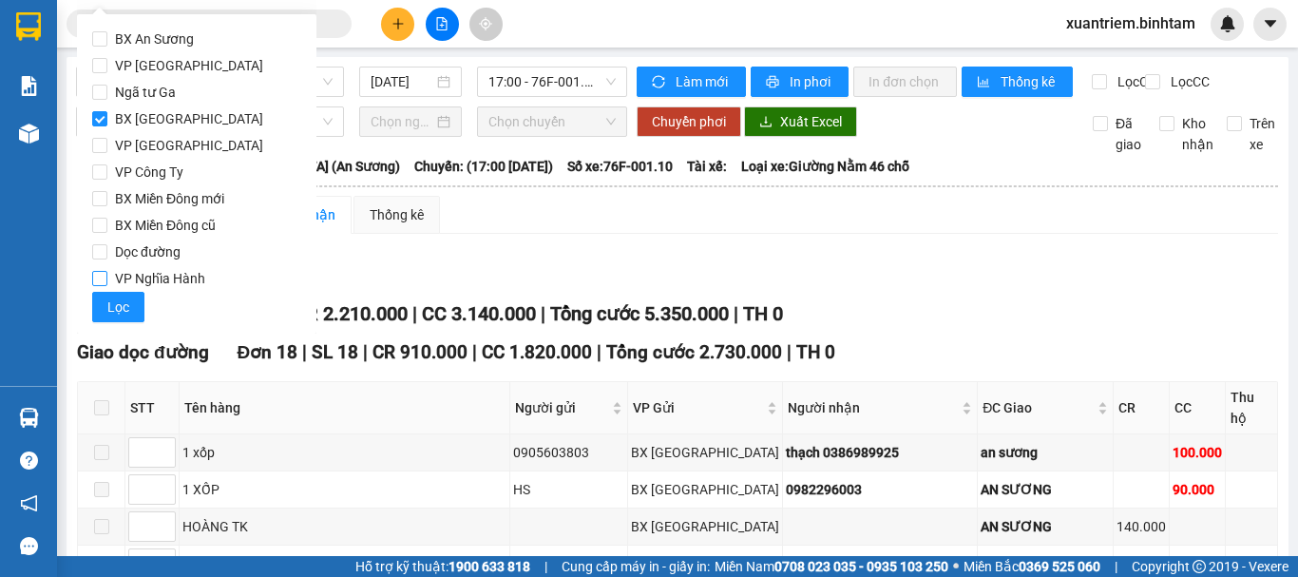
checkbox input "true"
click at [118, 303] on span "Lọc" at bounding box center [118, 306] width 22 height 21
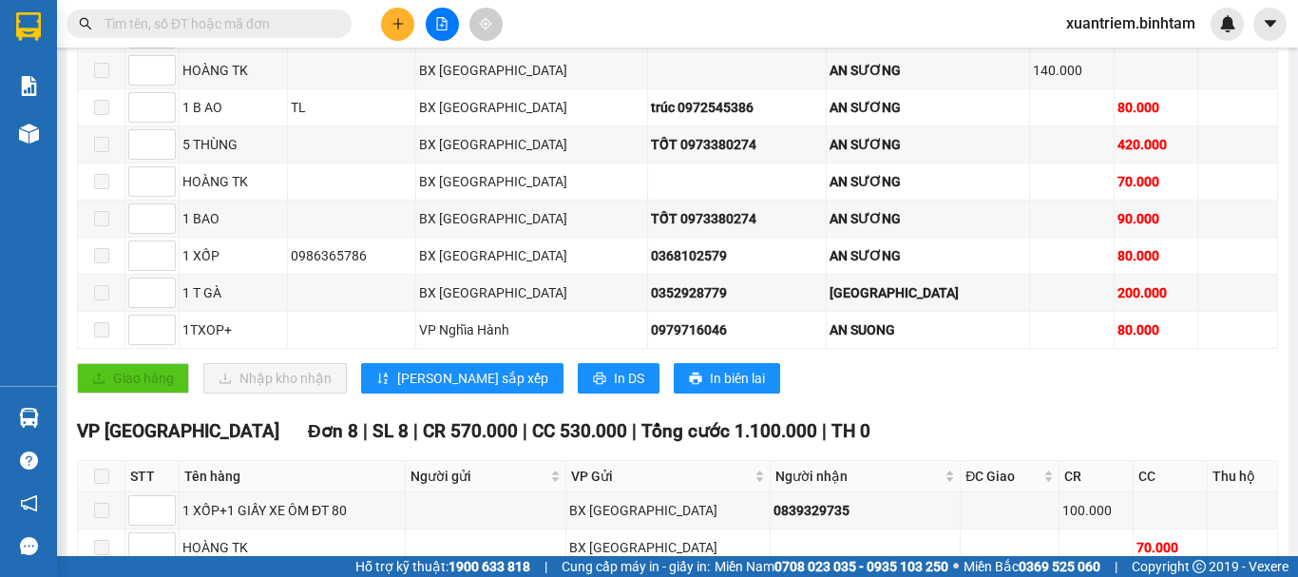
scroll to position [570, 0]
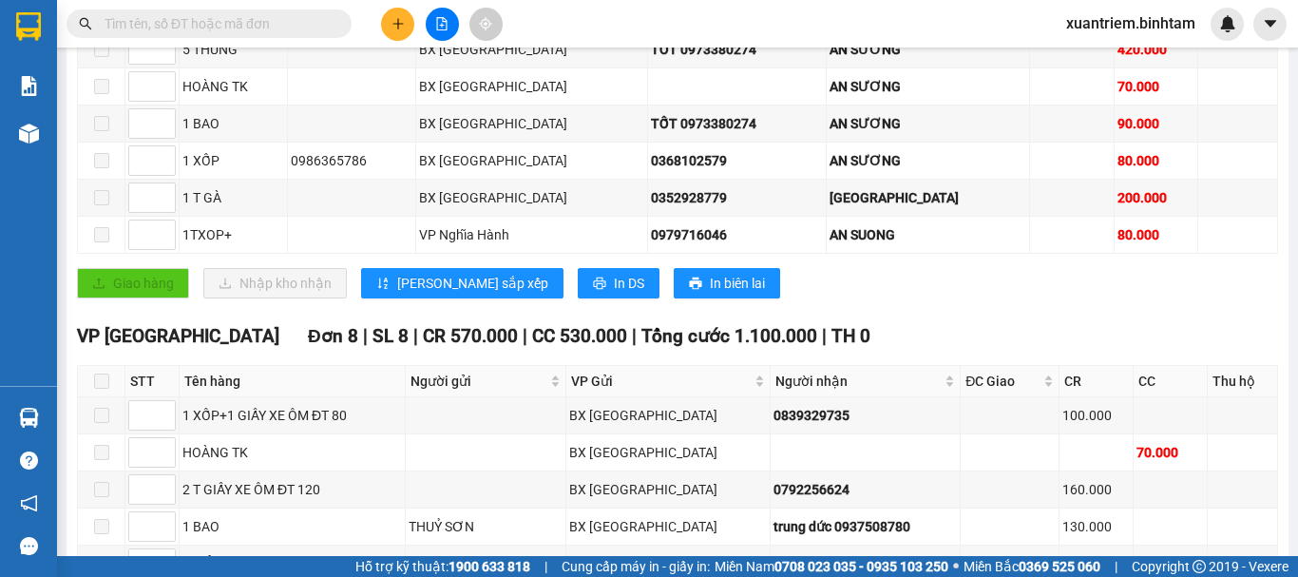
click at [650, 282] on div "Giao dọc đường Đơn 10 | SL 10 | CR 140.000 | CC 1.210.000 | Tổng cước 1.350.000…" at bounding box center [677, 60] width 1201 height 505
click at [614, 294] on span "In DS" at bounding box center [629, 283] width 30 height 21
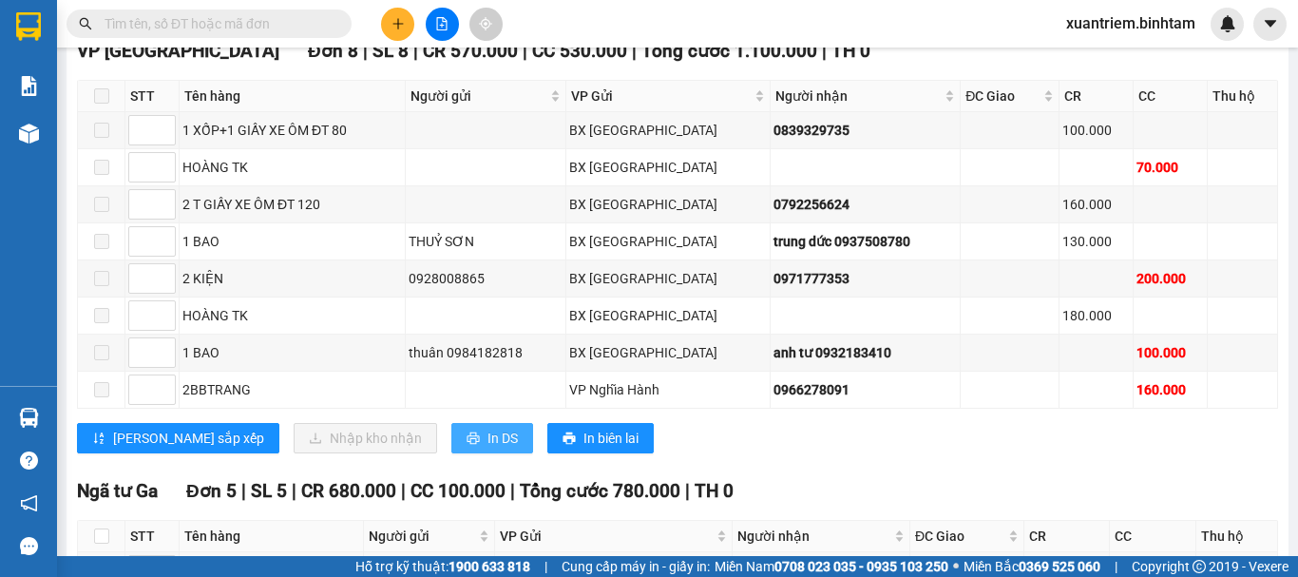
click at [487, 448] on span "In DS" at bounding box center [502, 438] width 30 height 21
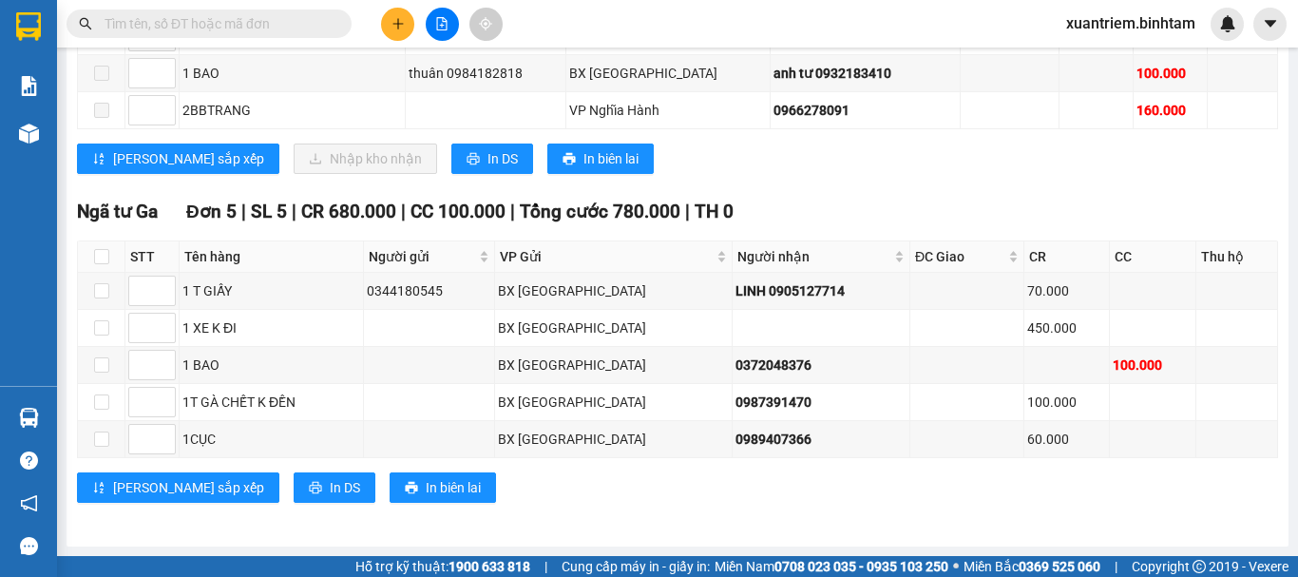
scroll to position [1151, 0]
click at [330, 489] on span "In DS" at bounding box center [345, 487] width 30 height 21
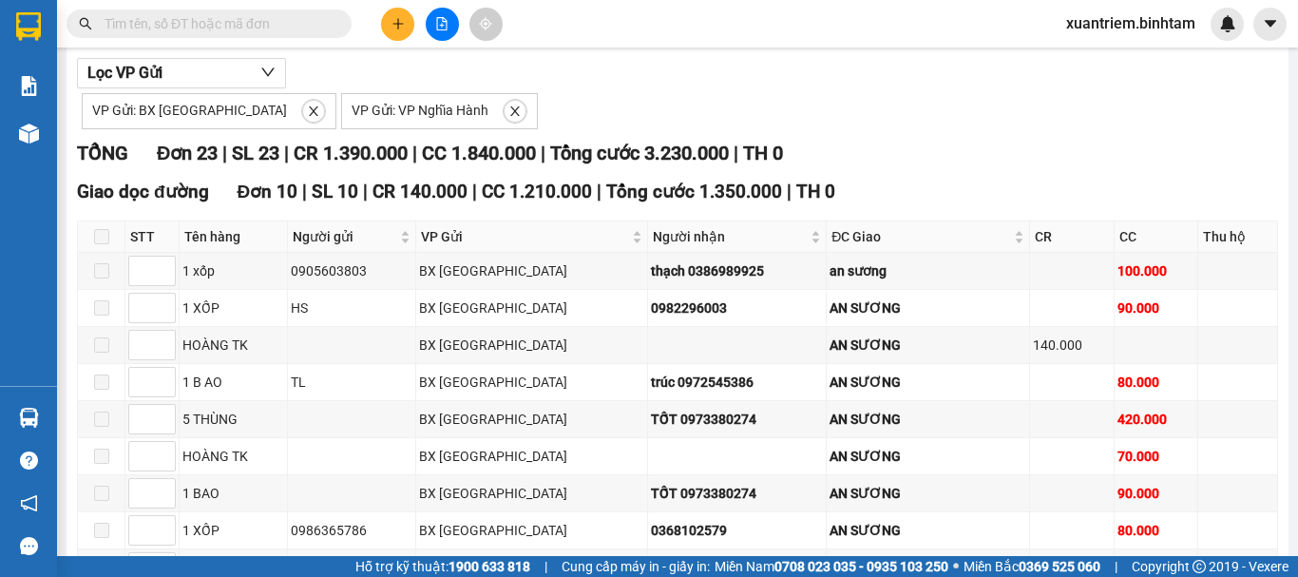
scroll to position [10, 0]
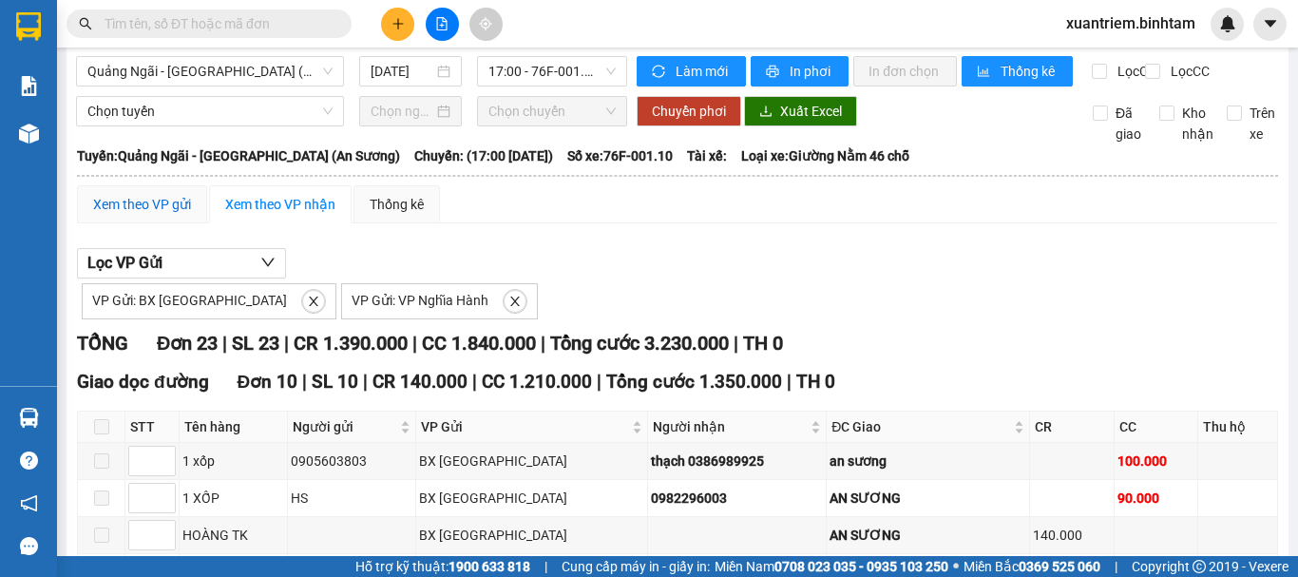
click at [128, 215] on div "Xem theo VP gửi" at bounding box center [142, 204] width 98 height 21
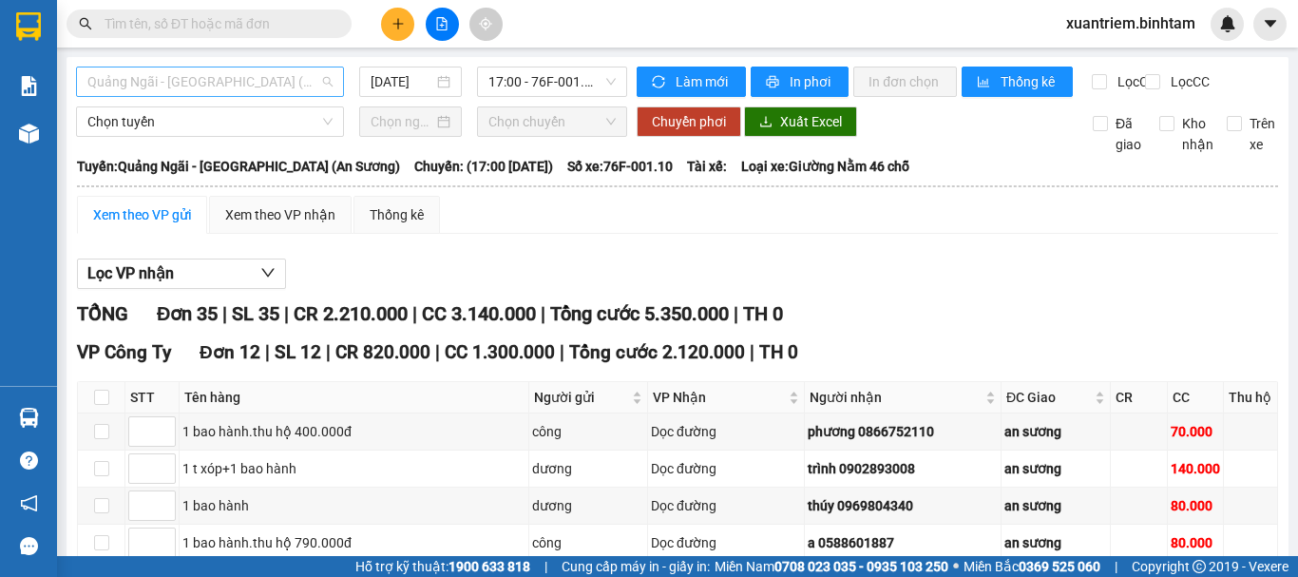
click at [340, 93] on div "Quảng Ngãi - [GEOGRAPHIC_DATA] (An Sương)" at bounding box center [210, 82] width 268 height 30
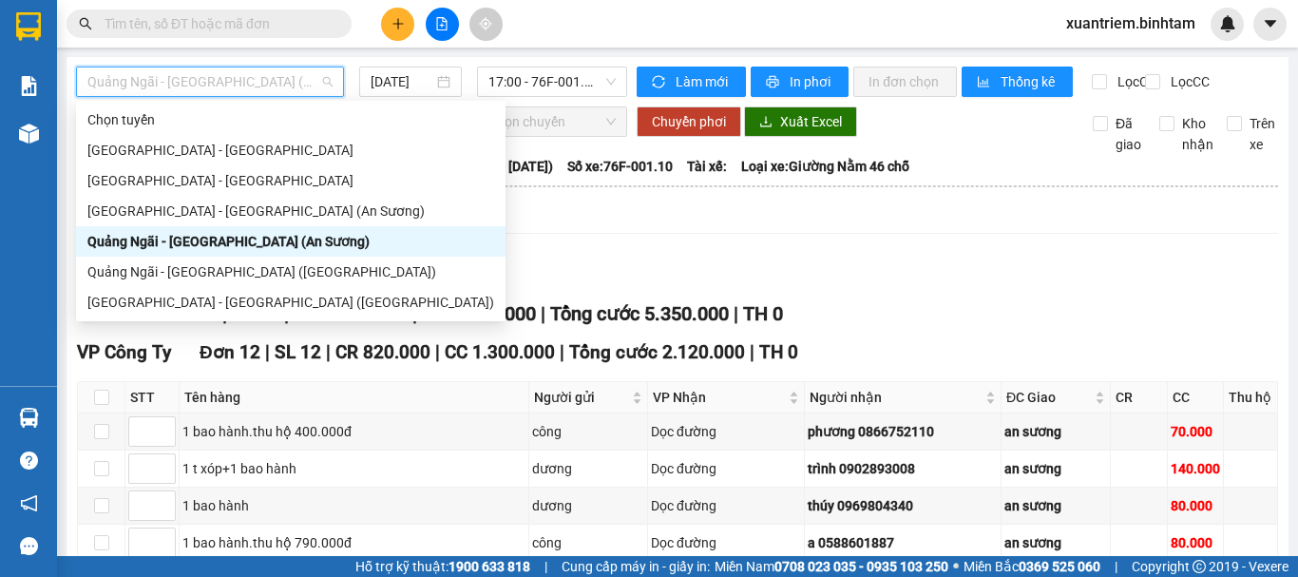
click at [314, 88] on span "Quảng Ngãi - [GEOGRAPHIC_DATA] (An Sương)" at bounding box center [209, 81] width 245 height 29
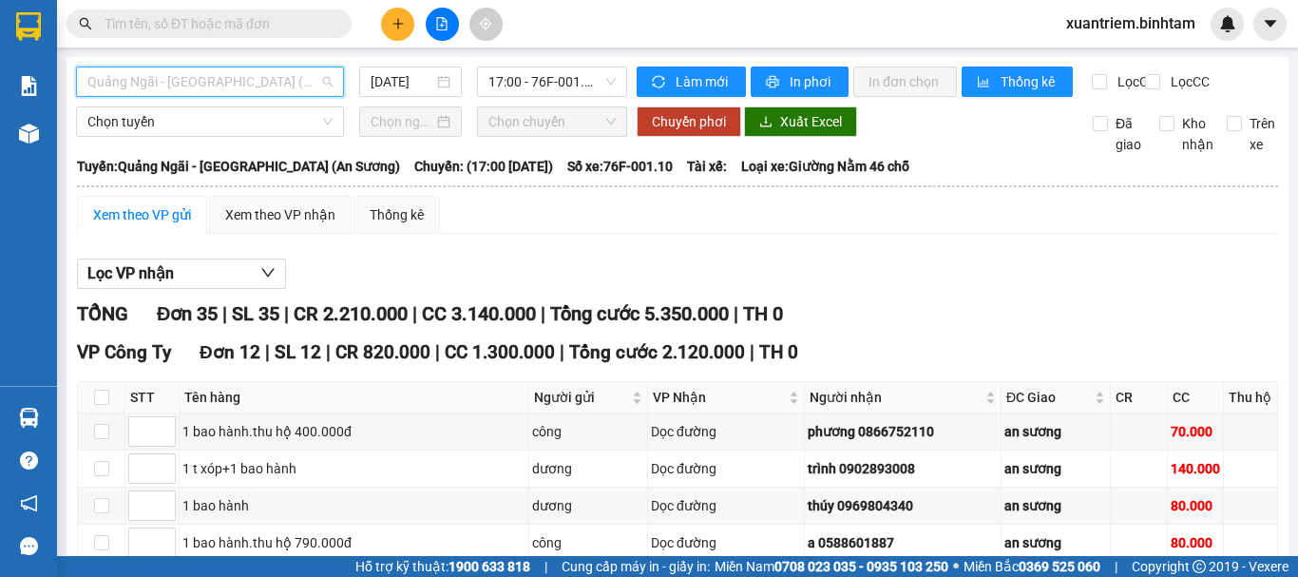
click at [300, 80] on span "Quảng Ngãi - [GEOGRAPHIC_DATA] (An Sương)" at bounding box center [209, 81] width 245 height 29
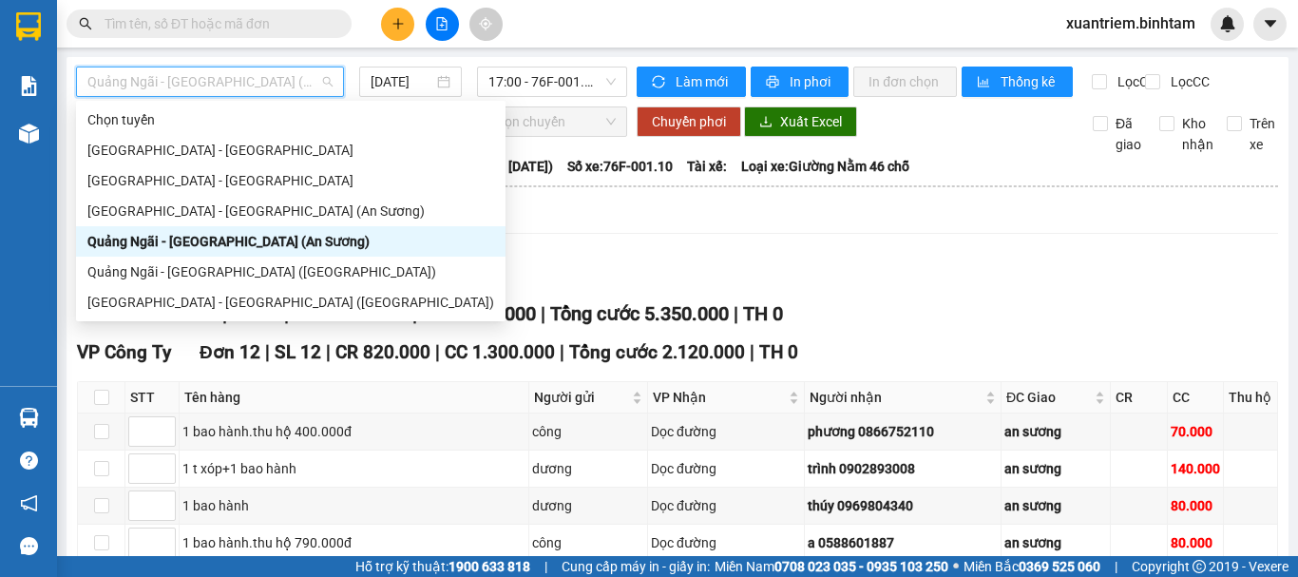
click at [266, 249] on div "Quảng Ngãi - [GEOGRAPHIC_DATA] (An Sương)" at bounding box center [290, 241] width 407 height 21
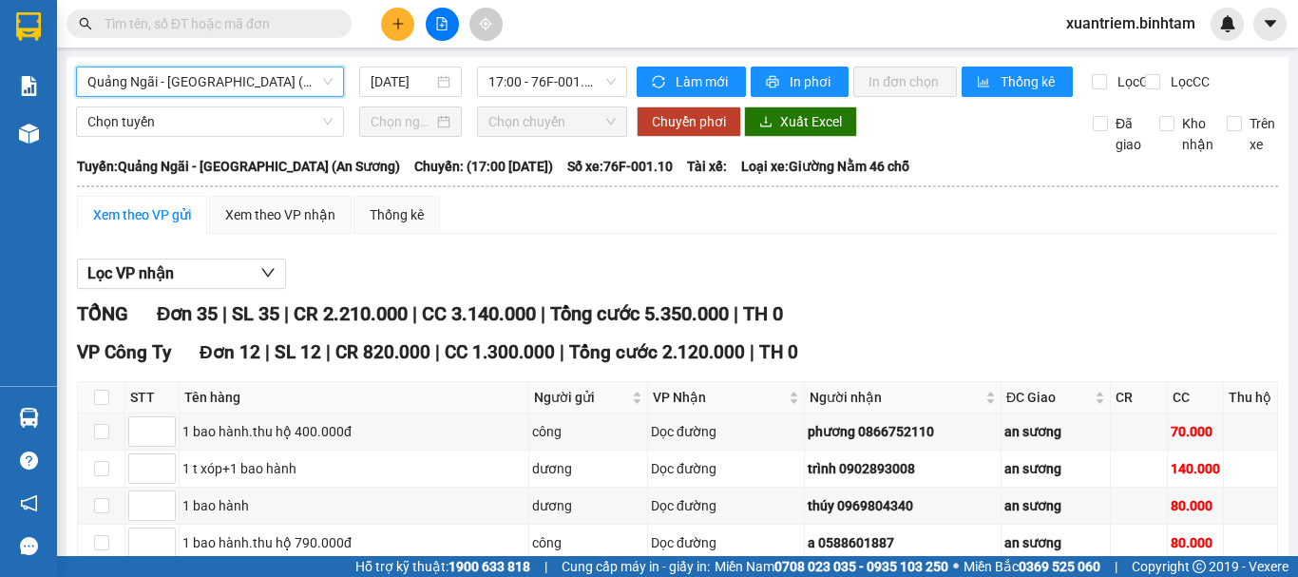
click at [310, 76] on span "Quảng Ngãi - [GEOGRAPHIC_DATA] (An Sương)" at bounding box center [209, 81] width 245 height 29
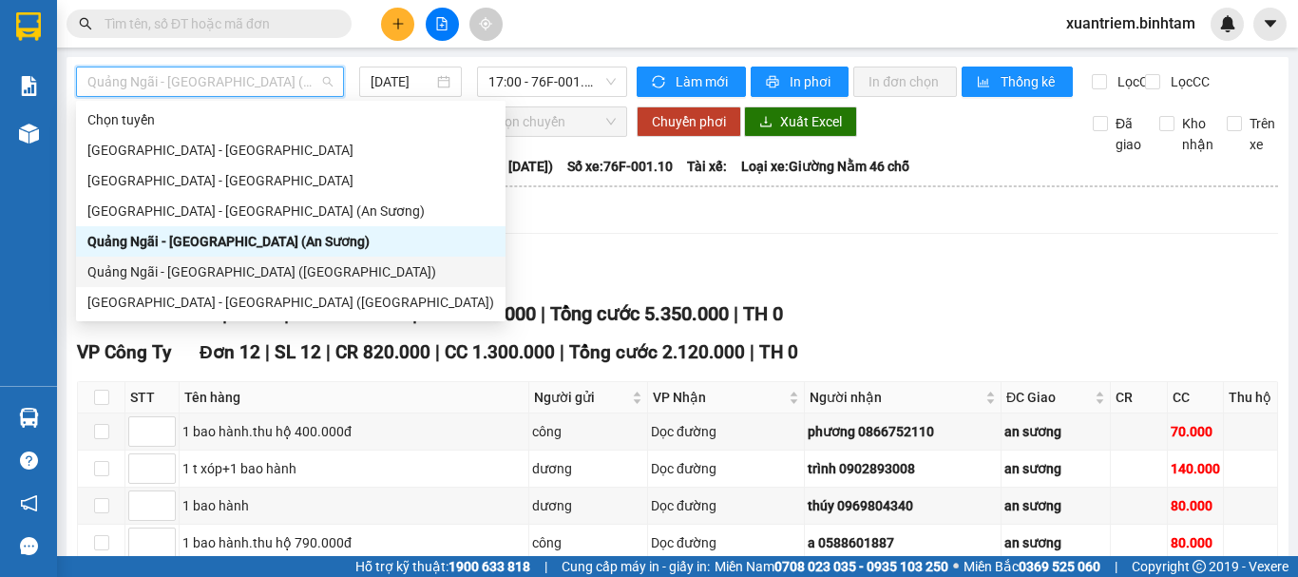
click at [253, 269] on div "Quảng Ngãi - [GEOGRAPHIC_DATA] ([GEOGRAPHIC_DATA])" at bounding box center [290, 271] width 407 height 21
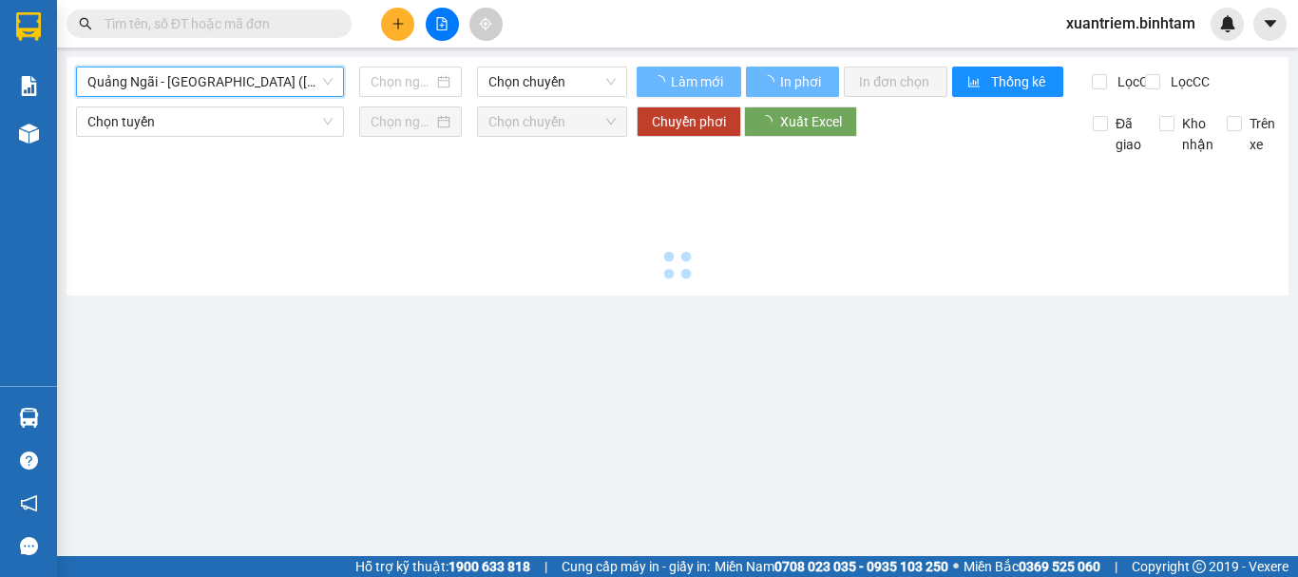
type input "[DATE]"
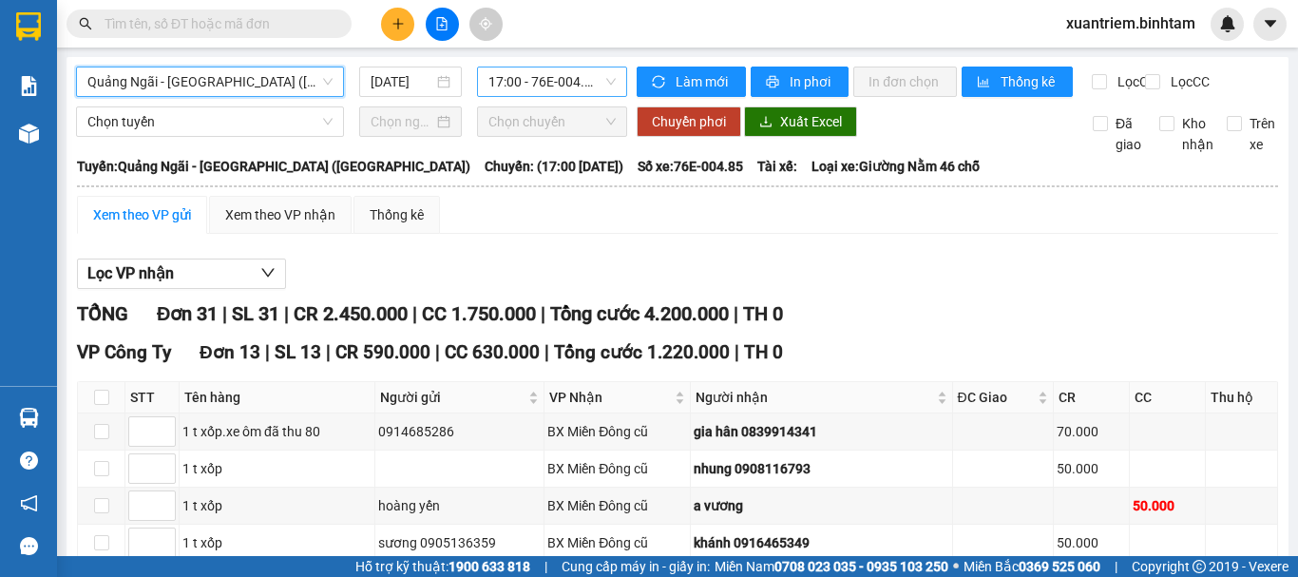
click at [573, 86] on span "17:00 - 76E-004.85" at bounding box center [551, 81] width 127 height 29
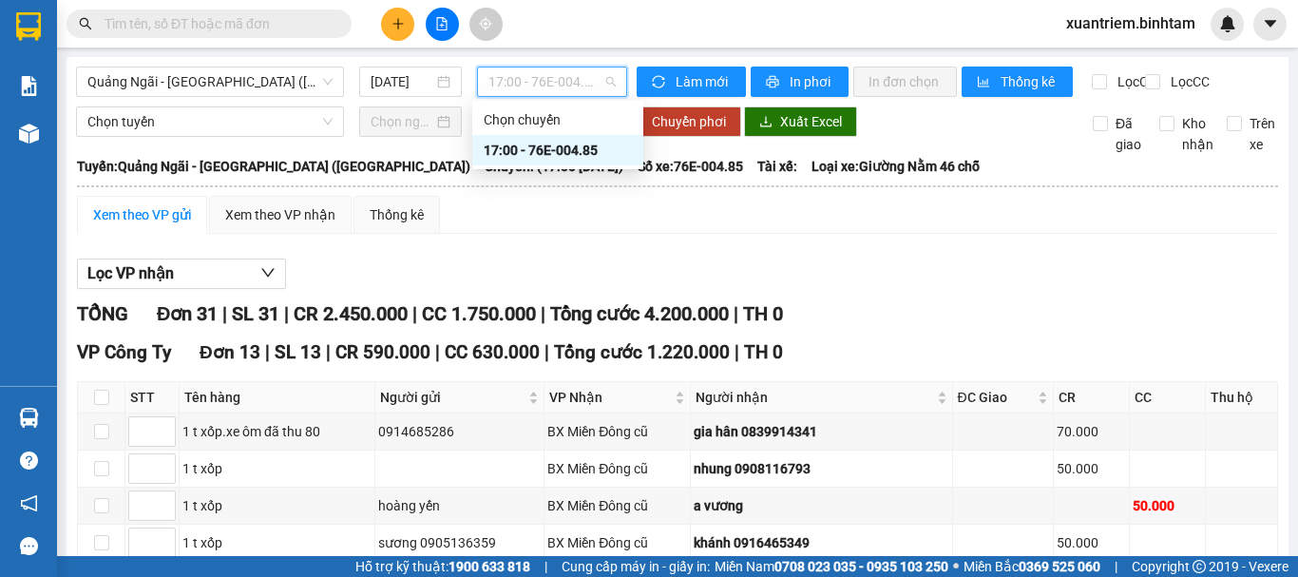
click at [572, 158] on div "17:00 - 76E-004.85" at bounding box center [558, 150] width 148 height 21
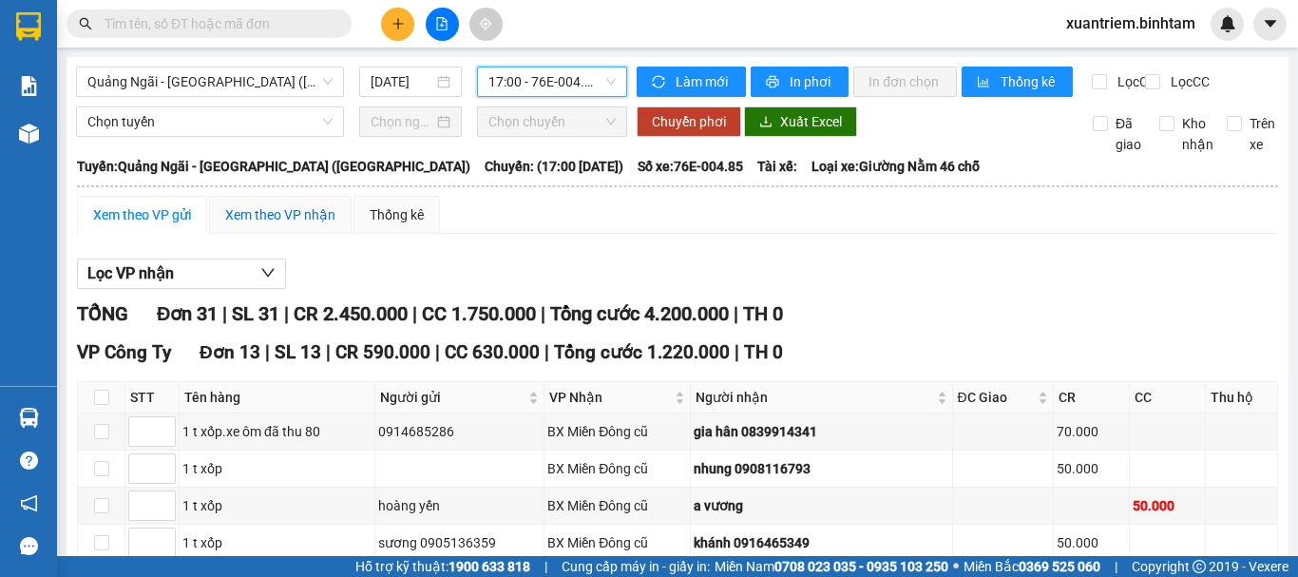
click at [308, 225] on div "Xem theo VP nhận" at bounding box center [280, 214] width 110 height 21
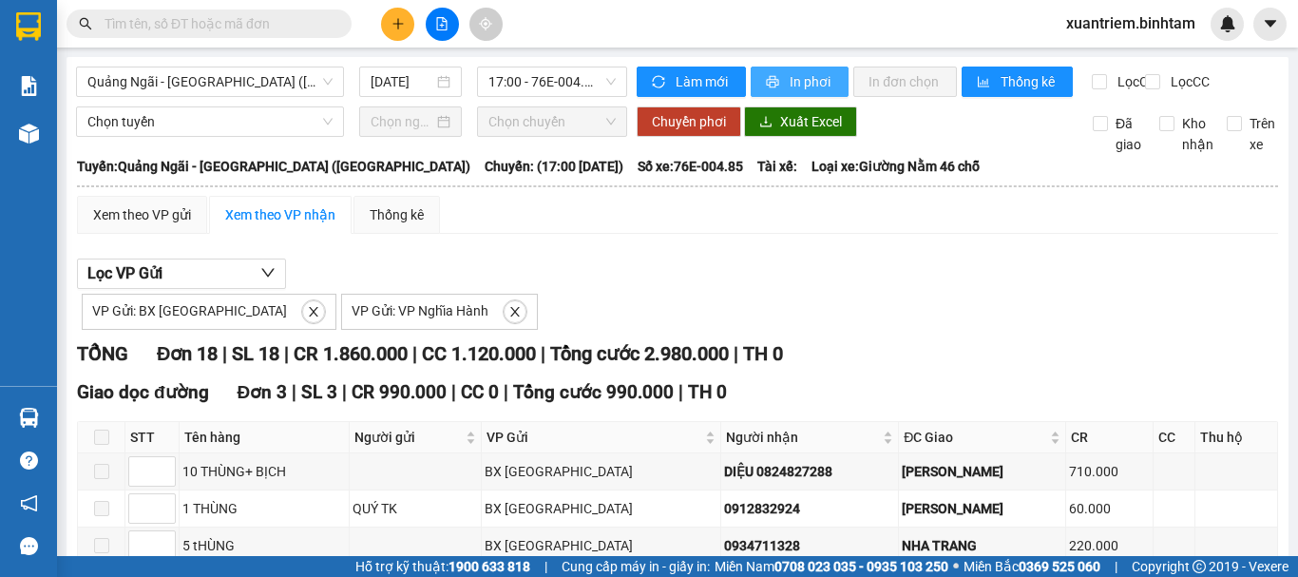
click at [806, 87] on span "In phơi" at bounding box center [812, 81] width 44 height 21
click at [410, 29] on button at bounding box center [397, 24] width 33 height 33
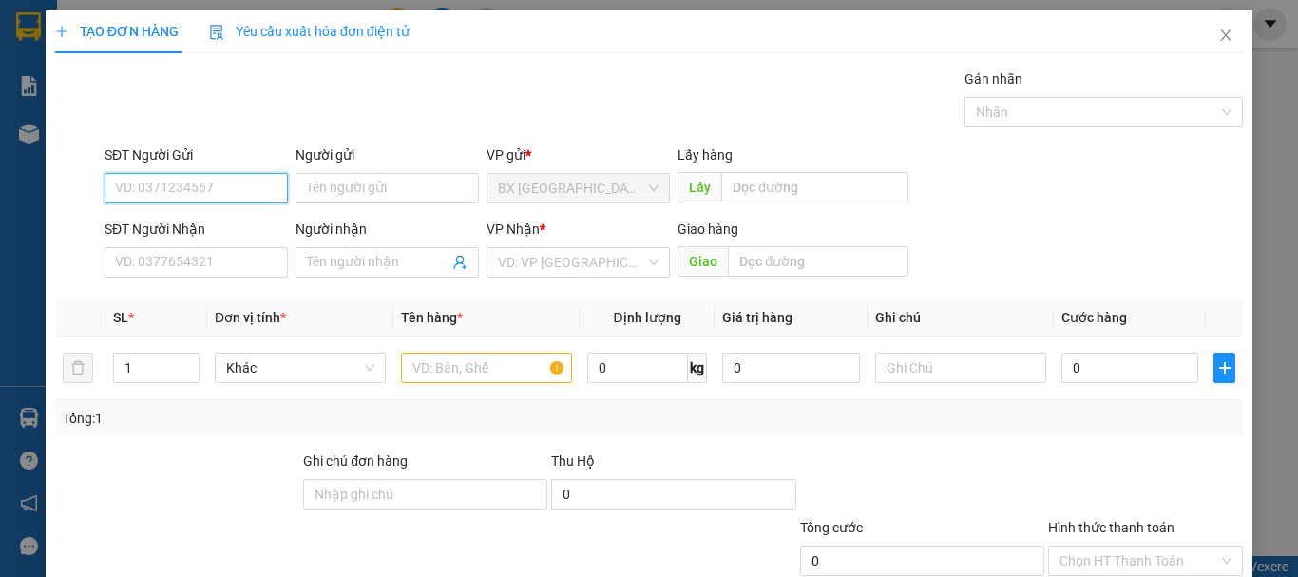
click at [193, 180] on input "SĐT Người Gửi" at bounding box center [196, 188] width 183 height 30
click at [259, 198] on input "0367071929" at bounding box center [196, 188] width 183 height 30
type input "0367071929"
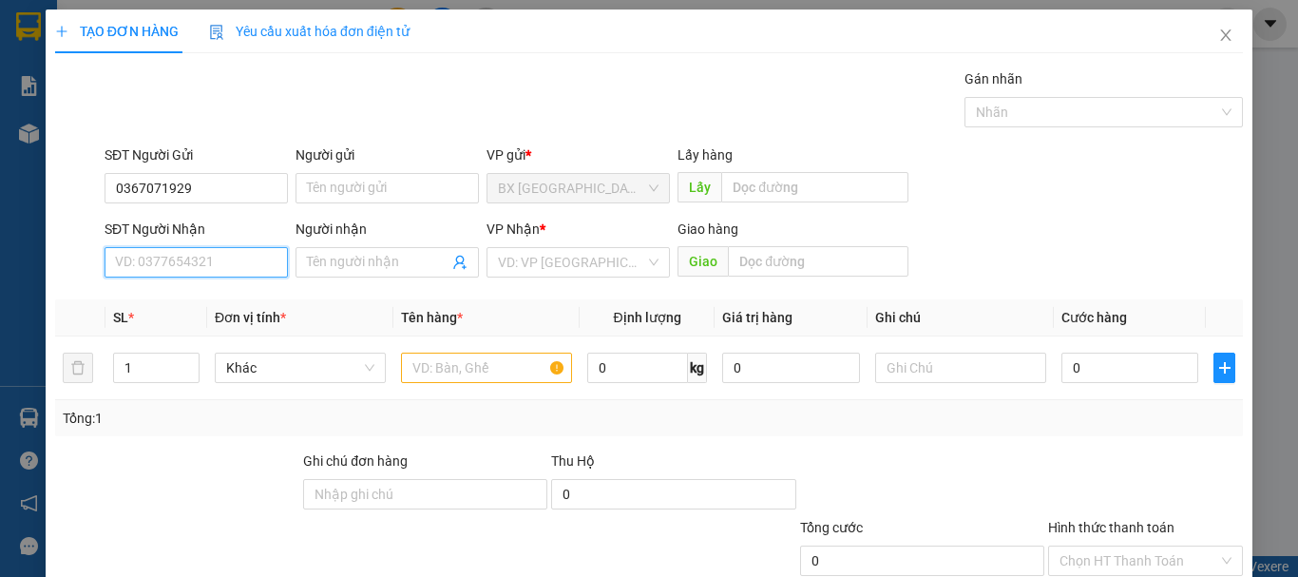
click at [254, 266] on input "SĐT Người Nhận" at bounding box center [196, 262] width 183 height 30
type input "9"
type input "0989790094"
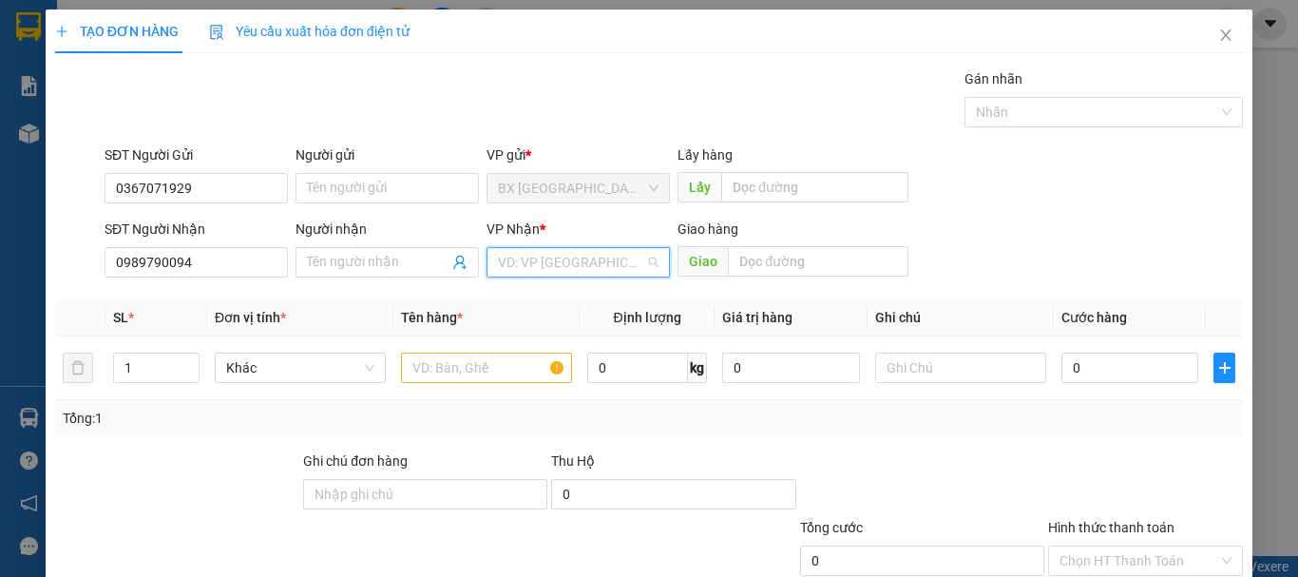
click at [572, 265] on input "search" at bounding box center [571, 262] width 147 height 29
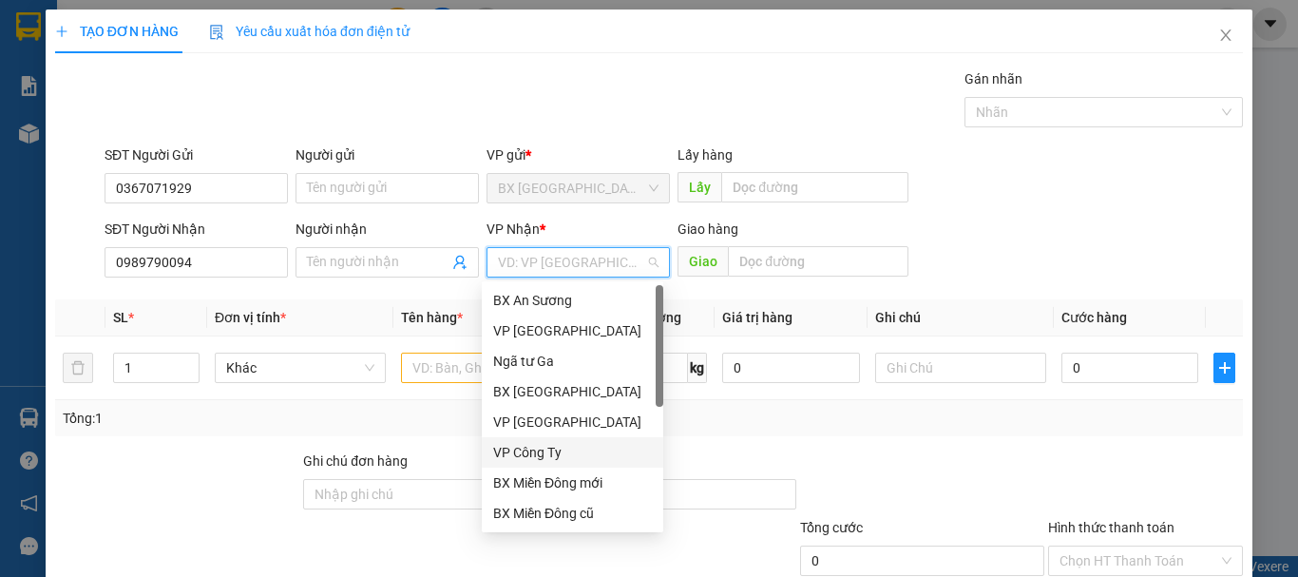
scroll to position [61, 0]
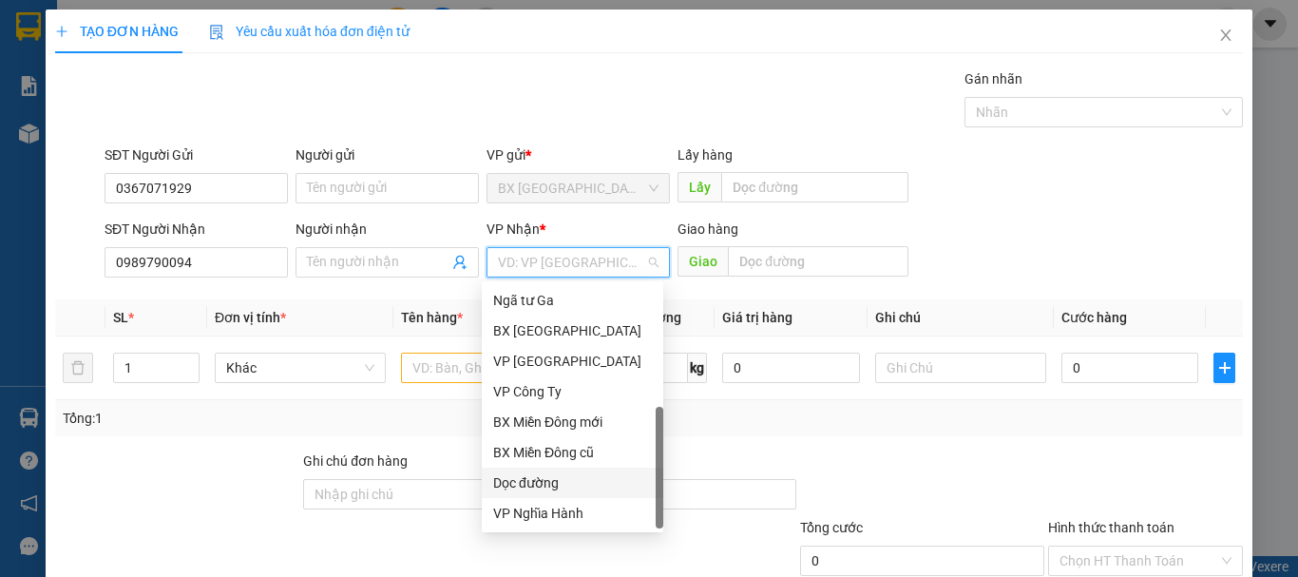
drag, startPoint x: 513, startPoint y: 486, endPoint x: 592, endPoint y: 421, distance: 102.6
click at [516, 485] on div "Dọc đường" at bounding box center [572, 482] width 159 height 21
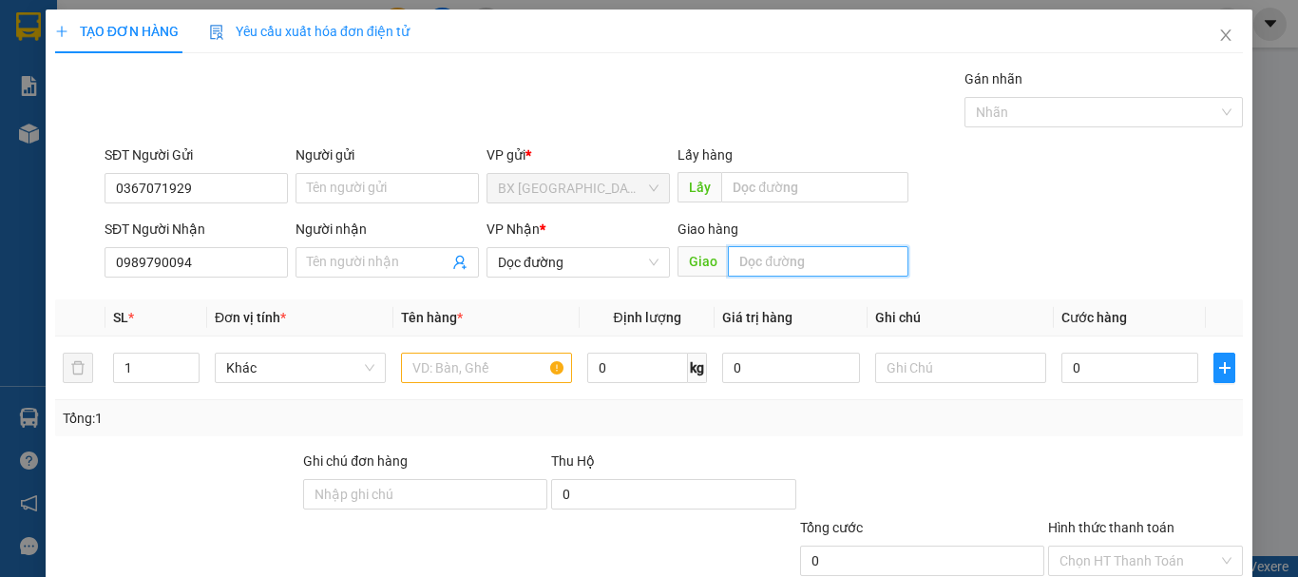
click at [787, 256] on input "text" at bounding box center [818, 261] width 181 height 30
type input "T"
type input "Q TRỊ"
click at [503, 353] on input "text" at bounding box center [486, 368] width 171 height 30
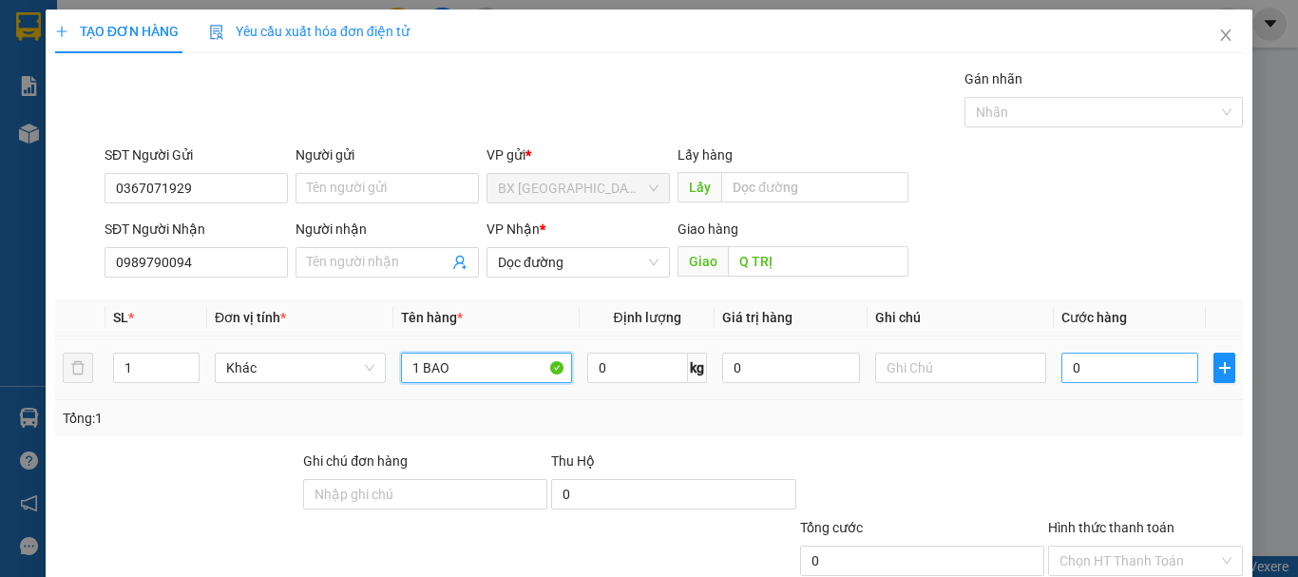
type input "1 BAO"
click at [1098, 376] on input "0" at bounding box center [1129, 368] width 137 height 30
type input "1"
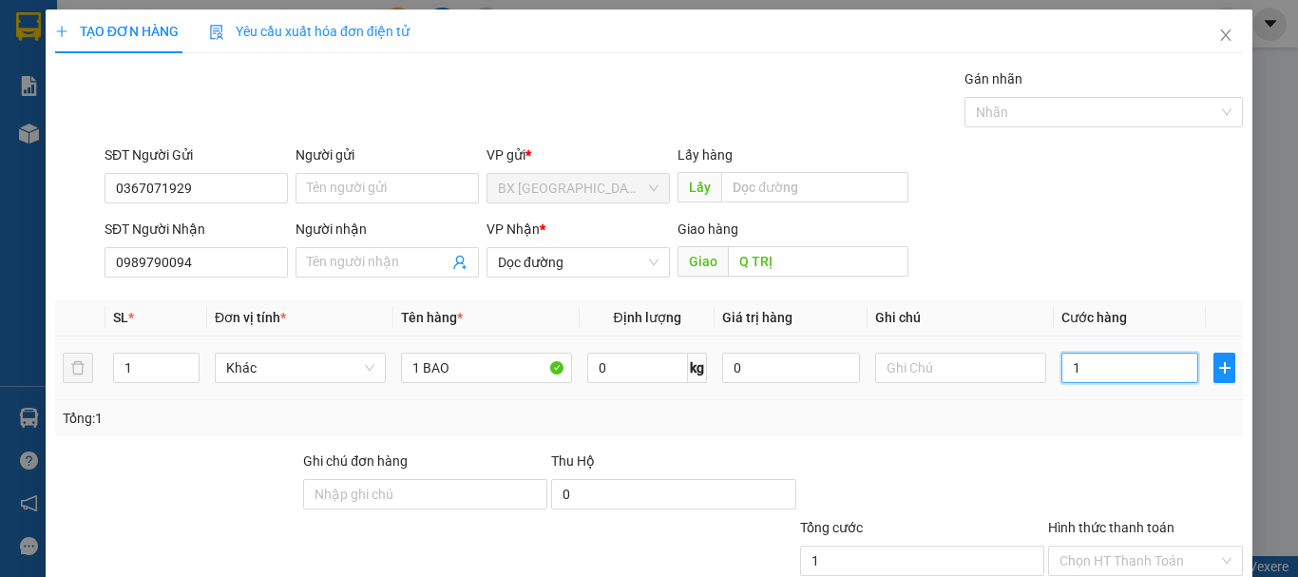
type input "10"
type input "100"
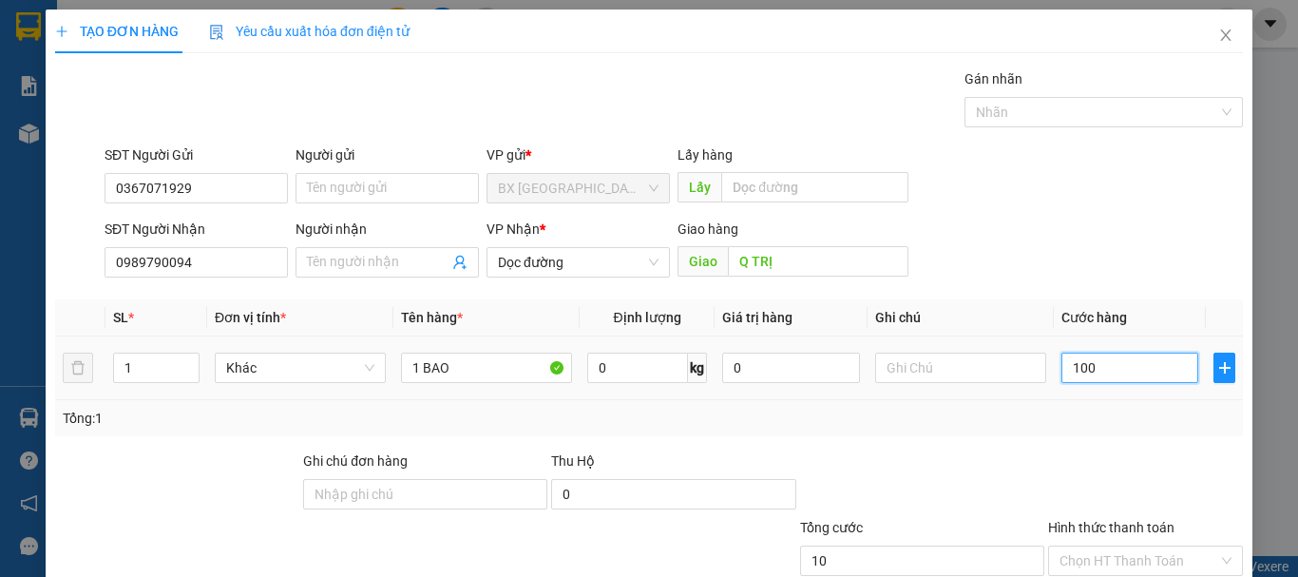
type input "100"
type input "1.000"
type input "10.000"
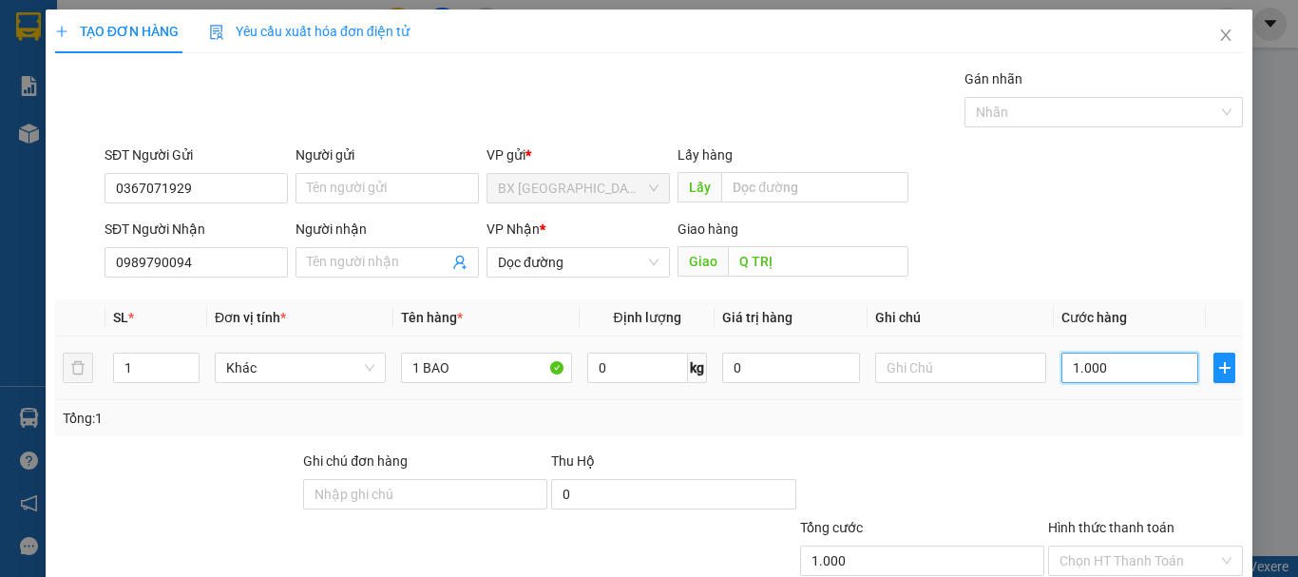
type input "10.000"
type input "100.000"
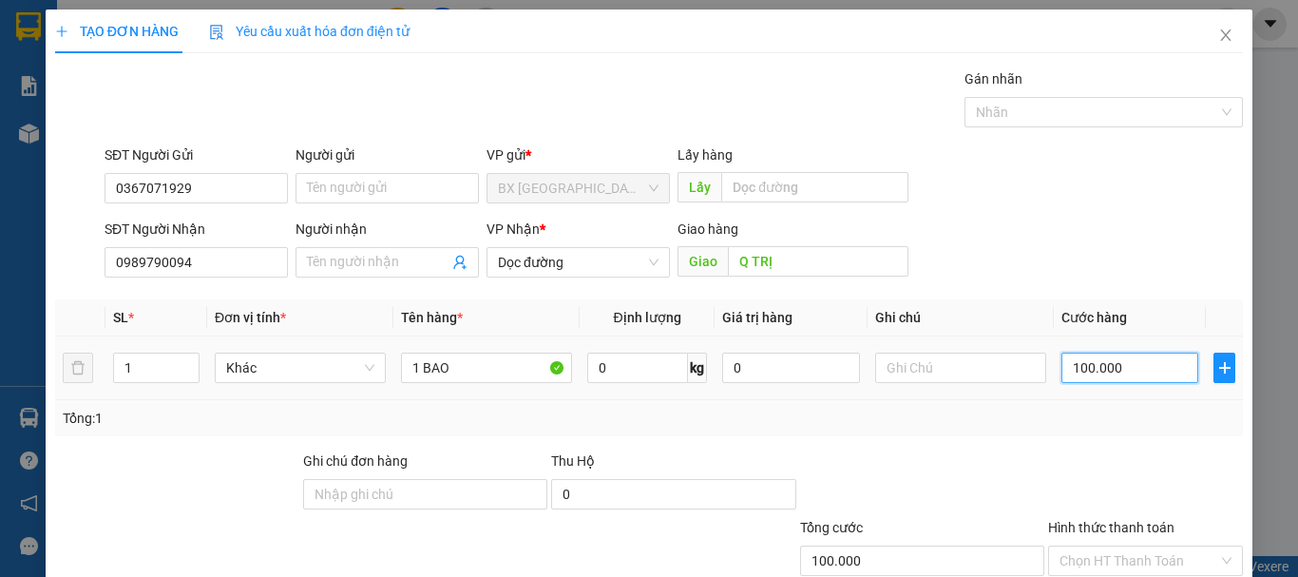
scroll to position [126, 0]
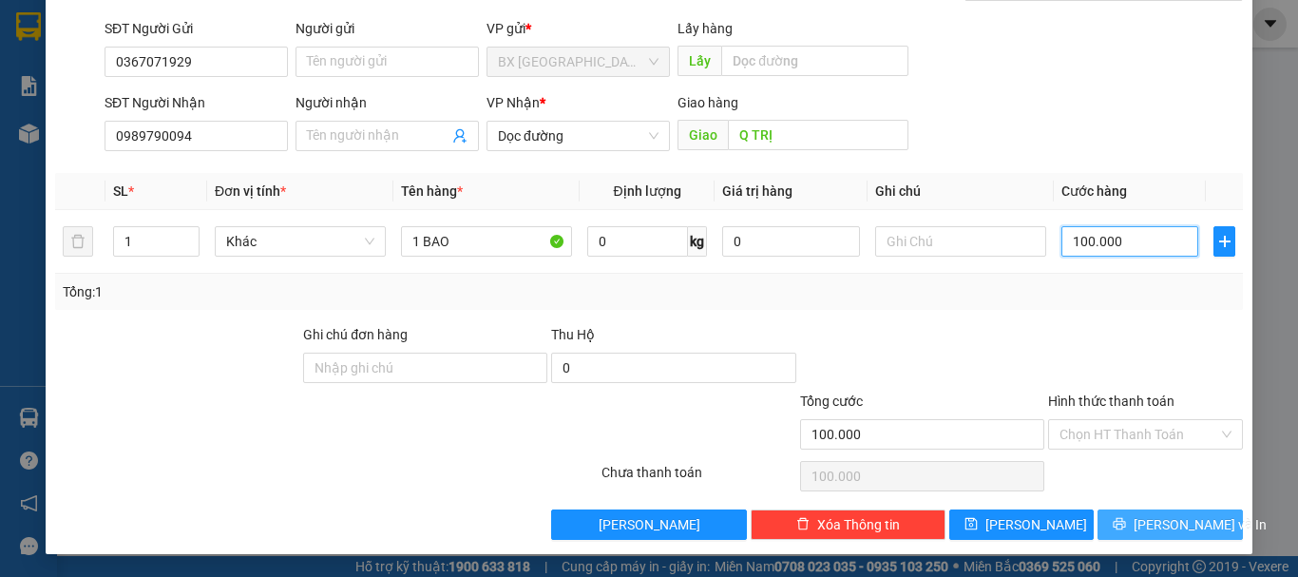
type input "100.000"
click at [1104, 539] on button "[PERSON_NAME] và In" at bounding box center [1169, 524] width 145 height 30
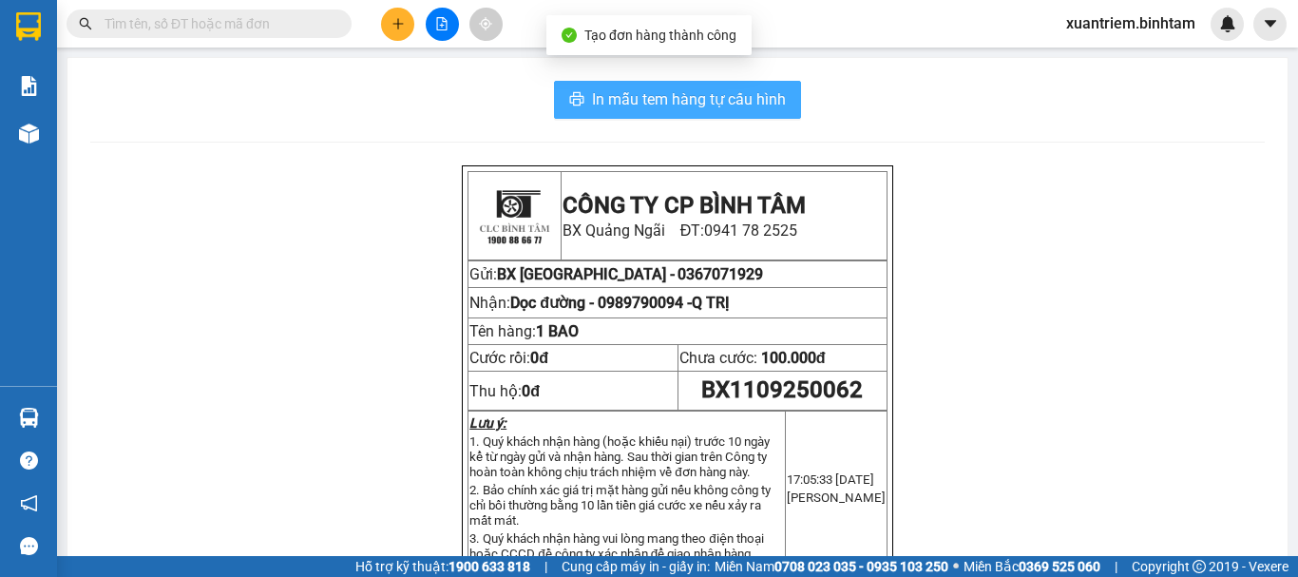
click at [650, 105] on span "In mẫu tem hàng tự cấu hình" at bounding box center [689, 99] width 194 height 24
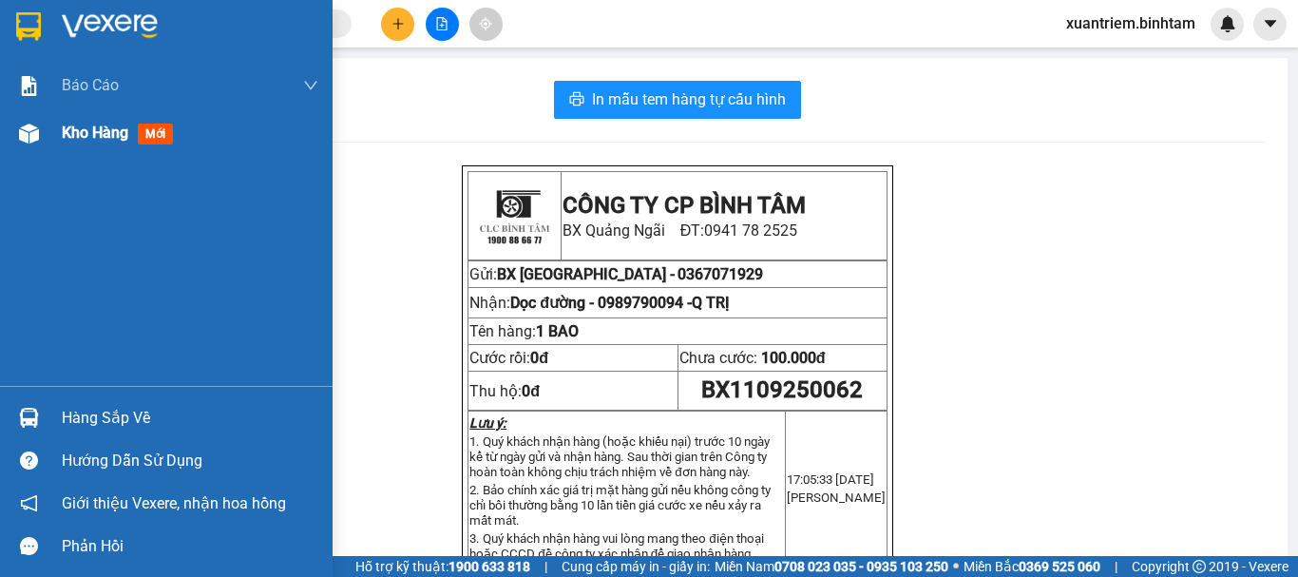
click at [44, 127] on div at bounding box center [28, 133] width 33 height 33
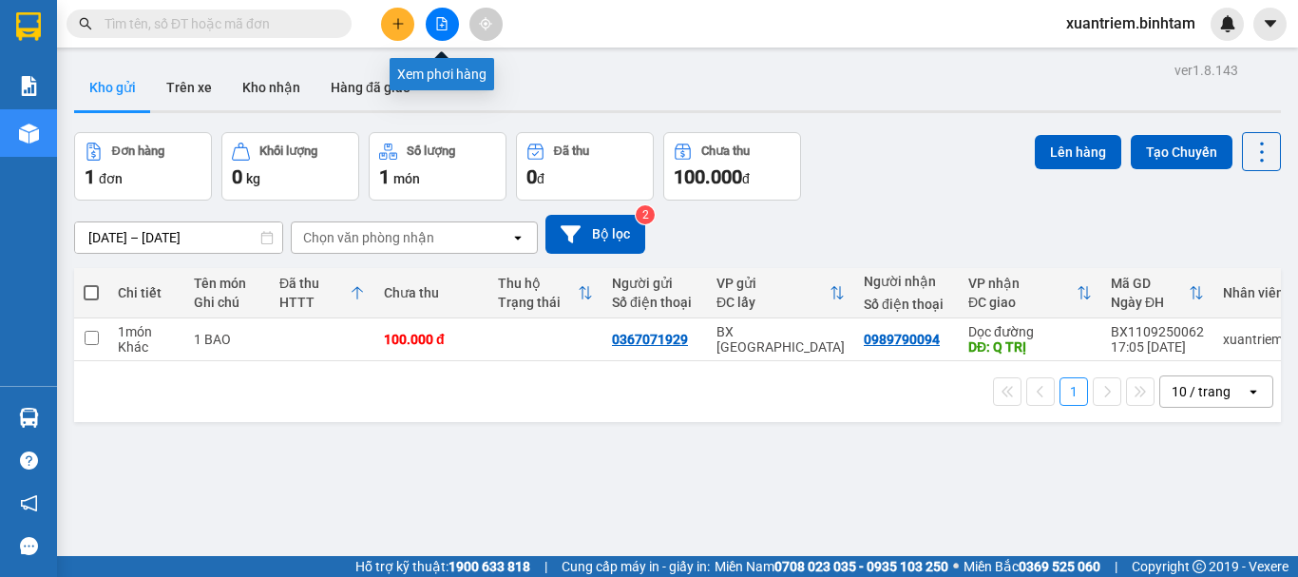
click at [440, 28] on icon "file-add" at bounding box center [441, 23] width 13 height 13
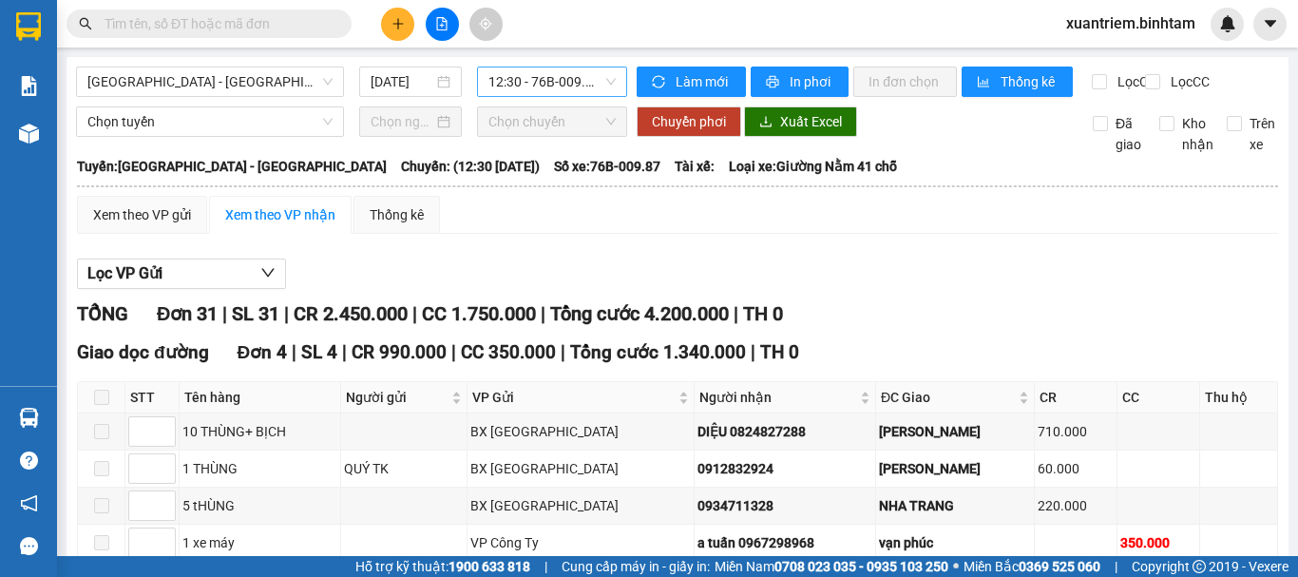
click at [530, 86] on span "12:30 - 76B-009.87" at bounding box center [551, 81] width 127 height 29
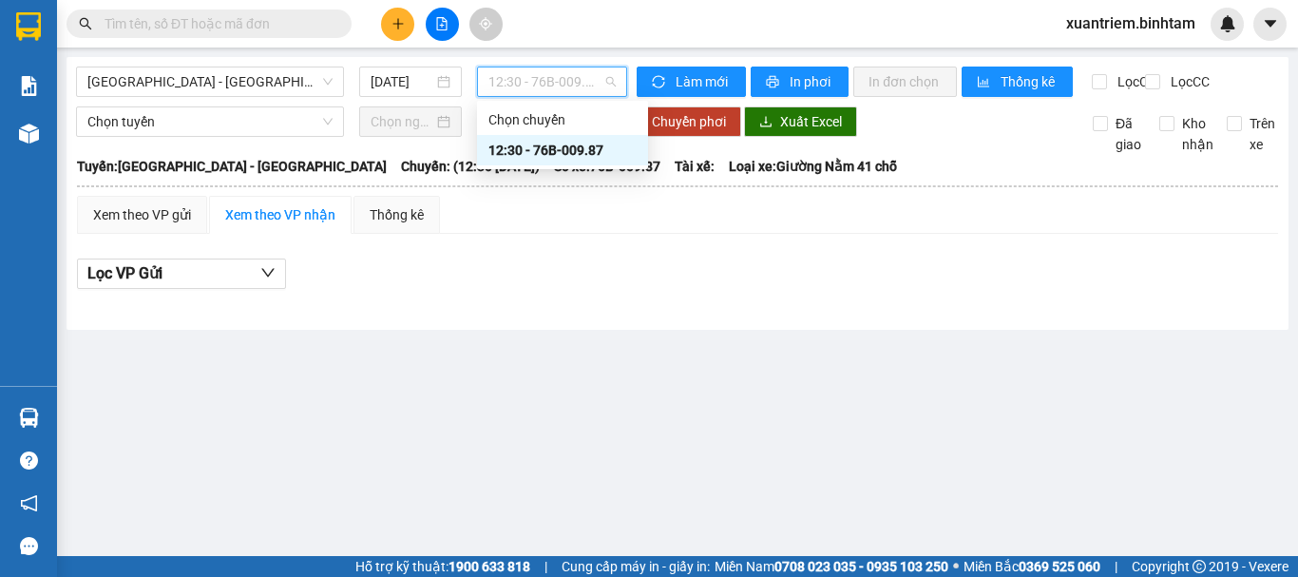
click at [562, 143] on div "12:30 - 76B-009.87" at bounding box center [562, 150] width 148 height 21
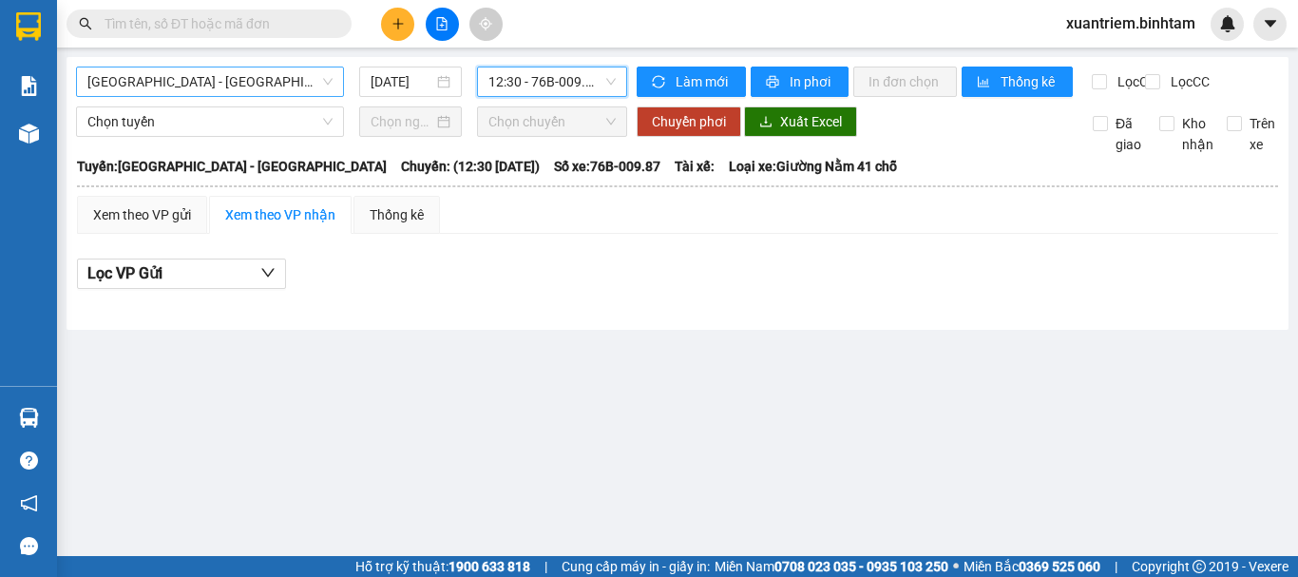
click at [276, 68] on span "[GEOGRAPHIC_DATA] - [GEOGRAPHIC_DATA]" at bounding box center [209, 81] width 245 height 29
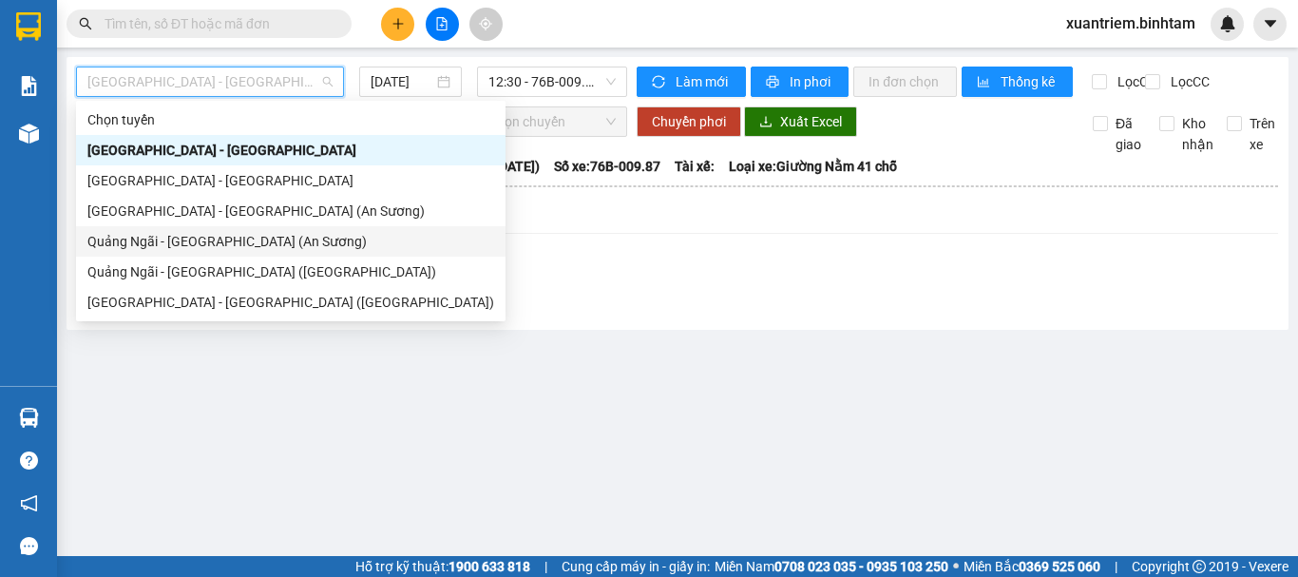
click at [198, 246] on div "Quảng Ngãi - [GEOGRAPHIC_DATA] (An Sương)" at bounding box center [290, 241] width 407 height 21
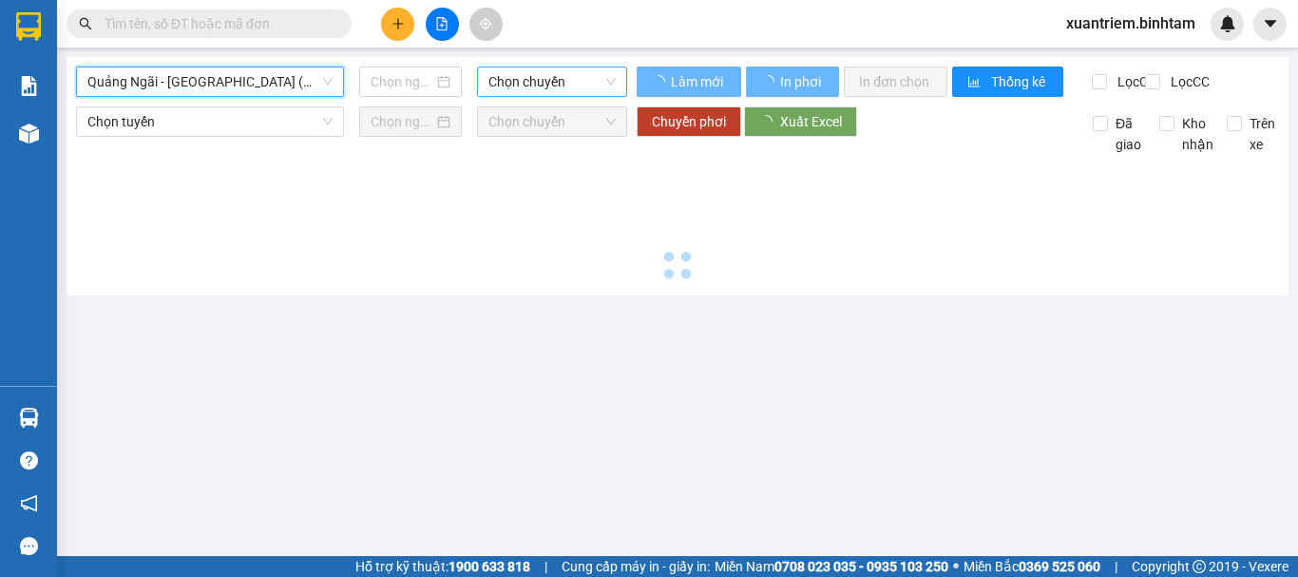
type input "[DATE]"
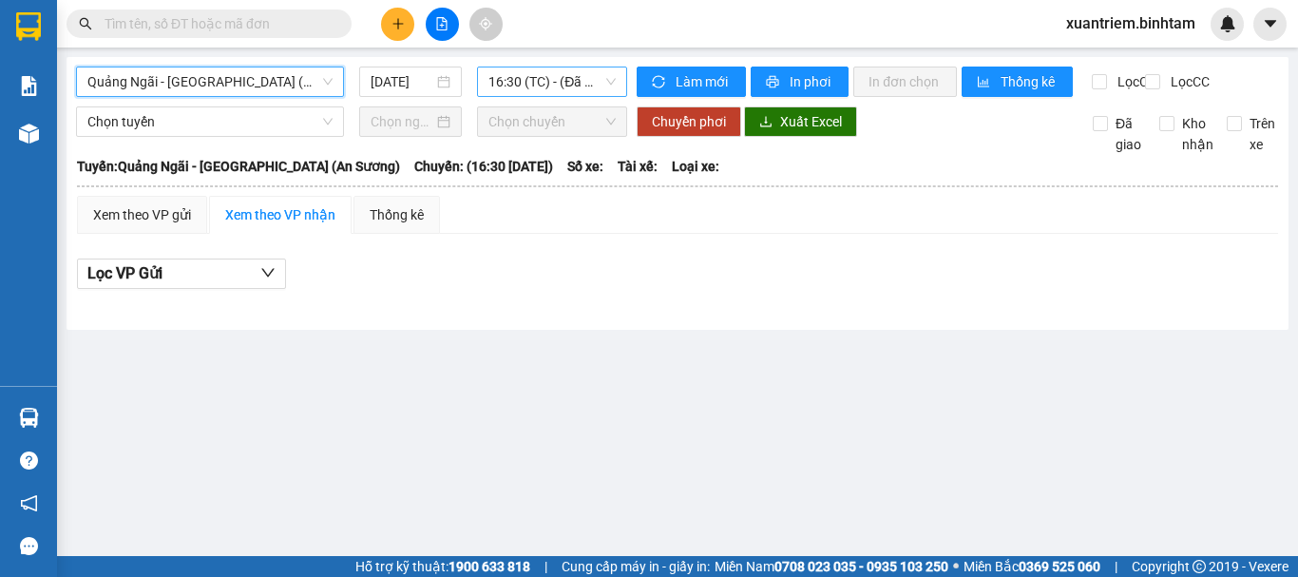
click at [590, 93] on span "16:30 (TC) - (Đã hủy)" at bounding box center [551, 81] width 127 height 29
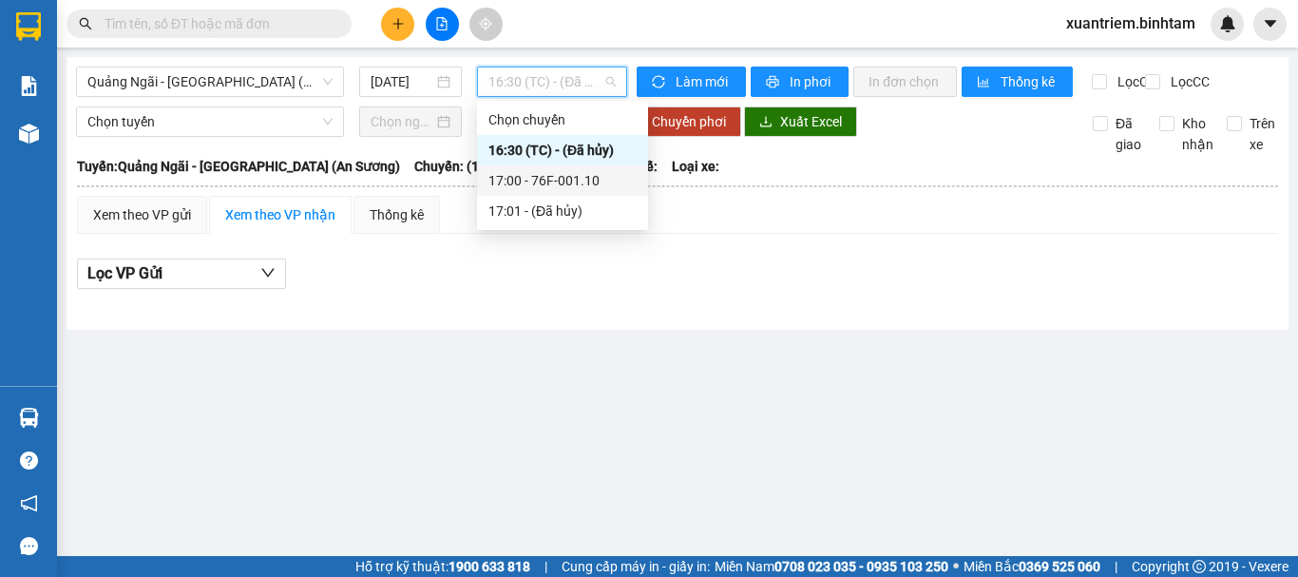
click at [582, 184] on div "17:00 - 76F-001.10" at bounding box center [562, 180] width 148 height 21
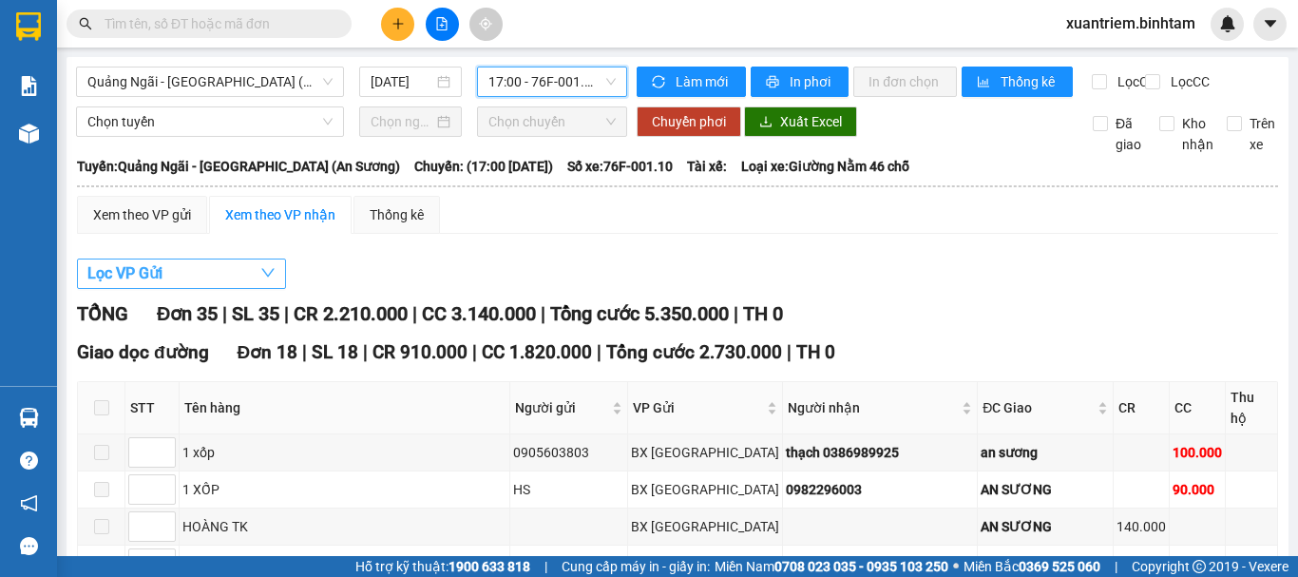
click at [211, 288] on button "Lọc VP Gửi" at bounding box center [181, 273] width 209 height 30
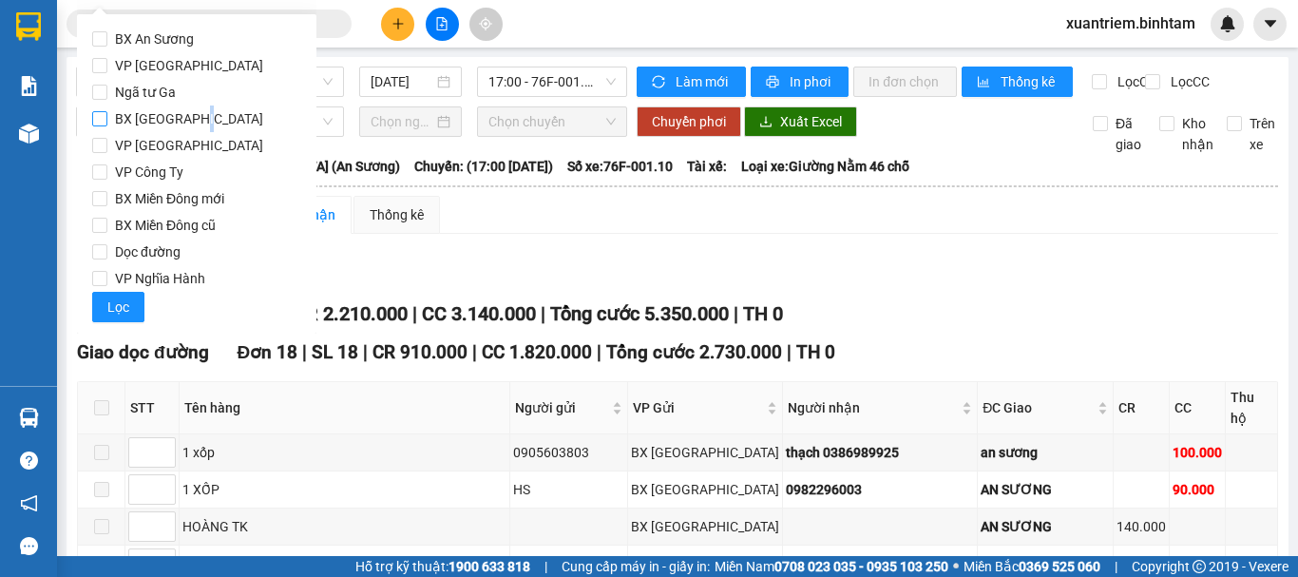
click at [205, 110] on span "BX [GEOGRAPHIC_DATA]" at bounding box center [188, 118] width 163 height 27
click at [155, 121] on span "BX [GEOGRAPHIC_DATA]" at bounding box center [188, 118] width 163 height 27
click at [107, 121] on input "BX [GEOGRAPHIC_DATA]" at bounding box center [99, 118] width 15 height 15
checkbox input "true"
click at [108, 310] on span "Lọc" at bounding box center [118, 306] width 22 height 21
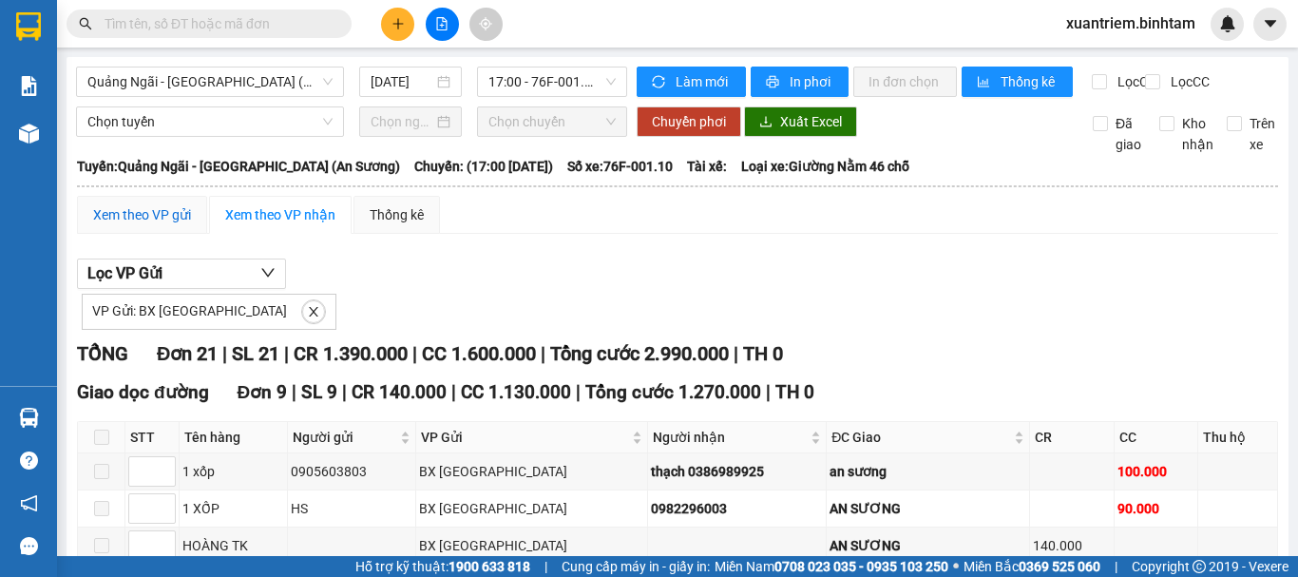
click at [141, 223] on div "Xem theo VP gửi" at bounding box center [142, 214] width 98 height 21
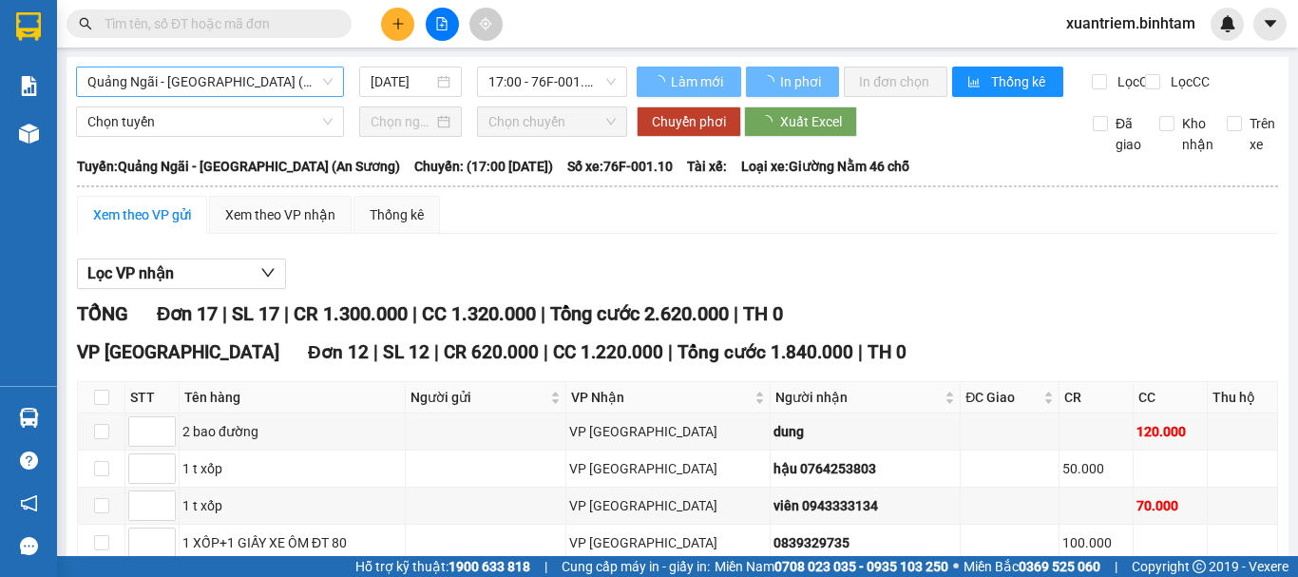
click at [223, 73] on span "Quảng Ngãi - [GEOGRAPHIC_DATA] (An Sương)" at bounding box center [209, 81] width 245 height 29
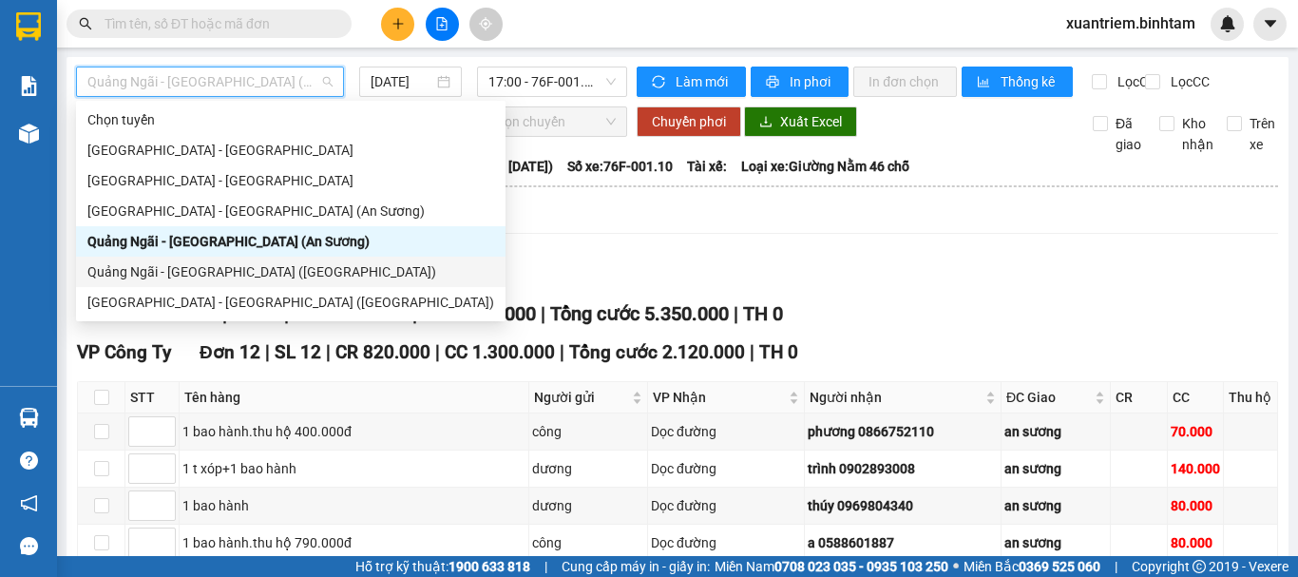
click at [226, 271] on div "Quảng Ngãi - [GEOGRAPHIC_DATA] ([GEOGRAPHIC_DATA])" at bounding box center [290, 271] width 407 height 21
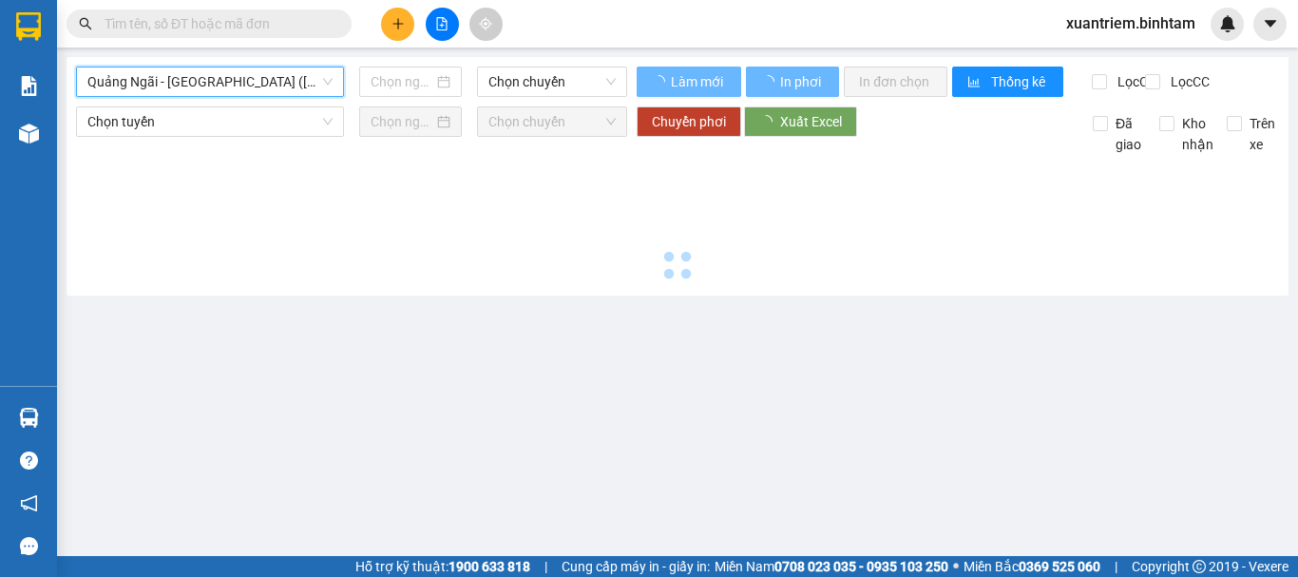
type input "[DATE]"
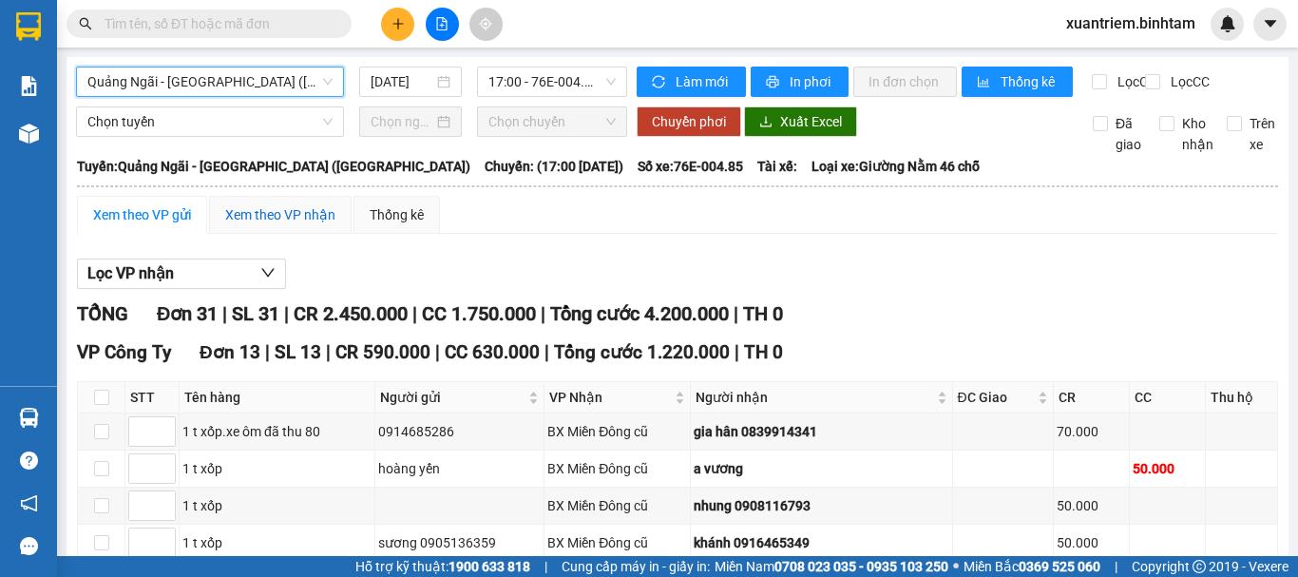
click at [233, 220] on div "Xem theo VP nhận" at bounding box center [280, 214] width 110 height 21
